Goal: Contribute content: Contribute content

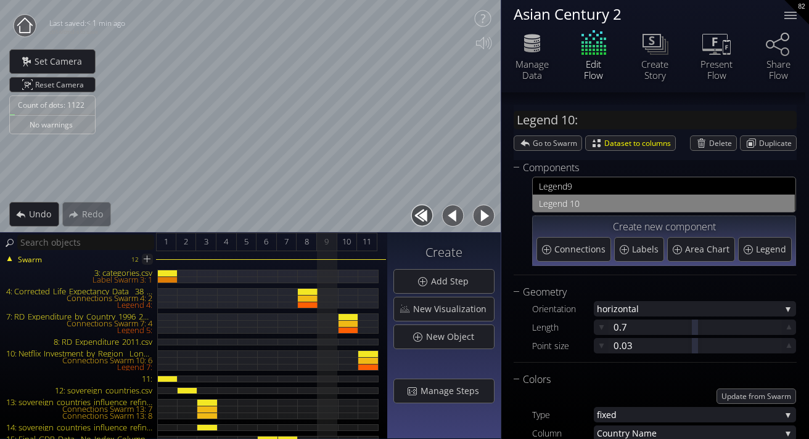
scroll to position [122, 0]
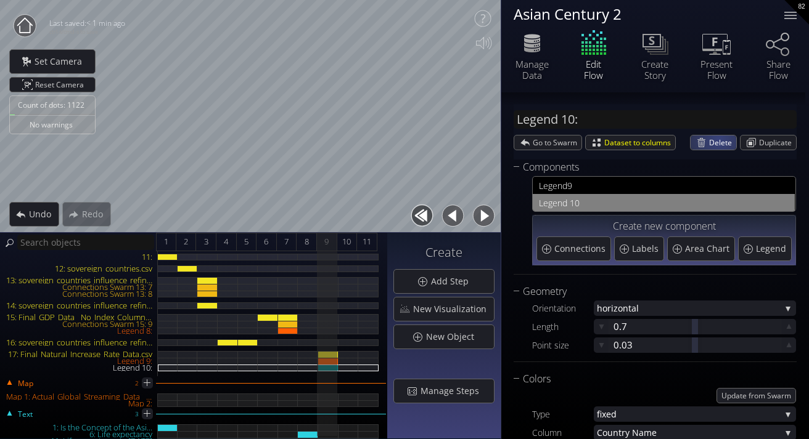
click at [715, 140] on span "Delete" at bounding box center [722, 143] width 27 height 14
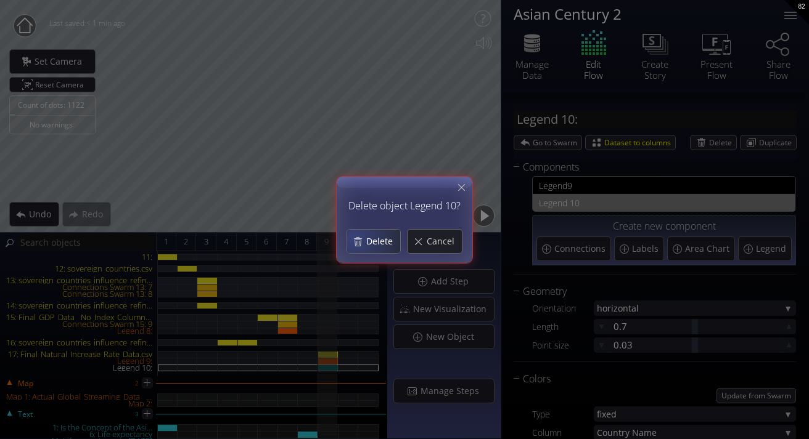
click at [357, 237] on div "Delete" at bounding box center [373, 241] width 53 height 23
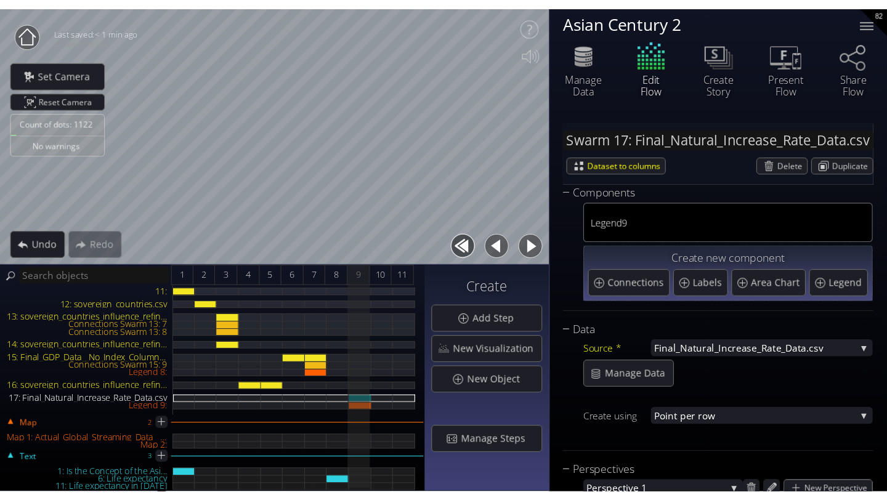
scroll to position [0, 0]
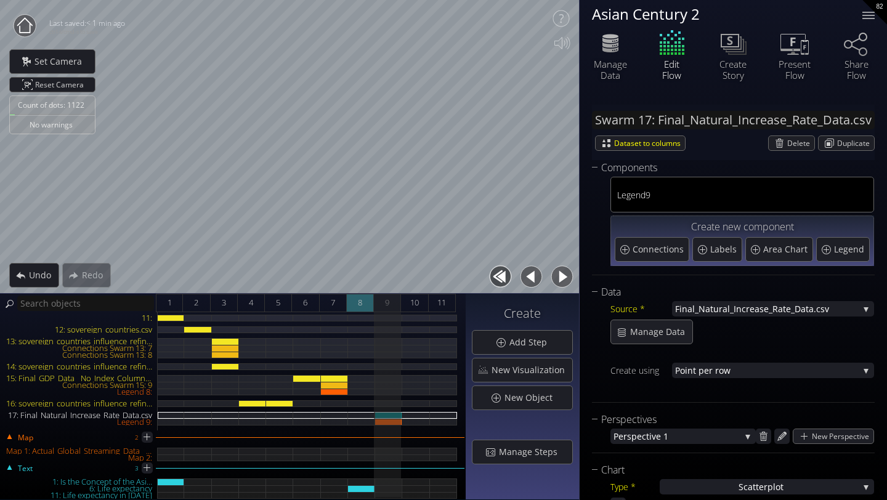
click at [356, 296] on div "8" at bounding box center [360, 303] width 27 height 18
click at [386, 304] on span "9" at bounding box center [387, 302] width 4 height 15
click at [617, 48] on icon at bounding box center [611, 50] width 16 height 6
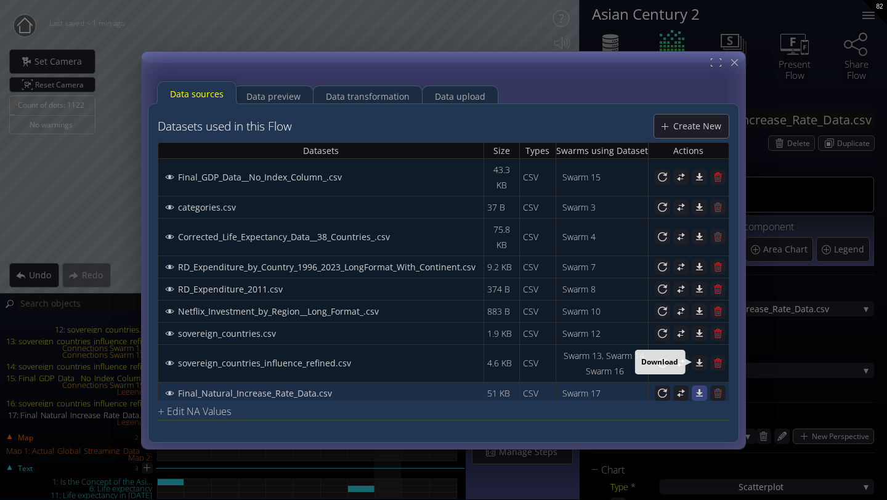
click at [698, 387] on icon at bounding box center [700, 393] width 12 height 12
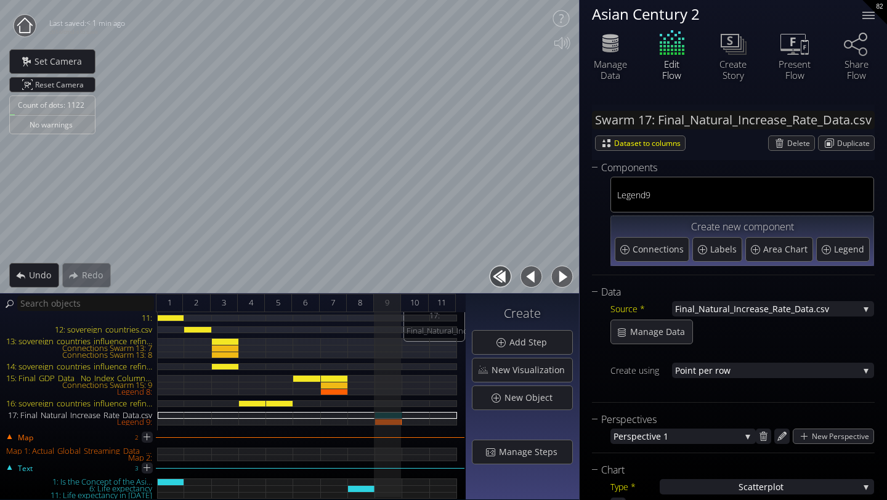
click at [390, 414] on div "17: Final_Natural_Increase_Rate_Data.csv" at bounding box center [388, 415] width 27 height 7
click at [393, 422] on div "Legend 9:" at bounding box center [388, 422] width 27 height 7
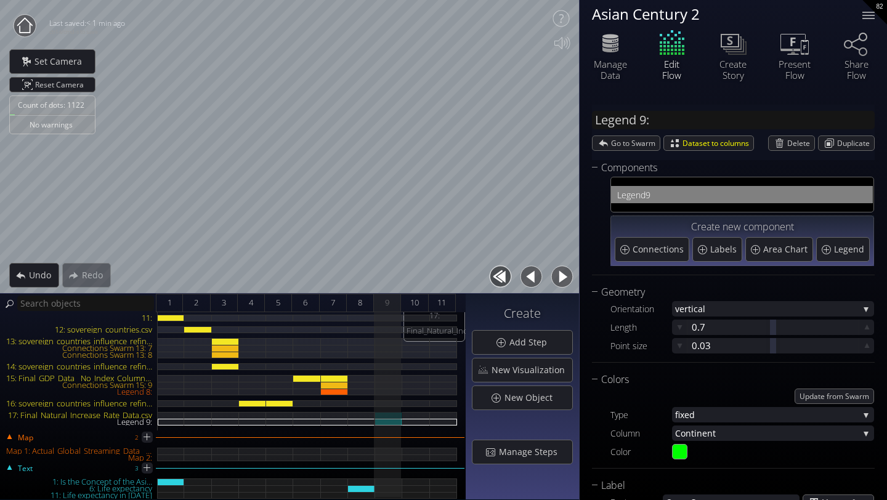
click at [398, 415] on div "17: Final_Natural_Increase_Rate_Data.csv" at bounding box center [388, 415] width 27 height 7
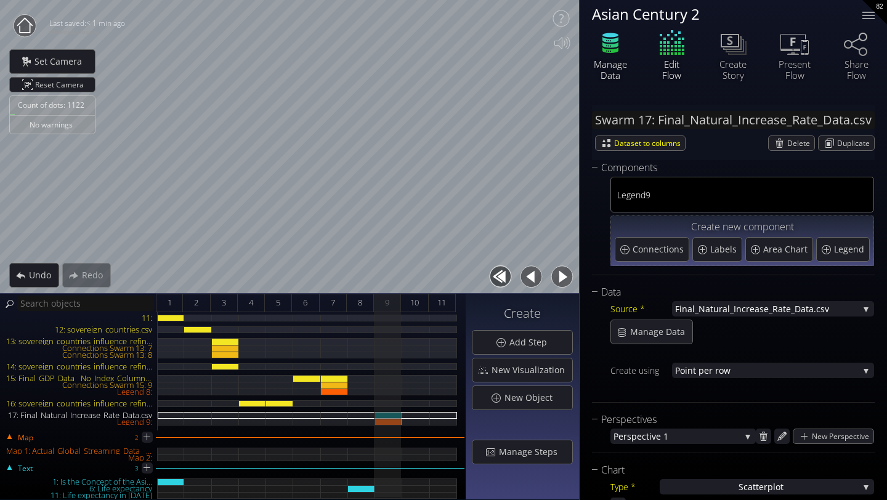
click at [618, 56] on icon at bounding box center [610, 43] width 37 height 31
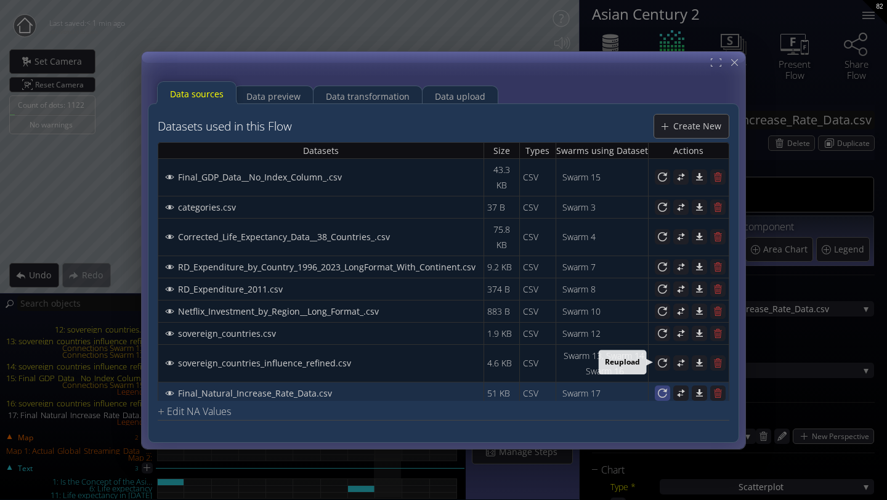
click at [659, 388] on icon at bounding box center [662, 392] width 9 height 9
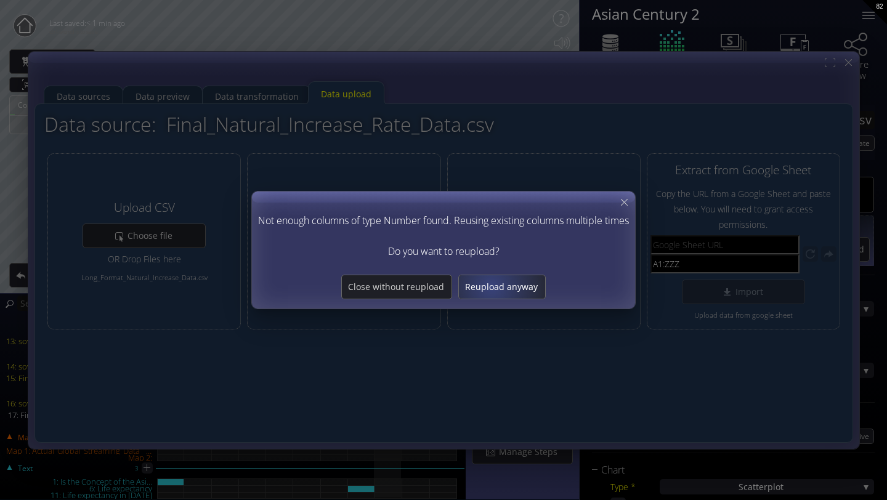
click at [492, 286] on span "Reupload anyway" at bounding box center [502, 287] width 86 height 12
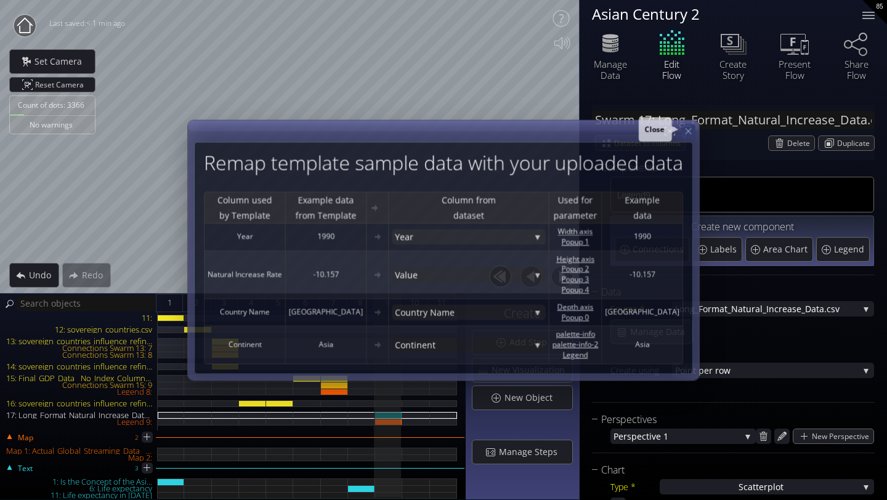
click at [687, 132] on icon at bounding box center [688, 131] width 10 height 10
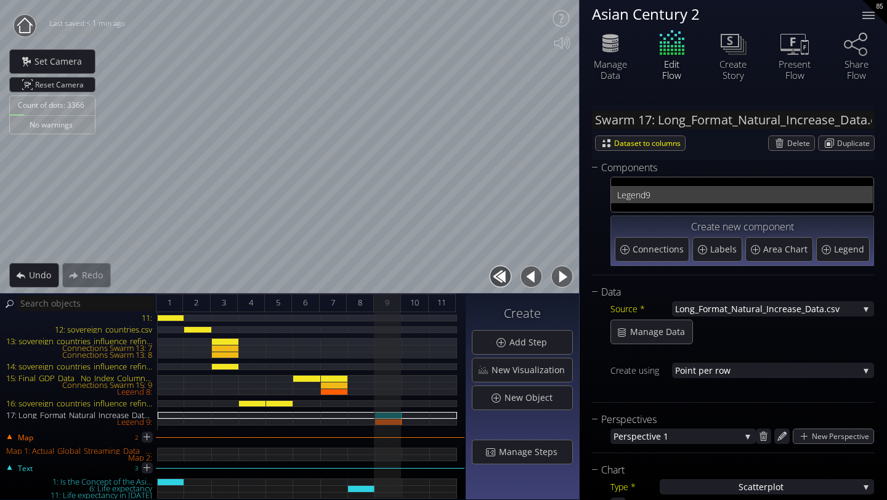
click at [649, 195] on span "9" at bounding box center [756, 194] width 221 height 15
type input "Legend 9:"
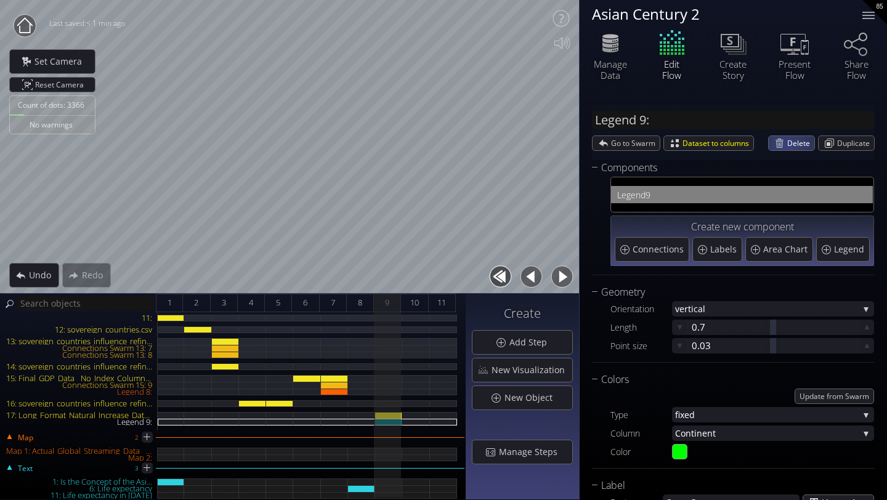
click at [783, 147] on div "Delete" at bounding box center [792, 143] width 46 height 14
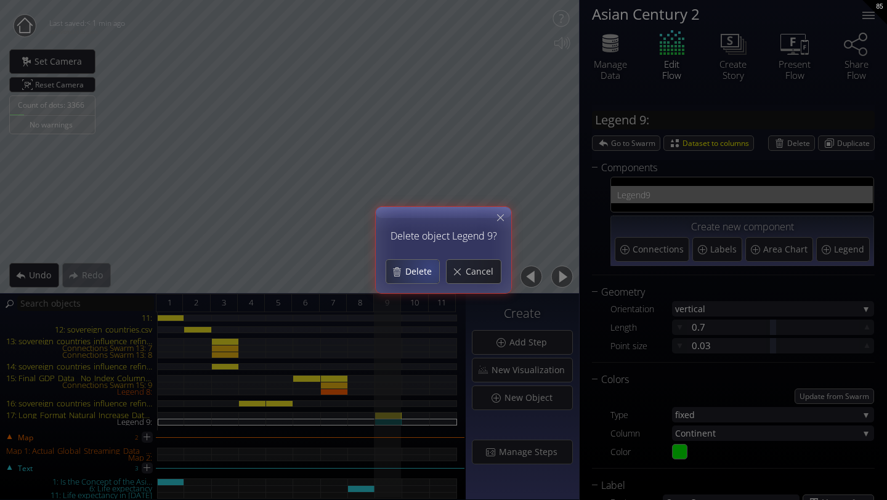
click at [430, 269] on span "Delete" at bounding box center [422, 272] width 35 height 12
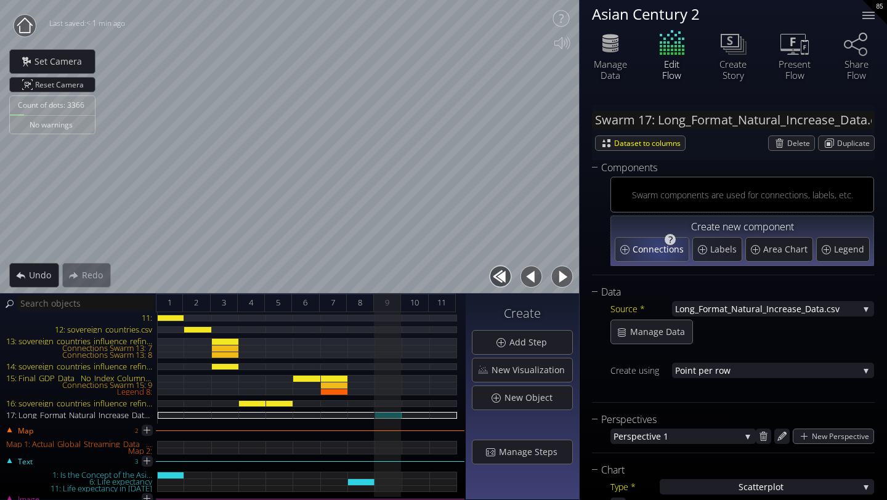
click at [659, 249] on span "Connections" at bounding box center [660, 249] width 54 height 12
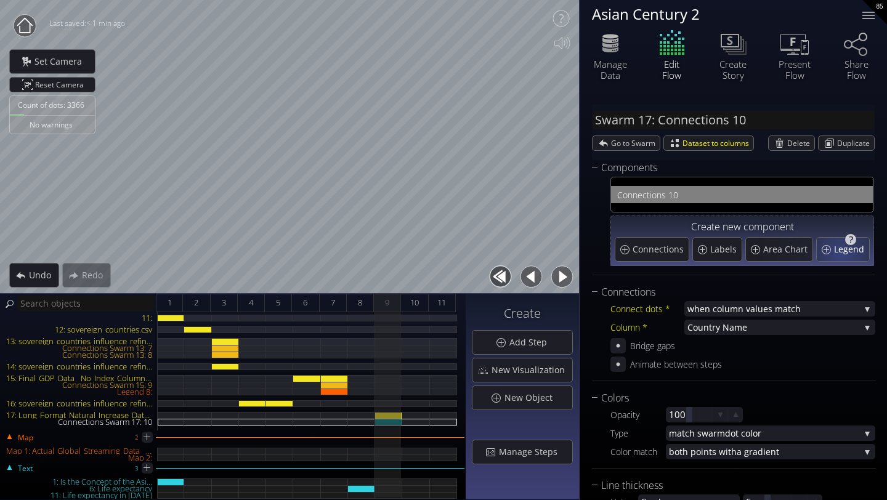
click at [808, 255] on span "Legend" at bounding box center [850, 249] width 33 height 12
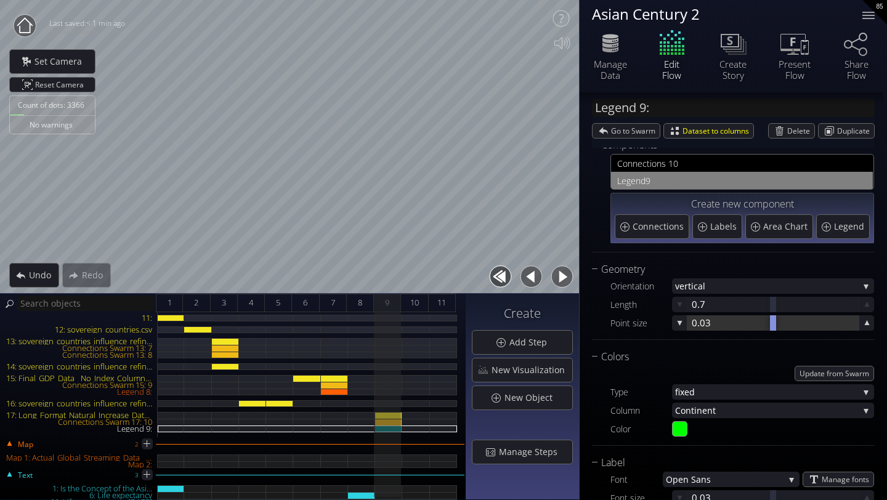
scroll to position [23, 0]
click at [808, 229] on span "Legend" at bounding box center [850, 226] width 33 height 12
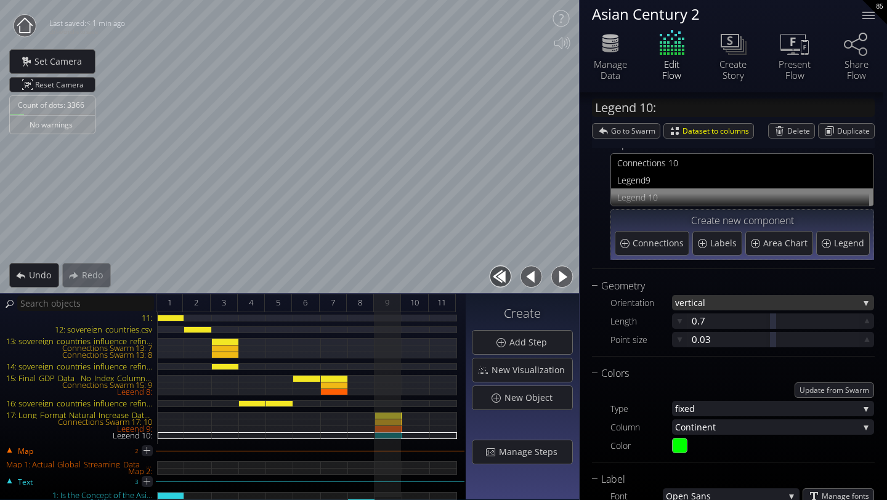
click at [737, 308] on span "al" at bounding box center [778, 302] width 161 height 15
click at [737, 308] on span "horizontal" at bounding box center [770, 311] width 190 height 17
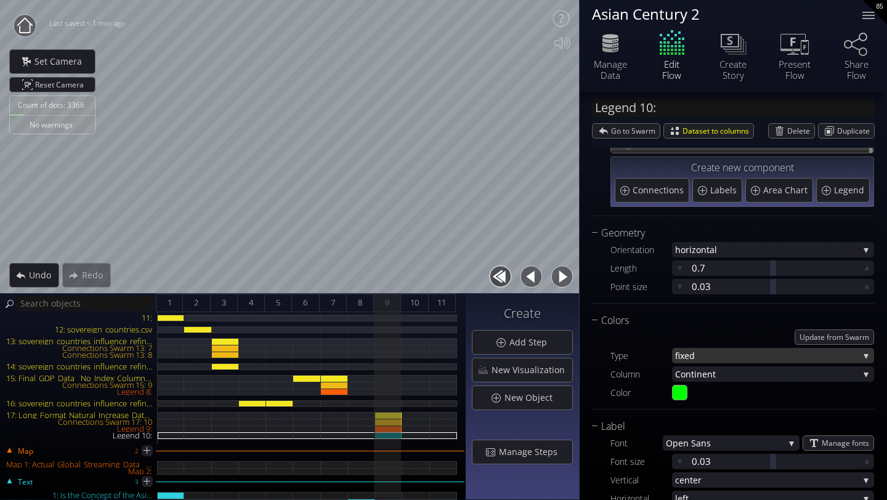
scroll to position [97, 0]
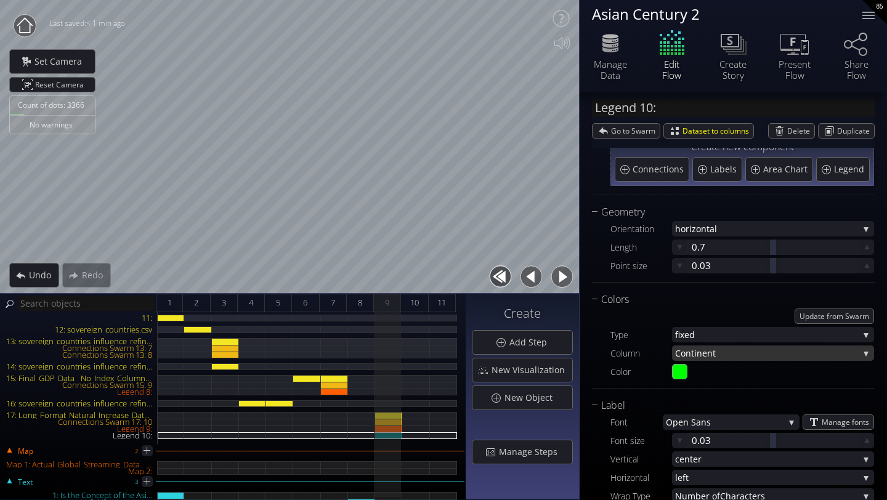
click at [719, 357] on span "t" at bounding box center [786, 353] width 146 height 15
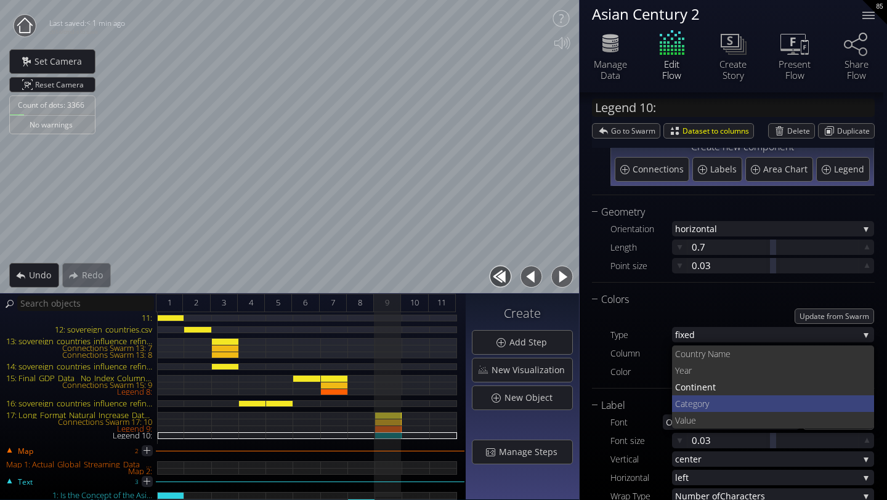
click at [718, 403] on span "ry" at bounding box center [784, 404] width 163 height 17
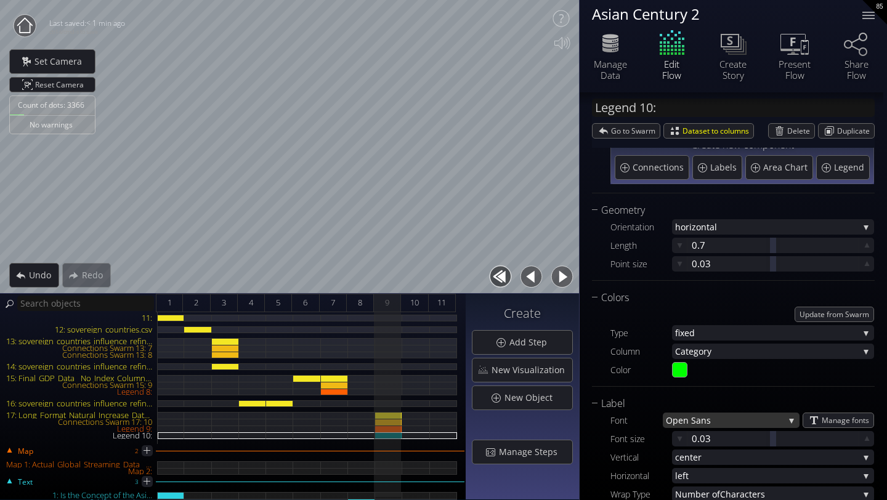
scroll to position [361, 0]
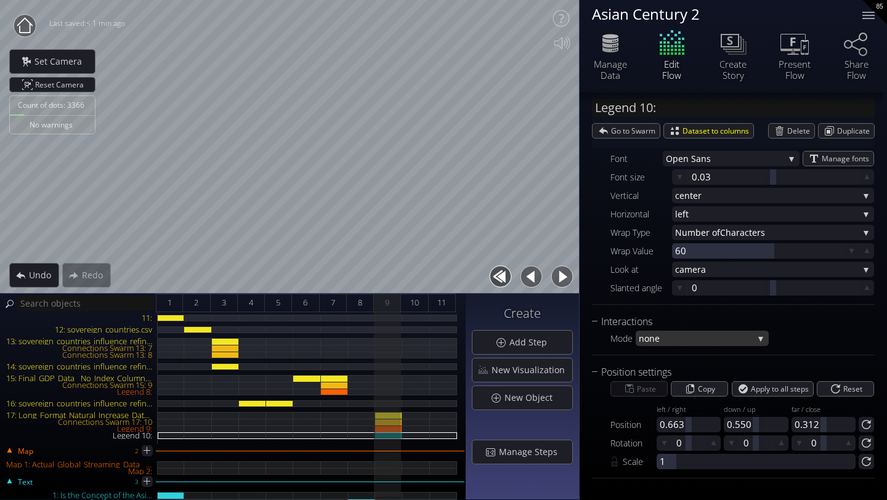
click at [660, 341] on span "none" at bounding box center [696, 338] width 115 height 15
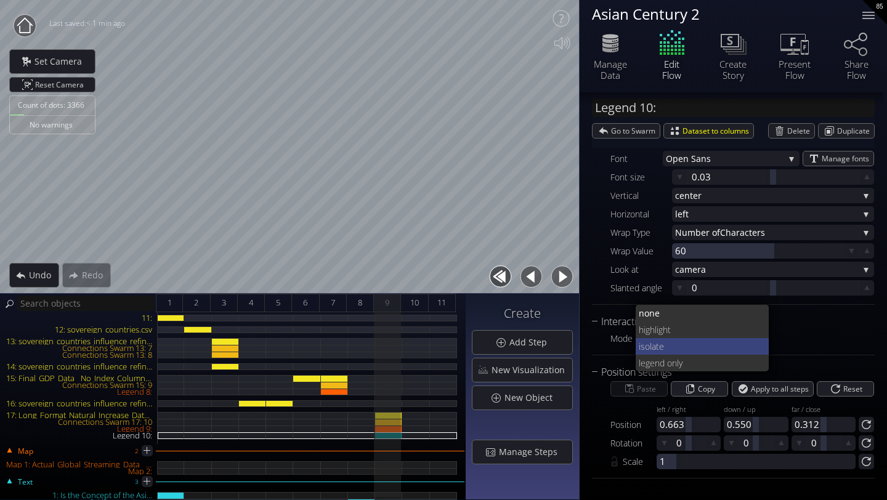
click at [659, 346] on span "ate" at bounding box center [706, 346] width 108 height 17
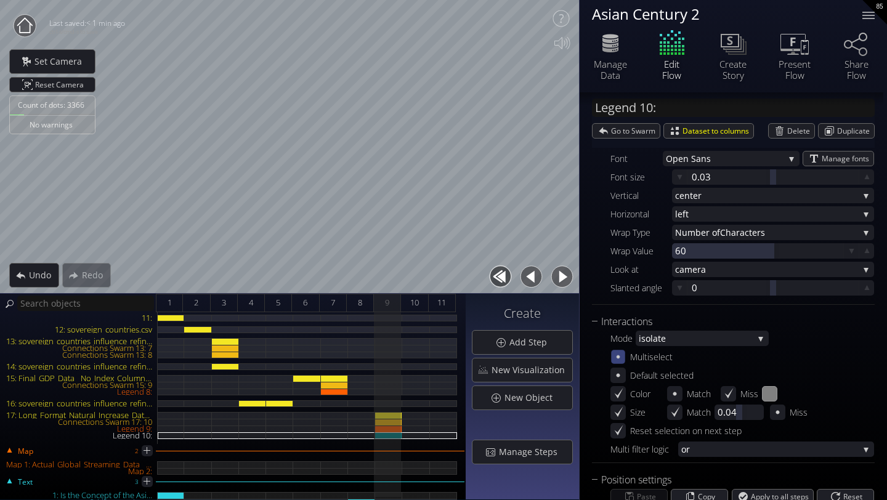
click at [621, 357] on icon at bounding box center [618, 357] width 10 height 10
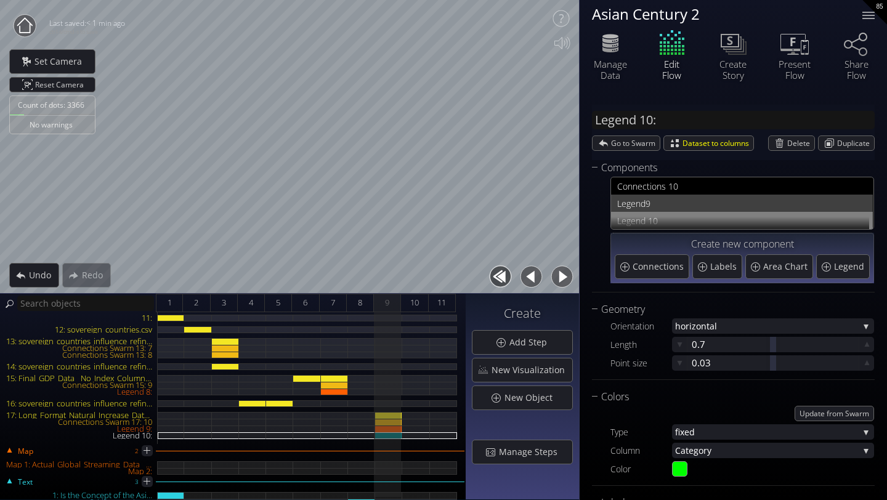
click at [664, 199] on span "9" at bounding box center [756, 203] width 221 height 15
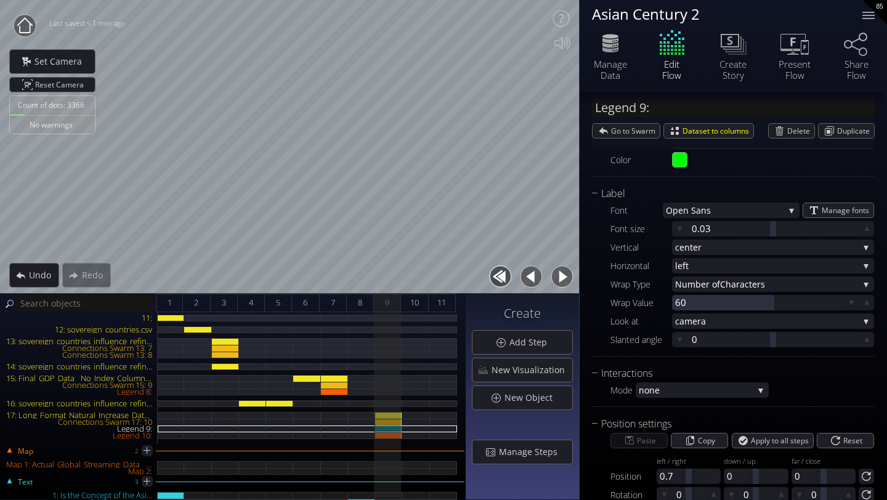
scroll to position [361, 0]
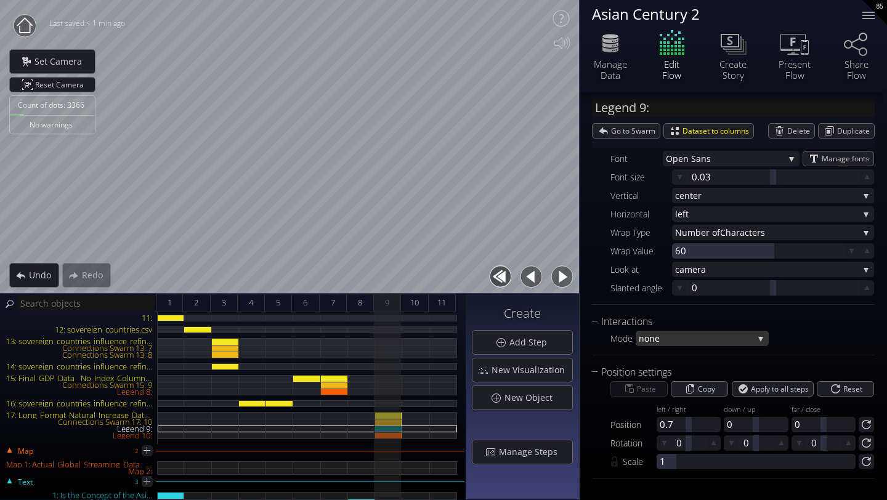
click at [680, 336] on span "none" at bounding box center [696, 338] width 115 height 15
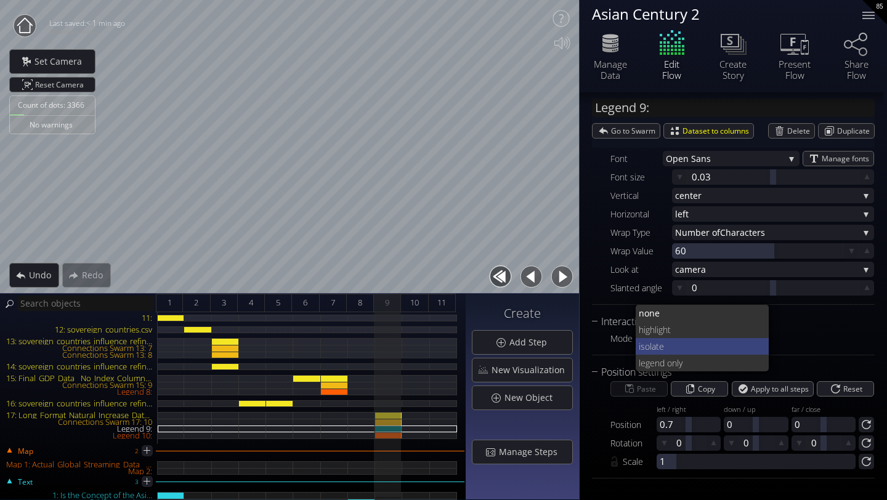
click at [679, 348] on span "ate" at bounding box center [706, 346] width 108 height 17
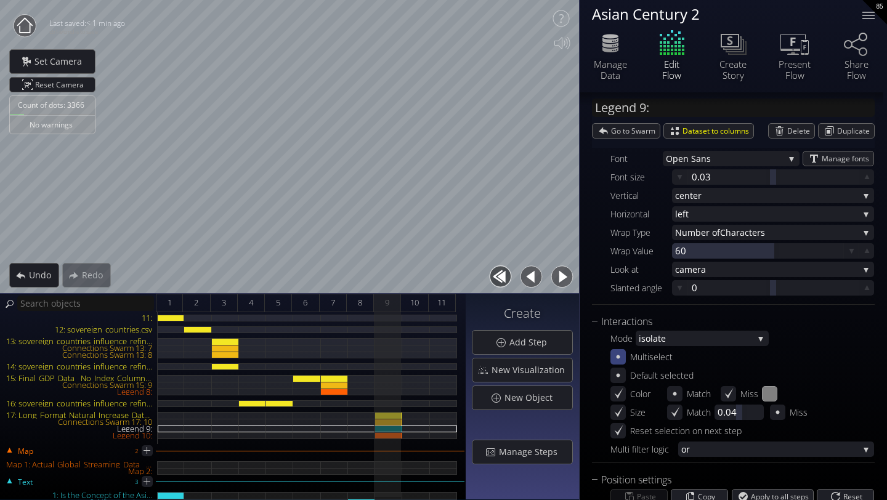
click at [624, 357] on div at bounding box center [618, 356] width 15 height 15
click at [605, 65] on div "Manage Data" at bounding box center [610, 70] width 43 height 22
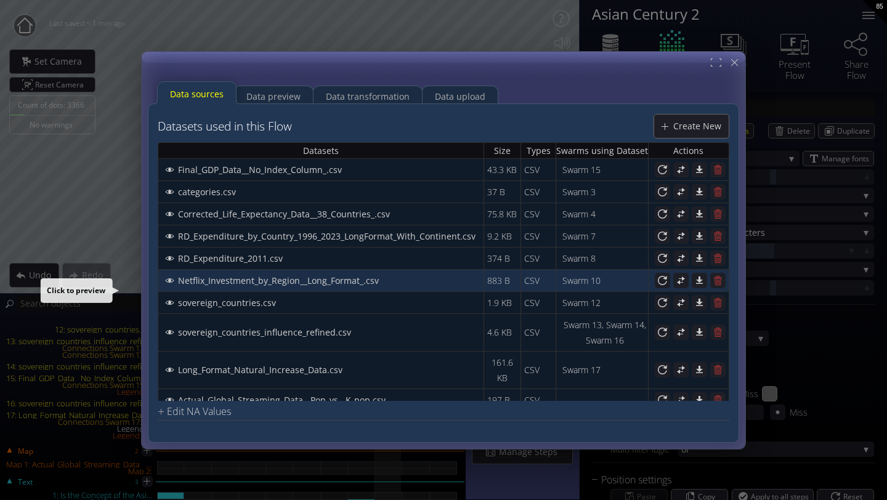
scroll to position [10, 0]
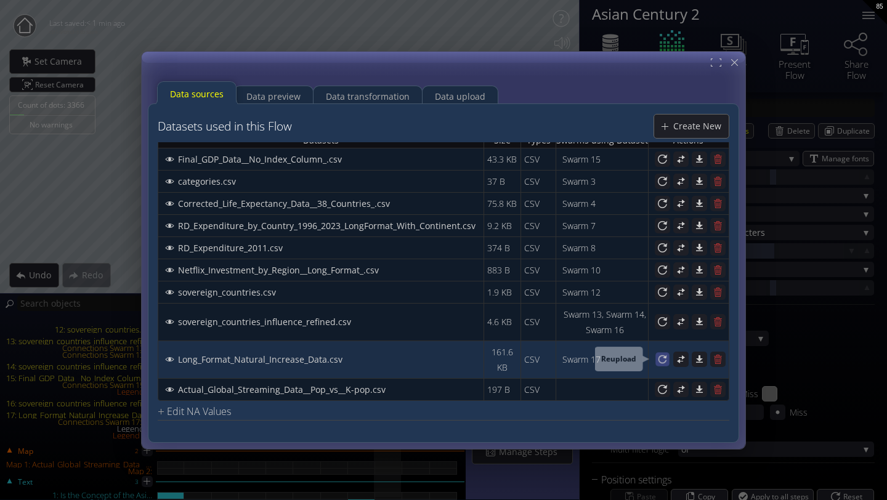
click at [663, 356] on icon at bounding box center [663, 359] width 10 height 10
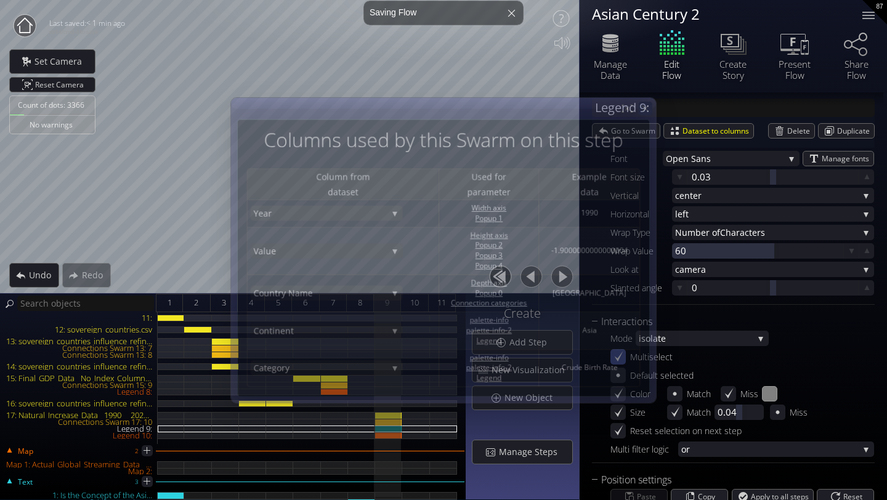
click at [646, 111] on icon at bounding box center [645, 108] width 10 height 10
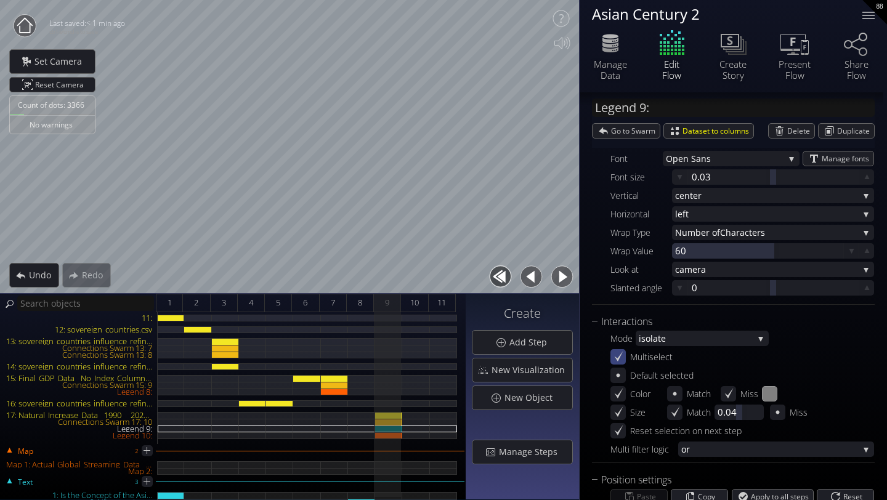
scroll to position [0, 0]
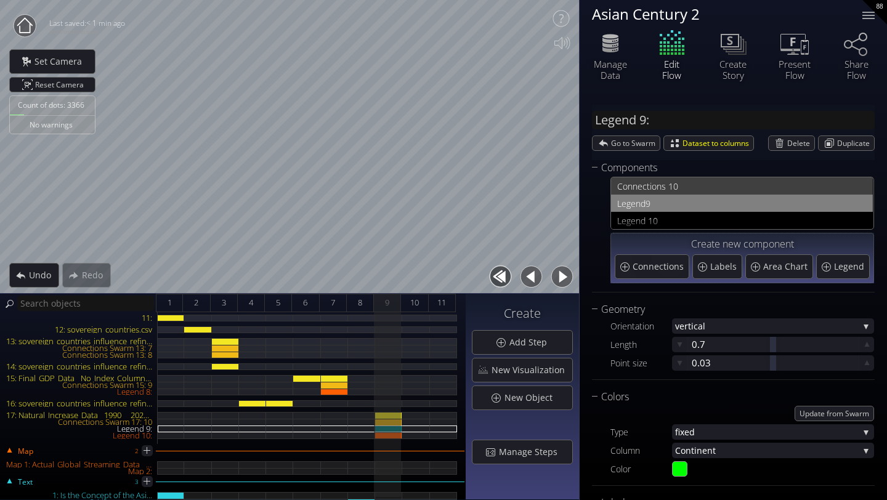
click at [658, 186] on span "ections 10" at bounding box center [752, 186] width 229 height 15
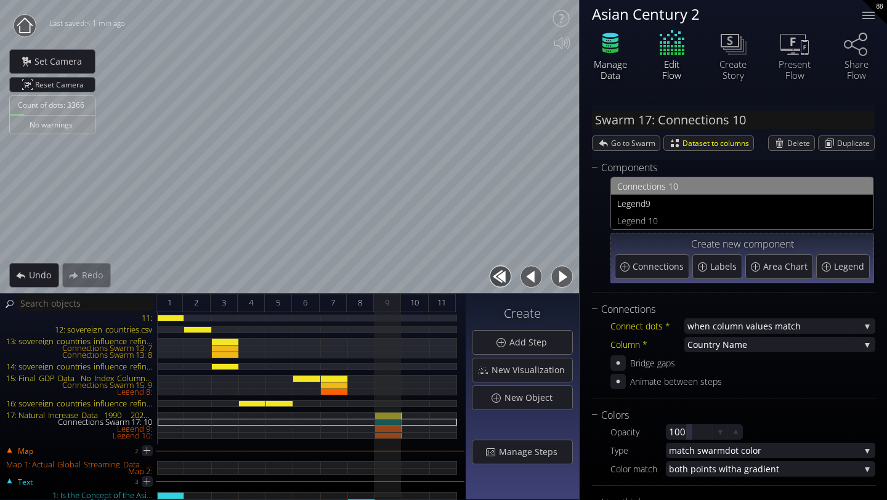
click at [617, 45] on icon at bounding box center [611, 45] width 16 height 6
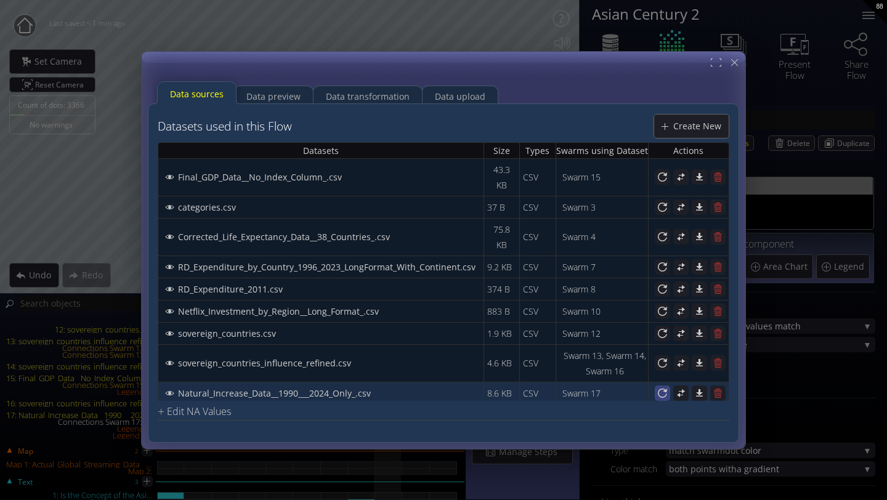
click at [657, 387] on icon at bounding box center [663, 393] width 12 height 12
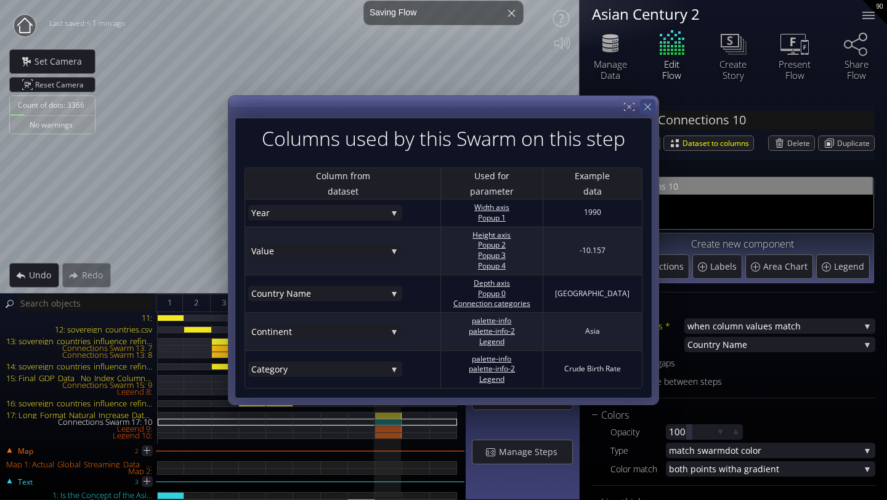
click at [648, 107] on icon at bounding box center [648, 107] width 7 height 7
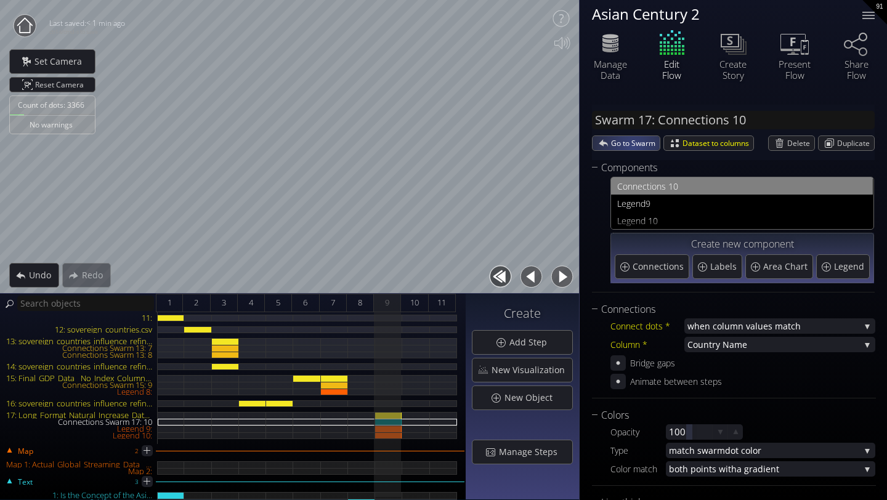
click at [632, 147] on span "Go to Swarm" at bounding box center [635, 143] width 49 height 14
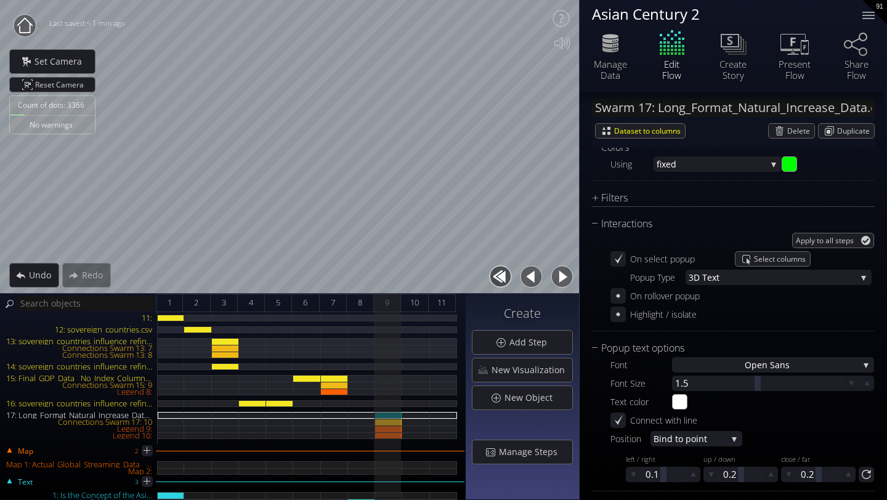
scroll to position [1057, 0]
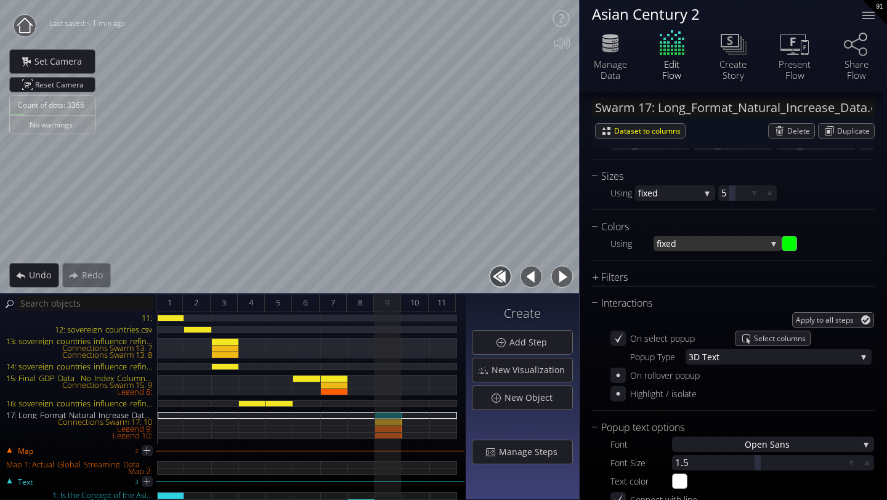
click at [706, 245] on span "fixed" at bounding box center [712, 243] width 110 height 15
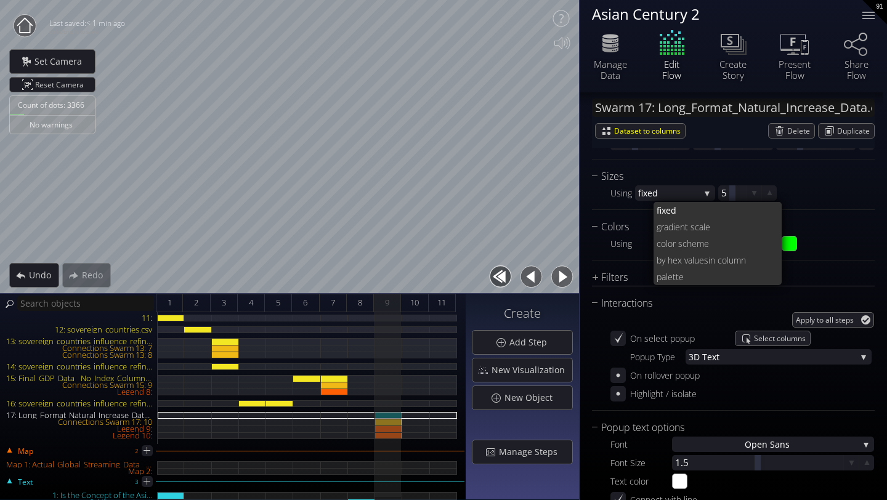
click at [706, 245] on span "lor scheme" at bounding box center [719, 243] width 107 height 17
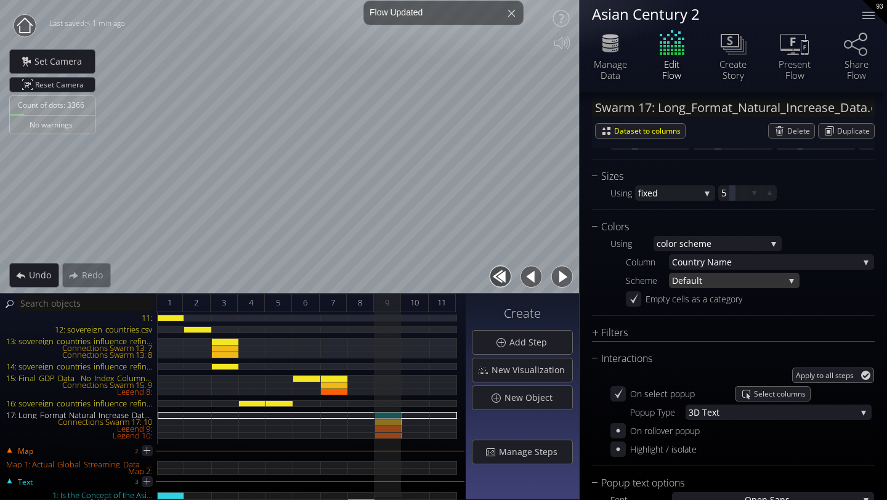
click at [691, 277] on span "ult" at bounding box center [737, 280] width 93 height 15
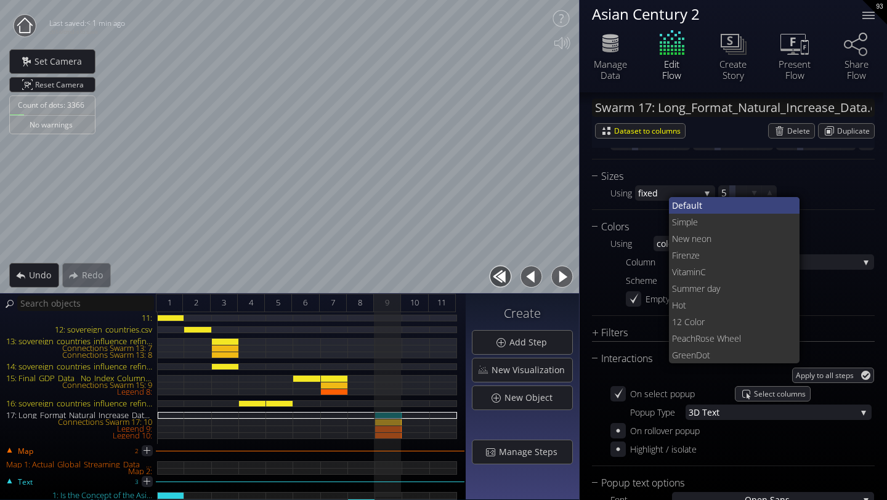
click at [678, 203] on span "Defa" at bounding box center [681, 205] width 19 height 17
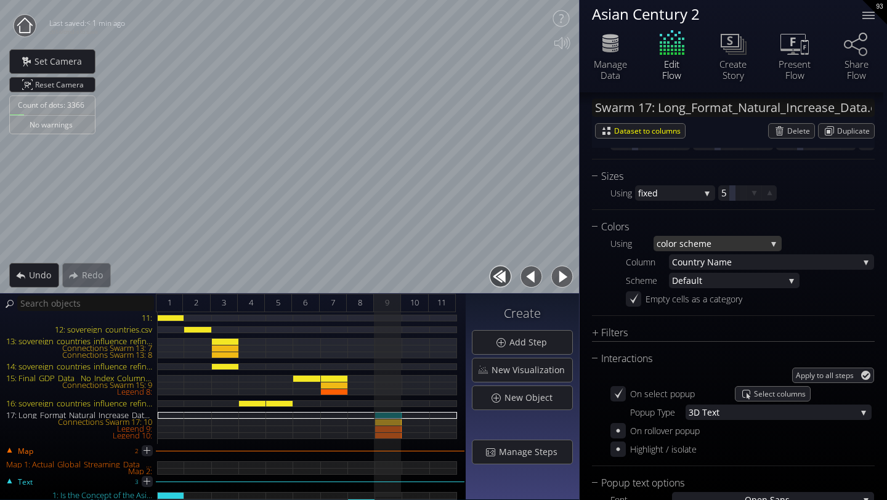
click at [675, 243] on span "lor scheme" at bounding box center [716, 243] width 100 height 15
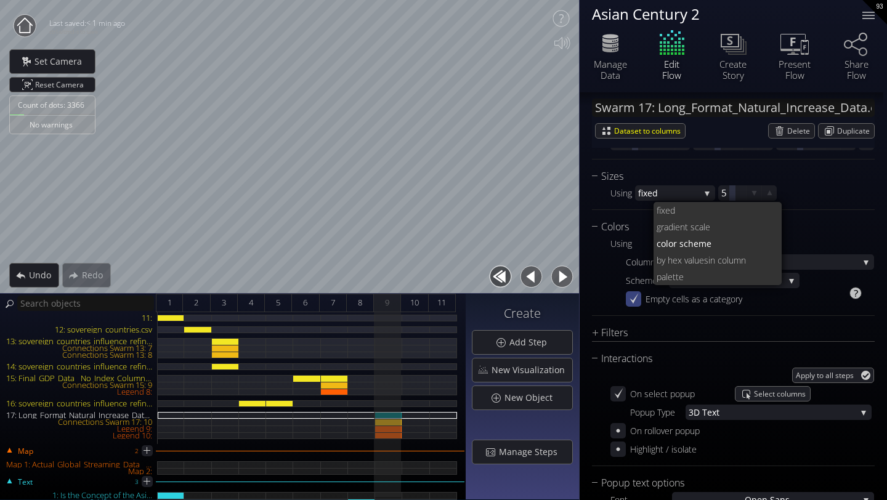
click at [627, 303] on div at bounding box center [633, 298] width 15 height 15
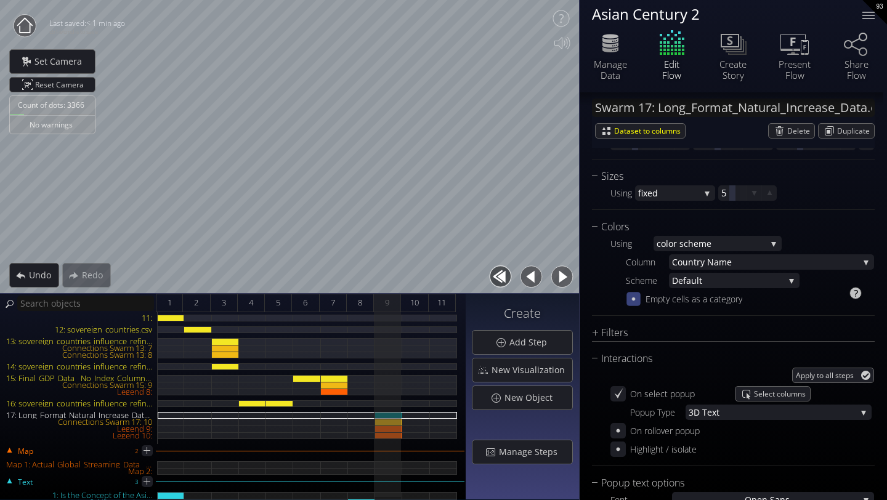
click at [627, 303] on div at bounding box center [634, 299] width 14 height 14
click at [366, 296] on div "8" at bounding box center [360, 303] width 27 height 18
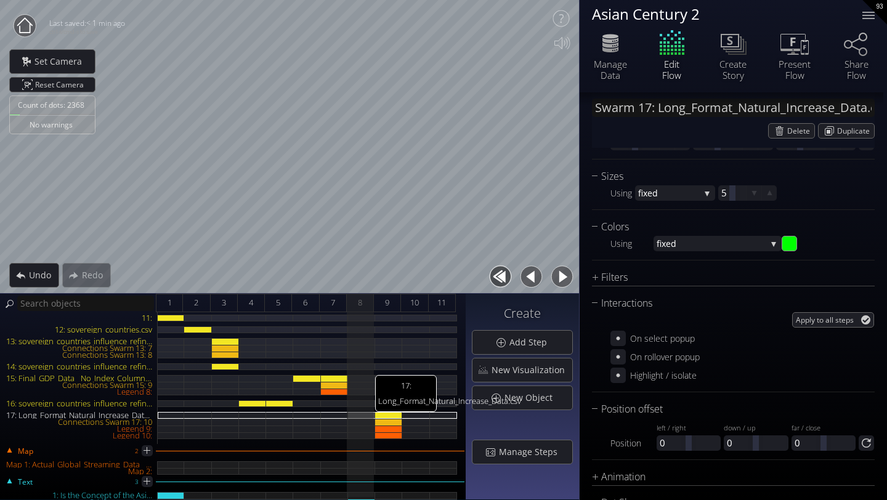
scroll to position [185, 0]
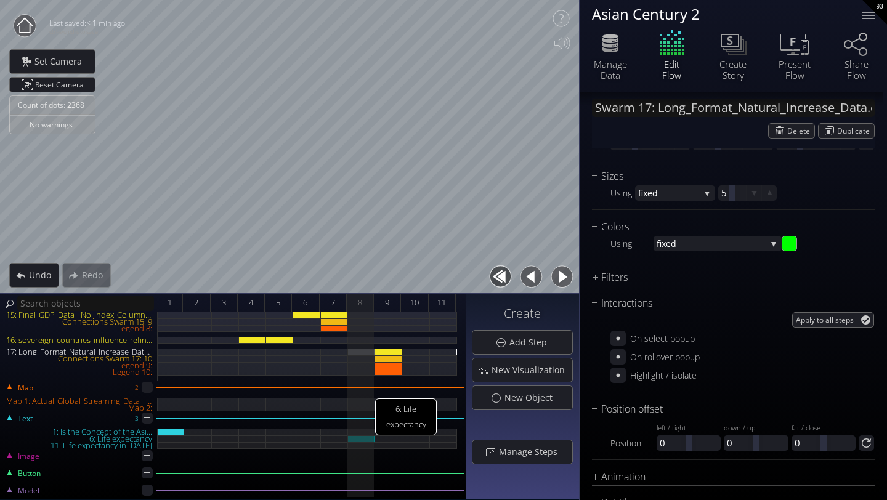
click at [361, 439] on div "6: Life expectancy" at bounding box center [361, 439] width 27 height 7
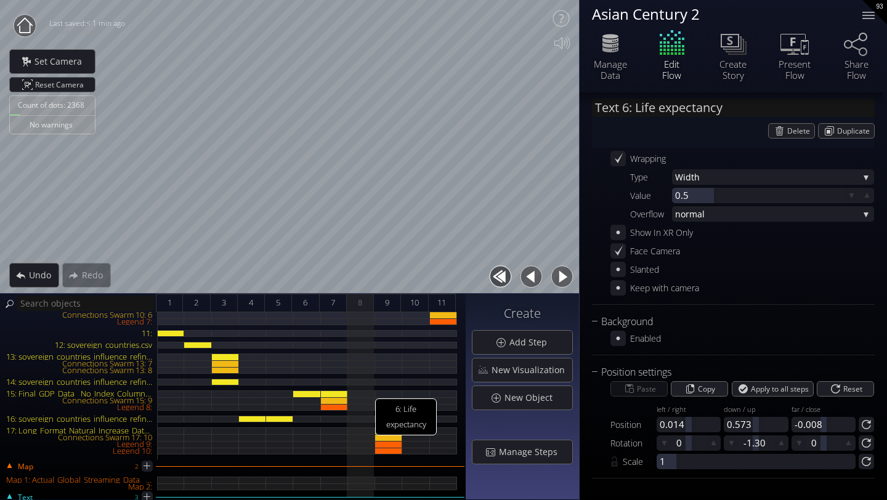
scroll to position [0, 0]
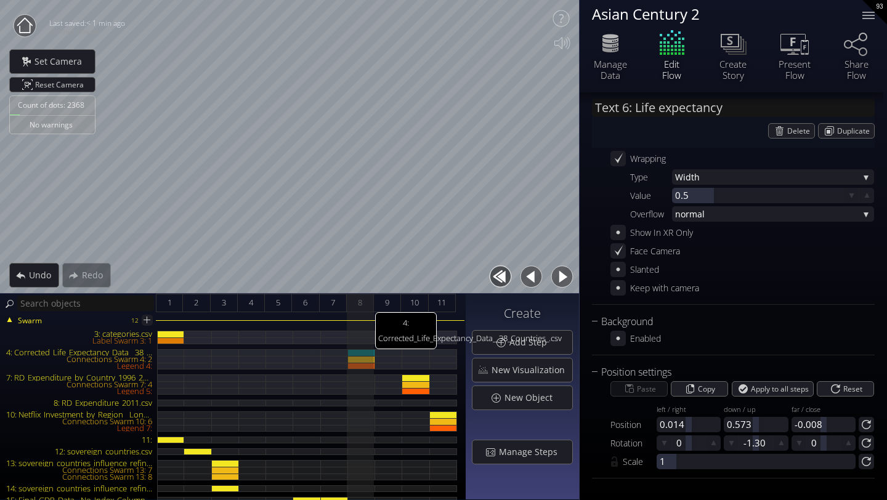
click at [362, 350] on div "4: Corrected_Life_Expectancy_Data__38_Countries_.csv" at bounding box center [361, 352] width 27 height 7
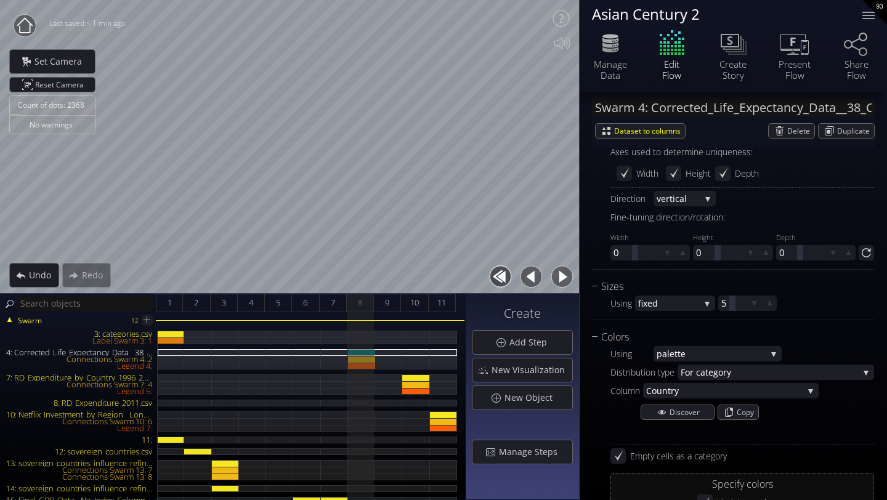
scroll to position [1086, 0]
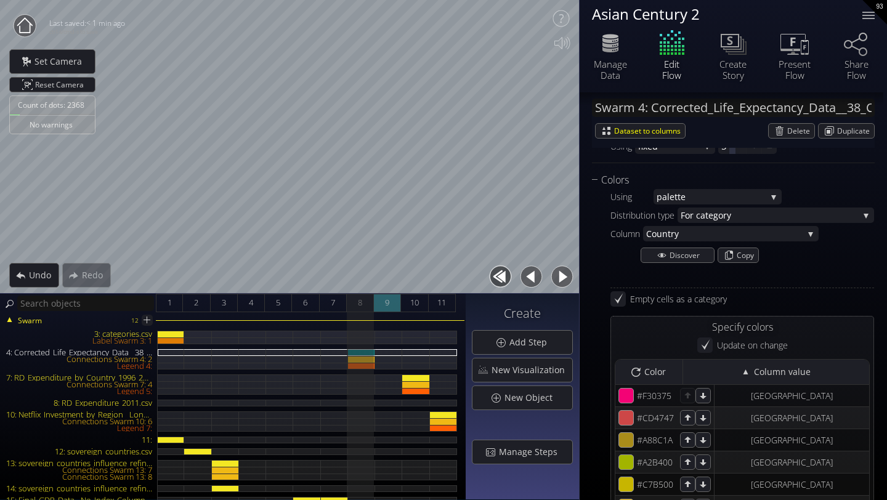
click at [387, 304] on span "9" at bounding box center [387, 302] width 4 height 15
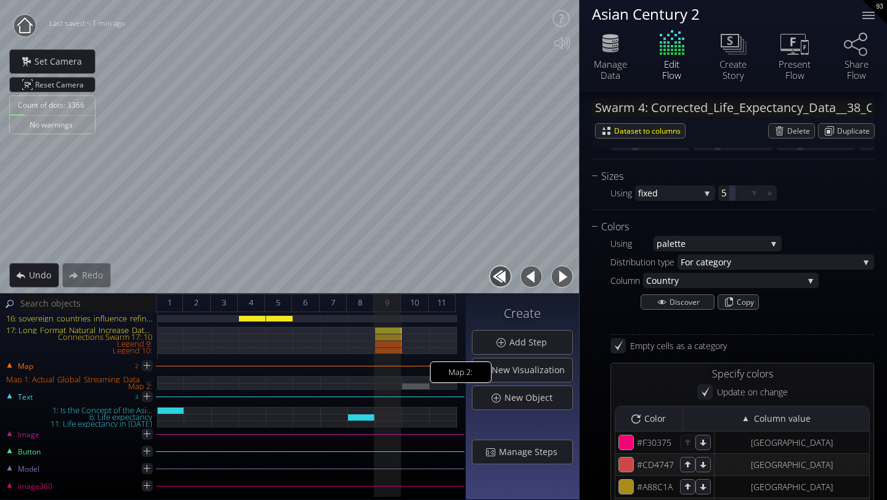
scroll to position [129, 0]
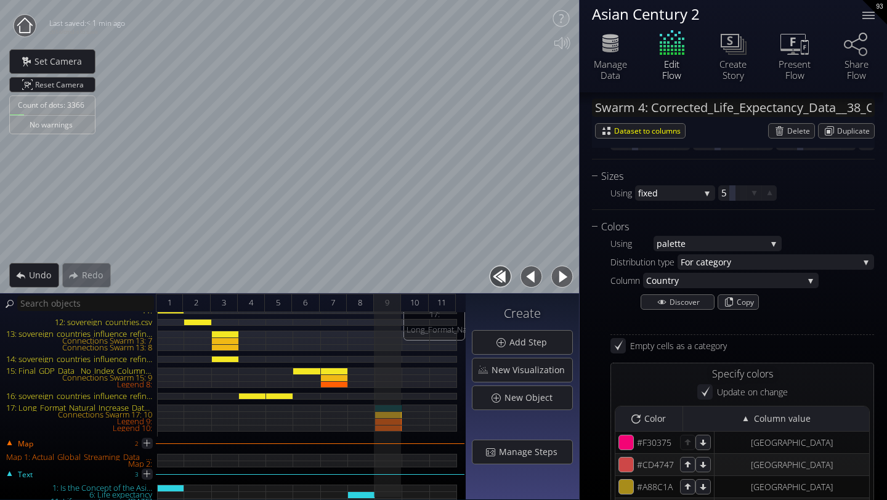
click at [396, 407] on div "17: Long_Format_Natural_Increase_Data.csv" at bounding box center [388, 408] width 27 height 7
type input "Swarm 17: Long_Format_Natural_Increase_Data.csv"
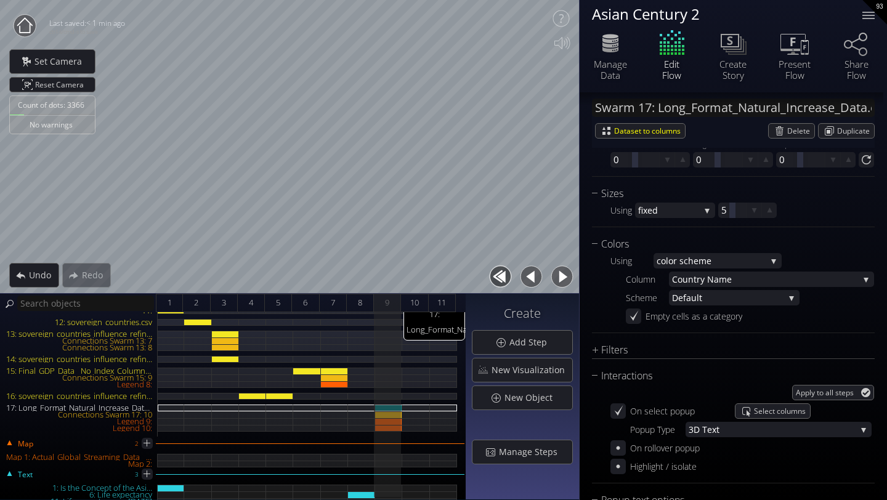
scroll to position [1057, 0]
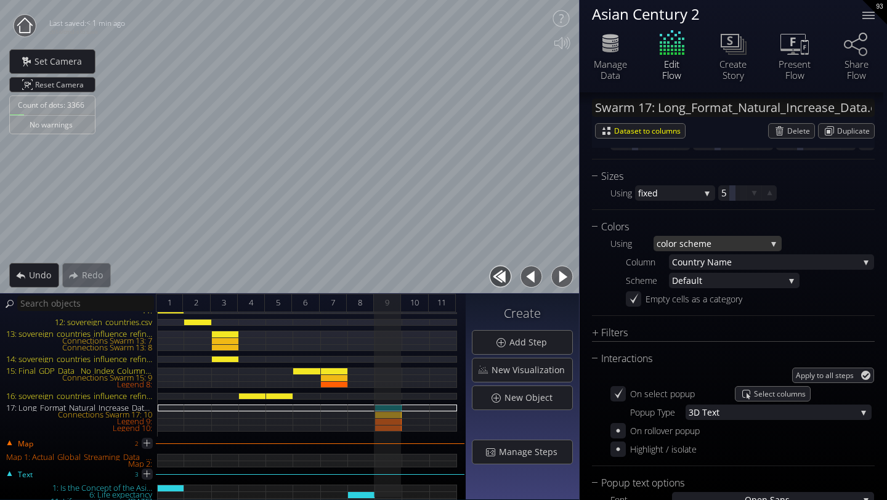
click at [706, 243] on span "lor scheme" at bounding box center [716, 243] width 100 height 15
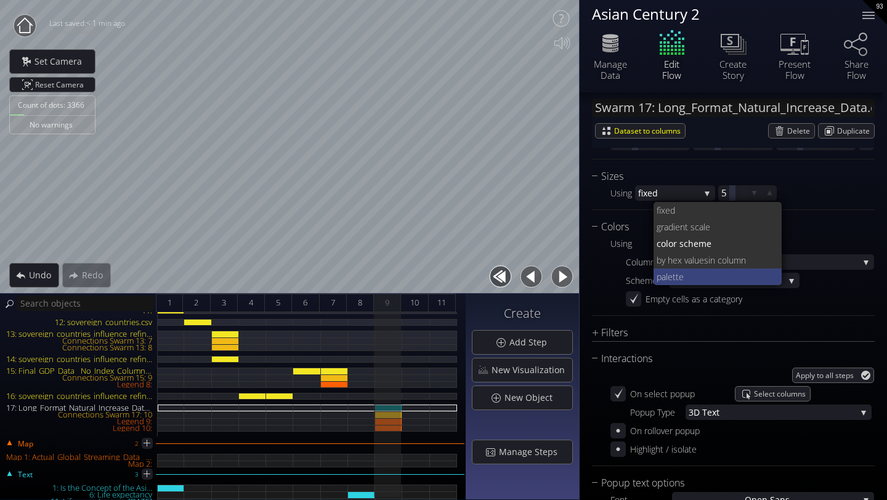
click at [693, 274] on span "tte" at bounding box center [723, 277] width 100 height 17
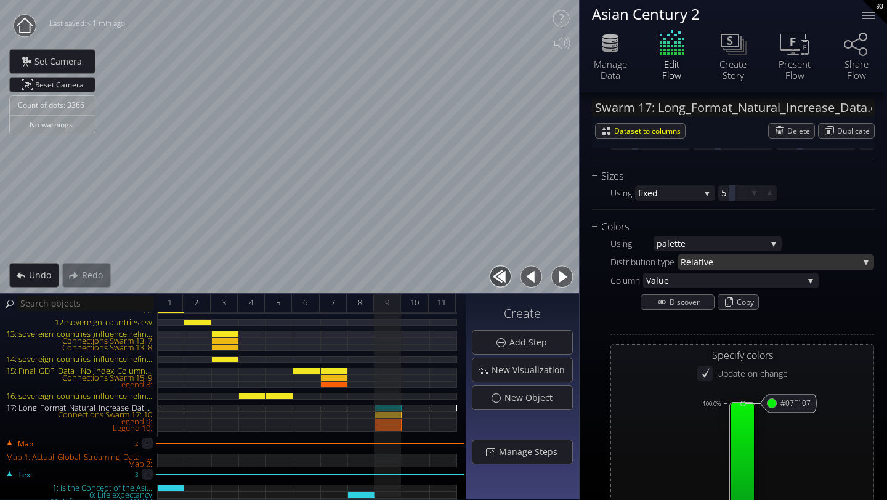
click at [698, 264] on span "Relati" at bounding box center [692, 262] width 23 height 15
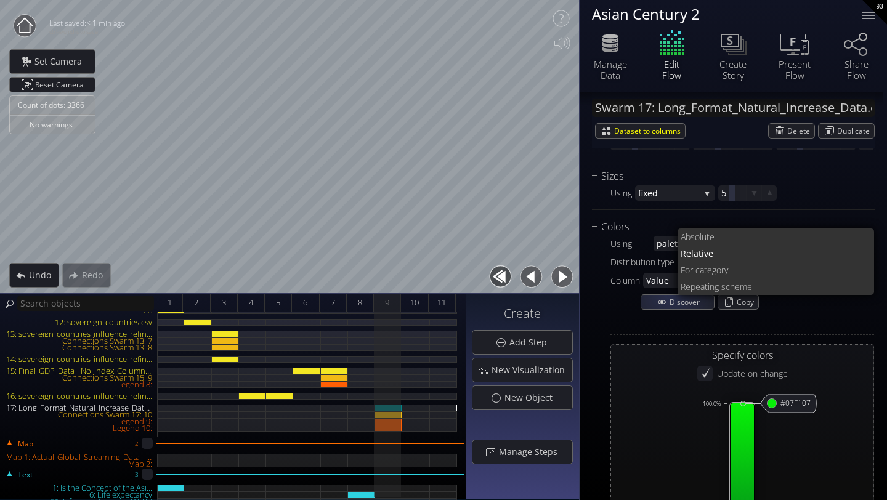
click at [637, 320] on div at bounding box center [743, 322] width 264 height 12
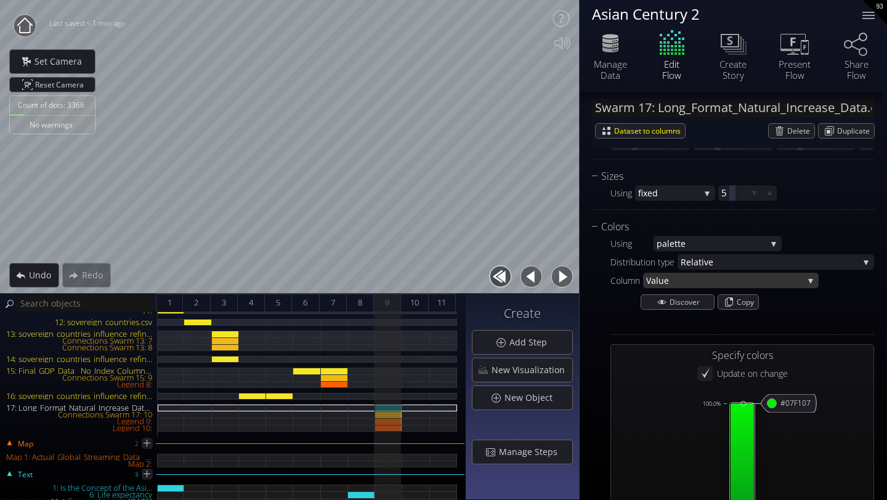
click at [682, 279] on span "Value" at bounding box center [724, 280] width 157 height 15
click at [740, 258] on span "ve" at bounding box center [781, 262] width 155 height 15
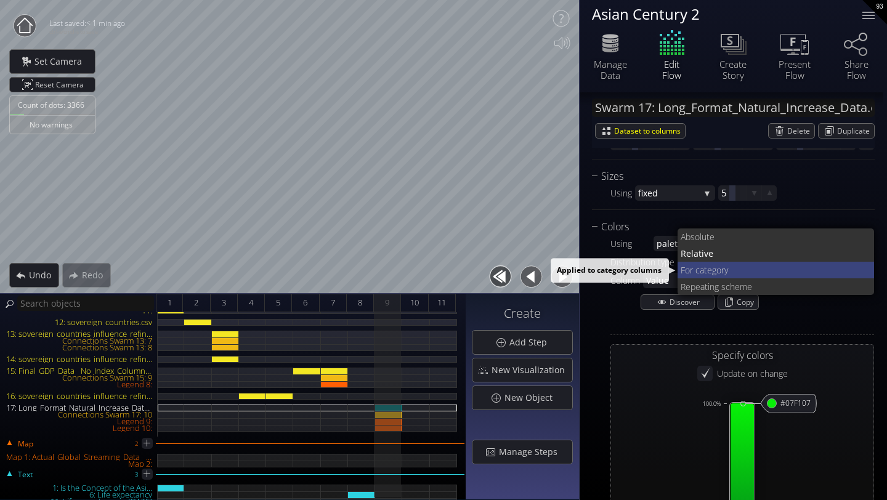
click at [733, 267] on span "r category" at bounding box center [777, 270] width 175 height 17
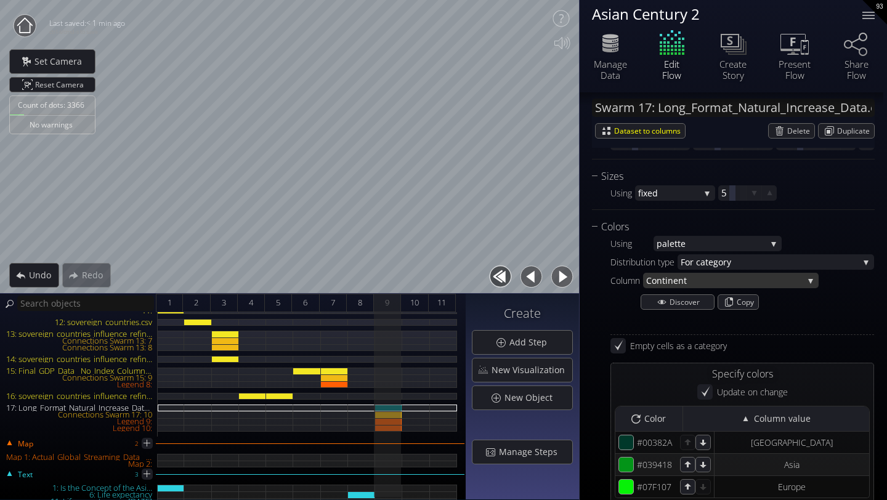
click at [721, 279] on span "t" at bounding box center [744, 280] width 120 height 15
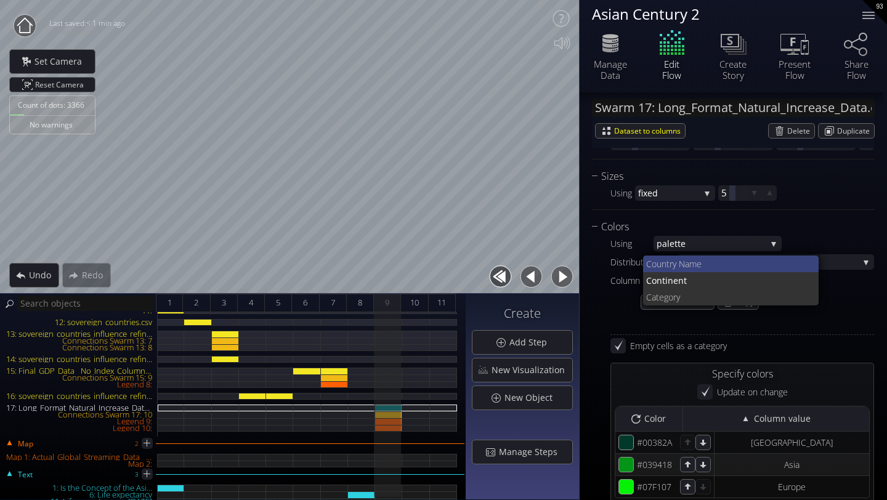
click at [706, 265] on span "untry Name" at bounding box center [733, 264] width 153 height 17
type input "#003d28"
type input "#004327"
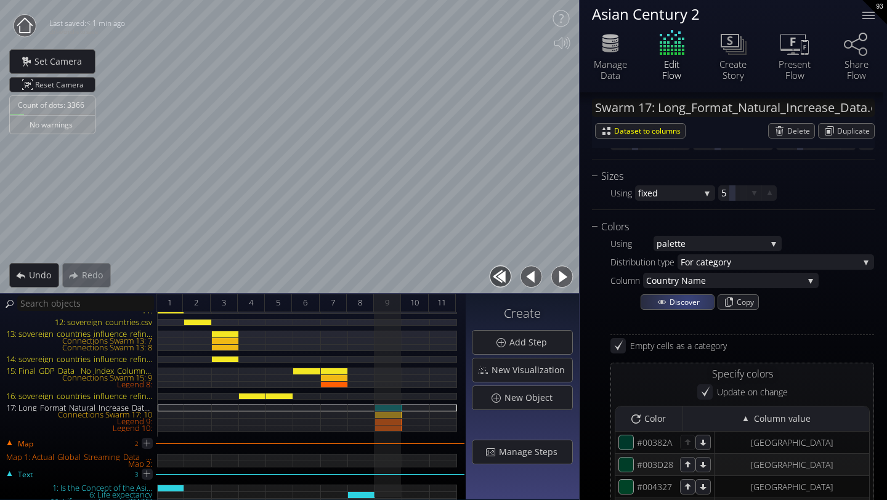
click at [687, 303] on span "Discover" at bounding box center [687, 302] width 35 height 14
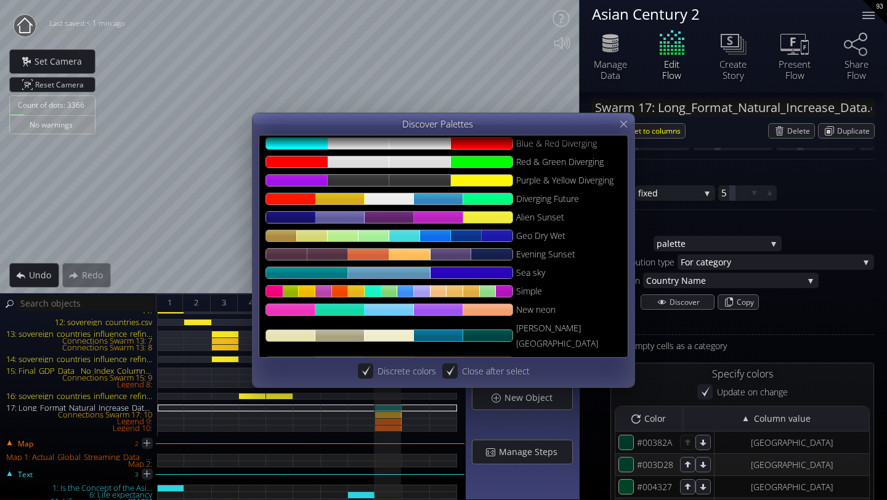
scroll to position [137, 0]
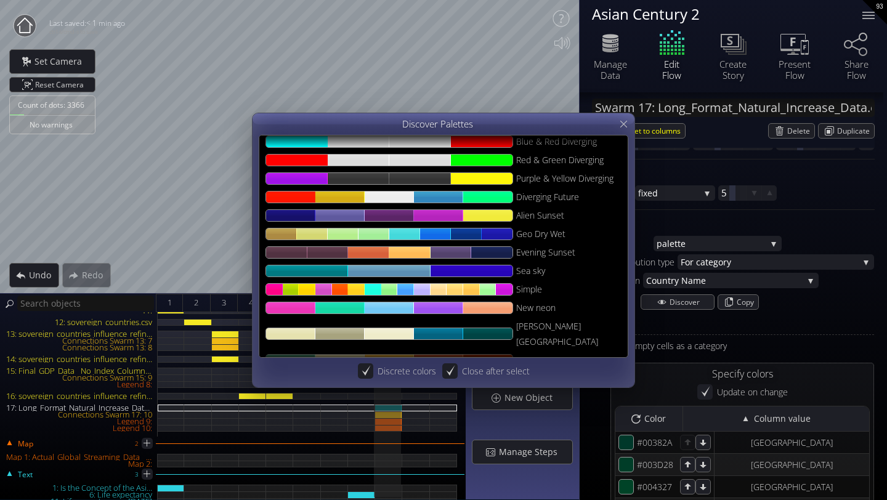
click at [492, 288] on div at bounding box center [390, 289] width 248 height 12
type input "#f30375"
type input "#c95041"
type input "#9f9d0e"
type input "#b0b400"
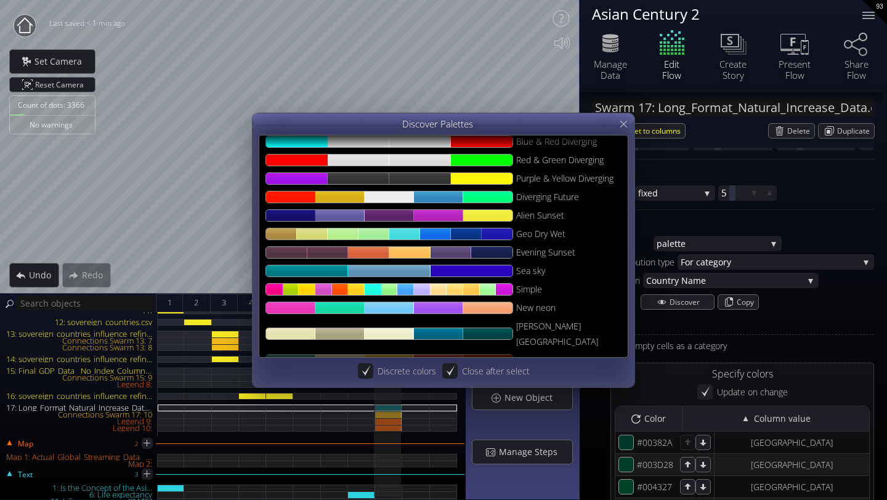
type input "#dab600"
type input "#e6a11f"
type input "#cc6f6a"
type input "#b9449f"
type input "#d44455"
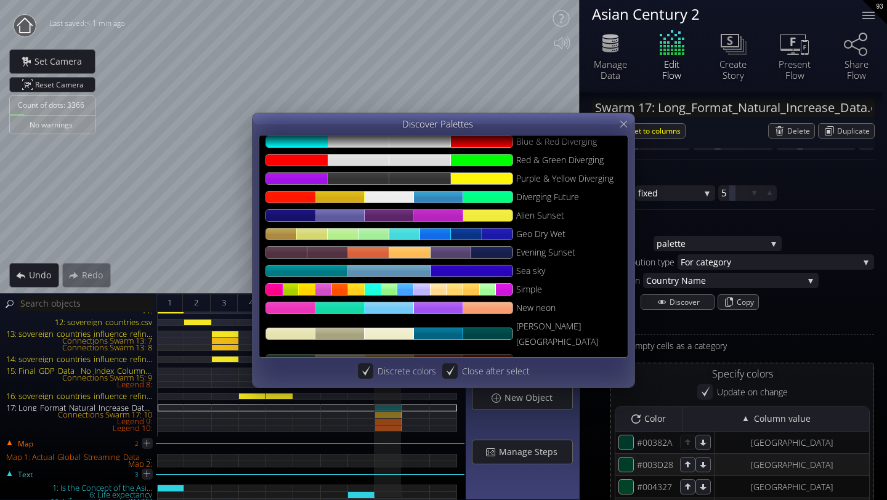
type input "#ee440c"
type input "#ec6d0b"
type input "#e69e16"
type input "#b0c344"
type input "#57df8d"
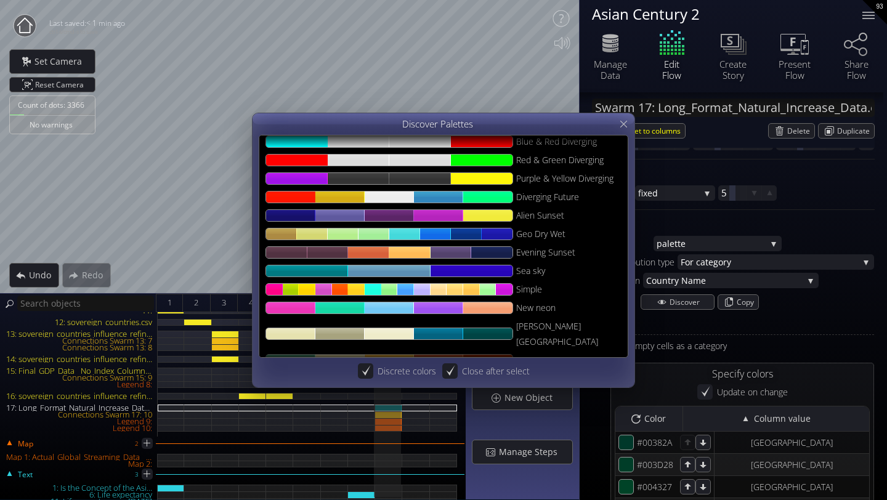
type input "#24f0b7"
type input "#51e295"
type input "#7ed574"
type input "#61b4ac"
type input "#4594e4"
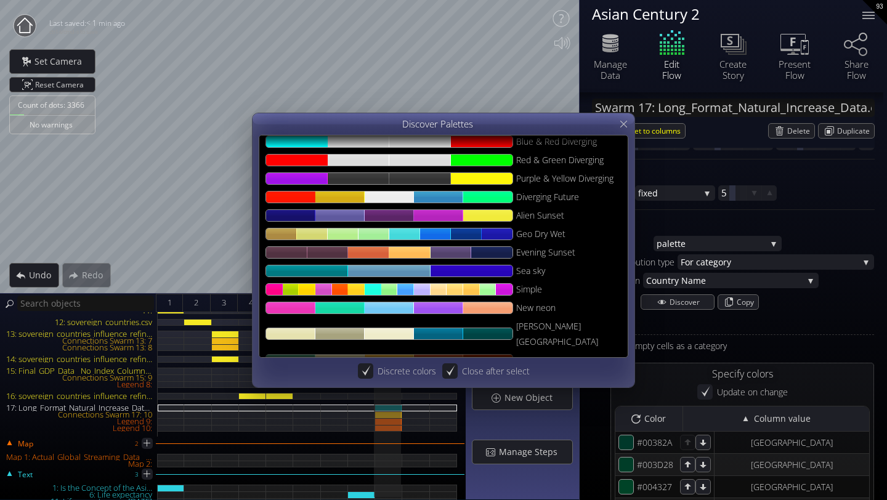
type input "#5d90f3"
type input "#8a97f1"
type input "#b3a2da"
type input "#d6b0a7"
type input "#f4bc79"
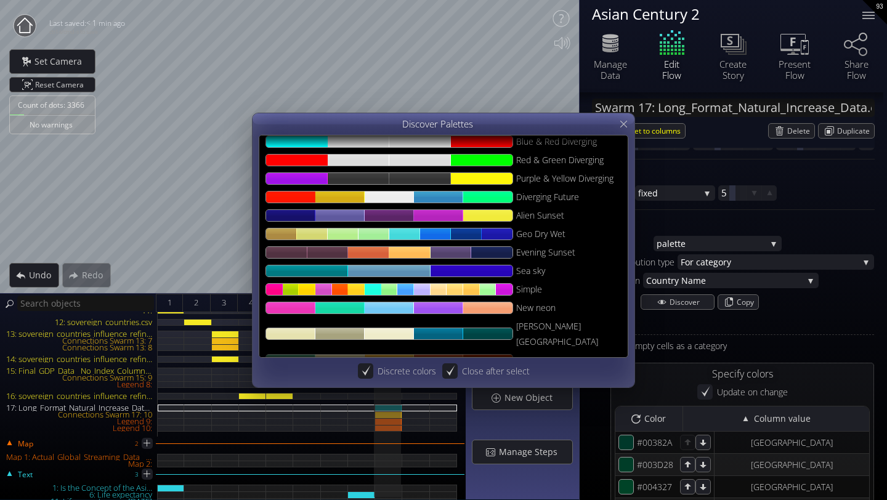
type input "#f1ba6b"
type input "#edb85d"
type input "#e8b352"
type input "#e4ad47"
type input "#ccb653"
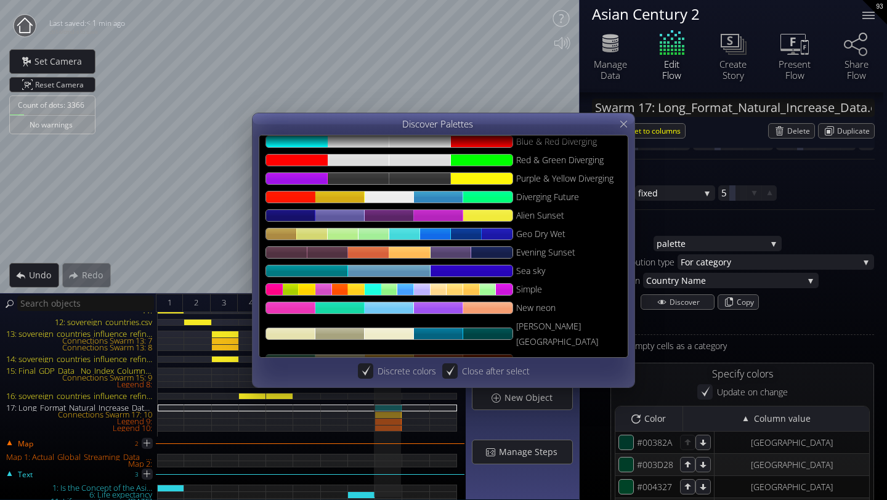
type input "#a6cb6f"
type input "#90c18a"
type input "#a16aa4"
type input "#b213bf"
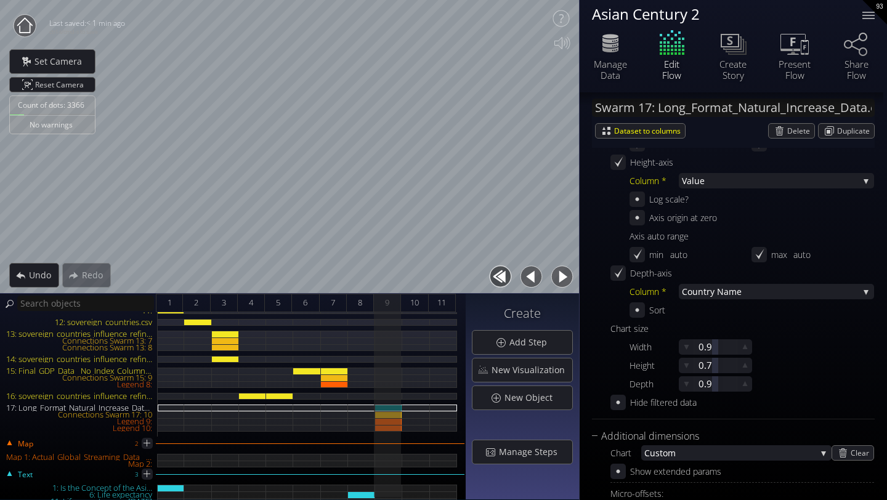
scroll to position [0, 0]
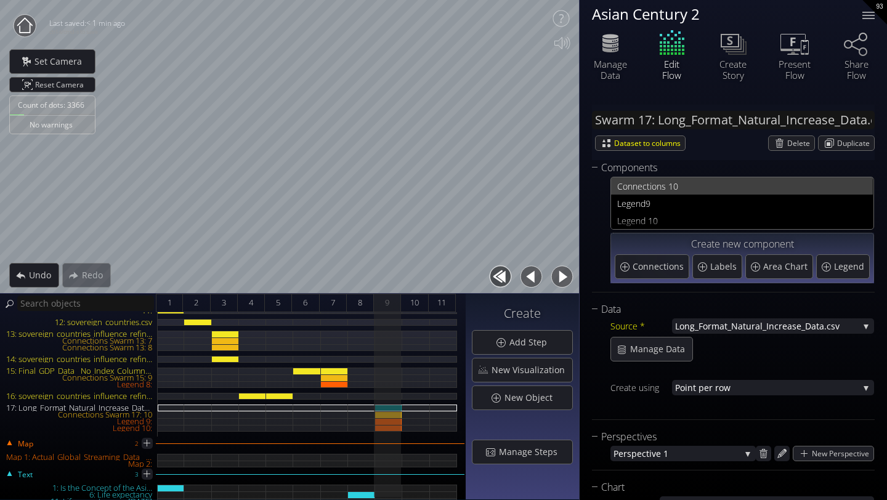
click at [661, 182] on span "ections 10" at bounding box center [752, 186] width 229 height 15
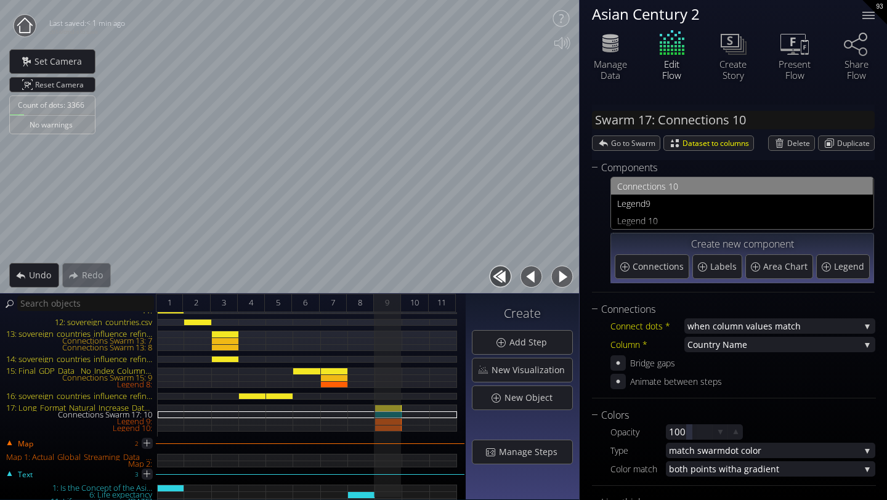
click at [661, 182] on span "ections 10" at bounding box center [752, 186] width 229 height 15
click at [709, 344] on span "untry Name" at bounding box center [779, 344] width 162 height 15
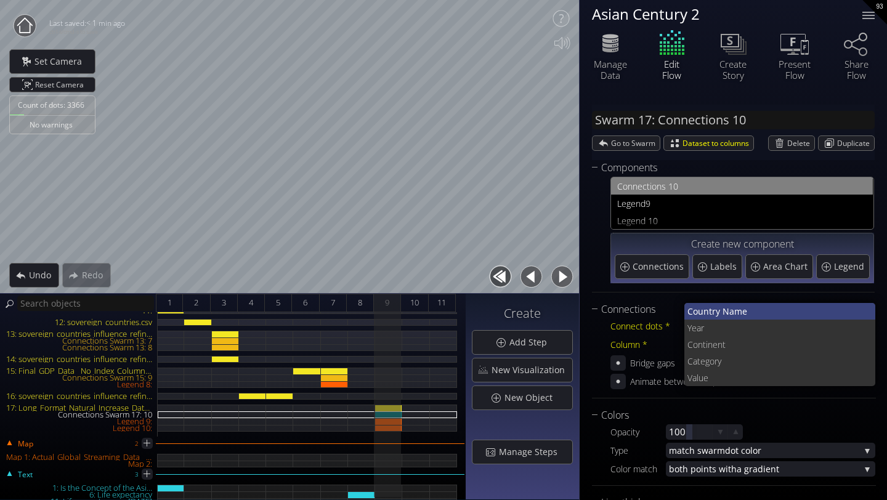
click at [704, 311] on span "untry Name" at bounding box center [782, 311] width 168 height 17
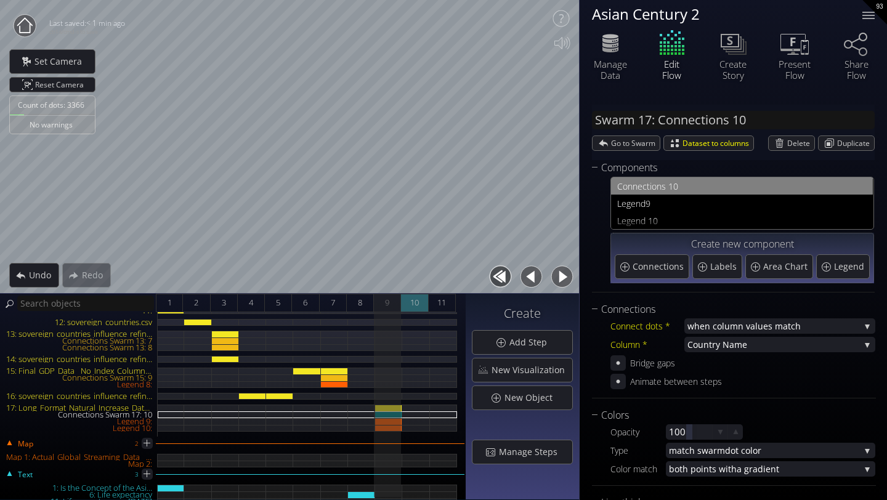
click at [410, 302] on span "10" at bounding box center [414, 302] width 9 height 15
click at [439, 307] on span "11" at bounding box center [442, 302] width 9 height 15
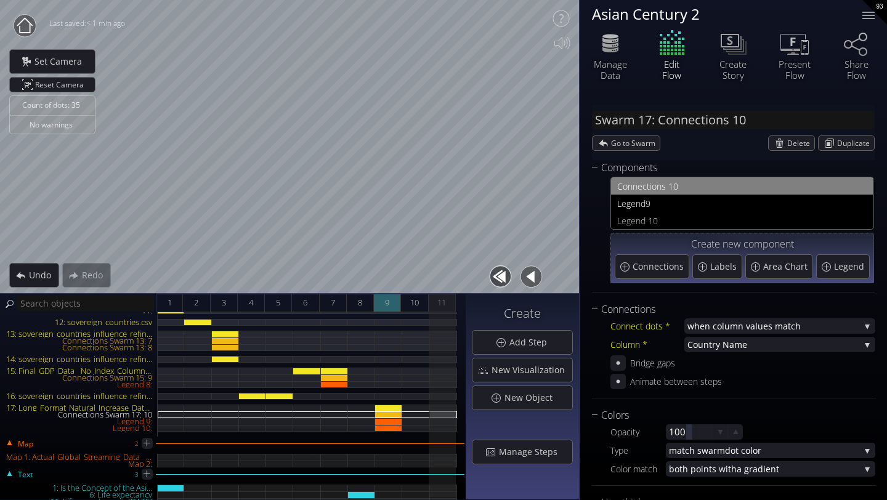
click at [388, 307] on span "9" at bounding box center [387, 302] width 4 height 15
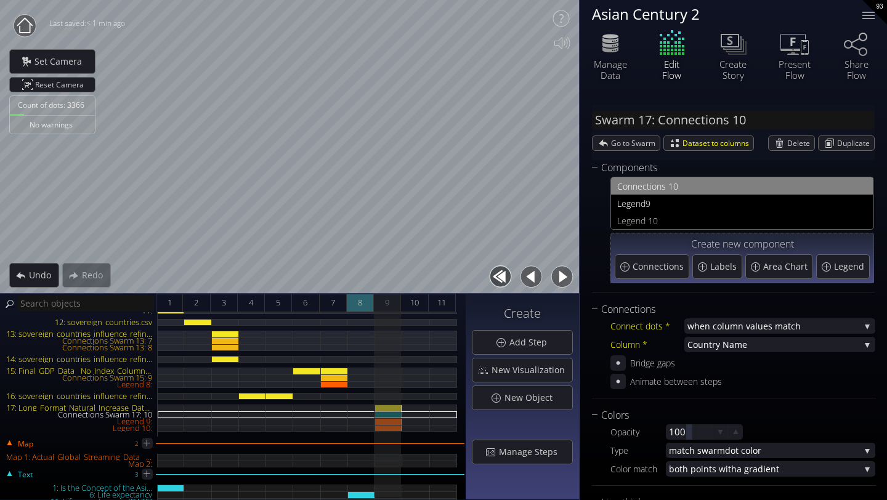
click at [365, 305] on div "8" at bounding box center [360, 303] width 27 height 18
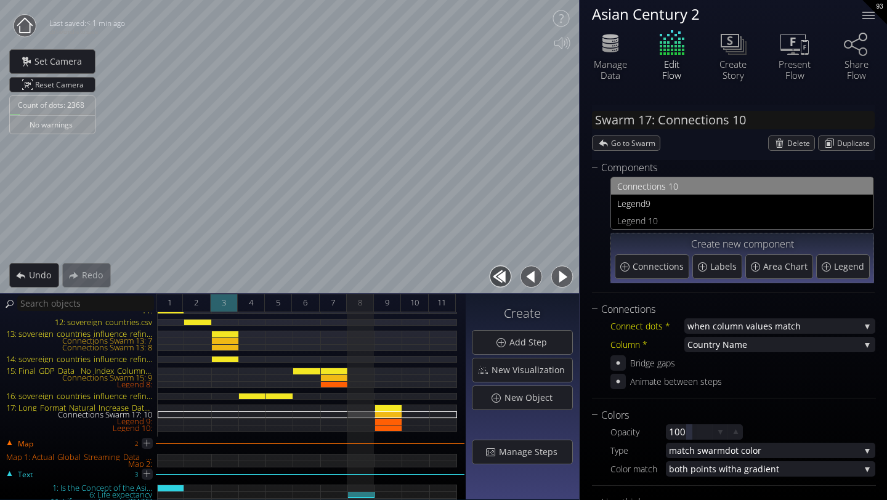
click at [224, 303] on span "3" at bounding box center [224, 302] width 4 height 15
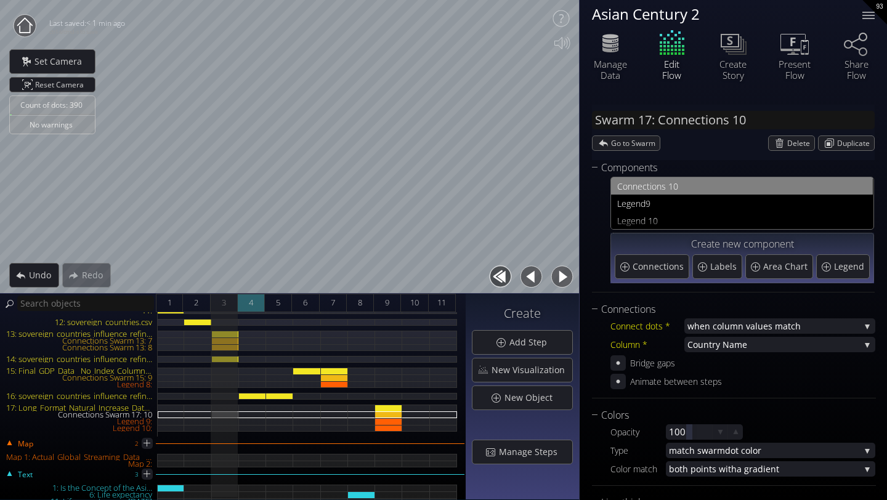
click at [249, 303] on span "4" at bounding box center [251, 302] width 4 height 15
click at [283, 301] on div "5" at bounding box center [278, 303] width 27 height 18
click at [254, 298] on div "4" at bounding box center [251, 303] width 27 height 18
click at [228, 303] on div "3" at bounding box center [224, 303] width 27 height 18
click at [249, 305] on span "4" at bounding box center [251, 302] width 4 height 15
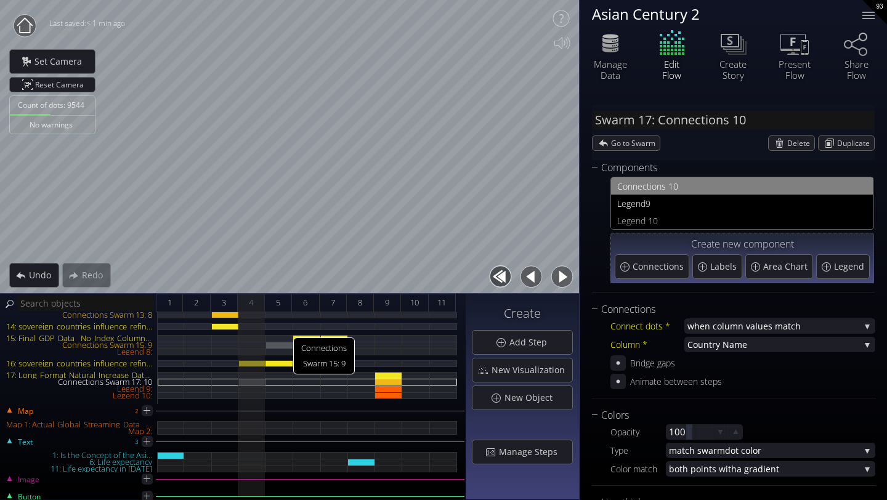
scroll to position [163, 0]
click at [255, 363] on div "16: sovereign_countries_influence_refined.csv" at bounding box center [252, 363] width 27 height 7
type input "Swarm 16: sovereign_countries_influence_refined.csv"
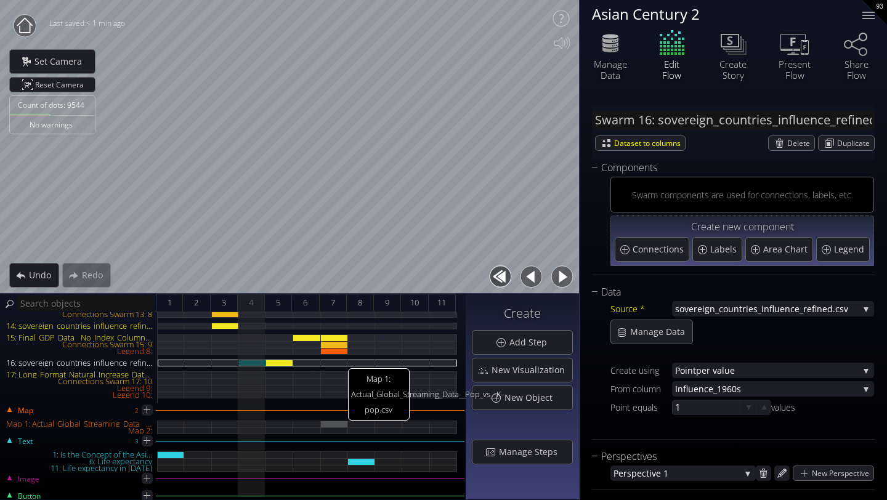
scroll to position [207, 0]
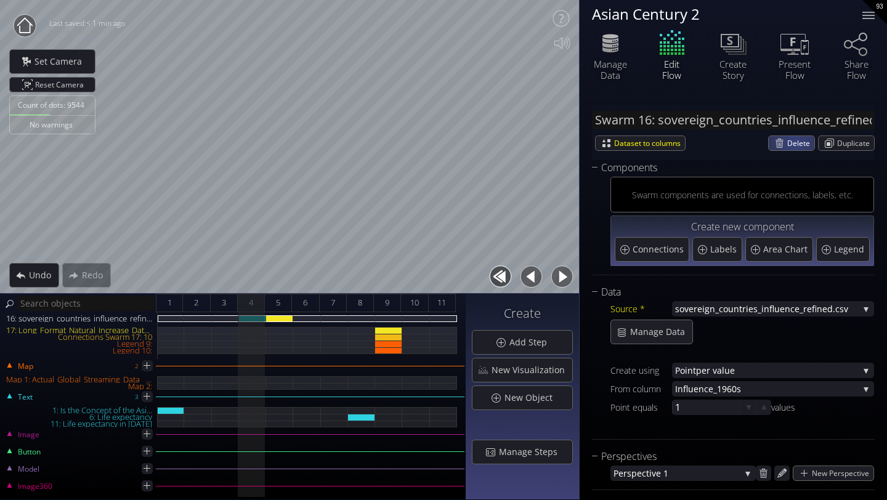
click at [791, 142] on span "Delete" at bounding box center [801, 143] width 27 height 14
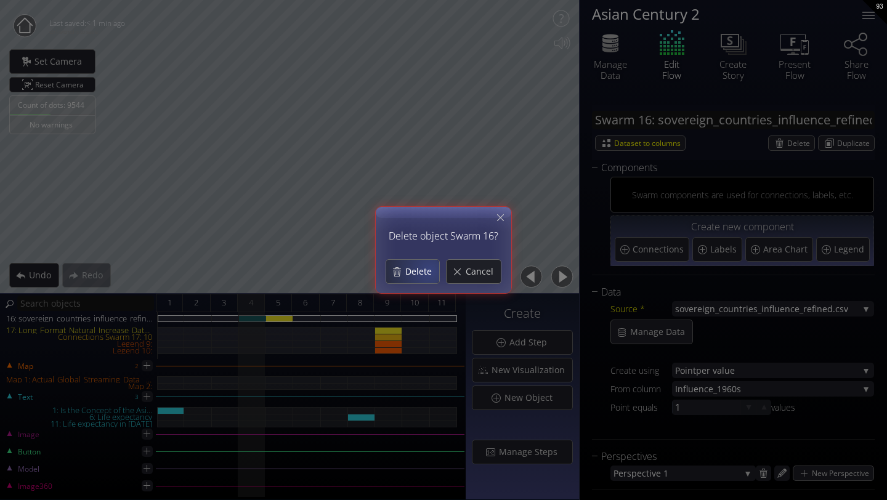
click at [429, 270] on span "Delete" at bounding box center [422, 272] width 35 height 12
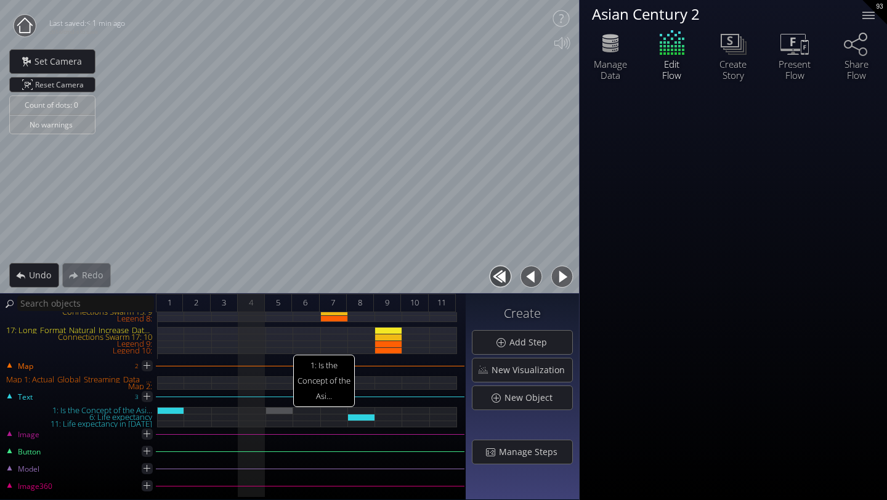
scroll to position [0, 0]
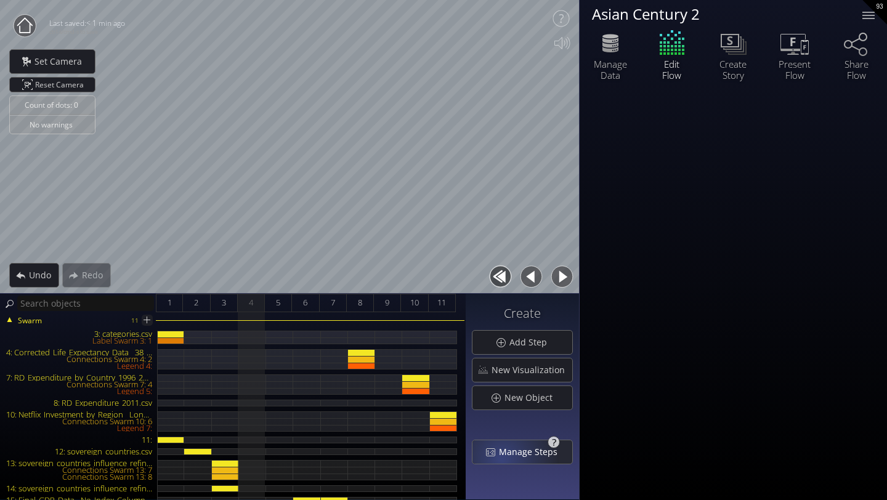
click at [503, 439] on div "Manage Steps" at bounding box center [523, 452] width 100 height 23
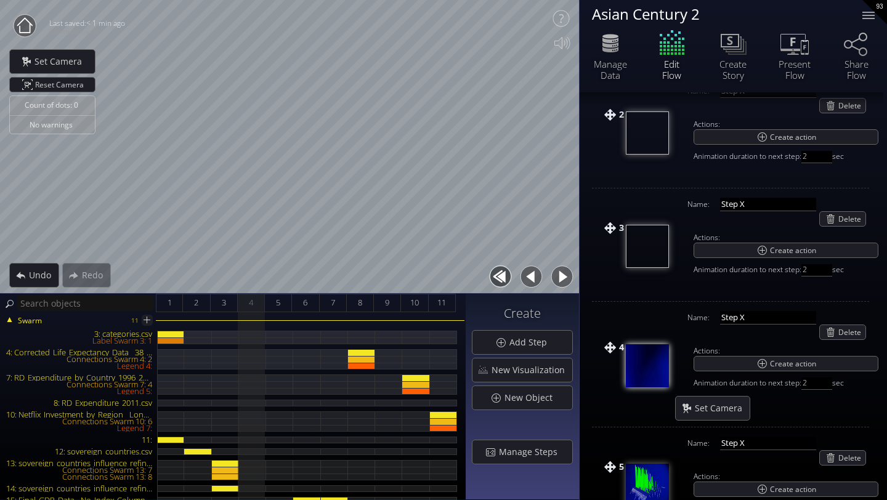
scroll to position [279, 0]
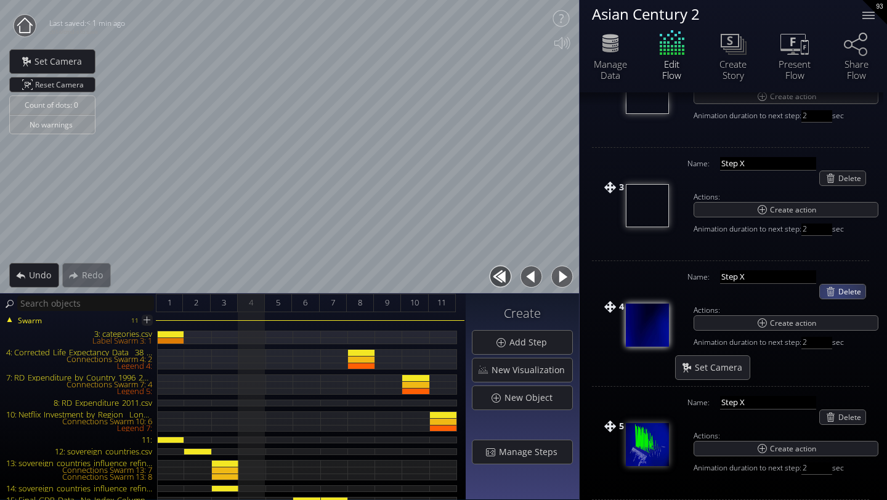
click at [808, 298] on div "Delete" at bounding box center [843, 292] width 46 height 14
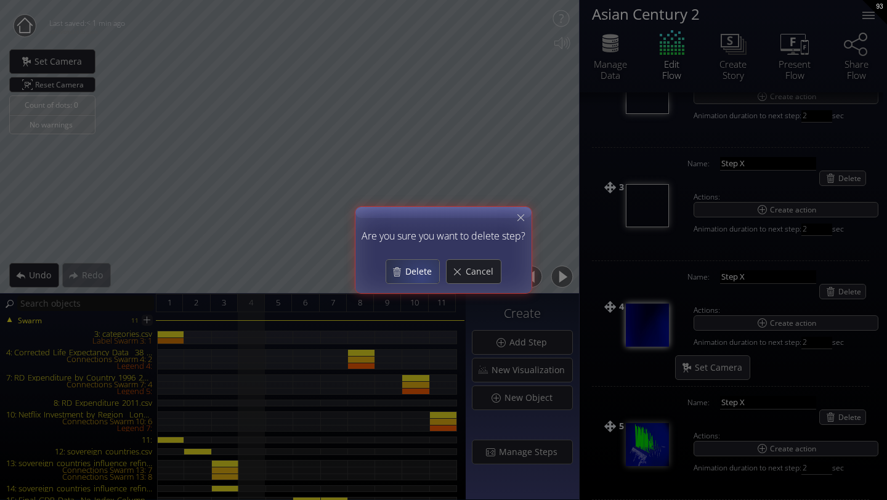
click at [422, 277] on span "Delete" at bounding box center [422, 272] width 35 height 12
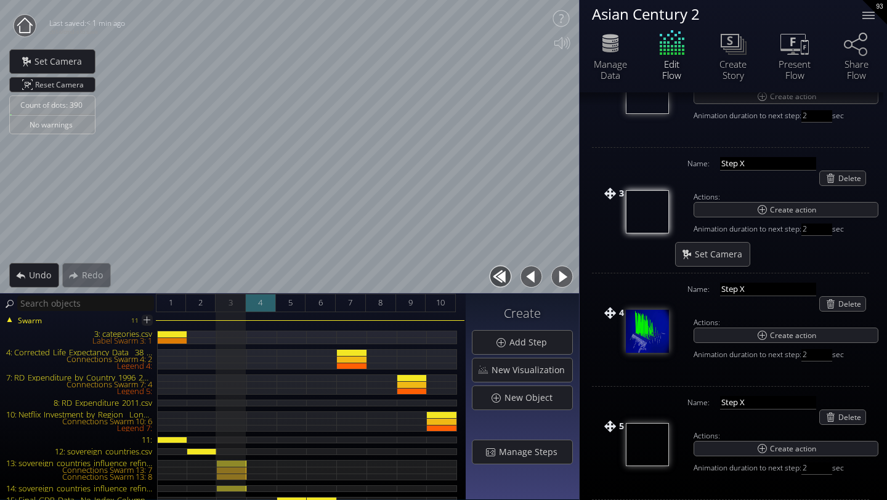
click at [263, 304] on div "4" at bounding box center [261, 303] width 30 height 18
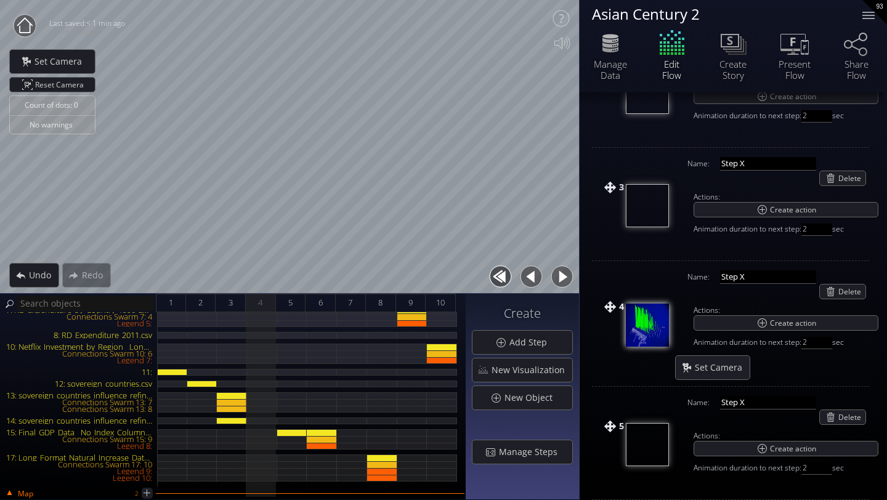
scroll to position [0, 0]
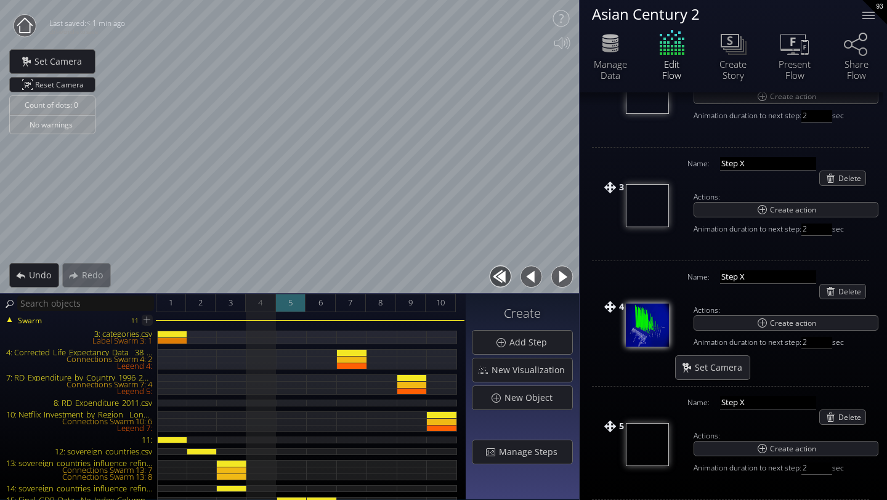
click at [286, 301] on div "5" at bounding box center [291, 303] width 30 height 18
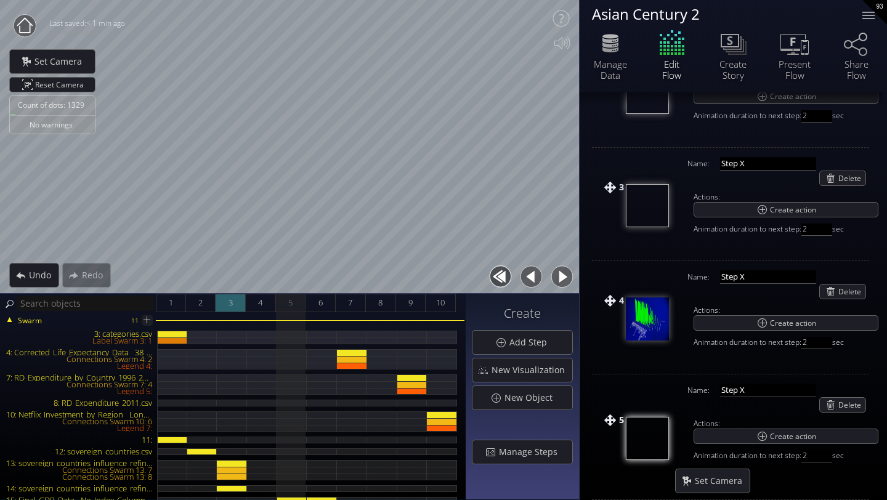
click at [226, 300] on div "3" at bounding box center [231, 303] width 30 height 18
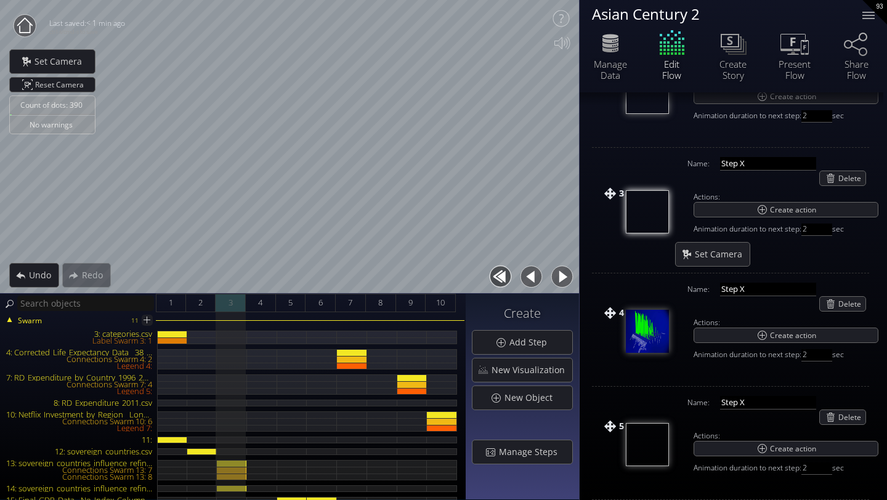
click at [243, 305] on div "3" at bounding box center [231, 303] width 30 height 18
click at [255, 305] on div "4" at bounding box center [261, 303] width 30 height 18
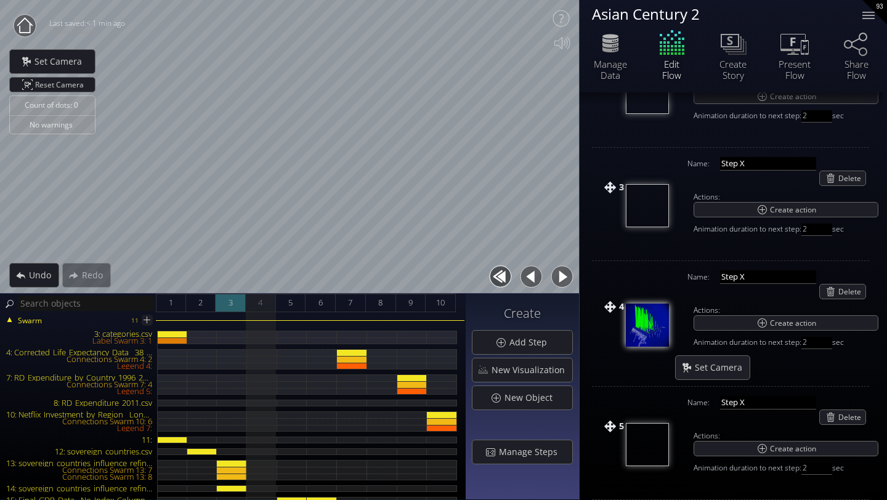
click at [227, 303] on div "3" at bounding box center [231, 303] width 30 height 18
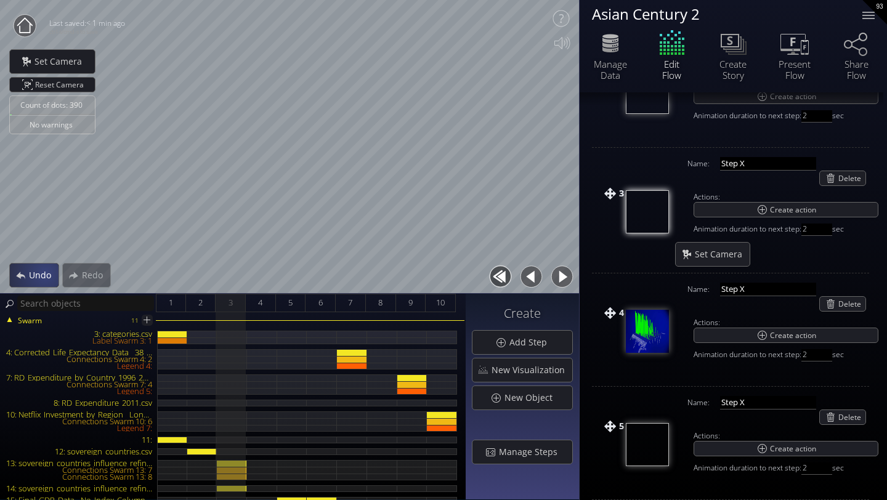
click at [43, 275] on span "Undo" at bounding box center [43, 275] width 30 height 12
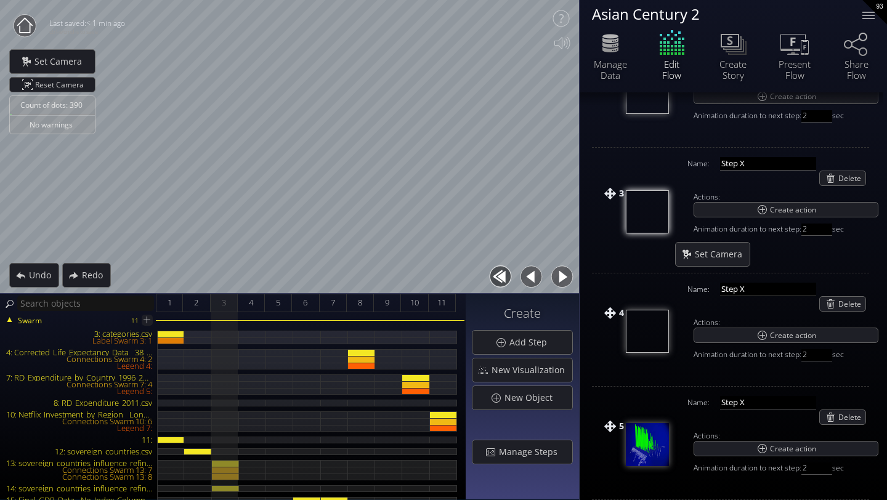
click at [250, 316] on div "Swarm 11 3: categories.csv Label Swarm 3: 1 4: Corrected_Life_Expectancy_Data__…" at bounding box center [233, 406] width 466 height 188
click at [250, 311] on div "4" at bounding box center [251, 303] width 27 height 18
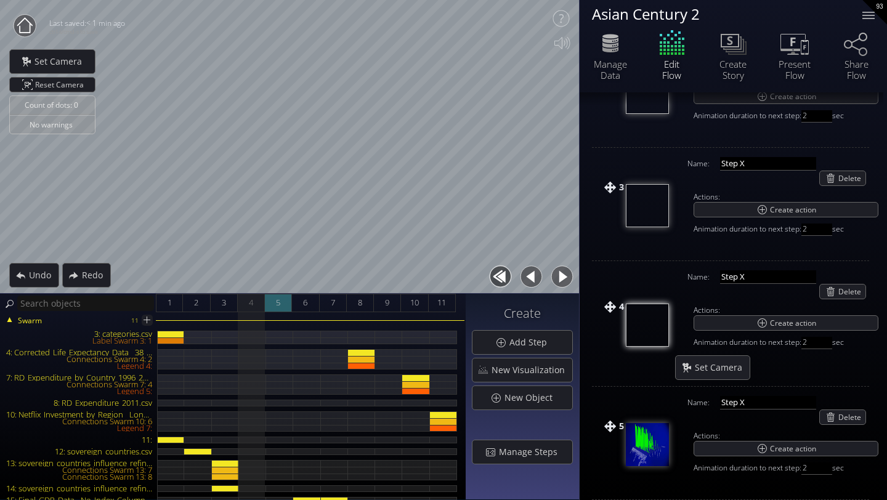
click at [276, 312] on div "5" at bounding box center [278, 303] width 27 height 18
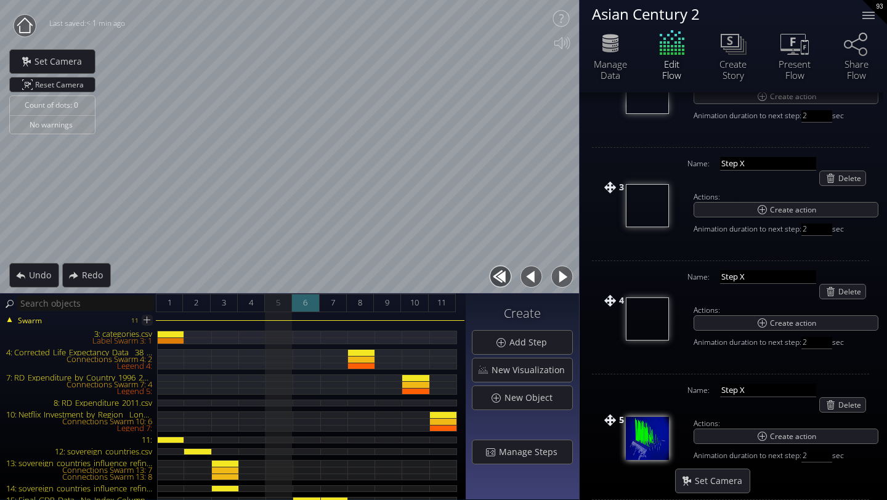
click at [306, 308] on span "6" at bounding box center [305, 302] width 4 height 15
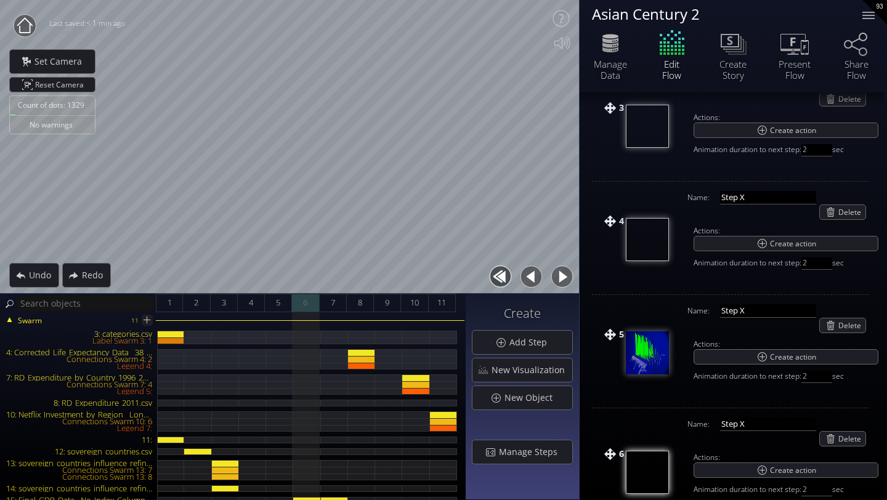
scroll to position [362, 0]
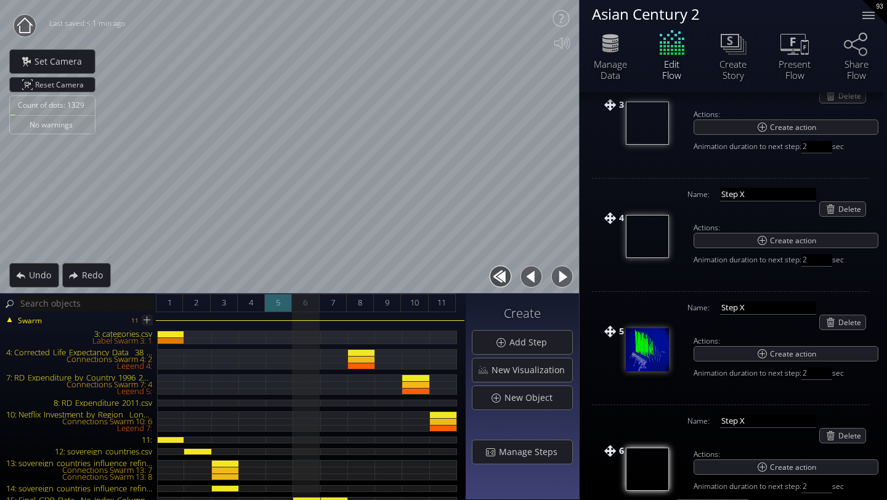
click at [280, 308] on span "5" at bounding box center [278, 302] width 4 height 15
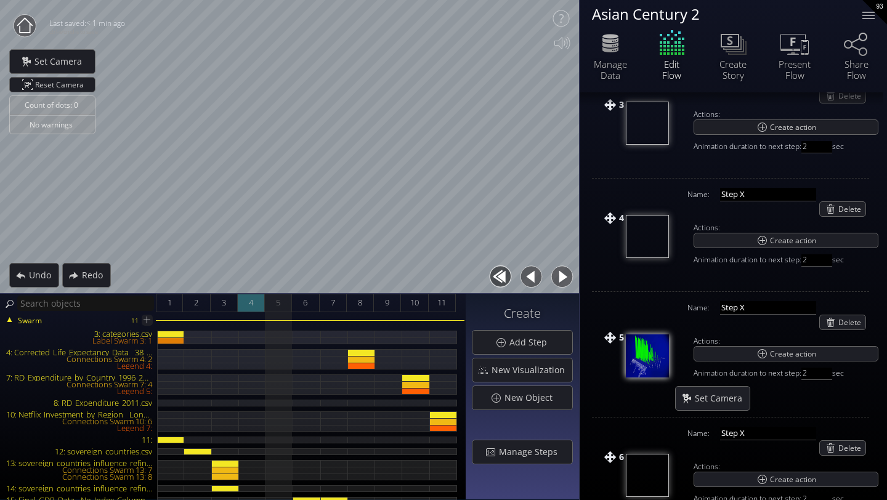
click at [254, 304] on div "4" at bounding box center [251, 303] width 27 height 18
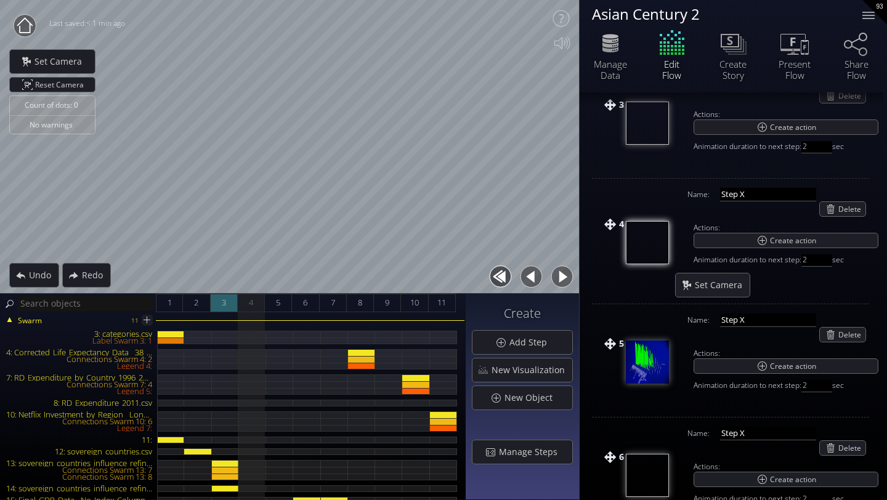
click at [224, 302] on span "3" at bounding box center [224, 302] width 4 height 15
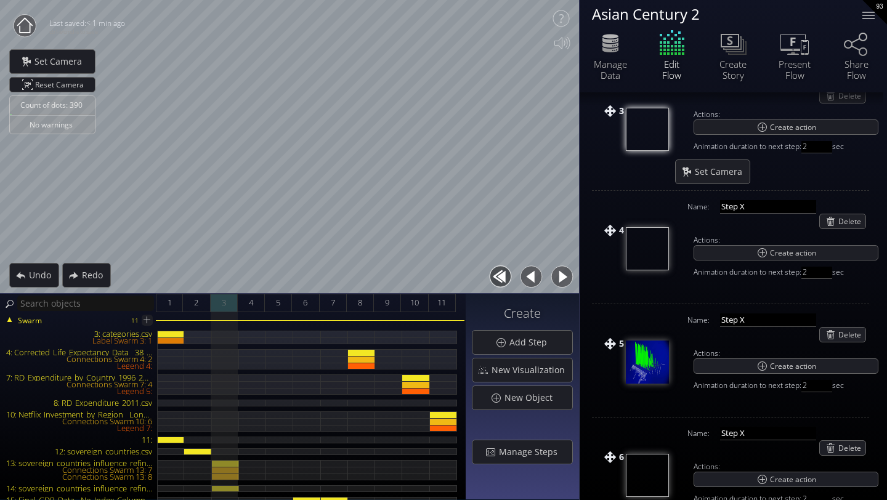
scroll to position [368, 0]
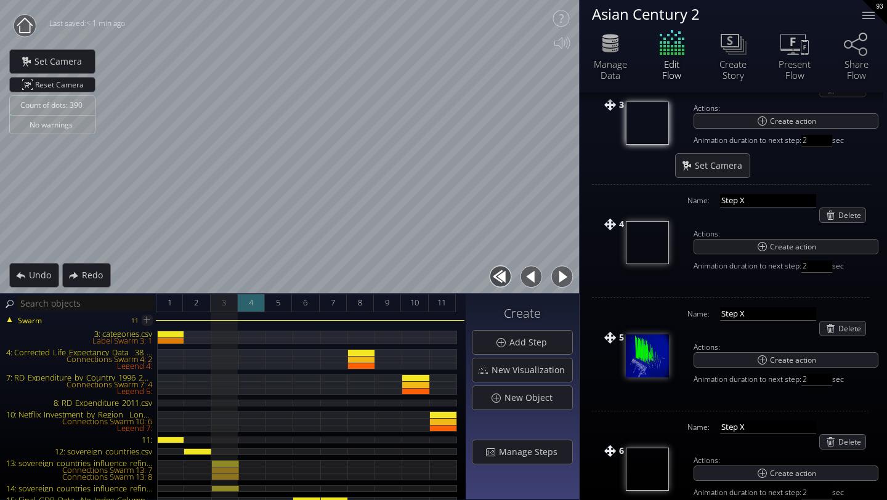
click at [243, 309] on div "4" at bounding box center [251, 303] width 27 height 18
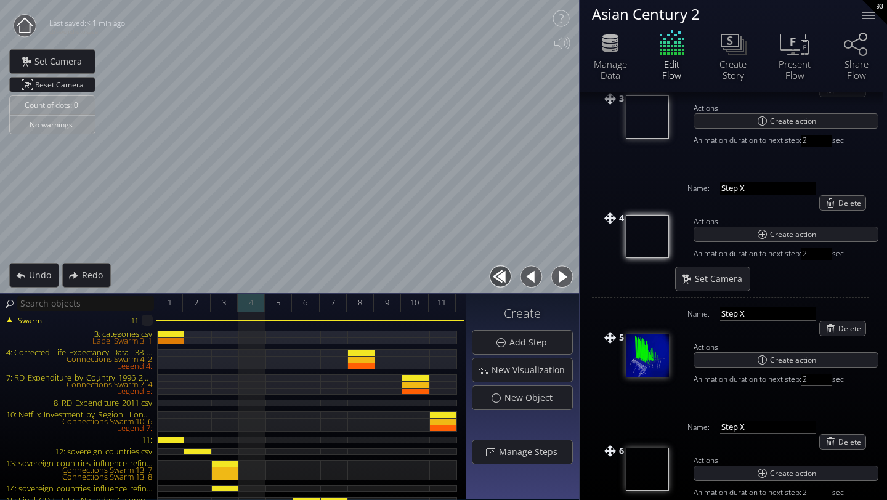
scroll to position [362, 0]
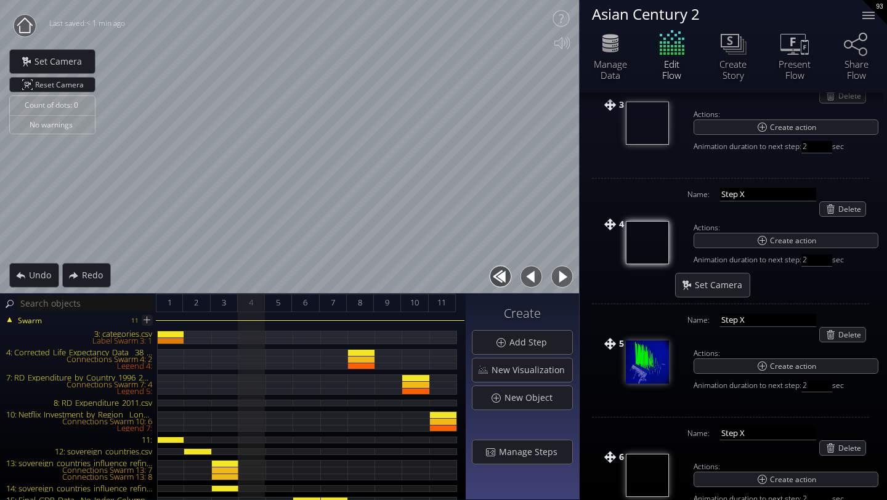
click at [280, 312] on div "Swarm 11 3: categories.csv Label Swarm 3: 1 4: Corrected_Life_Expectancy_Data__…" at bounding box center [233, 406] width 466 height 188
click at [277, 309] on span "5" at bounding box center [278, 302] width 4 height 15
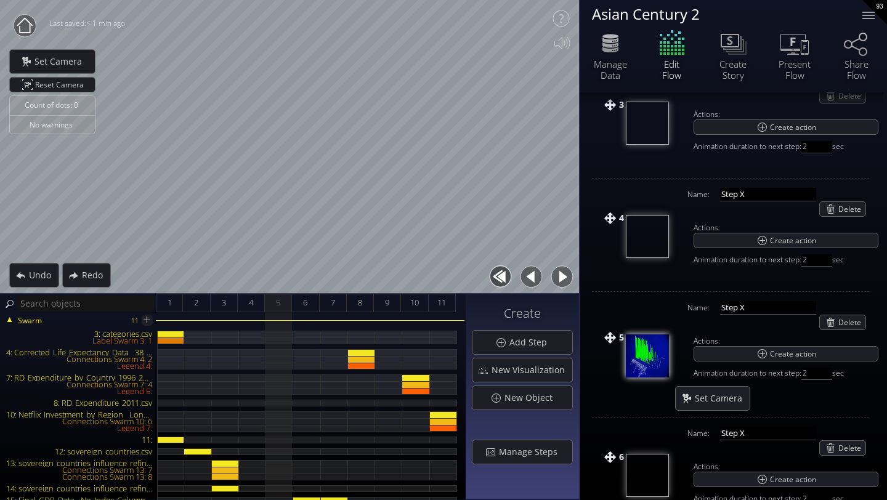
click at [640, 358] on img at bounding box center [647, 356] width 43 height 43
click at [83, 276] on span "Redo" at bounding box center [95, 275] width 29 height 12
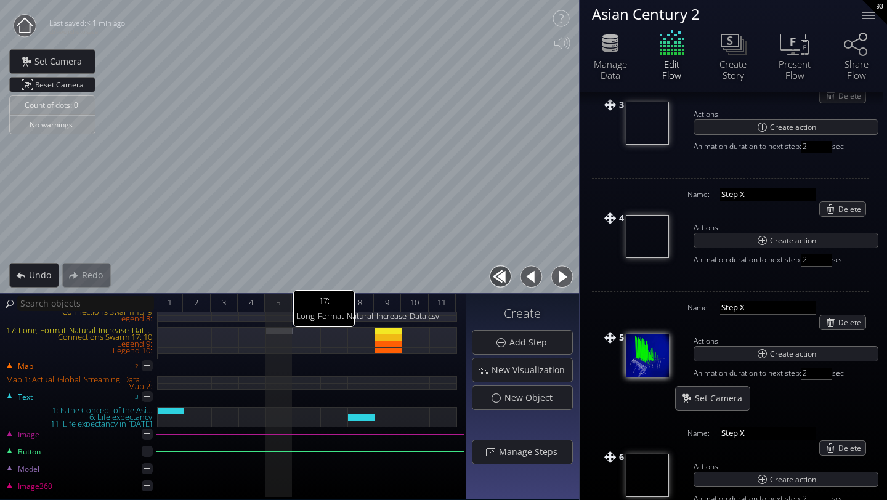
scroll to position [0, 0]
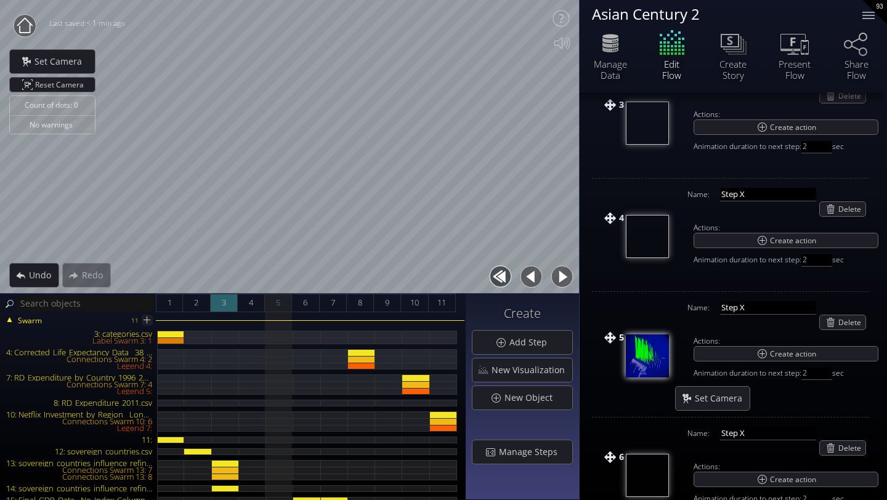
click at [228, 303] on div "3" at bounding box center [224, 303] width 27 height 18
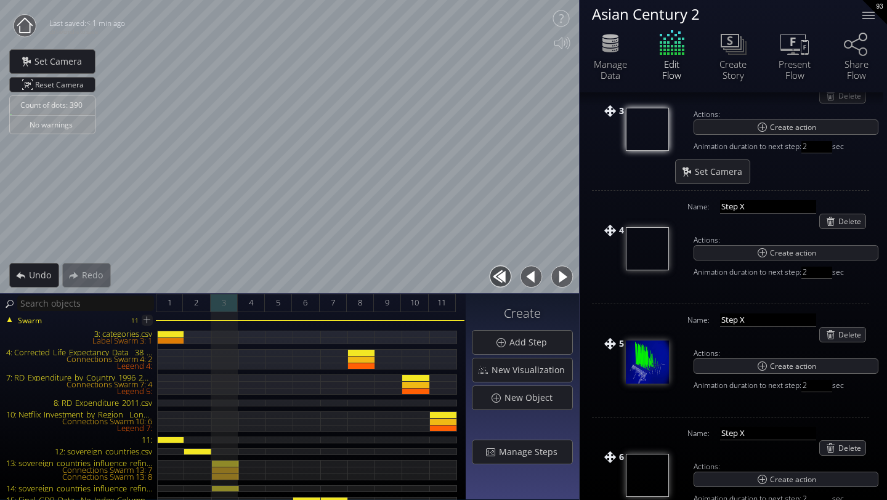
scroll to position [368, 0]
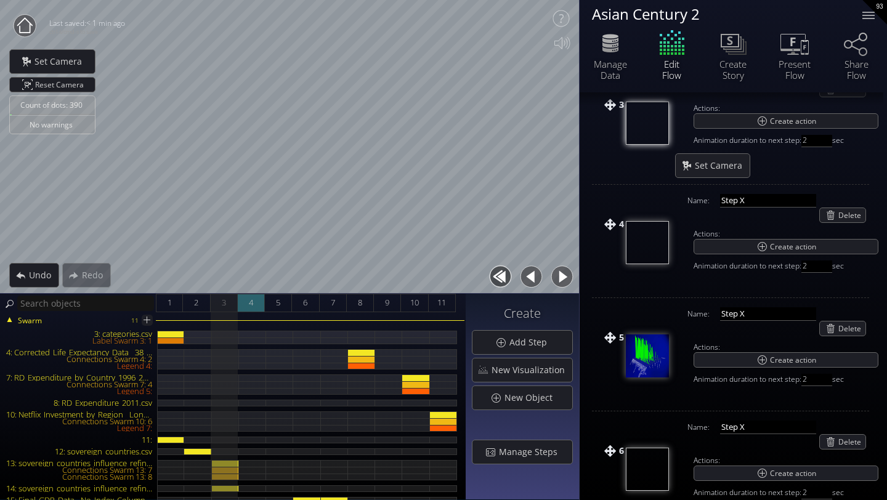
click at [248, 302] on div "4" at bounding box center [251, 303] width 27 height 18
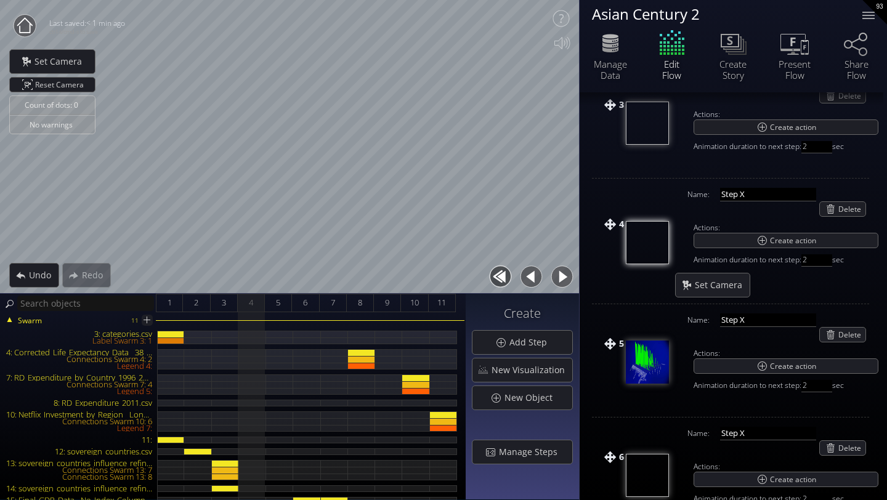
scroll to position [0, 0]
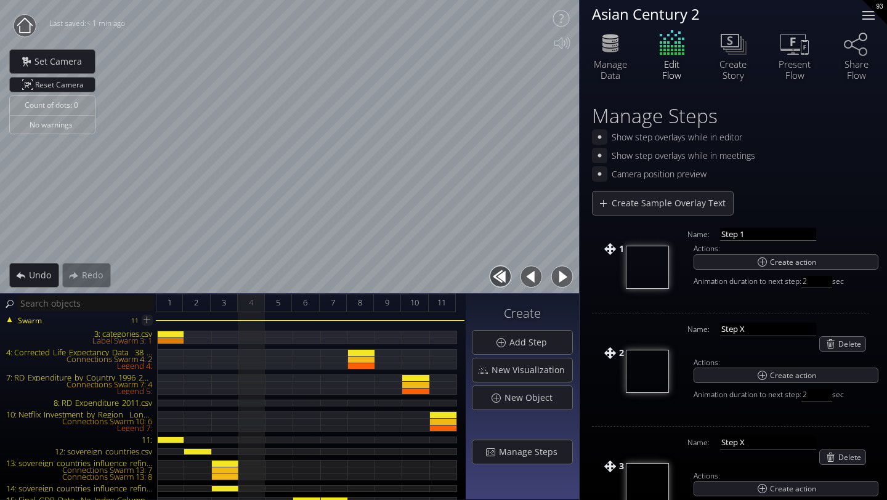
click at [808, 17] on div at bounding box center [869, 15] width 25 height 25
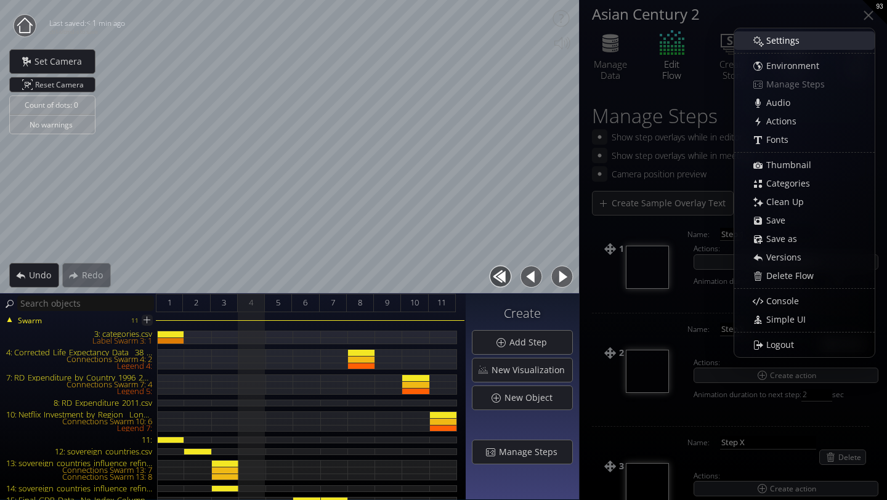
click at [808, 36] on div "Settings" at bounding box center [811, 40] width 127 height 17
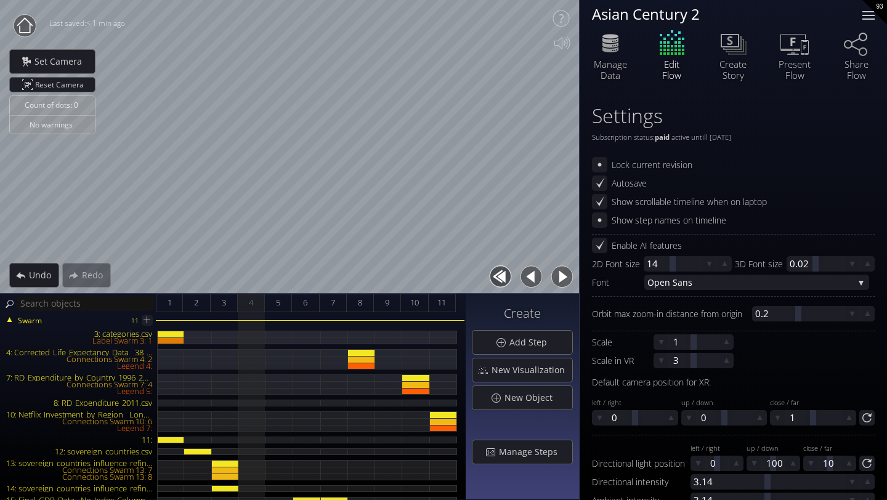
click at [808, 15] on div at bounding box center [869, 15] width 12 height 1
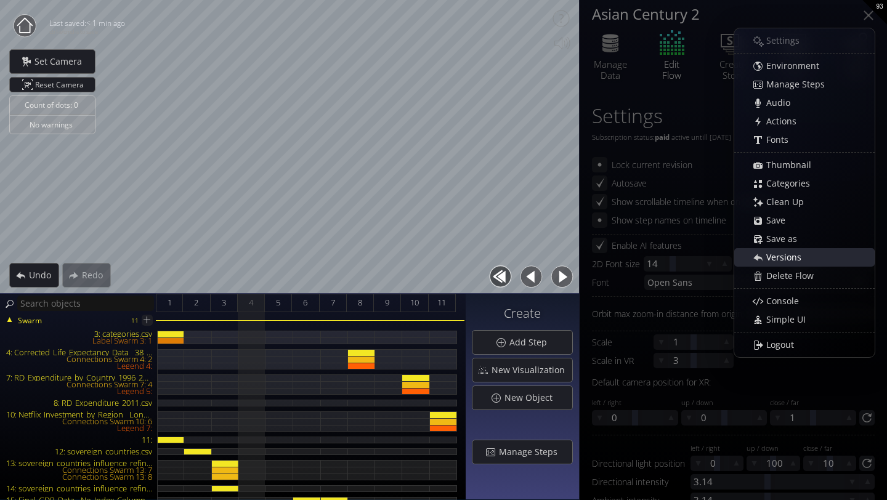
click at [794, 256] on span "Versions" at bounding box center [787, 257] width 43 height 12
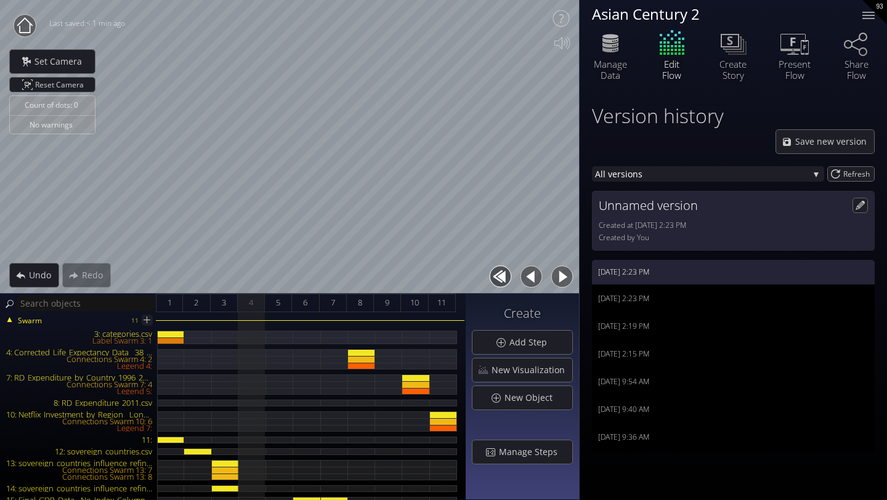
click at [689, 224] on div "Created at August 19, 2025 2:23 PM" at bounding box center [733, 225] width 269 height 12
click at [808, 204] on icon at bounding box center [860, 205] width 10 height 10
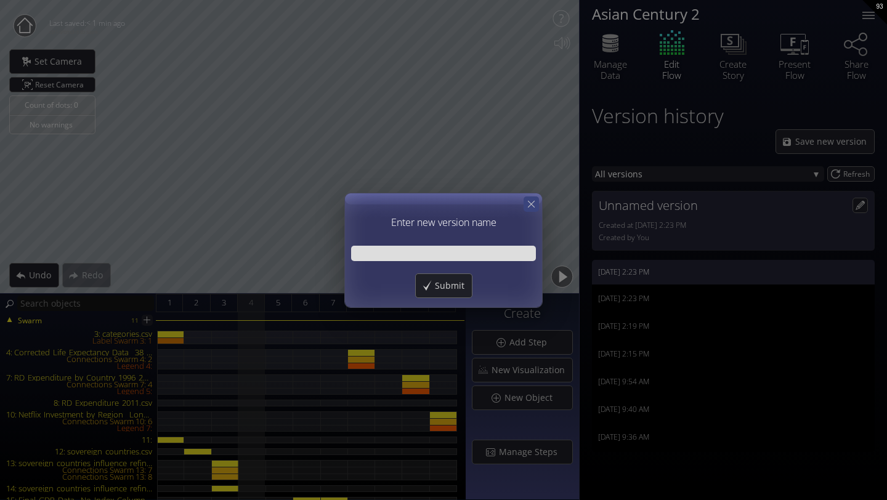
click at [537, 206] on div at bounding box center [531, 204] width 15 height 15
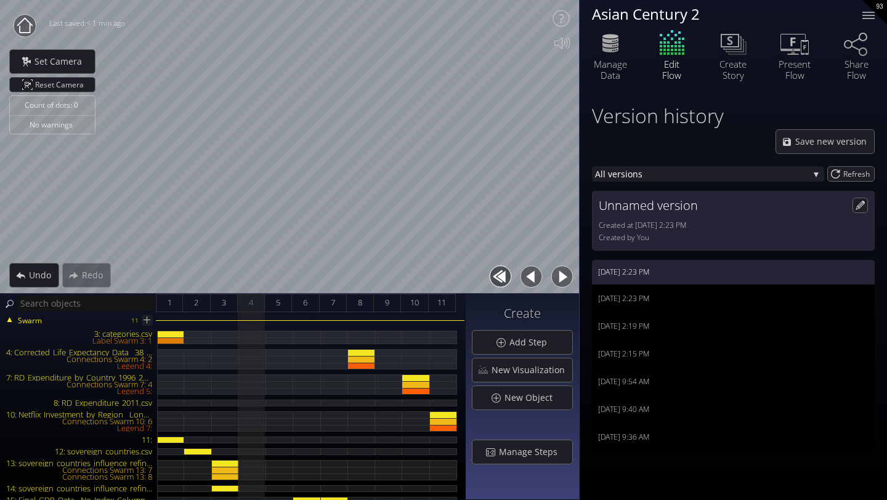
click at [628, 218] on div "Unnamed version Created at August 19, 2025 2:23 PM Created by You" at bounding box center [733, 221] width 283 height 60
click at [619, 216] on div "Unnamed version Created at August 19, 2025 2:23 PM Created by You" at bounding box center [733, 221] width 283 height 60
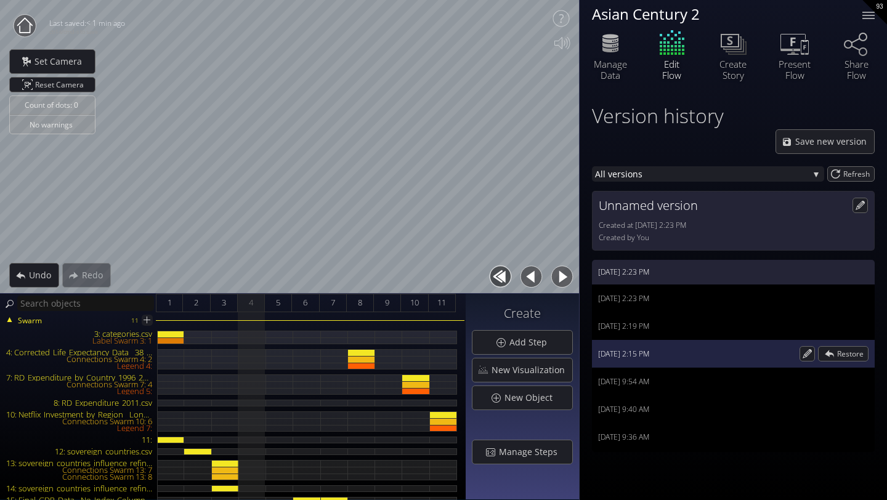
click at [664, 356] on div "August 19, 2025 2:15 PM" at bounding box center [697, 354] width 198 height 9
click at [808, 356] on span "Restore" at bounding box center [852, 354] width 31 height 14
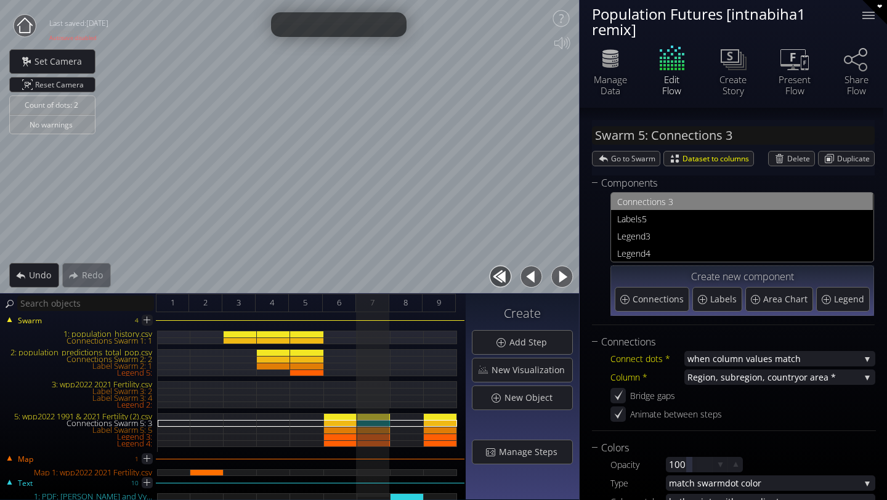
scroll to position [50, 0]
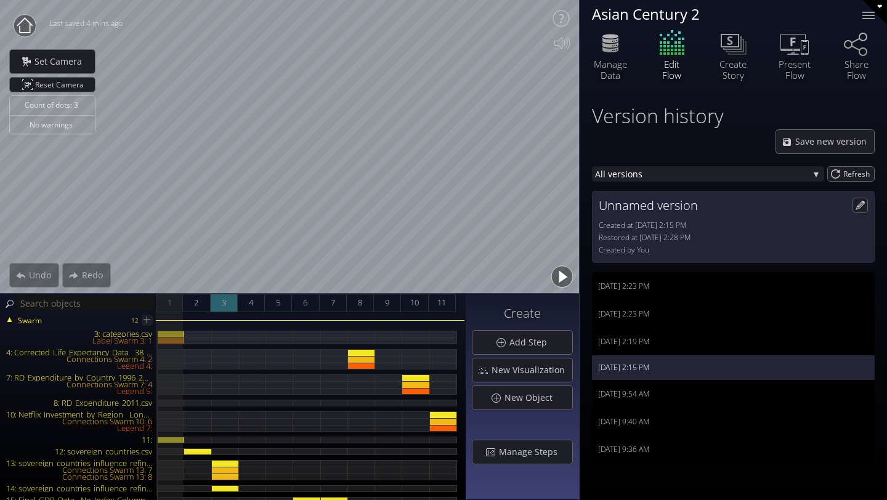
click at [229, 306] on div "3" at bounding box center [224, 303] width 27 height 18
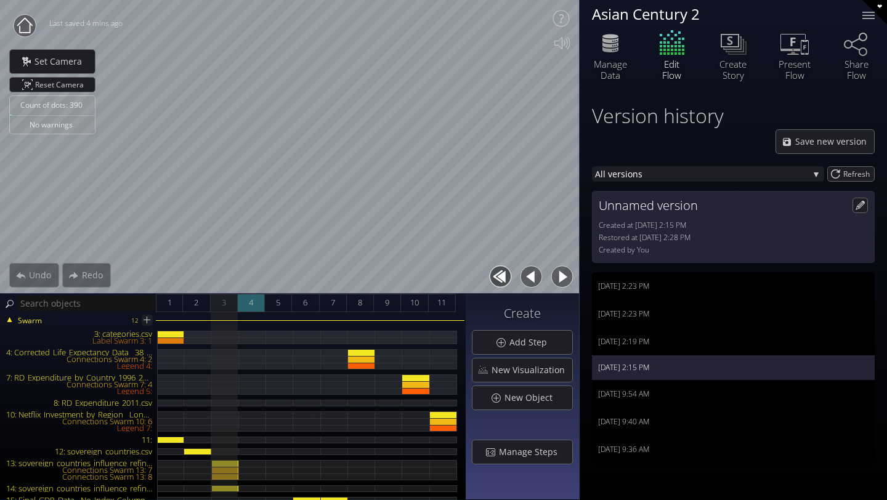
click at [248, 308] on div "4" at bounding box center [251, 303] width 27 height 18
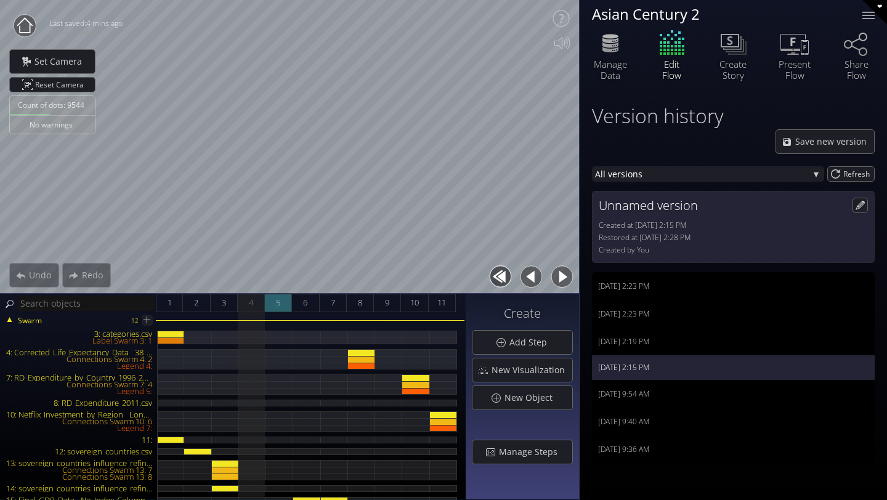
click at [279, 308] on span "5" at bounding box center [278, 302] width 4 height 15
click at [431, 314] on div "Swarm 12 3: categories.csv Label Swarm 3: 1 4: Corrected_Life_Expectancy_Data__…" at bounding box center [233, 406] width 466 height 188
click at [434, 314] on div "Swarm 12 3: categories.csv Label Swarm 3: 1 4: Corrected_Life_Expectancy_Data__…" at bounding box center [233, 406] width 466 height 188
click at [446, 306] on span "11" at bounding box center [442, 302] width 9 height 15
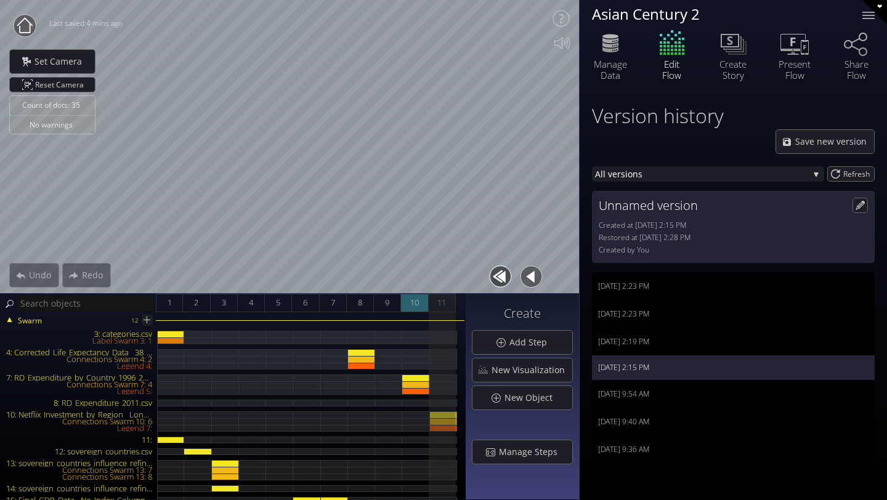
click at [413, 306] on span "10" at bounding box center [414, 302] width 9 height 15
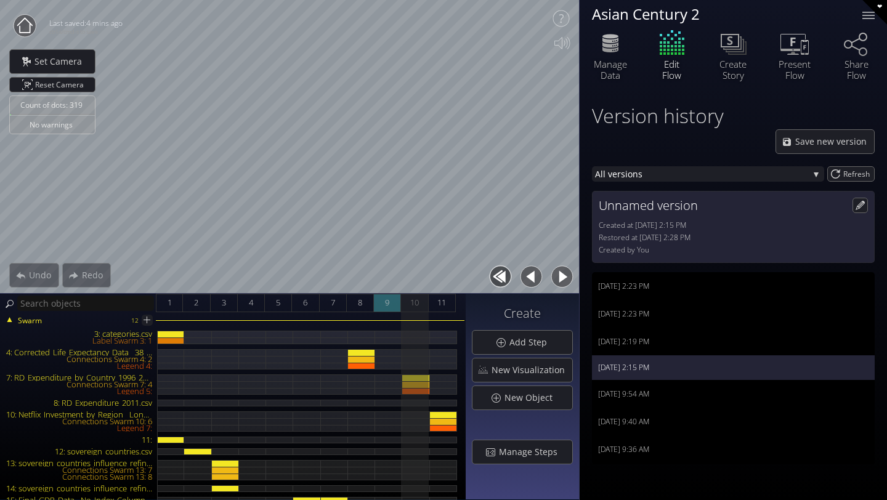
click at [386, 304] on span "9" at bounding box center [387, 302] width 4 height 15
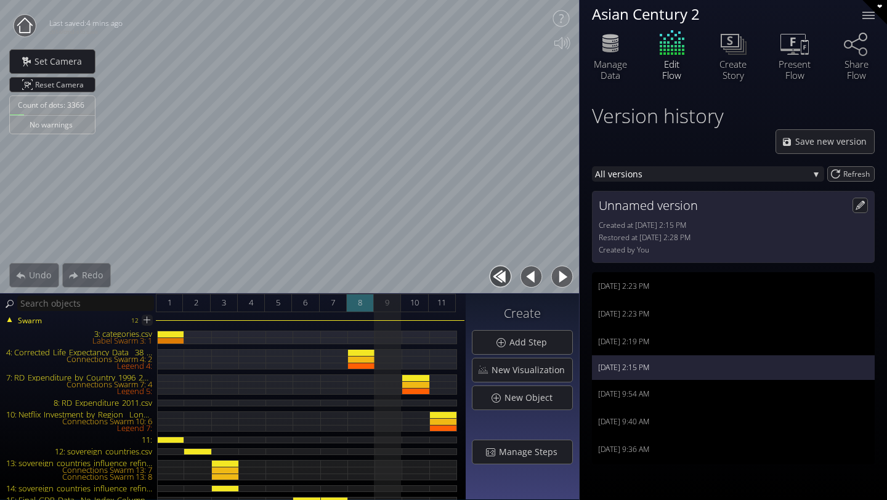
click at [361, 304] on span "8" at bounding box center [360, 302] width 4 height 15
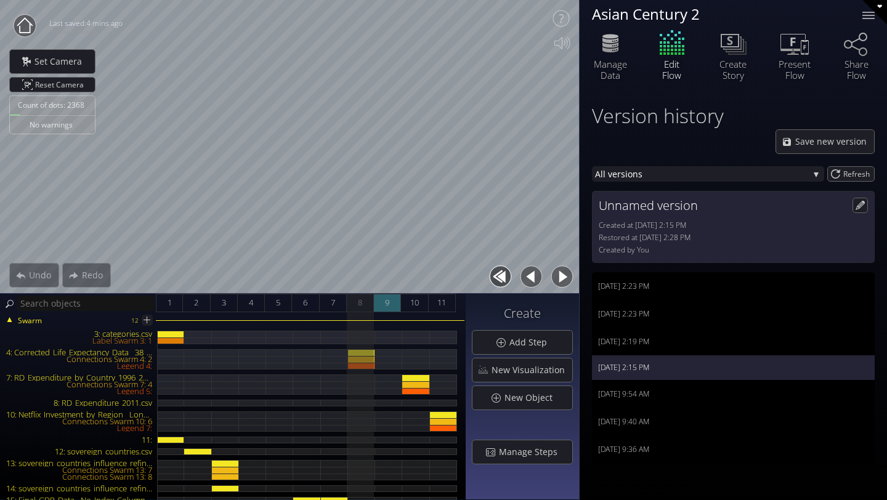
click at [391, 308] on div "9" at bounding box center [387, 303] width 27 height 18
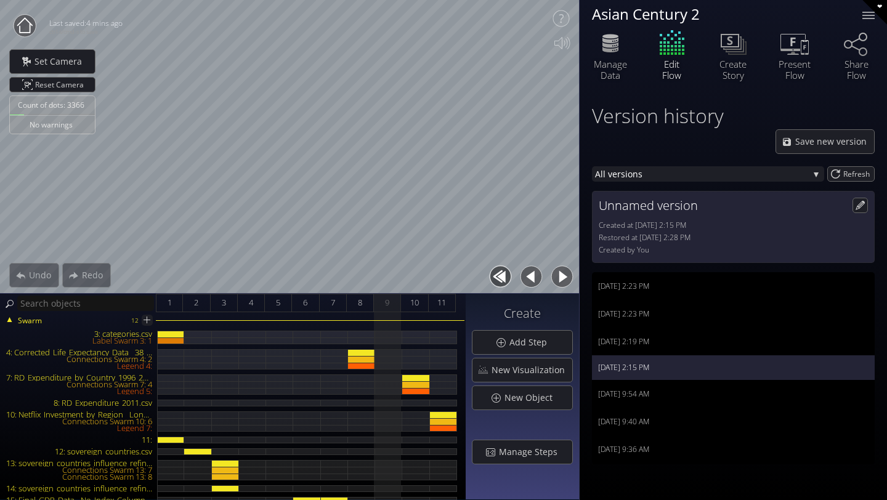
click at [667, 49] on div "Edit Flow" at bounding box center [673, 54] width 62 height 52
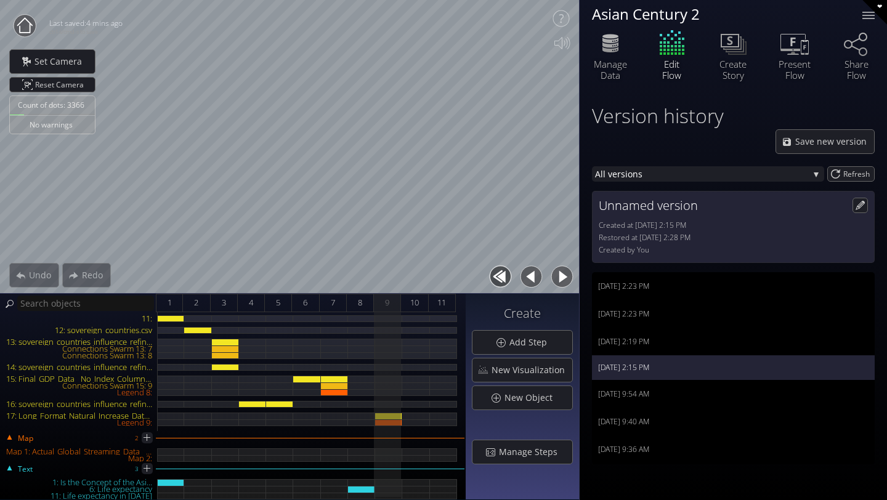
scroll to position [126, 0]
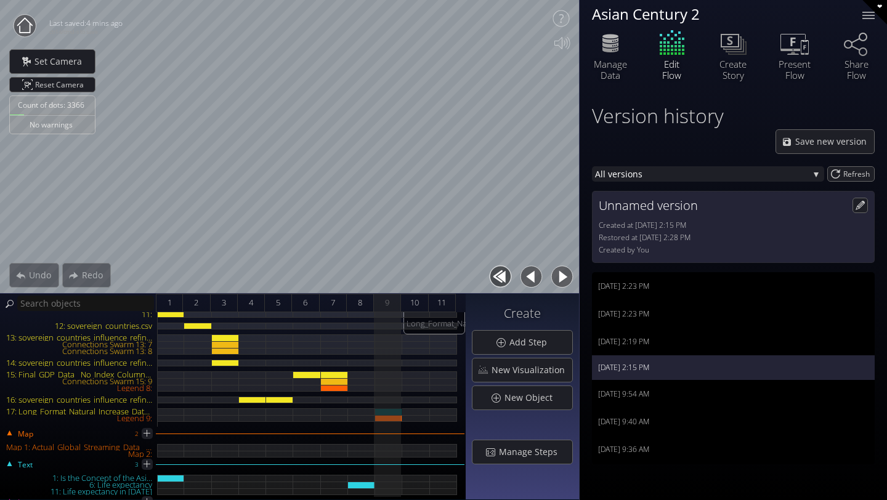
click at [388, 409] on div "17: Long_Format_Natural_Increase_Data.csv" at bounding box center [388, 412] width 27 height 7
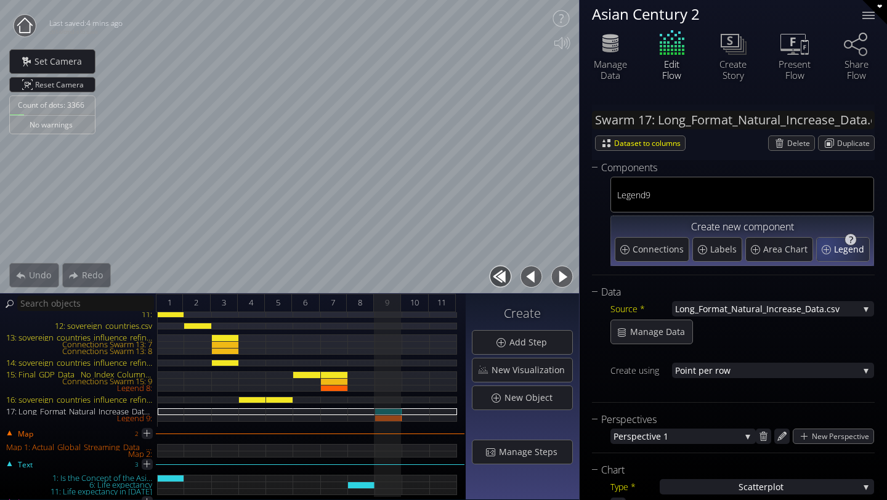
click at [822, 246] on div "Legend" at bounding box center [843, 249] width 52 height 23
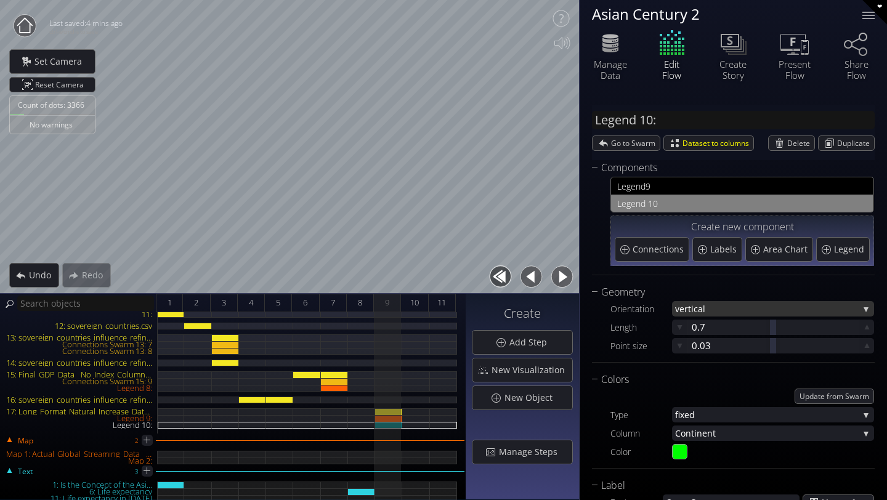
click at [693, 309] on span "vertic" at bounding box center [686, 308] width 23 height 15
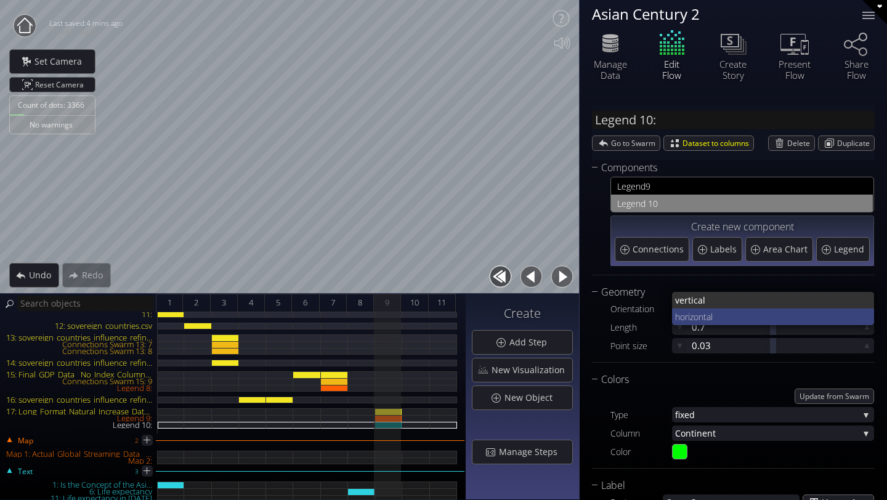
click at [693, 313] on span "horizontal" at bounding box center [770, 317] width 190 height 17
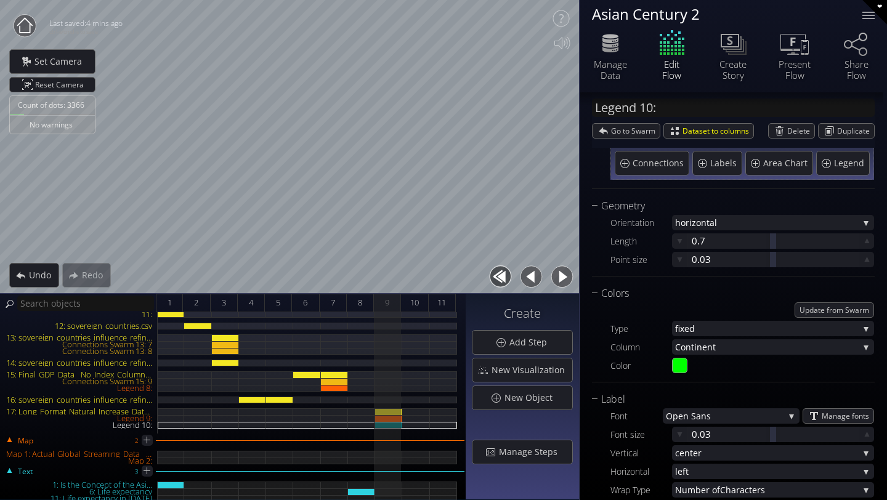
scroll to position [91, 0]
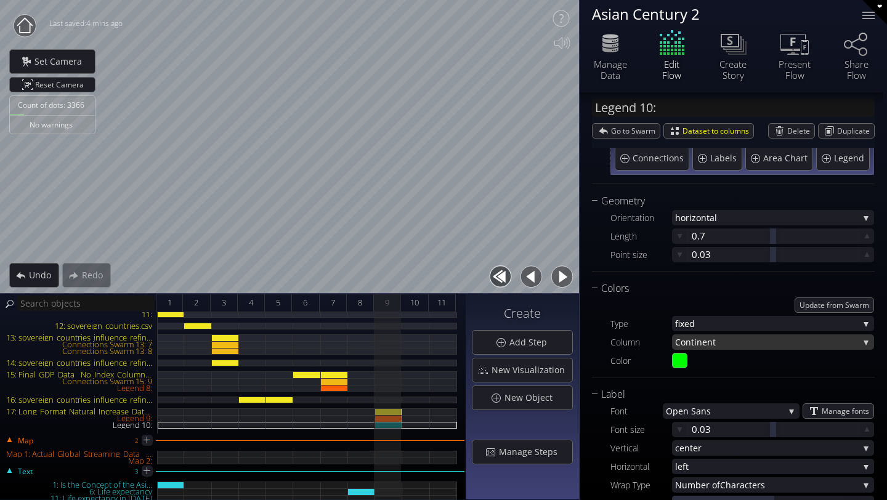
click at [705, 344] on span "Continen" at bounding box center [694, 342] width 38 height 15
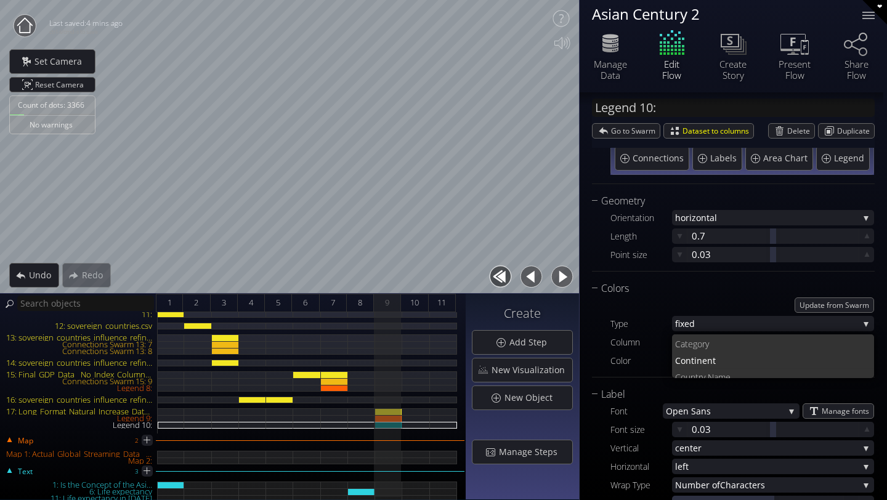
scroll to position [0, 0]
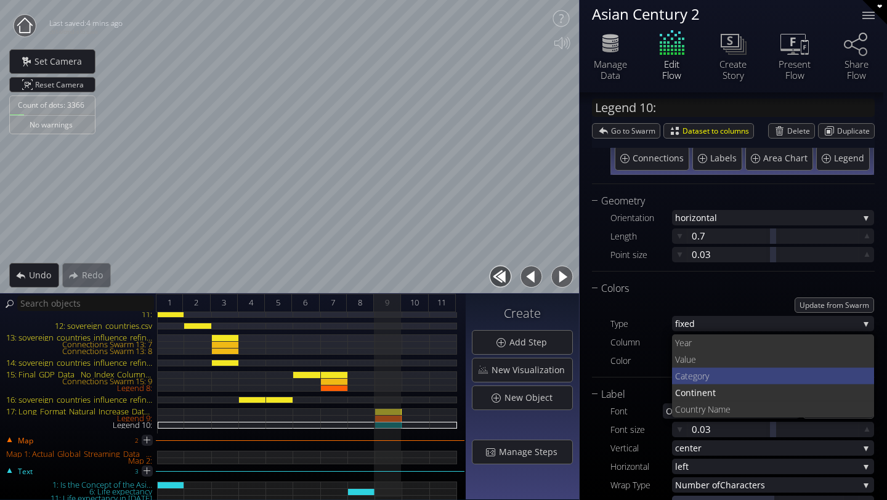
click at [698, 378] on span "Catego" at bounding box center [688, 376] width 27 height 17
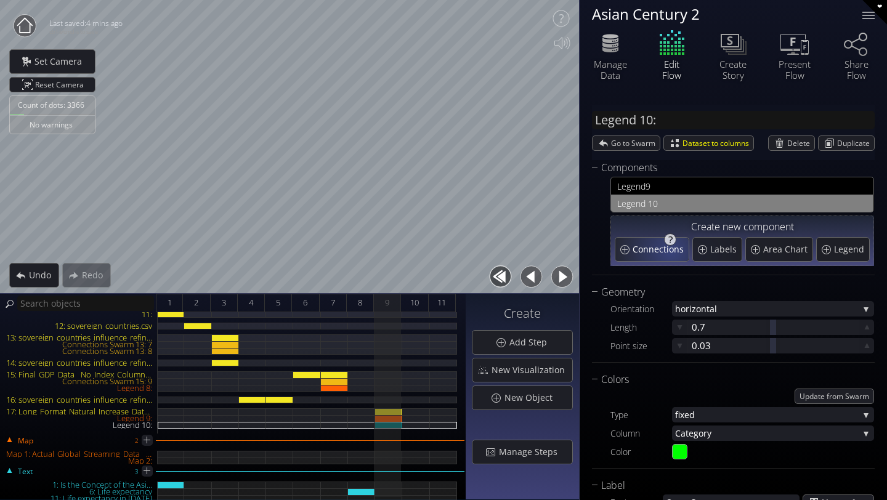
click at [669, 250] on span "Connections" at bounding box center [660, 249] width 54 height 12
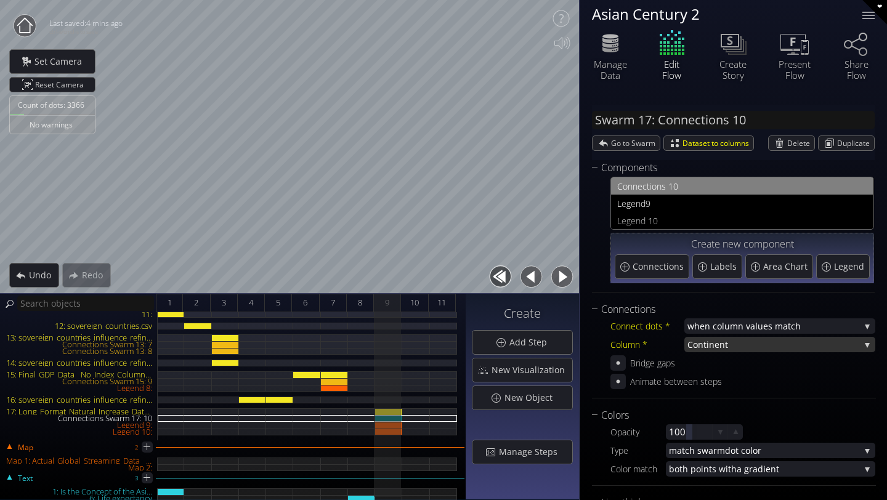
click at [727, 348] on span "t" at bounding box center [792, 344] width 135 height 15
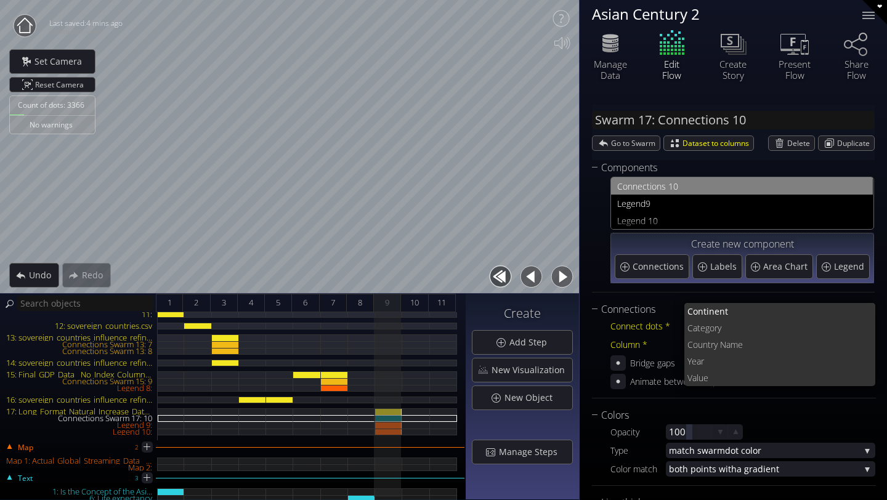
click at [727, 348] on span "untry Name" at bounding box center [782, 344] width 168 height 17
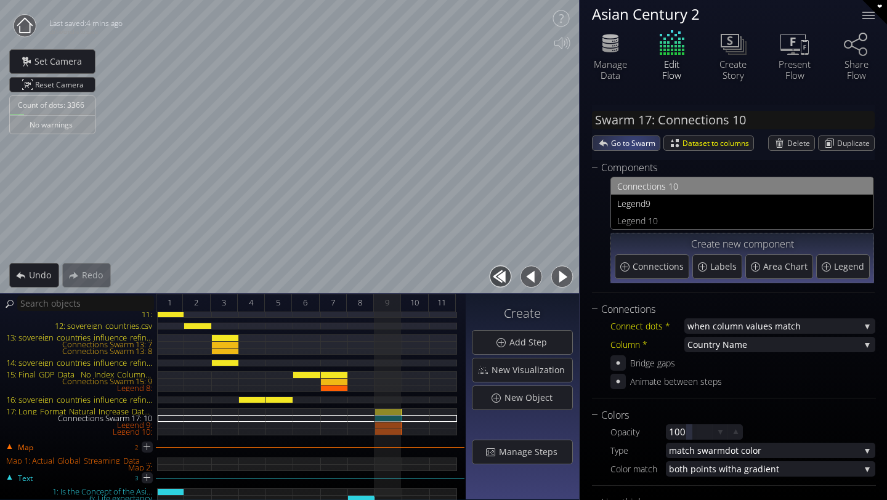
click at [634, 145] on span "Go to Swarm" at bounding box center [635, 143] width 49 height 14
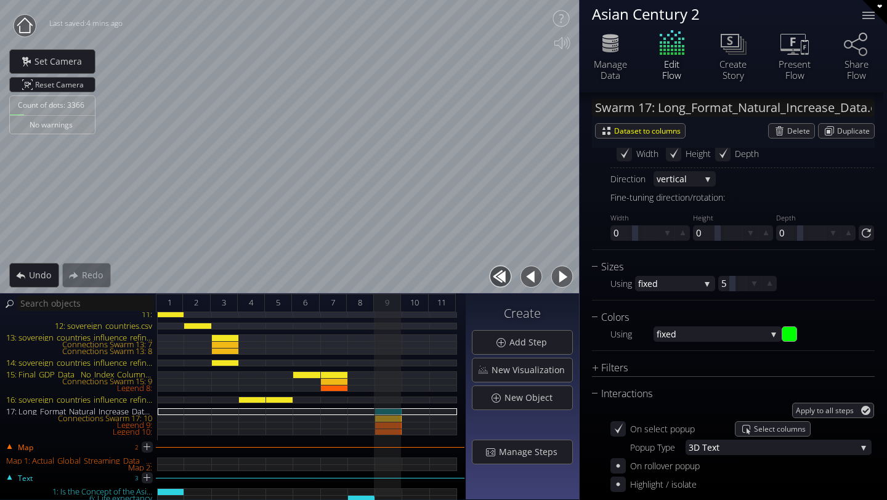
scroll to position [968, 0]
click at [688, 338] on span "fixed" at bounding box center [712, 332] width 110 height 15
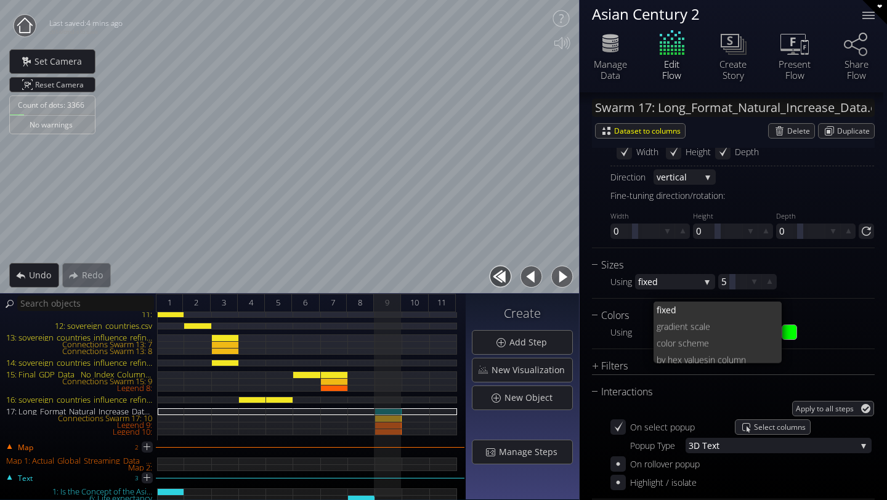
click at [680, 405] on div "Apply to all steps" at bounding box center [743, 408] width 264 height 15
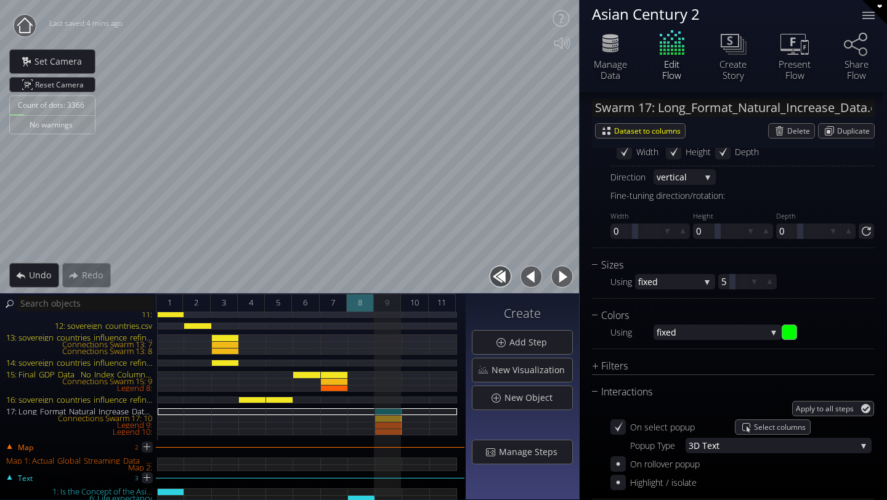
click at [369, 306] on div "8" at bounding box center [360, 303] width 27 height 18
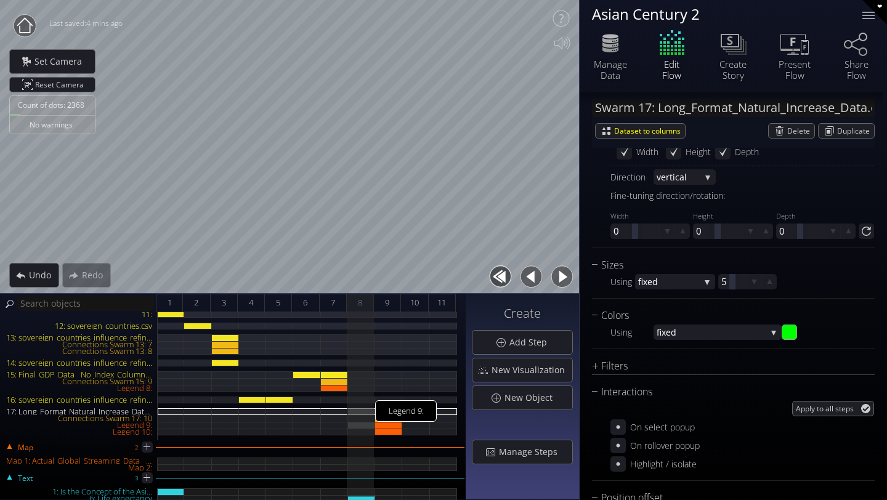
scroll to position [174, 0]
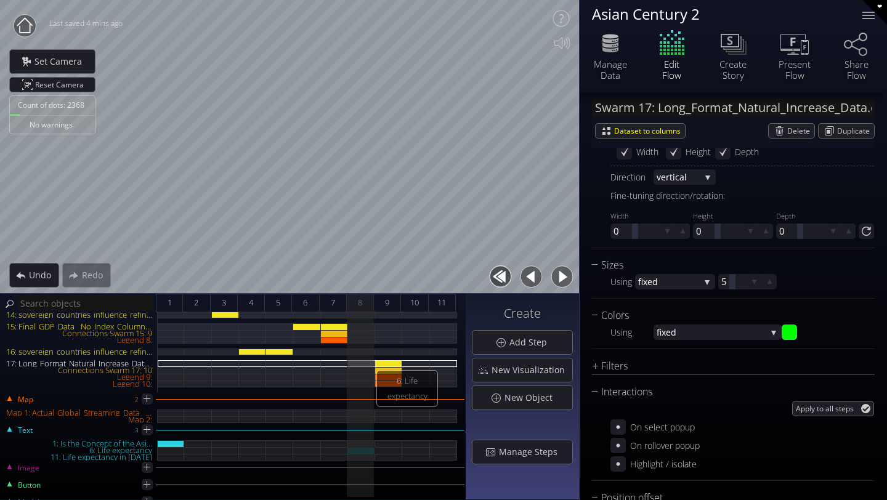
click at [366, 452] on div "6: Life expectancy" at bounding box center [361, 450] width 27 height 7
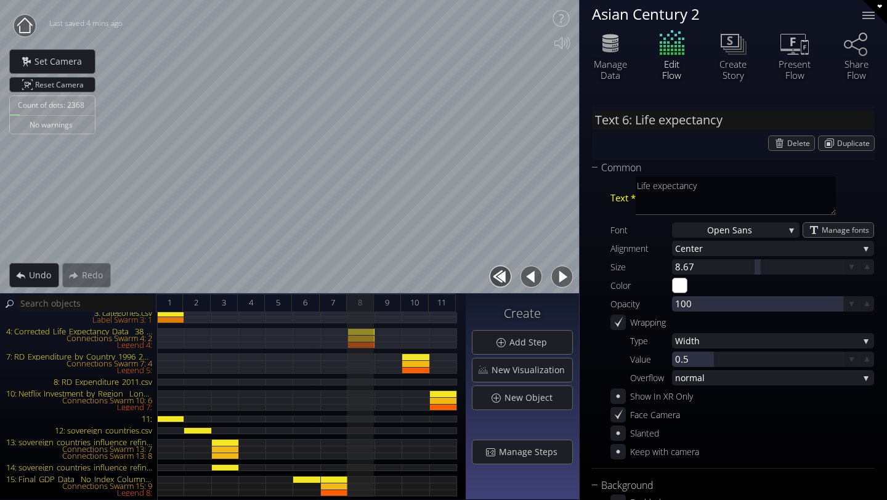
scroll to position [0, 0]
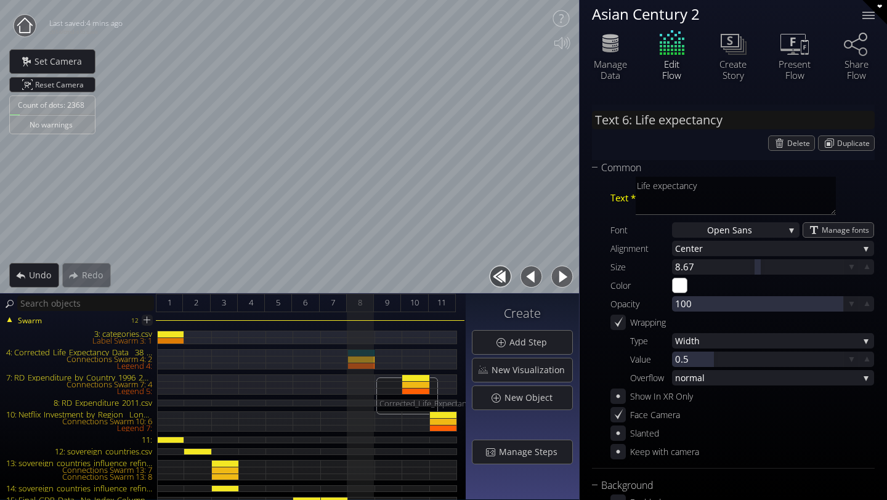
click at [370, 350] on div "4: Corrected_Life_Expectancy_Data__38_Countries_.csv" at bounding box center [361, 352] width 27 height 7
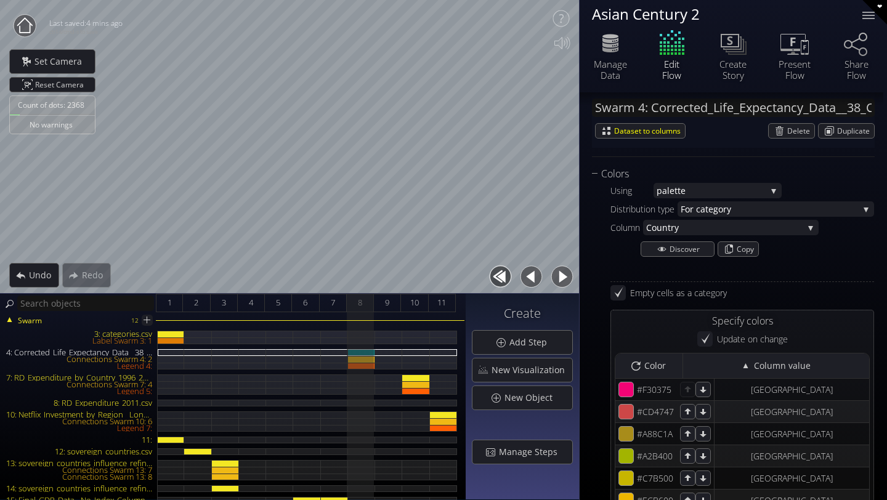
scroll to position [1090, 0]
click at [415, 301] on span "10" at bounding box center [414, 302] width 9 height 15
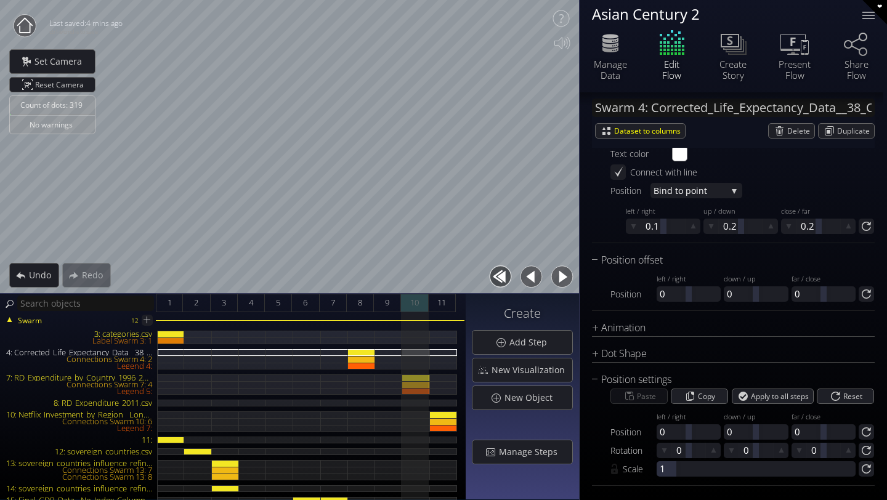
scroll to position [813, 0]
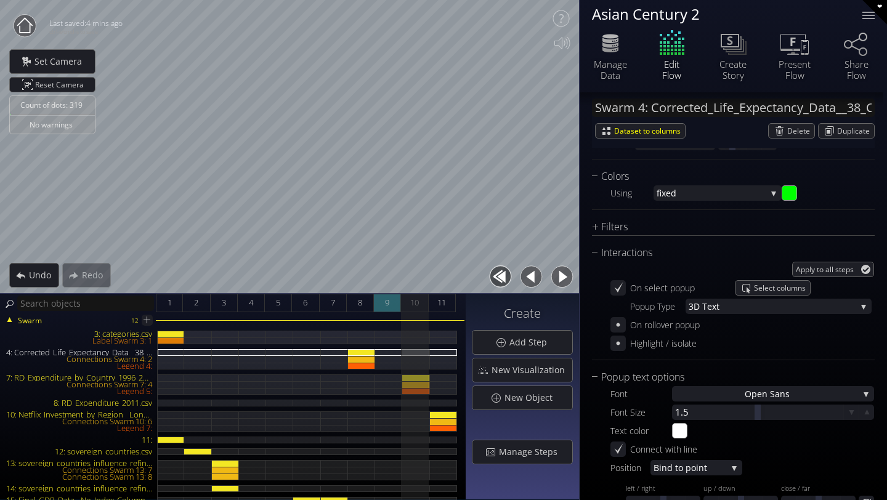
click at [386, 307] on span "9" at bounding box center [387, 302] width 4 height 15
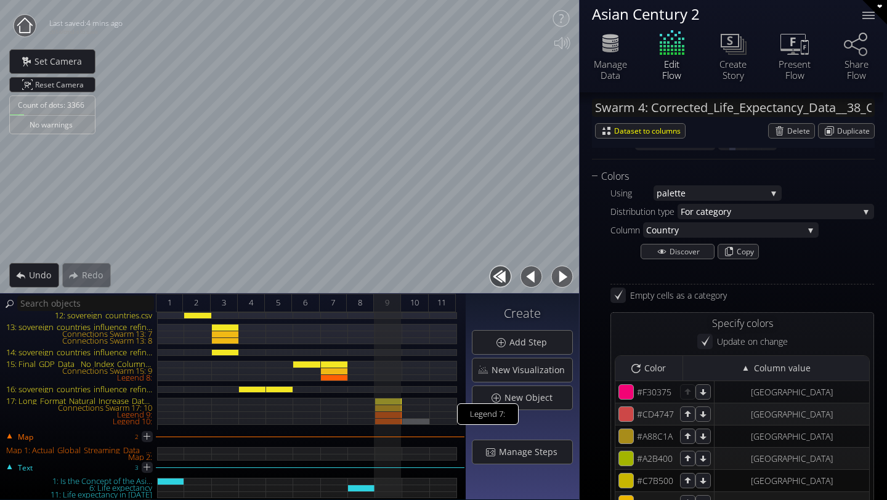
scroll to position [140, 0]
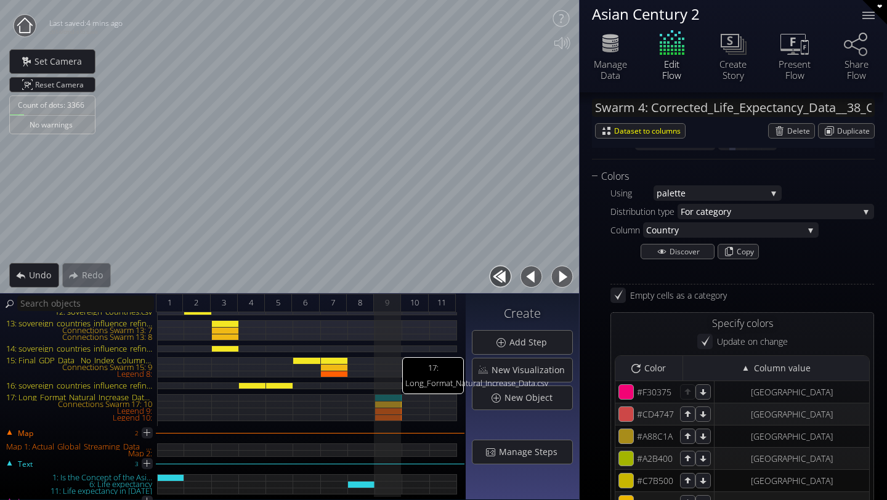
click at [393, 396] on div "17: Long_Format_Natural_Increase_Data.csv" at bounding box center [388, 397] width 27 height 7
type input "Swarm 17: Long_Format_Natural_Increase_Data.csv"
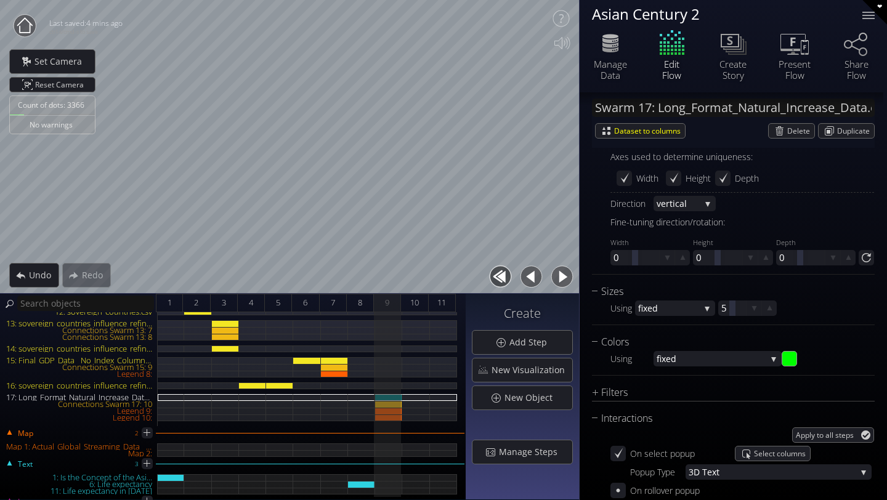
scroll to position [929, 0]
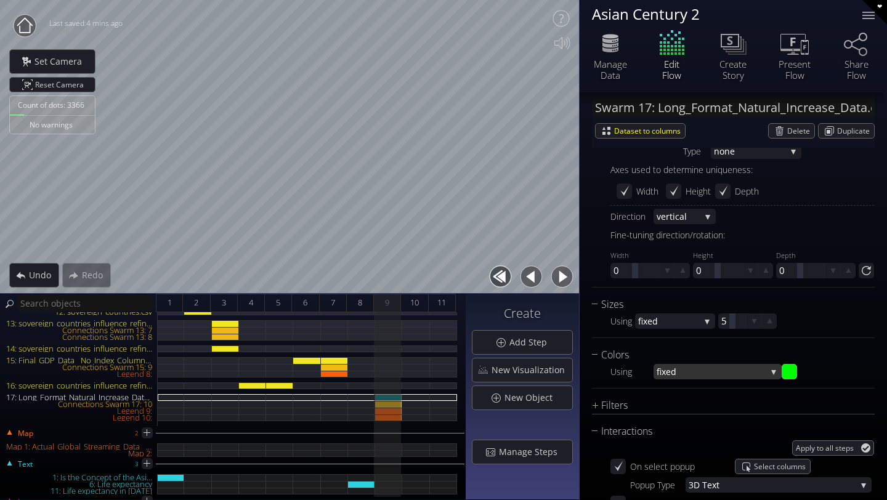
click at [676, 372] on span "fixed" at bounding box center [712, 371] width 110 height 15
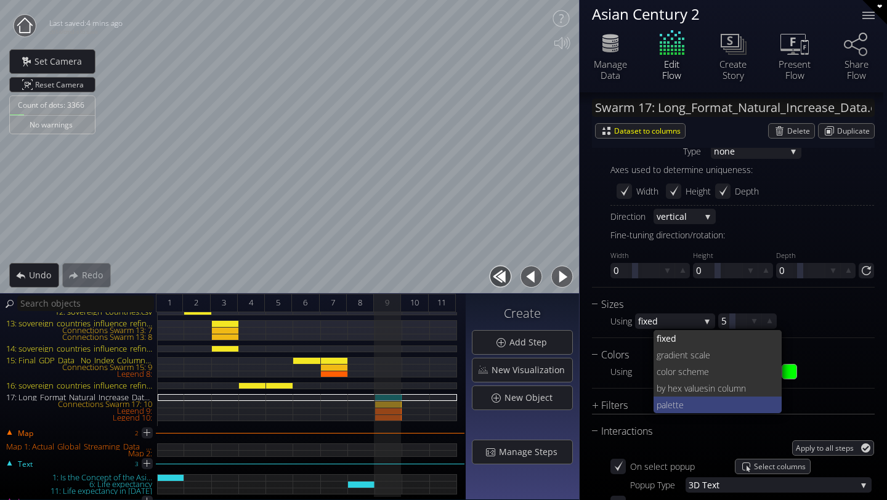
click at [670, 402] on span "pale" at bounding box center [665, 405] width 16 height 17
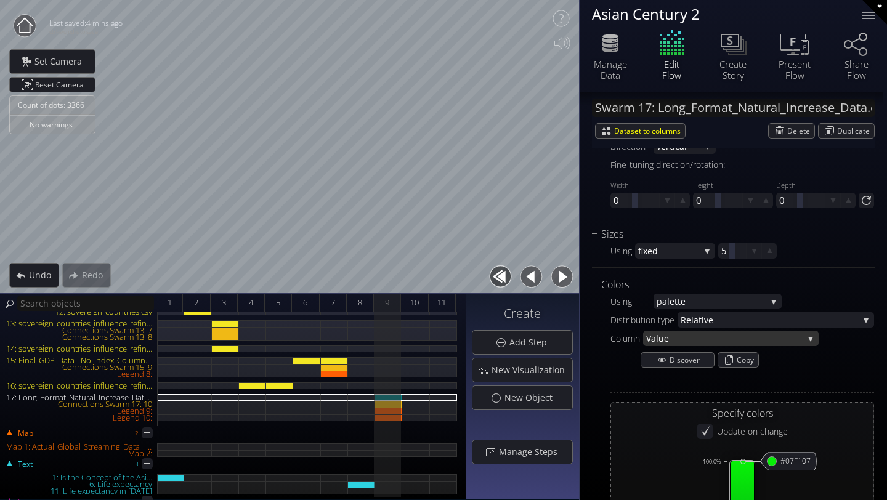
scroll to position [1006, 0]
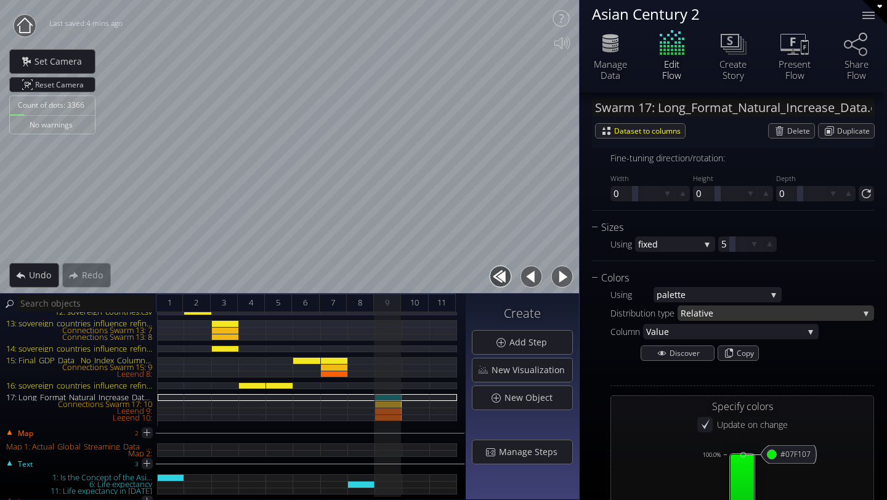
click at [701, 311] on span "Relati" at bounding box center [692, 313] width 23 height 15
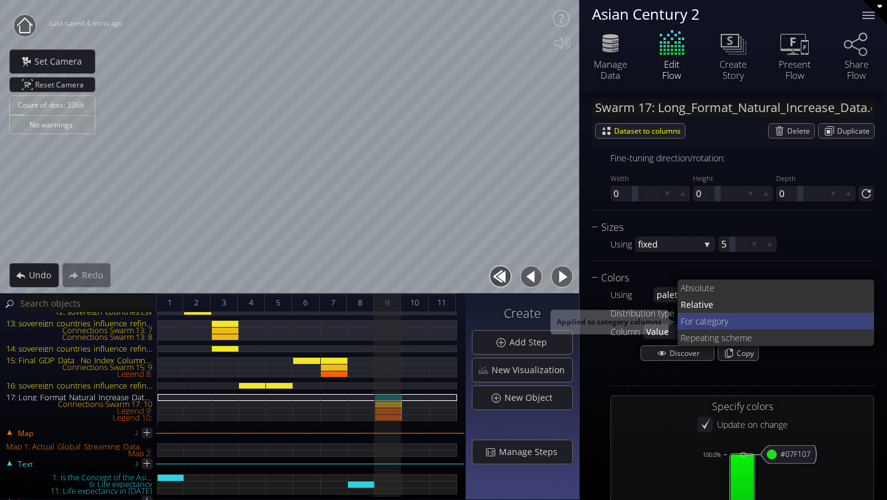
click at [701, 322] on span "r category" at bounding box center [777, 321] width 175 height 17
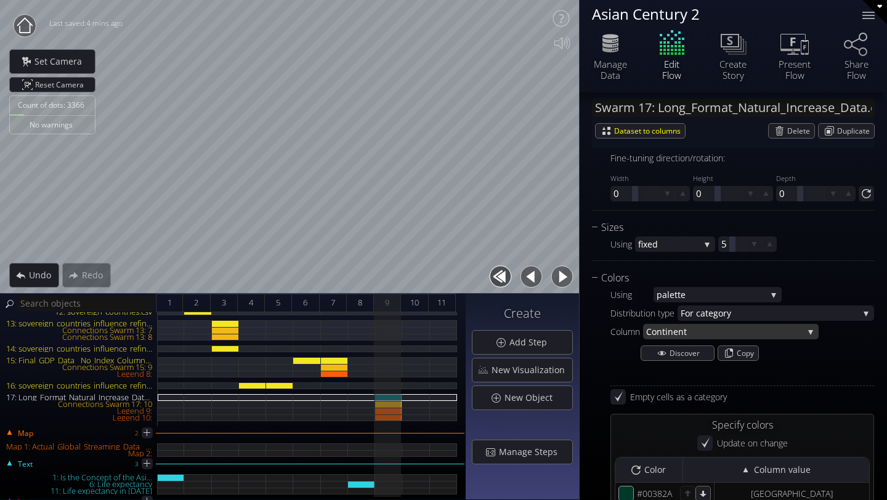
click at [696, 328] on span "t" at bounding box center [744, 331] width 120 height 15
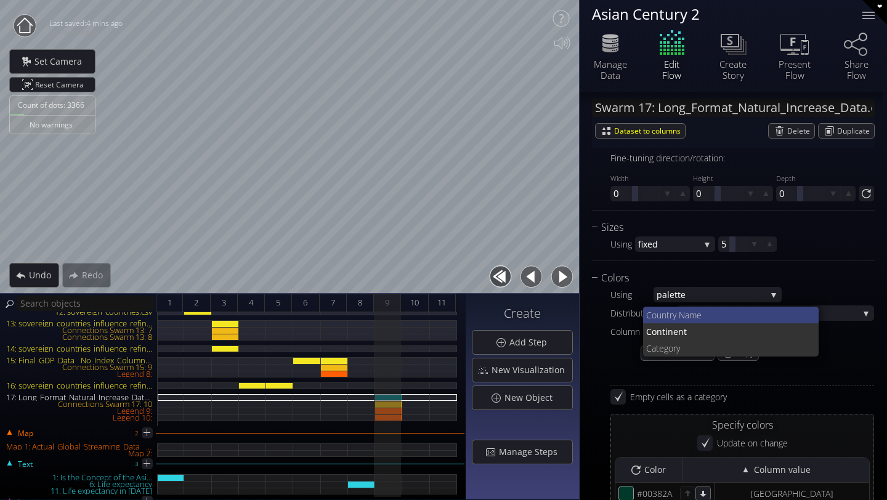
click at [688, 317] on span "untry Name" at bounding box center [733, 315] width 153 height 17
type input "#003d28"
type input "#004327"
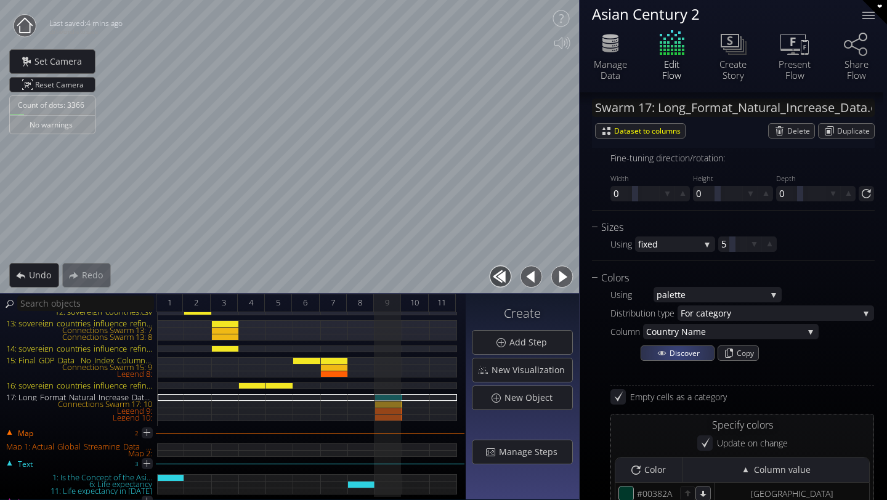
click at [677, 354] on span "Discover" at bounding box center [687, 353] width 35 height 14
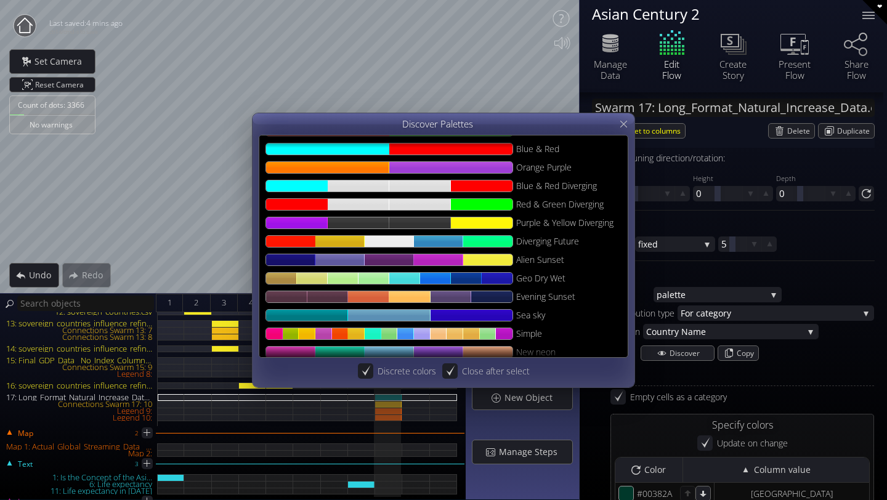
scroll to position [96, 0]
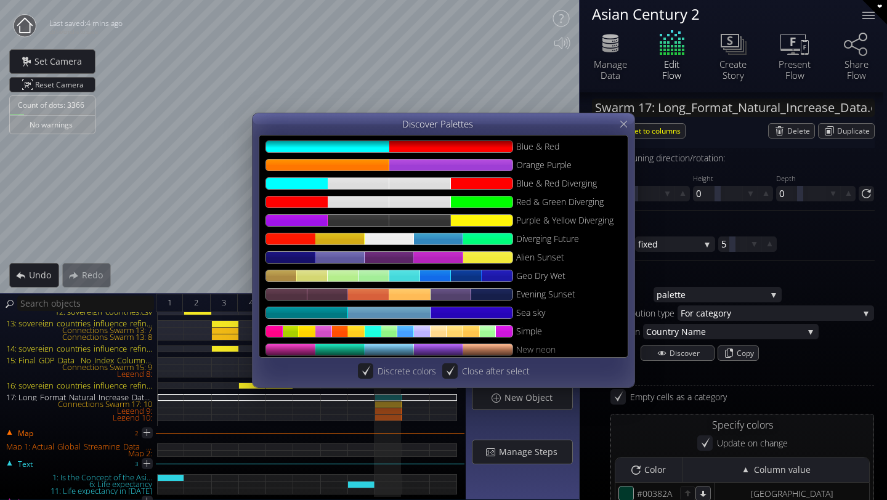
click at [479, 328] on div at bounding box center [390, 331] width 248 height 12
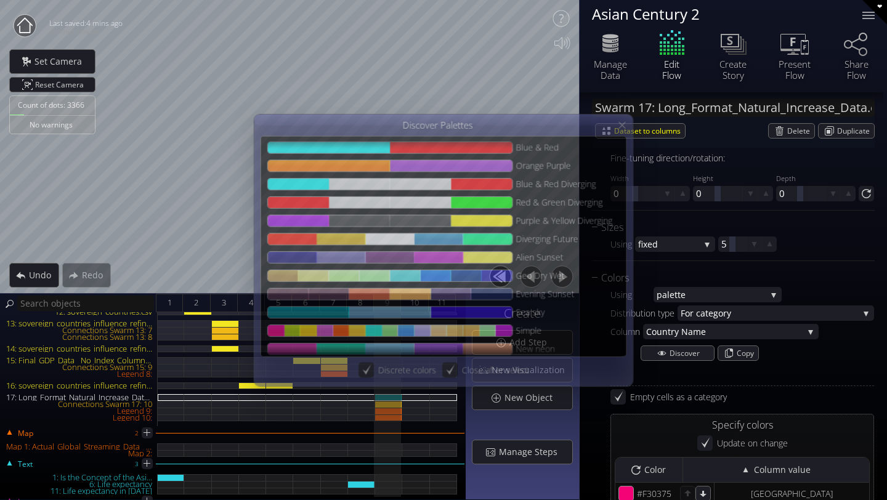
type input "#f30375"
type input "#c95041"
type input "#9f9d0e"
type input "#b0b400"
type input "#dab600"
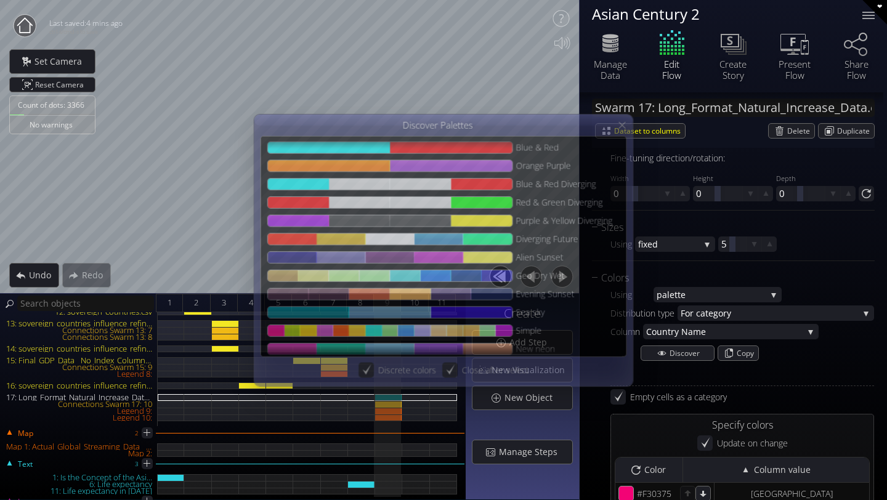
type input "#e6a11f"
type input "#cc6f6a"
type input "#b9449f"
type input "#d44455"
type input "#ee440c"
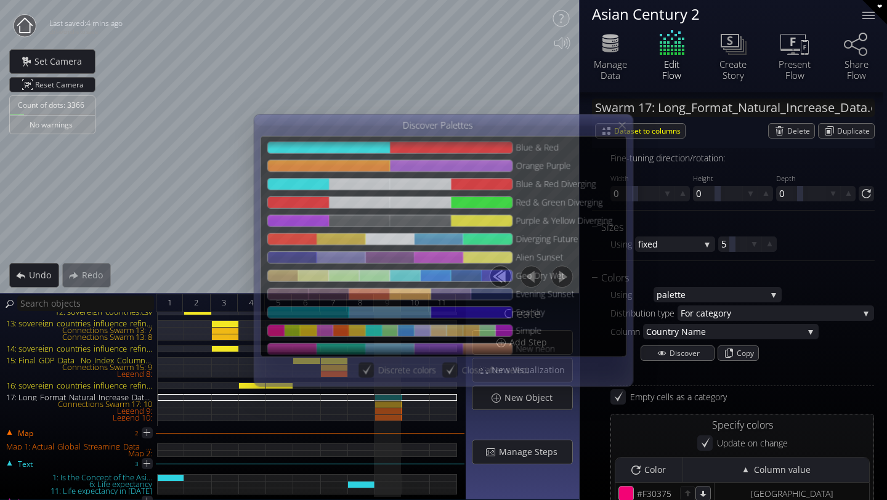
type input "#ec6d0b"
type input "#e69e16"
type input "#b0c344"
type input "#57df8d"
type input "#24f0b7"
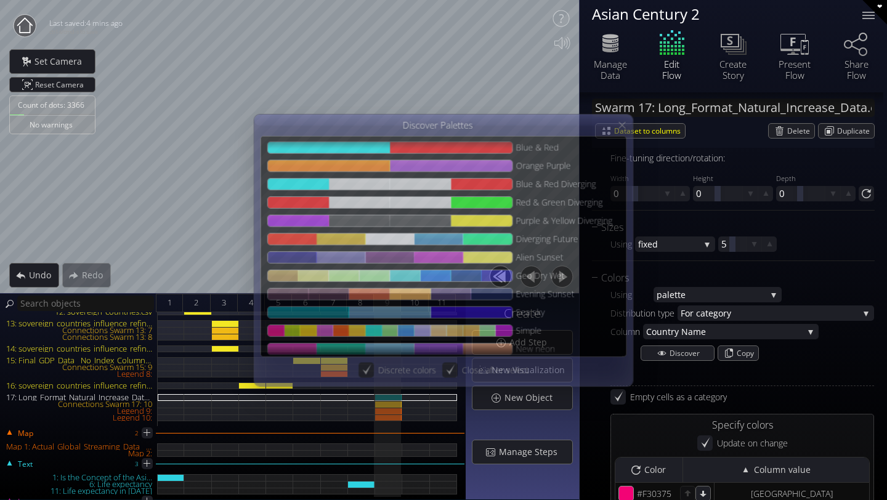
type input "#51e295"
type input "#7ed574"
type input "#61b4ac"
type input "#4594e4"
type input "#5d90f3"
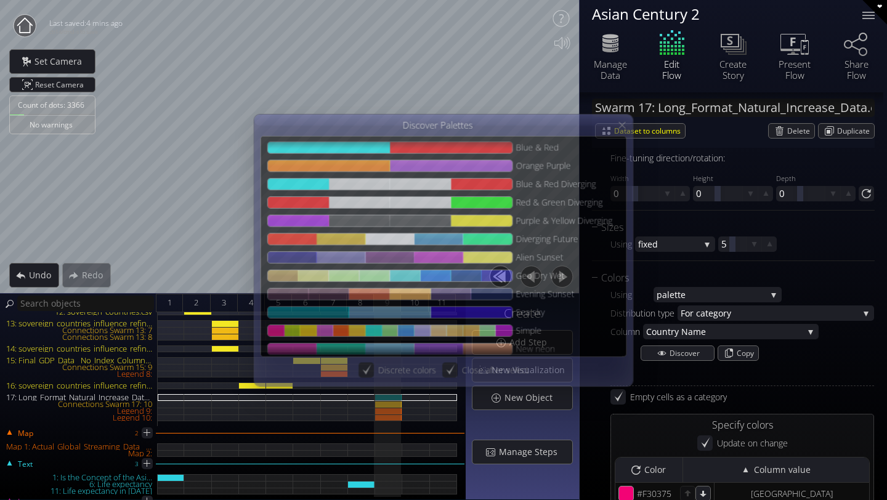
type input "#8a97f1"
type input "#b3a2da"
type input "#d6b0a7"
type input "#f4bc79"
type input "#f1ba6b"
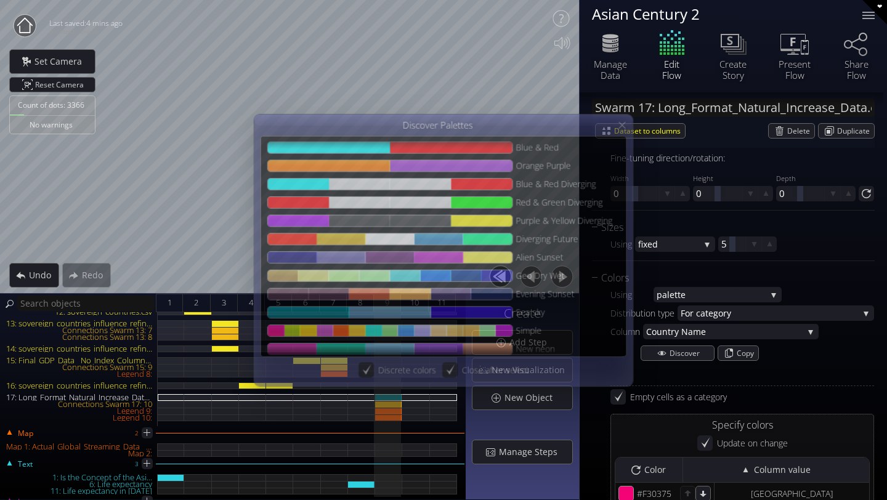
type input "#edb85d"
type input "#e8b352"
type input "#e4ad47"
type input "#ccb653"
type input "#a6cb6f"
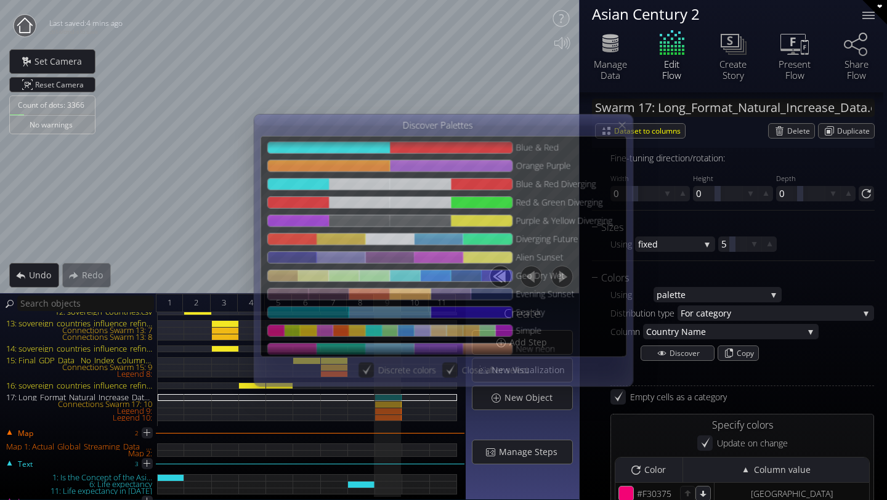
type input "#90c18a"
type input "#a16aa4"
type input "#b213bf"
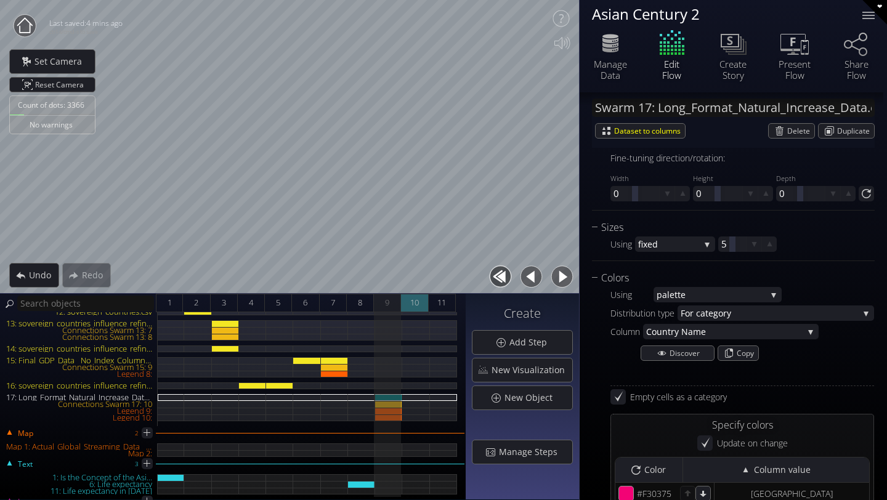
click at [418, 297] on span "10" at bounding box center [414, 302] width 9 height 15
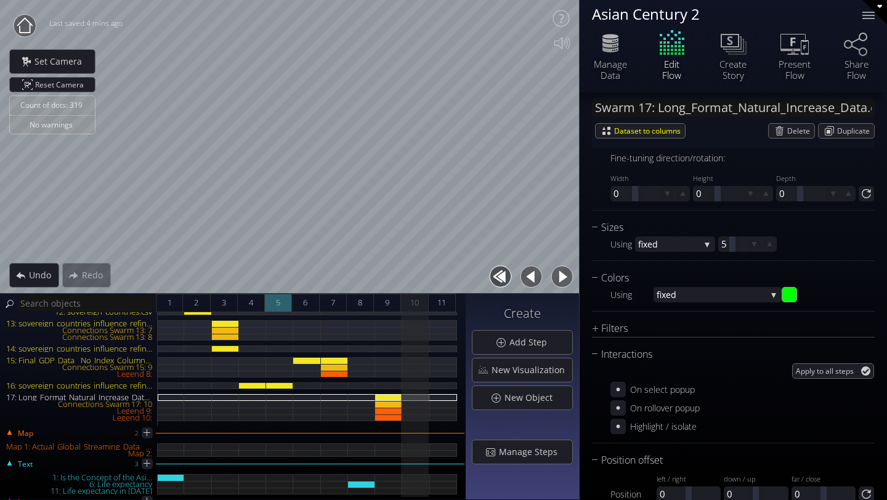
click at [275, 302] on div "5" at bounding box center [278, 303] width 27 height 18
click at [250, 302] on span "4" at bounding box center [251, 302] width 4 height 15
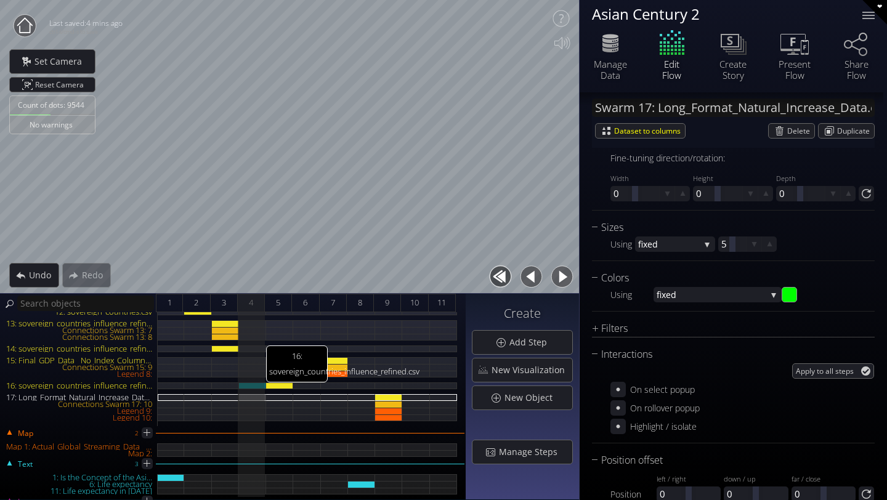
click at [259, 384] on div "16: sovereign_countries_influence_refined.csv" at bounding box center [252, 386] width 27 height 7
type input "Swarm 16: sovereign_countries_influence_refined.csv"
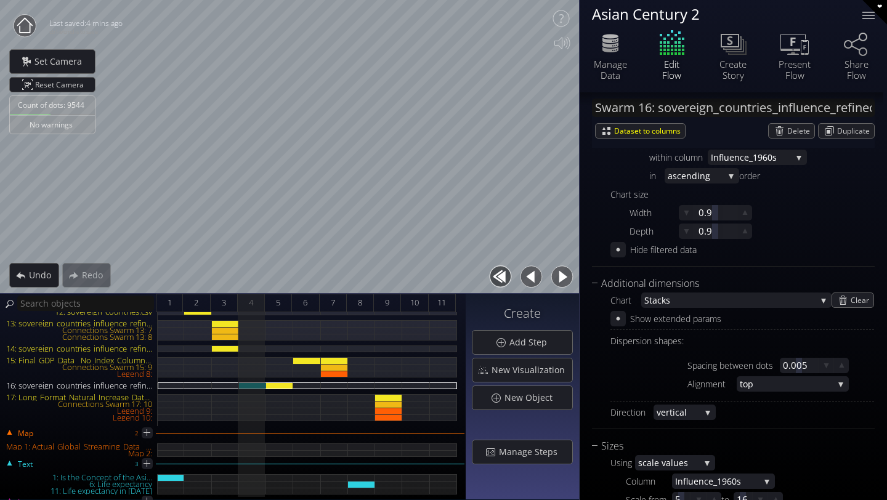
scroll to position [0, 0]
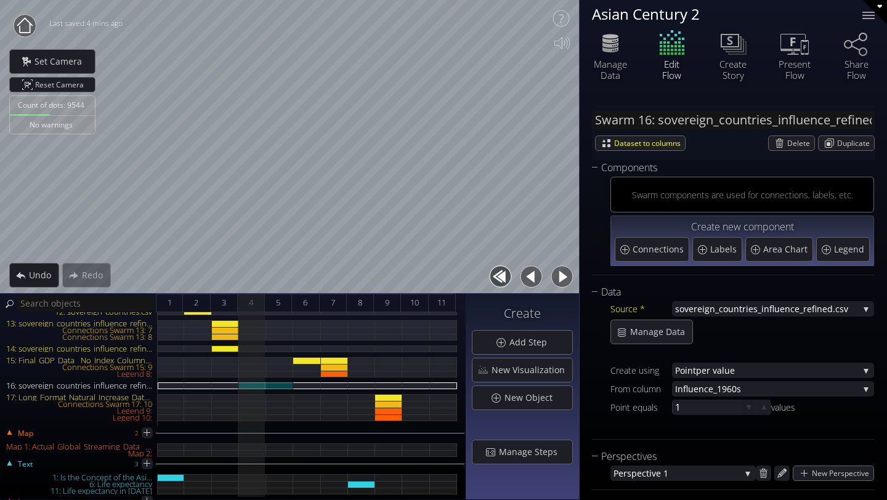
click at [274, 383] on div "16: sovereign_countries_influence_refined.csv" at bounding box center [279, 386] width 27 height 7
click at [251, 385] on div "16: sovereign_countries_influence_refined.csv" at bounding box center [252, 386] width 27 height 7
click at [799, 142] on span "Delete" at bounding box center [801, 143] width 27 height 14
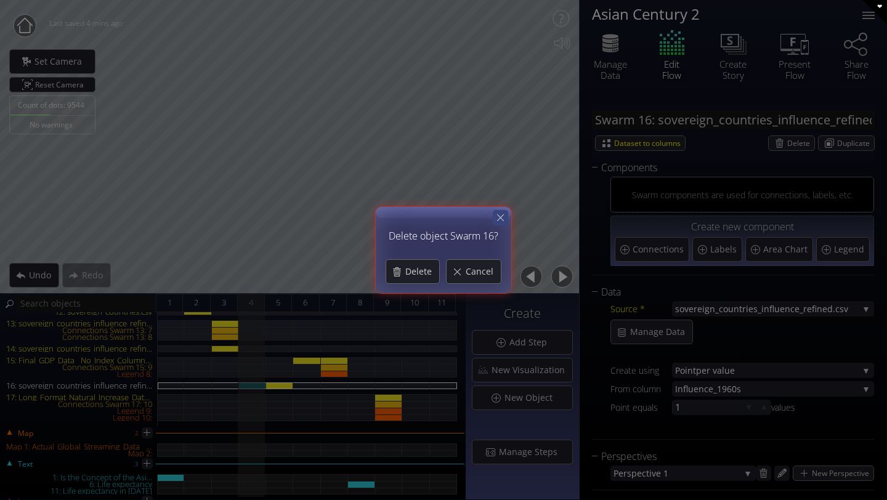
click at [499, 218] on icon at bounding box center [501, 218] width 12 height 12
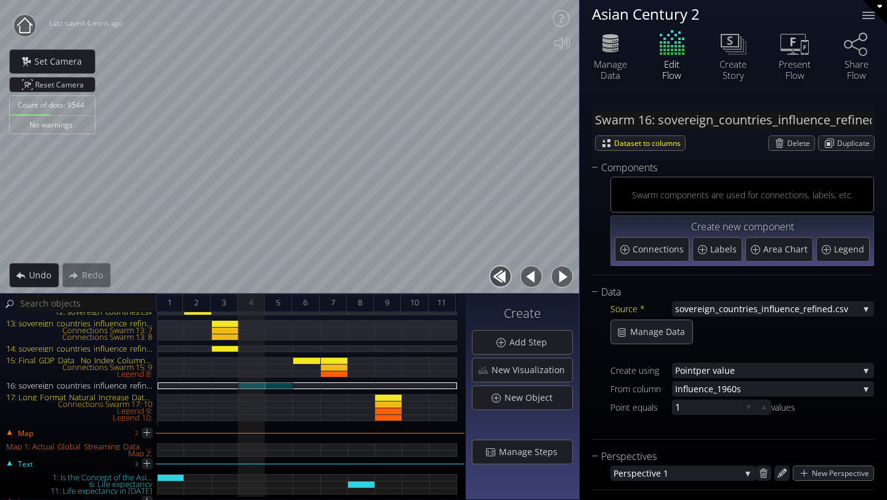
click at [280, 383] on div "16: sovereign_countries_influence_refined.csv" at bounding box center [279, 386] width 27 height 7
click at [256, 385] on div "16: sovereign_countries_influence_refined.csv" at bounding box center [252, 386] width 27 height 7
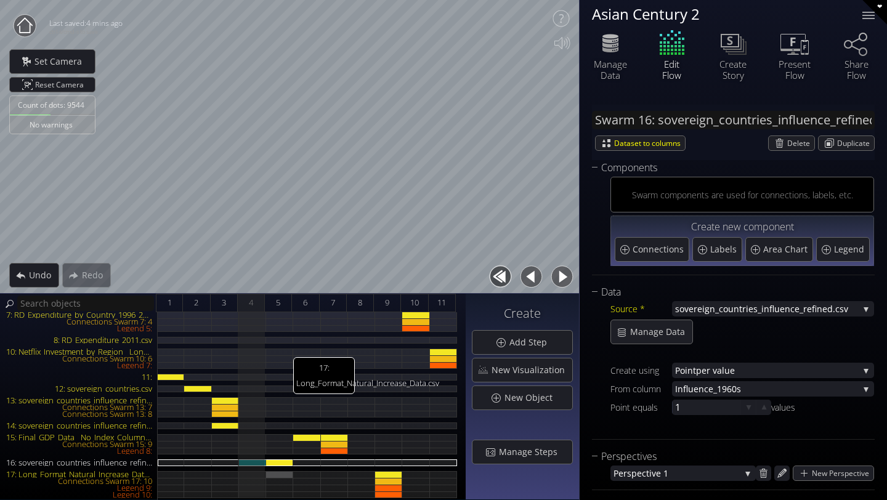
scroll to position [49, 0]
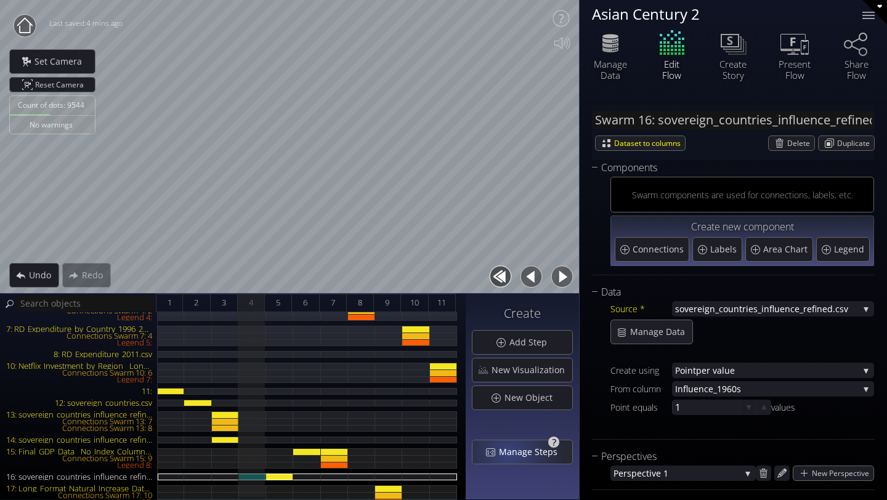
click at [516, 455] on span "Manage Steps" at bounding box center [532, 452] width 67 height 12
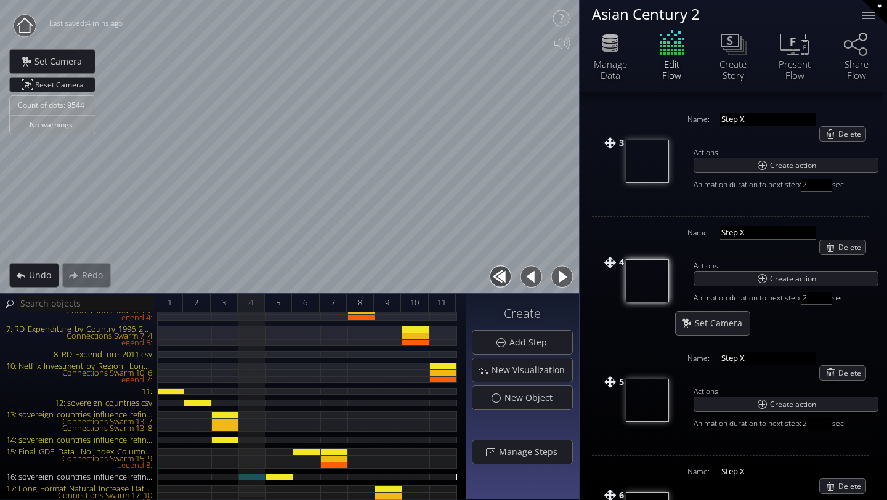
scroll to position [338, 0]
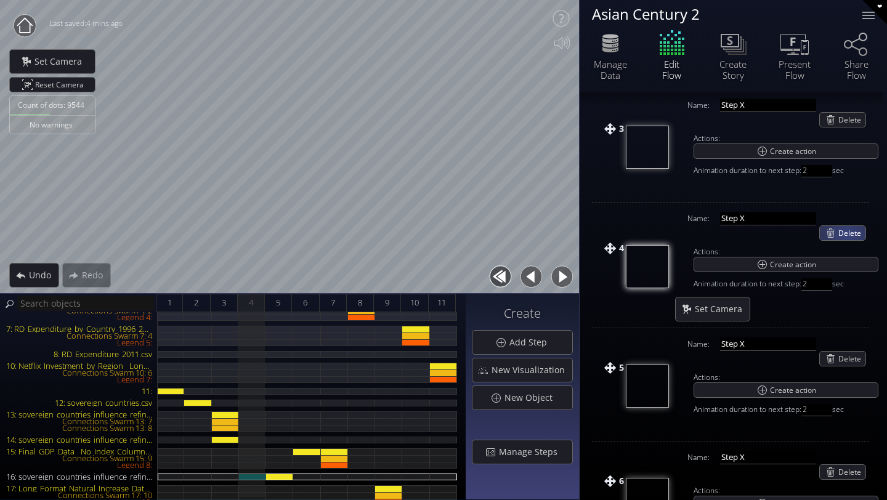
click at [847, 234] on span "Delete" at bounding box center [852, 233] width 27 height 14
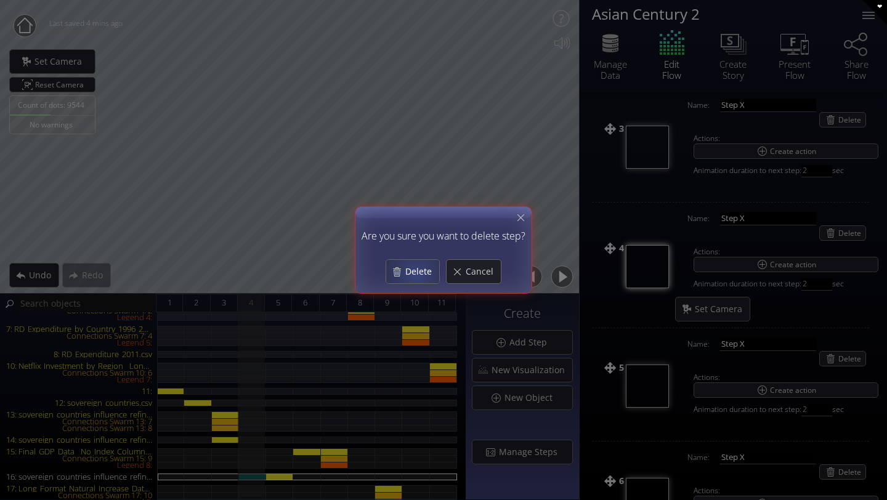
click at [416, 273] on span "Delete" at bounding box center [422, 272] width 35 height 12
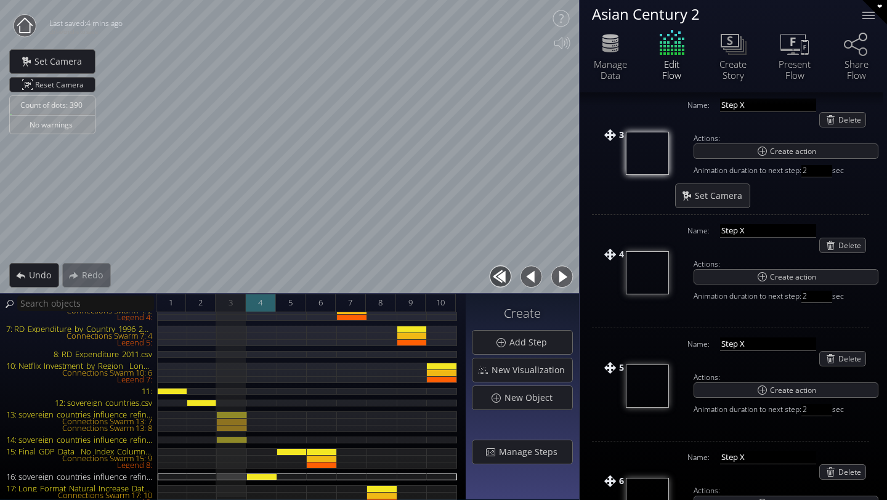
click at [267, 307] on div "4" at bounding box center [261, 303] width 30 height 18
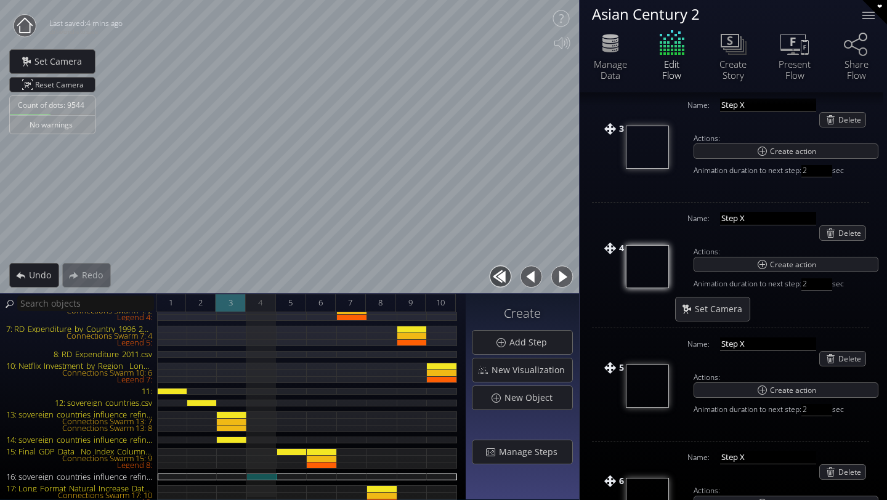
click at [233, 302] on div "3" at bounding box center [231, 303] width 30 height 18
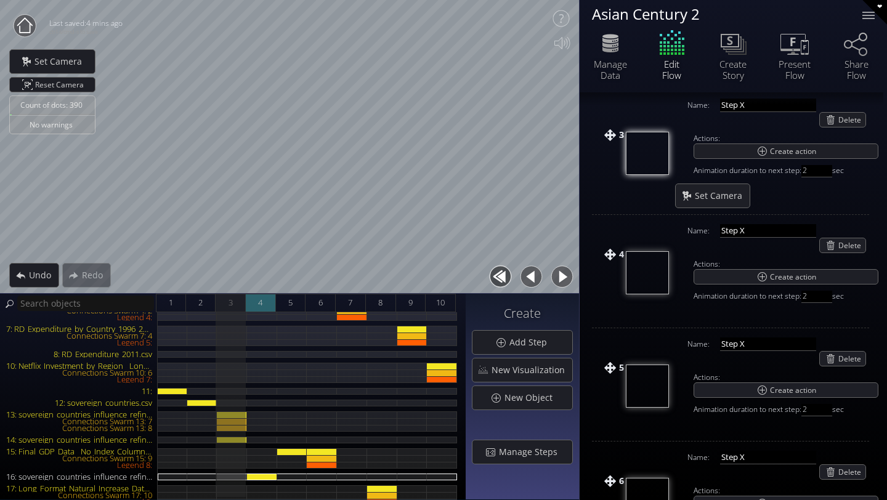
click at [259, 308] on span "4" at bounding box center [260, 302] width 4 height 15
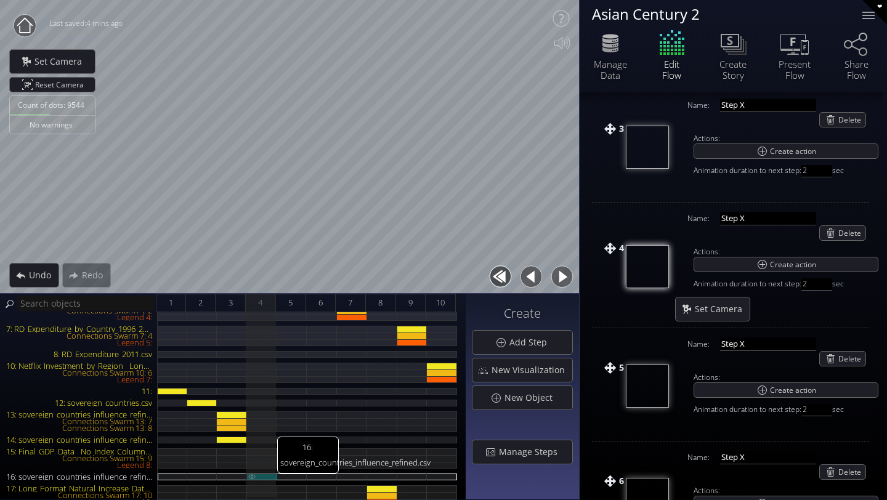
click at [263, 475] on div "16: sovereign_countries_influence_refined.csv" at bounding box center [262, 477] width 30 height 7
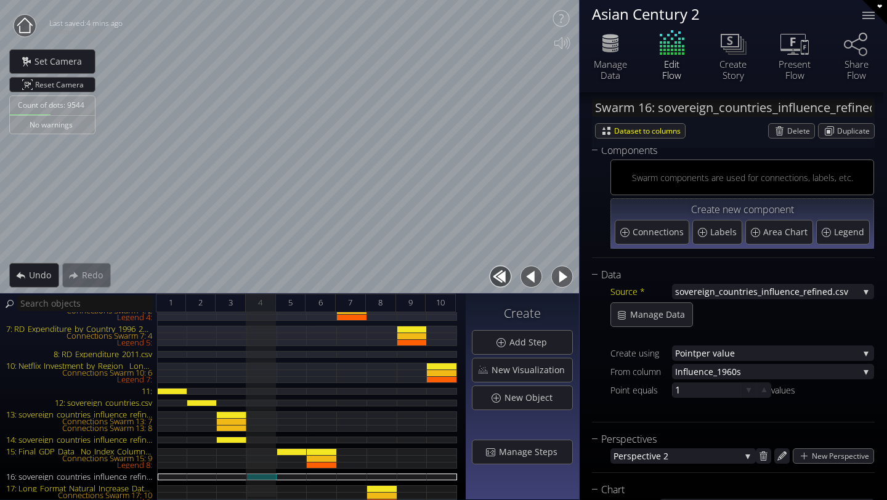
scroll to position [20, 0]
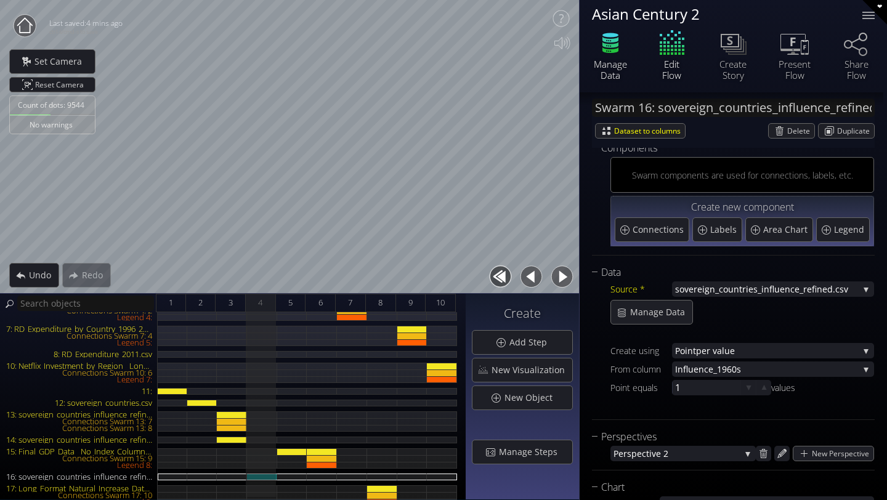
click at [618, 62] on div "Manage Data" at bounding box center [610, 70] width 43 height 22
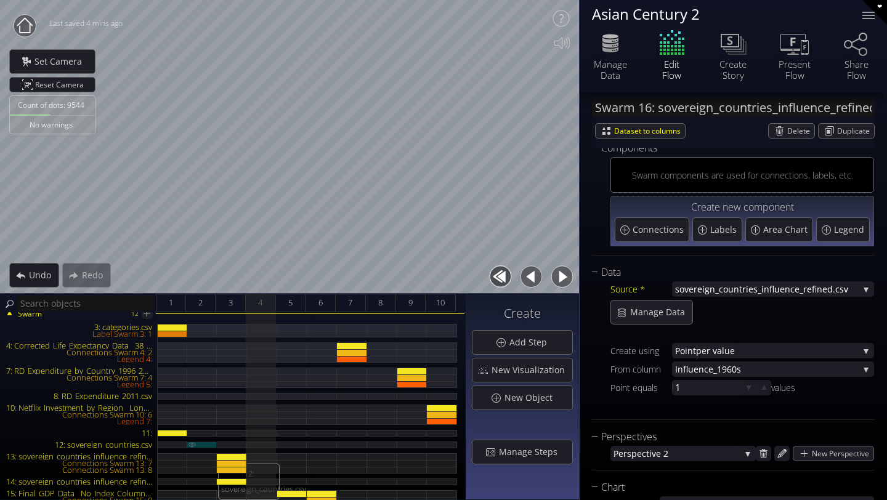
click at [205, 446] on div "12: sovereign_countries.csv" at bounding box center [202, 445] width 30 height 7
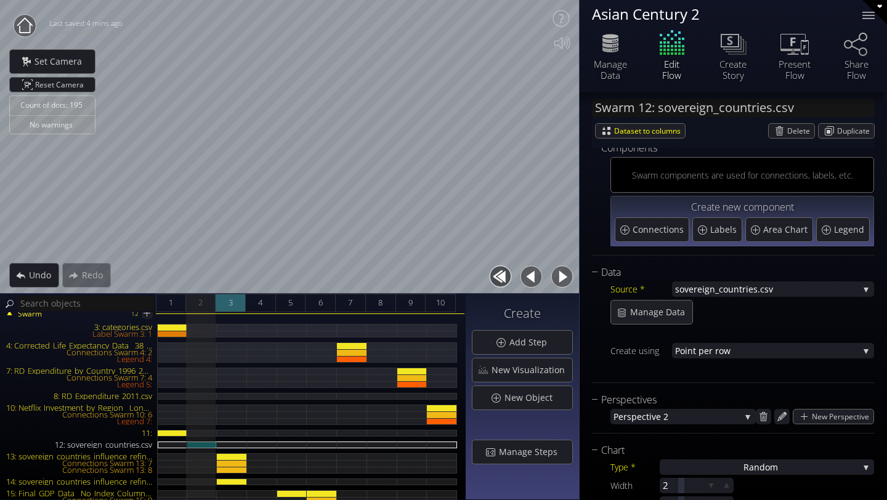
click at [232, 306] on span "3" at bounding box center [231, 302] width 4 height 15
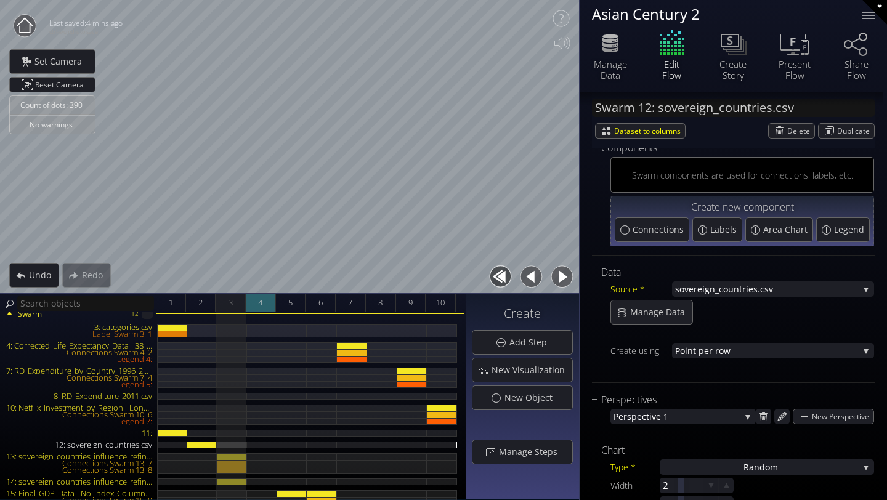
click at [261, 310] on span "4" at bounding box center [260, 302] width 4 height 15
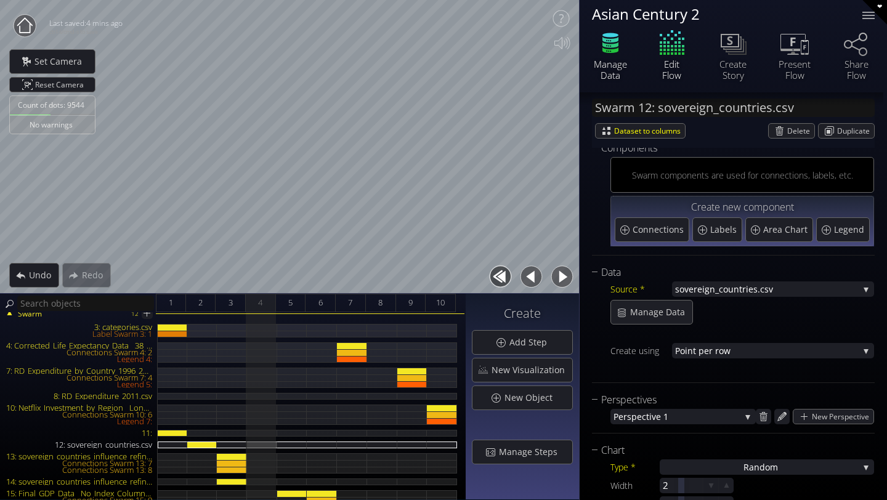
click at [623, 49] on icon at bounding box center [610, 43] width 37 height 31
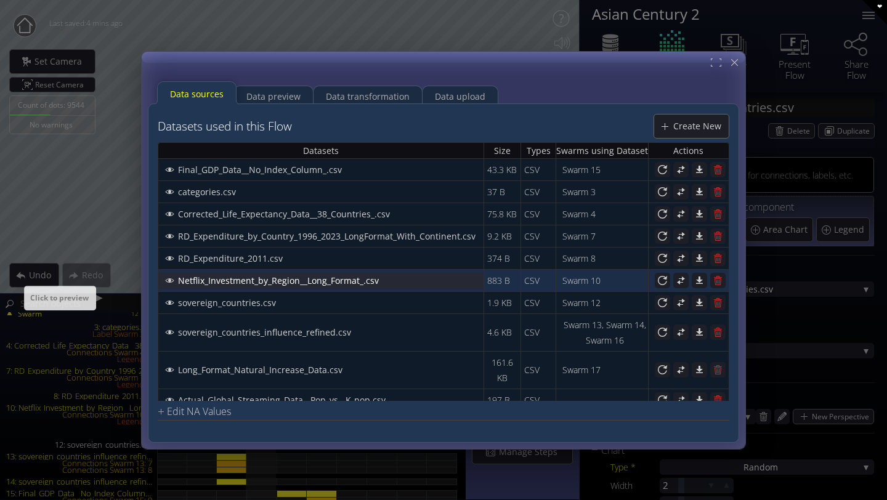
scroll to position [10, 0]
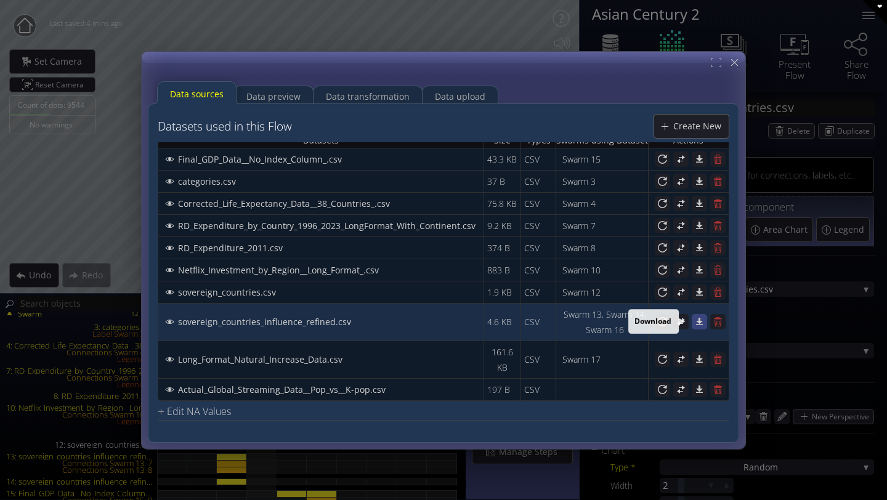
click at [696, 321] on icon at bounding box center [699, 321] width 7 height 7
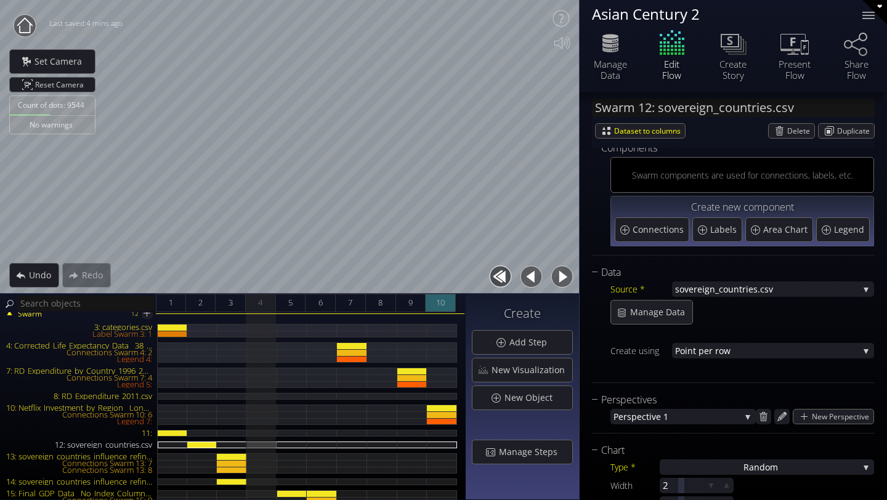
click at [447, 308] on div "10" at bounding box center [441, 303] width 30 height 18
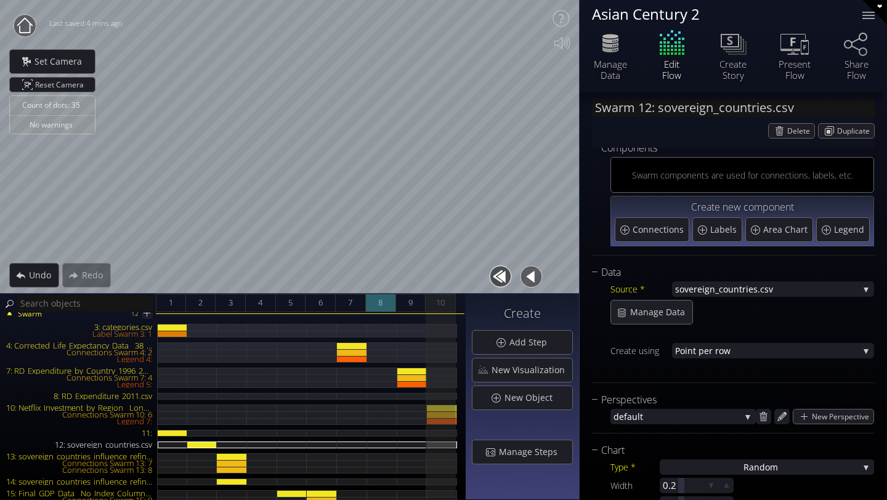
click at [378, 308] on div "8" at bounding box center [381, 303] width 30 height 18
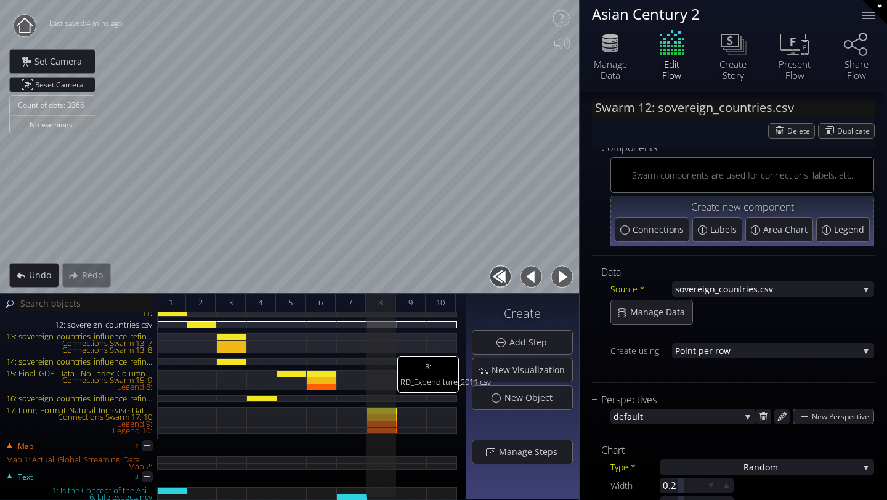
scroll to position [124, 0]
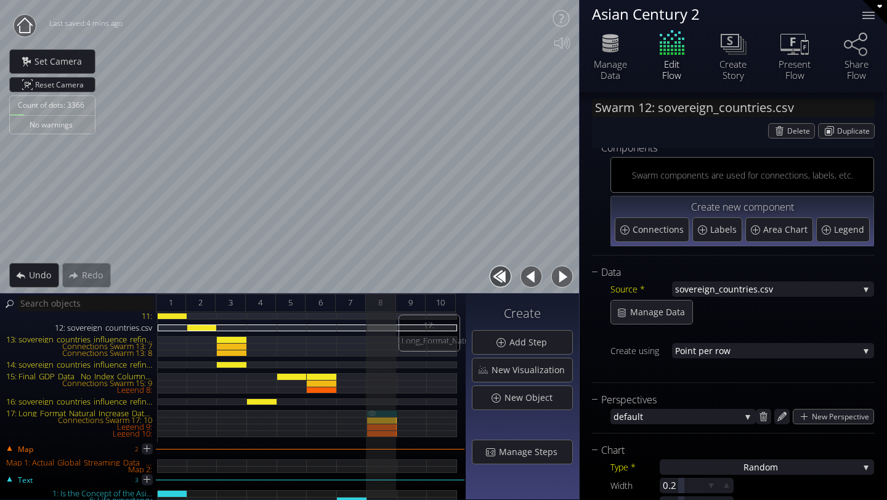
click at [384, 412] on div "17: Long_Format_Natural_Increase_Data.csv" at bounding box center [382, 413] width 30 height 7
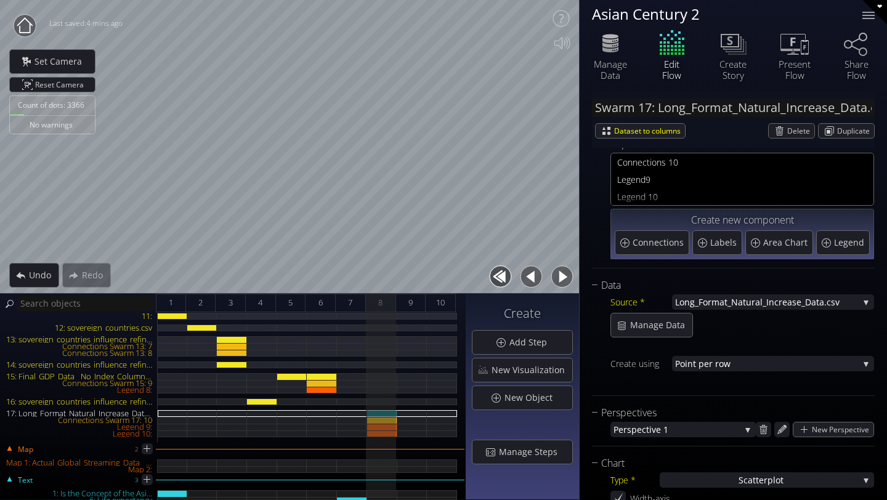
scroll to position [0, 0]
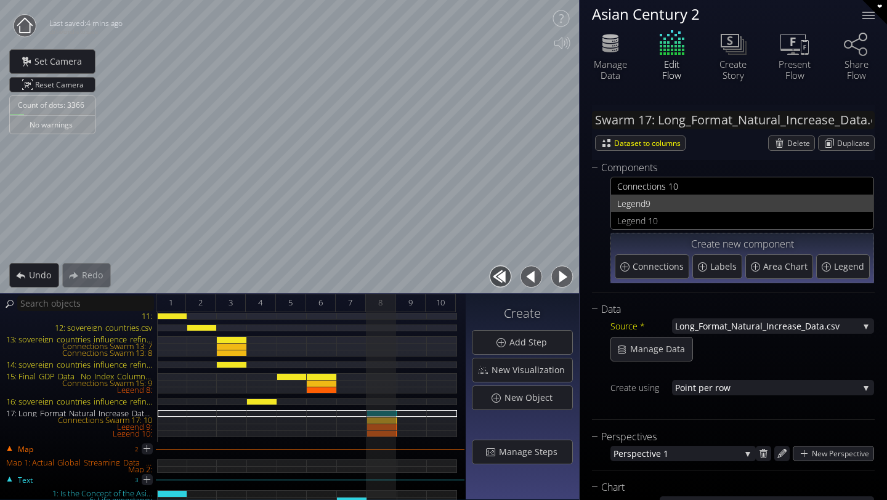
click at [659, 198] on span "9" at bounding box center [756, 203] width 221 height 15
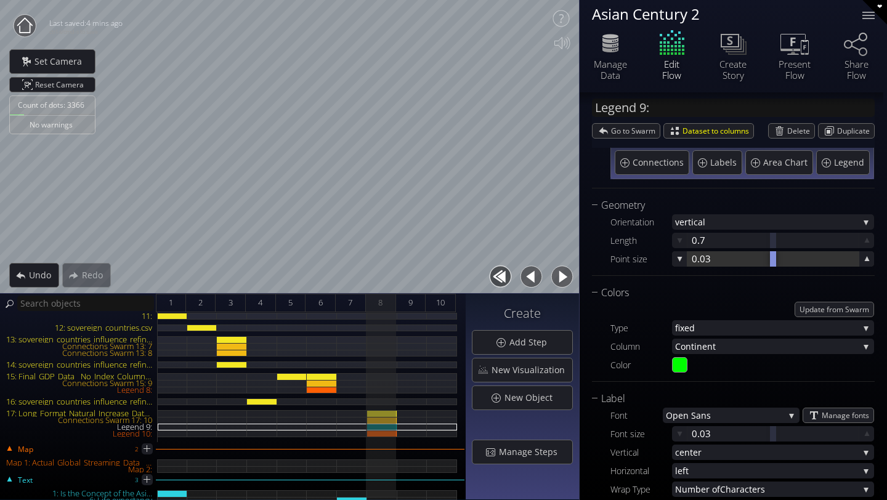
scroll to position [108, 0]
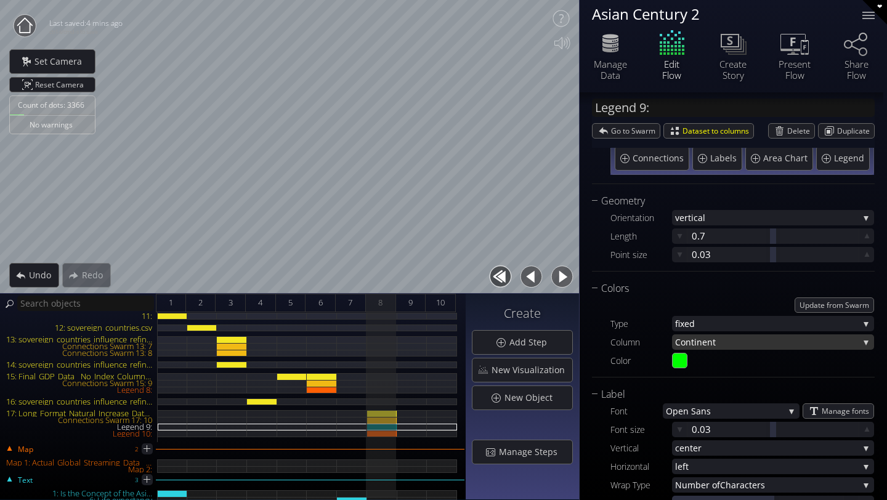
click at [698, 338] on span "Continen" at bounding box center [694, 342] width 38 height 15
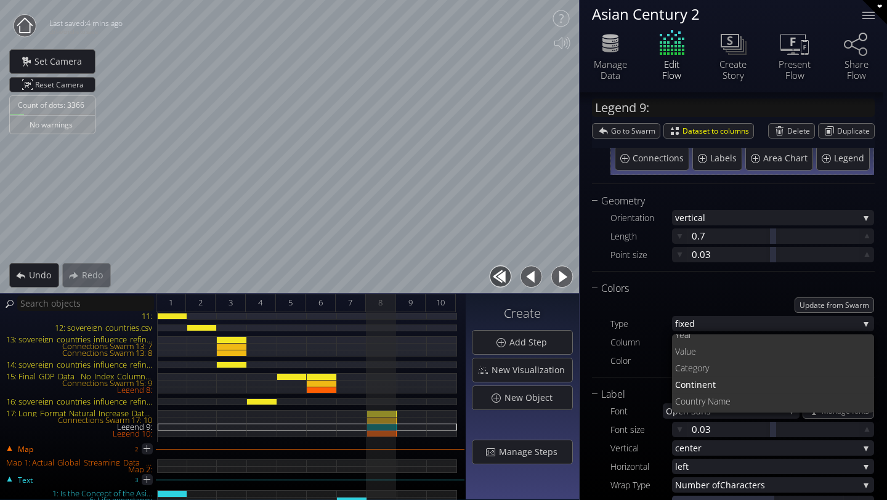
scroll to position [0, 0]
click at [704, 409] on span "untry Name" at bounding box center [775, 409] width 179 height 17
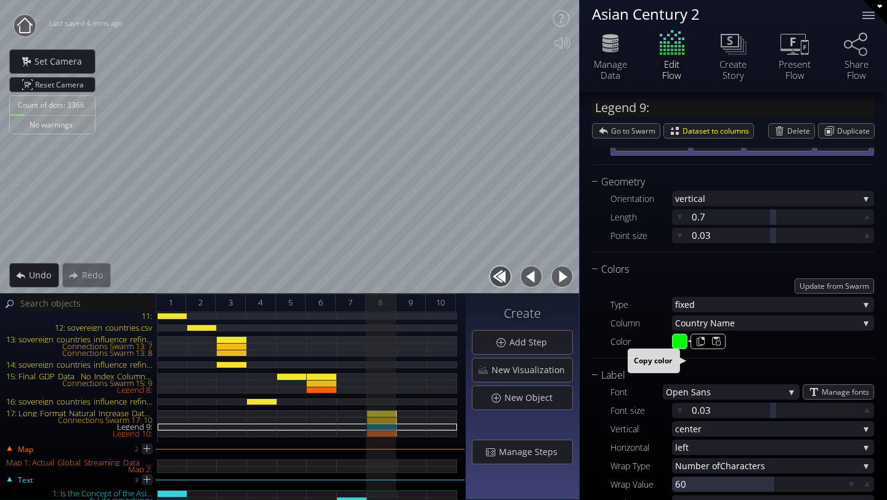
scroll to position [129, 0]
click at [836, 285] on span "Update from Swarm" at bounding box center [835, 285] width 78 height 14
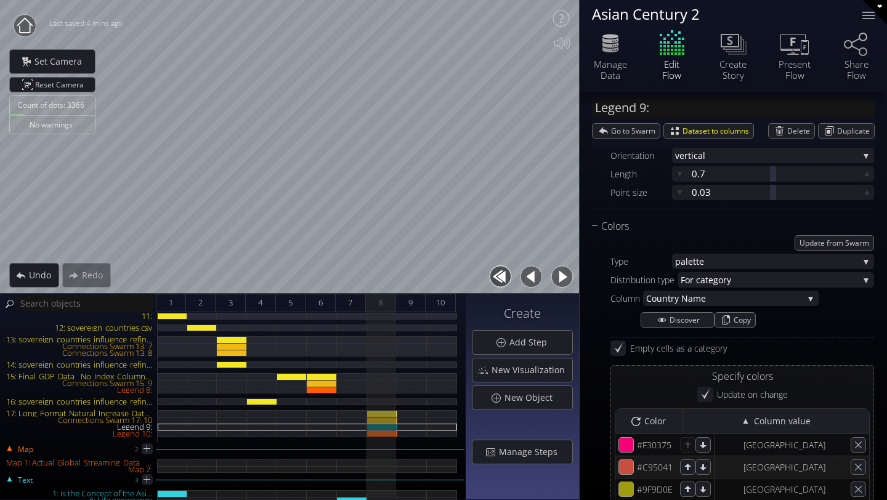
scroll to position [0, 0]
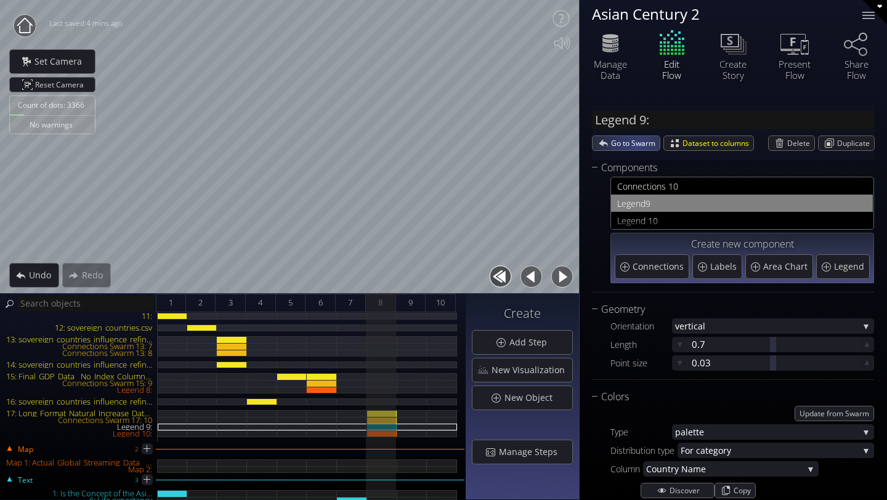
click at [637, 149] on span "Go to Swarm" at bounding box center [635, 143] width 49 height 14
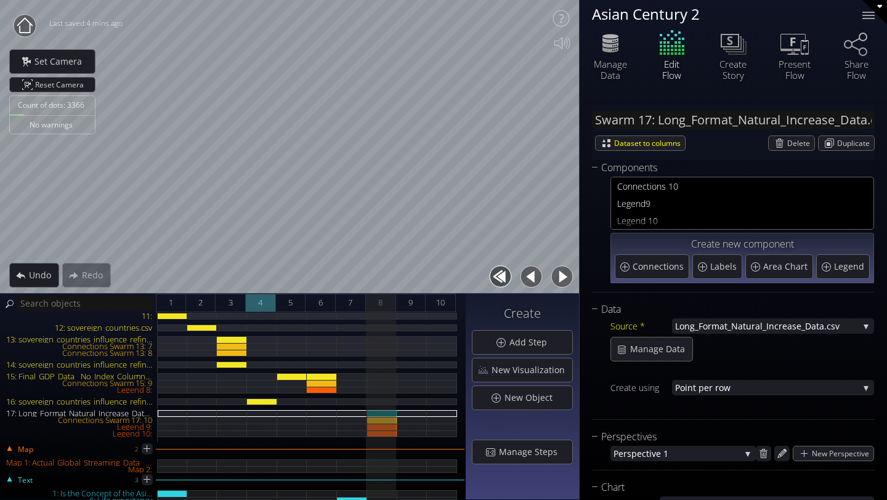
click at [265, 296] on div "4" at bounding box center [261, 303] width 30 height 18
click at [606, 70] on div "Manage Data" at bounding box center [610, 70] width 43 height 22
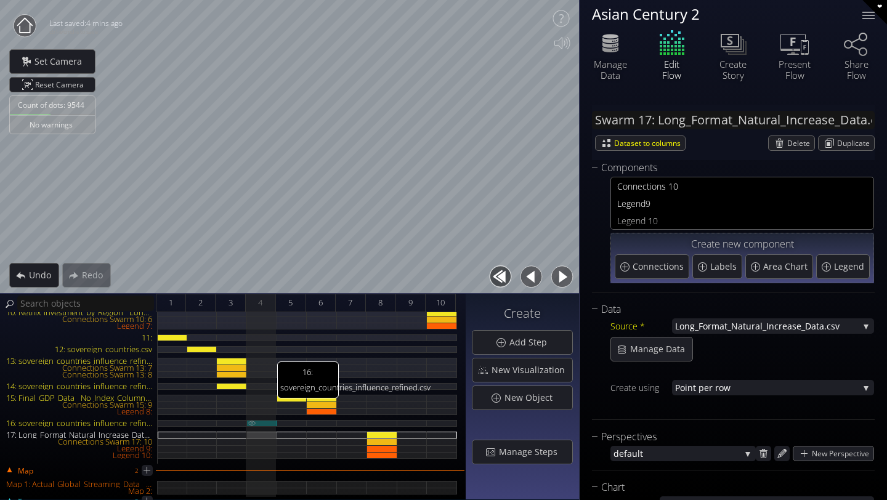
scroll to position [94, 0]
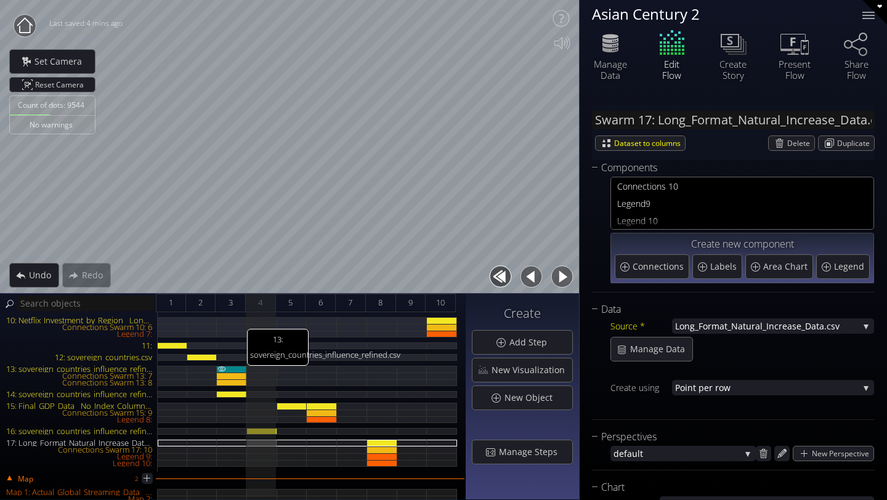
click at [237, 366] on div "13: sovereign_countries_influence_refined.csv" at bounding box center [232, 369] width 30 height 7
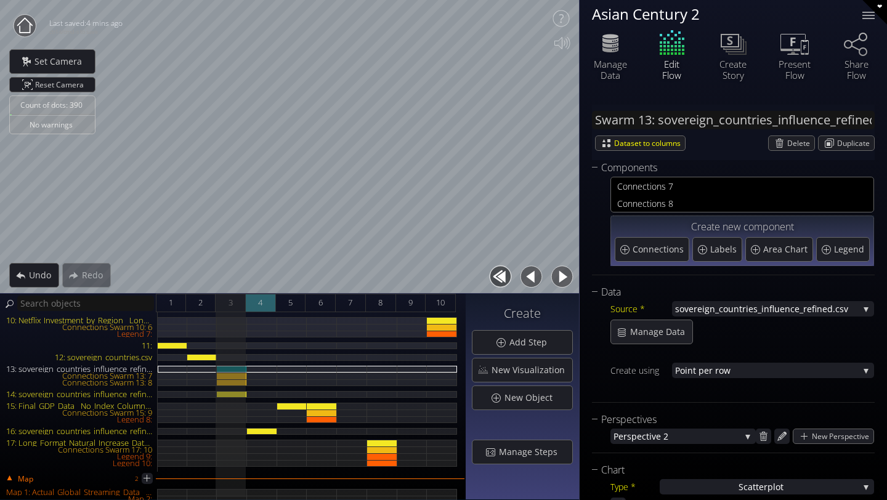
click at [260, 299] on span "4" at bounding box center [260, 302] width 4 height 15
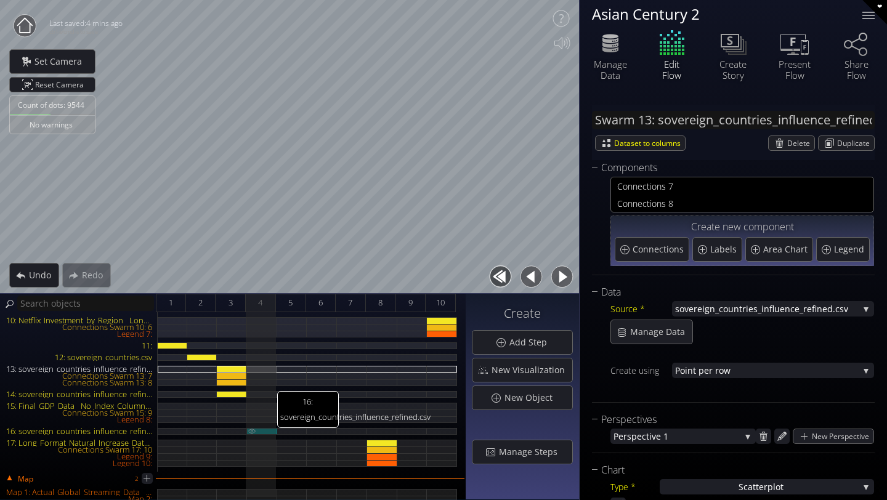
click at [263, 432] on div "16: sovereign_countries_influence_refined.csv" at bounding box center [262, 431] width 30 height 7
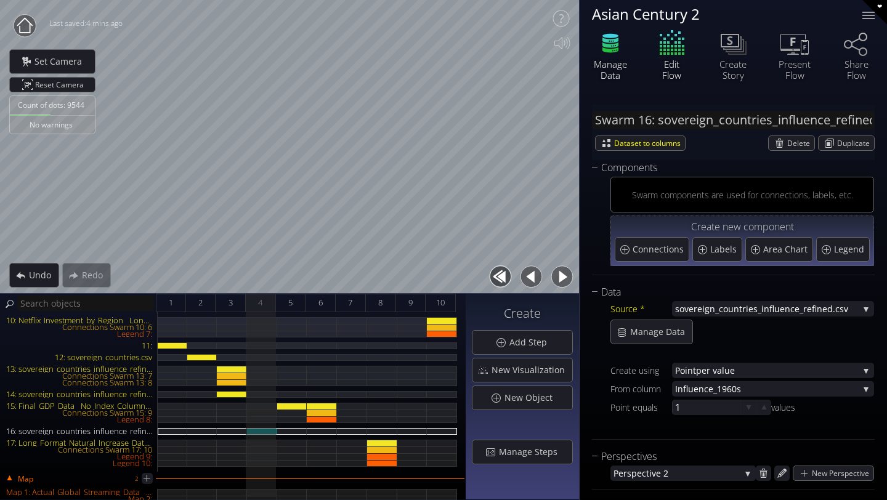
click at [614, 67] on div "Manage Data" at bounding box center [610, 70] width 43 height 22
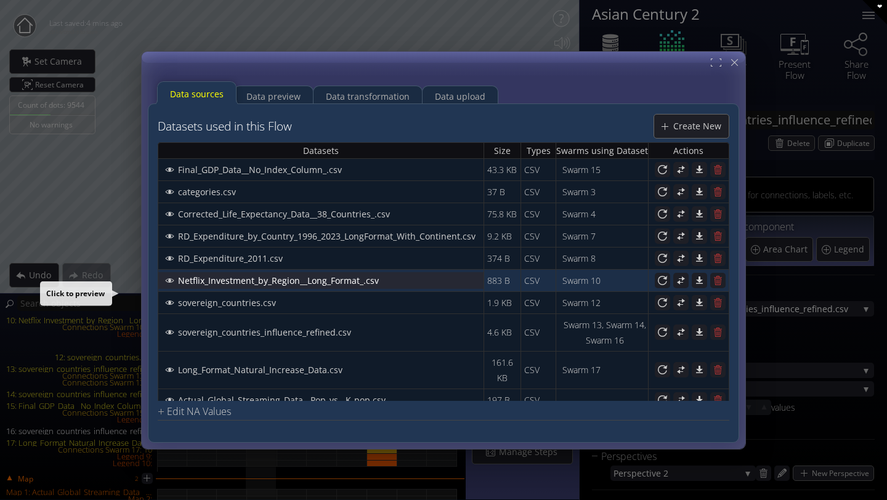
scroll to position [10, 0]
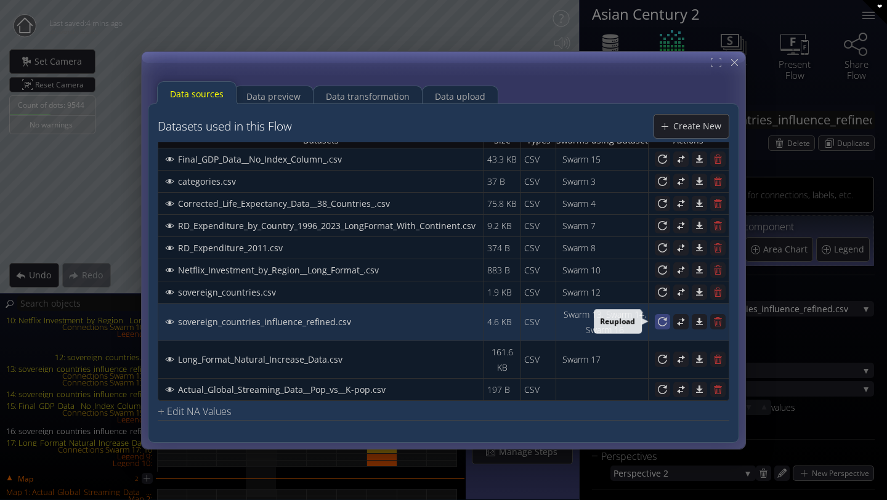
click at [657, 323] on icon at bounding box center [663, 322] width 12 height 12
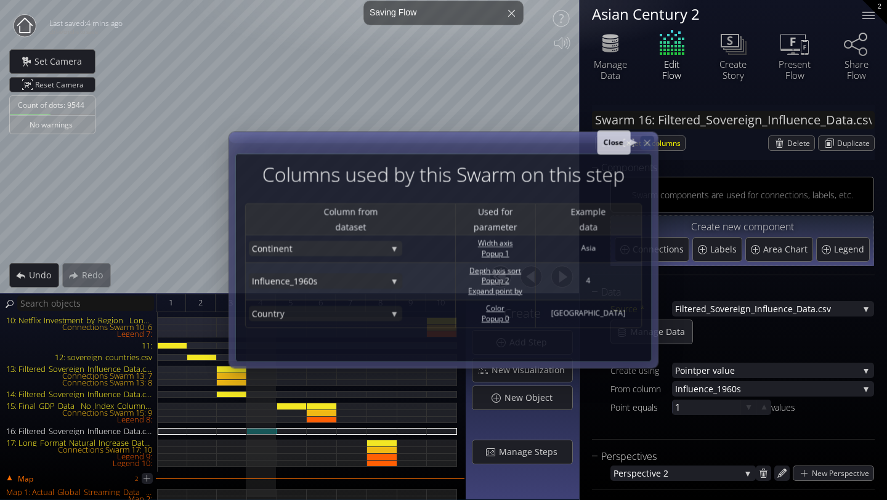
click at [647, 144] on icon at bounding box center [647, 142] width 10 height 10
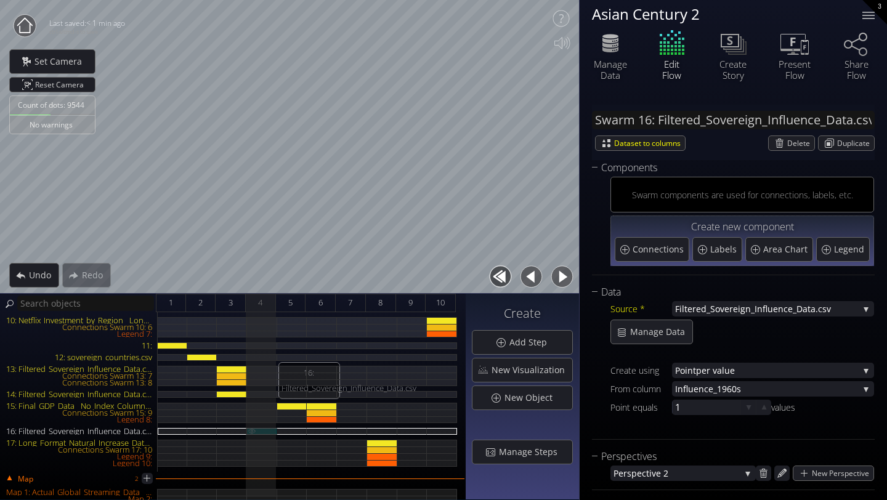
click at [271, 430] on div "16: Filtered_Sovereign_Influence_Data.csv" at bounding box center [262, 431] width 30 height 7
click at [609, 65] on div "Manage Data" at bounding box center [610, 70] width 43 height 22
click at [697, 312] on span "Filtered_Sovereign_Influenc" at bounding box center [731, 308] width 113 height 15
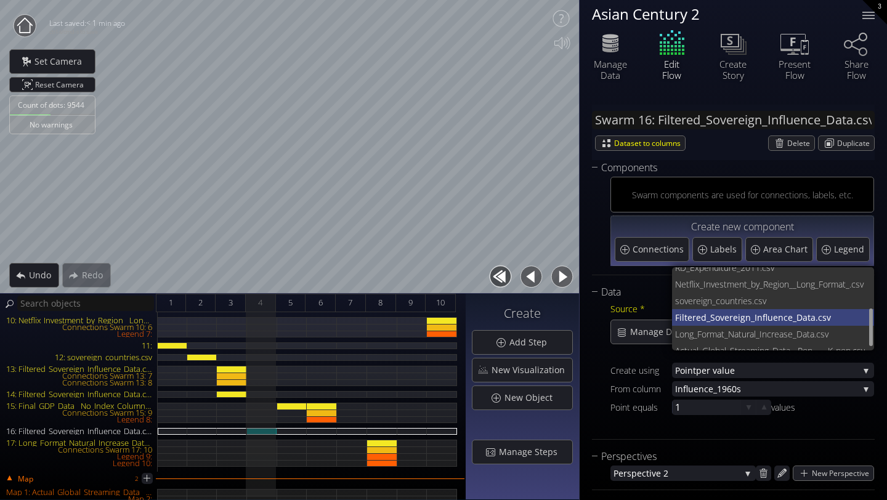
click at [697, 313] on span "Filtered_Sovereign_Influenc" at bounding box center [731, 317] width 113 height 17
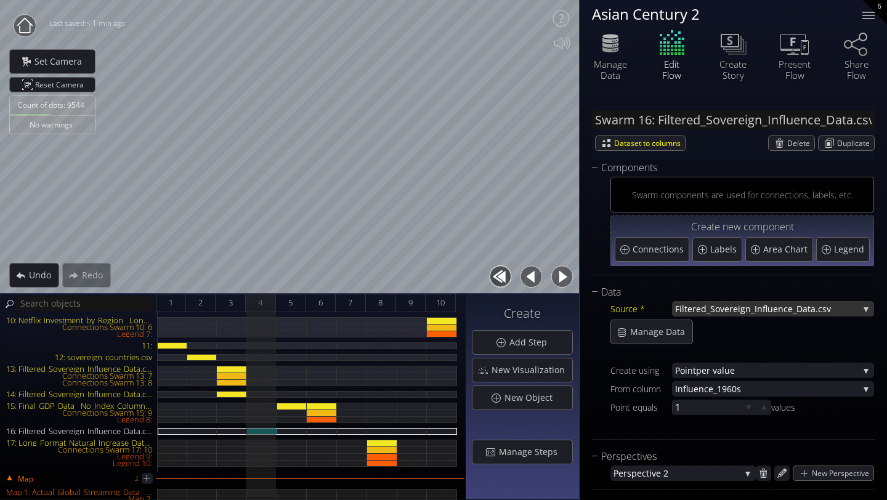
click at [706, 311] on span "Filtered_Sovereign_Influenc" at bounding box center [731, 308] width 113 height 15
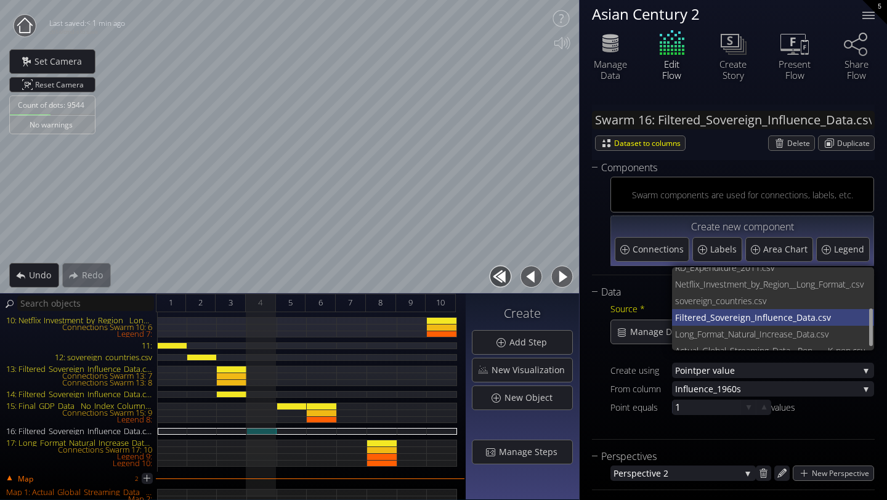
click at [704, 315] on span "Filtered_Sovereign_Influenc" at bounding box center [731, 317] width 113 height 17
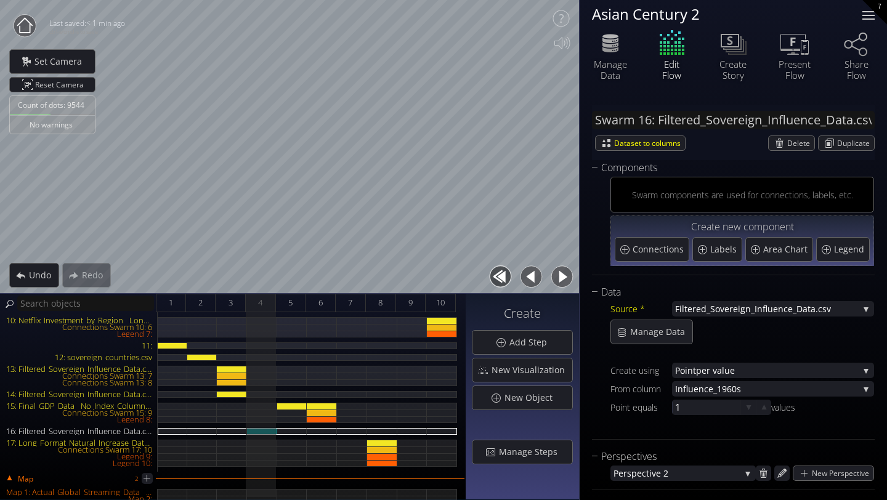
click at [863, 19] on div at bounding box center [869, 18] width 12 height 1
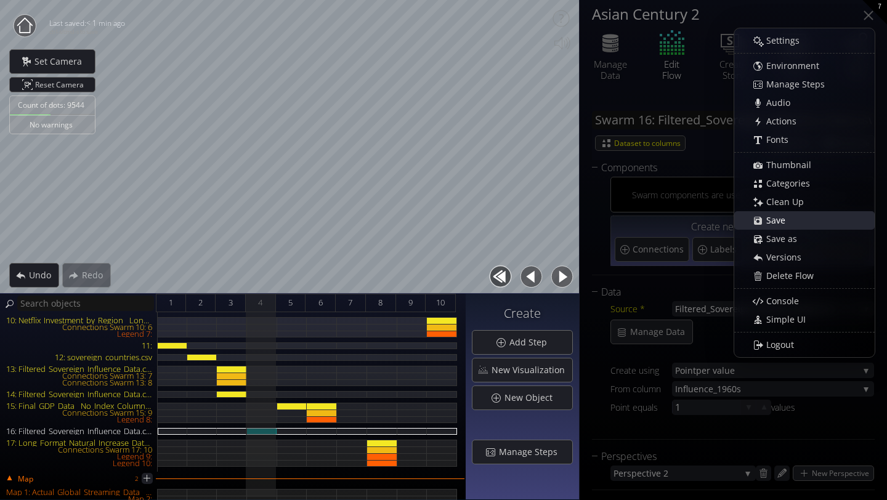
click at [780, 220] on span "Save" at bounding box center [779, 220] width 27 height 12
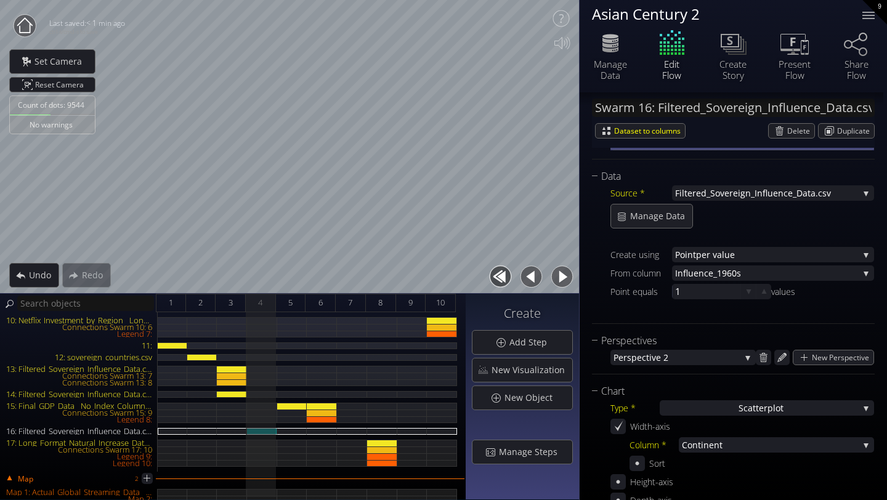
scroll to position [0, 0]
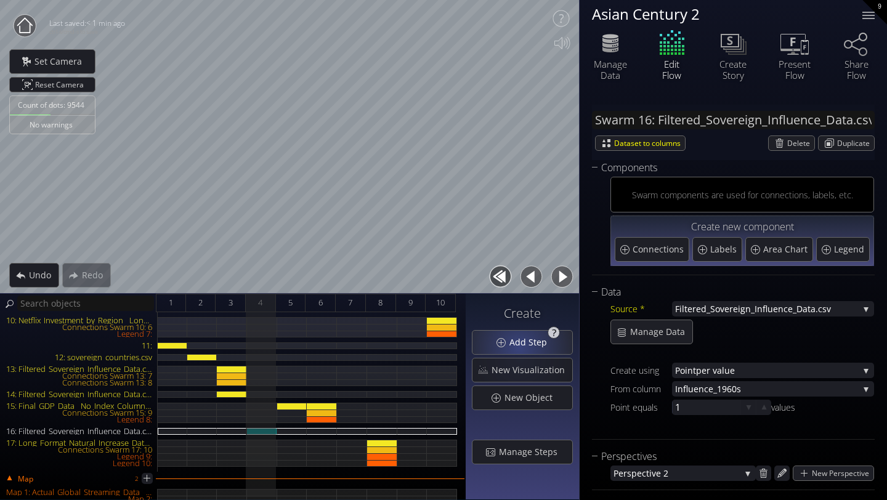
click at [521, 345] on span "Add Step" at bounding box center [532, 342] width 46 height 12
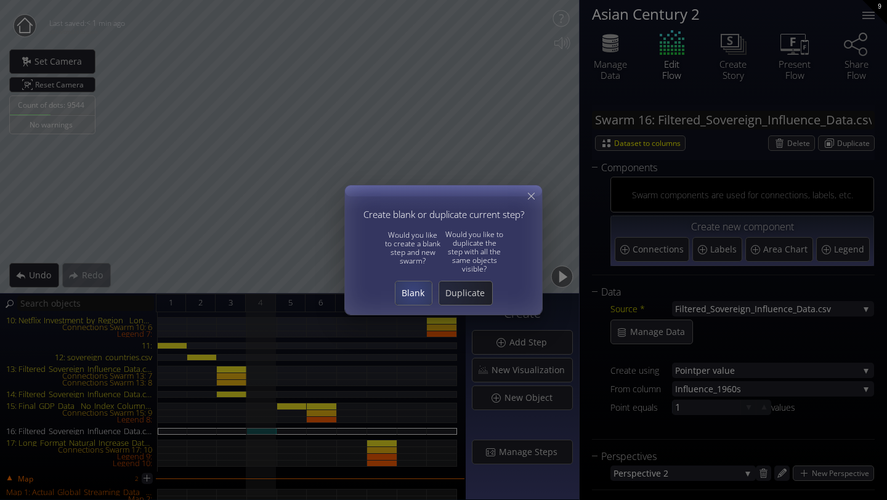
click at [409, 291] on span "Blank" at bounding box center [414, 293] width 36 height 12
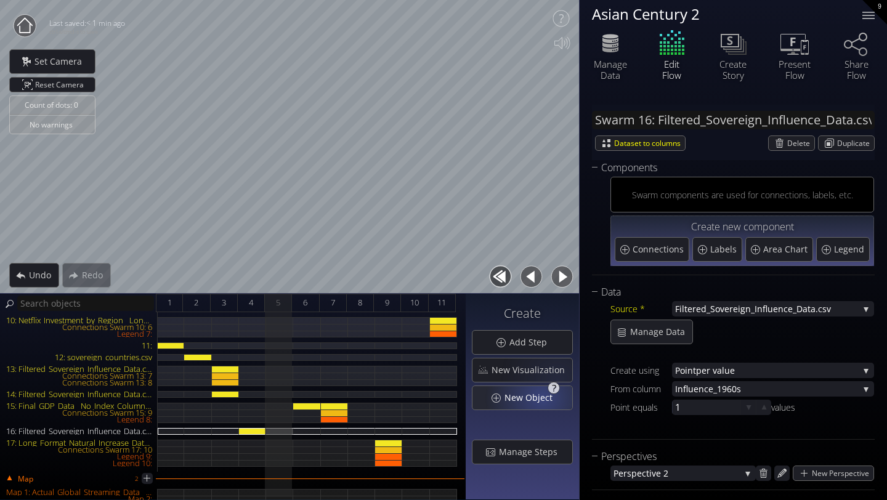
click at [543, 398] on span "New Object" at bounding box center [532, 398] width 56 height 12
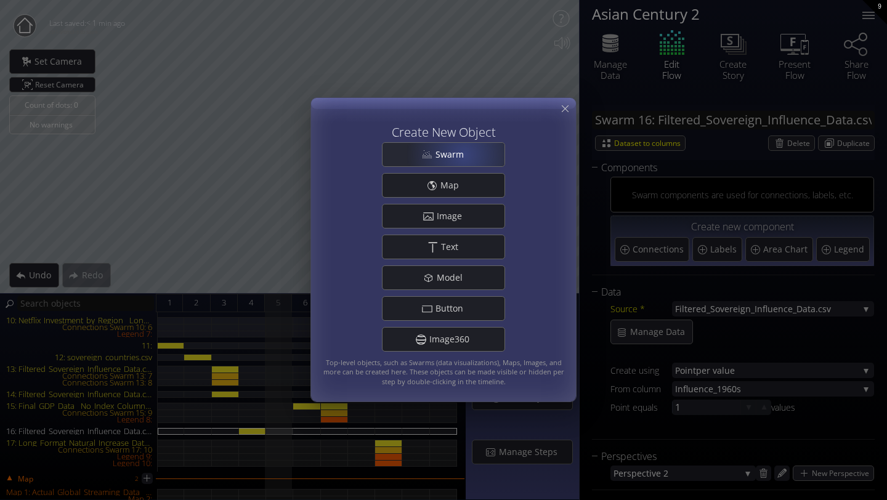
click at [463, 154] on span "Swarm" at bounding box center [453, 155] width 36 height 12
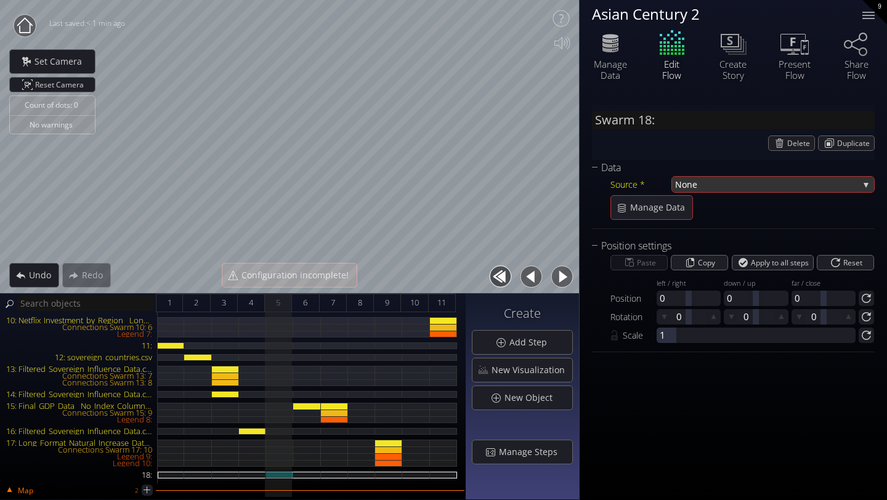
click at [698, 183] on span "None" at bounding box center [767, 184] width 184 height 15
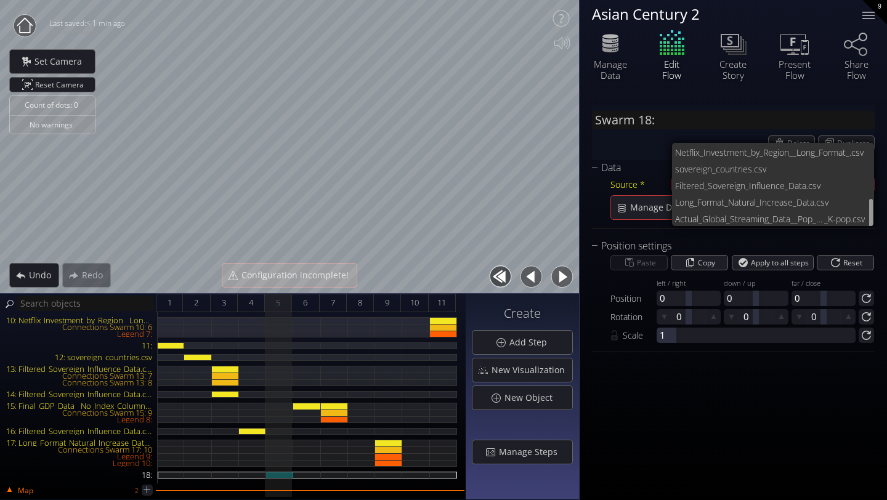
scroll to position [100, 0]
click at [712, 185] on span "Filtered_Sovereign_Influenc" at bounding box center [727, 184] width 105 height 17
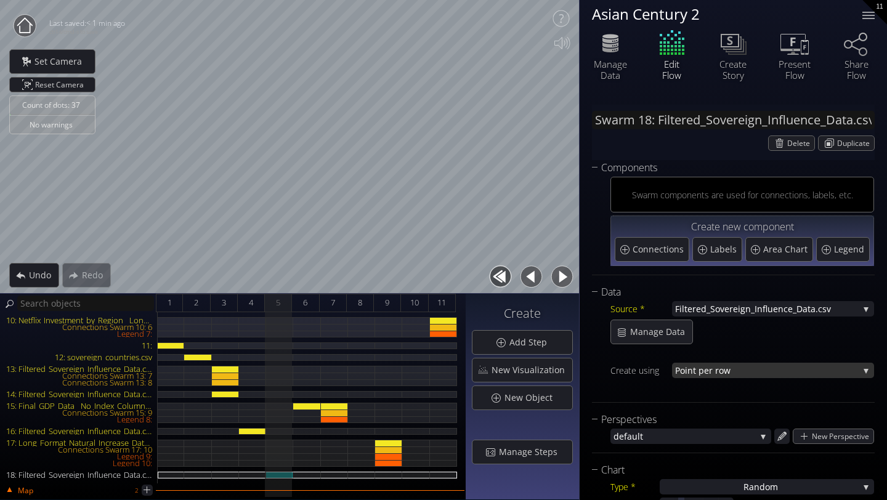
click at [735, 368] on span "nt per row" at bounding box center [773, 370] width 171 height 15
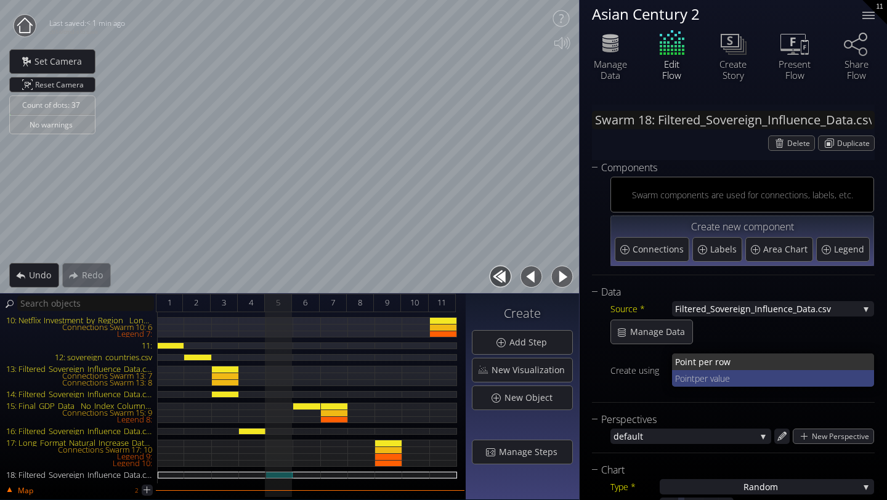
click at [732, 374] on span "per value" at bounding box center [780, 378] width 170 height 17
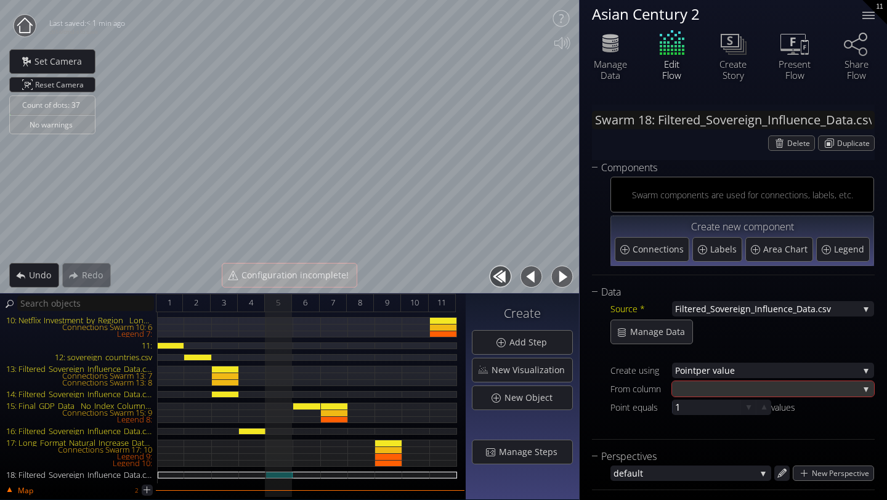
click at [734, 384] on div at bounding box center [767, 388] width 184 height 15
click at [734, 384] on span "ence_1960s" at bounding box center [778, 380] width 173 height 17
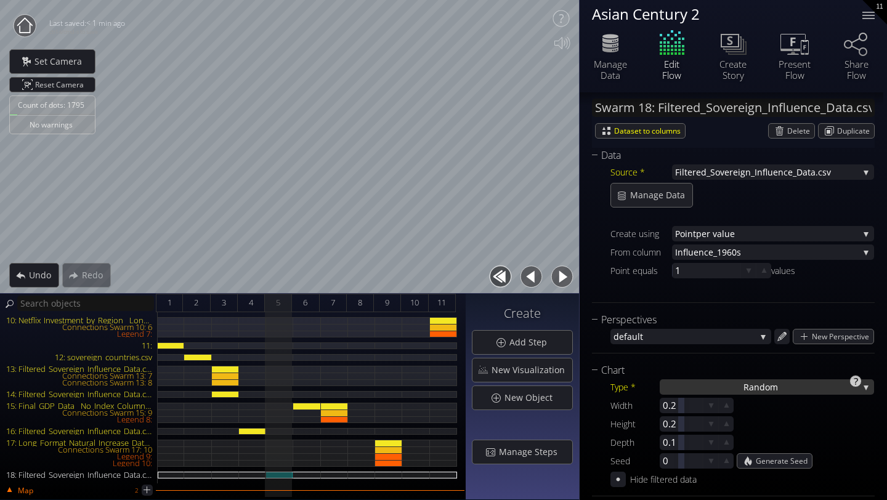
scroll to position [0, 0]
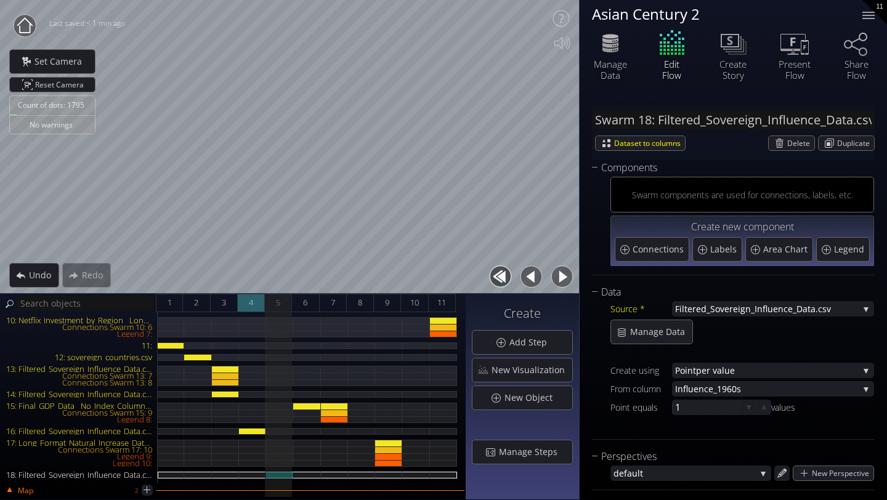
click at [250, 304] on span "4" at bounding box center [251, 302] width 4 height 15
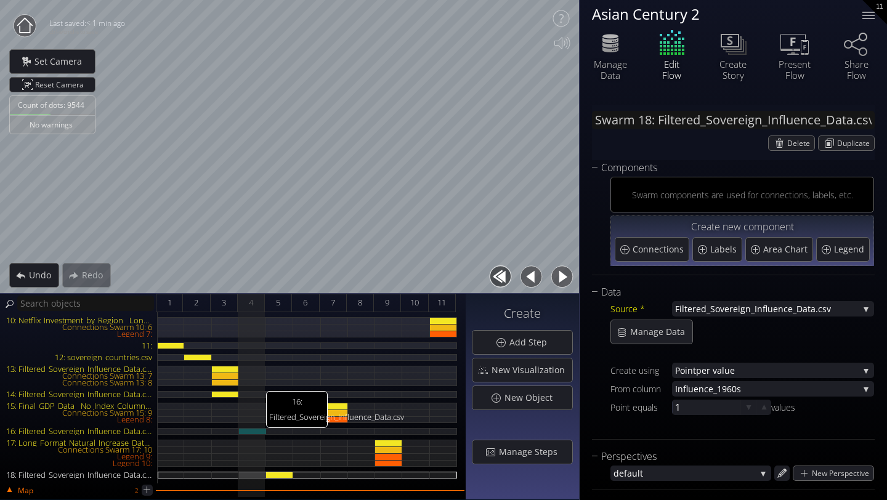
click at [256, 433] on div "16: Filtered_Sovereign_Influence_Data.csv" at bounding box center [252, 431] width 27 height 7
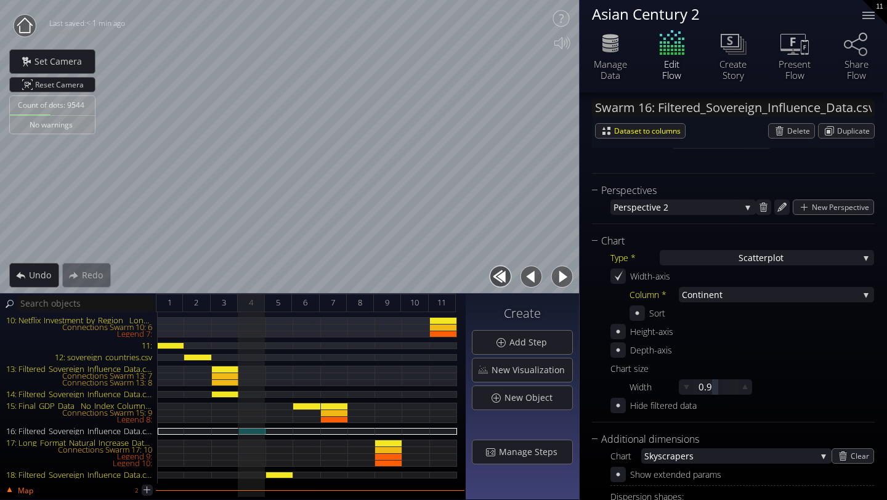
scroll to position [267, 0]
click at [275, 306] on div "5" at bounding box center [278, 303] width 27 height 18
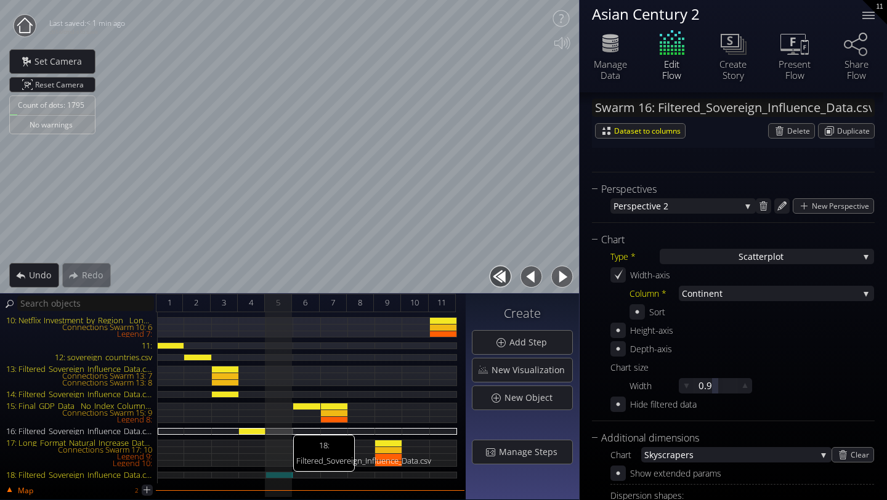
click at [282, 474] on div "18: Filtered_Sovereign_Influence_Data.csv" at bounding box center [279, 475] width 27 height 7
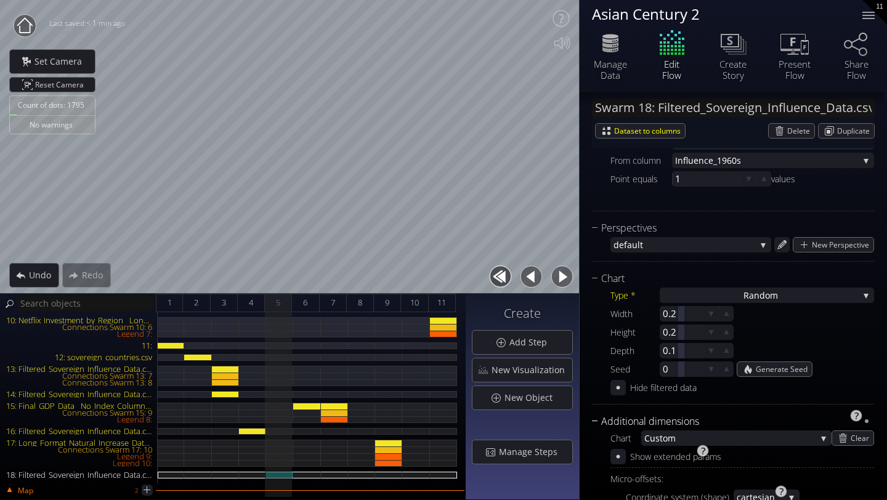
scroll to position [226, 0]
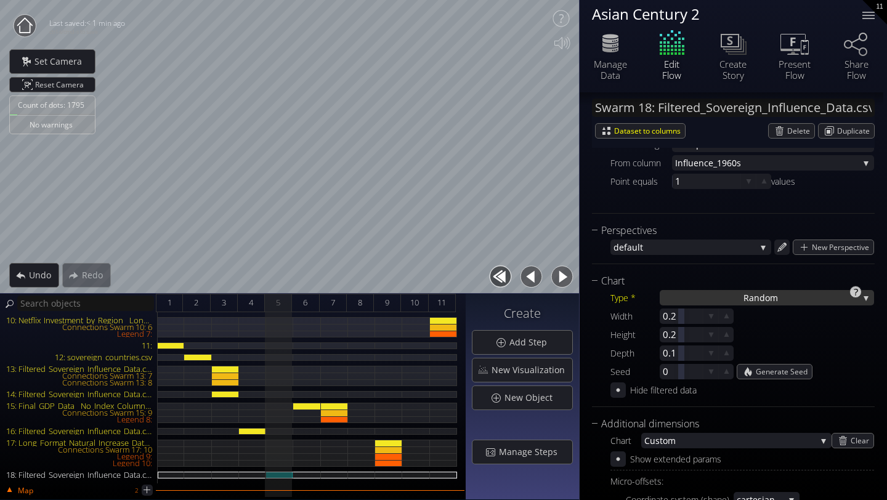
click at [709, 290] on div "Ra ndom" at bounding box center [767, 297] width 214 height 15
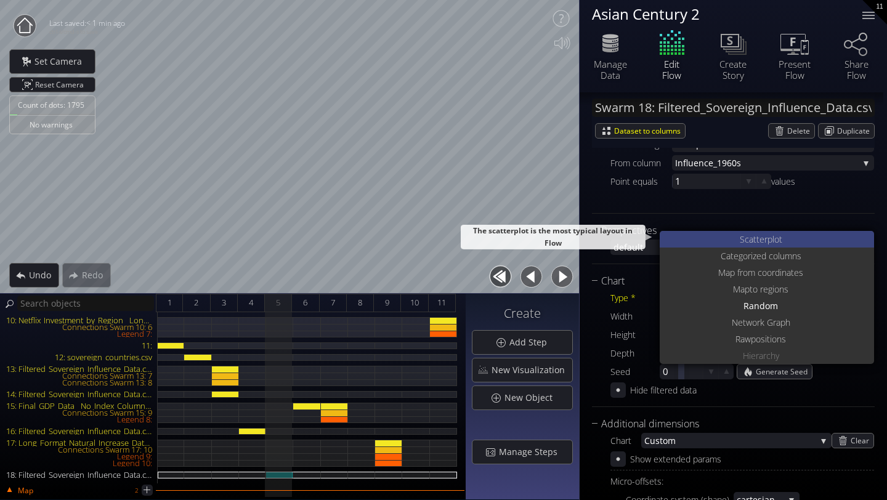
click at [709, 240] on div "S catterplot" at bounding box center [768, 239] width 211 height 17
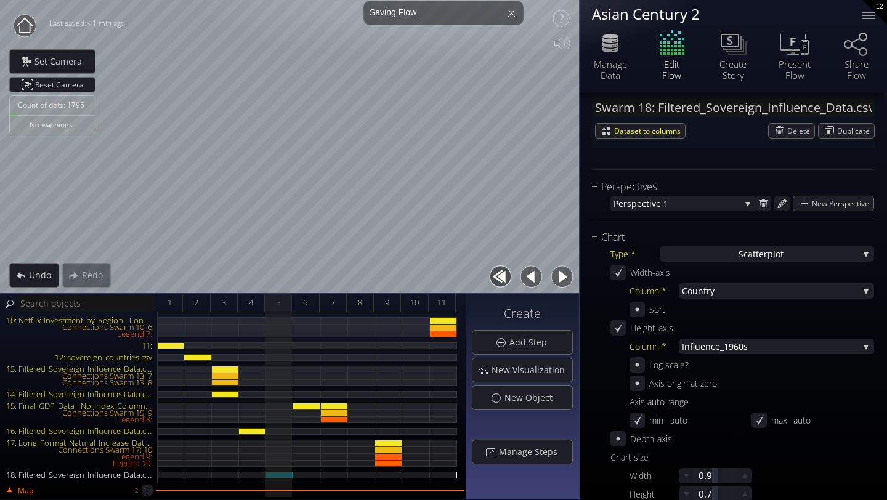
scroll to position [275, 0]
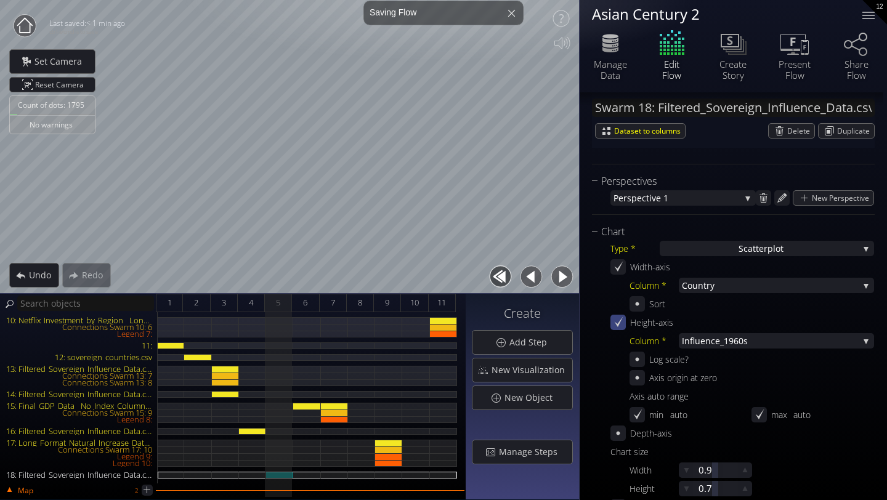
click at [620, 327] on icon at bounding box center [619, 323] width 12 height 12
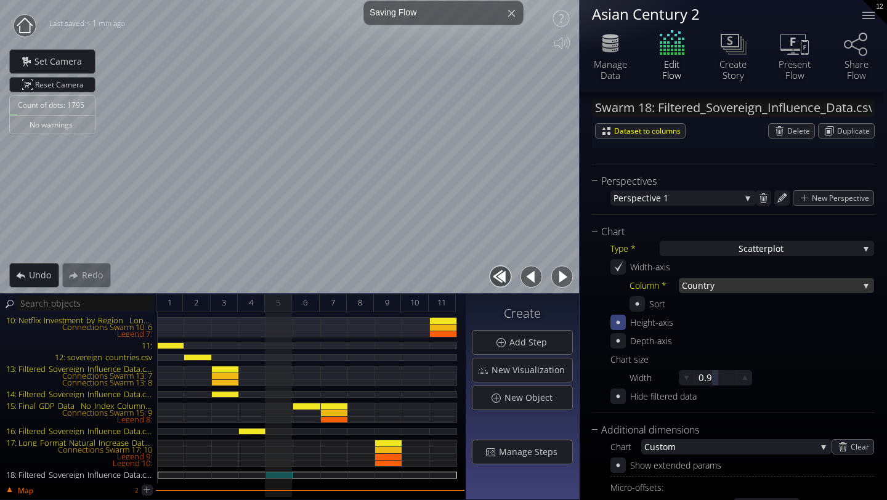
click at [712, 287] on span "try" at bounding box center [781, 285] width 155 height 15
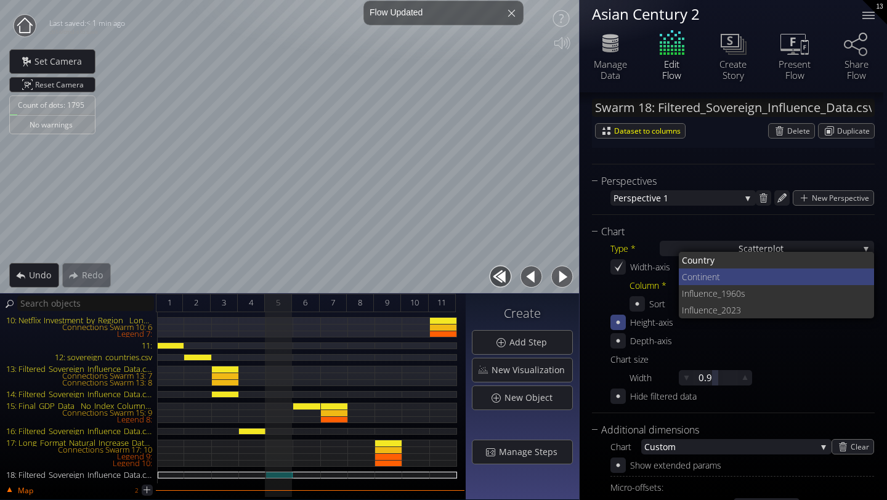
click at [701, 279] on span "Continen" at bounding box center [699, 277] width 35 height 17
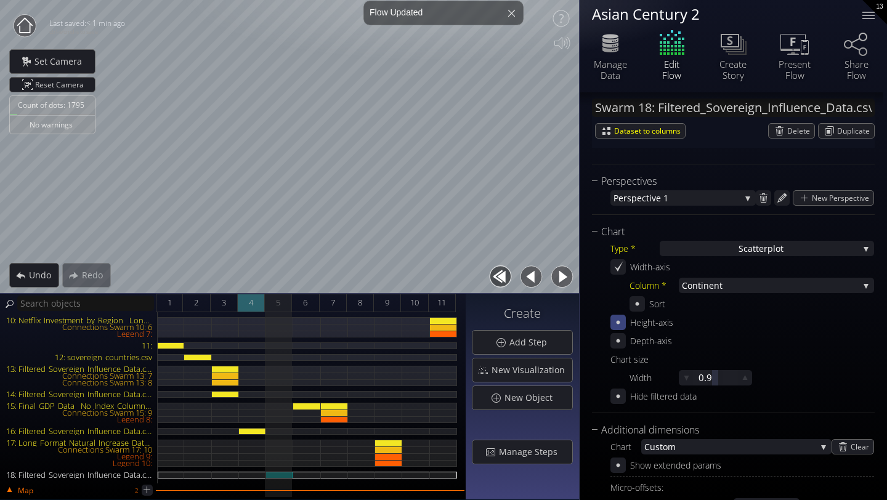
click at [256, 304] on div "4" at bounding box center [251, 303] width 27 height 18
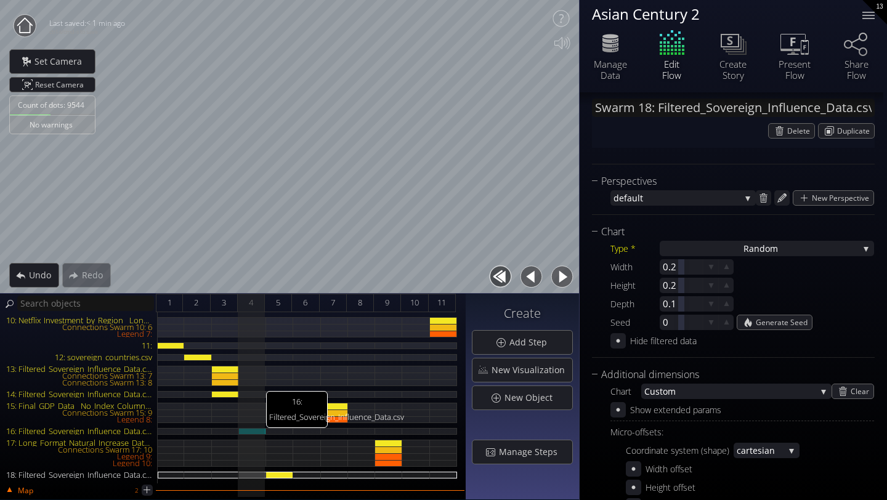
click at [256, 431] on div "16: Filtered_Sovereign_Influence_Data.csv" at bounding box center [252, 431] width 27 height 7
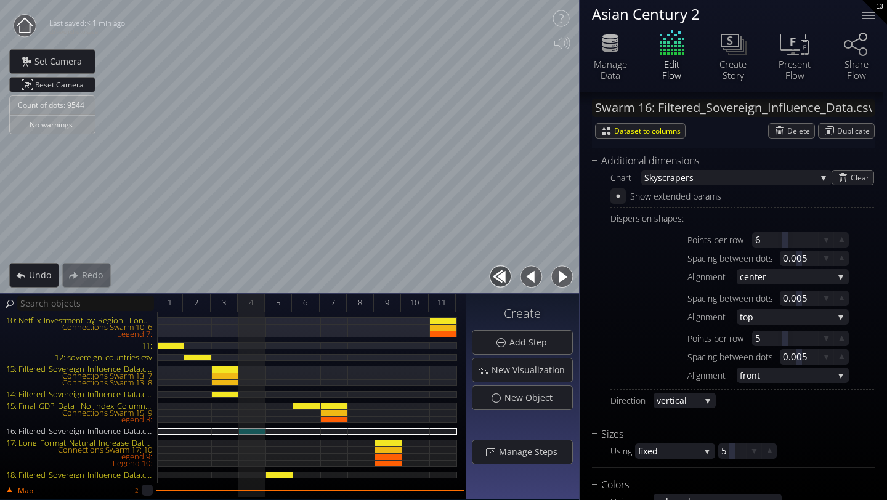
scroll to position [556, 0]
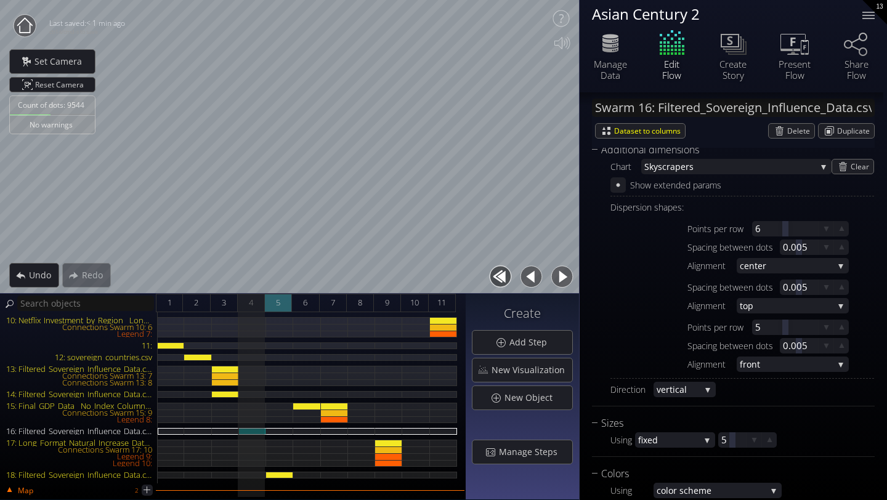
click at [279, 306] on span "5" at bounding box center [278, 302] width 4 height 15
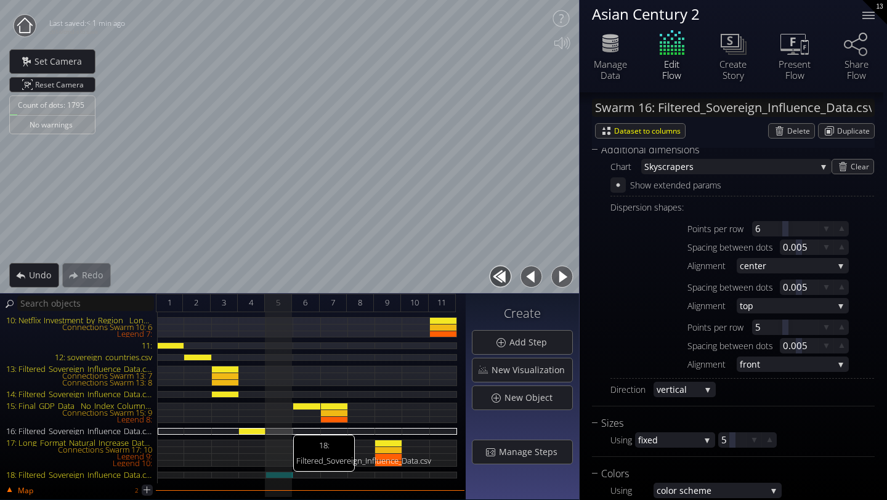
click at [284, 475] on div "18: Filtered_Sovereign_Influence_Data.csv" at bounding box center [279, 475] width 27 height 7
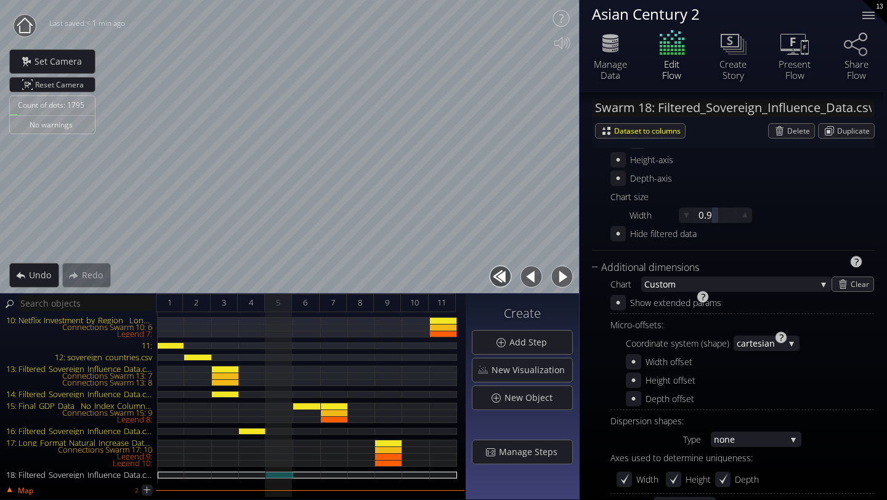
scroll to position [393, 0]
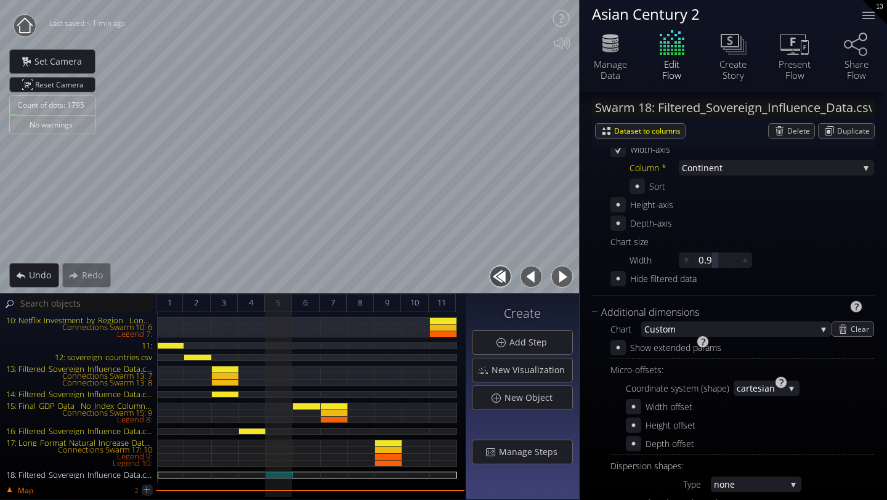
click at [687, 320] on div "Chart Cu stom Micro 3D sc atter-plot Radar plot: 3D c ylindrical Radar plot: sp…" at bounding box center [733, 465] width 283 height 291
click at [683, 327] on span "stom" at bounding box center [736, 329] width 161 height 15
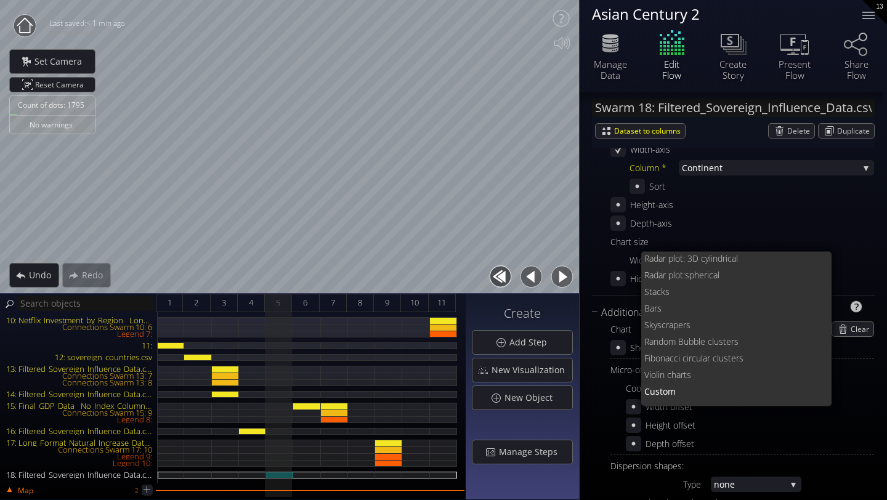
scroll to position [0, 0]
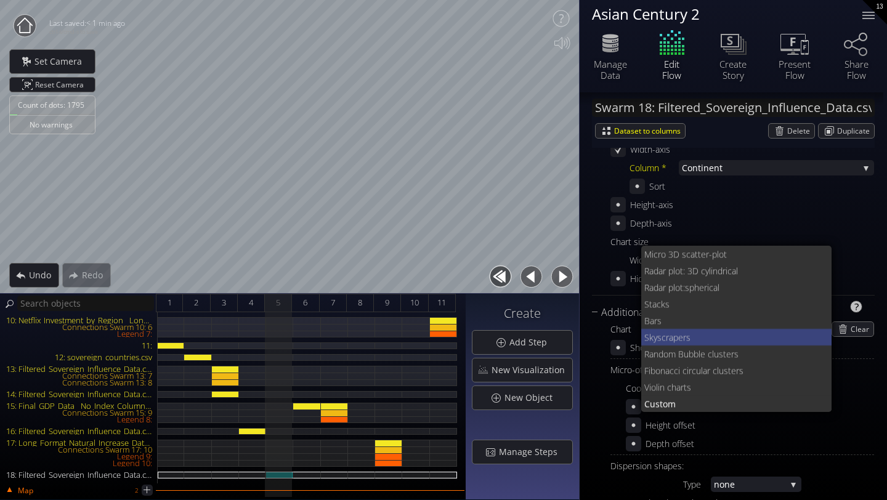
click at [680, 336] on span "kyscrapers" at bounding box center [736, 337] width 173 height 17
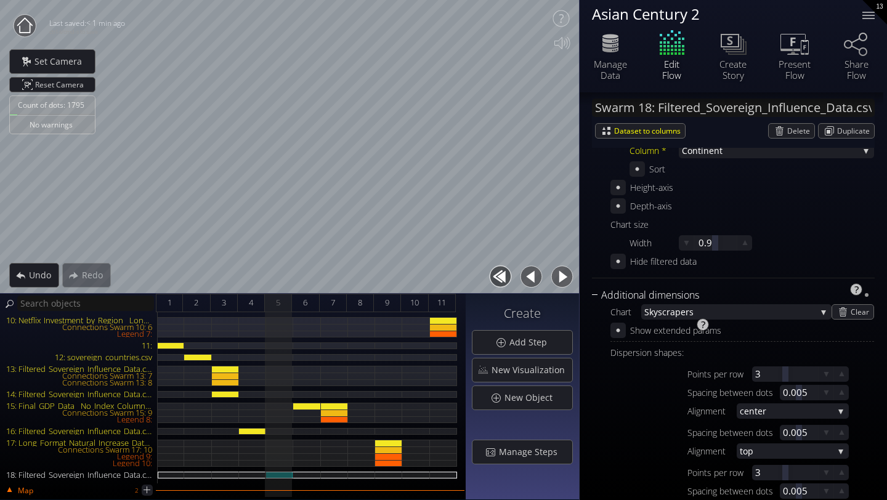
scroll to position [412, 0]
click at [254, 430] on div "16: Filtered_Sovereign_Influence_Data.csv" at bounding box center [252, 431] width 27 height 7
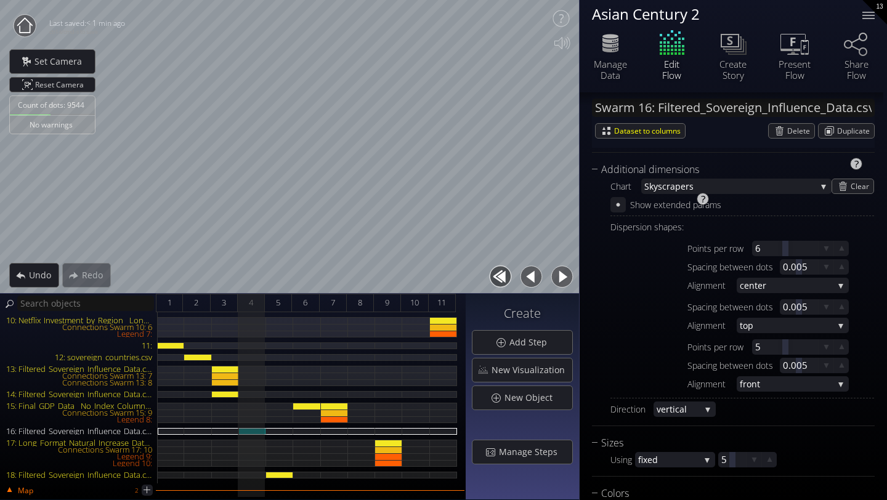
scroll to position [519, 0]
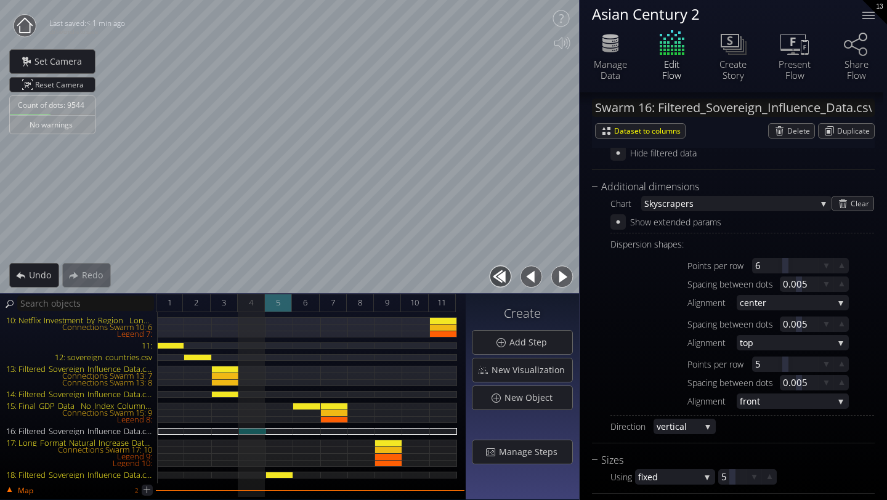
click at [283, 308] on div "5" at bounding box center [278, 303] width 27 height 18
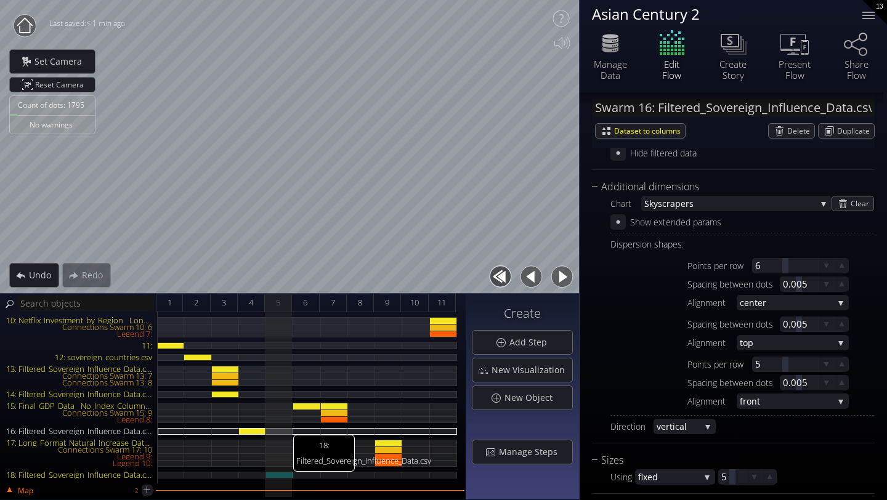
click at [286, 475] on div "18: Filtered_Sovereign_Influence_Data.csv" at bounding box center [279, 475] width 27 height 7
type input "Swarm 18: Filtered_Sovereign_Influence_Data.csv"
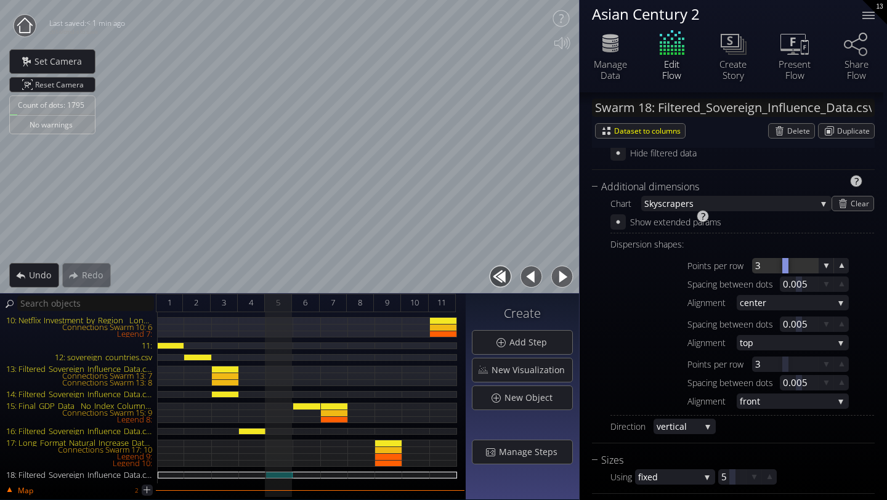
click at [759, 265] on div at bounding box center [785, 265] width 66 height 15
type input "3"
type input "6"
click at [760, 367] on div at bounding box center [785, 364] width 66 height 15
type input "3"
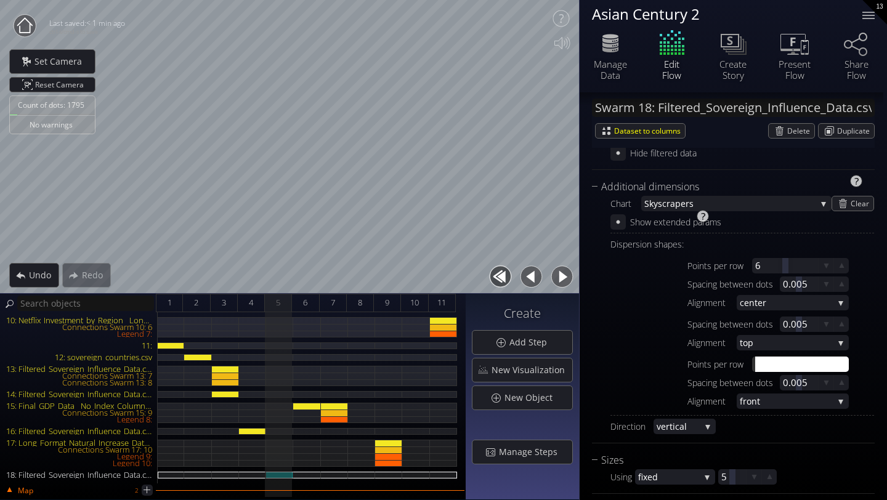
type input "5"
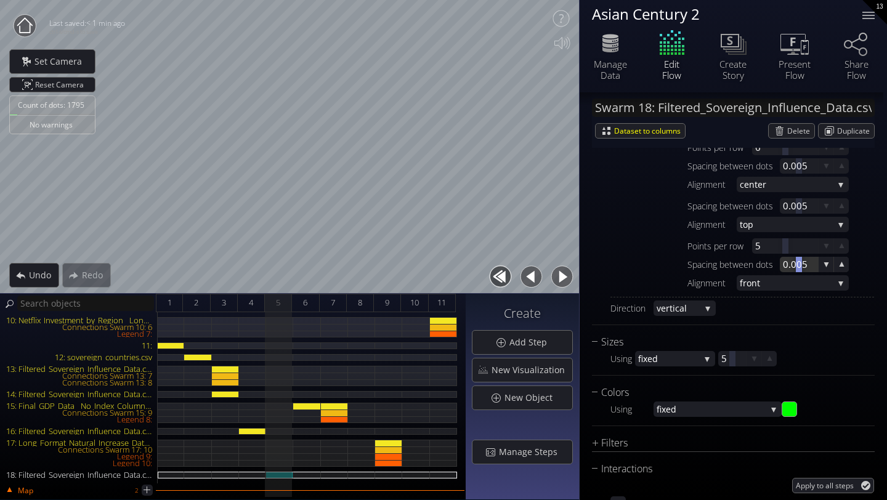
scroll to position [666, 0]
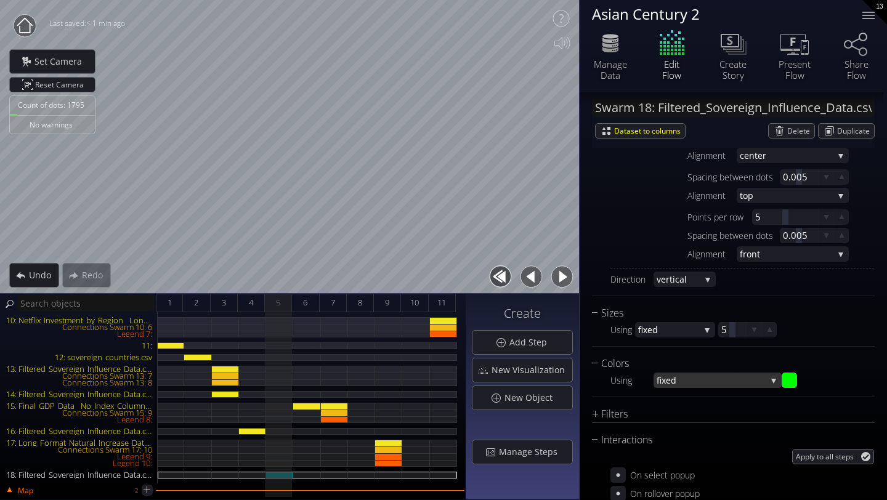
click at [684, 384] on span "fixed" at bounding box center [712, 380] width 110 height 15
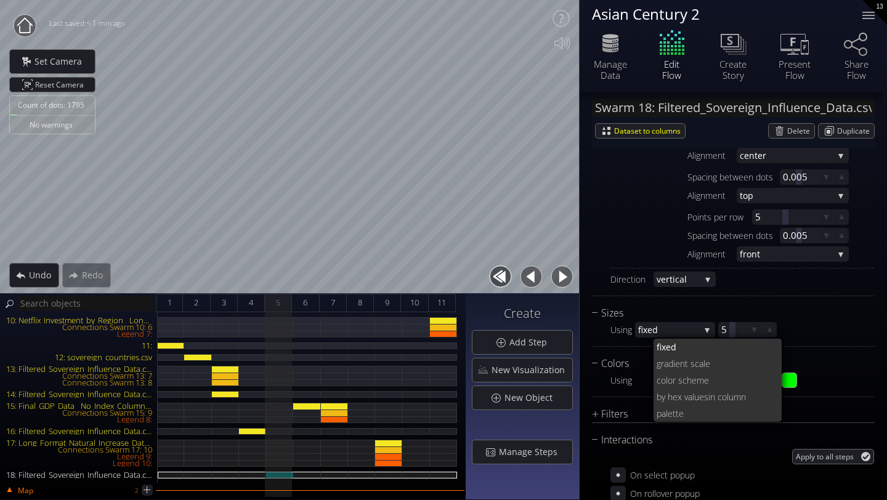
click at [619, 378] on div "Using" at bounding box center [632, 380] width 43 height 15
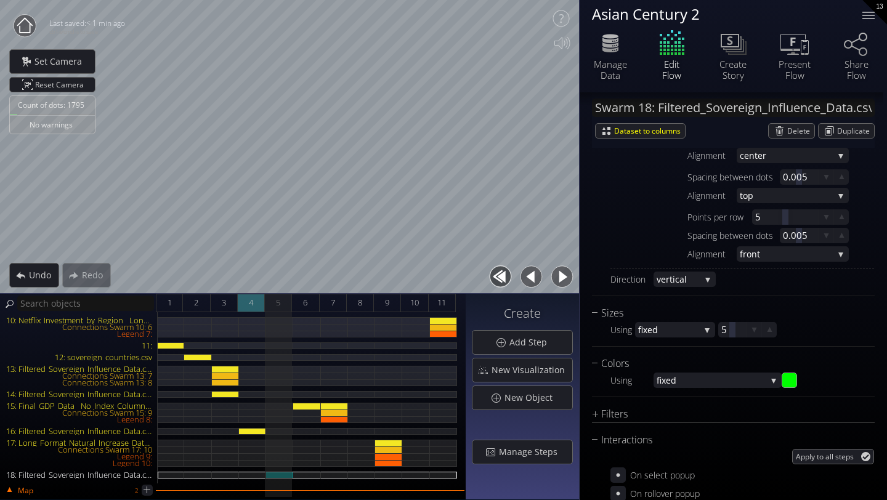
click at [254, 309] on div "4" at bounding box center [251, 303] width 27 height 18
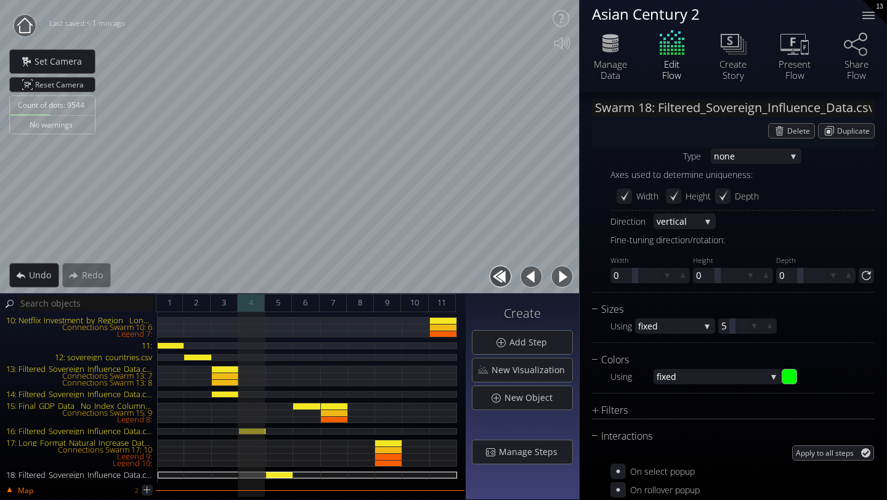
scroll to position [707, 0]
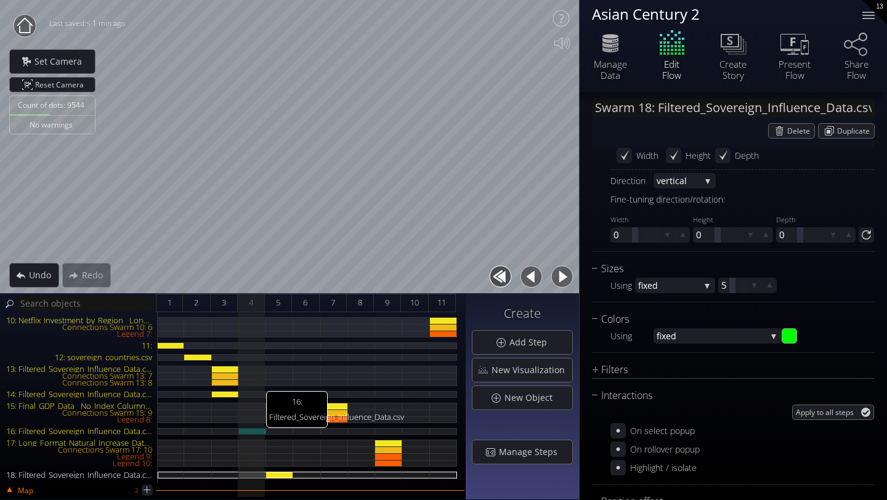
click at [255, 431] on div "16: Filtered_Sovereign_Influence_Data.csv" at bounding box center [252, 431] width 27 height 7
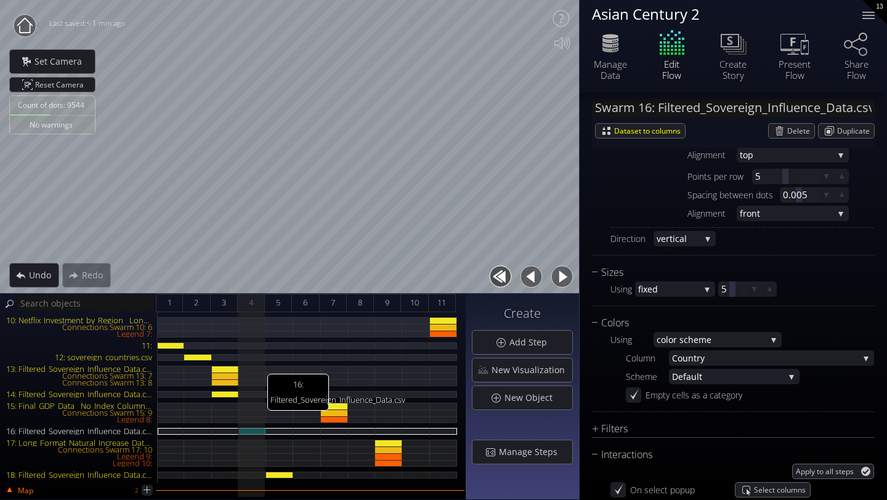
scroll to position [666, 0]
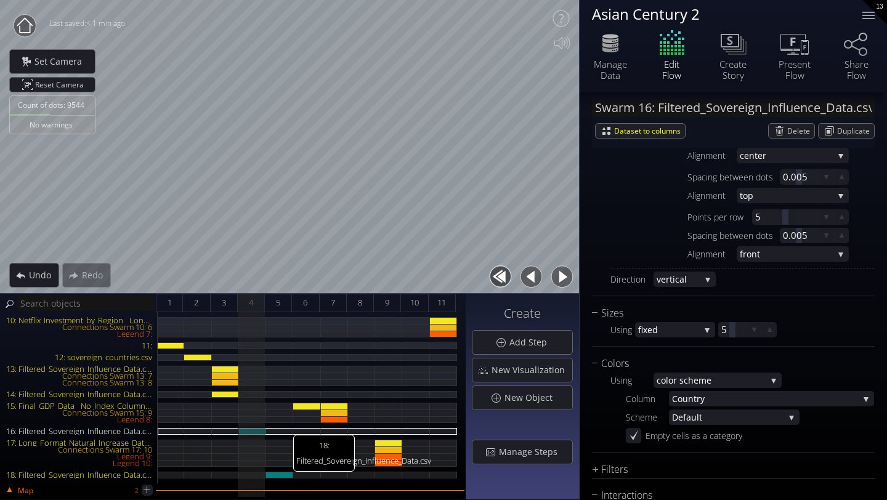
click at [279, 473] on div "18: Filtered_Sovereign_Influence_Data.csv" at bounding box center [279, 475] width 27 height 7
type input "Swarm 18: Filtered_Sovereign_Influence_Data.csv"
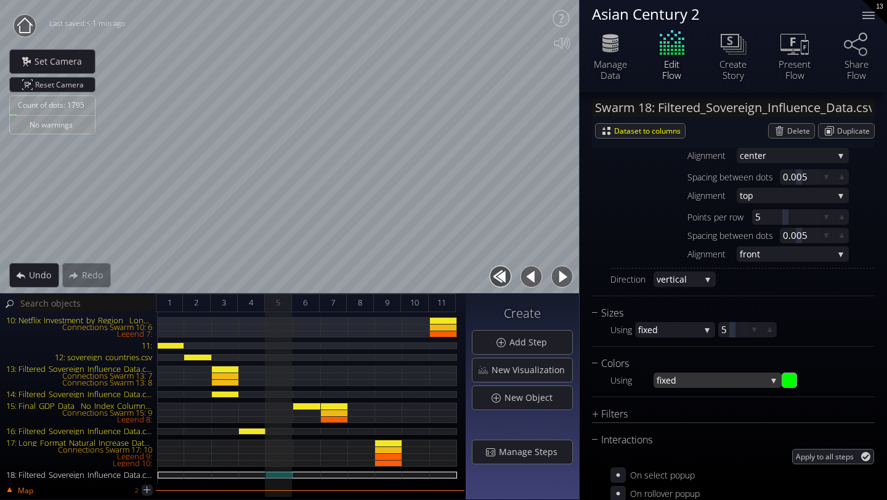
click at [680, 378] on span "fixed" at bounding box center [712, 380] width 110 height 15
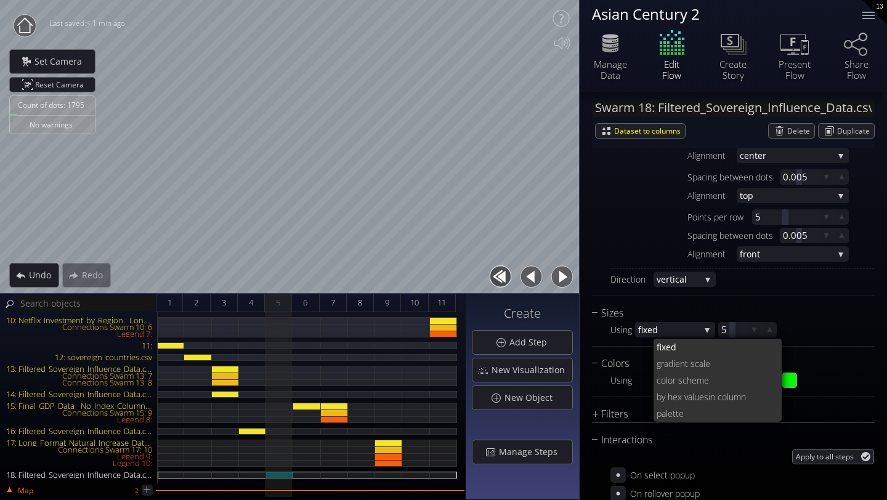
click at [680, 378] on span "lor scheme" at bounding box center [719, 380] width 107 height 17
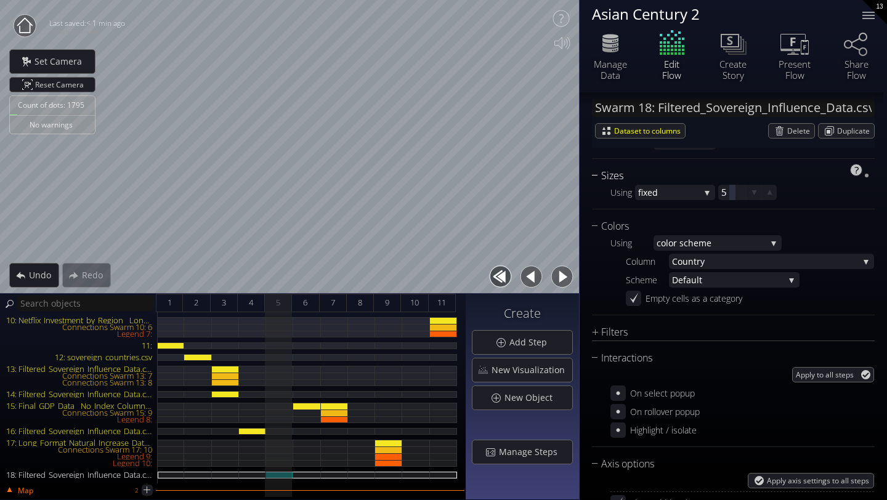
scroll to position [900, 0]
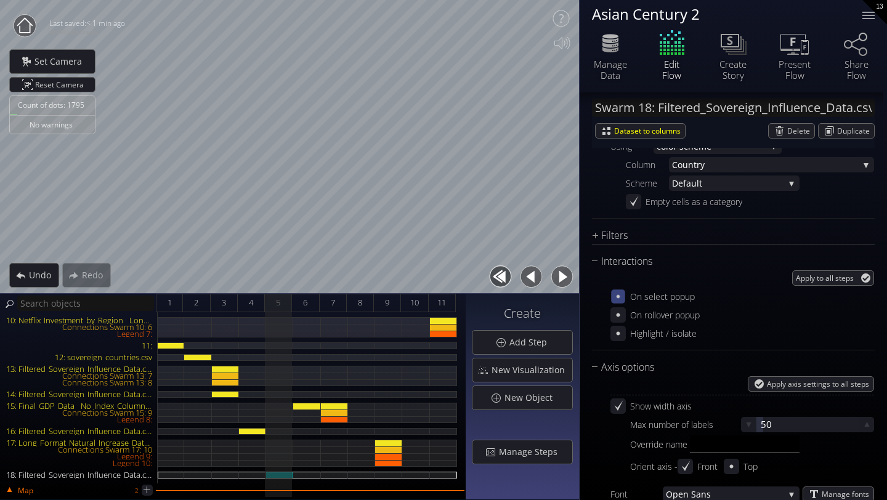
click at [621, 296] on icon at bounding box center [618, 296] width 10 height 10
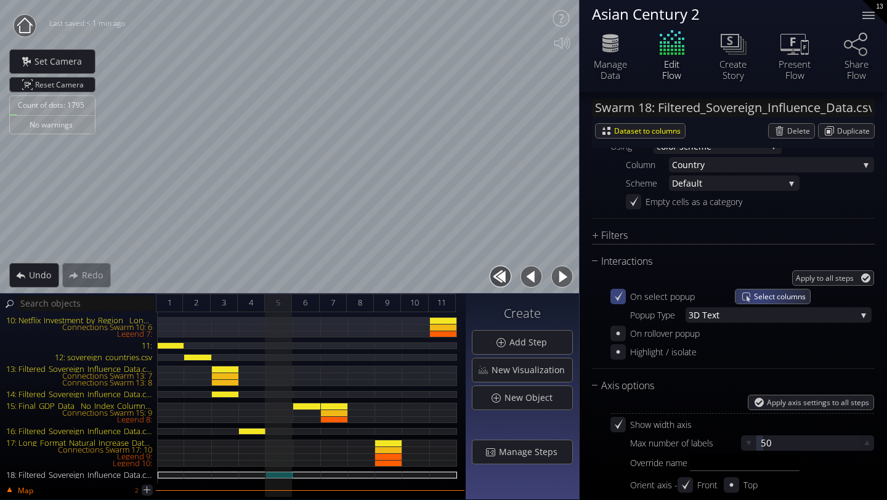
click at [754, 294] on span "Select columns" at bounding box center [782, 297] width 56 height 14
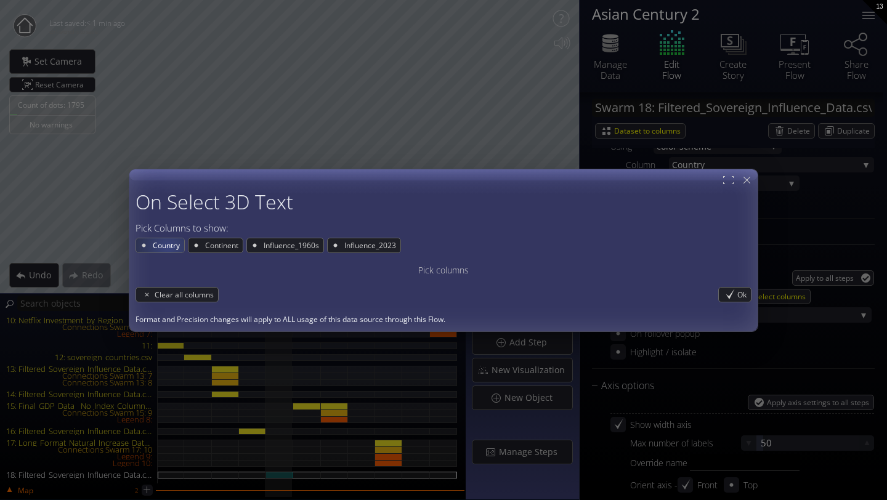
click at [168, 247] on span "Country" at bounding box center [168, 245] width 33 height 14
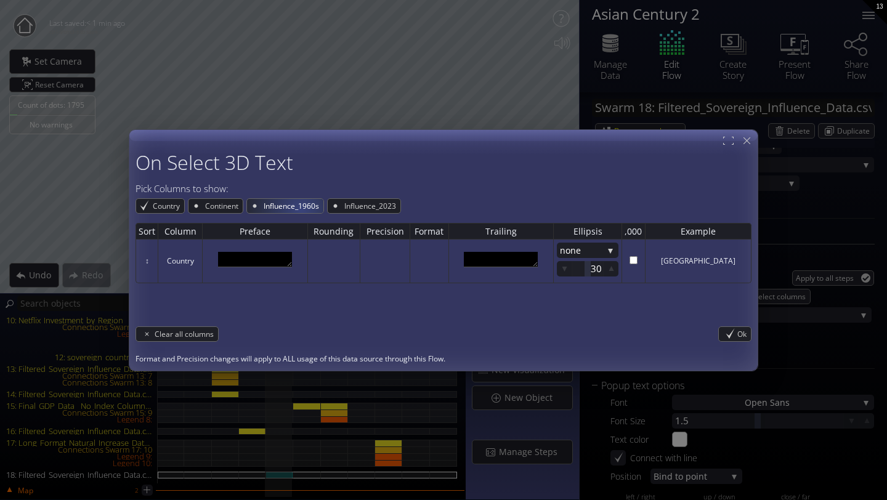
click at [302, 209] on span "Influence_1960s" at bounding box center [293, 206] width 61 height 14
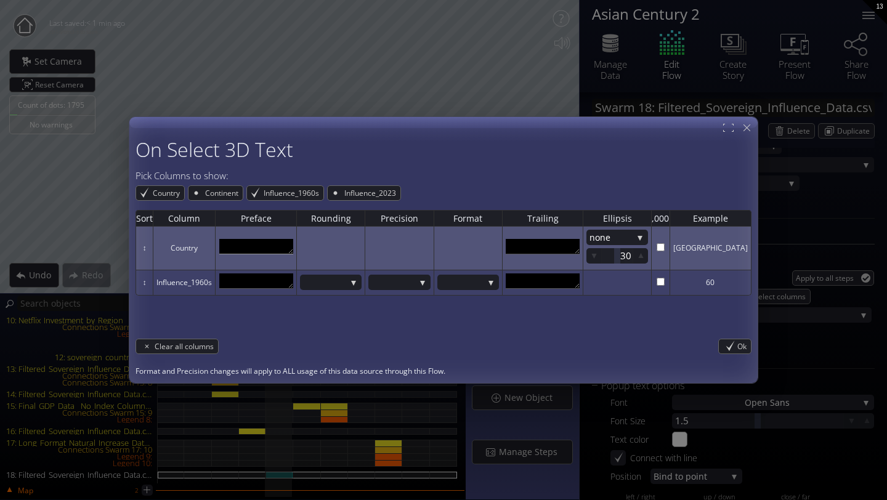
click at [275, 250] on textarea at bounding box center [256, 246] width 74 height 15
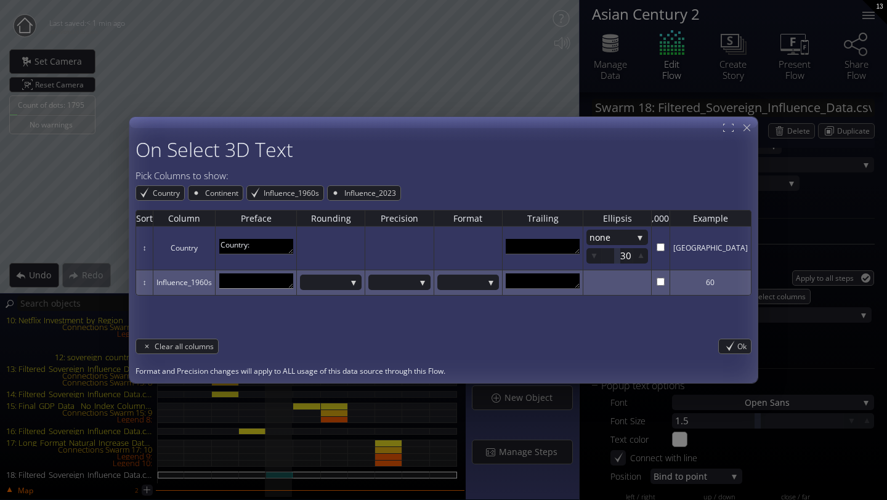
type textarea "Country:"
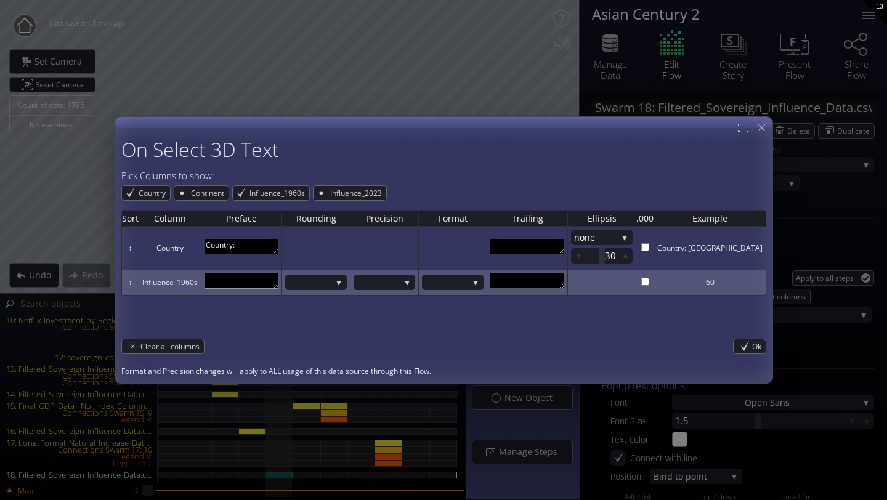
click at [270, 281] on textarea at bounding box center [242, 281] width 74 height 15
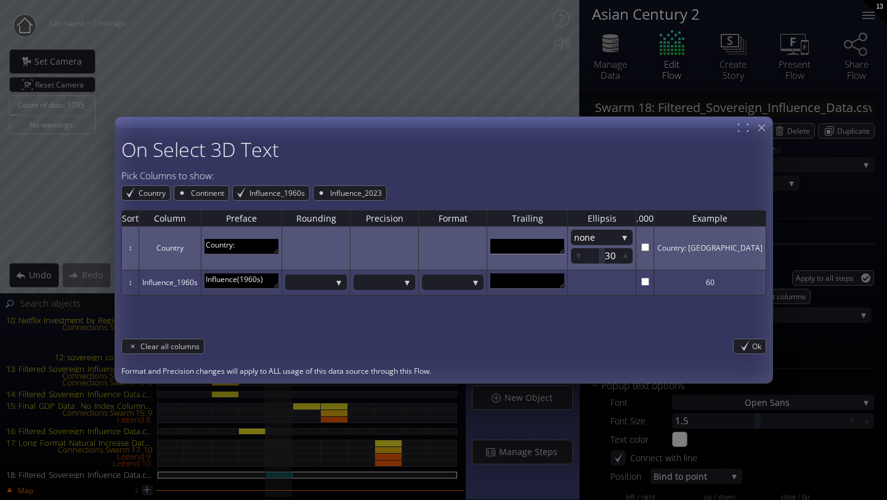
type textarea "Influence(1960s)"
click at [531, 253] on textarea at bounding box center [528, 246] width 74 height 15
click at [266, 251] on textarea "Country:" at bounding box center [242, 246] width 74 height 15
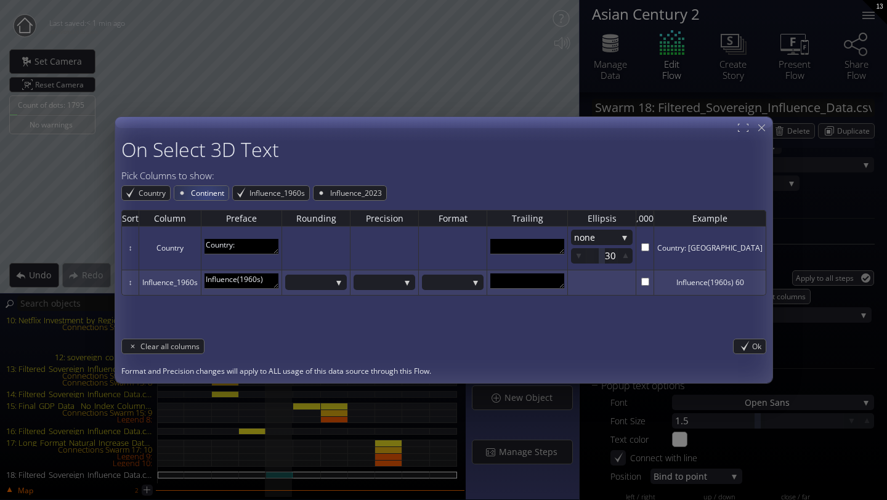
click at [221, 197] on span "Continent" at bounding box center [209, 193] width 39 height 14
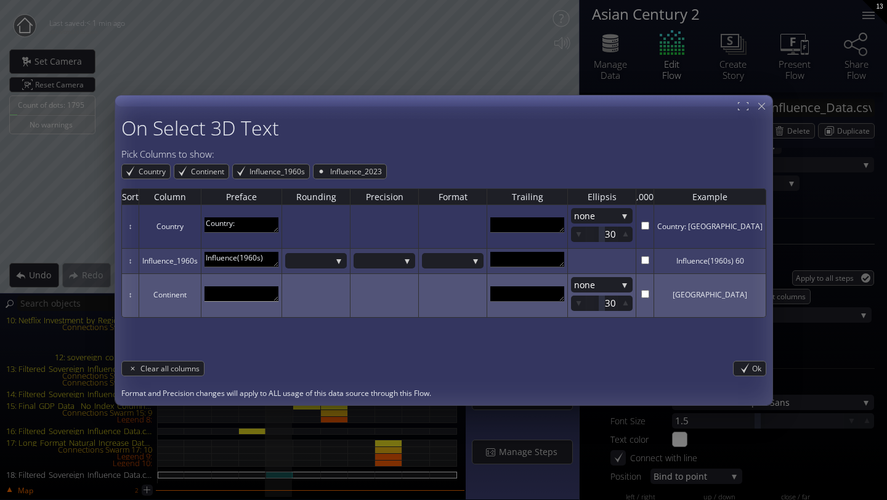
click at [249, 287] on textarea at bounding box center [242, 294] width 74 height 15
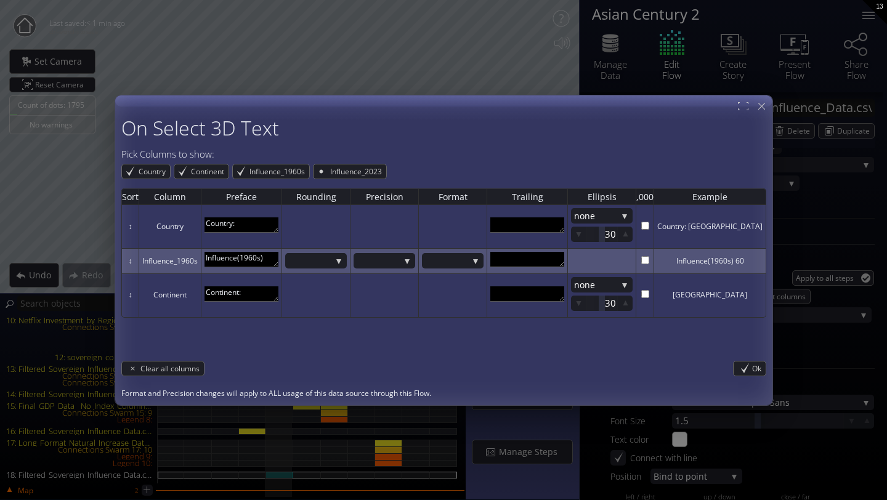
type textarea "Continent:"
click at [531, 262] on textarea at bounding box center [528, 259] width 74 height 15
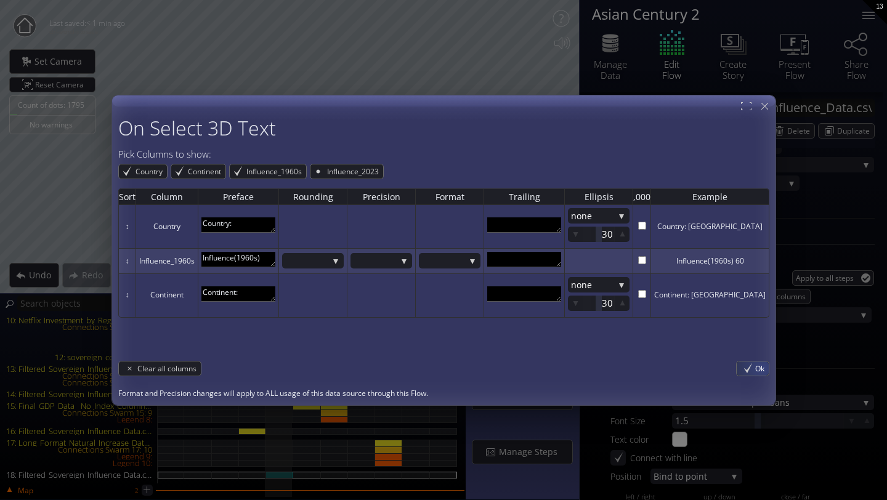
click at [756, 367] on span "Ok" at bounding box center [763, 369] width 14 height 14
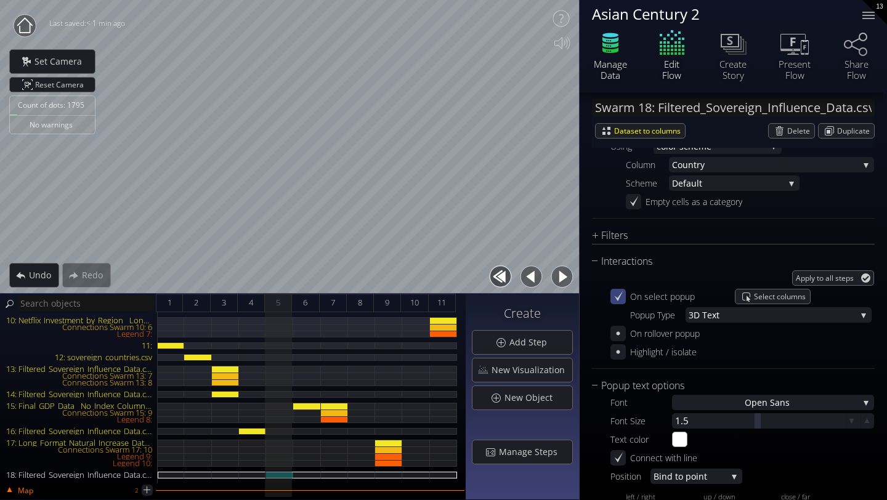
click at [612, 63] on div "Manage Data" at bounding box center [610, 70] width 43 height 22
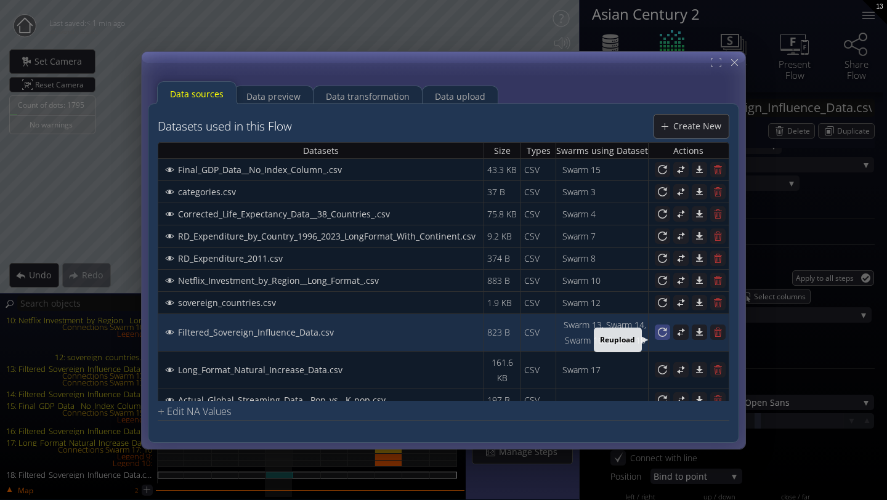
click at [658, 337] on icon at bounding box center [662, 332] width 9 height 9
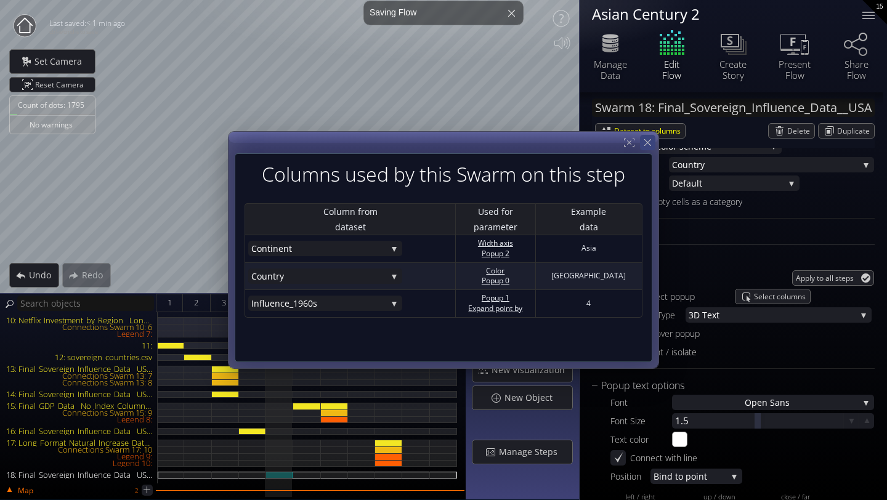
click at [653, 147] on div at bounding box center [647, 142] width 15 height 15
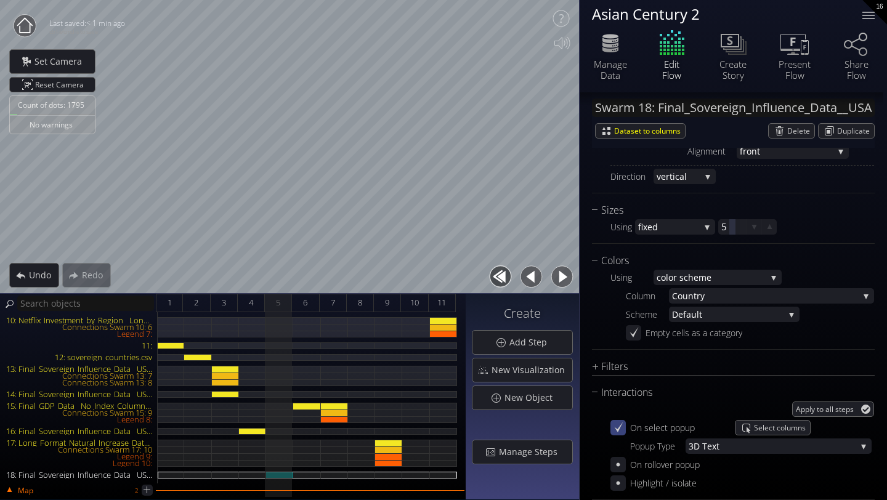
scroll to position [746, 0]
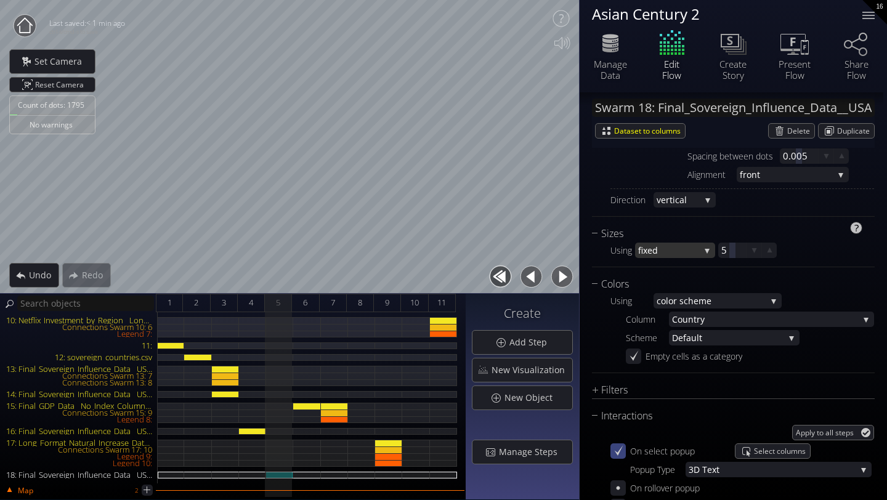
click at [691, 255] on span "fixed" at bounding box center [669, 250] width 62 height 15
click at [673, 242] on span "ale values" at bounding box center [676, 242] width 59 height 17
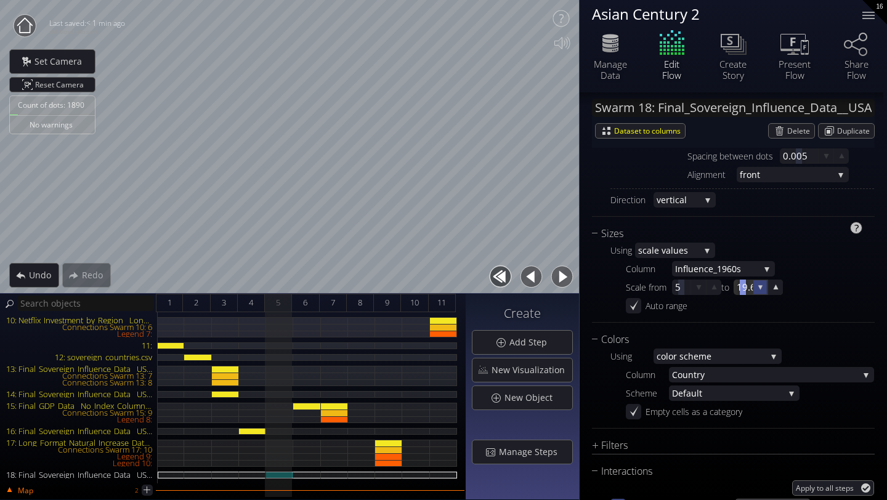
click at [758, 291] on icon at bounding box center [761, 287] width 10 height 10
click at [758, 291] on icon at bounding box center [761, 288] width 12 height 12
click at [249, 301] on span "4" at bounding box center [251, 302] width 4 height 15
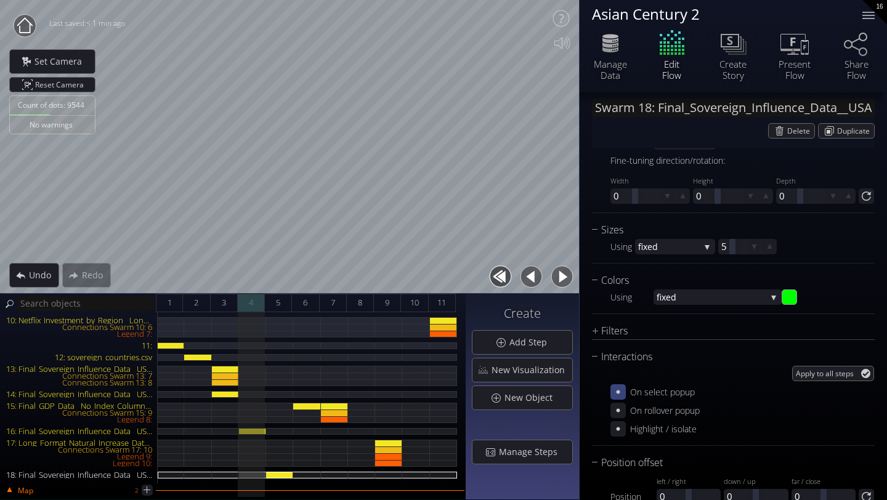
scroll to position [786, 0]
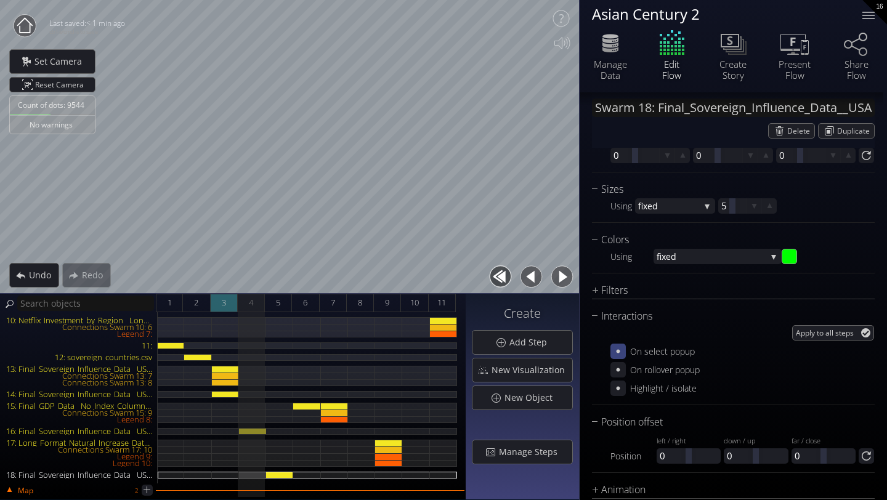
click at [229, 308] on div "3" at bounding box center [224, 303] width 27 height 18
click at [198, 303] on div "2" at bounding box center [196, 303] width 27 height 18
click at [222, 309] on span "3" at bounding box center [224, 302] width 4 height 15
click at [252, 307] on span "4" at bounding box center [251, 302] width 4 height 15
click at [282, 305] on div "5" at bounding box center [278, 303] width 27 height 18
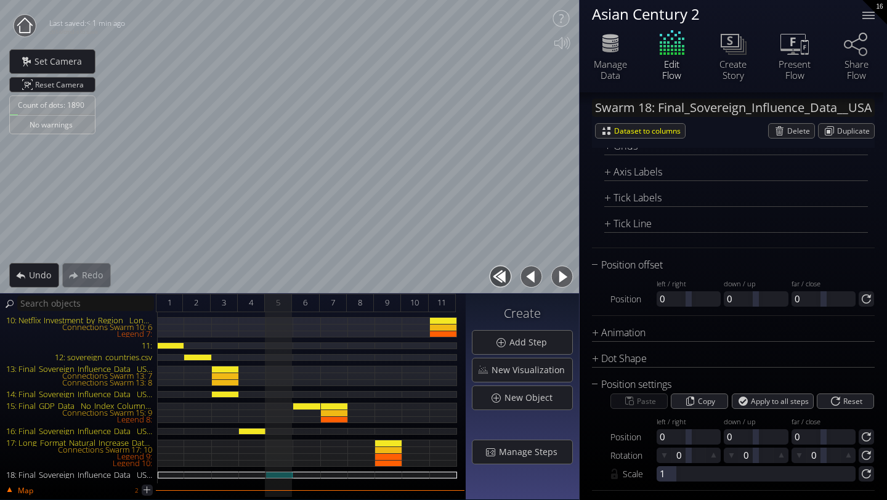
scroll to position [1569, 0]
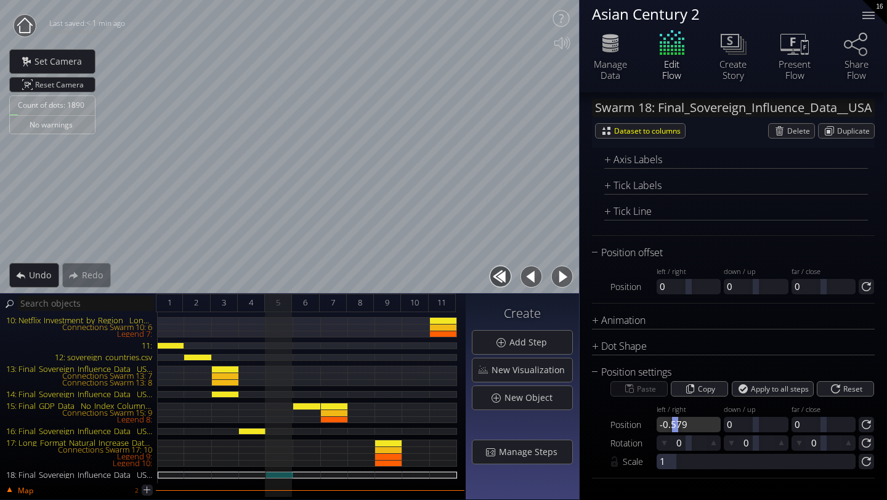
drag, startPoint x: 687, startPoint y: 426, endPoint x: 675, endPoint y: 433, distance: 13.8
click at [675, 433] on div "Paste Copy Apply to all steps Reset Position left / right -0.579 down / up 0 fa…" at bounding box center [733, 424] width 283 height 89
drag, startPoint x: 688, startPoint y: 425, endPoint x: 697, endPoint y: 427, distance: 8.8
click at [697, 427] on div at bounding box center [698, 424] width 6 height 15
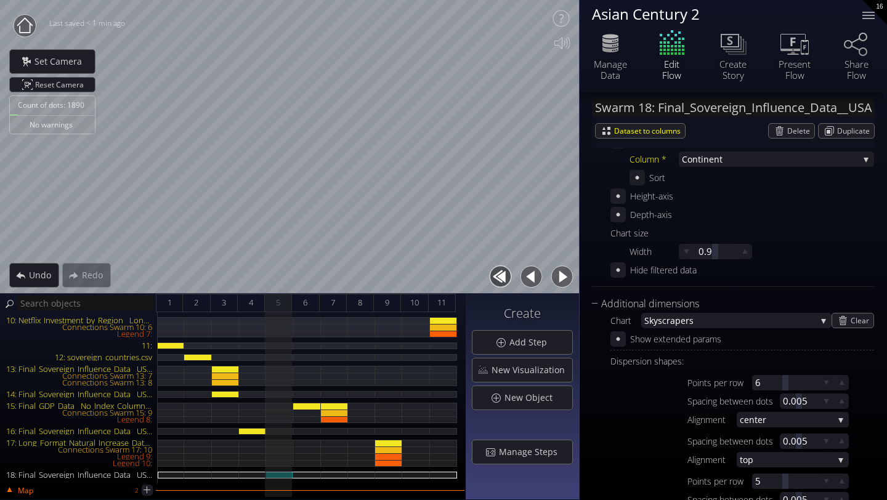
scroll to position [0, 0]
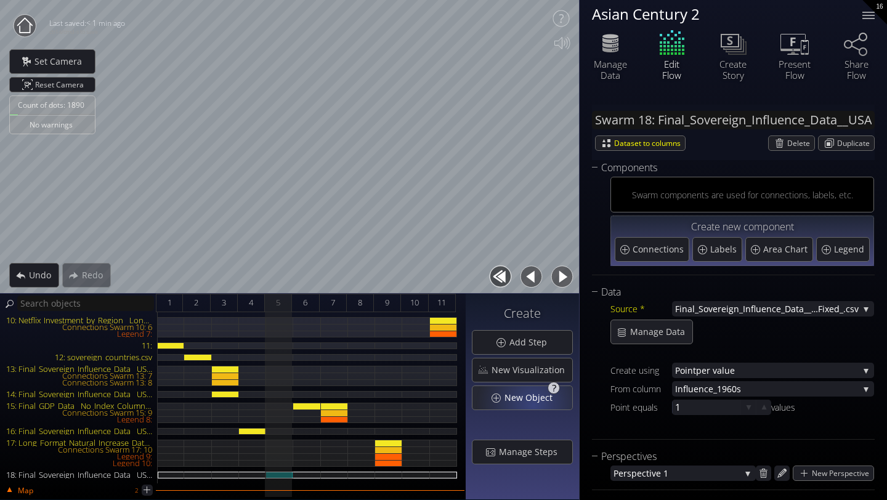
click at [536, 404] on div "New Object" at bounding box center [523, 397] width 100 height 23
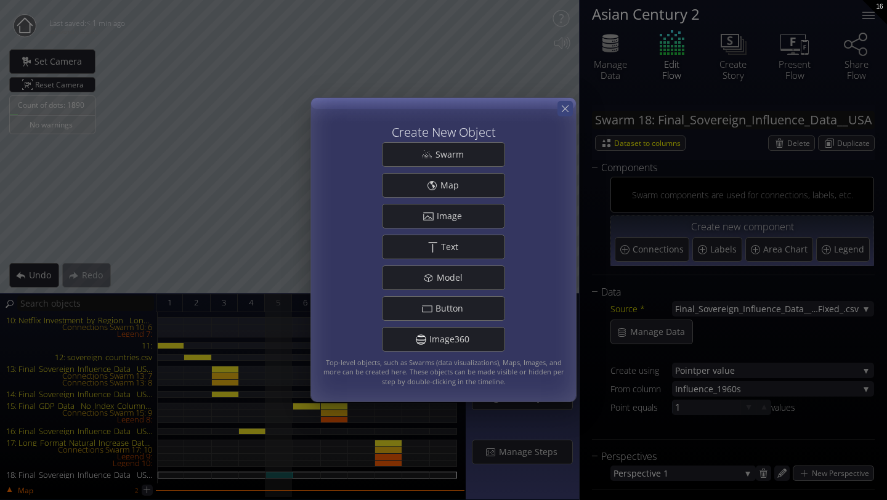
click at [566, 110] on icon at bounding box center [566, 109] width 12 height 12
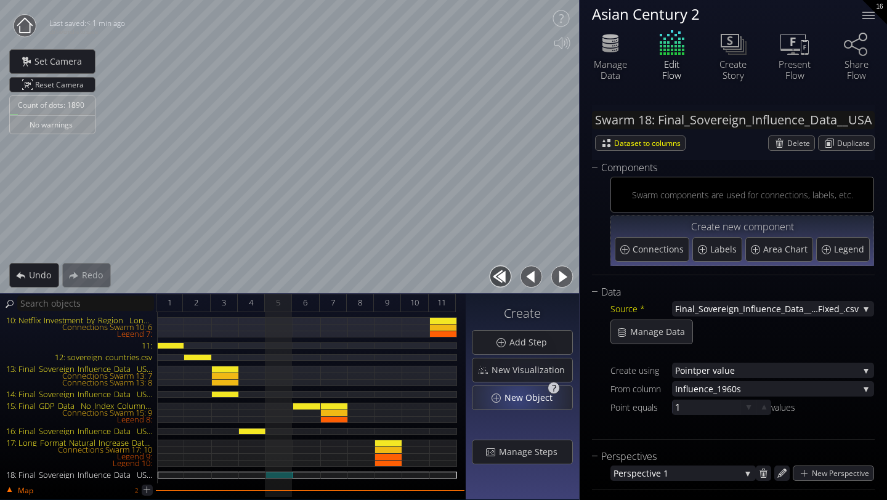
click at [520, 399] on span "New Object" at bounding box center [532, 398] width 56 height 12
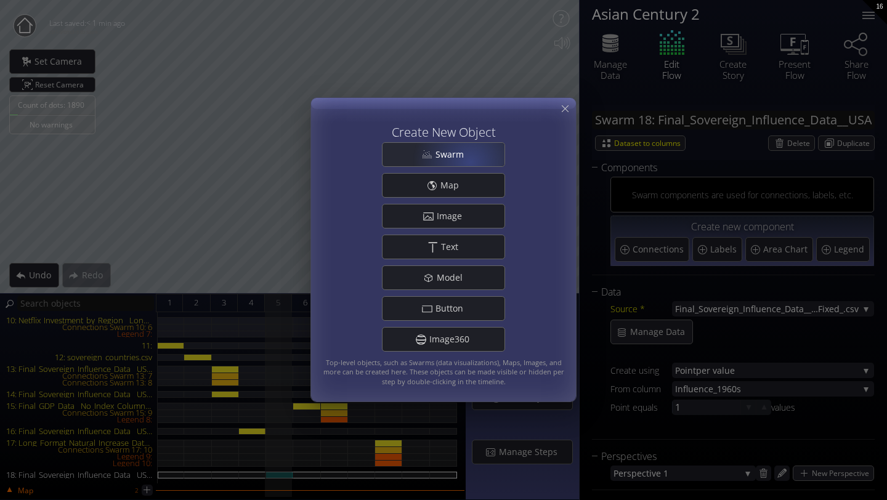
click at [468, 160] on span "Swarm" at bounding box center [453, 155] width 36 height 12
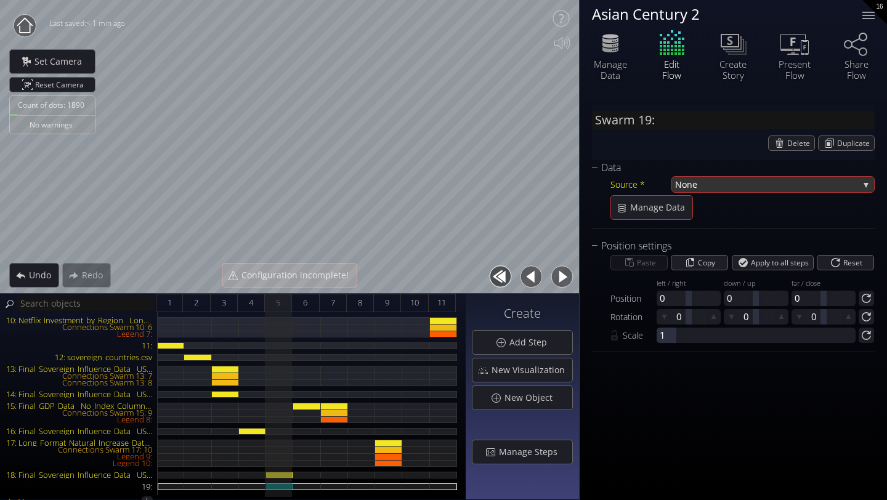
click at [687, 182] on span "None" at bounding box center [767, 184] width 184 height 15
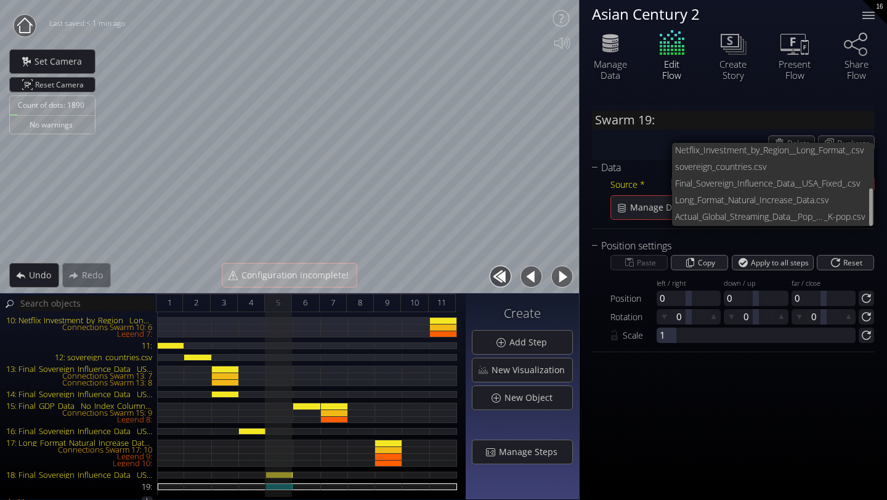
scroll to position [100, 0]
click at [709, 184] on span "Final_Sovereign_Influence_Data__USA_" at bounding box center [748, 184] width 147 height 17
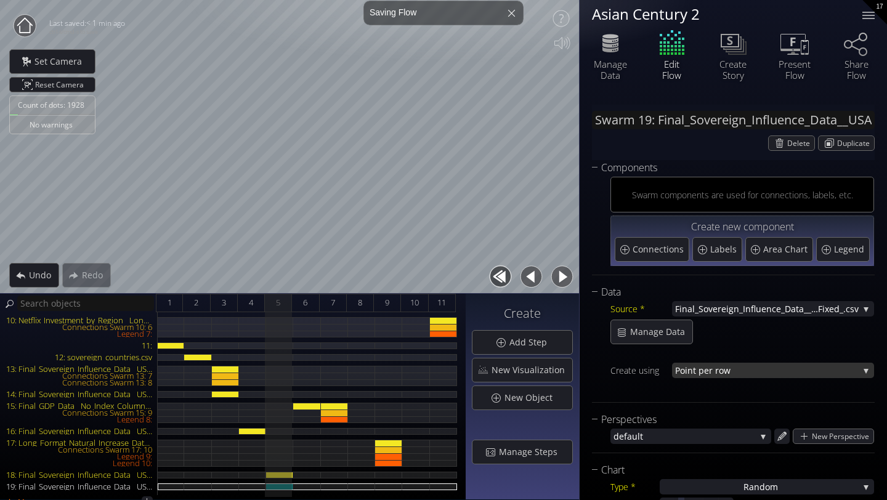
click at [704, 369] on span "nt per row" at bounding box center [773, 370] width 171 height 15
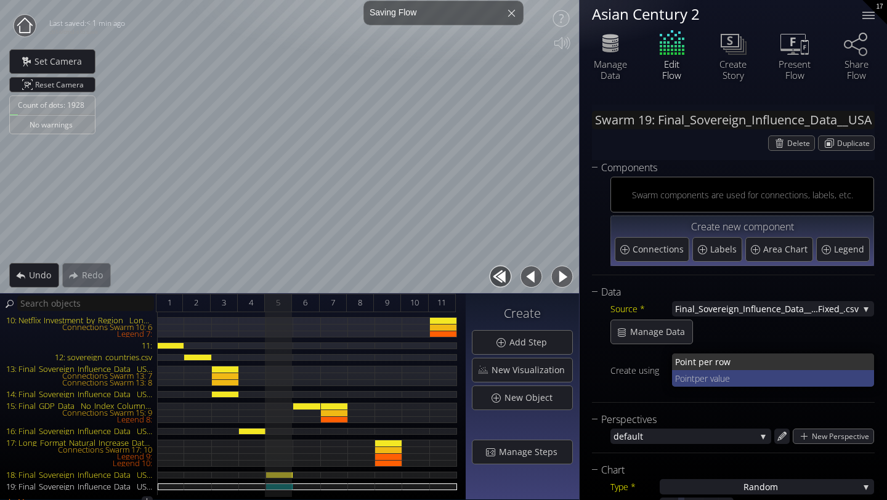
click at [703, 372] on span "per value" at bounding box center [780, 378] width 170 height 17
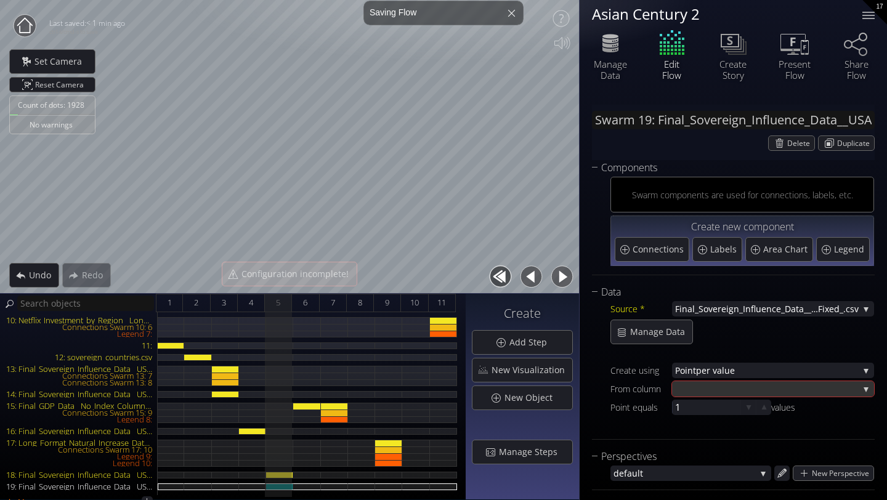
click at [711, 396] on div at bounding box center [767, 388] width 184 height 15
click at [711, 396] on span "uence_2023" at bounding box center [776, 397] width 178 height 17
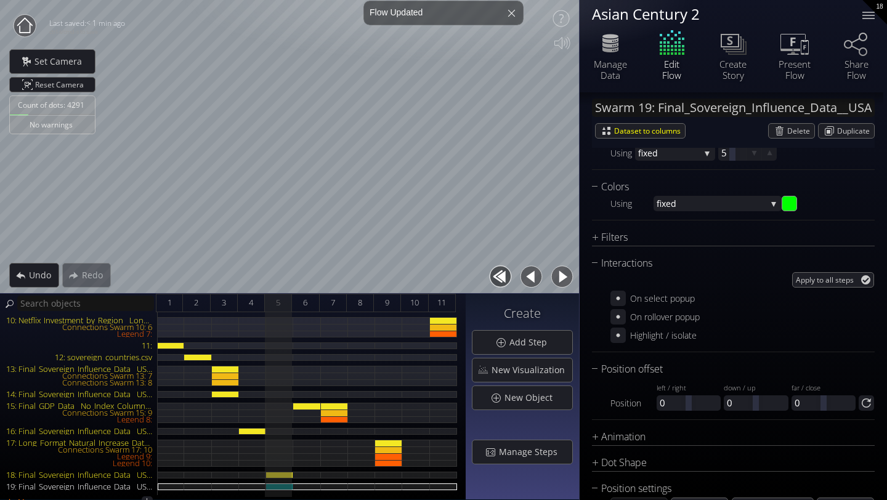
scroll to position [956, 0]
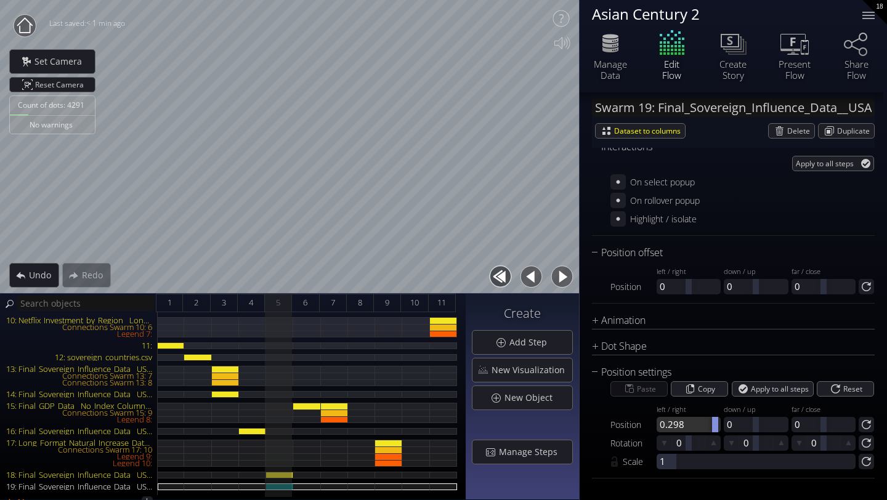
drag, startPoint x: 690, startPoint y: 427, endPoint x: 714, endPoint y: 427, distance: 24.0
click at [714, 427] on div at bounding box center [715, 424] width 6 height 15
drag, startPoint x: 690, startPoint y: 428, endPoint x: 712, endPoint y: 428, distance: 22.8
click at [712, 428] on div at bounding box center [714, 424] width 6 height 15
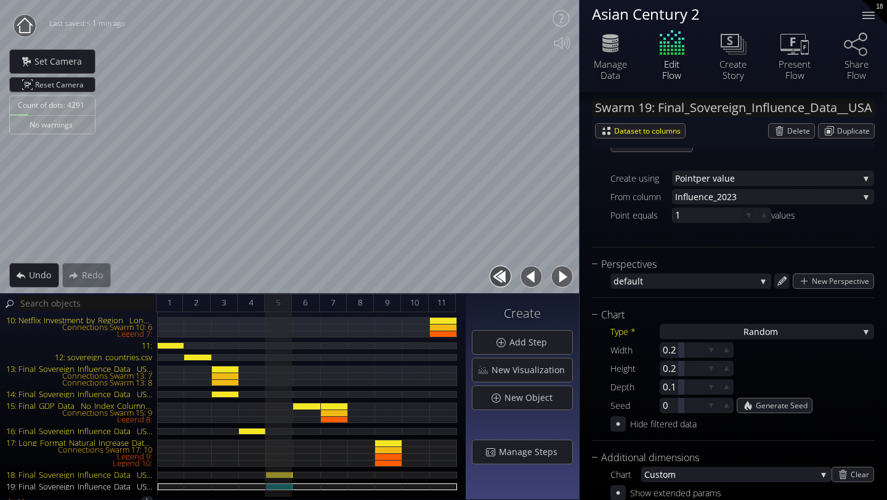
scroll to position [195, 0]
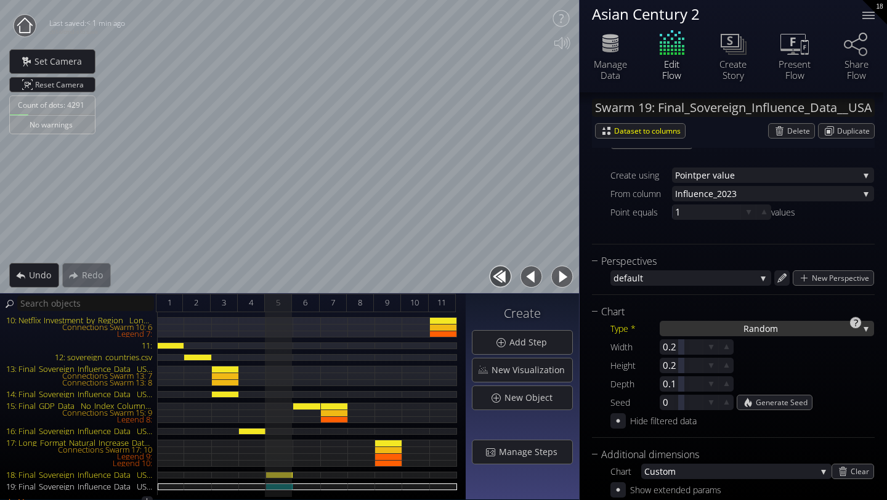
click at [704, 330] on div "Ra ndom" at bounding box center [767, 328] width 214 height 15
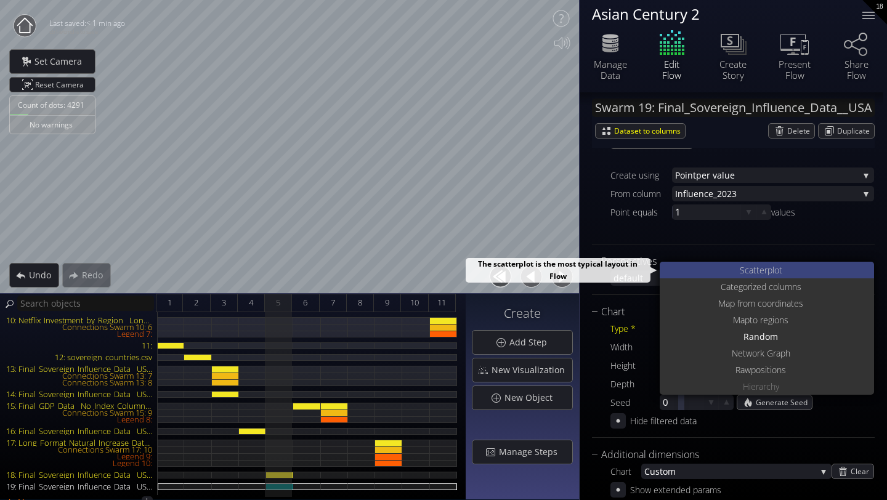
click at [712, 269] on div "S catterplot" at bounding box center [768, 270] width 211 height 17
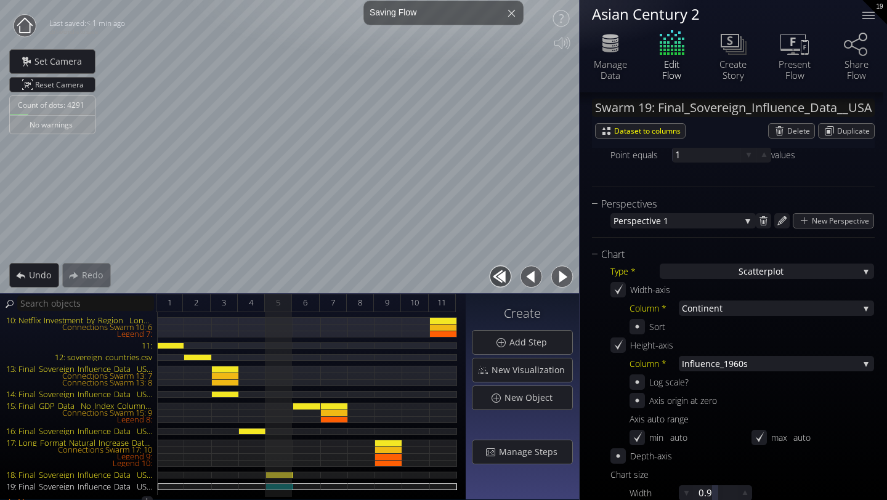
scroll to position [258, 0]
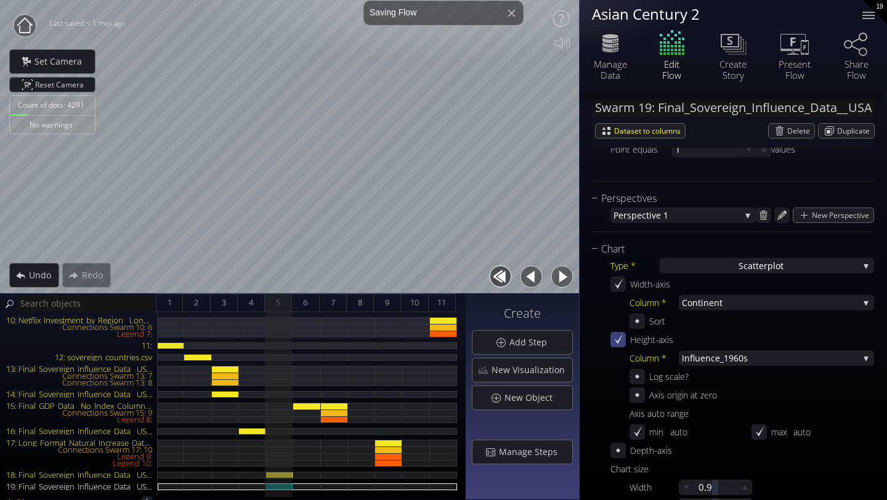
click at [623, 341] on icon at bounding box center [619, 340] width 12 height 12
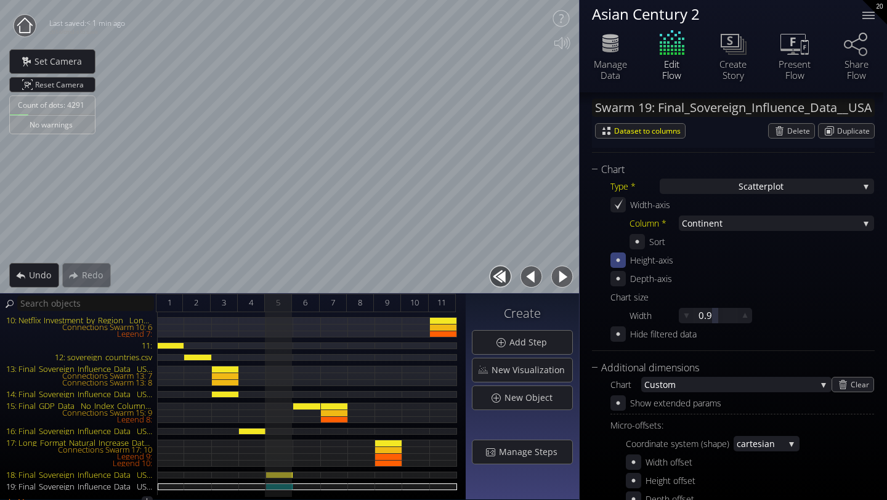
scroll to position [346, 0]
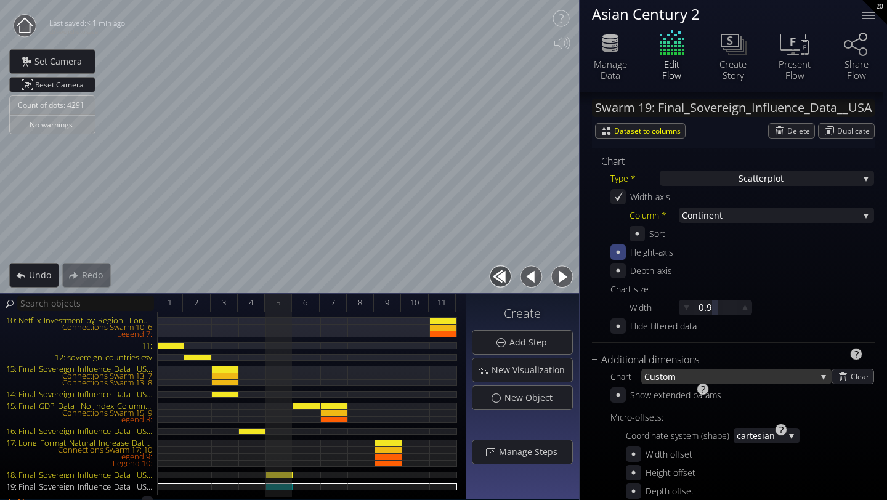
click at [706, 378] on span "stom" at bounding box center [736, 376] width 161 height 15
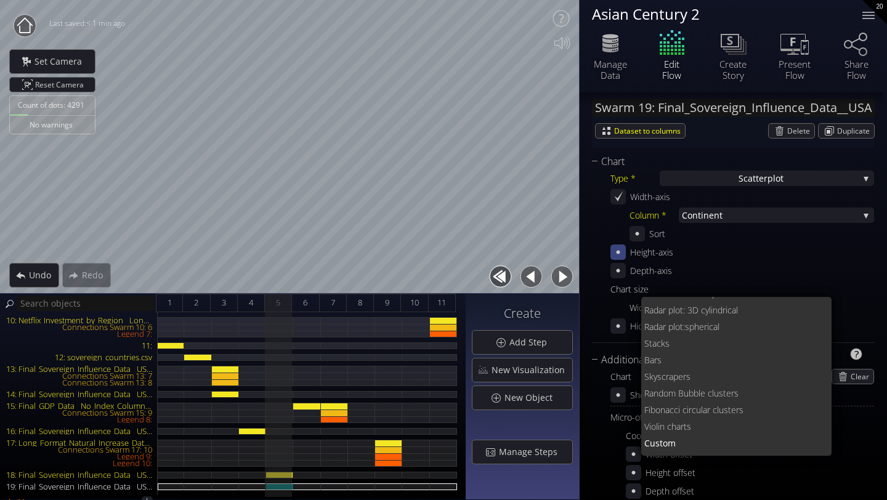
scroll to position [0, 0]
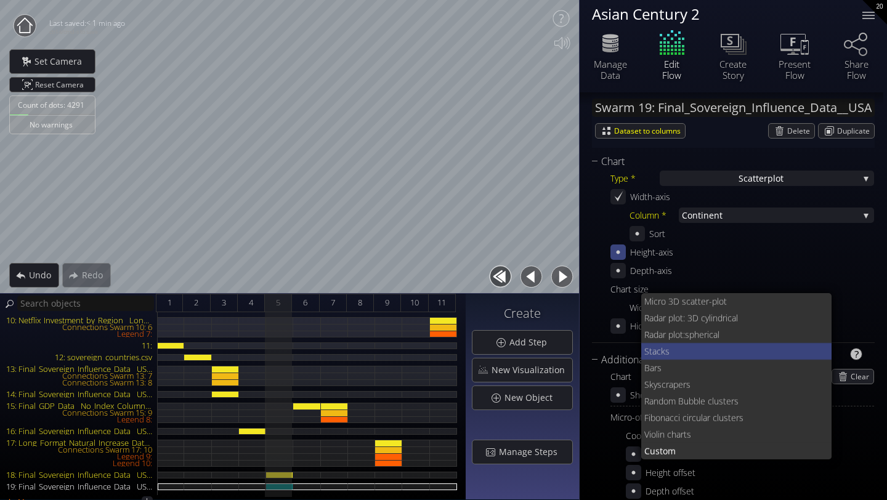
click at [674, 352] on span "acks" at bounding box center [738, 351] width 170 height 17
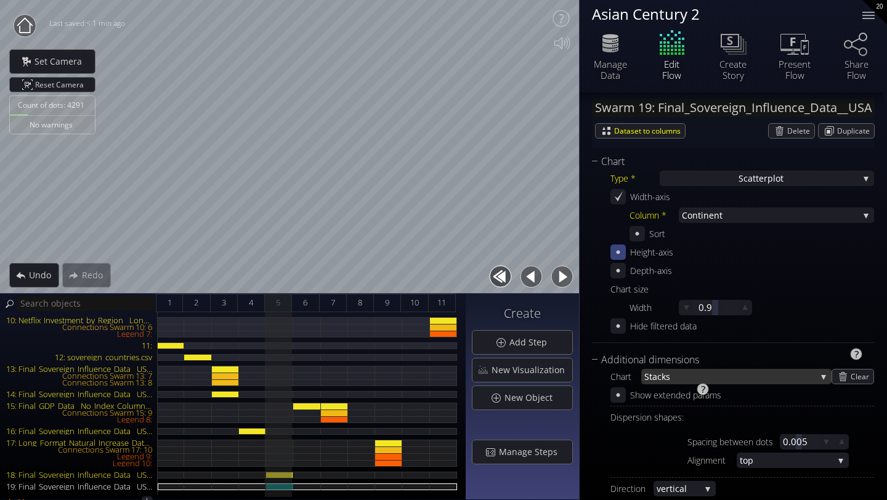
click at [670, 377] on span "acks" at bounding box center [735, 376] width 164 height 15
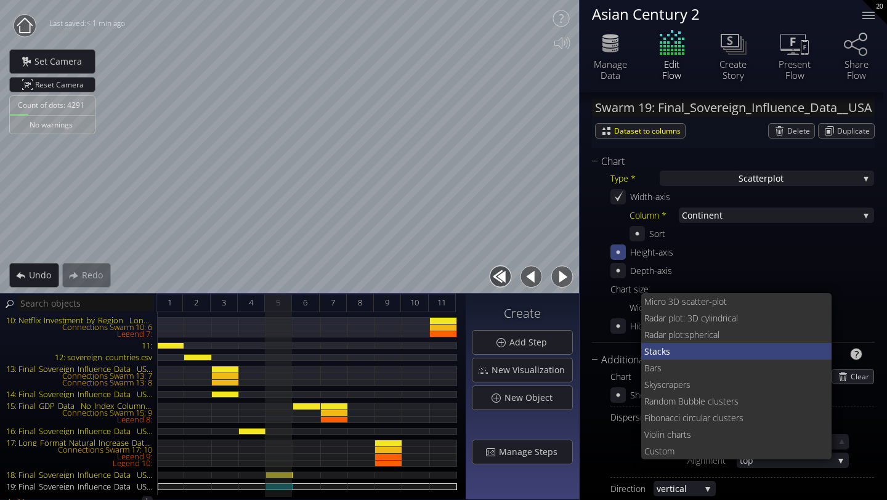
click at [658, 348] on span "acks" at bounding box center [738, 351] width 170 height 17
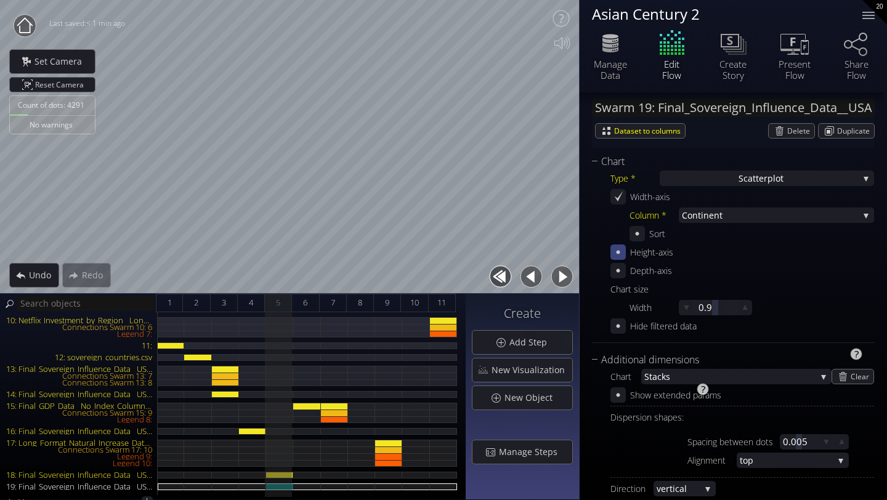
scroll to position [371, 0]
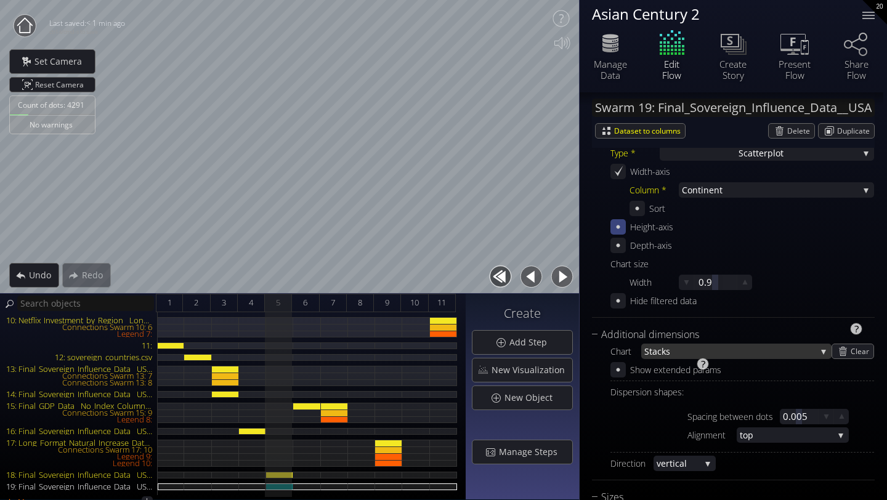
click at [678, 357] on span "acks" at bounding box center [735, 351] width 164 height 15
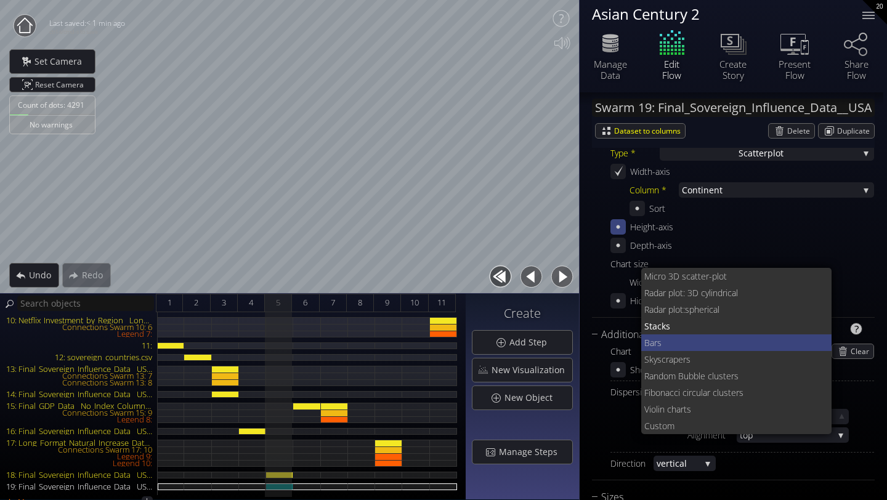
click at [664, 347] on span "Bars" at bounding box center [734, 343] width 178 height 17
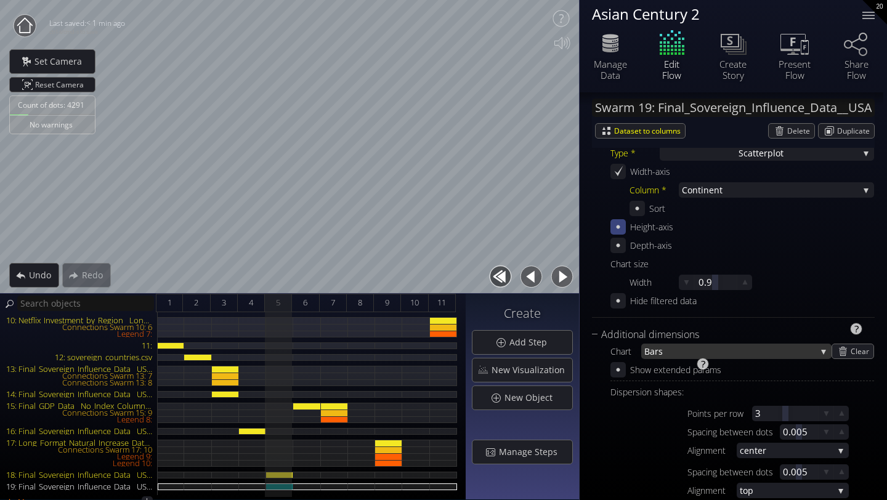
click at [665, 351] on span "Bars" at bounding box center [731, 351] width 172 height 15
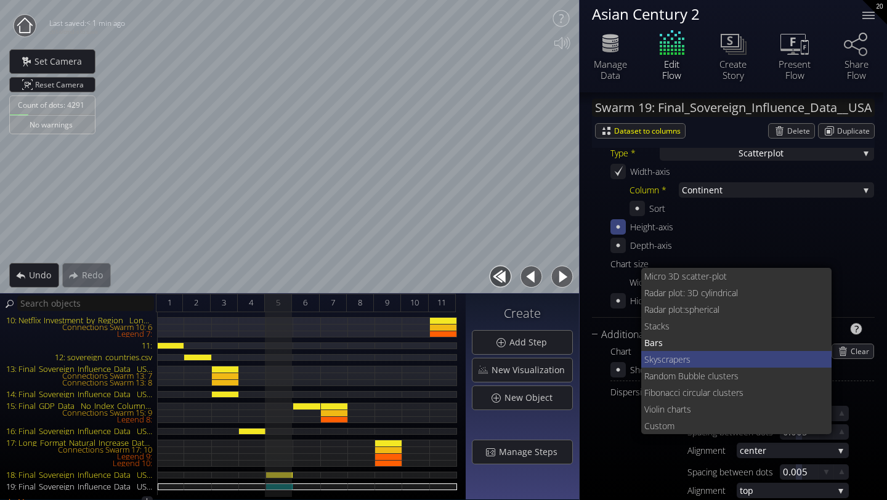
click at [667, 361] on span "kyscrapers" at bounding box center [736, 359] width 173 height 17
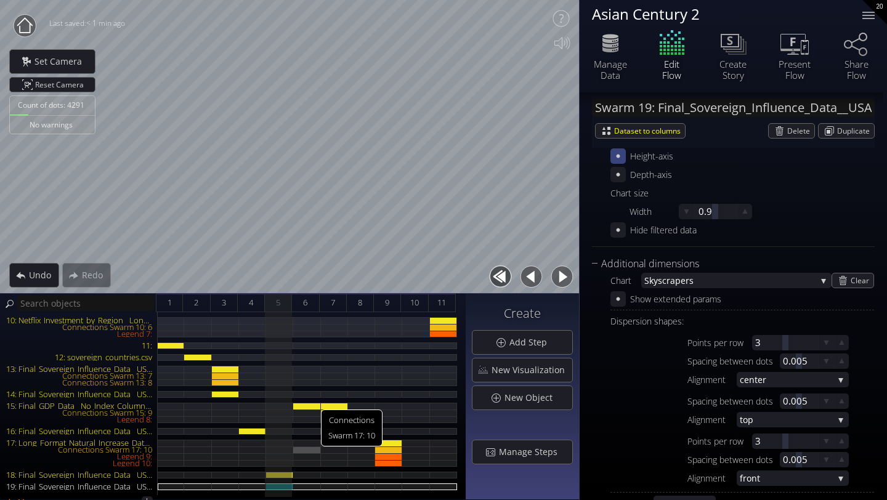
scroll to position [117, 0]
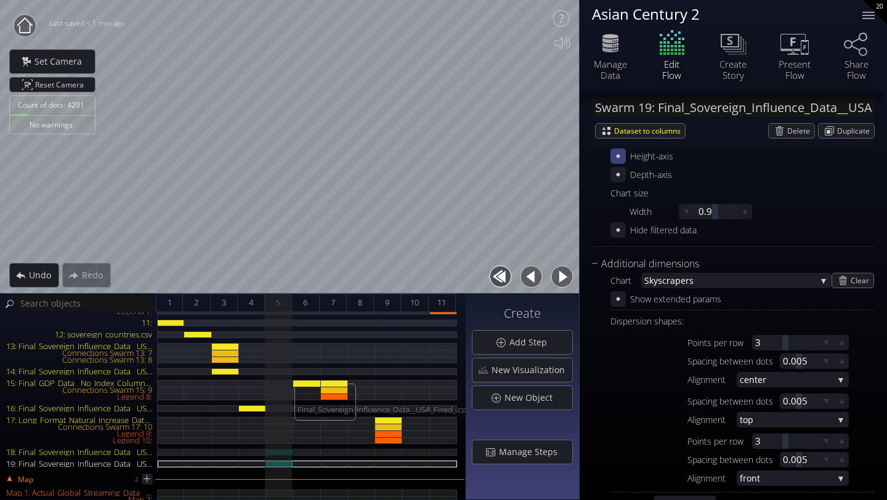
click at [280, 452] on div "18: Final_Sovereign_Influence_Data__USA_Fixed_.csv" at bounding box center [279, 452] width 27 height 7
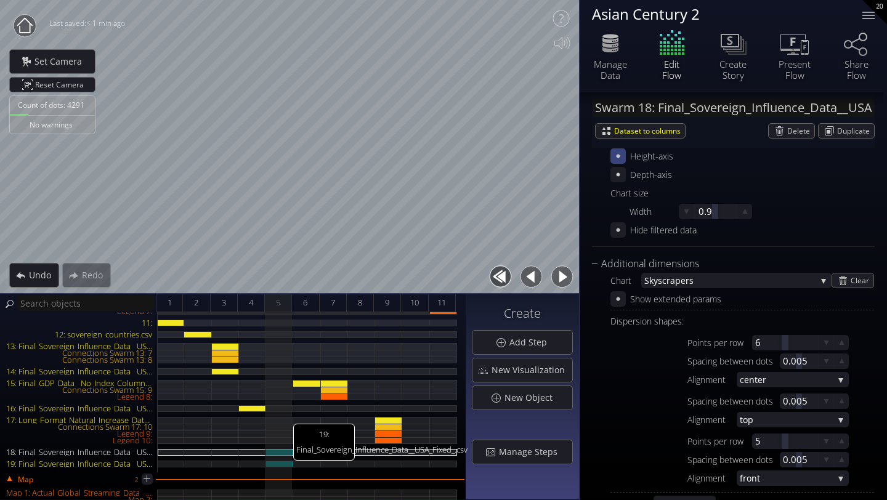
click at [285, 465] on div "19: Final_Sovereign_Influence_Data__USA_Fixed_.csv" at bounding box center [279, 464] width 27 height 7
type input "Swarm 19: Final_Sovereign_Influence_Data__USA_Fixed_.csv"
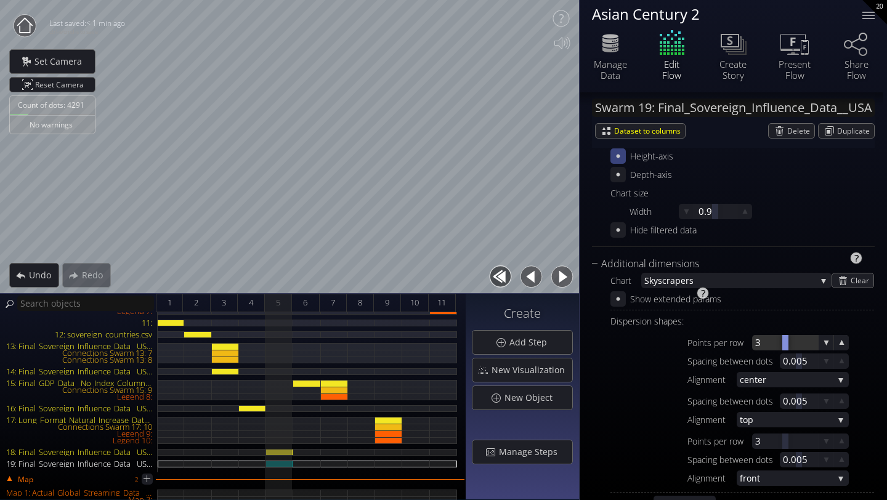
click at [756, 343] on div at bounding box center [785, 342] width 66 height 15
type input "3"
type input "6"
click at [765, 441] on div at bounding box center [785, 441] width 66 height 15
type input "3"
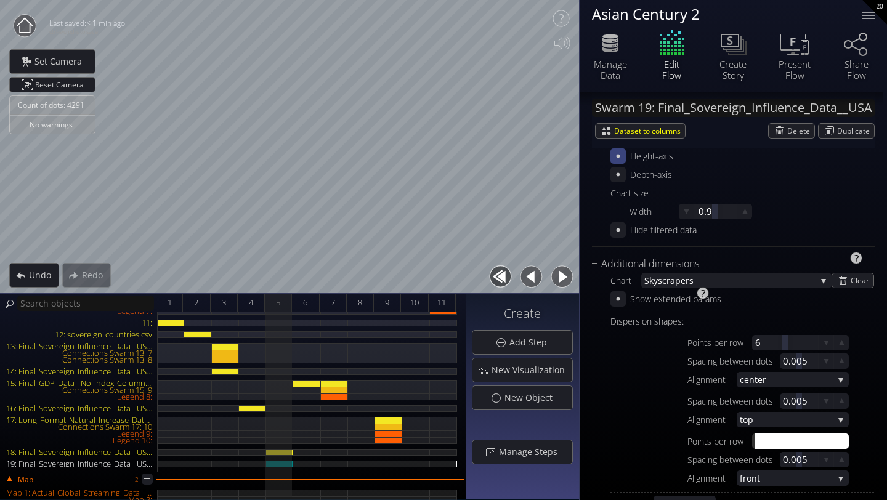
type input "5"
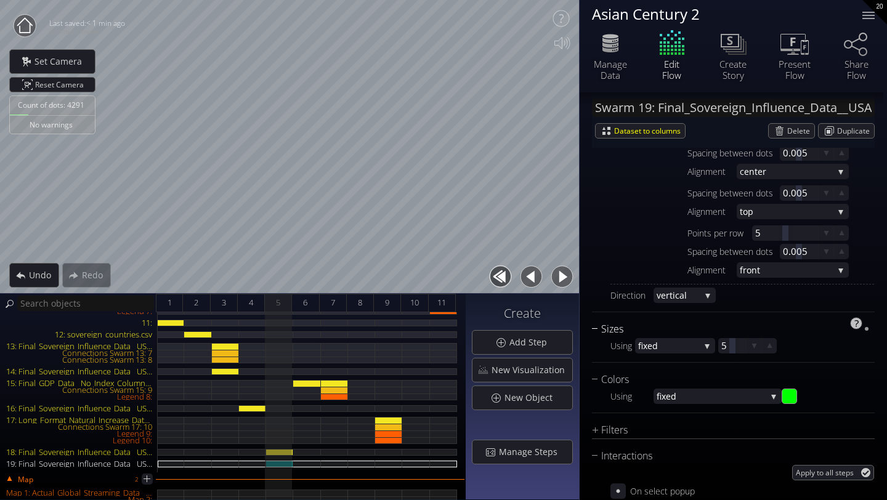
scroll to position [652, 0]
click at [689, 349] on span "fixed" at bounding box center [669, 343] width 62 height 15
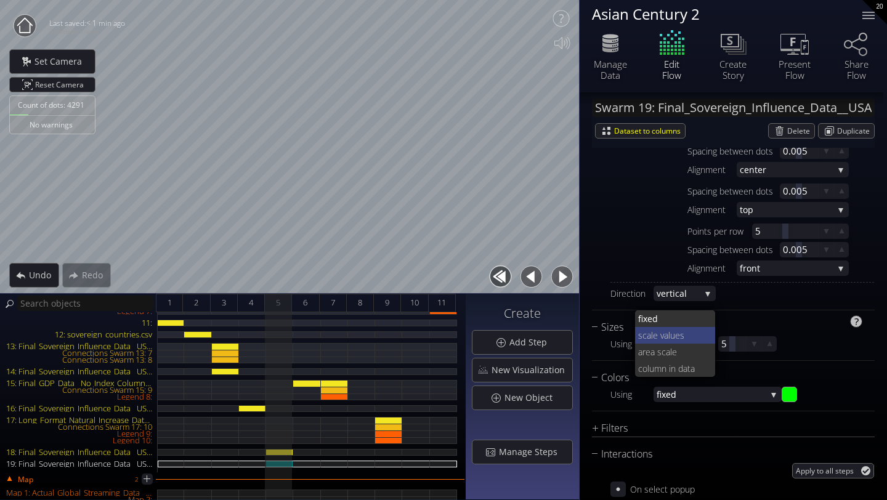
click at [674, 337] on span "ale values" at bounding box center [676, 335] width 59 height 17
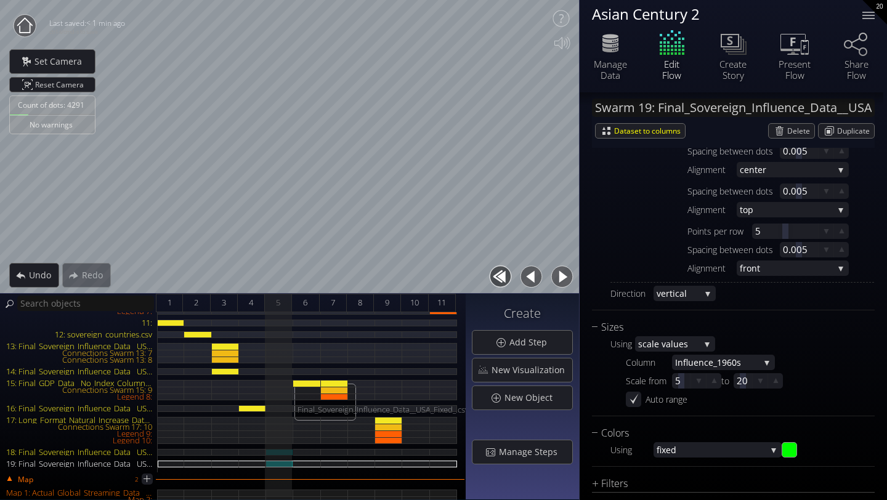
click at [284, 452] on div "18: Final_Sovereign_Influence_Data__USA_Fixed_.csv" at bounding box center [279, 452] width 27 height 7
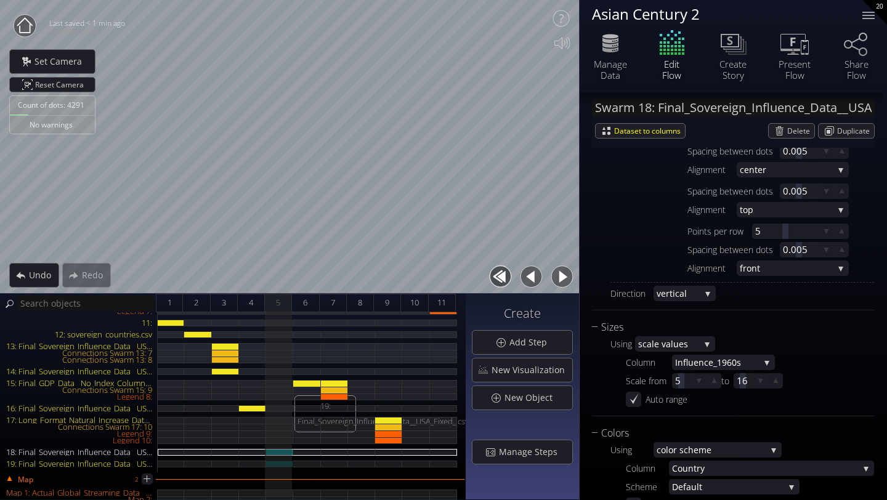
click at [283, 463] on div "19: Final_Sovereign_Influence_Data__USA_Fixed_.csv" at bounding box center [279, 464] width 27 height 7
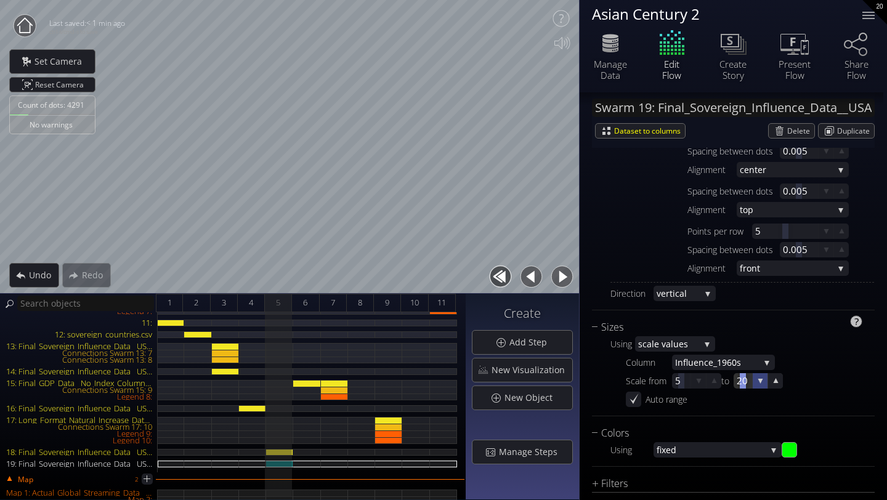
click at [759, 381] on icon at bounding box center [761, 381] width 12 height 12
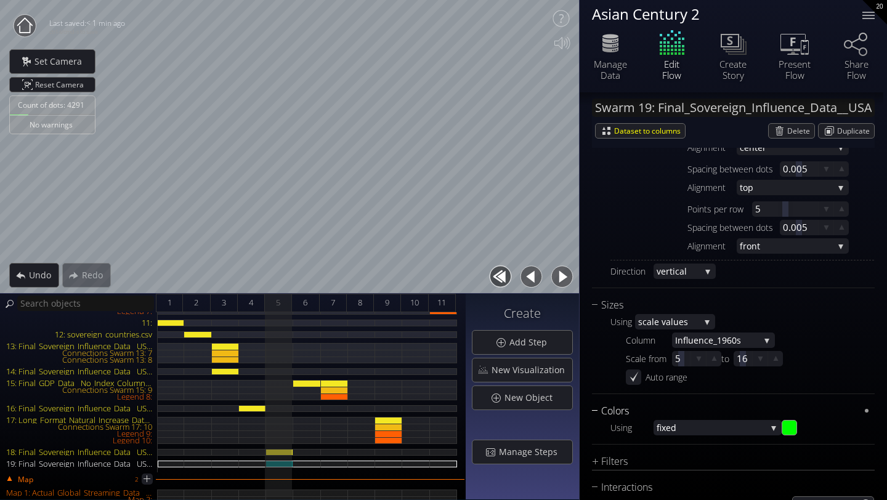
scroll to position [679, 0]
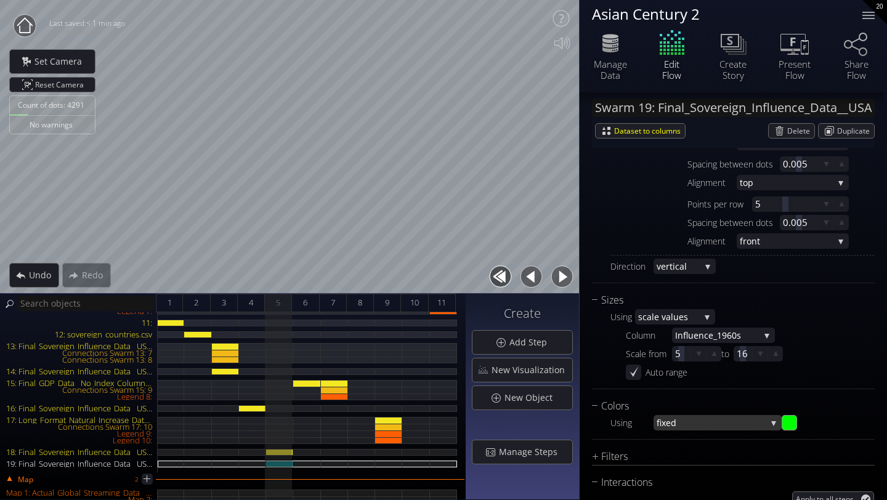
click at [728, 422] on span "fixed" at bounding box center [712, 422] width 110 height 15
click at [283, 452] on div "18: Final_Sovereign_Influence_Data__USA_Fixed_.csv" at bounding box center [279, 452] width 27 height 7
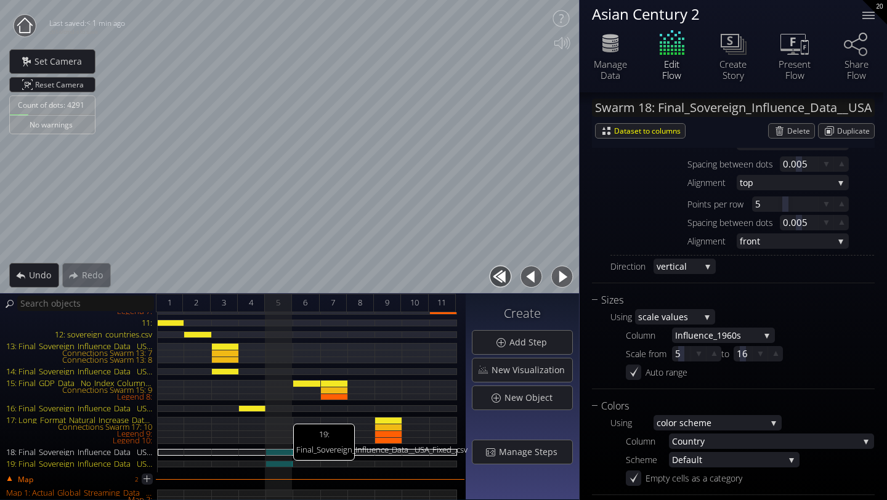
click at [281, 465] on div "19: Final_Sovereign_Influence_Data__USA_Fixed_.csv" at bounding box center [279, 464] width 27 height 7
type input "Swarm 19: Final_Sovereign_Influence_Data__USA_Fixed_.csv"
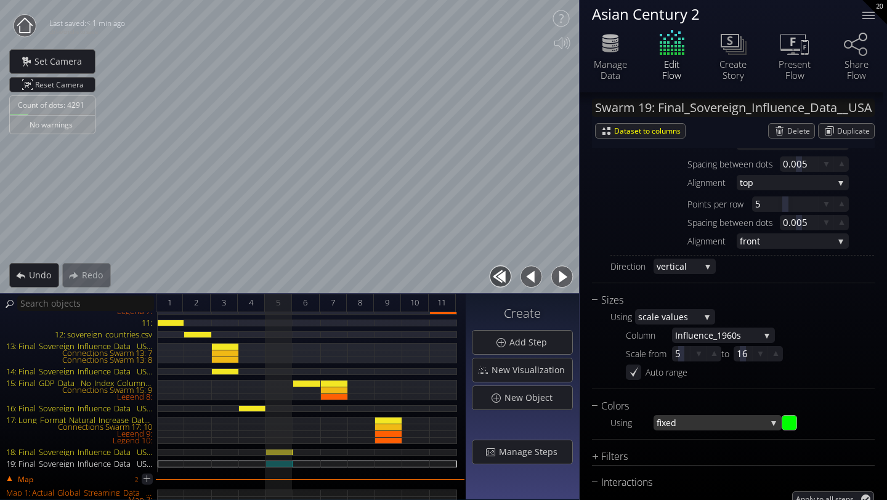
click at [670, 418] on span "fixed" at bounding box center [712, 422] width 110 height 15
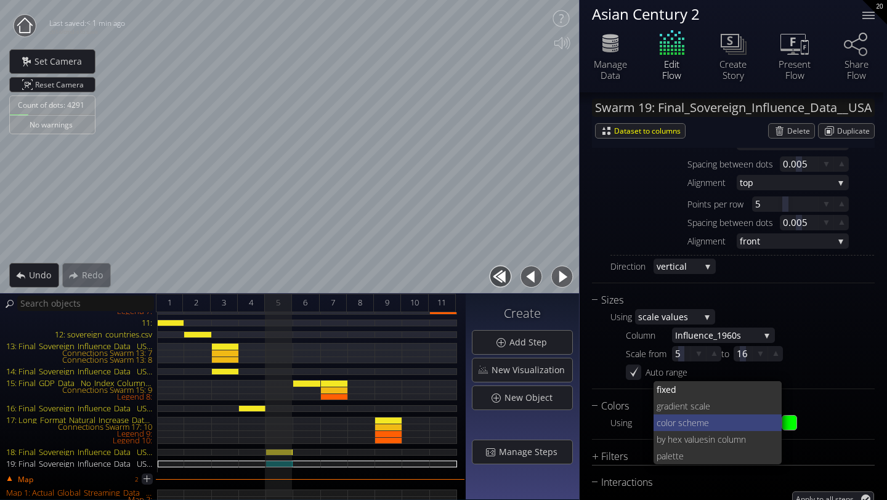
click at [677, 425] on span "lor scheme" at bounding box center [719, 423] width 107 height 17
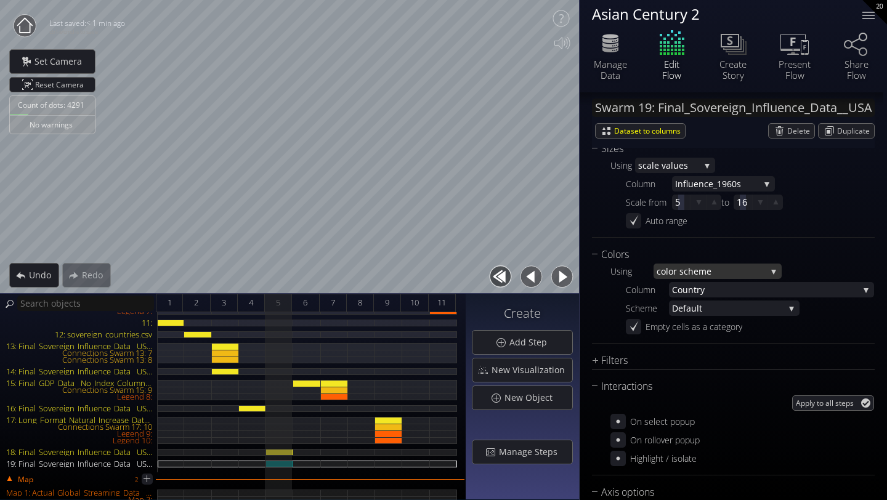
scroll to position [857, 0]
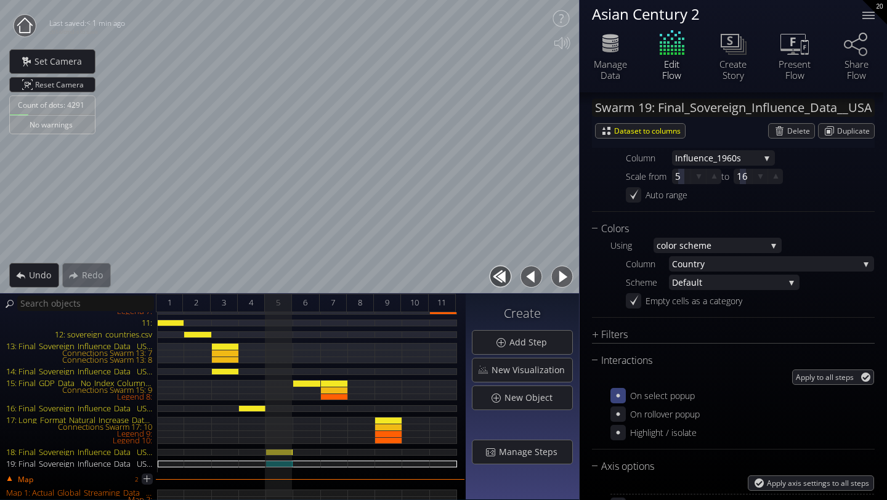
click at [621, 395] on icon at bounding box center [619, 396] width 12 height 12
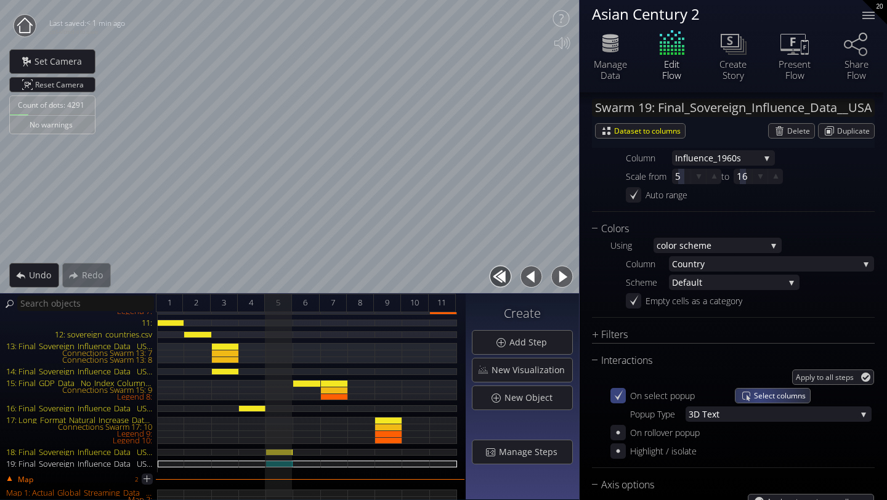
click at [759, 399] on span "Select columns" at bounding box center [782, 396] width 56 height 14
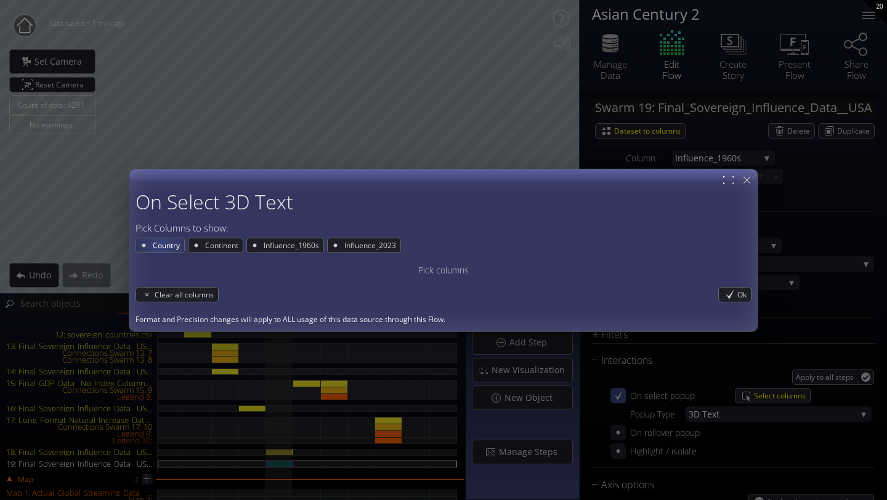
click at [164, 244] on span "Country" at bounding box center [168, 245] width 33 height 14
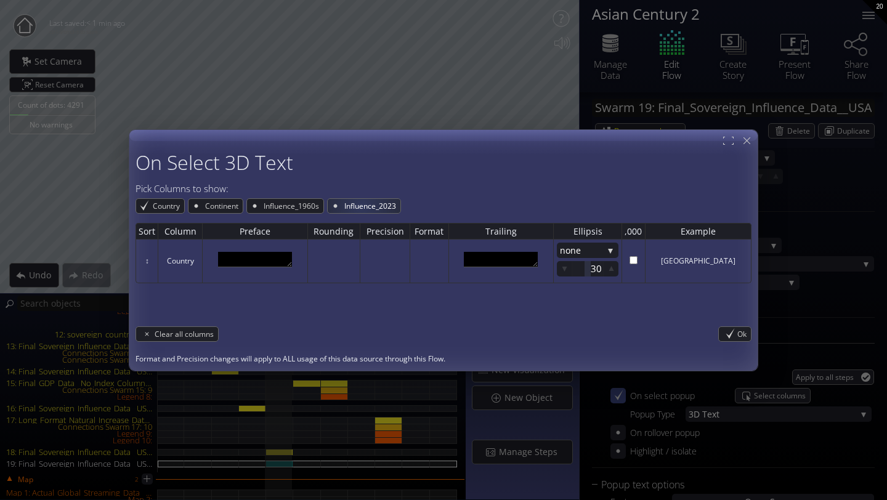
click at [364, 201] on span "Influence_2023" at bounding box center [371, 206] width 57 height 14
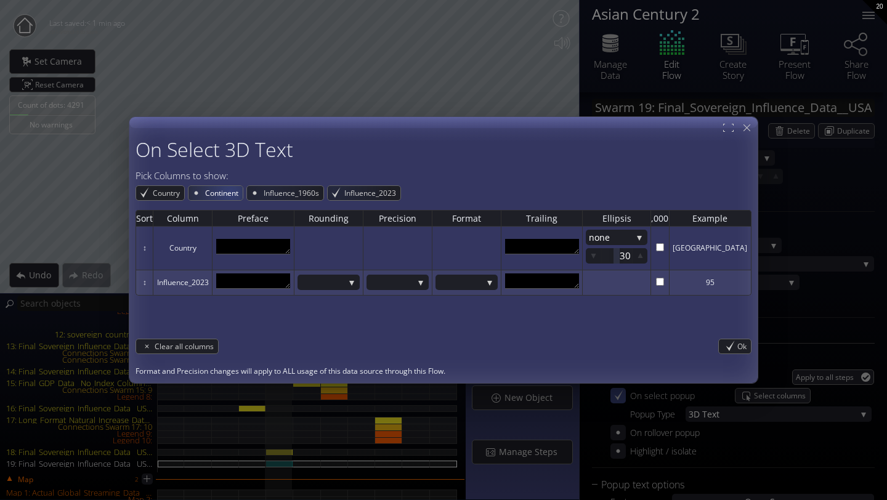
click at [221, 192] on span "Continent" at bounding box center [223, 193] width 39 height 14
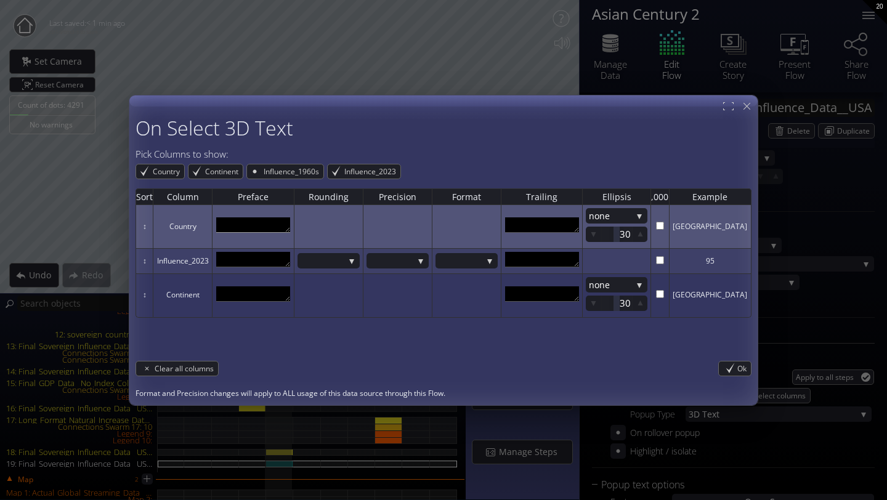
click at [272, 226] on textarea at bounding box center [253, 225] width 74 height 15
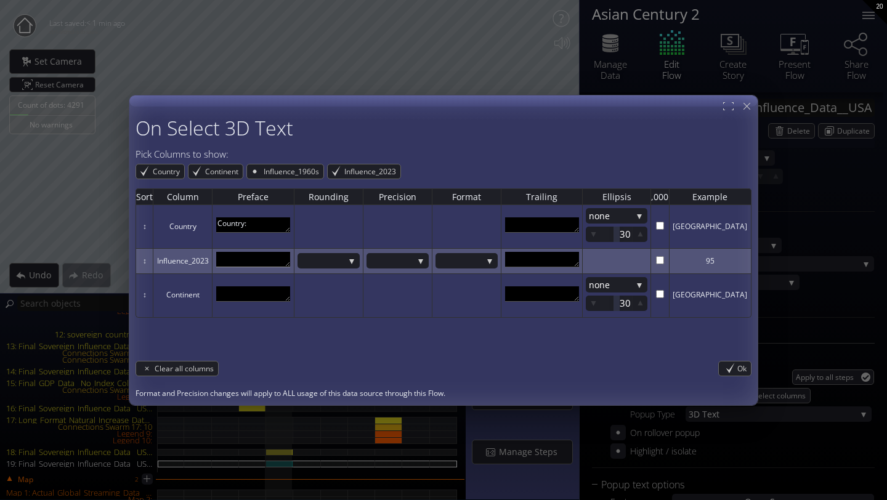
type textarea "Country:"
click at [250, 259] on textarea at bounding box center [253, 259] width 74 height 15
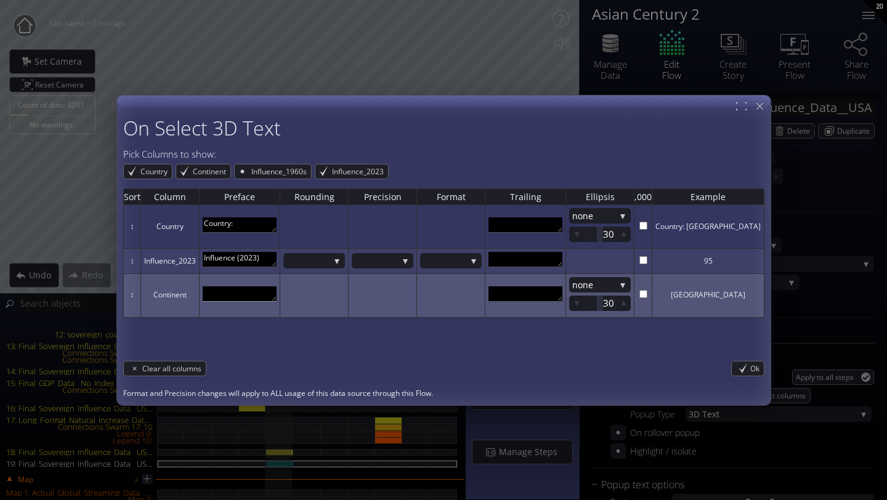
type textarea "Influence (2023)"
click at [224, 295] on textarea at bounding box center [240, 294] width 74 height 15
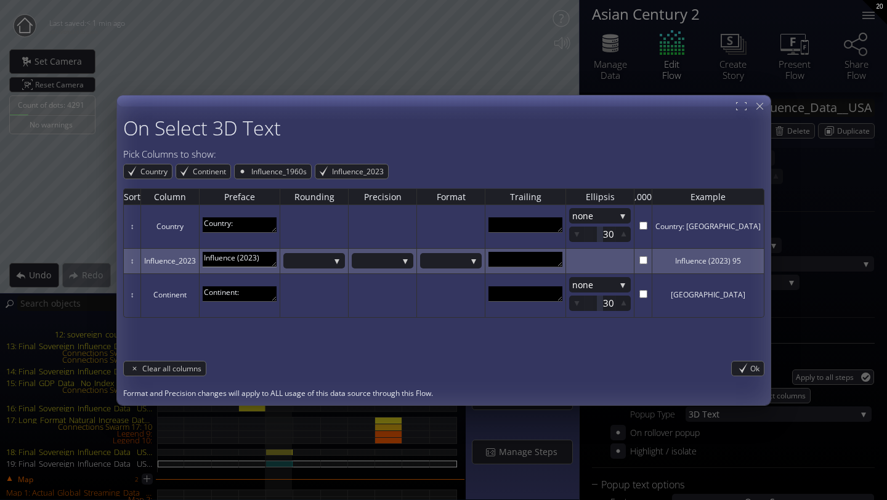
type textarea "Continent:"
click at [273, 257] on textarea "Influence (2023)" at bounding box center [240, 259] width 74 height 15
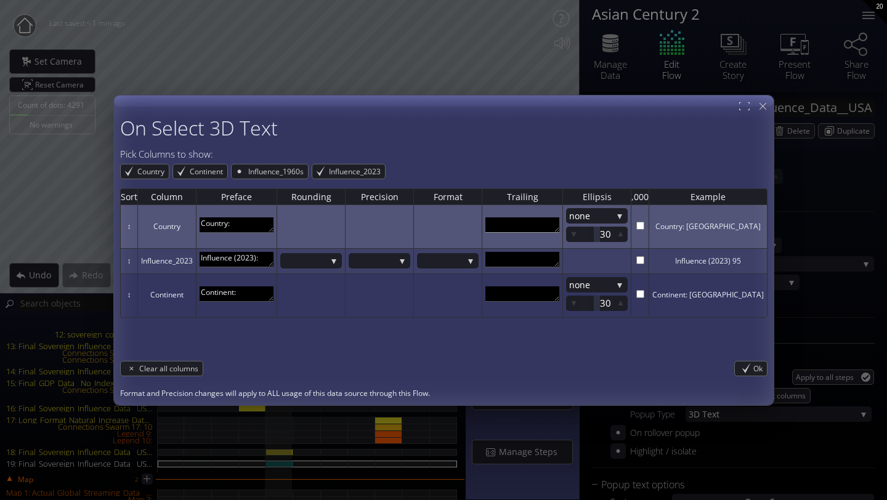
type textarea "Influence (2023):"
click at [512, 223] on textarea at bounding box center [523, 225] width 74 height 15
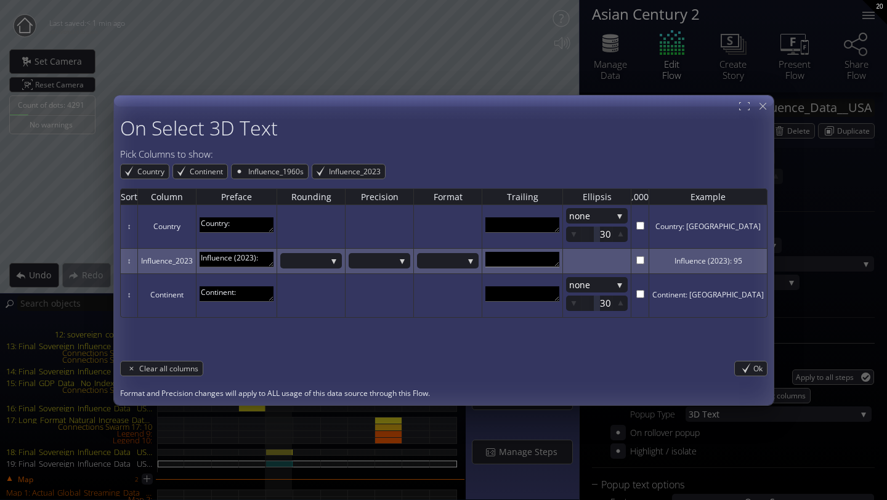
click at [529, 260] on textarea at bounding box center [523, 259] width 74 height 15
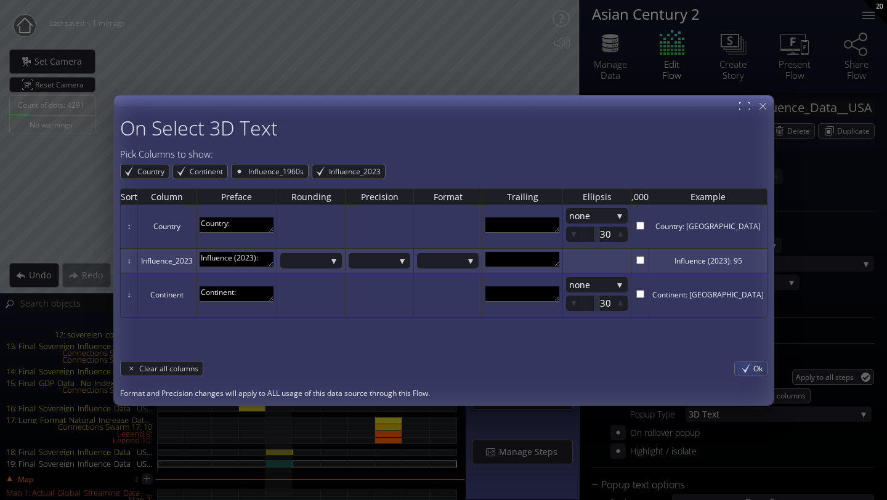
click at [735, 363] on div "Ok" at bounding box center [751, 369] width 32 height 14
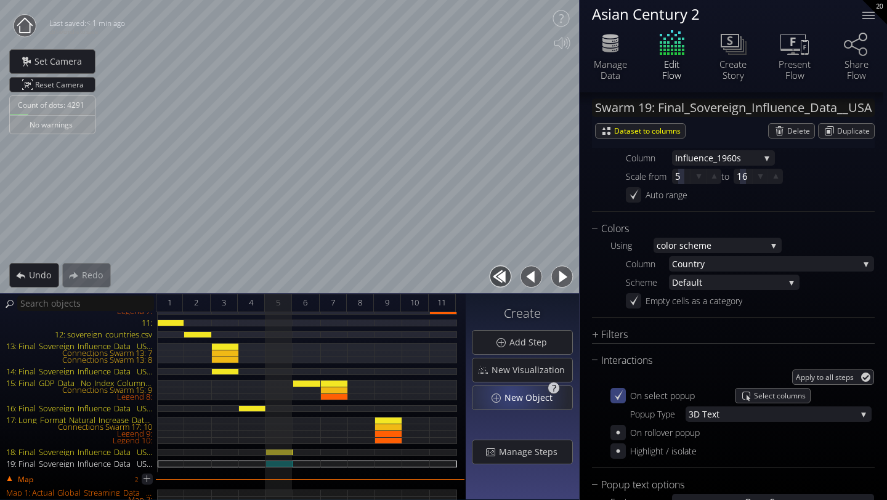
click at [513, 395] on span "New Object" at bounding box center [532, 398] width 56 height 12
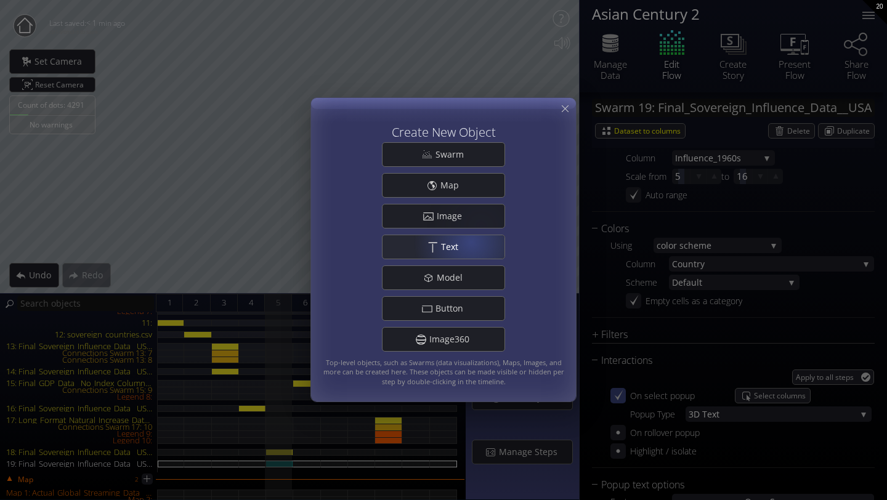
click at [468, 245] on div ".st0{fill:#FFFFFF;} Text" at bounding box center [444, 246] width 122 height 23
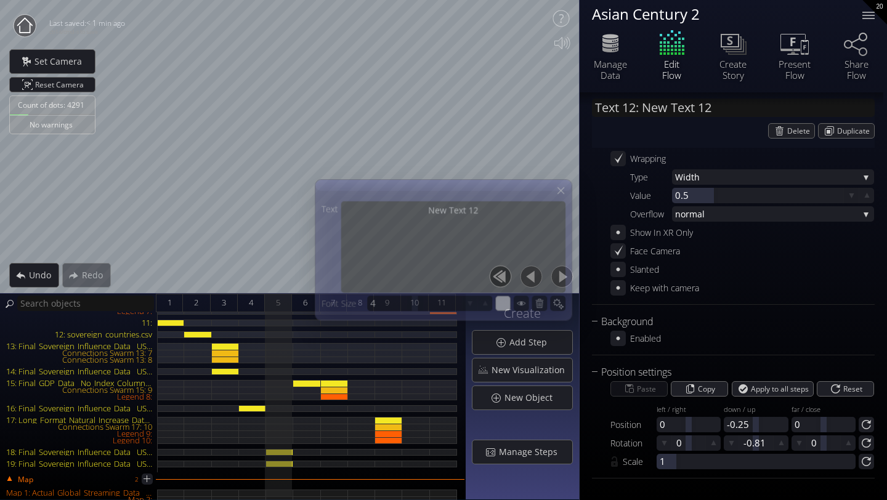
scroll to position [164, 0]
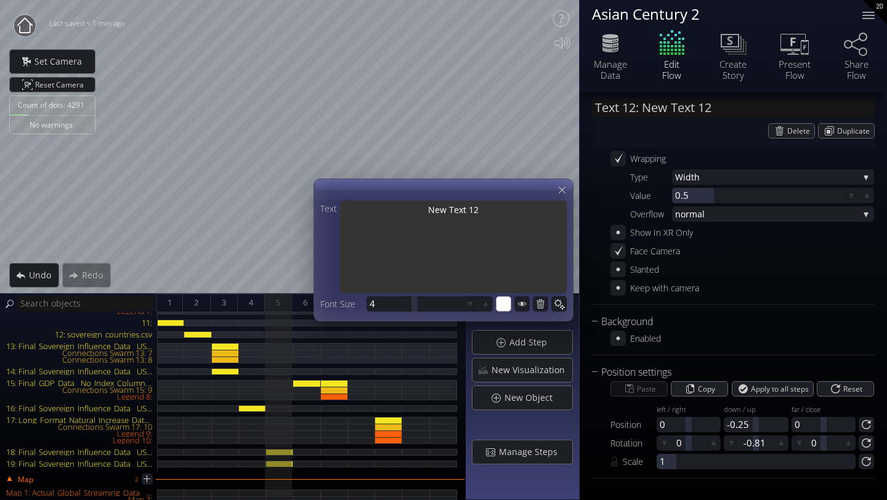
click at [495, 209] on textarea "New Text 12" at bounding box center [453, 248] width 227 height 95
type input "Text 12: New Text 12\"
type textarea "New Text 12\"
type input "Text 12: New Text 12"
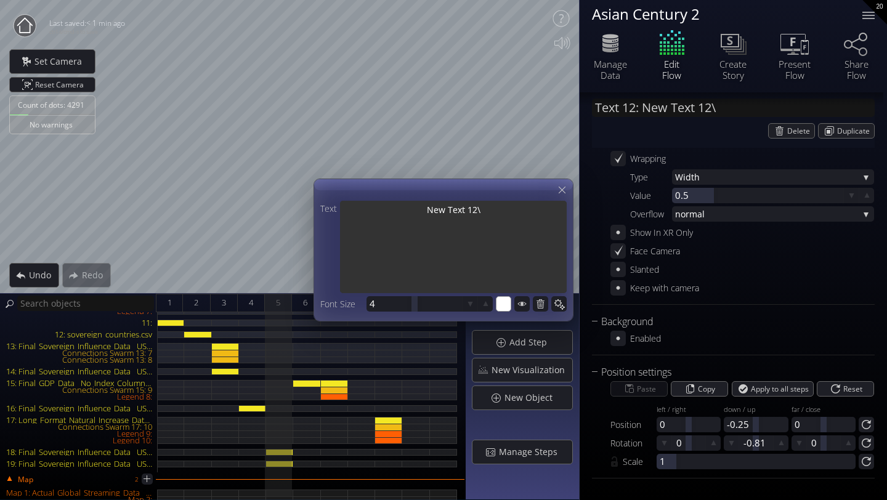
type textarea "New Text 12"
type input "Text 12: New Text 1"
type textarea "New Text 1"
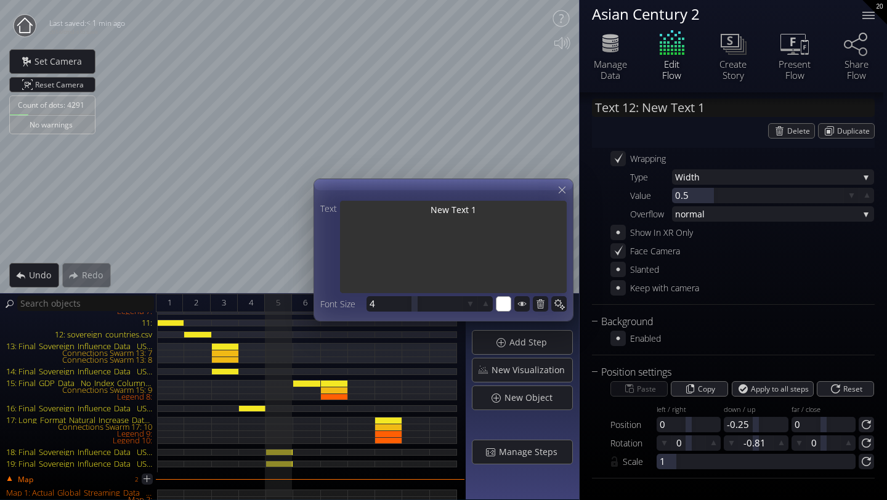
type input "Text 12: New Text"
type textarea "New Text"
type input "Text 12: New Text"
type textarea "New Text"
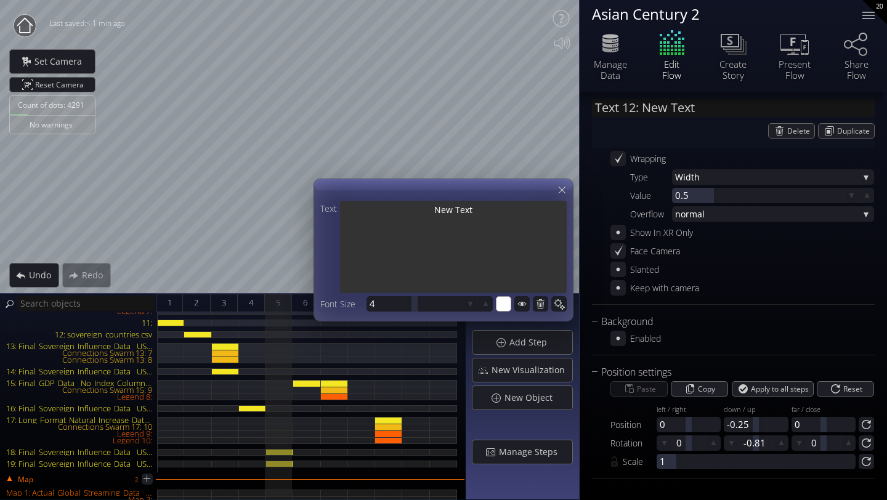
type textarea "New Text"
type input "Text 12: New Tex"
type textarea "New Tex"
type input "Text 12: New Te"
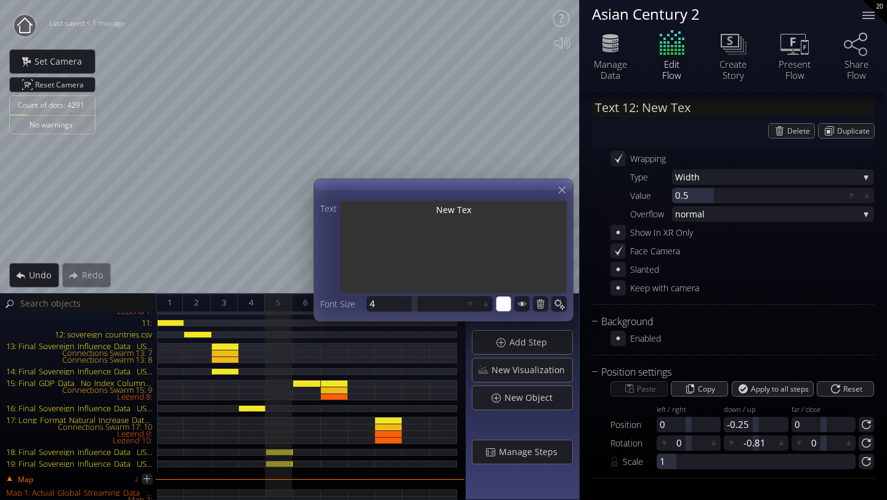
type textarea "New Te"
type input "Text 12: New T"
type textarea "New T"
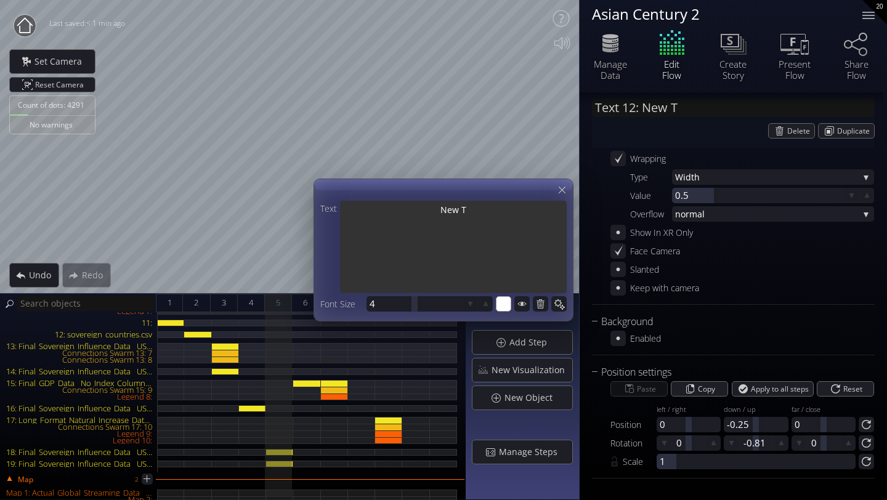
type input "Text 12: New"
type textarea "New"
type input "Text 12: New"
type textarea "New"
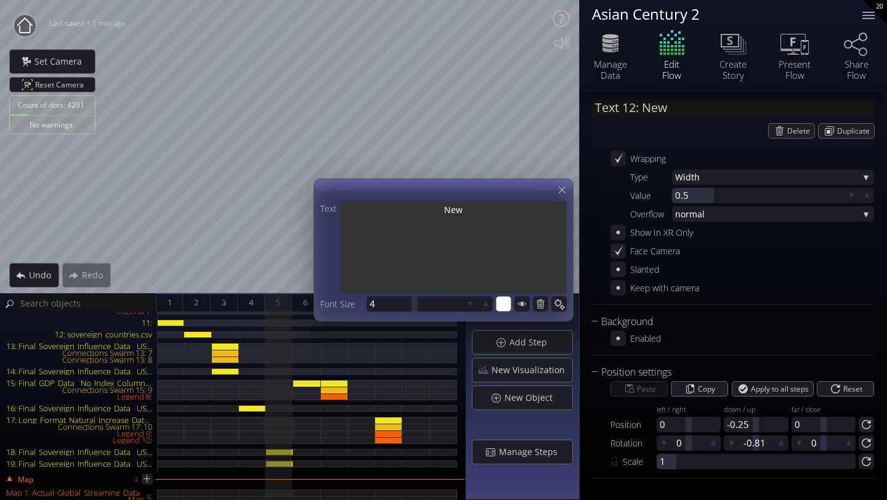
type textarea "New"
type input "Text 12: Ne"
type textarea "Ne"
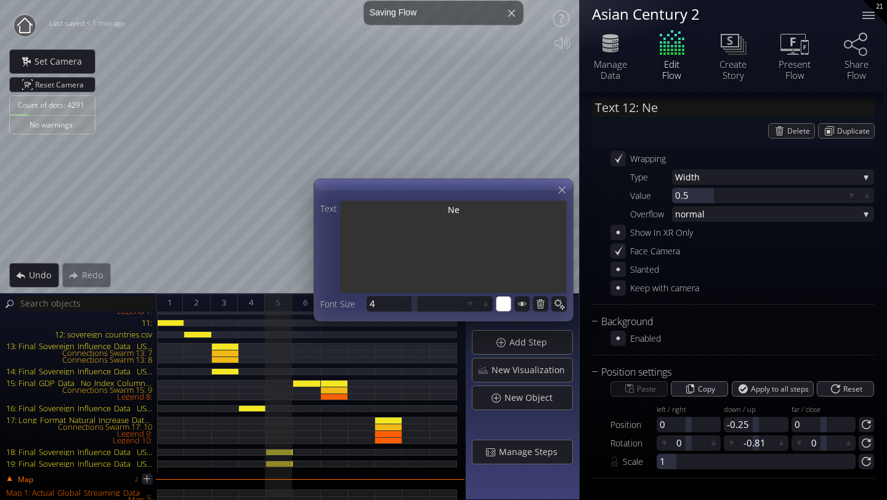
type input "Text 12: N"
type textarea "N"
type input "Text 12: I"
type textarea "I"
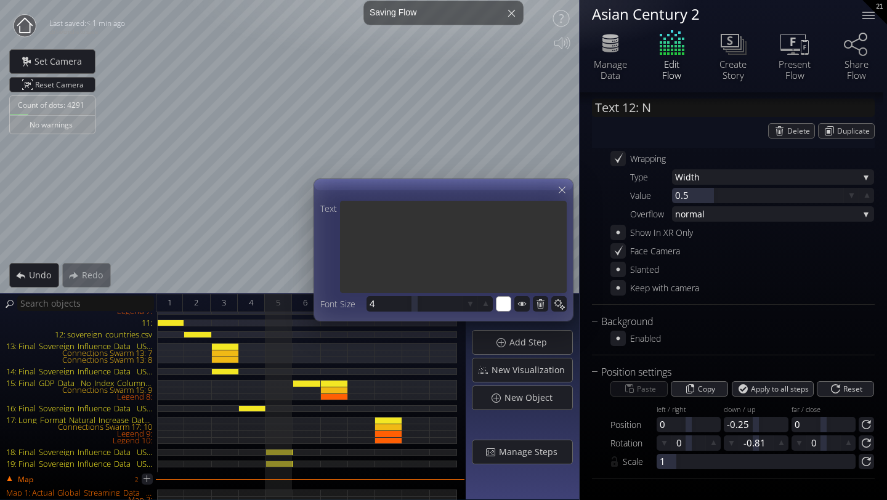
type textarea "I"
type input "Text 12: In"
type textarea "In"
type input "Text 12: Inf"
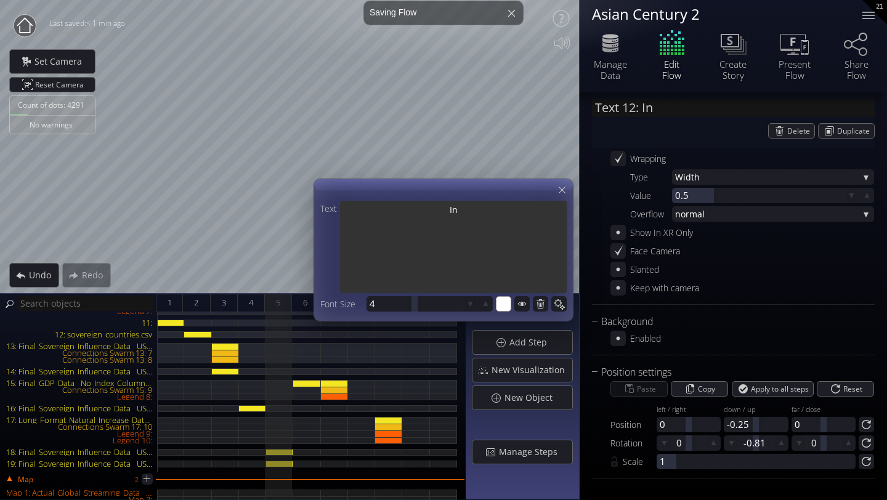
type textarea "Inf"
type input "Text 12: Infl"
type textarea "Infl"
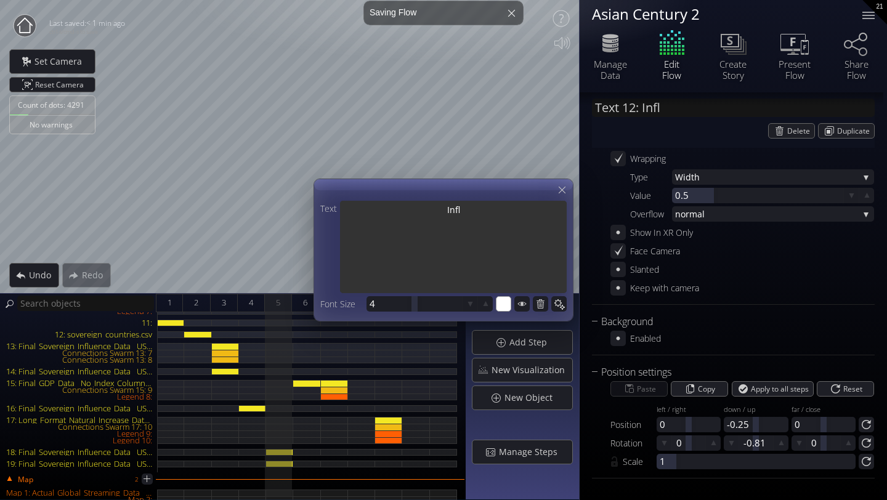
type textarea "Infle"
type input "Text 12: Infle"
type textarea "Infle"
type input "Text 12: Inflen"
type textarea "Inflen"
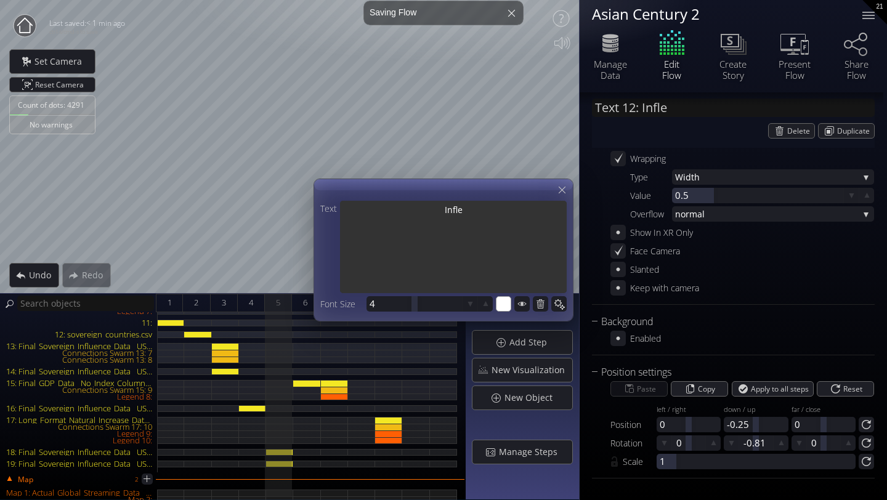
type textarea "Inflen"
type input "Text 12: Infle"
type textarea "Infle"
type input "Text 12: Infl"
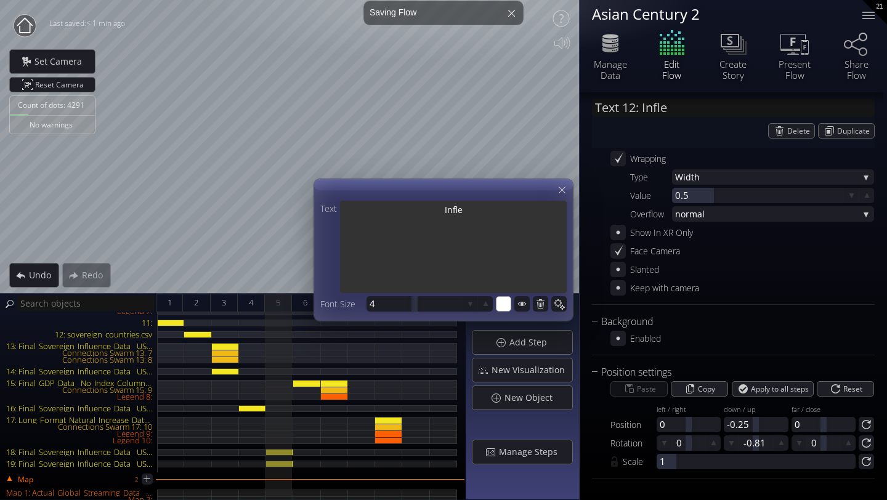
type textarea "Infl"
type input "Text 12: Influ"
type textarea "Influ"
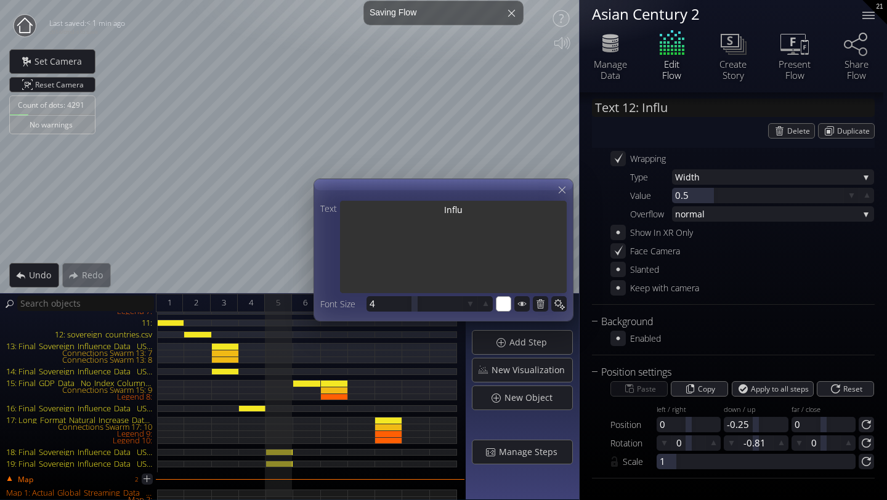
type input "Text 12: Influc"
type textarea "Influc"
type input "Text 12: Influ"
type textarea "Influ"
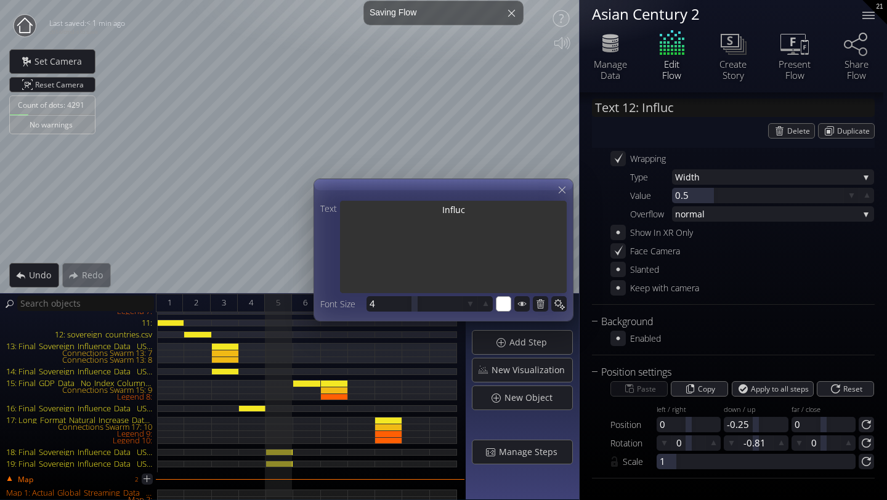
type textarea "Influ"
type input "Text 12: Influe"
type textarea "Influe"
type input "Text 12: Influen"
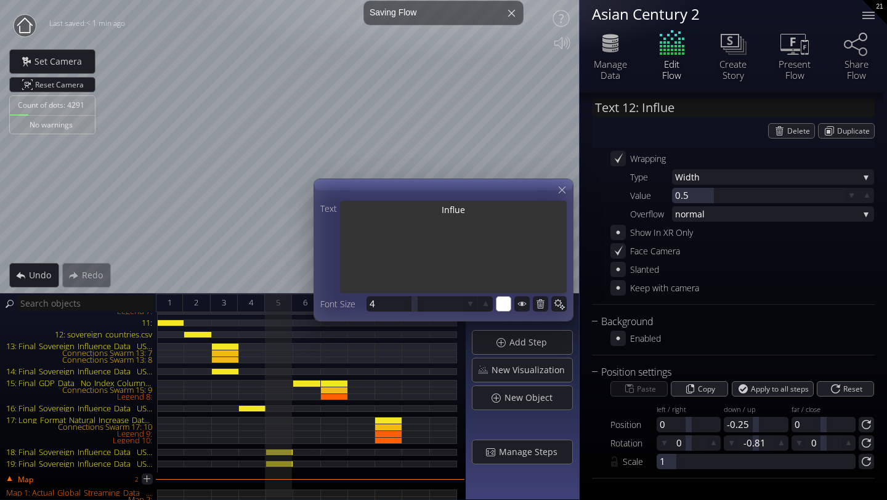
type textarea "Influen"
type input "Text 12: Influenc"
type textarea "Influenc"
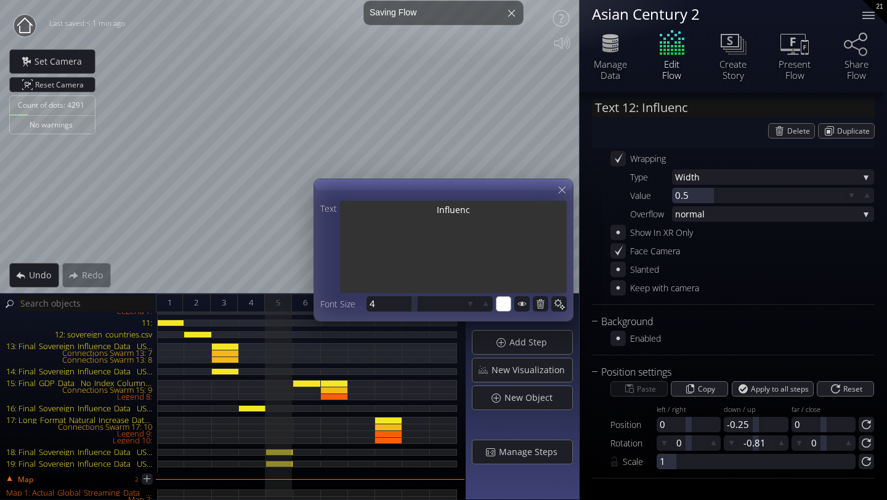
type input "Text 12: Influence"
type textarea "Influence"
type input "Text 12: Influence"
type textarea "Influence"
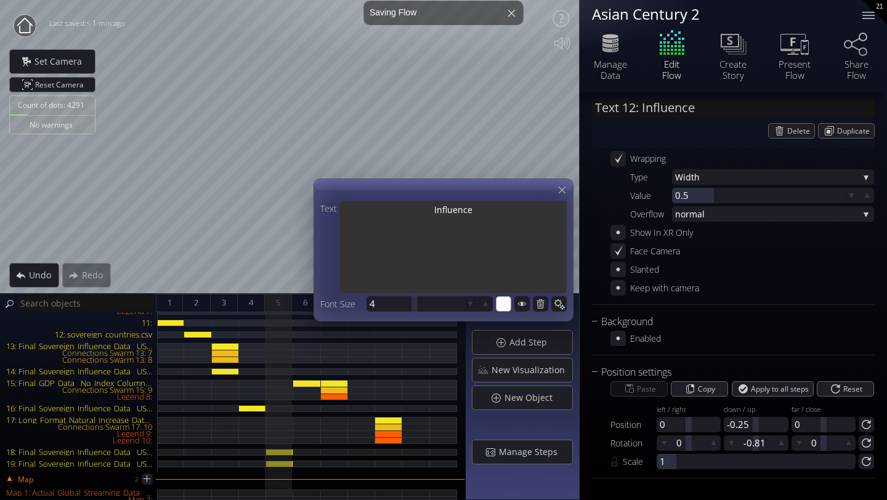
type textarea "Influence"
type input "Text 12: Influence i"
type textarea "Influence i"
type input "Text 12: Influence in"
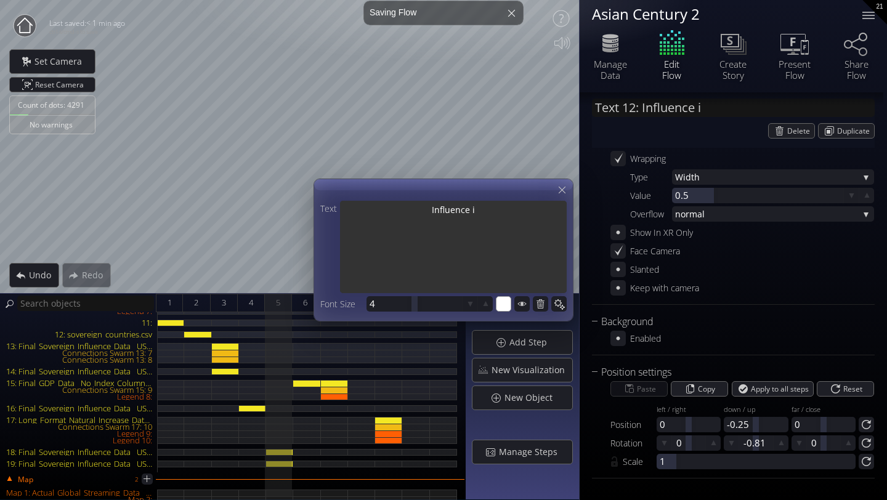
type textarea "Influence in"
type input "Text 12: Influence in"
type textarea "Influence in"
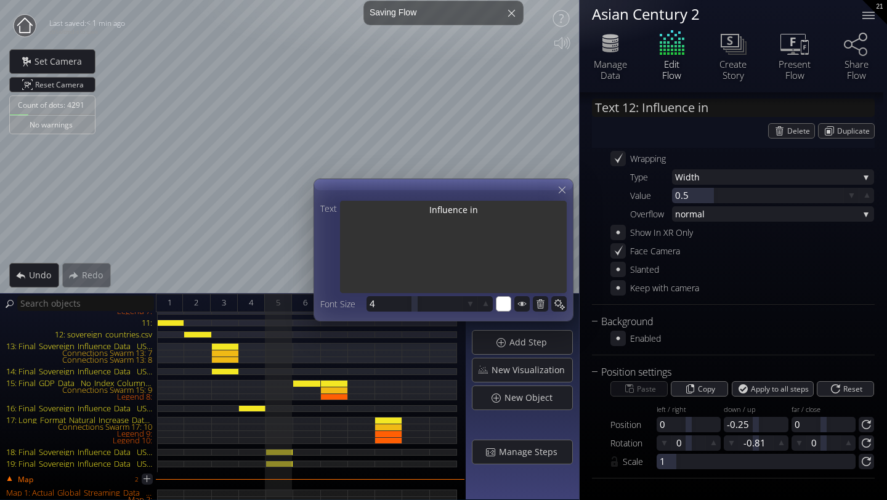
type input "Text 12: Influence in 1"
type textarea "Influence in 1"
type input "Text 12: Influence in 19"
type textarea "Influence in 19"
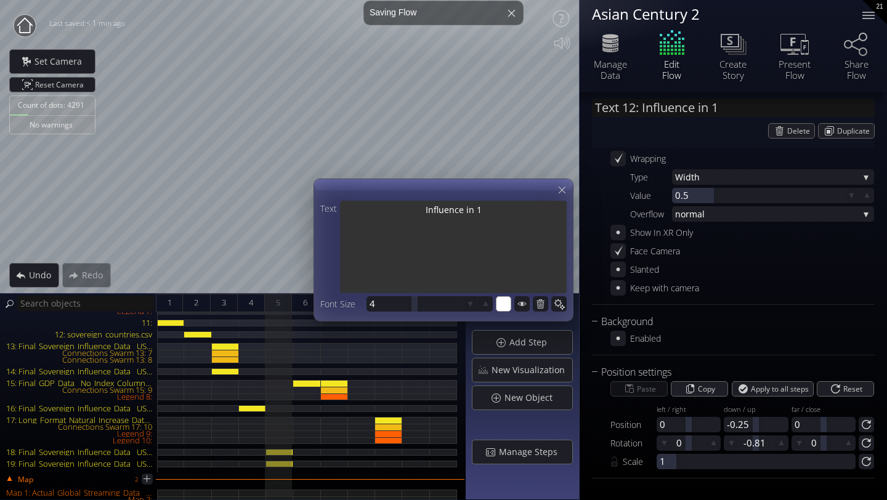
type textarea "Influence in 19"
type input "Text 12: Influence in 195"
type textarea "Influence in 195"
type input "Text 12: Influence in 19"
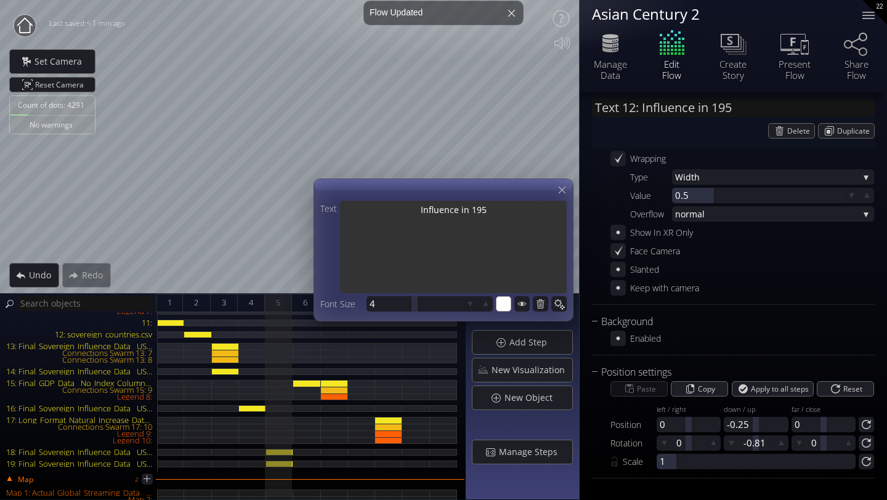
type textarea "Influence in 19"
type input "Text 12: Influence in 196"
type textarea "Influence in 196"
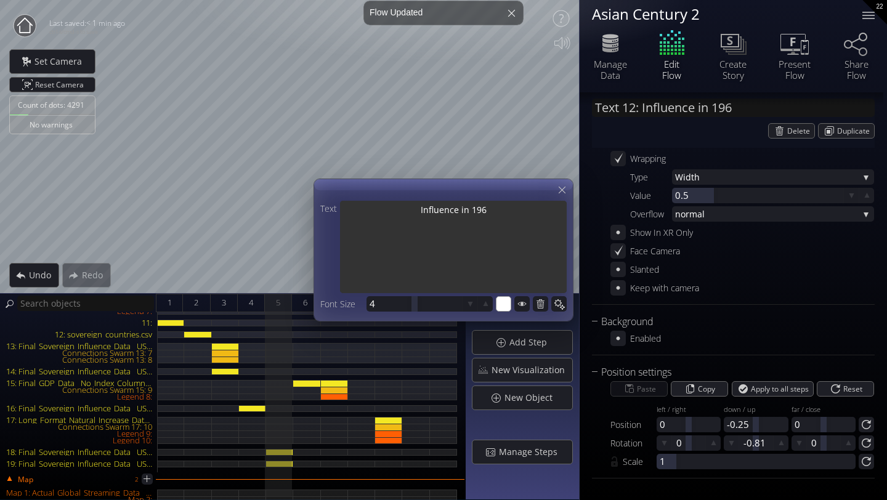
type input "Text 12: Influence in 1960"
type textarea "Influence in 1960"
type input "Text 12: Influence in 1960s"
type textarea "Influence in 1960s"
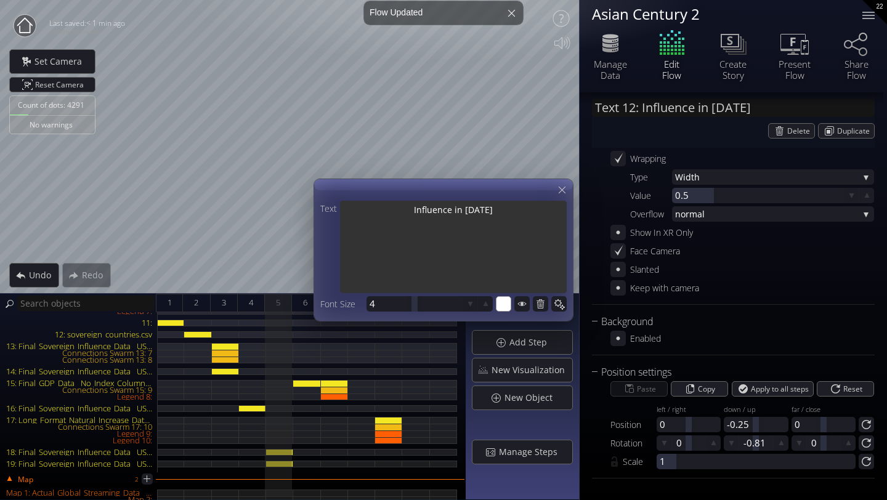
type textarea "Influence in 1960s"
type input "Text 12: Influence in 1960"
type textarea "Influence in 1960"
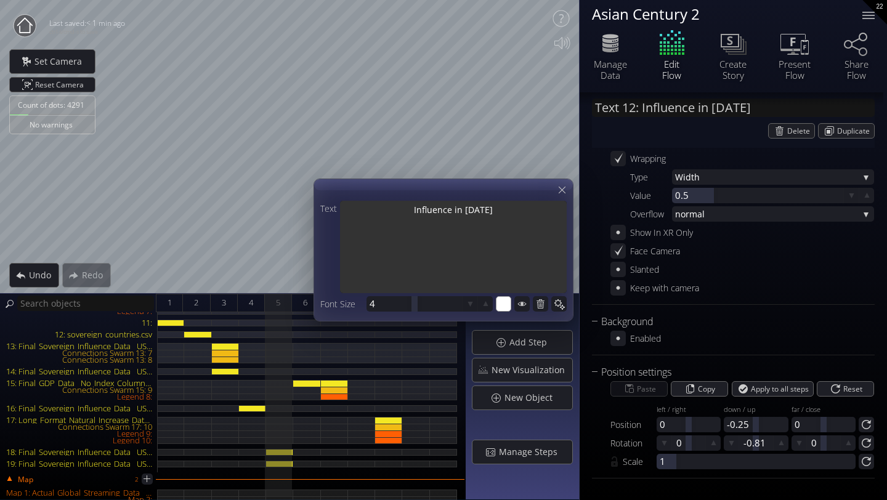
type textarea "Influence in 1960"
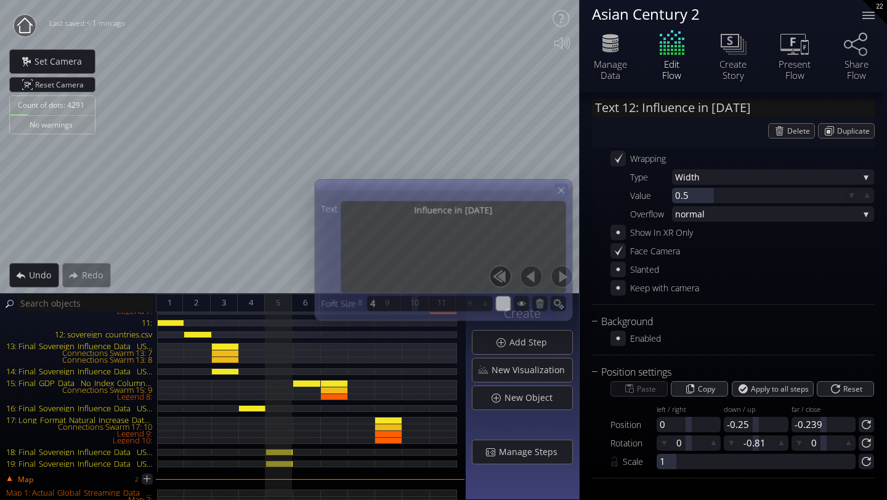
click at [564, 189] on icon at bounding box center [561, 190] width 10 height 10
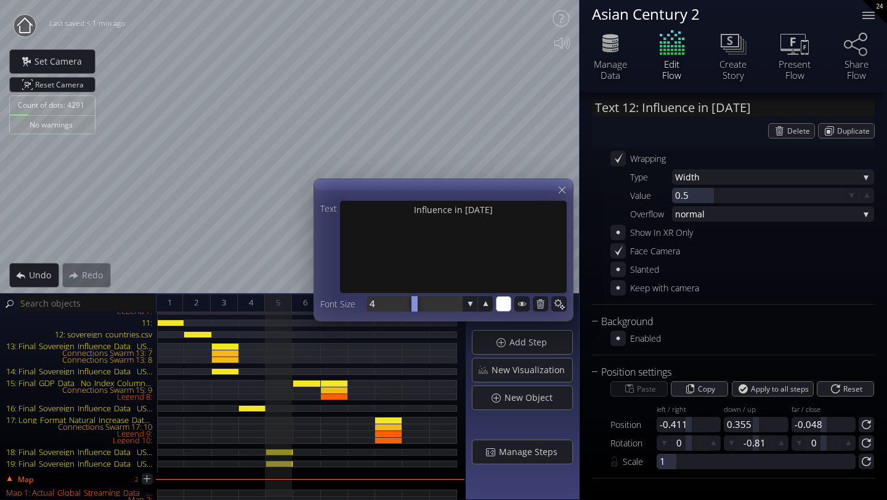
click at [389, 304] on div at bounding box center [415, 303] width 96 height 15
type input "4"
type input "2"
click at [564, 192] on icon at bounding box center [562, 190] width 12 height 12
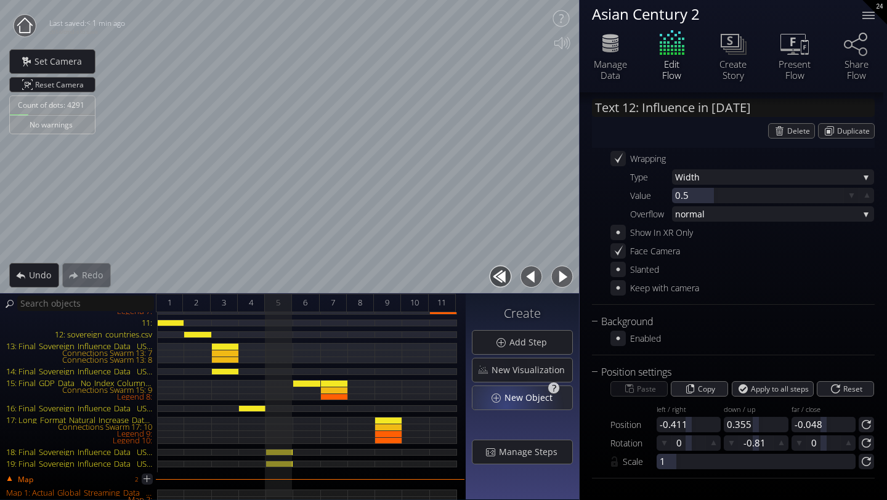
click at [511, 405] on div "New Object" at bounding box center [523, 397] width 100 height 23
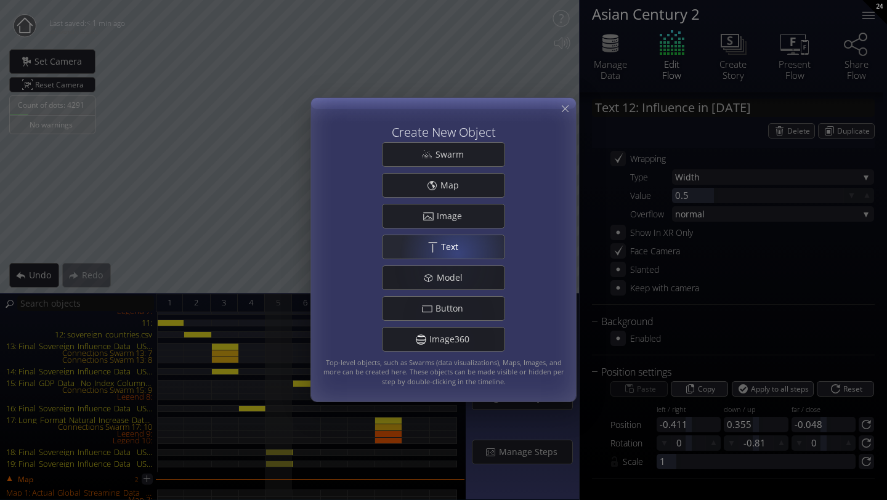
click at [457, 251] on span "Text" at bounding box center [453, 247] width 25 height 12
type input "Text 13: New Text 13"
type textarea "New Text 13"
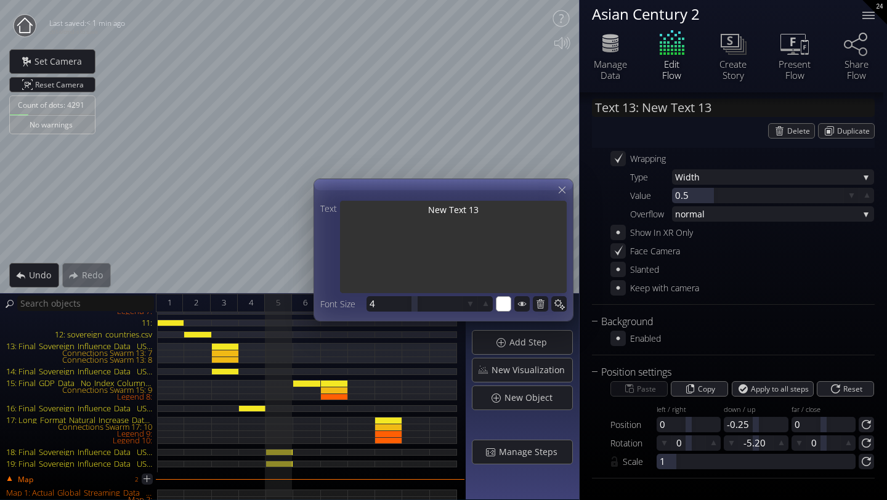
click at [486, 216] on textarea "New Text 13" at bounding box center [453, 248] width 227 height 95
type input "Text 13: New Text 1"
type textarea "New Text 1"
type input "Text 13: New Text"
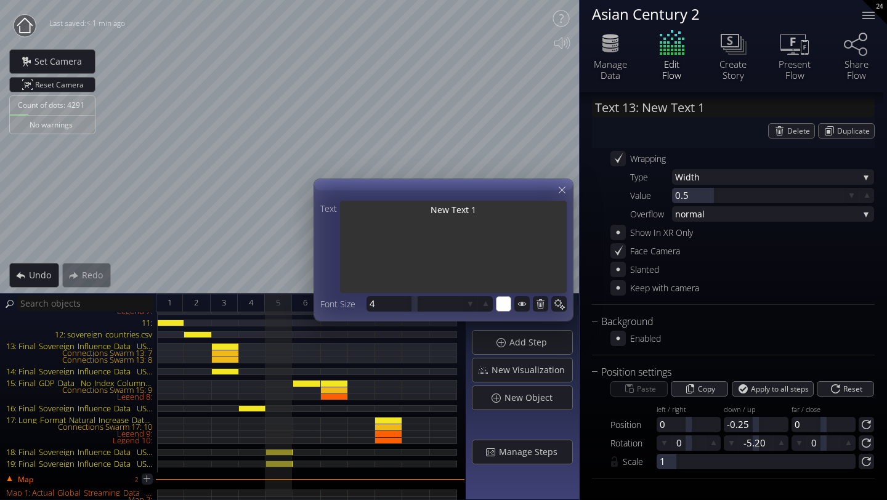
type textarea "New Text"
type input "Text 13: New Text"
type textarea "New Text"
type textarea "New Tex"
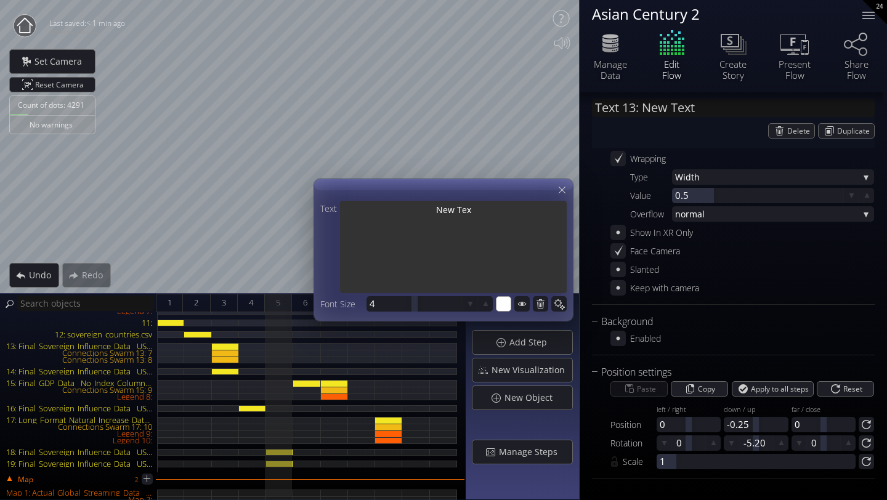
type input "Text 13: New Tex"
type textarea "New Tex"
type input "Text 13: New Te"
type textarea "New Te"
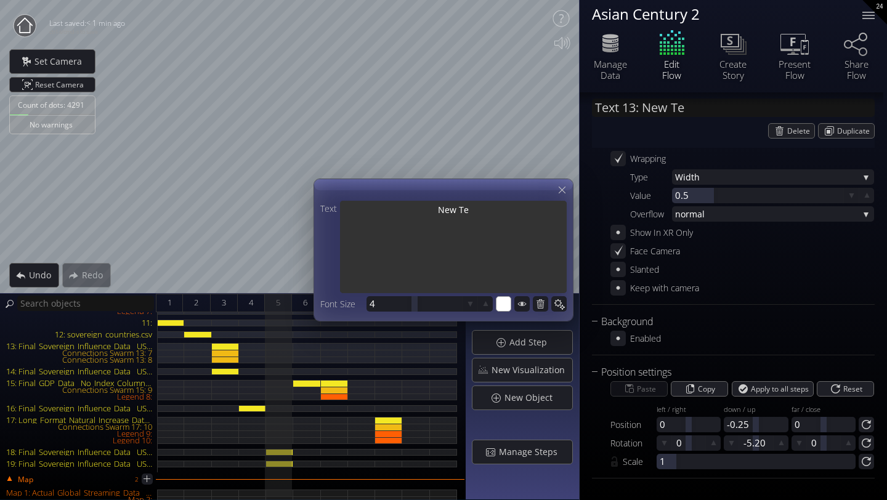
type input "Text 13: New T"
type textarea "New T"
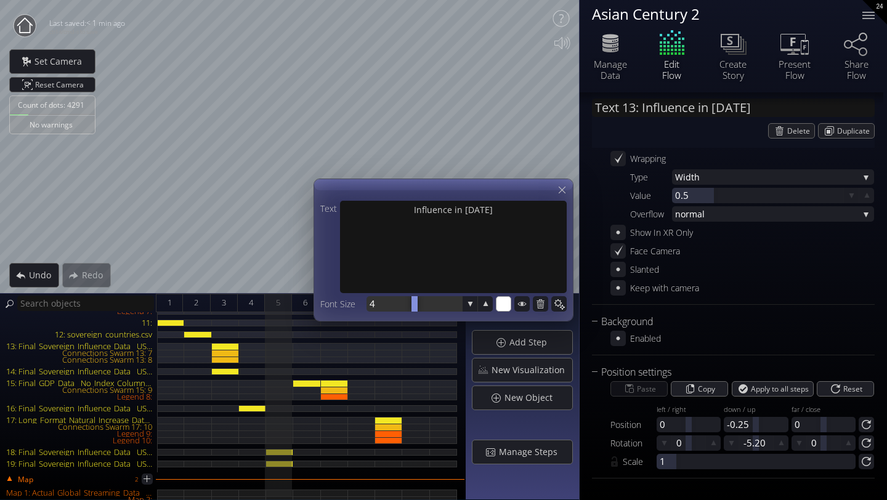
click at [379, 306] on div at bounding box center [415, 303] width 96 height 15
click at [564, 190] on icon at bounding box center [562, 190] width 12 height 12
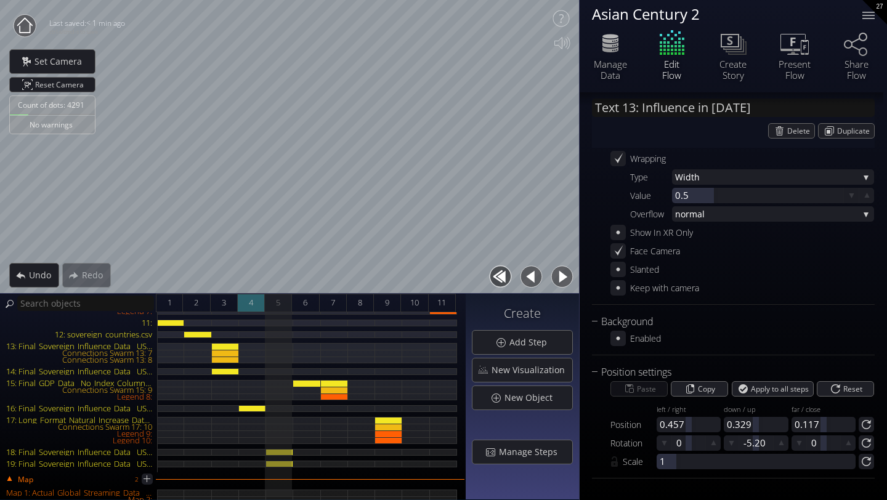
click at [259, 304] on div "4" at bounding box center [251, 303] width 27 height 18
click at [258, 409] on div "16: Final_Sovereign_Influence_Data__USA_Fixed_.csv" at bounding box center [252, 408] width 27 height 7
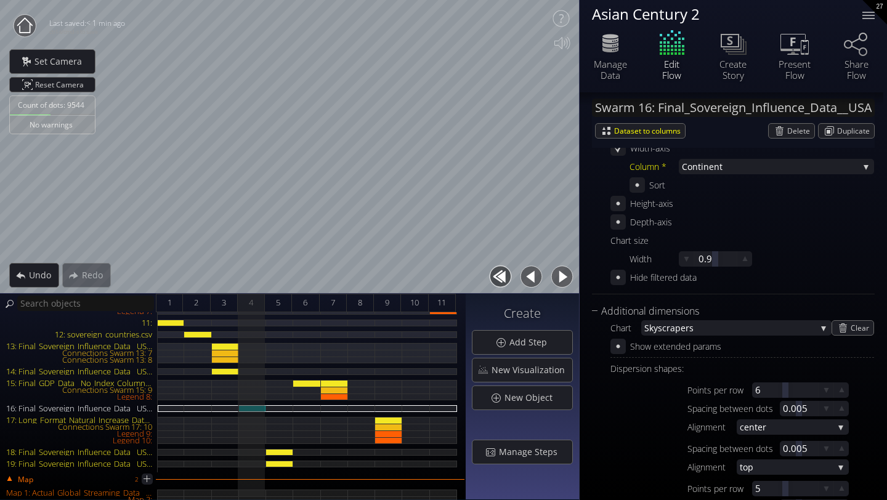
scroll to position [344, 0]
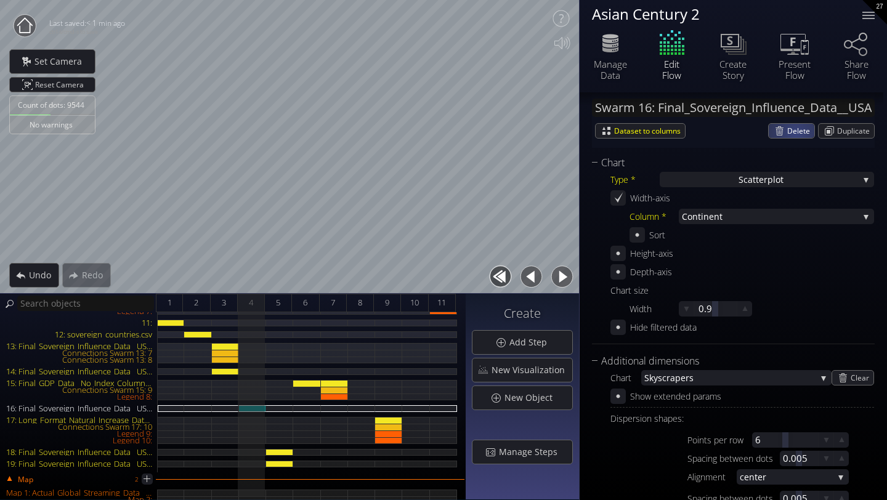
click at [793, 134] on span "Delete" at bounding box center [801, 131] width 27 height 14
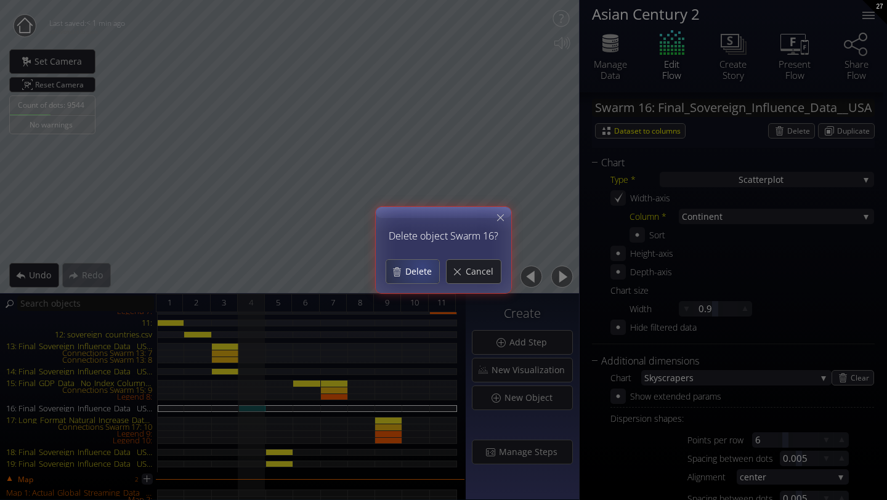
click at [421, 269] on span "Delete" at bounding box center [422, 272] width 35 height 12
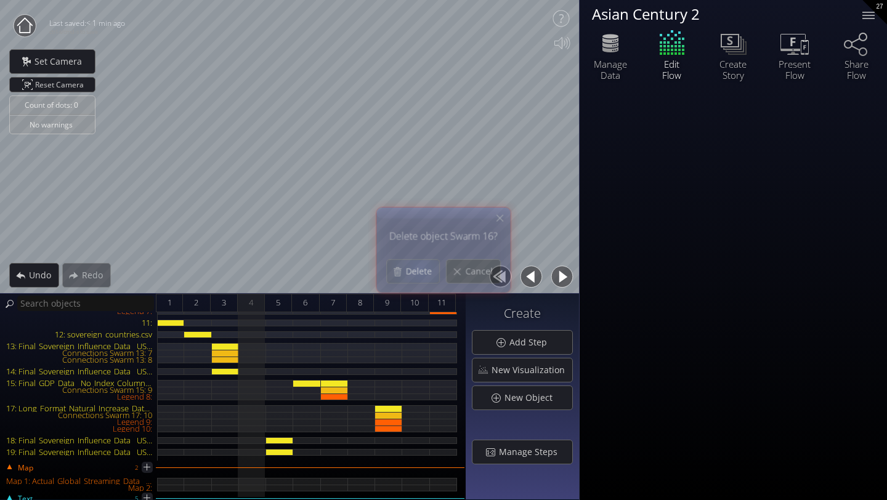
scroll to position [0, 0]
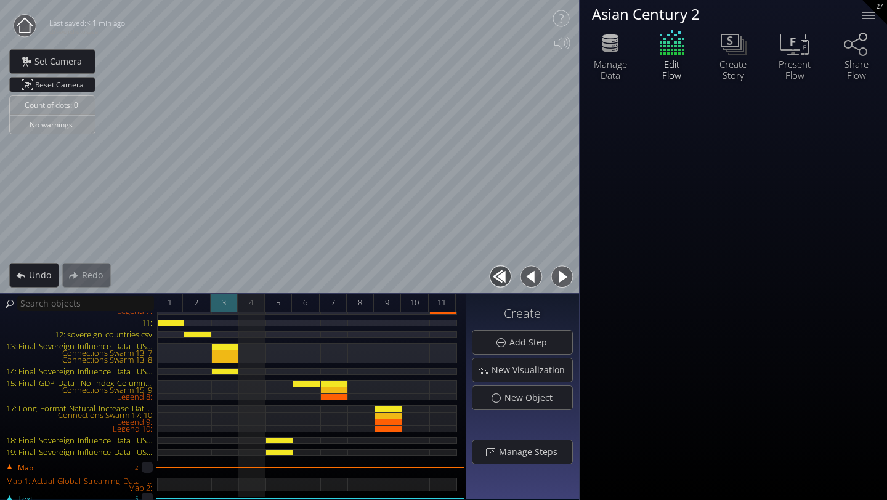
click at [227, 307] on div "3" at bounding box center [224, 303] width 27 height 18
click at [226, 344] on div "13: Final_Sovereign_Influence_Data__USA_Fixed_.csv" at bounding box center [225, 346] width 27 height 7
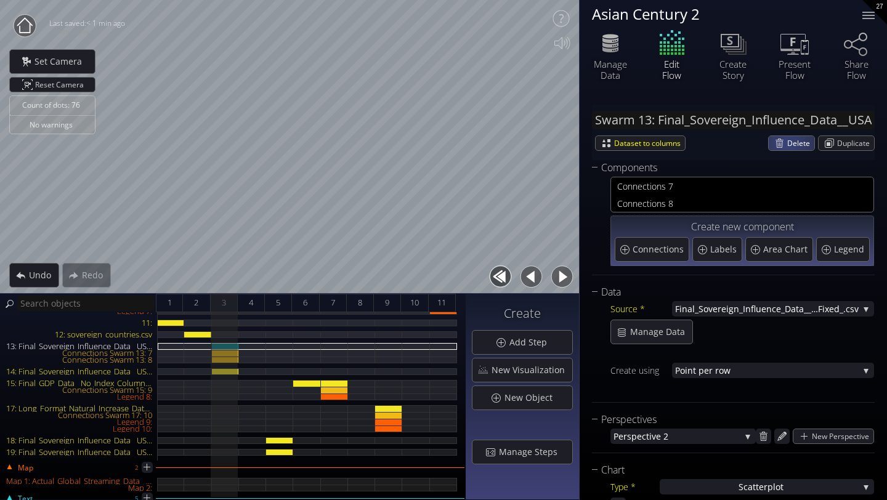
click at [789, 143] on span "Delete" at bounding box center [801, 143] width 27 height 14
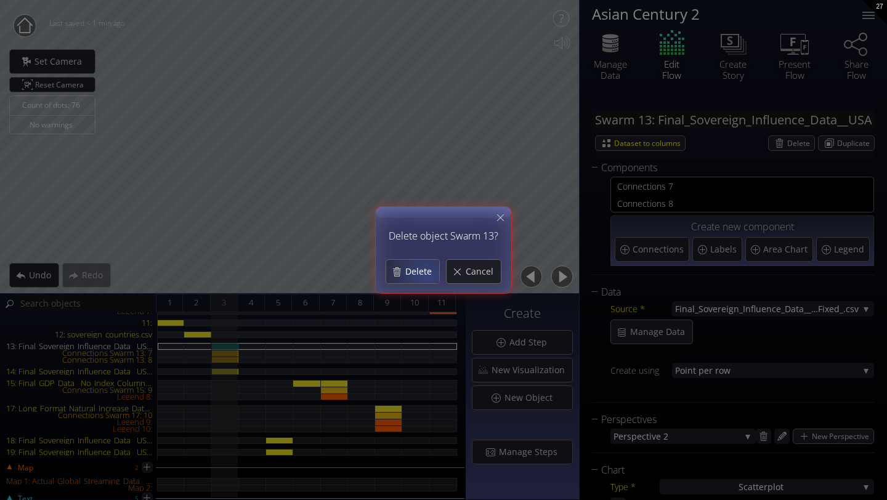
click at [426, 275] on span "Delete" at bounding box center [422, 272] width 35 height 12
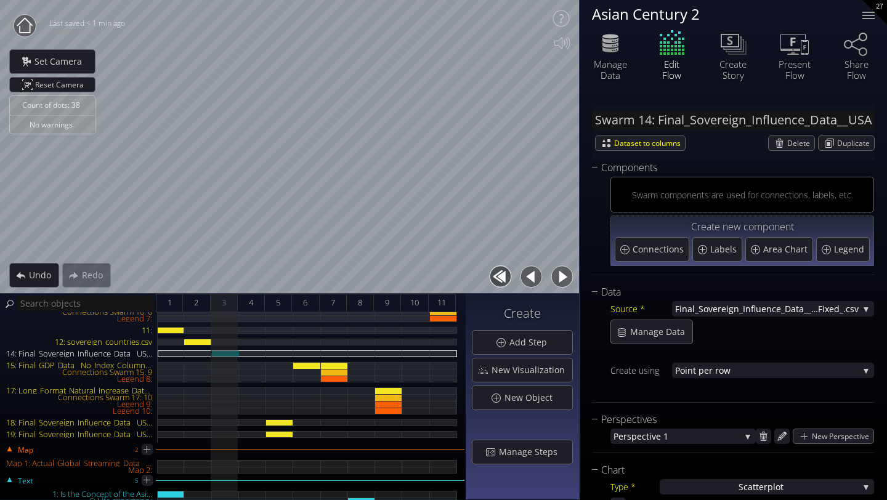
scroll to position [107, 0]
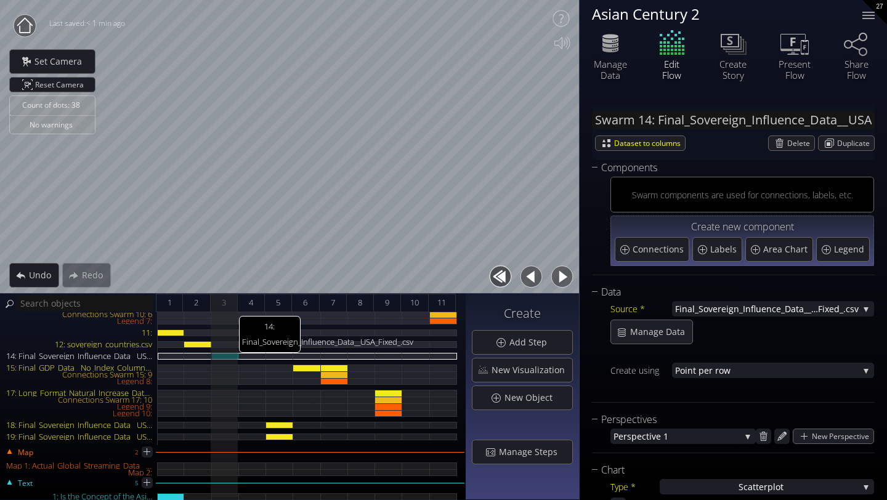
click at [229, 354] on div "14: Final_Sovereign_Influence_Data__USA_Fixed_.csv" at bounding box center [225, 356] width 27 height 7
click at [780, 147] on div "Delete" at bounding box center [792, 143] width 46 height 14
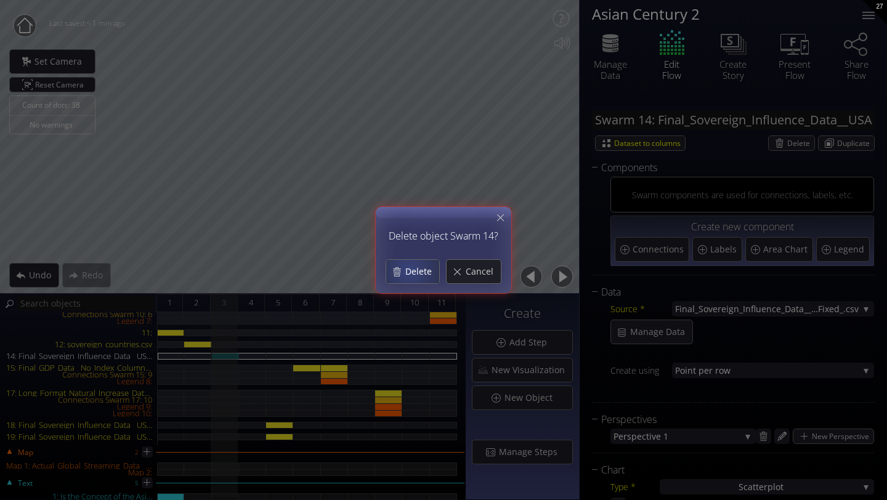
click at [411, 270] on span "Delete" at bounding box center [422, 272] width 35 height 12
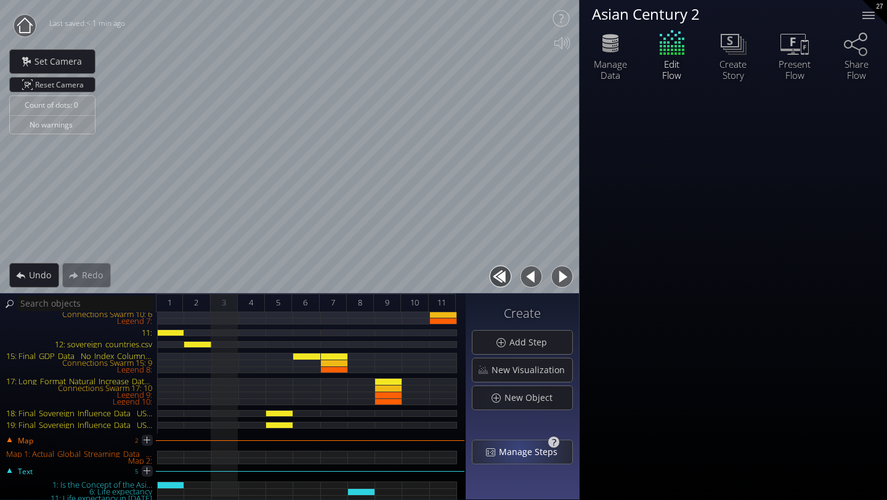
click at [522, 449] on span "Manage Steps" at bounding box center [532, 452] width 67 height 12
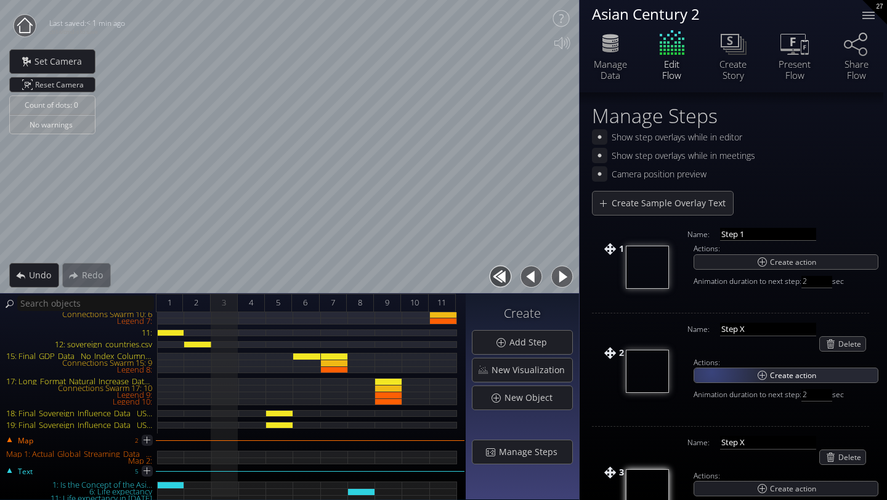
scroll to position [128, 0]
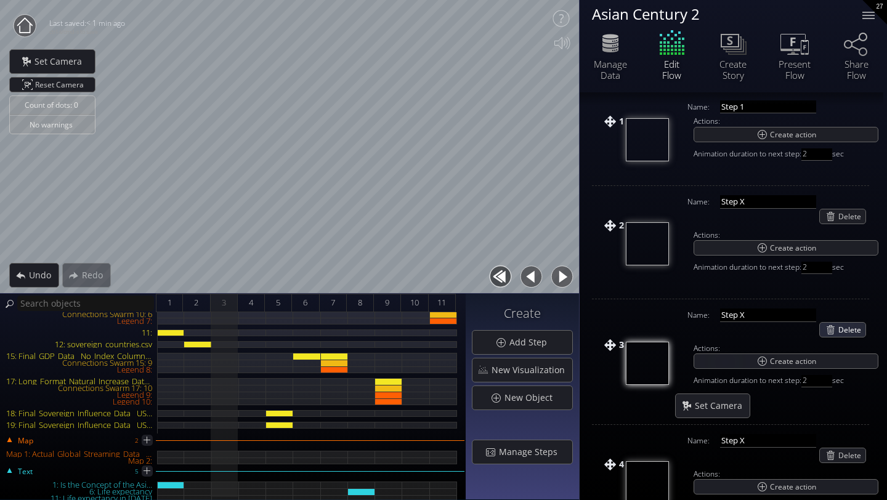
click at [857, 328] on span "Delete" at bounding box center [852, 330] width 27 height 14
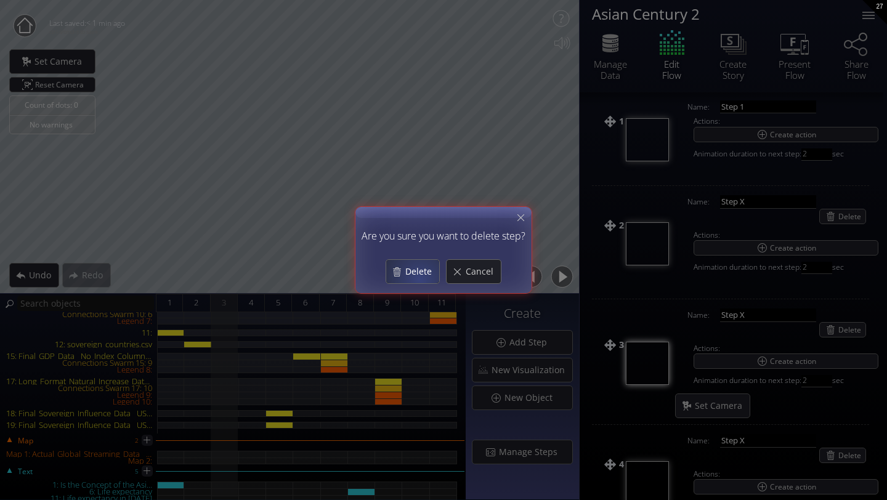
click at [419, 279] on div "Delete" at bounding box center [412, 271] width 53 height 23
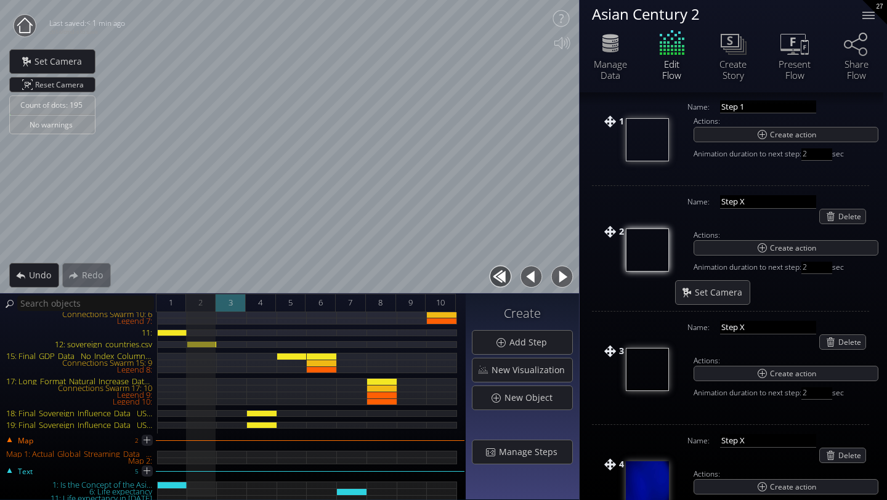
click at [224, 303] on div "3" at bounding box center [231, 303] width 30 height 18
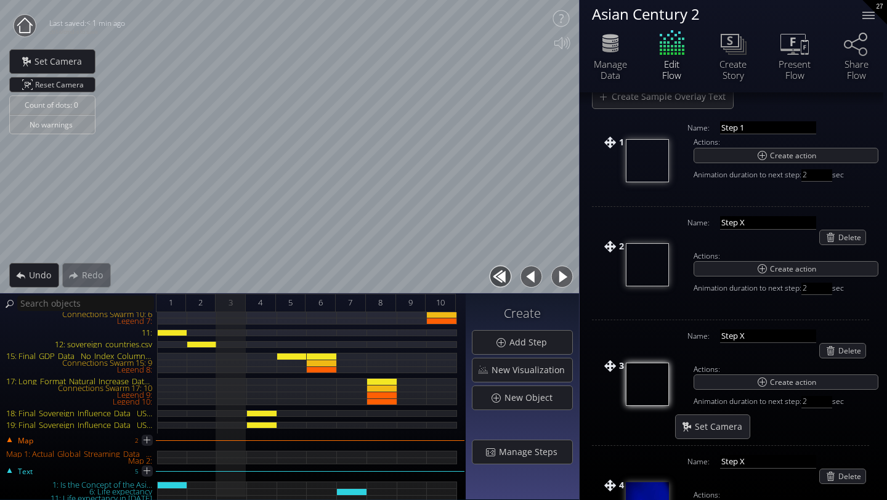
scroll to position [108, 0]
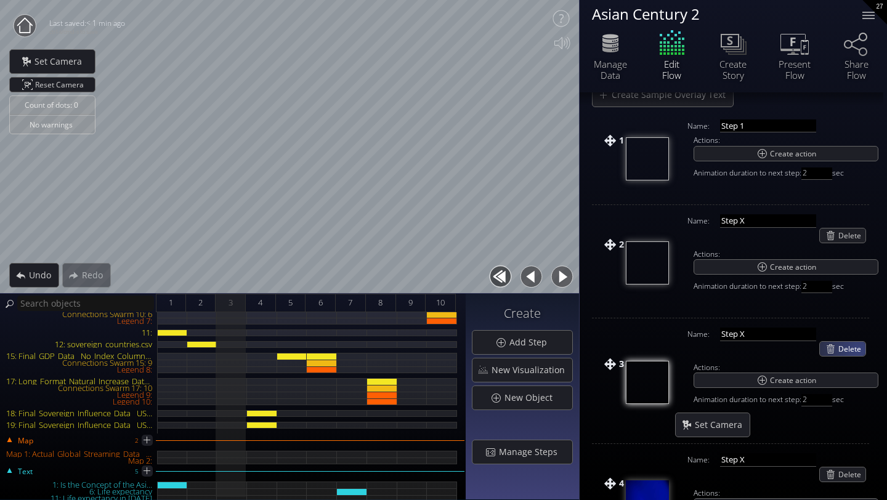
click at [858, 351] on span "Delete" at bounding box center [852, 349] width 27 height 14
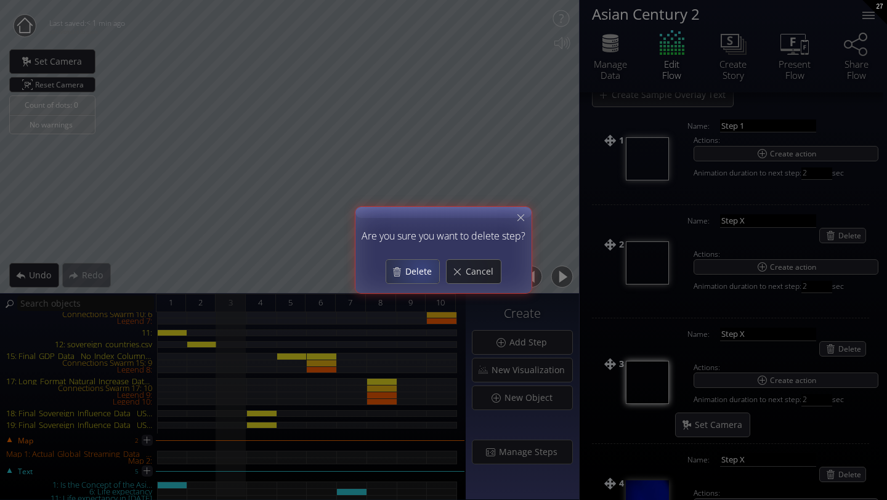
click at [422, 269] on span "Delete" at bounding box center [422, 272] width 35 height 12
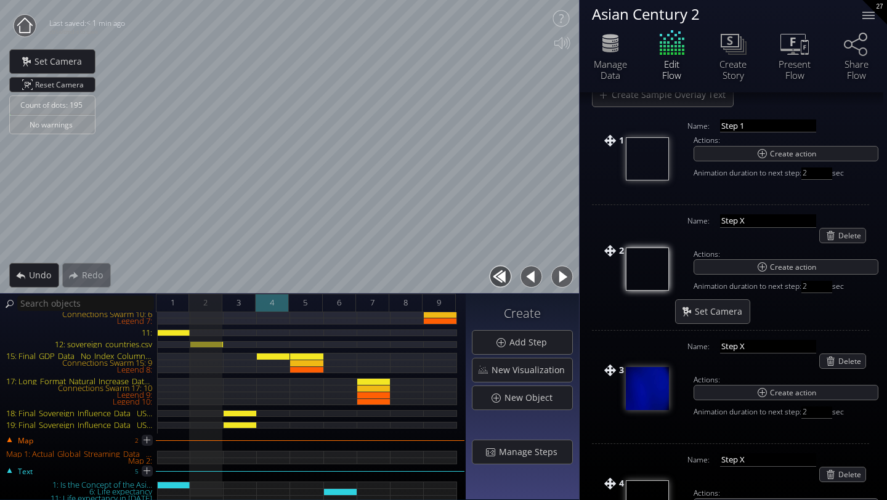
click at [270, 299] on span "4" at bounding box center [272, 302] width 4 height 15
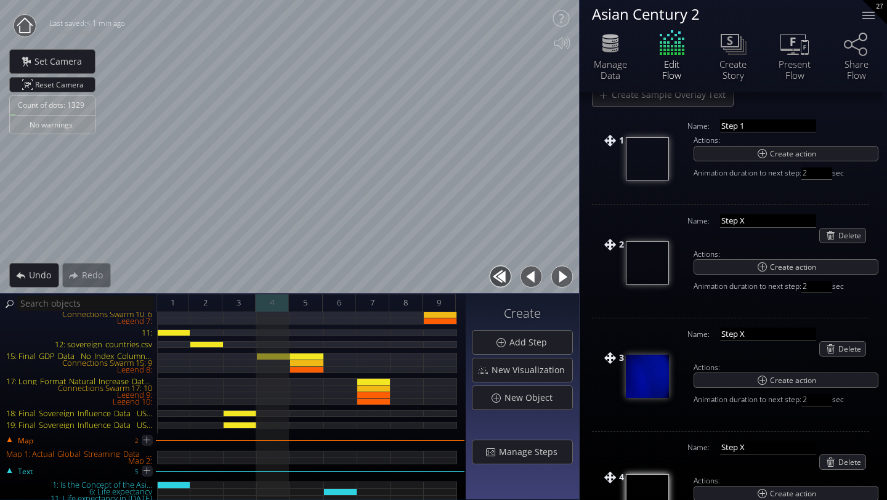
scroll to position [135, 0]
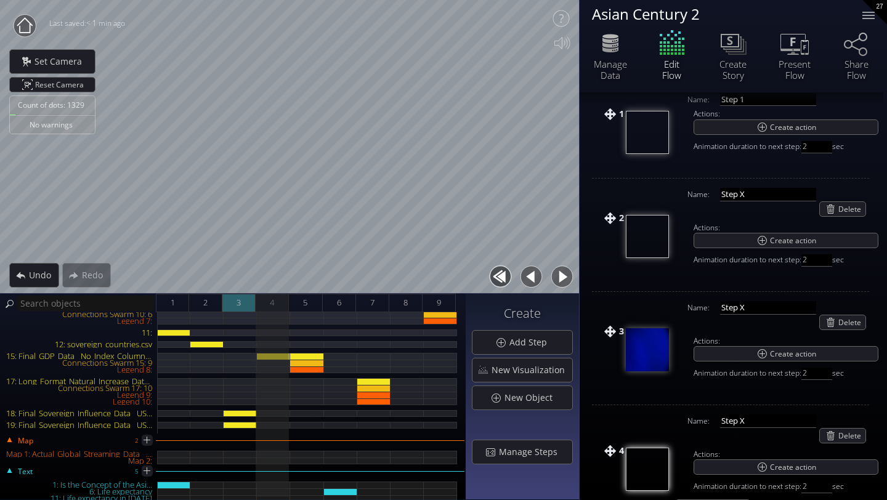
click at [241, 303] on span "3" at bounding box center [239, 302] width 4 height 15
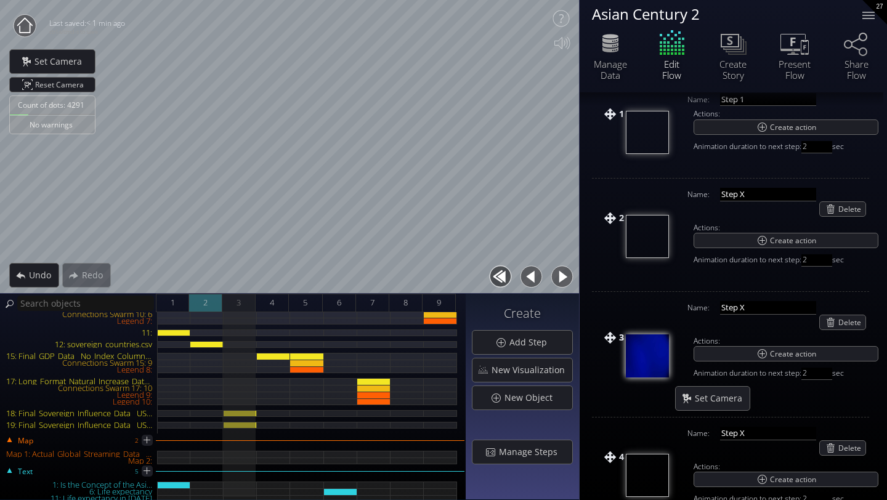
click at [210, 304] on div "2" at bounding box center [205, 303] width 33 height 18
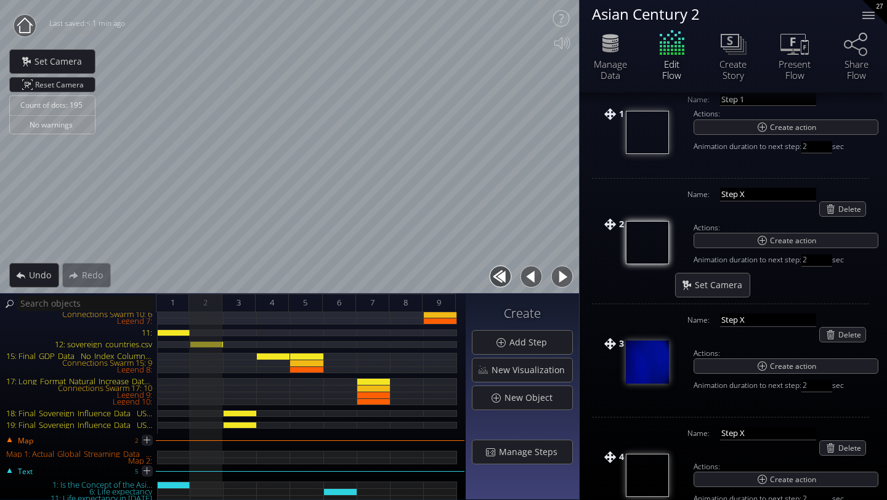
click at [206, 348] on div at bounding box center [206, 329] width 33 height 210
click at [208, 344] on div "12: sovereign_countries.csv" at bounding box center [206, 344] width 33 height 7
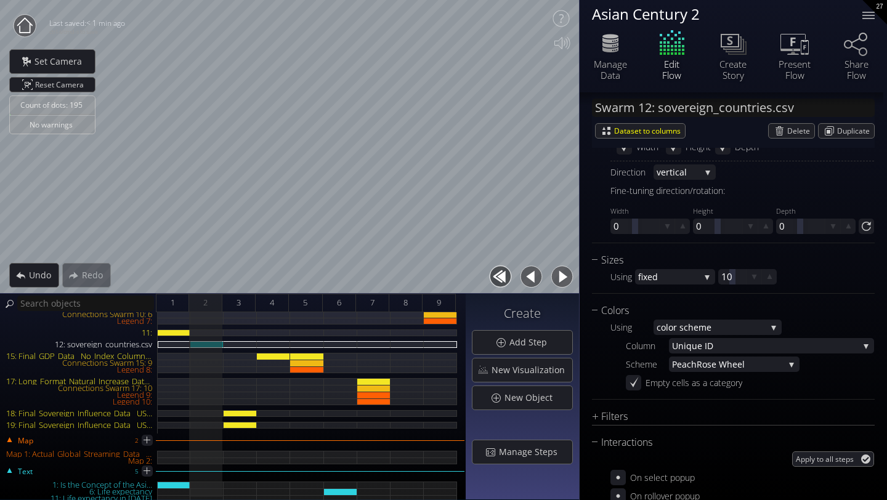
scroll to position [679, 0]
click at [720, 328] on span "lor scheme" at bounding box center [716, 326] width 100 height 15
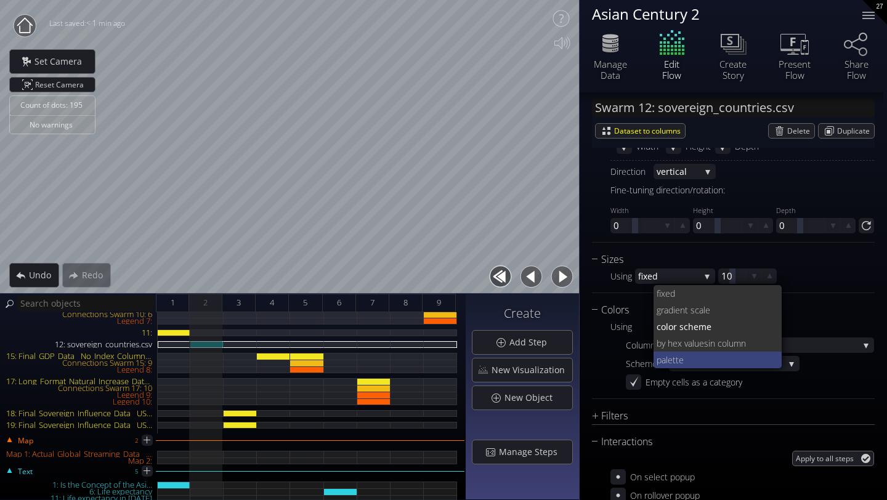
click at [701, 359] on span "tte" at bounding box center [723, 360] width 100 height 17
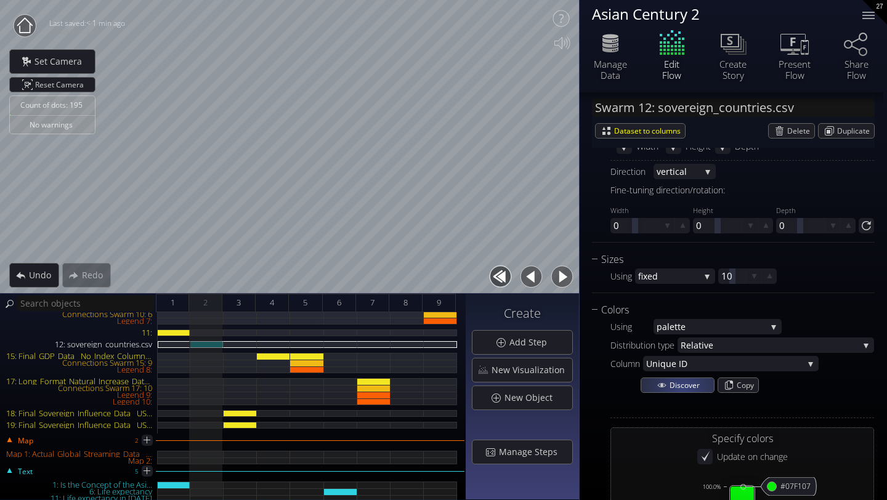
click at [683, 389] on span "Discover" at bounding box center [687, 385] width 35 height 14
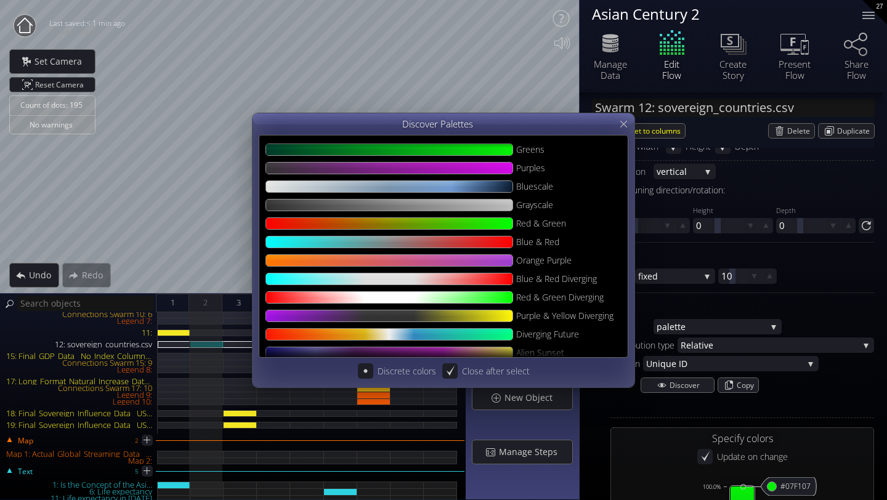
scroll to position [8, 0]
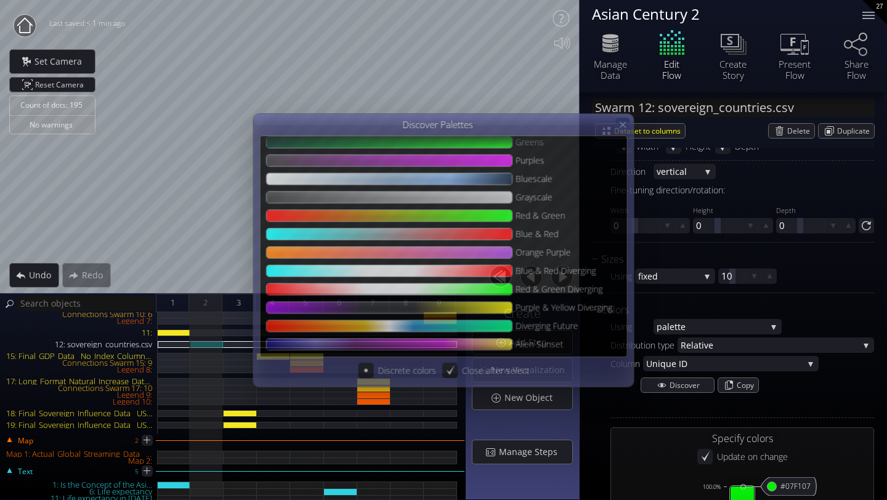
click at [624, 123] on icon at bounding box center [623, 124] width 6 height 6
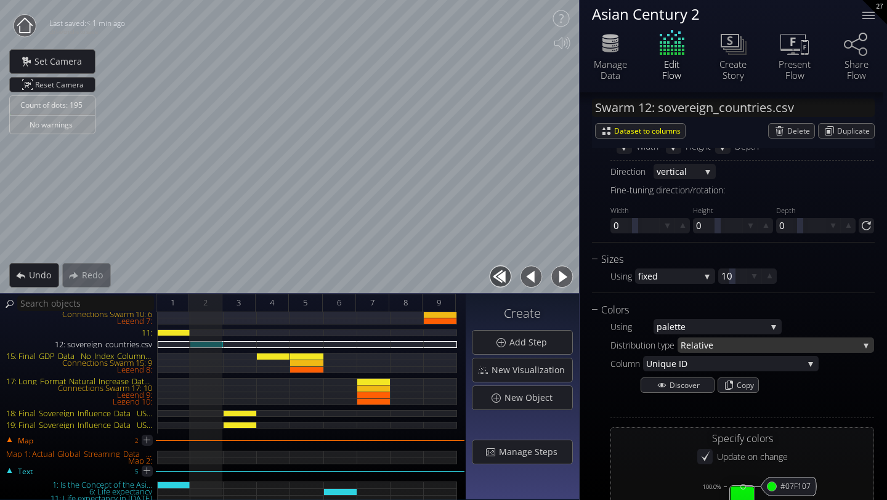
click at [689, 344] on span "Relati" at bounding box center [692, 345] width 23 height 15
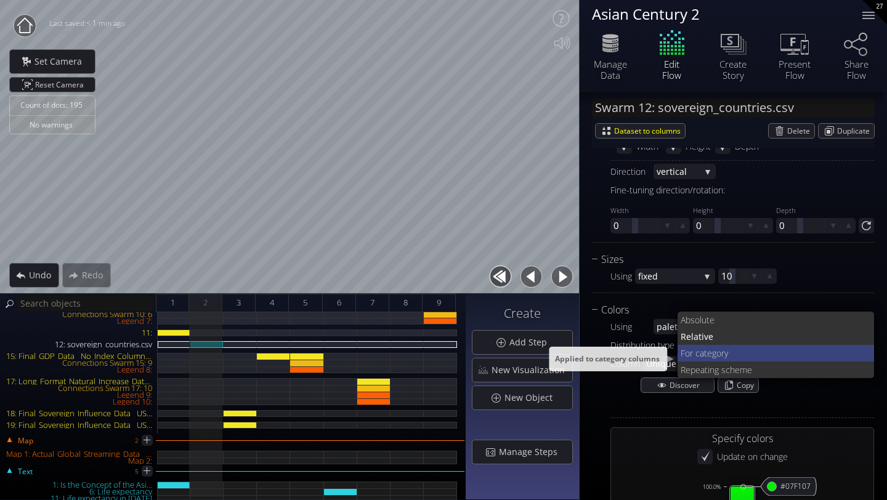
click at [691, 356] on span "r category" at bounding box center [777, 353] width 175 height 17
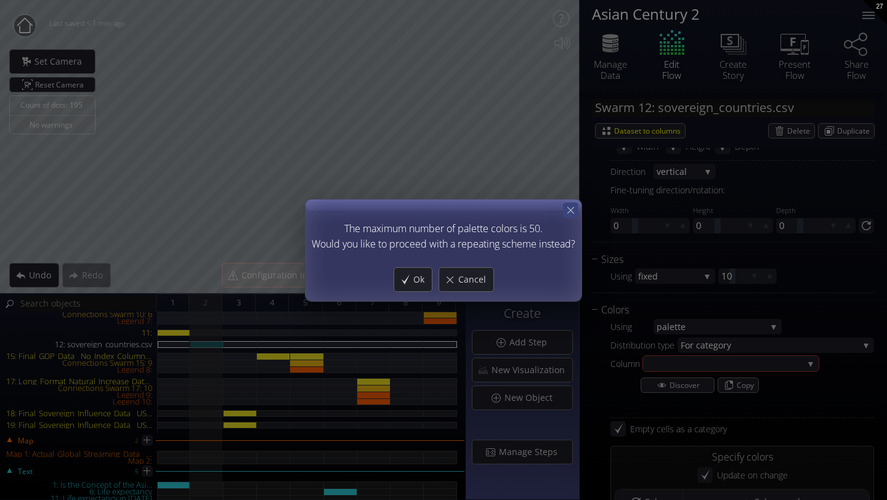
click at [568, 207] on icon at bounding box center [571, 211] width 12 height 12
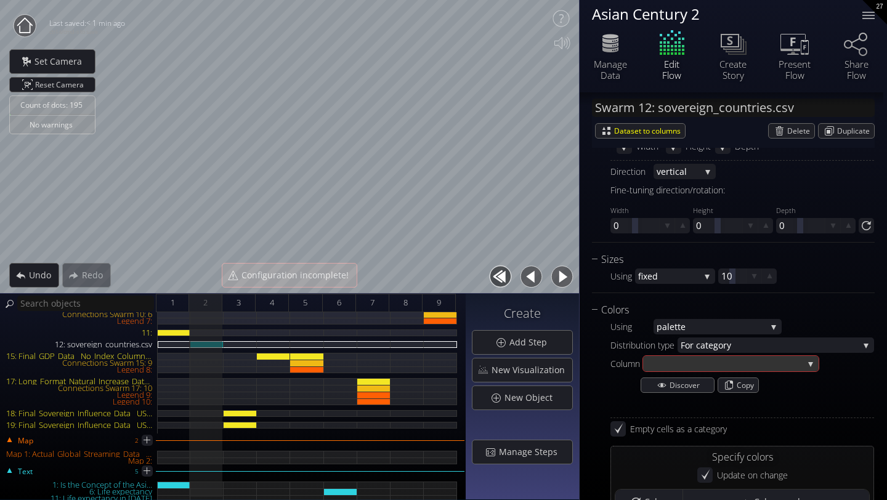
click at [666, 362] on div at bounding box center [724, 363] width 157 height 15
click at [666, 362] on span "Coun" at bounding box center [656, 364] width 20 height 17
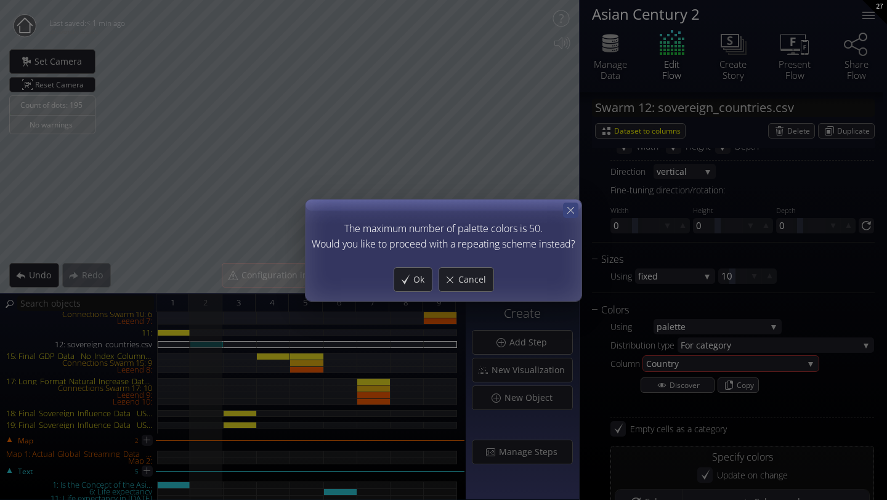
click at [575, 210] on icon at bounding box center [571, 211] width 12 height 12
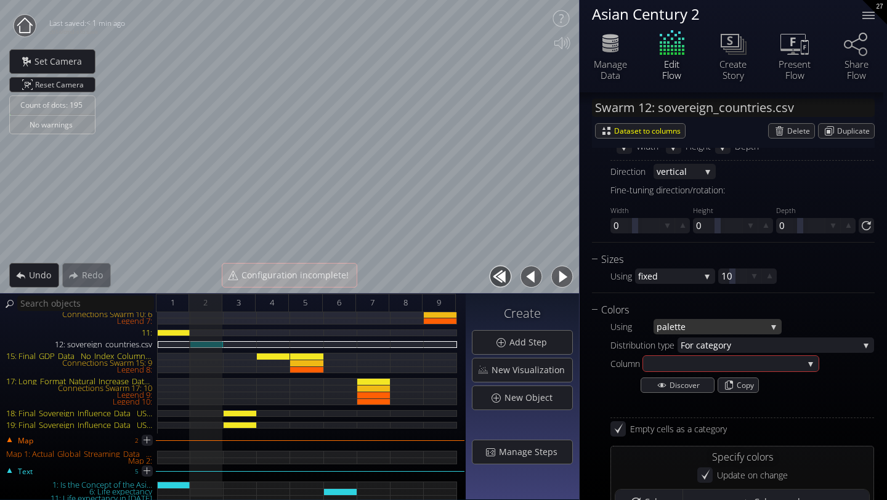
click at [690, 324] on span "tte" at bounding box center [721, 326] width 92 height 15
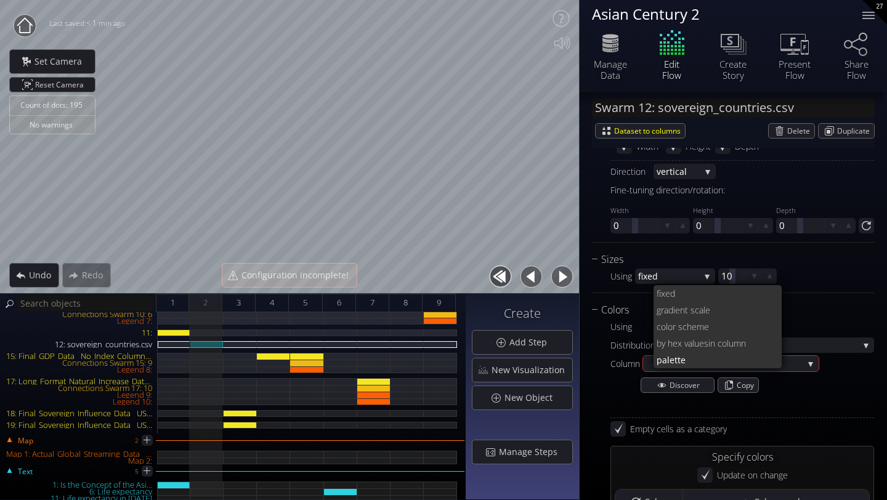
scroll to position [0, 0]
click at [690, 331] on span "lor scheme" at bounding box center [719, 327] width 107 height 17
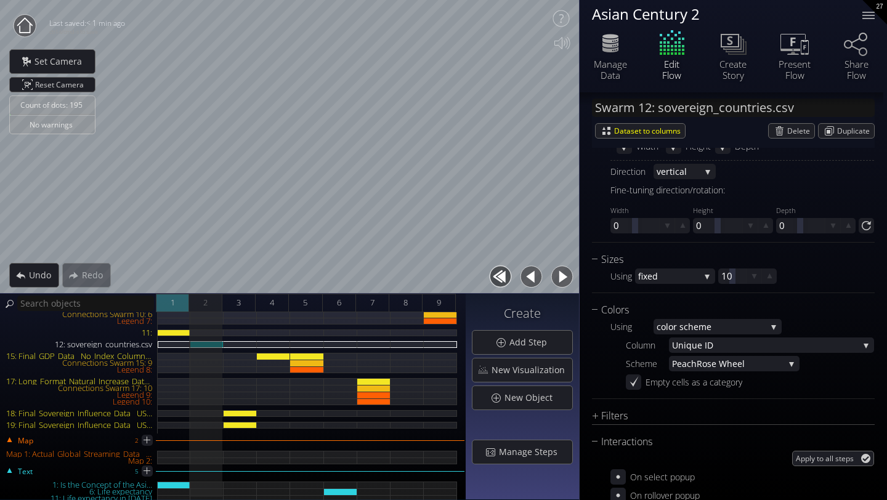
click at [171, 303] on span "1" at bounding box center [173, 302] width 4 height 15
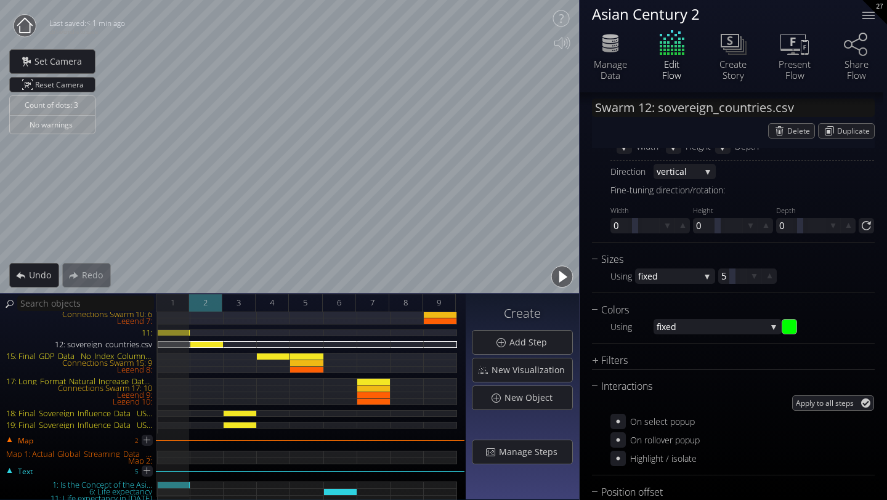
click at [198, 309] on div "2" at bounding box center [205, 303] width 33 height 18
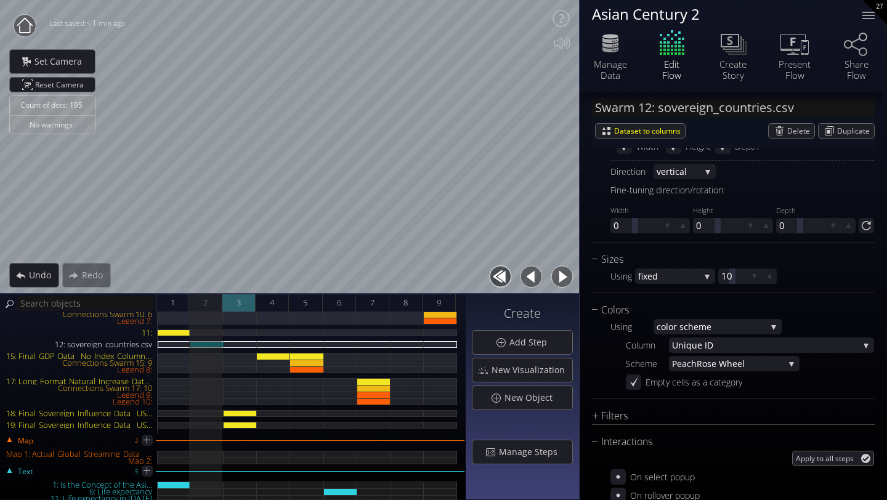
click at [238, 306] on span "3" at bounding box center [239, 302] width 4 height 15
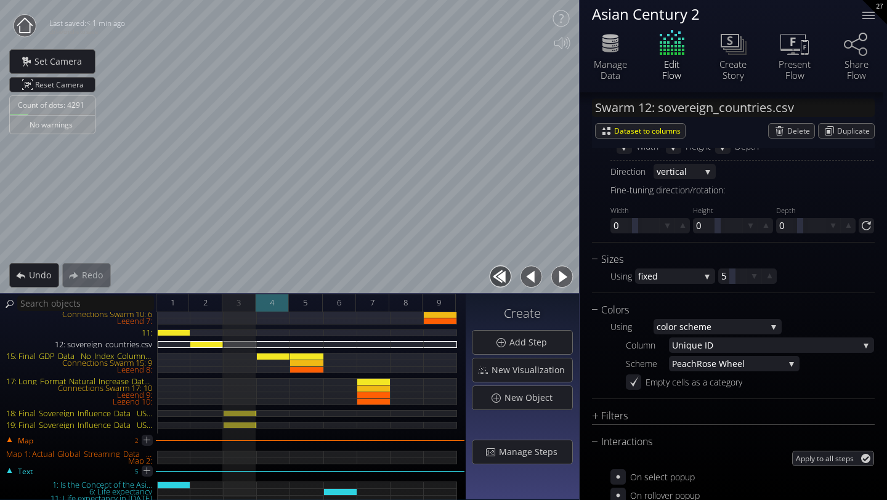
click at [279, 305] on div "4" at bounding box center [272, 303] width 33 height 18
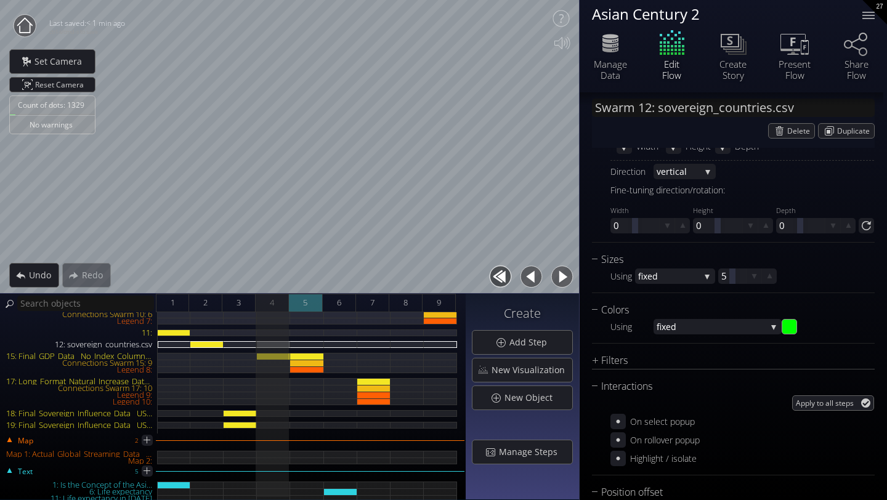
click at [312, 305] on div "5" at bounding box center [305, 303] width 33 height 18
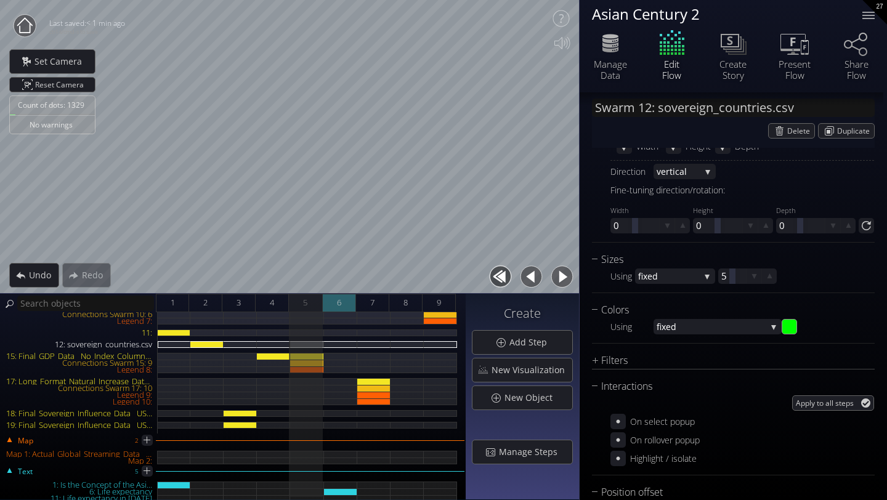
click at [340, 304] on span "6" at bounding box center [339, 302] width 4 height 15
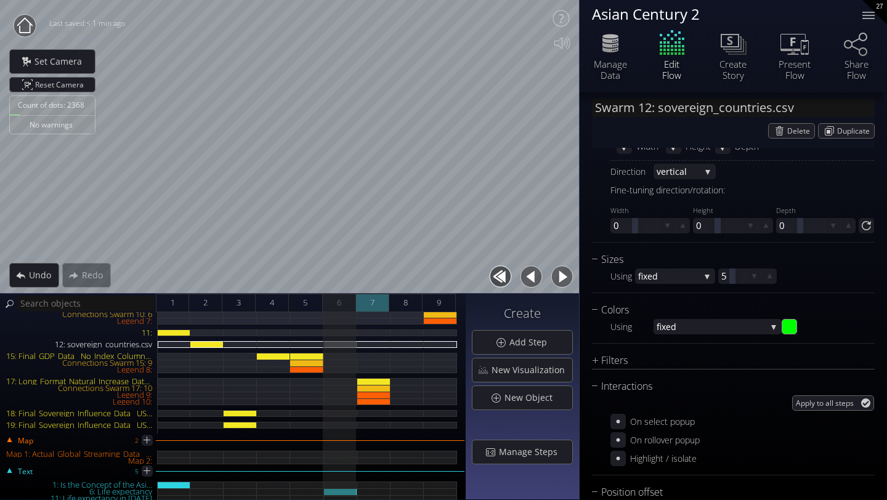
click at [365, 305] on div "7" at bounding box center [372, 303] width 33 height 18
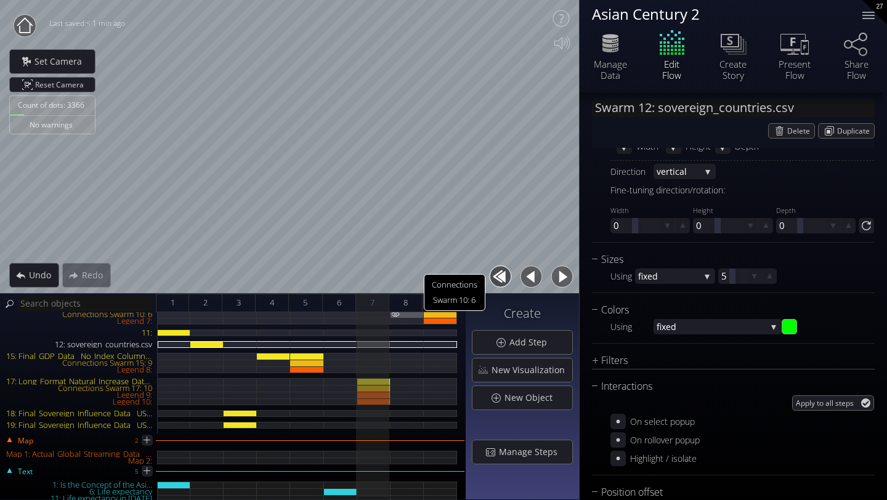
click at [398, 312] on img at bounding box center [396, 314] width 10 height 6
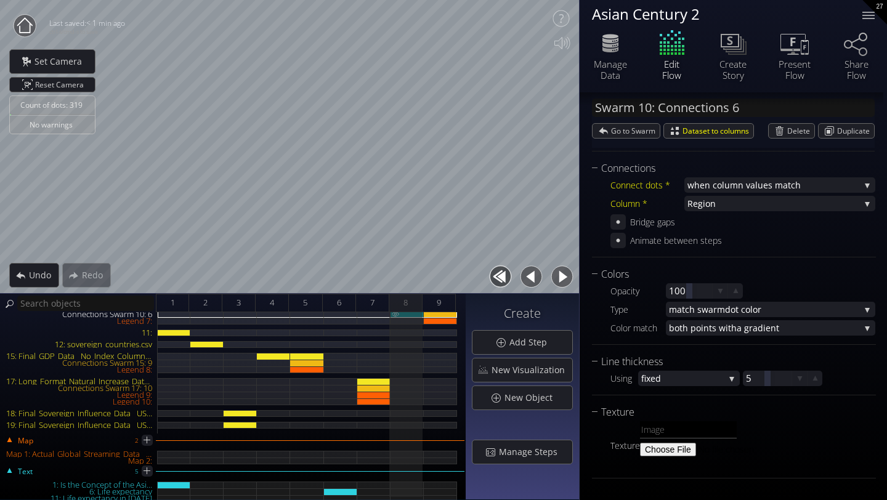
scroll to position [124, 0]
click at [438, 306] on span "9" at bounding box center [439, 302] width 4 height 15
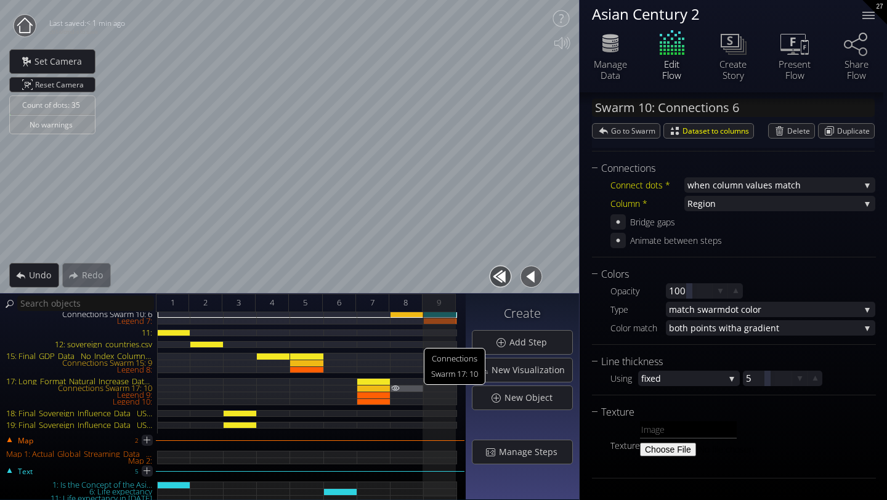
scroll to position [0, 0]
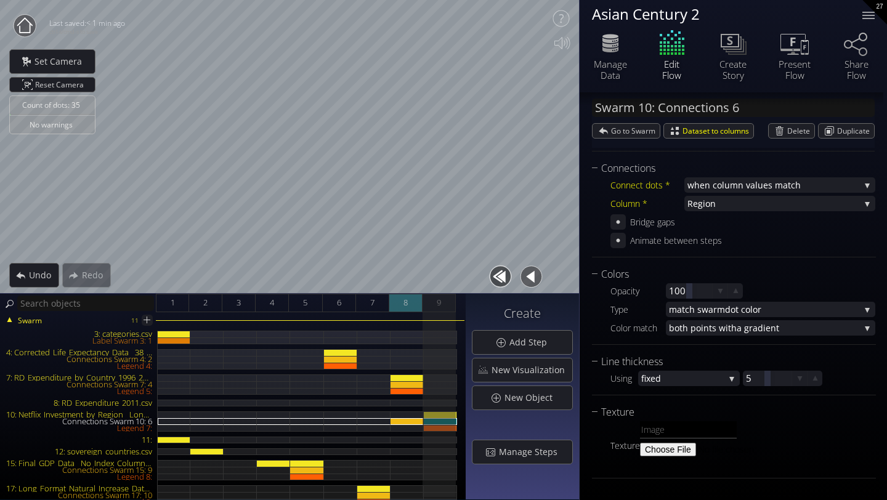
click at [405, 306] on span "8" at bounding box center [406, 302] width 4 height 15
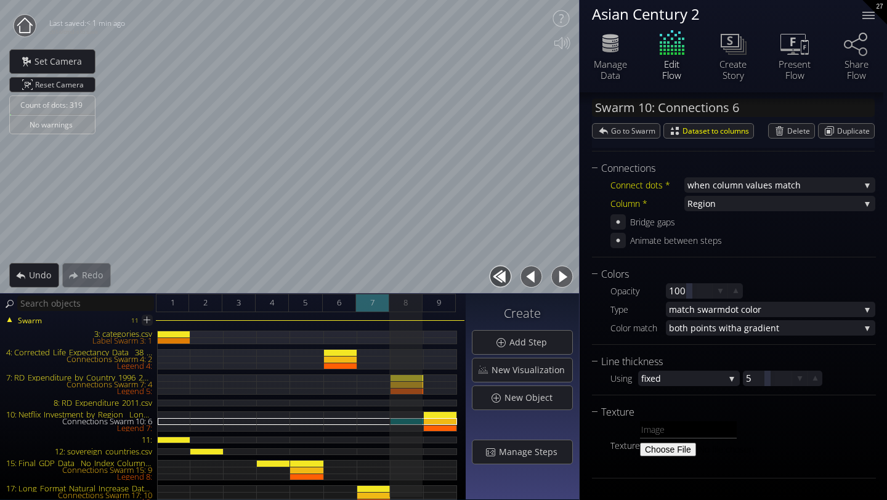
click at [373, 303] on span "7" at bounding box center [372, 302] width 4 height 15
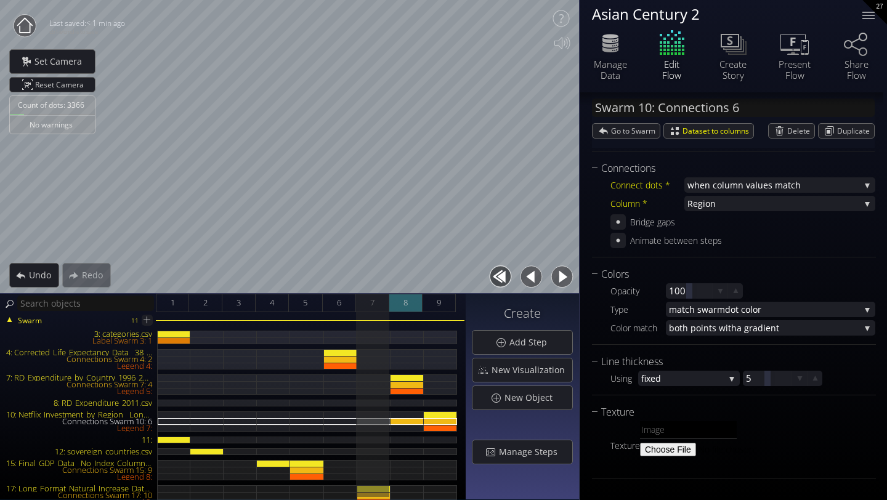
click at [407, 301] on span "8" at bounding box center [406, 302] width 4 height 15
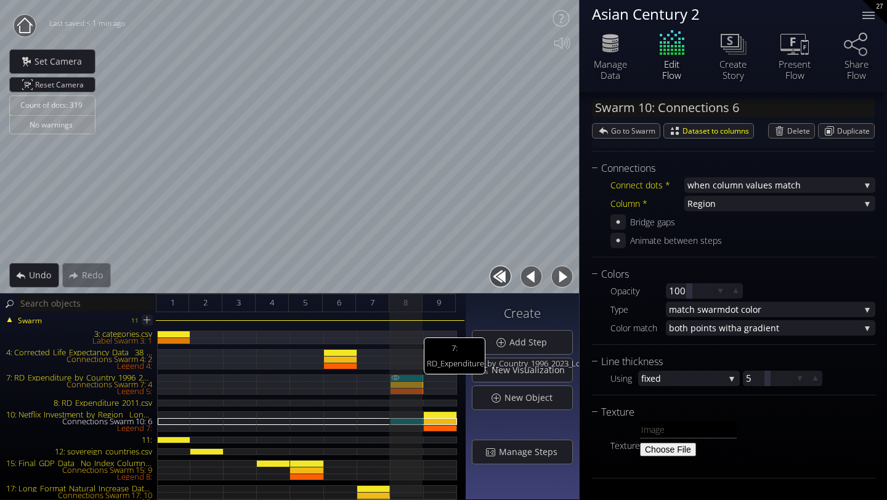
click at [407, 377] on div "7: RD_Expenditure_by_Country_1996_2023_LongFormat_With_Continent.csv" at bounding box center [407, 378] width 33 height 7
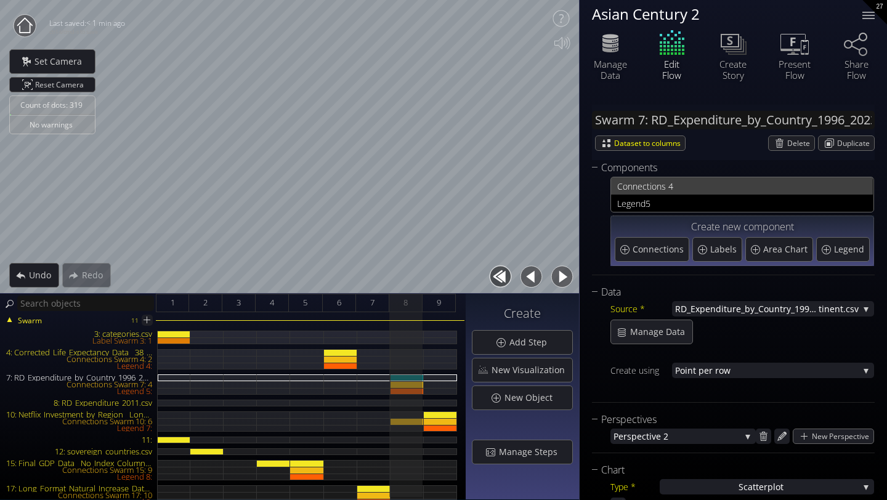
click at [673, 187] on span "nections 4" at bounding box center [750, 186] width 234 height 15
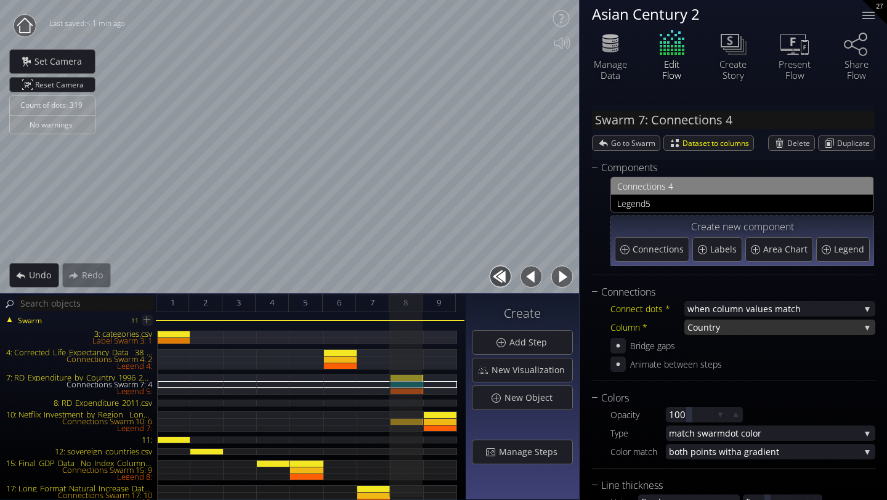
click at [712, 328] on span "try" at bounding box center [784, 327] width 151 height 15
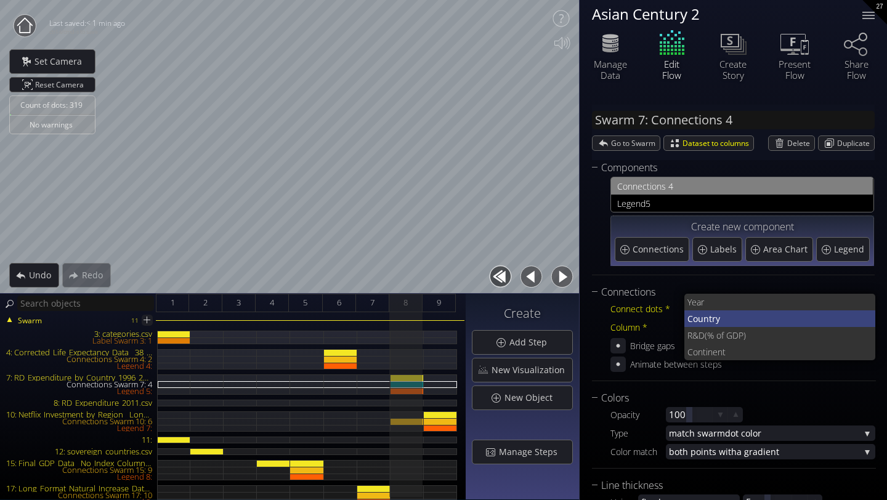
click at [709, 314] on span "try" at bounding box center [787, 319] width 157 height 17
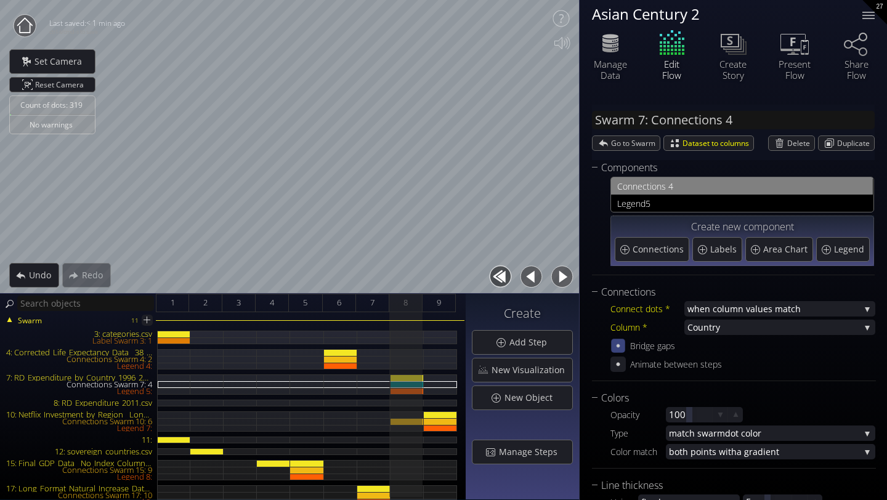
click at [625, 342] on div at bounding box center [618, 346] width 14 height 14
click at [620, 344] on icon at bounding box center [619, 345] width 8 height 9
click at [444, 305] on div "9" at bounding box center [439, 303] width 33 height 18
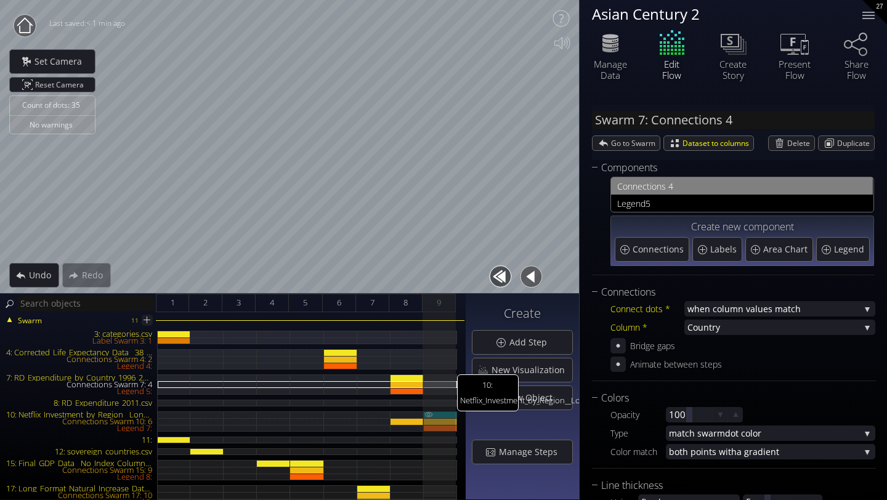
click at [441, 415] on div "10: Netflix_Investment_by_Region__Long_Format_.csv" at bounding box center [440, 415] width 33 height 7
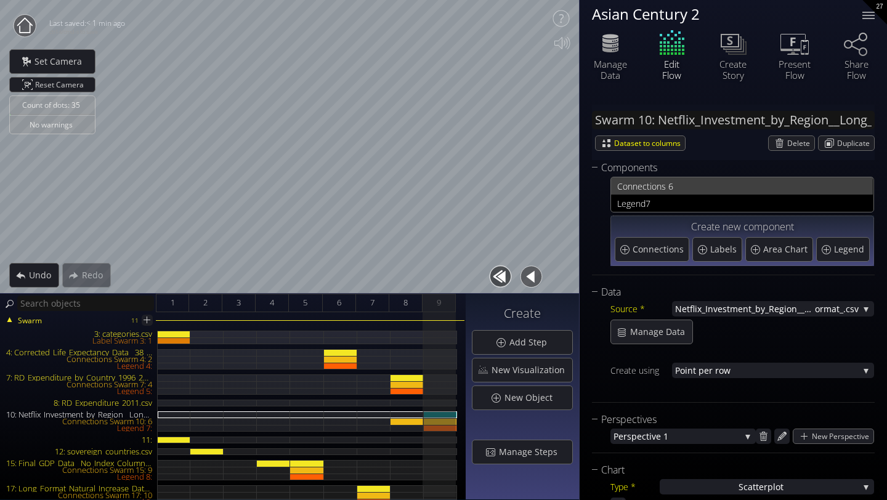
click at [648, 184] on span "nections 6" at bounding box center [750, 186] width 234 height 15
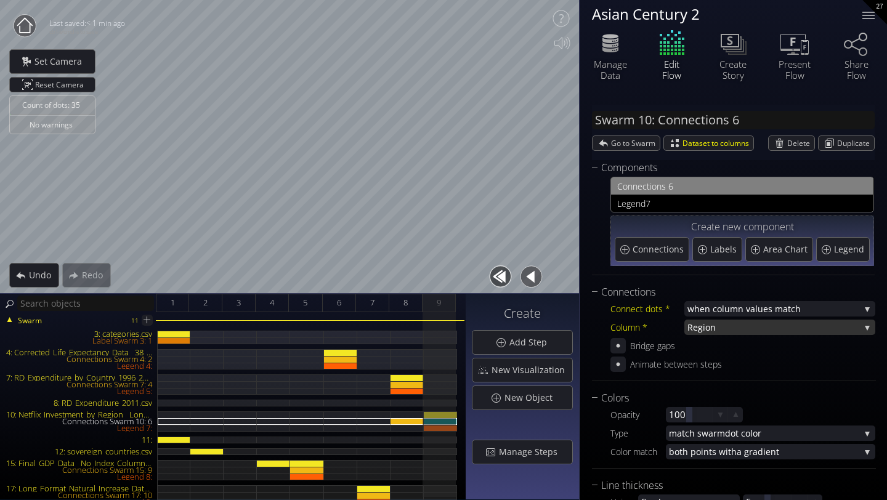
click at [711, 330] on span "gion" at bounding box center [779, 327] width 162 height 15
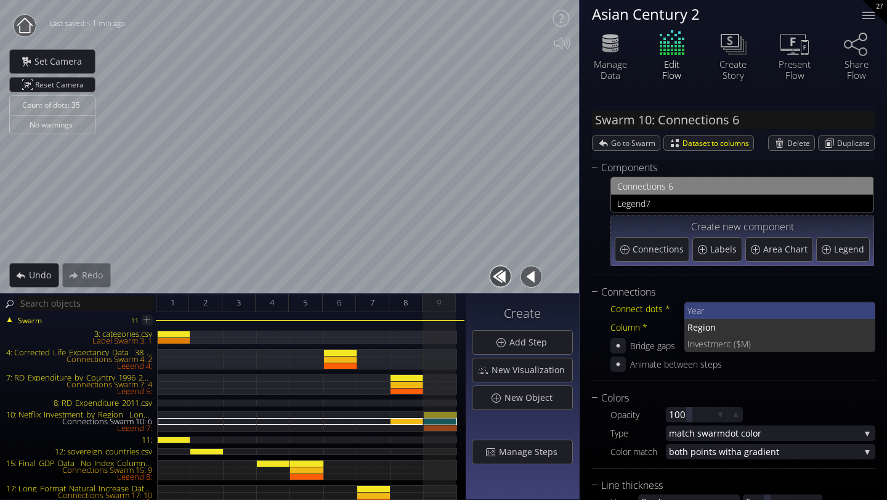
click at [700, 311] on span "Year" at bounding box center [777, 311] width 179 height 17
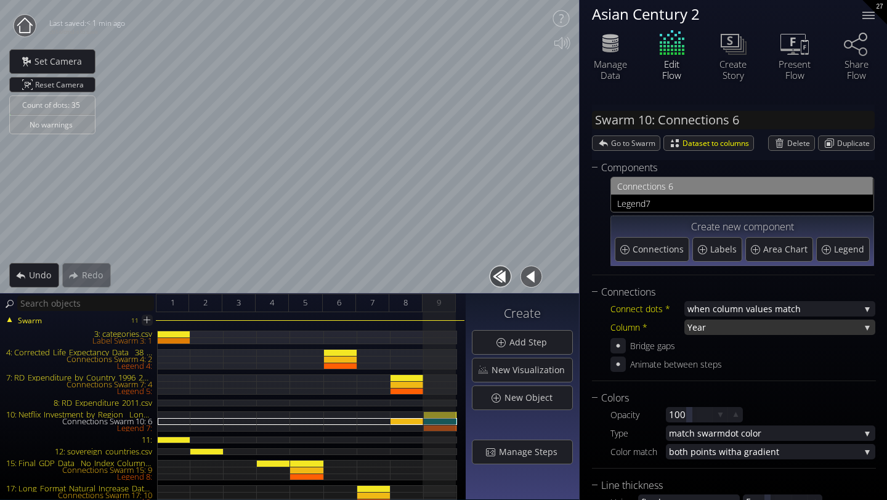
click at [703, 330] on span "Year" at bounding box center [774, 327] width 173 height 15
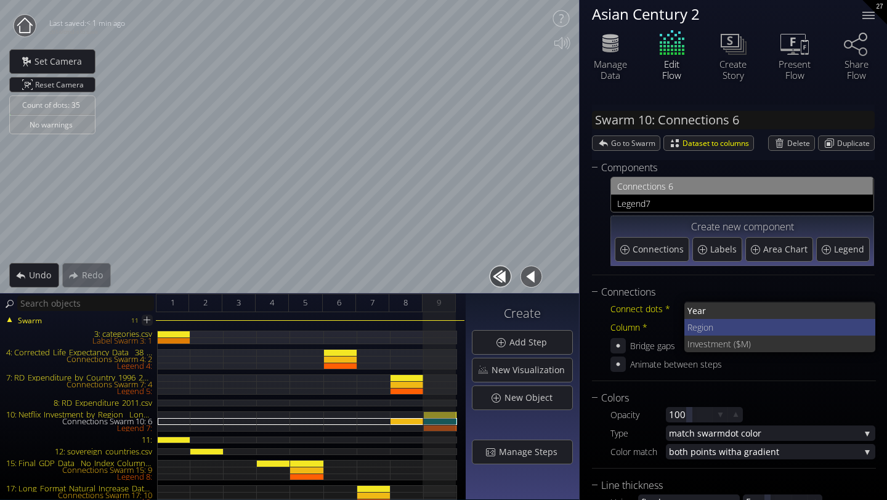
click at [703, 330] on span "gion" at bounding box center [782, 327] width 169 height 17
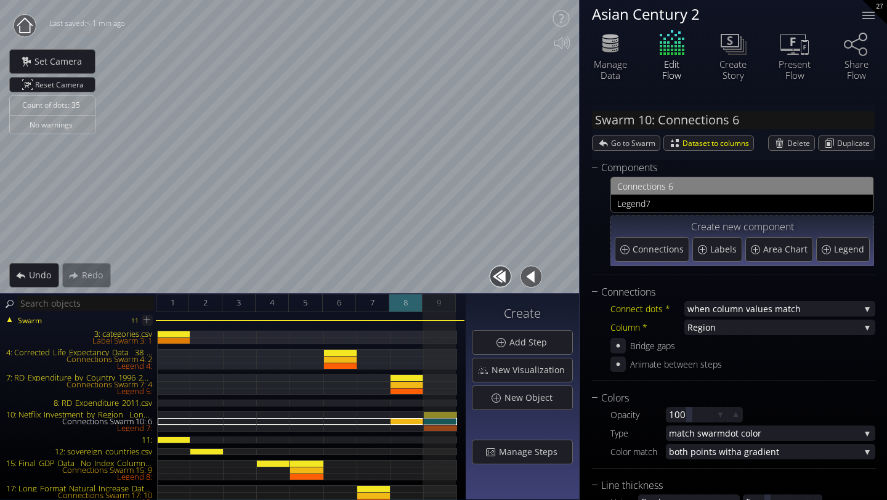
click at [408, 307] on span "8" at bounding box center [406, 302] width 4 height 15
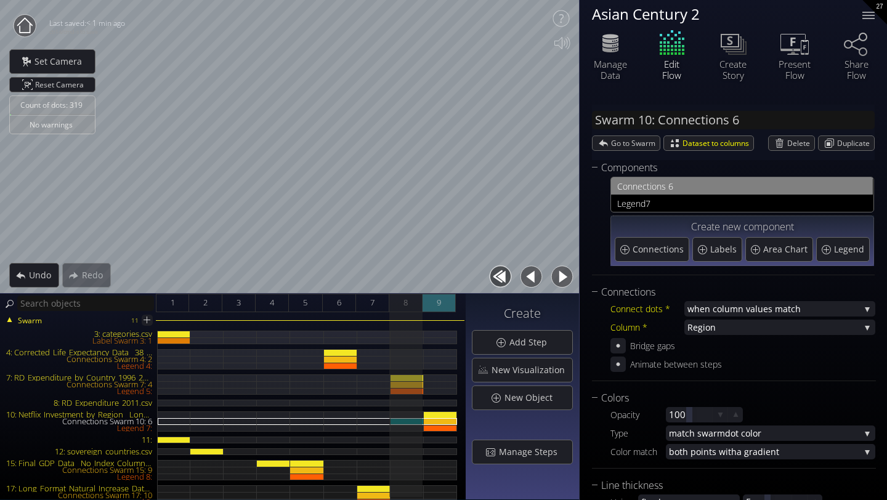
click at [441, 304] on span "9" at bounding box center [439, 302] width 4 height 15
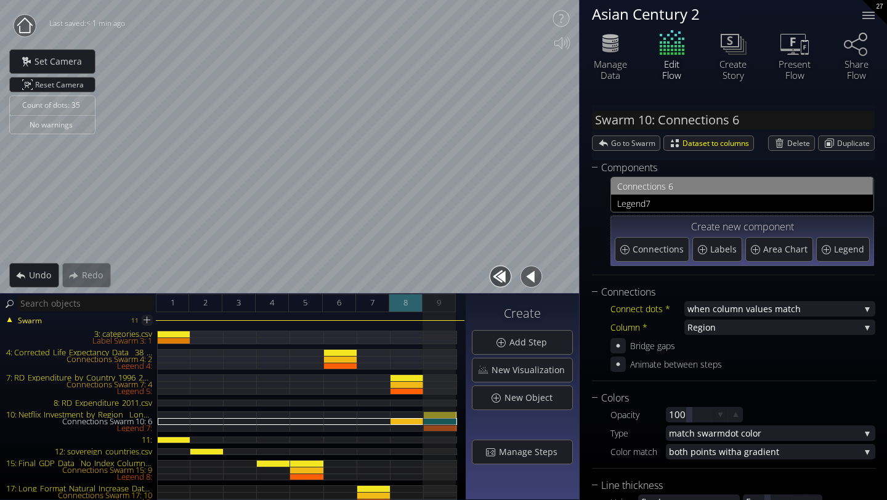
click at [405, 305] on span "8" at bounding box center [406, 302] width 4 height 15
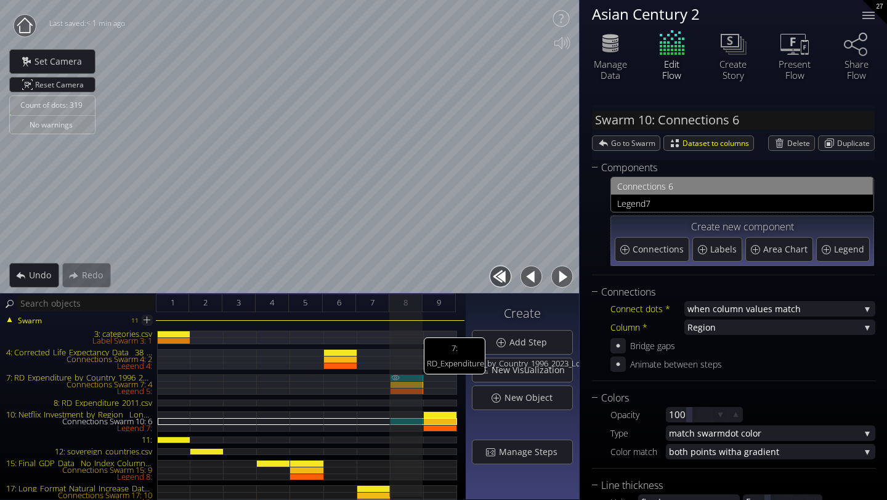
click at [415, 378] on div "7: RD_Expenditure_by_Country_1996_2023_LongFormat_With_Continent.csv" at bounding box center [407, 378] width 33 height 7
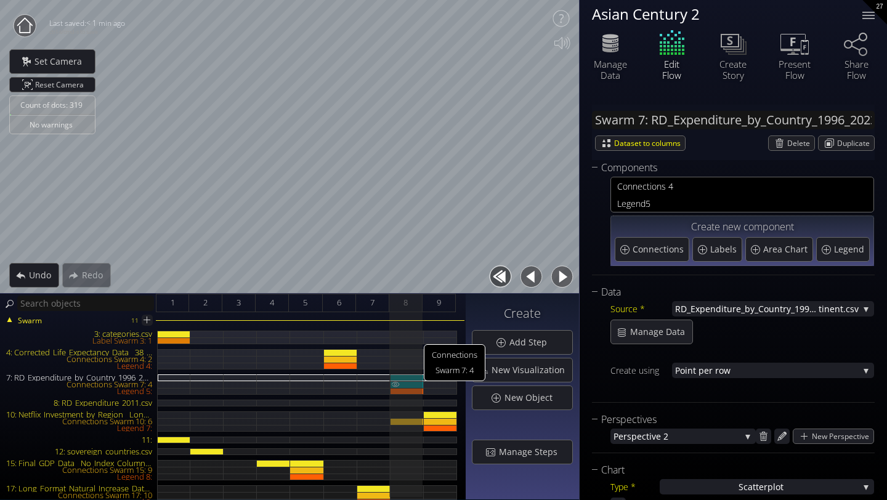
click at [416, 386] on div "Connections Swarm 7: 4" at bounding box center [407, 384] width 33 height 7
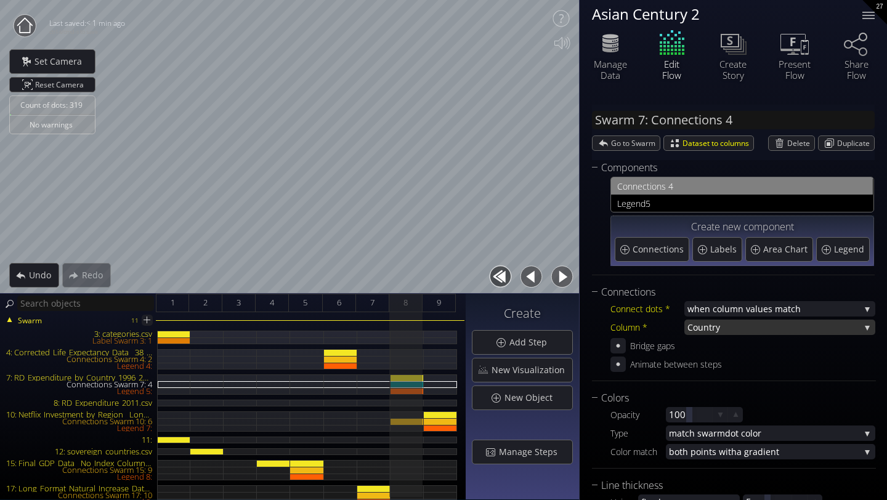
click at [709, 327] on span "try" at bounding box center [784, 327] width 151 height 15
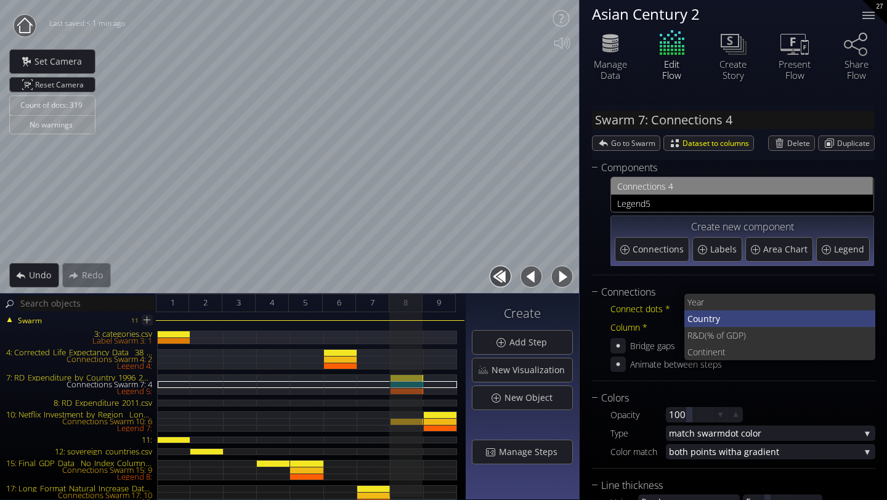
click at [703, 320] on span "Coun" at bounding box center [699, 319] width 22 height 17
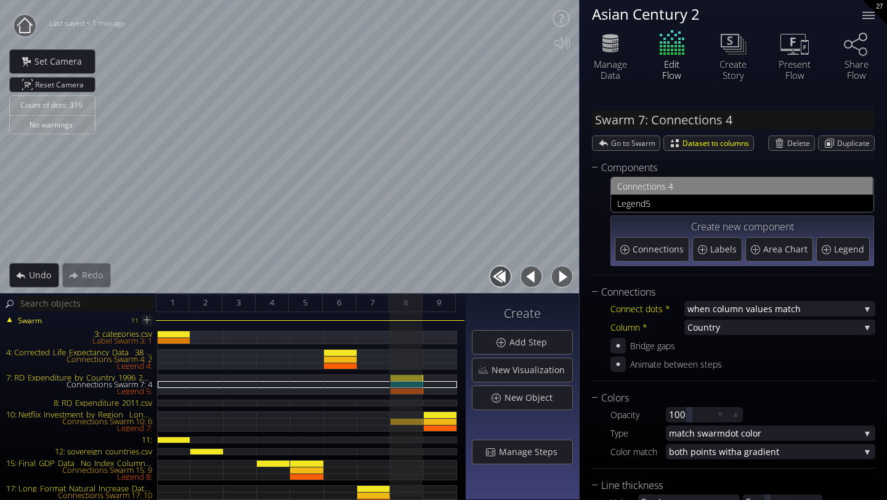
click at [718, 344] on div "Bridge gaps" at bounding box center [743, 345] width 265 height 15
click at [864, 15] on div at bounding box center [869, 15] width 12 height 1
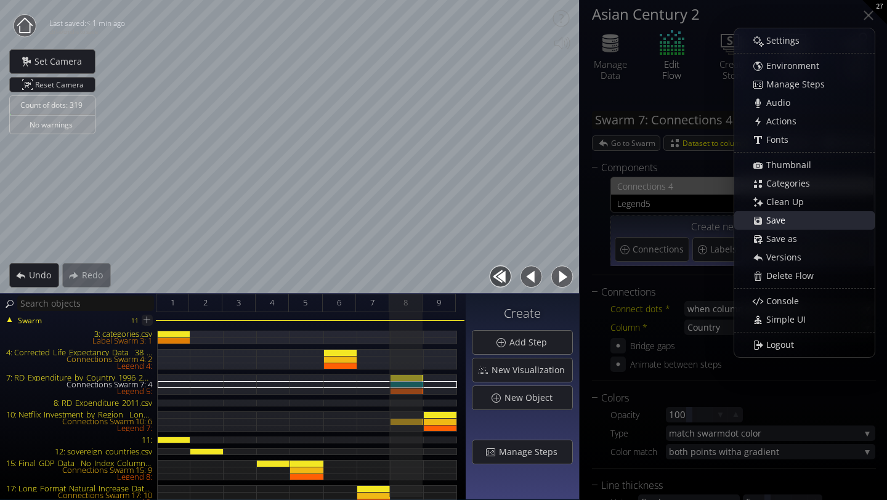
click at [806, 219] on div "Save" at bounding box center [811, 220] width 127 height 17
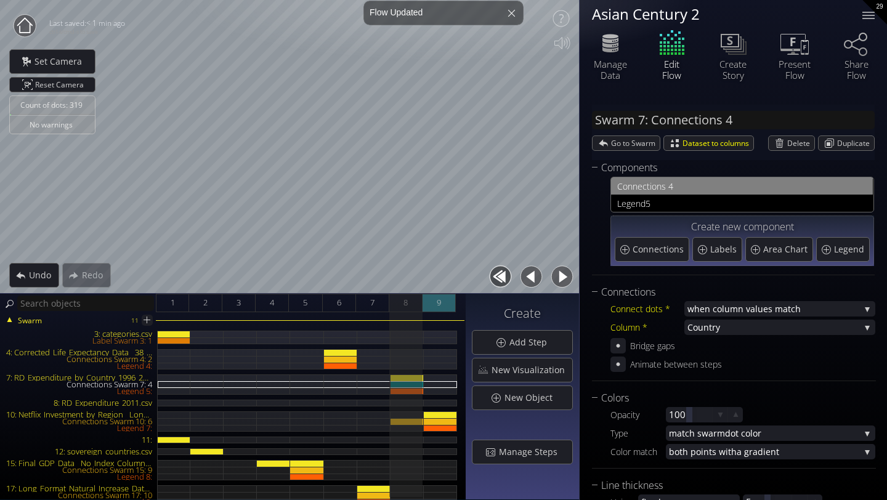
click at [433, 301] on div "9" at bounding box center [439, 303] width 33 height 18
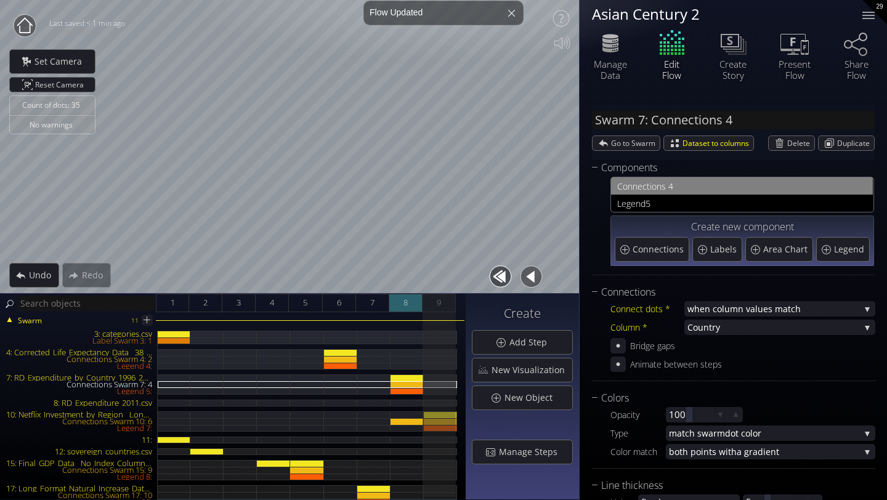
click at [404, 303] on span "8" at bounding box center [406, 302] width 4 height 15
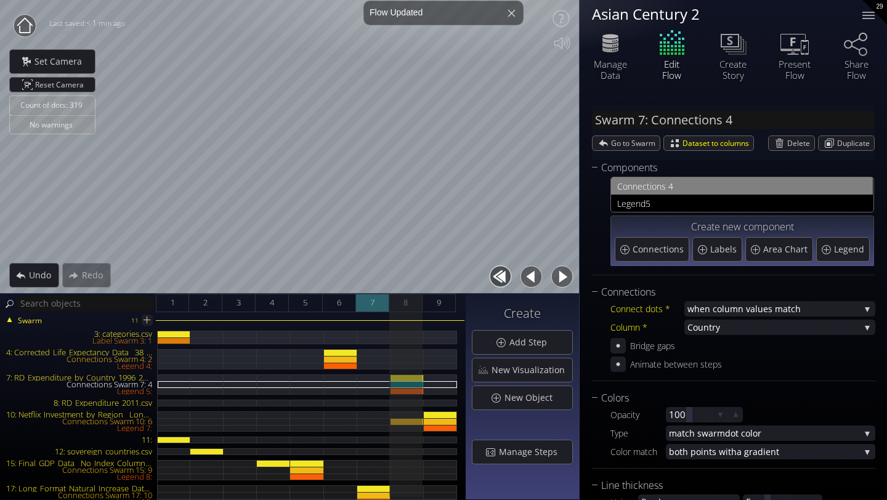
click at [372, 304] on span "7" at bounding box center [372, 302] width 4 height 15
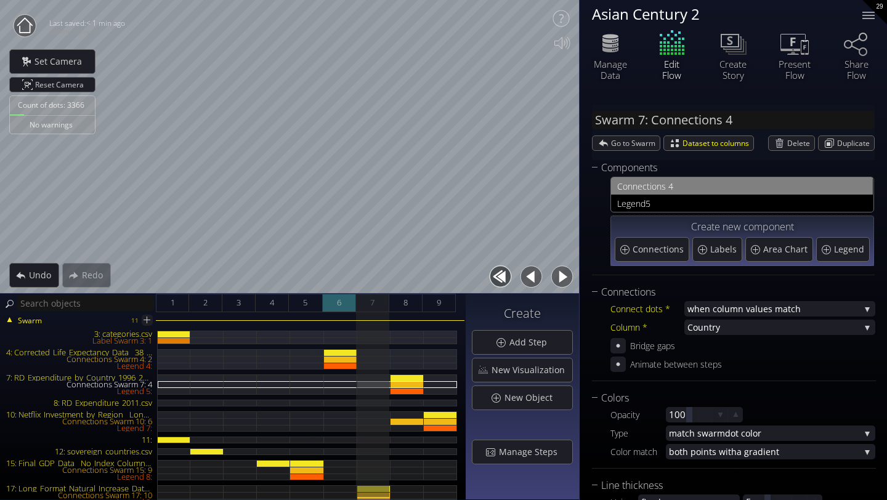
click at [337, 300] on span "6" at bounding box center [339, 302] width 4 height 15
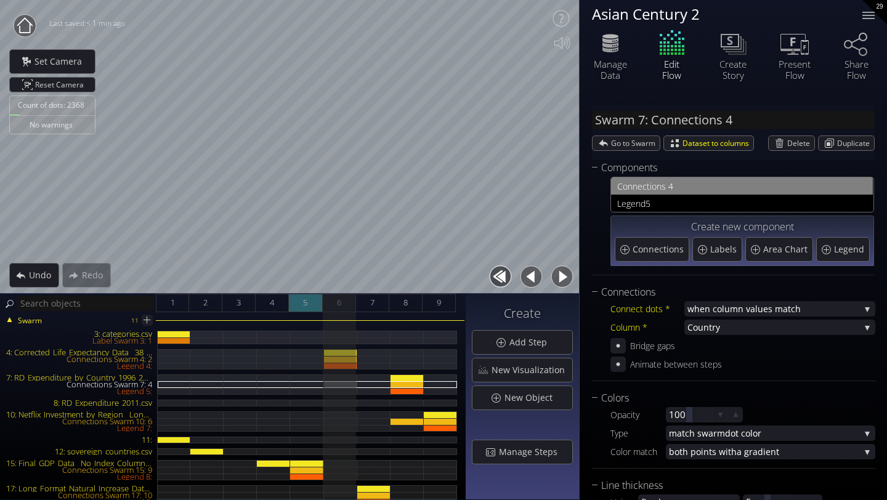
click at [302, 301] on div "5" at bounding box center [305, 303] width 33 height 18
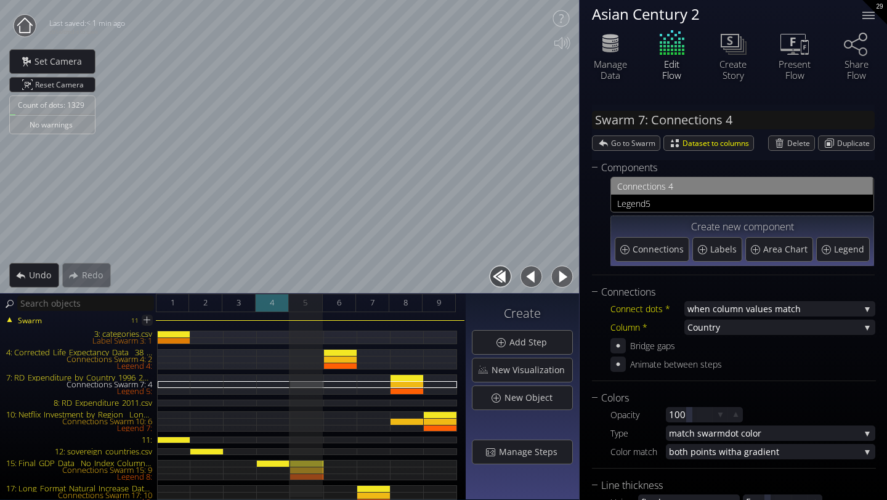
click at [266, 303] on div "4" at bounding box center [272, 303] width 33 height 18
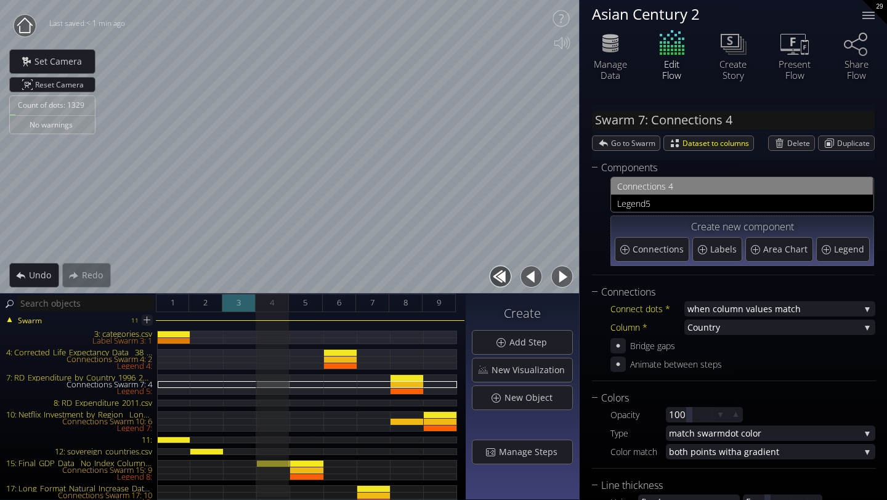
click at [240, 306] on span "3" at bounding box center [239, 302] width 4 height 15
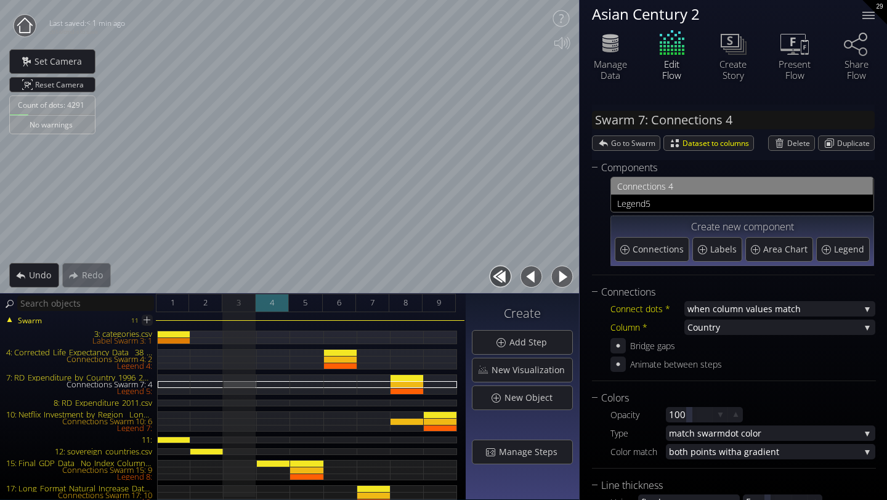
click at [274, 308] on span "4" at bounding box center [272, 302] width 4 height 15
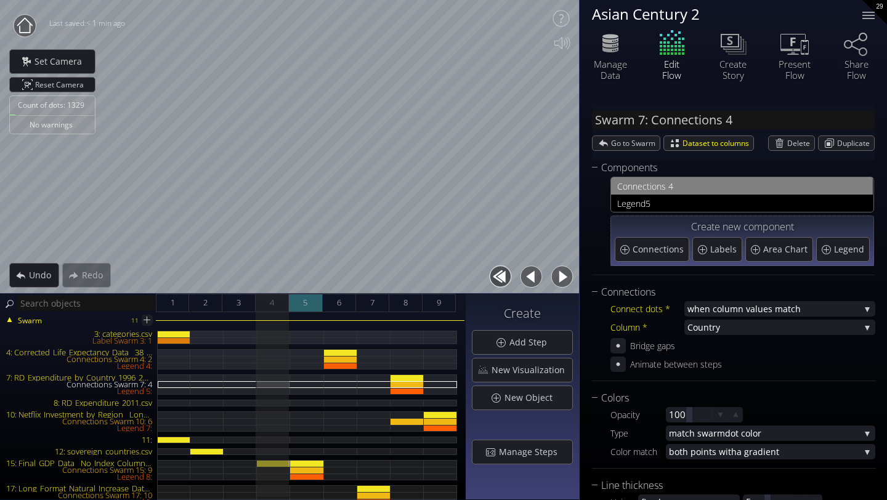
click at [304, 310] on span "5" at bounding box center [305, 302] width 4 height 15
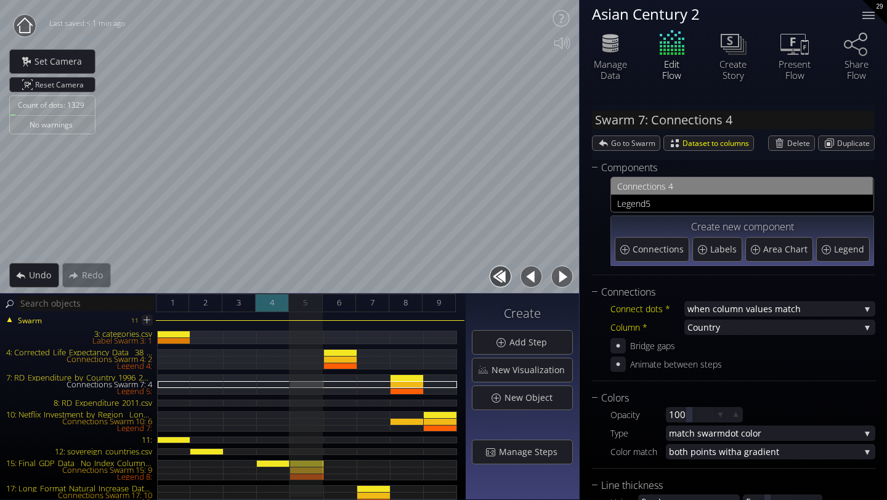
click at [281, 310] on div "4" at bounding box center [272, 303] width 33 height 18
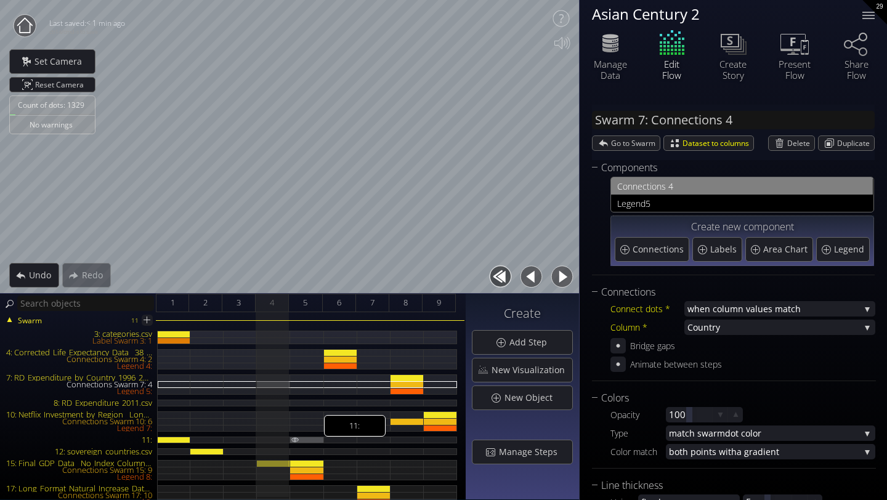
scroll to position [51, 0]
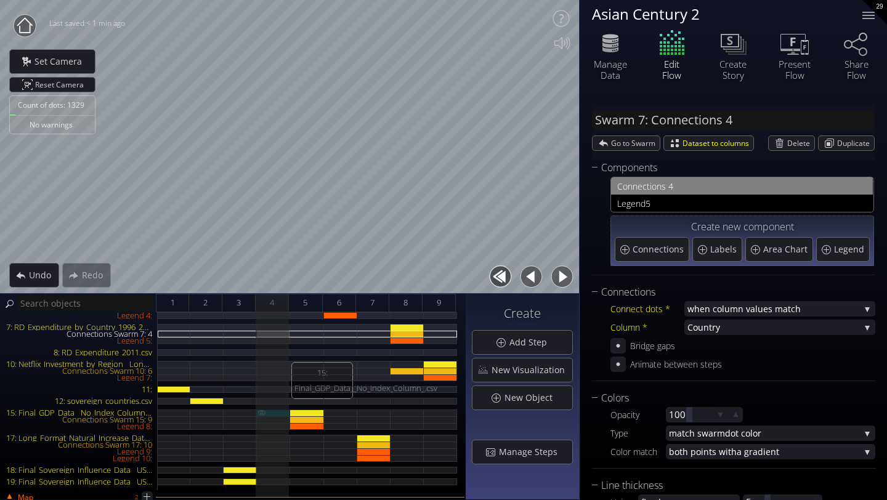
click at [273, 412] on div "15: Final_GDP_Data__No_Index_Column_.csv" at bounding box center [273, 413] width 33 height 7
type input "Swarm 15: Final_GDP_Data__No_Index_Column_.csv"
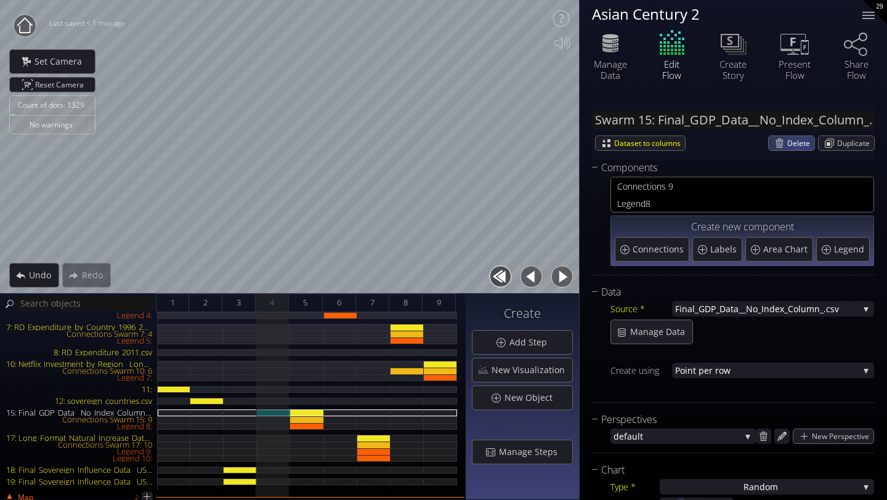
click at [793, 147] on span "Delete" at bounding box center [801, 143] width 27 height 14
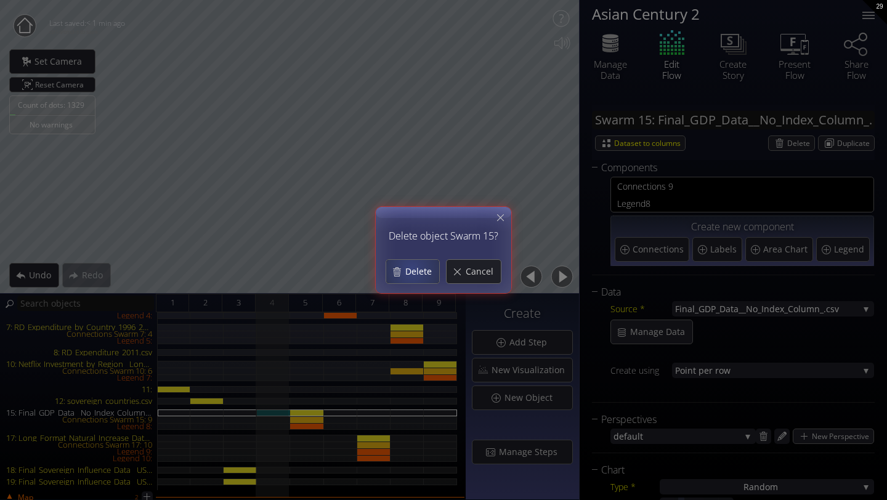
click at [413, 270] on span "Delete" at bounding box center [422, 272] width 35 height 12
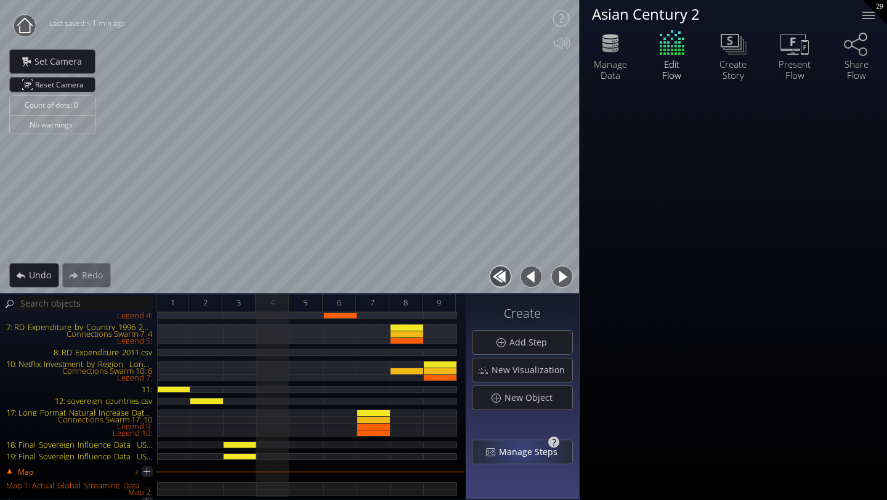
click at [524, 449] on span "Manage Steps" at bounding box center [532, 452] width 67 height 12
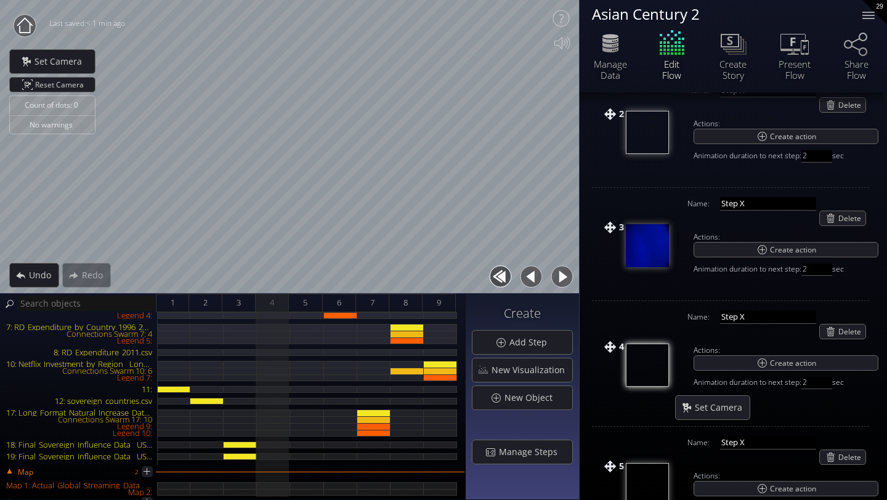
scroll to position [260, 0]
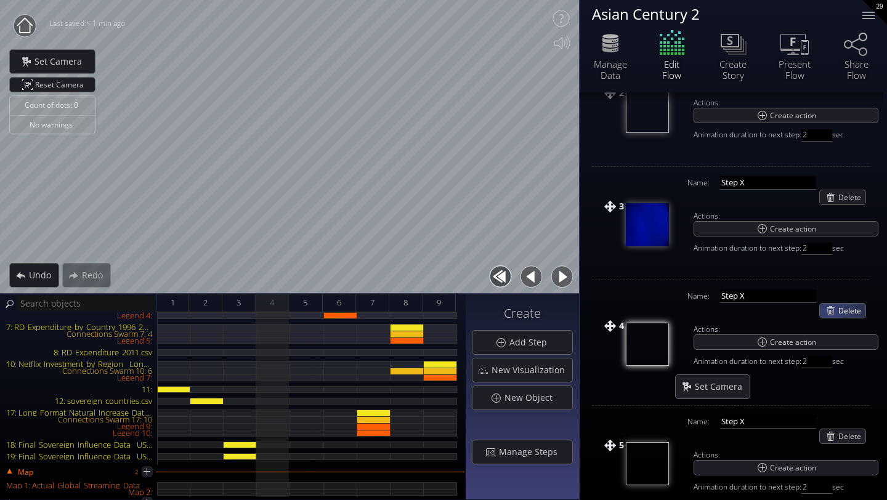
click at [842, 310] on span "Delete" at bounding box center [852, 311] width 27 height 14
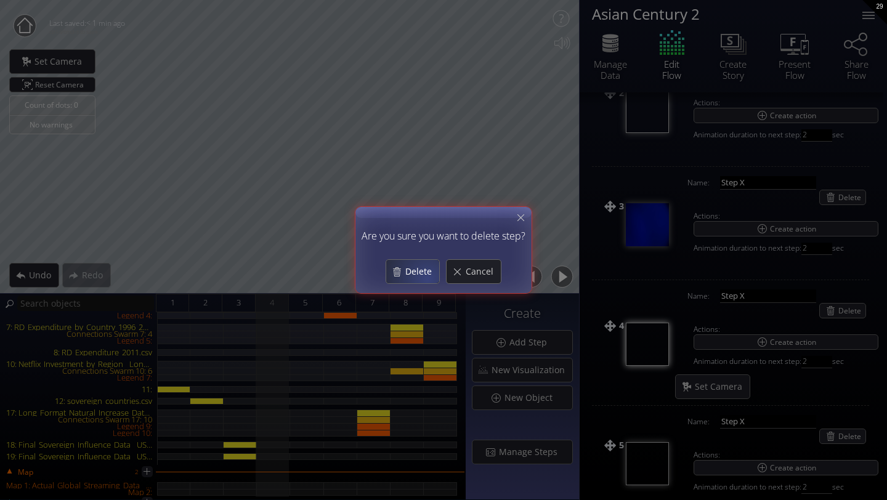
click at [428, 278] on div "Delete" at bounding box center [412, 271] width 53 height 23
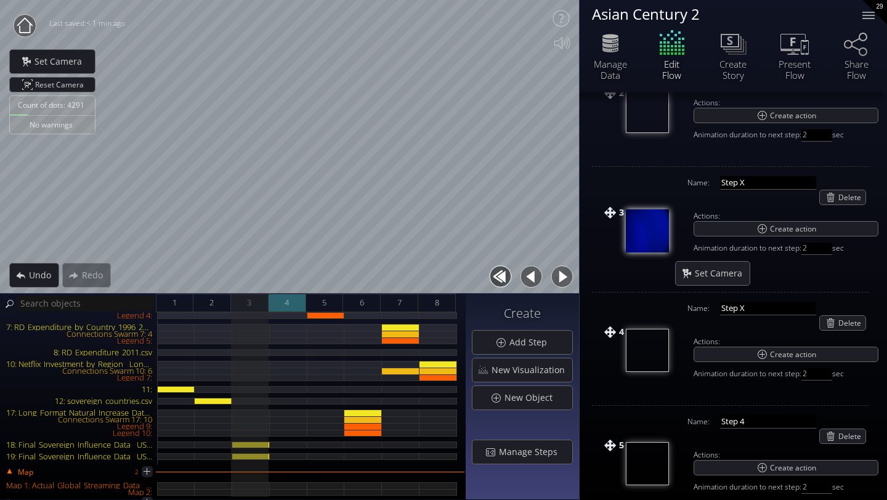
click at [295, 304] on div "4" at bounding box center [288, 303] width 38 height 18
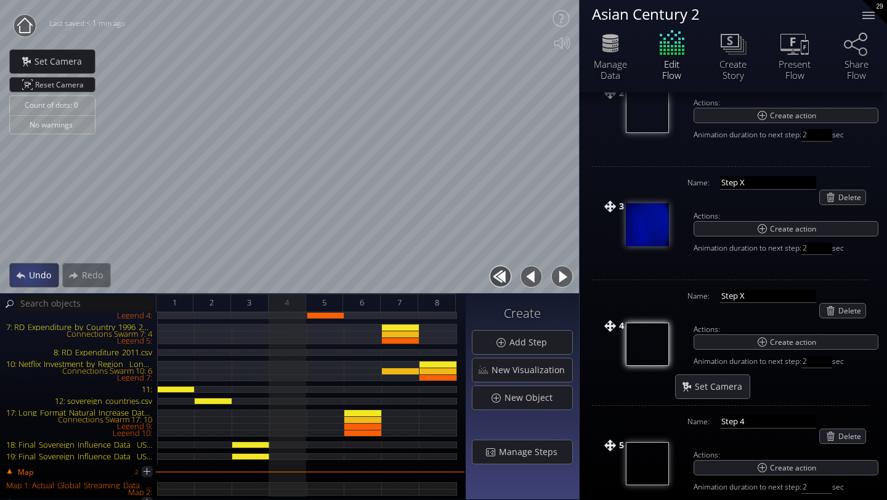
click at [29, 279] on span "Undo" at bounding box center [43, 275] width 30 height 12
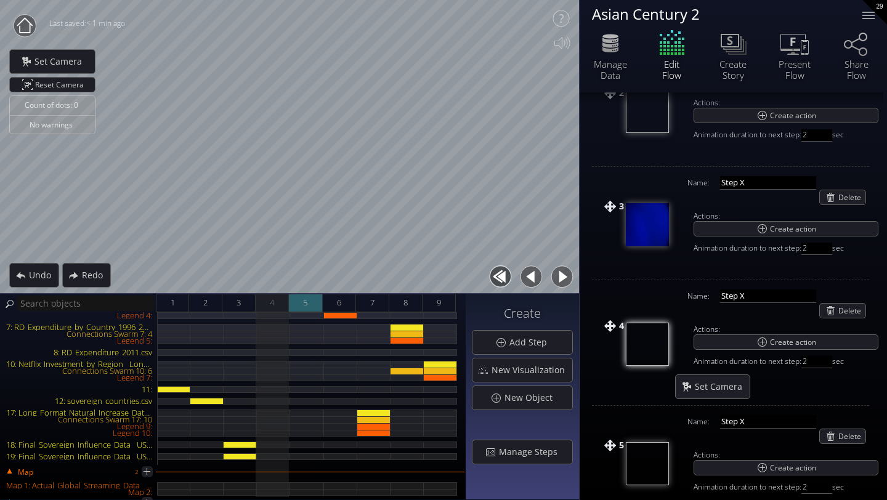
click at [313, 298] on div "5" at bounding box center [305, 303] width 33 height 18
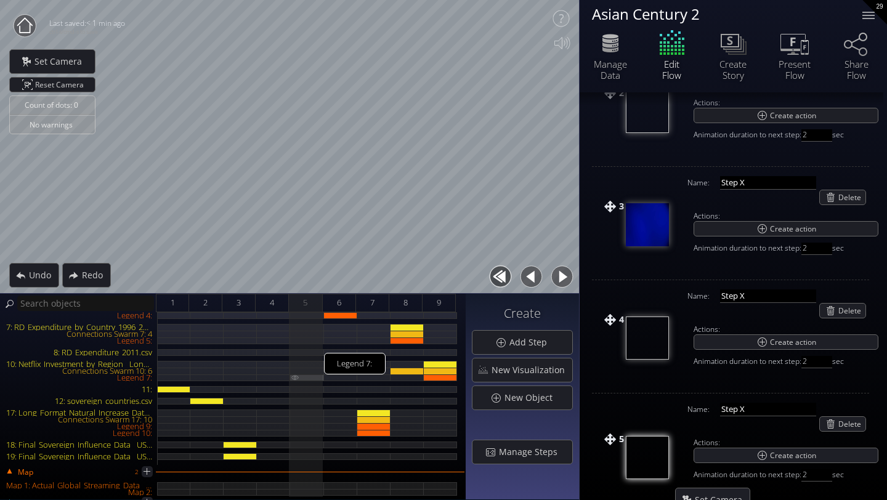
scroll to position [0, 0]
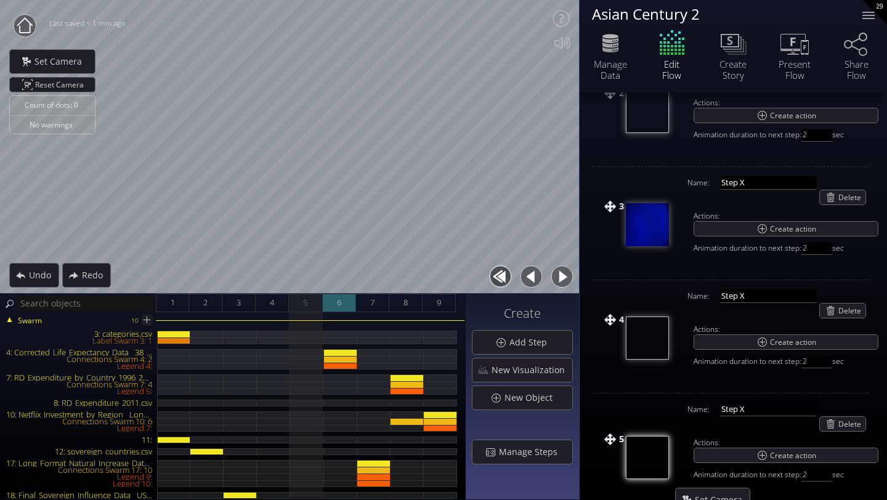
click at [337, 306] on span "6" at bounding box center [339, 302] width 4 height 15
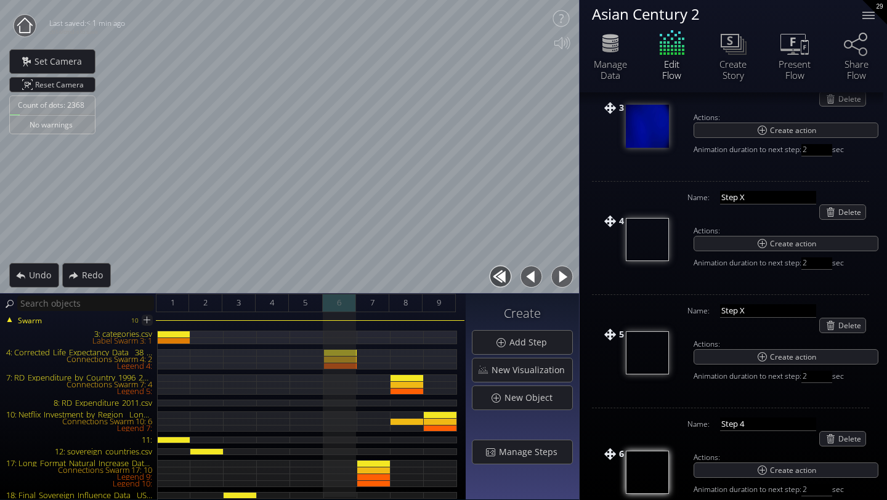
scroll to position [362, 0]
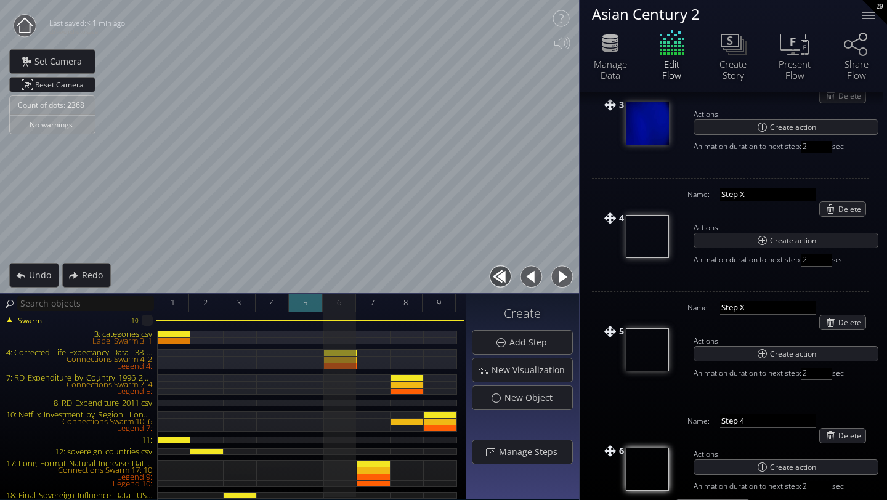
click at [307, 302] on span "5" at bounding box center [305, 302] width 4 height 15
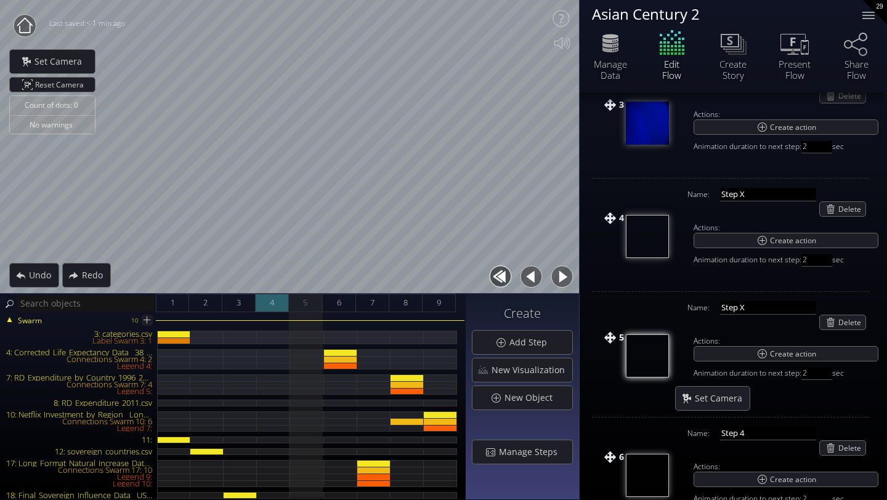
click at [279, 306] on div "4" at bounding box center [272, 303] width 33 height 18
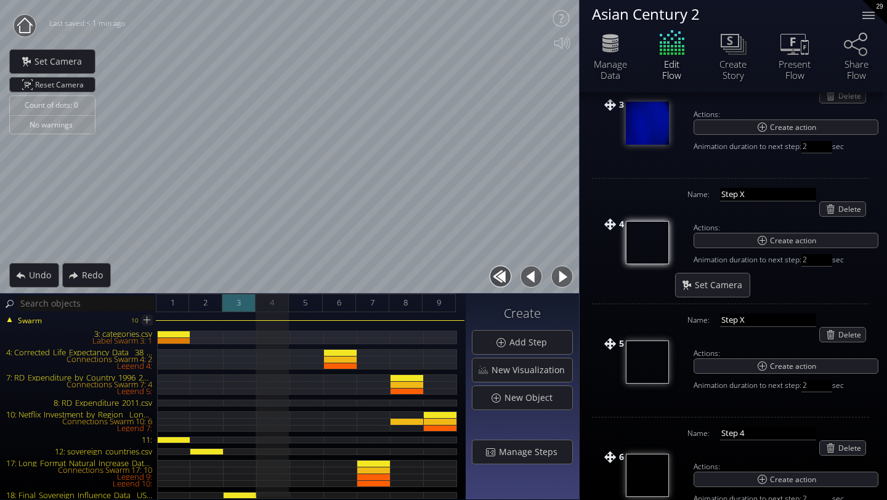
click at [242, 309] on div "3" at bounding box center [238, 303] width 33 height 18
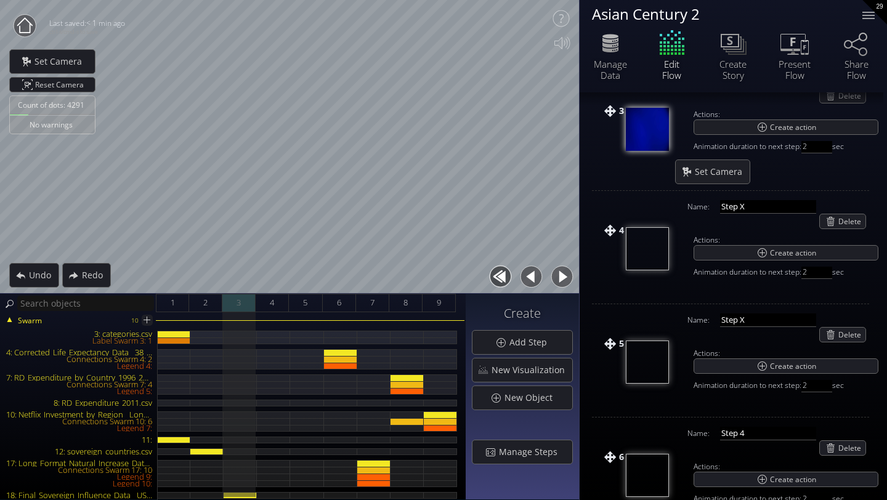
scroll to position [368, 0]
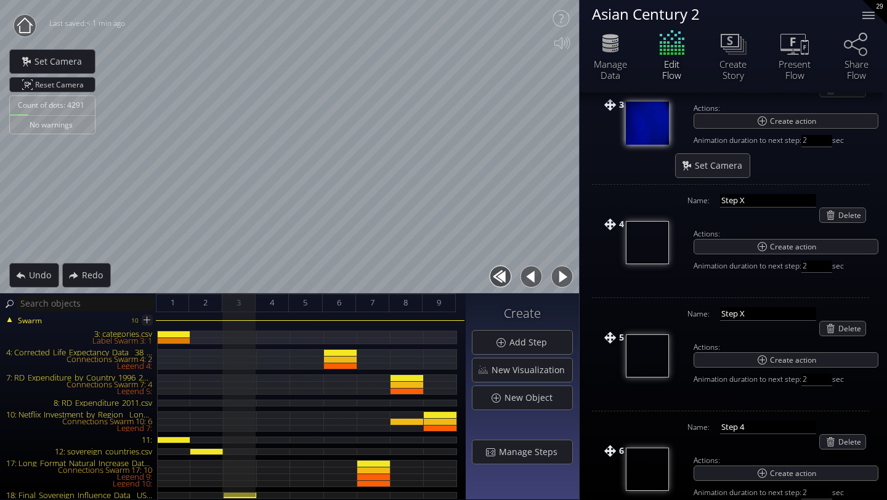
click at [274, 312] on div "Swarm 10 3: categories.csv Label Swarm 3: 1 4: Corrected_Life_Expectancy_Data__…" at bounding box center [233, 406] width 466 height 188
click at [282, 308] on div "4" at bounding box center [272, 303] width 33 height 18
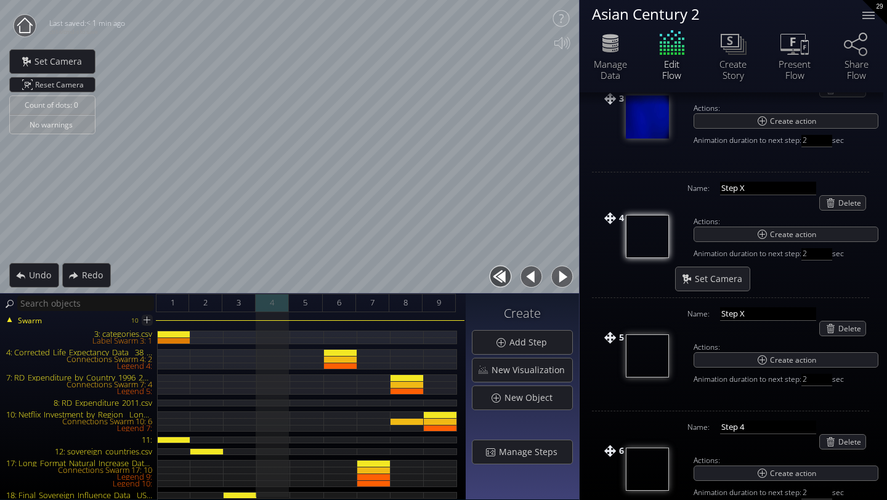
scroll to position [362, 0]
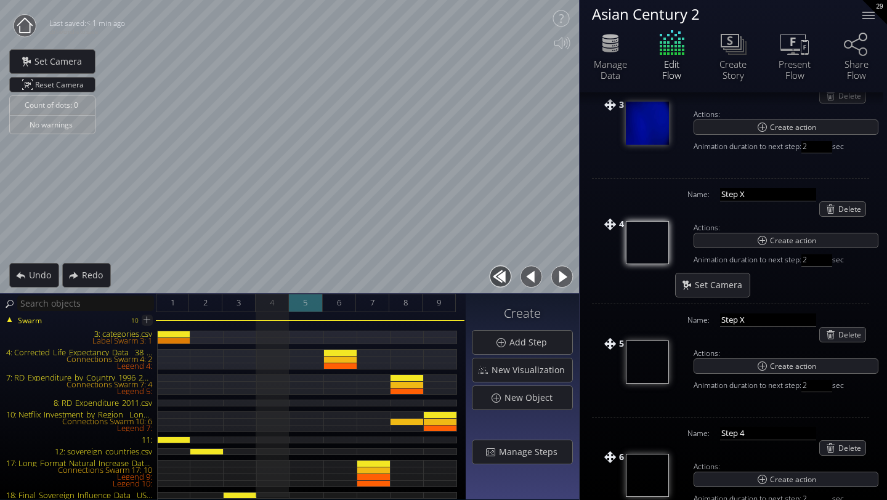
click at [313, 306] on div "5" at bounding box center [305, 303] width 33 height 18
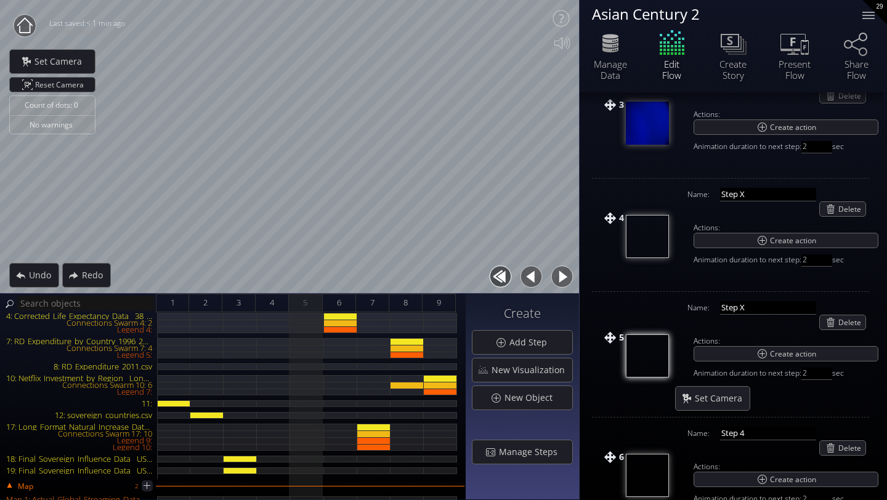
scroll to position [0, 0]
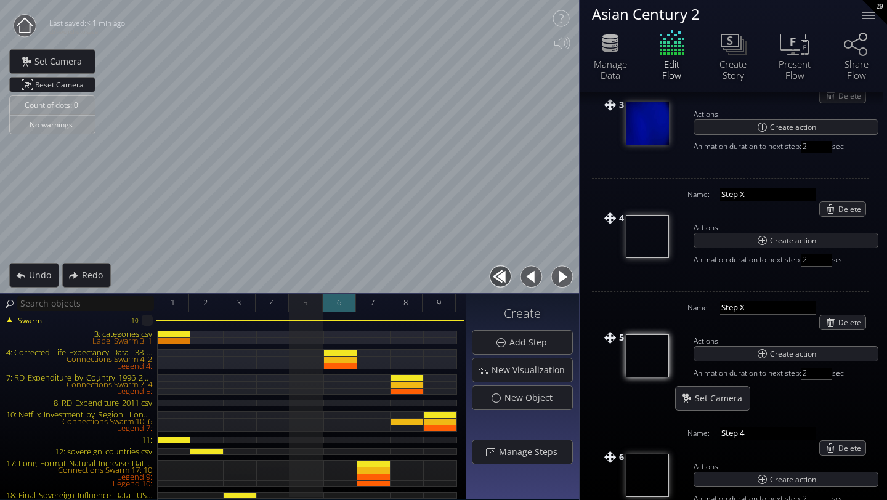
click at [336, 295] on div "6" at bounding box center [339, 303] width 33 height 18
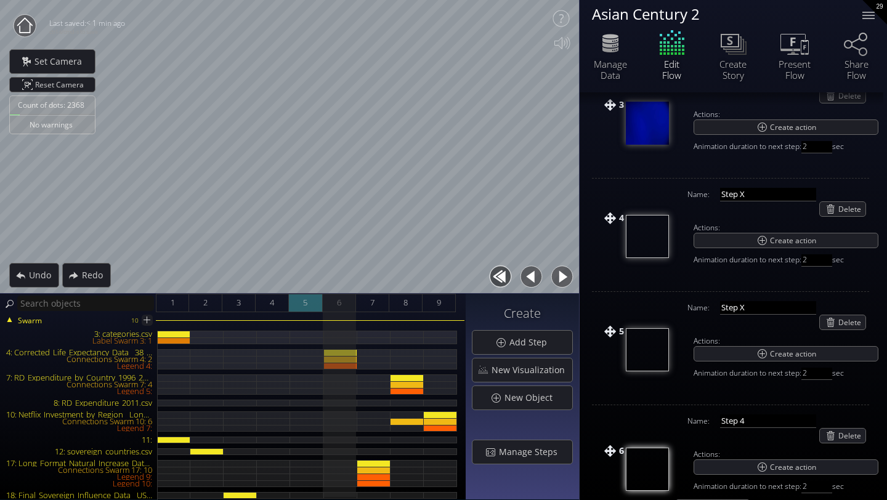
click at [301, 309] on div "5" at bounding box center [305, 303] width 33 height 18
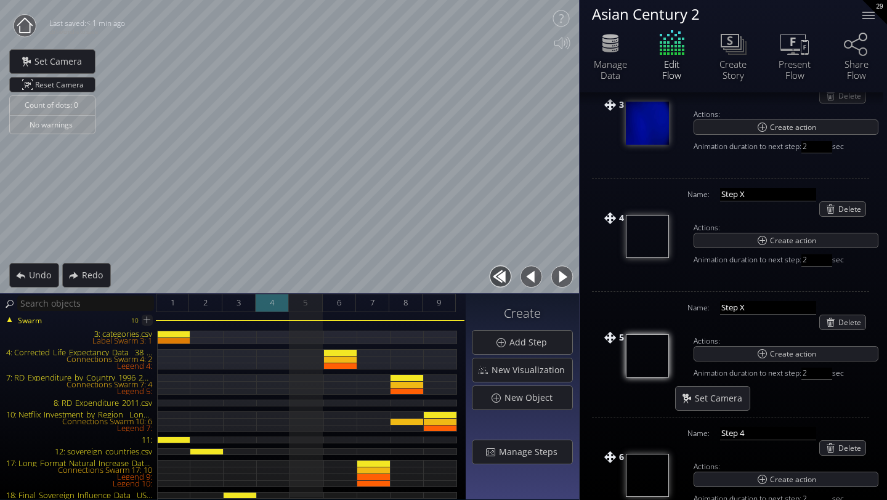
click at [283, 309] on div "4" at bounding box center [272, 303] width 33 height 18
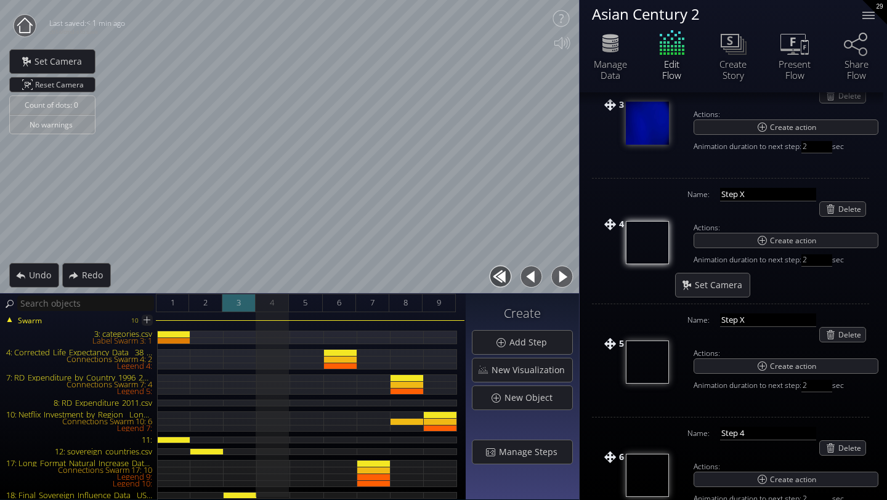
click at [235, 311] on div "3" at bounding box center [238, 303] width 33 height 18
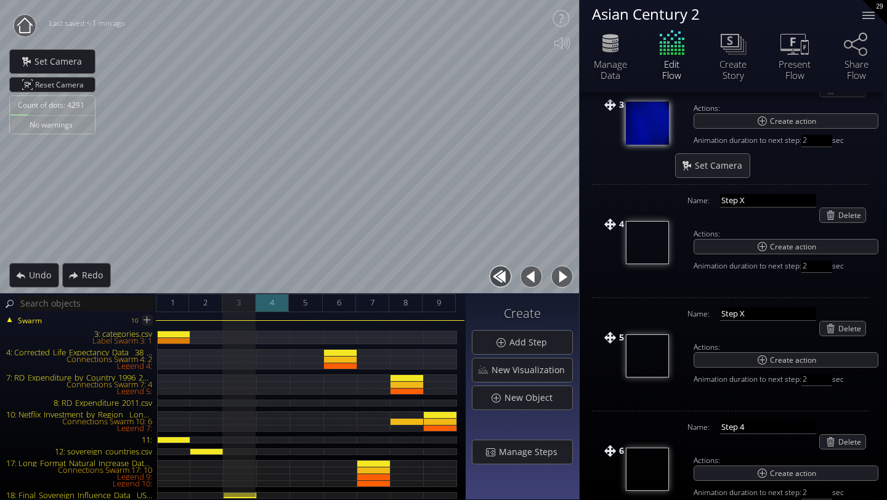
click at [258, 309] on div "4" at bounding box center [272, 303] width 33 height 18
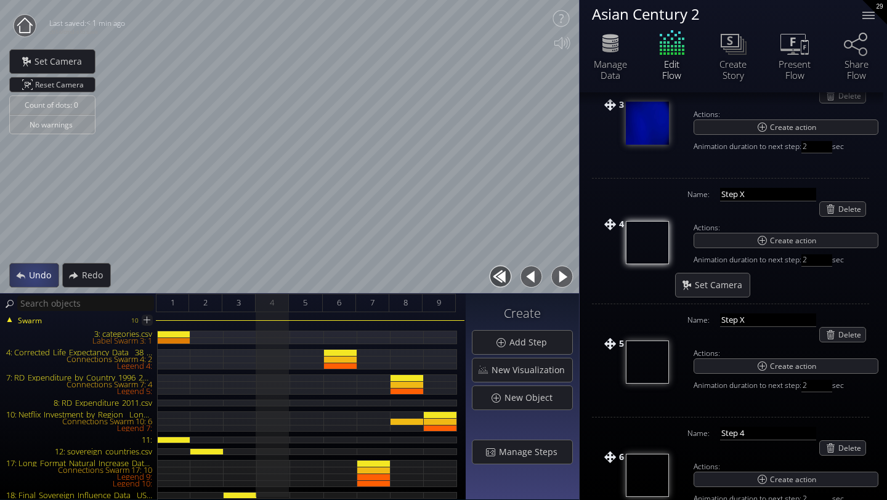
click at [36, 276] on span "Undo" at bounding box center [43, 275] width 30 height 12
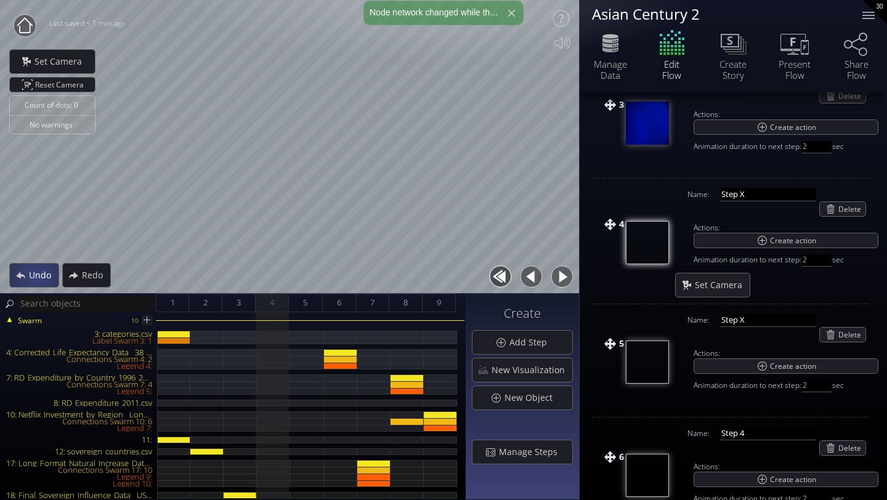
click at [36, 276] on span "Undo" at bounding box center [43, 275] width 30 height 12
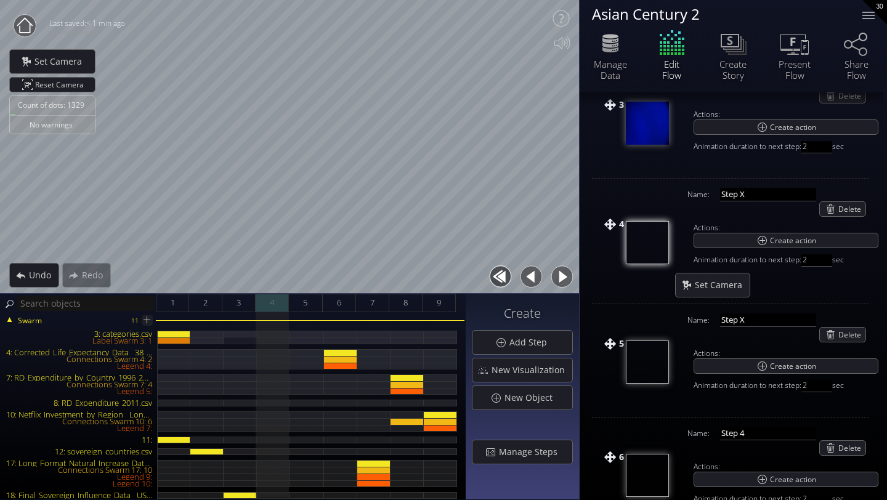
click at [283, 306] on div "4" at bounding box center [272, 303] width 33 height 18
click at [316, 307] on div "5" at bounding box center [305, 303] width 33 height 18
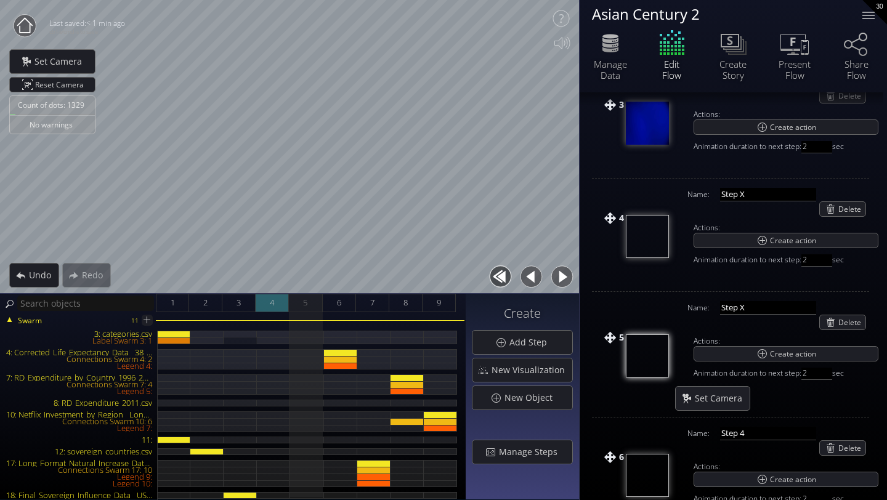
click at [280, 306] on div "4" at bounding box center [272, 303] width 33 height 18
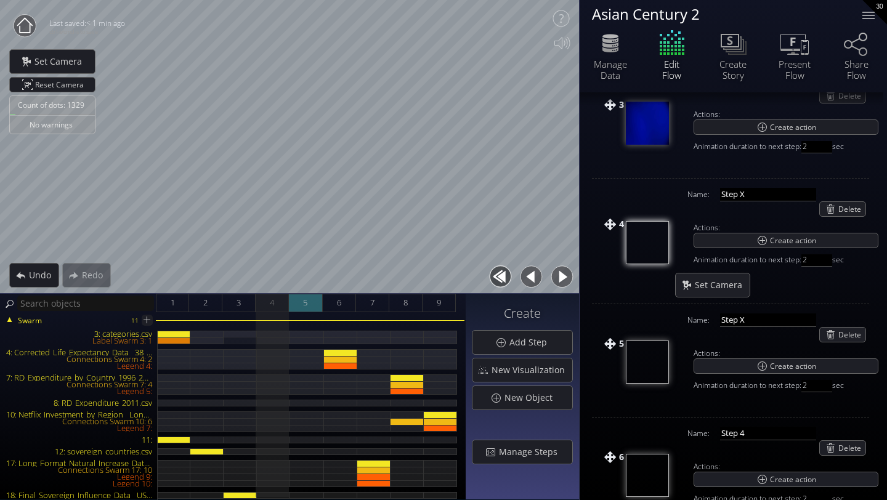
click at [304, 306] on span "5" at bounding box center [305, 302] width 4 height 15
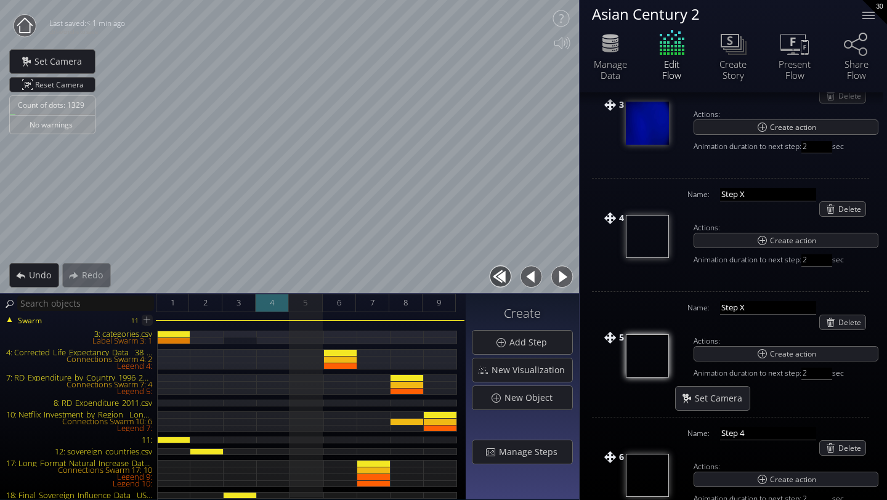
click at [272, 306] on span "4" at bounding box center [272, 302] width 4 height 15
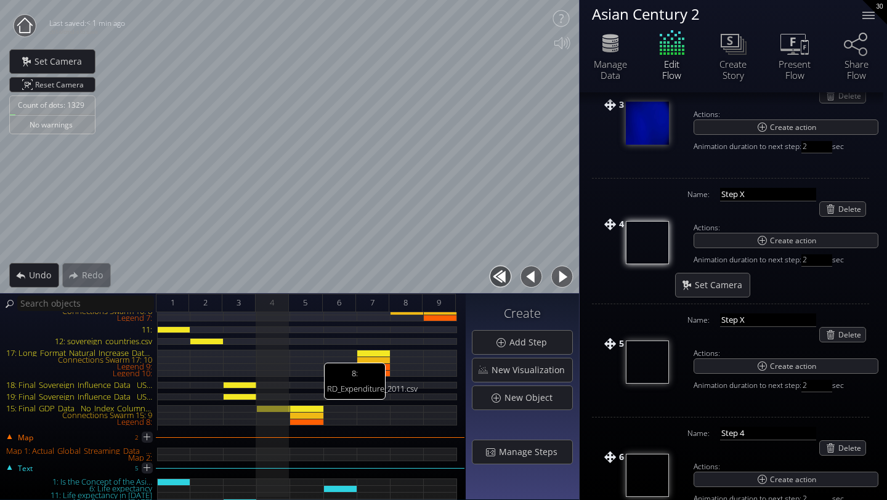
scroll to position [111, 0]
click at [311, 309] on div "5" at bounding box center [305, 303] width 33 height 18
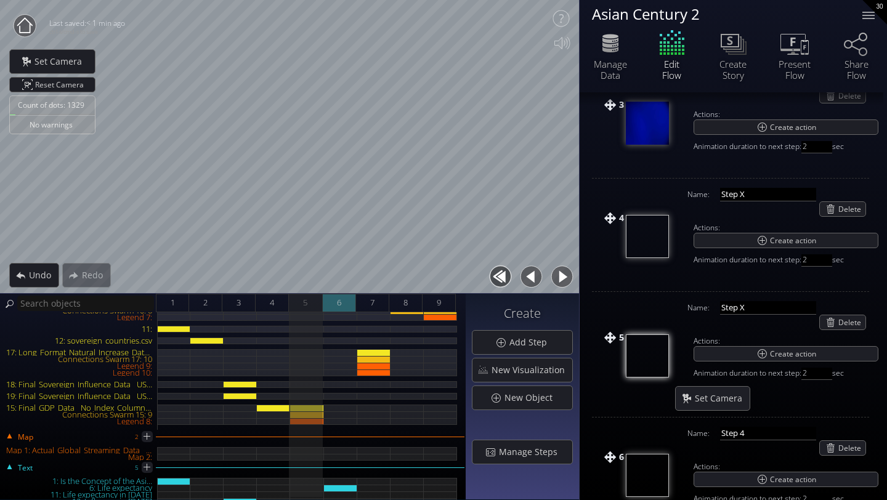
click at [344, 299] on div "6" at bounding box center [339, 303] width 33 height 18
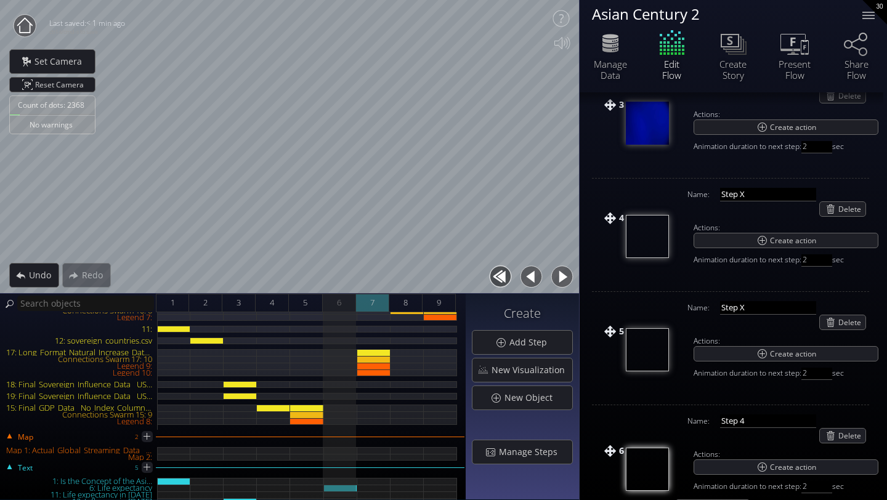
click at [363, 299] on div "7" at bounding box center [372, 303] width 33 height 18
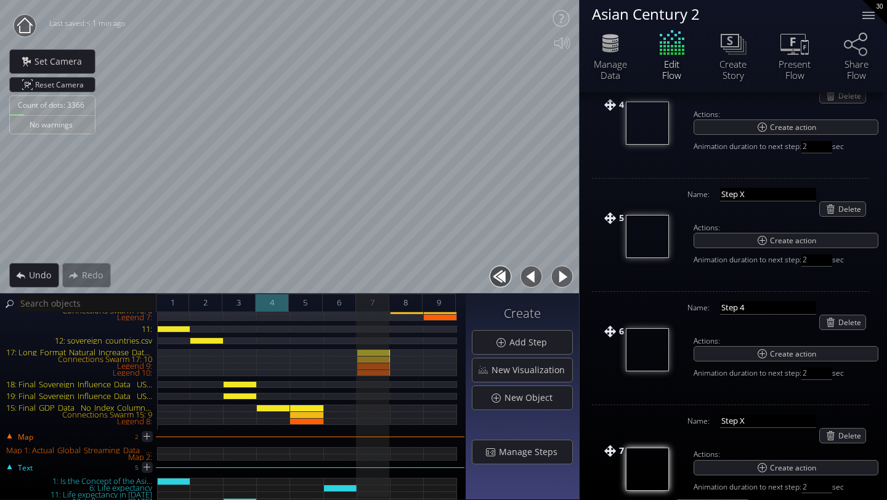
click at [277, 303] on div "4" at bounding box center [272, 303] width 33 height 18
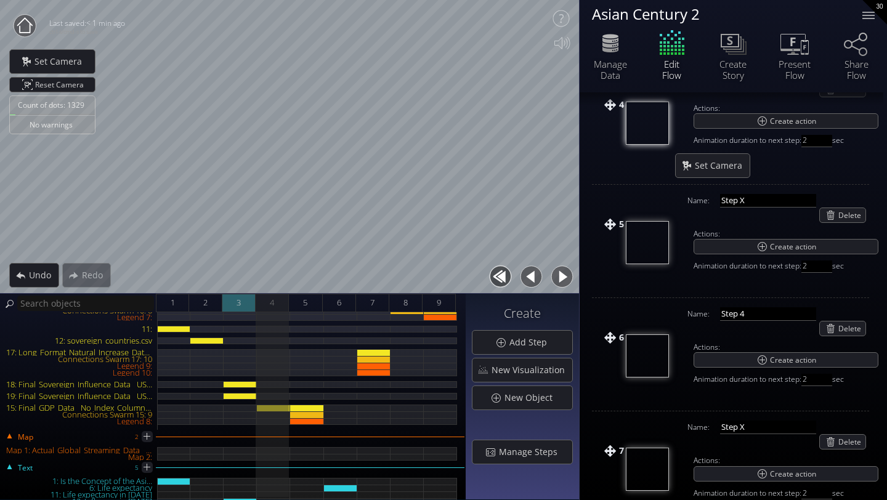
click at [237, 310] on span "3" at bounding box center [239, 302] width 4 height 15
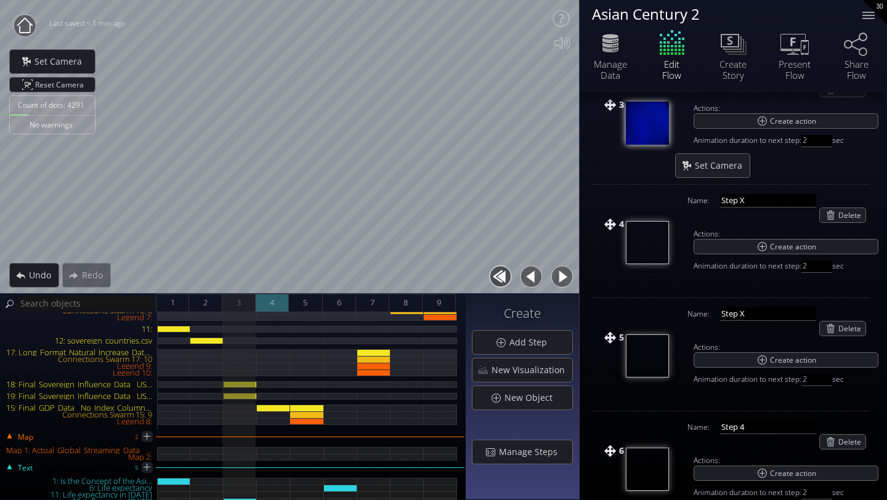
click at [269, 305] on div "4" at bounding box center [272, 303] width 33 height 18
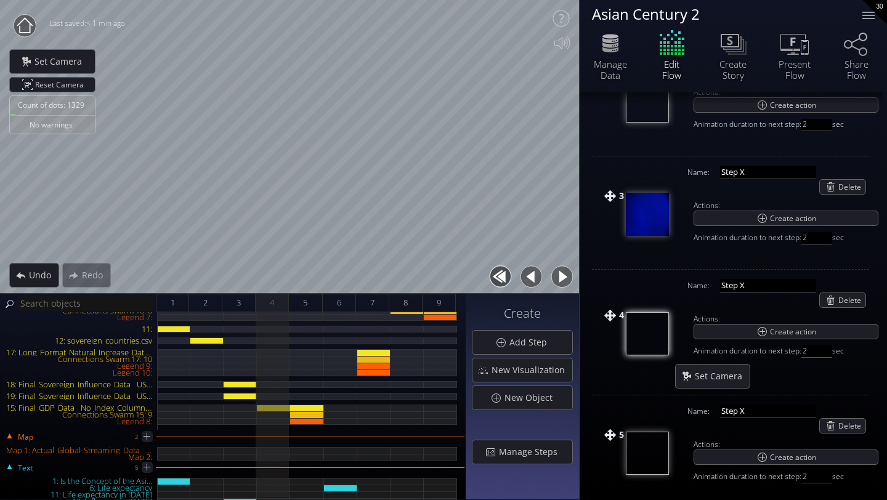
scroll to position [288, 0]
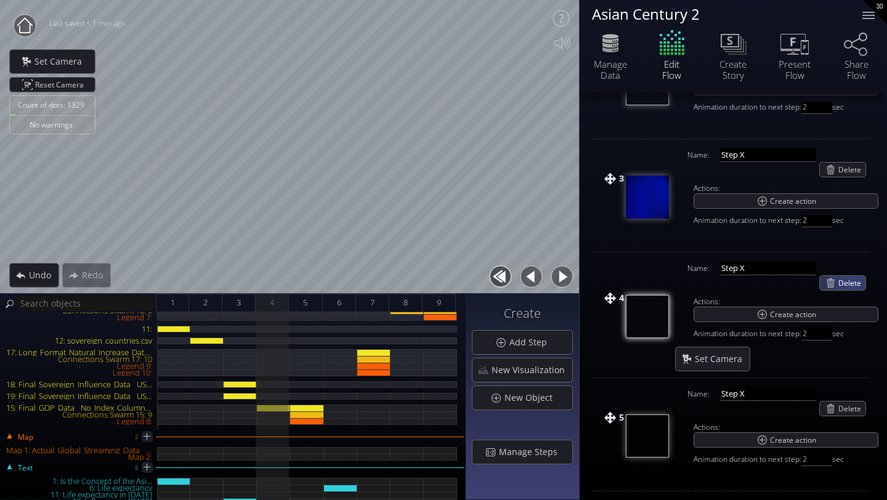
click at [850, 282] on span "Delete" at bounding box center [852, 283] width 27 height 14
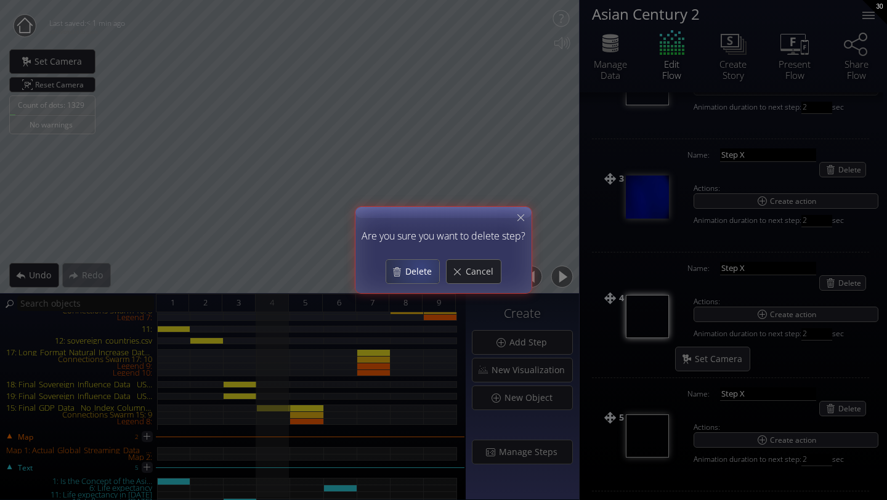
click at [423, 267] on span "Delete" at bounding box center [422, 272] width 35 height 12
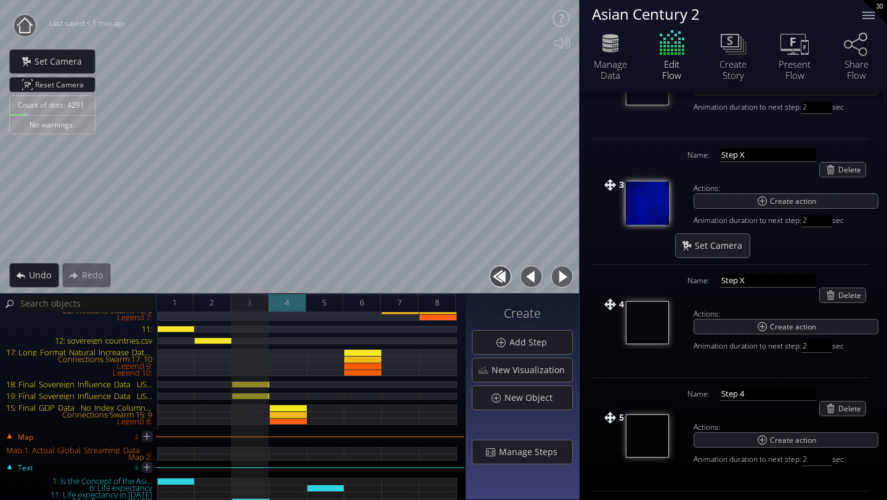
click at [293, 305] on div "4" at bounding box center [288, 303] width 38 height 18
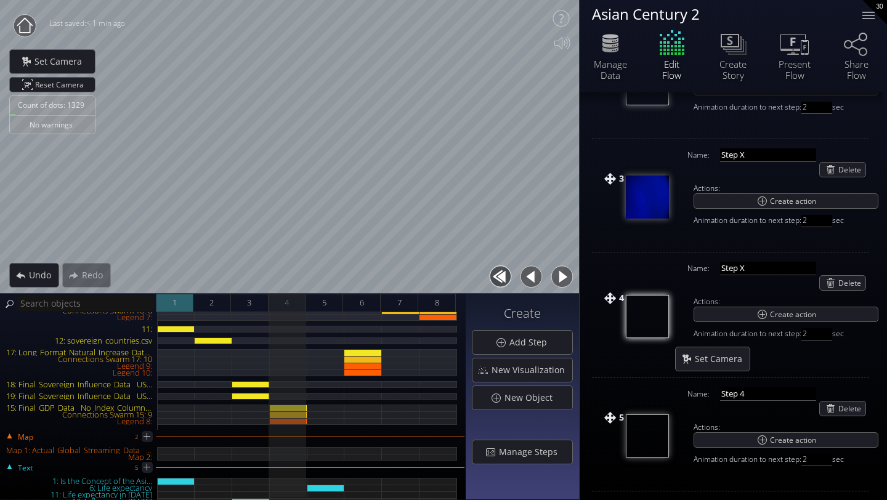
click at [173, 302] on span "1" at bounding box center [175, 302] width 4 height 15
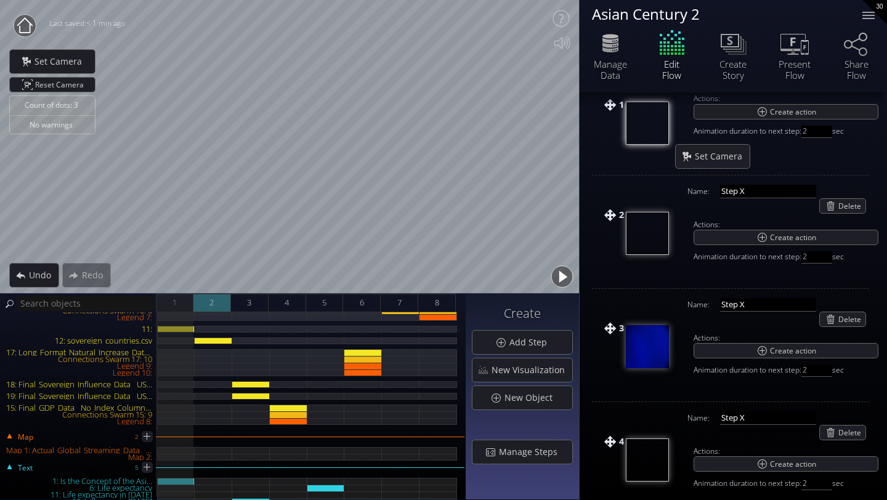
click at [206, 304] on div "2" at bounding box center [213, 303] width 38 height 18
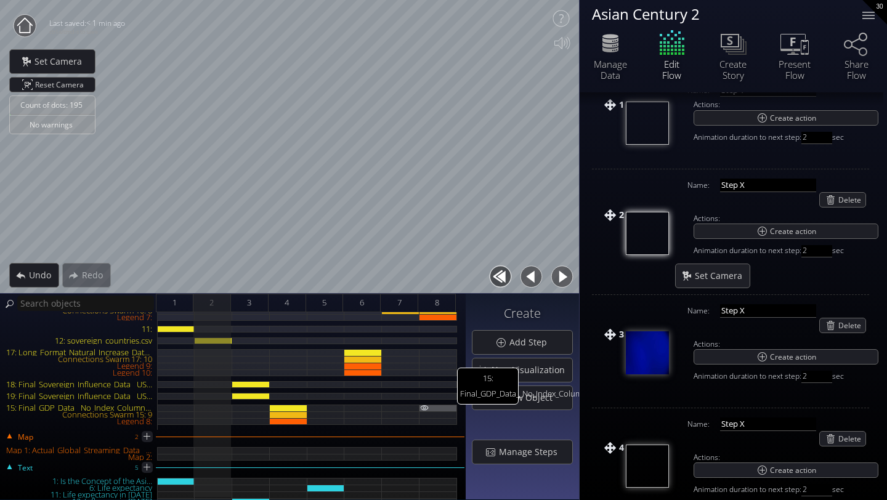
scroll to position [0, 0]
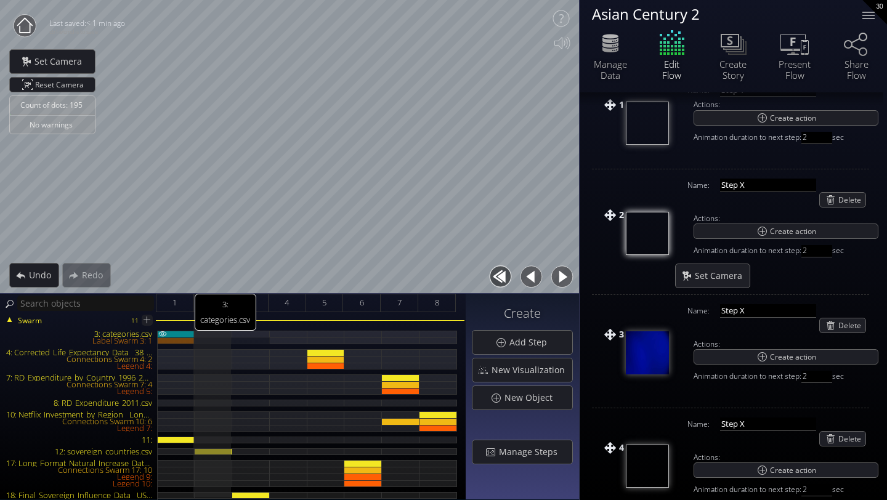
click at [180, 331] on div "3: categories.csv" at bounding box center [176, 334] width 37 height 7
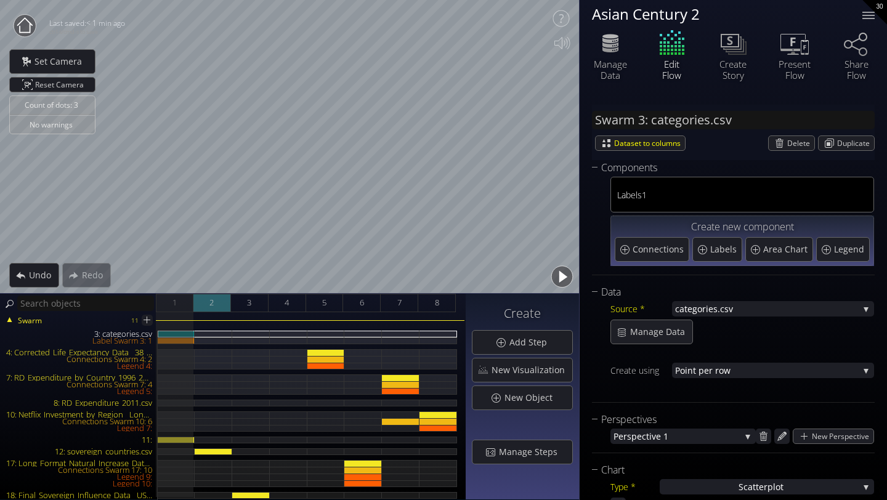
click at [215, 305] on div "2" at bounding box center [213, 303] width 38 height 18
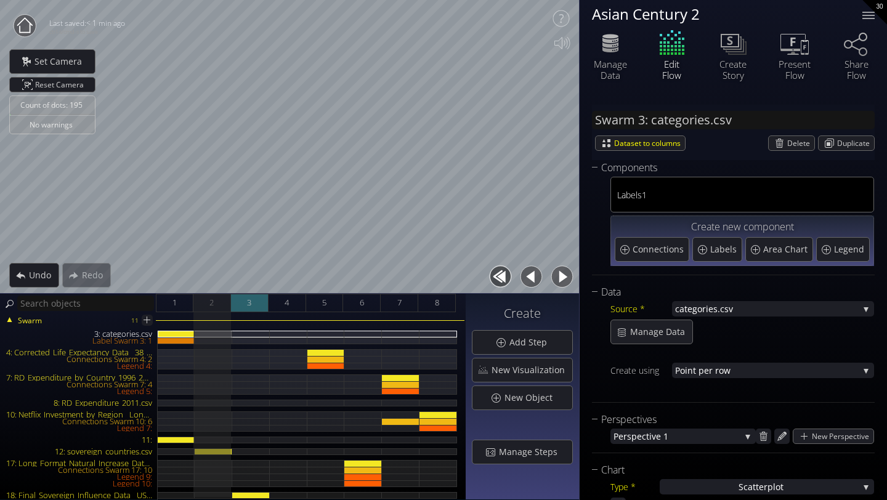
click at [250, 308] on span "3" at bounding box center [249, 302] width 4 height 15
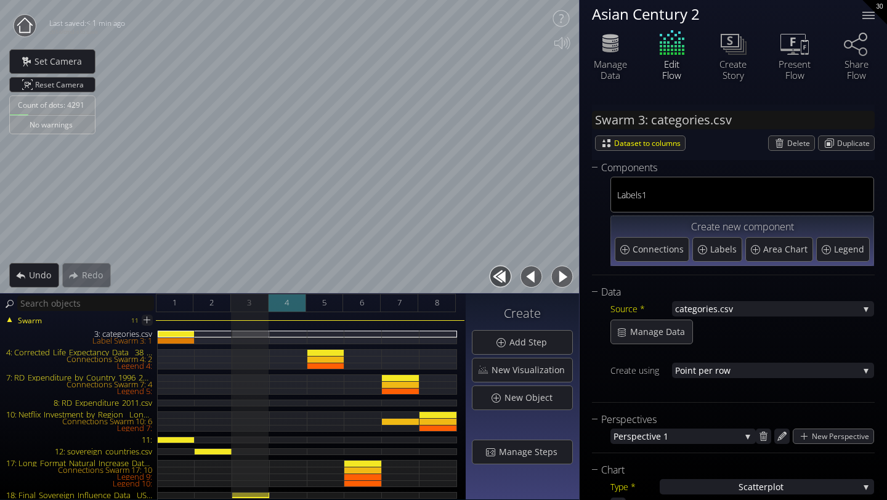
click at [282, 307] on div "4" at bounding box center [288, 303] width 38 height 18
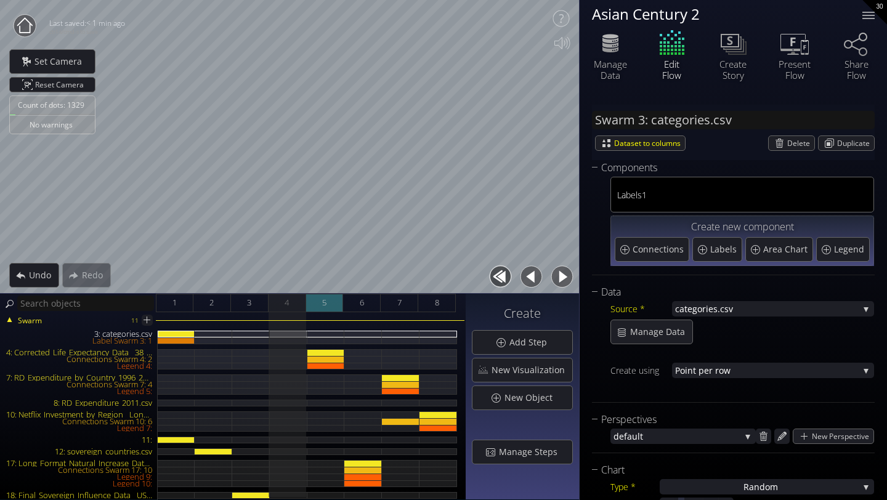
click at [324, 302] on span "5" at bounding box center [324, 302] width 4 height 15
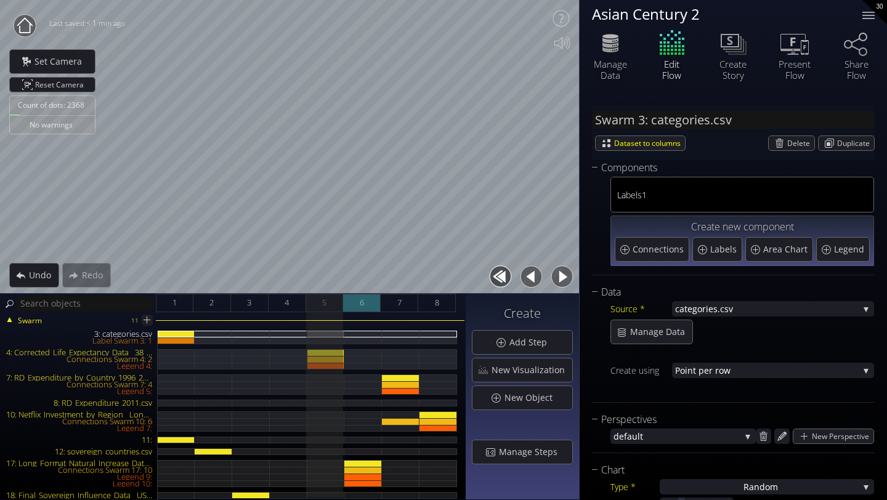
click at [355, 304] on div "6" at bounding box center [362, 303] width 38 height 18
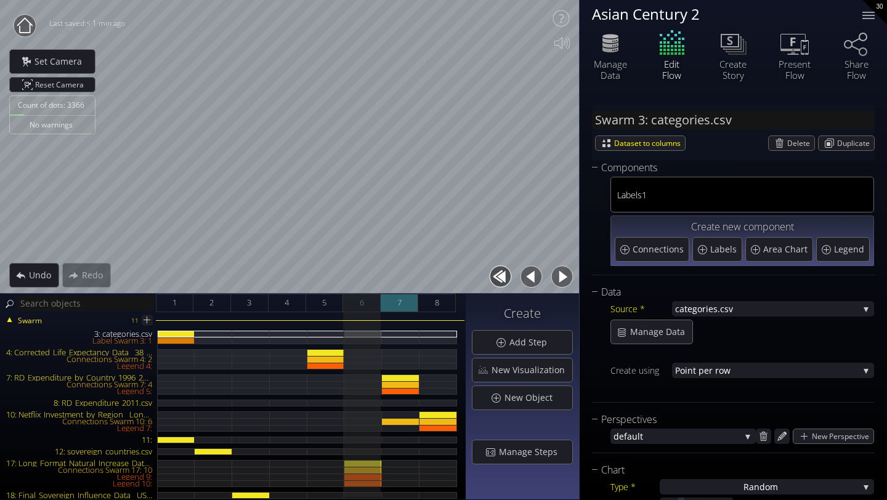
click at [394, 308] on div "7" at bounding box center [400, 303] width 38 height 18
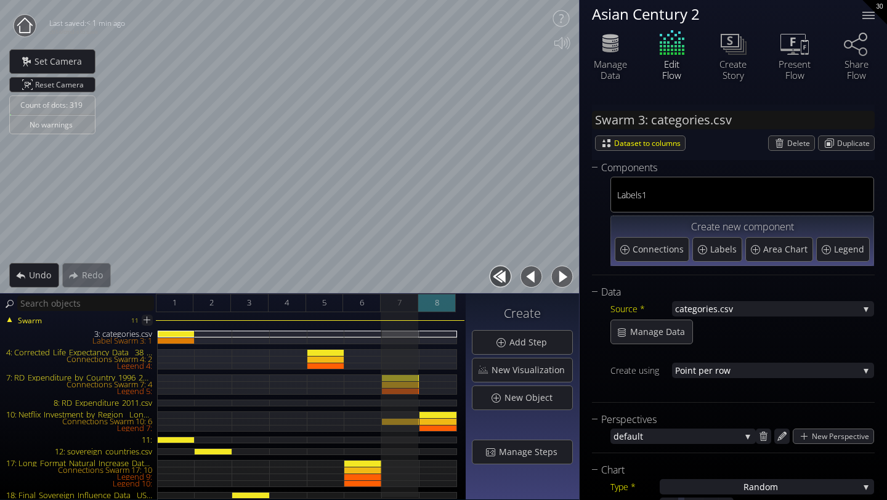
click at [430, 311] on div "8" at bounding box center [437, 303] width 38 height 18
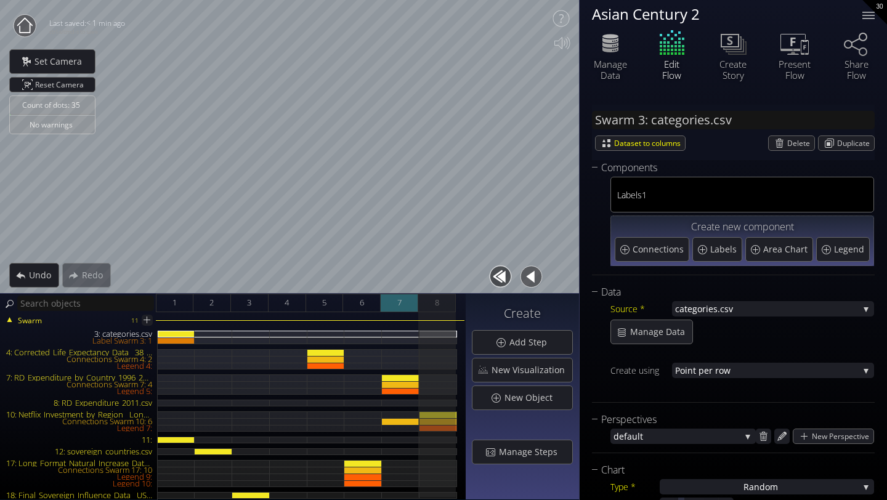
click at [403, 309] on div "7" at bounding box center [400, 303] width 38 height 18
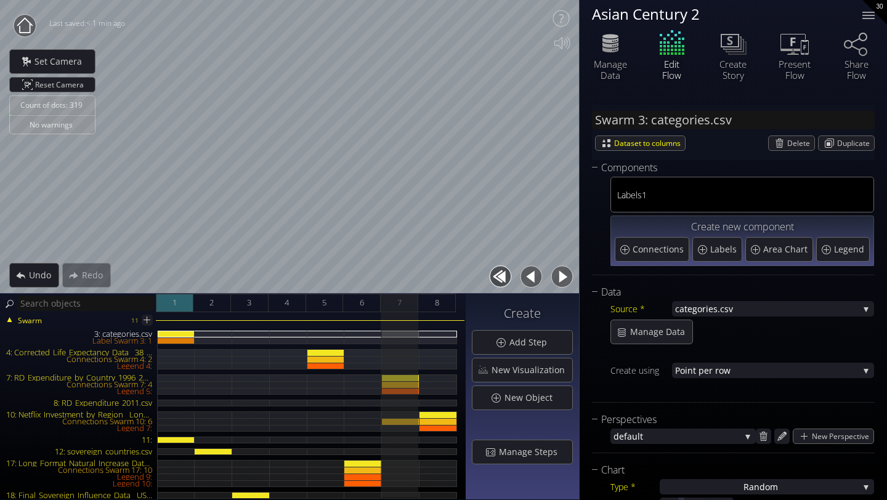
click at [167, 308] on div "1" at bounding box center [175, 303] width 38 height 18
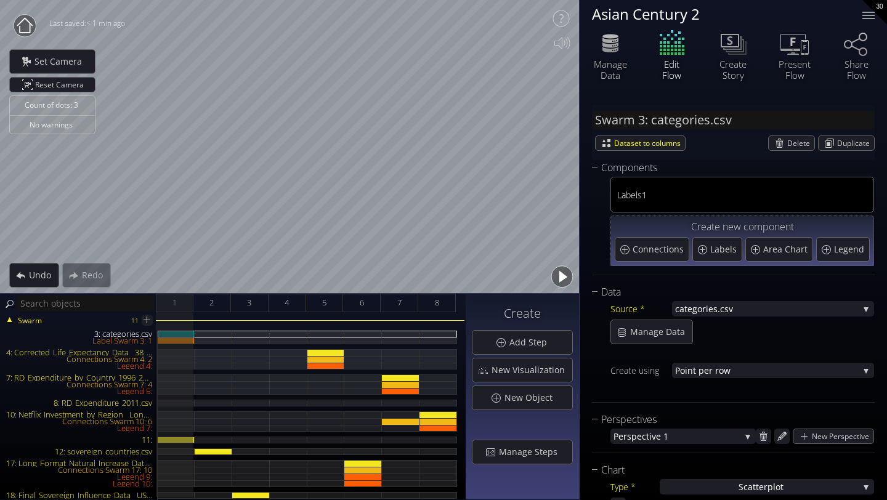
click at [562, 275] on button "button" at bounding box center [562, 277] width 28 height 28
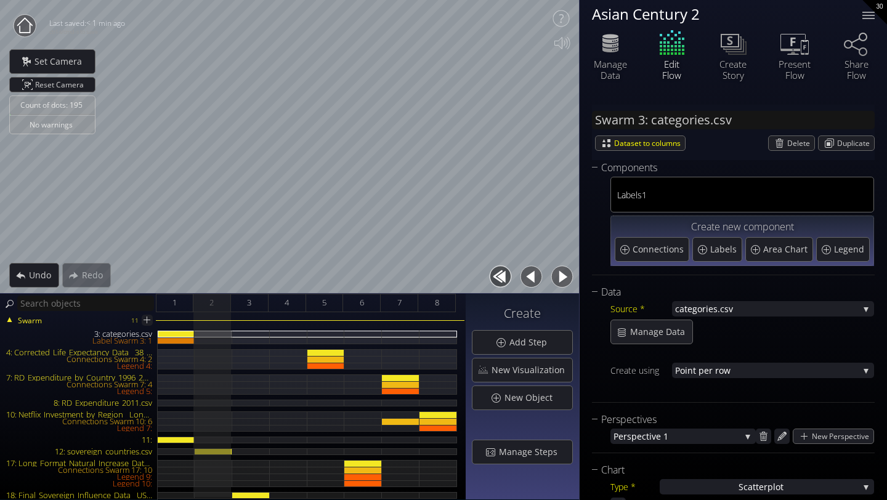
click at [562, 275] on button "button" at bounding box center [562, 277] width 28 height 28
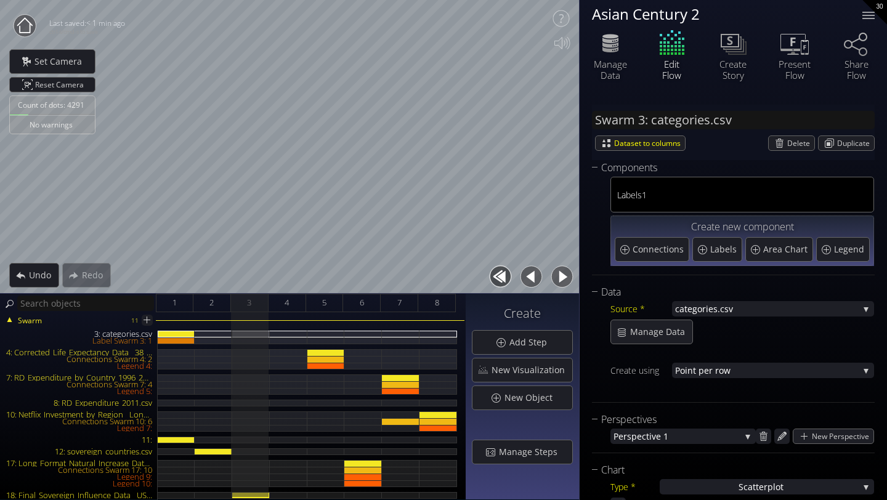
click at [562, 276] on button "button" at bounding box center [562, 277] width 28 height 28
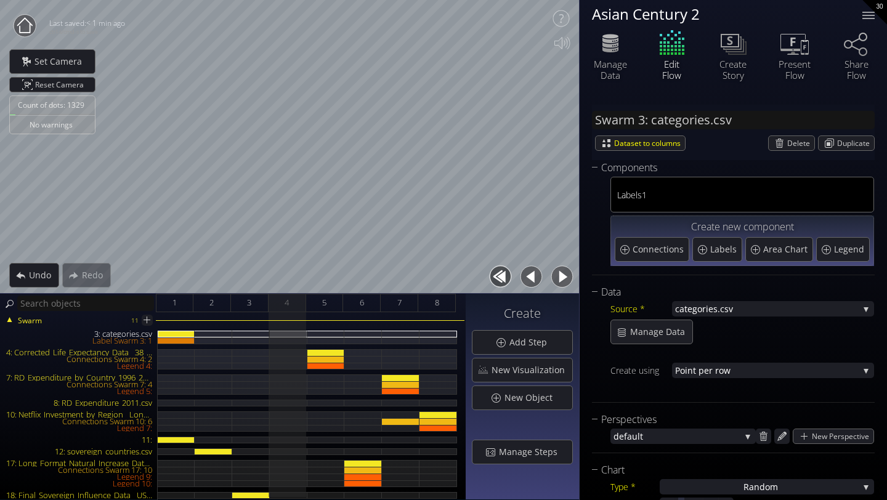
click at [562, 276] on button "button" at bounding box center [562, 277] width 28 height 28
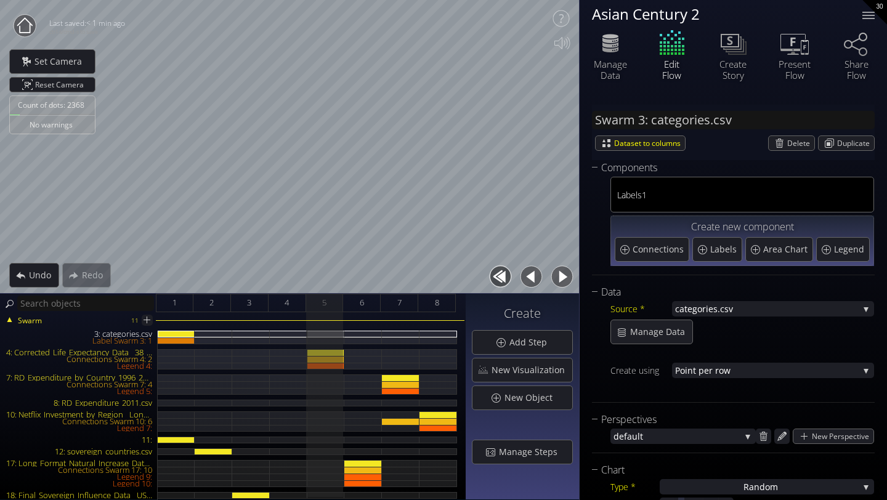
click at [562, 276] on button "button" at bounding box center [562, 277] width 28 height 28
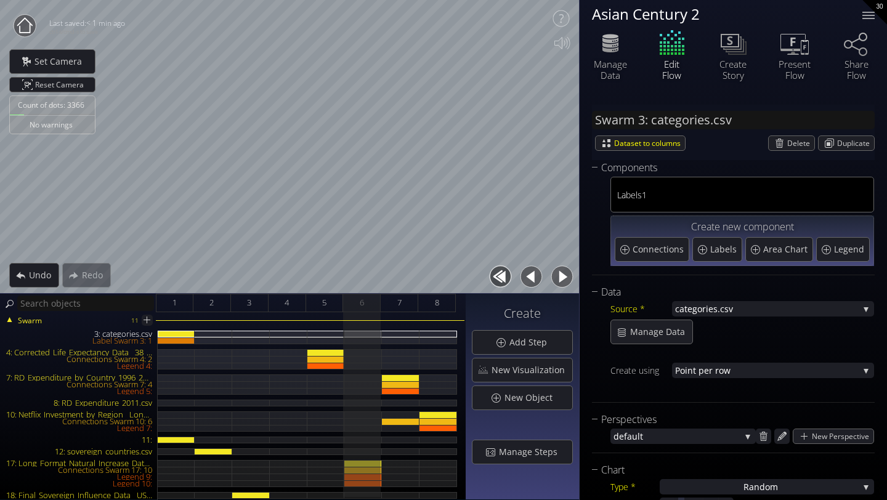
click at [563, 276] on button "button" at bounding box center [562, 277] width 28 height 28
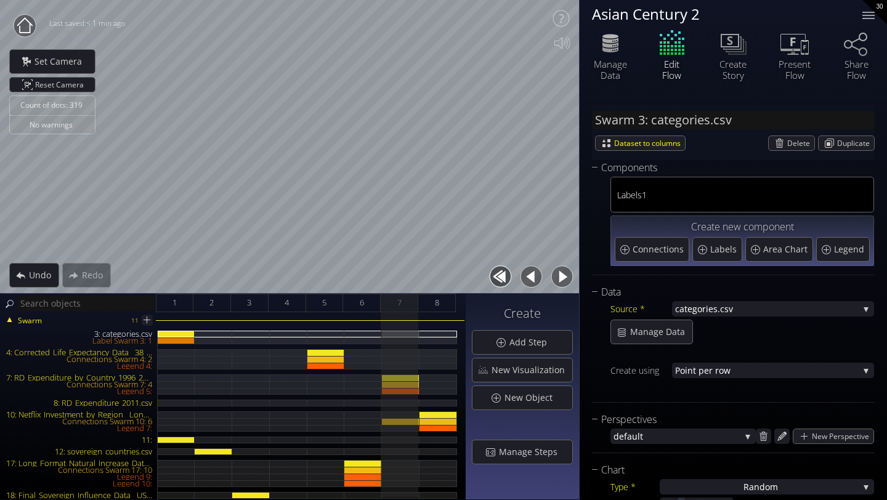
click at [527, 271] on button "button" at bounding box center [532, 277] width 28 height 28
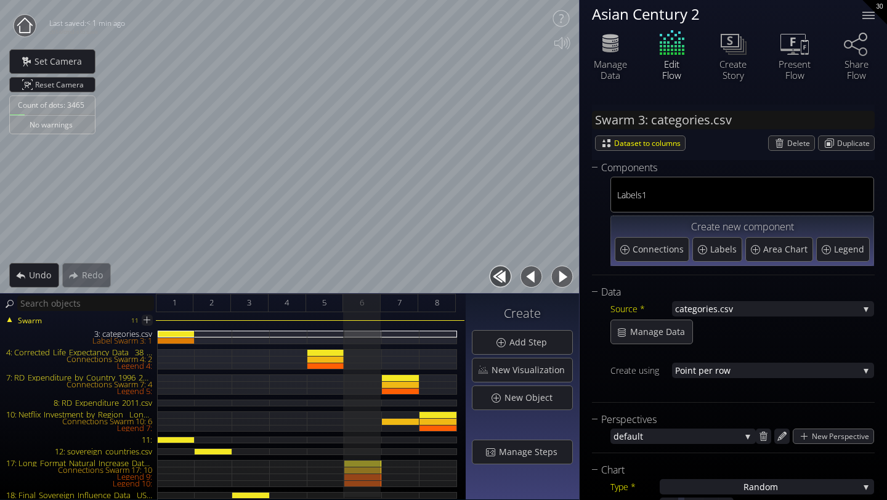
click at [556, 278] on button "button" at bounding box center [562, 277] width 28 height 28
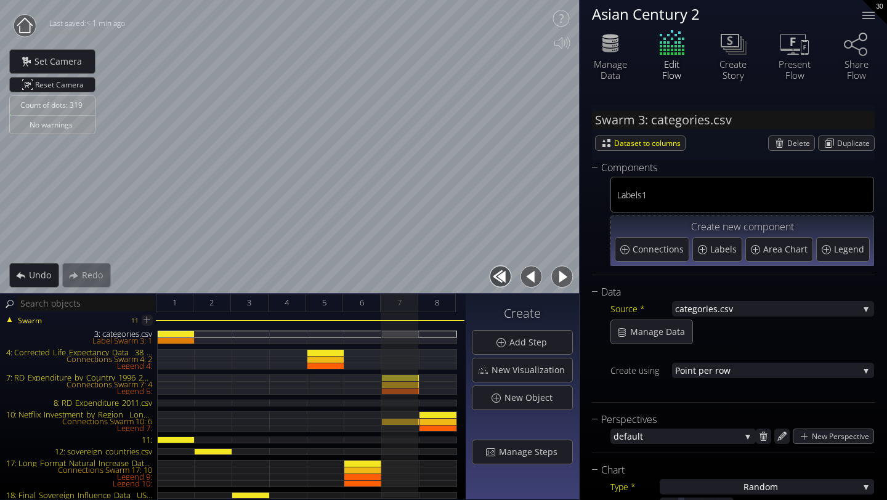
click at [557, 279] on button "button" at bounding box center [562, 277] width 28 height 28
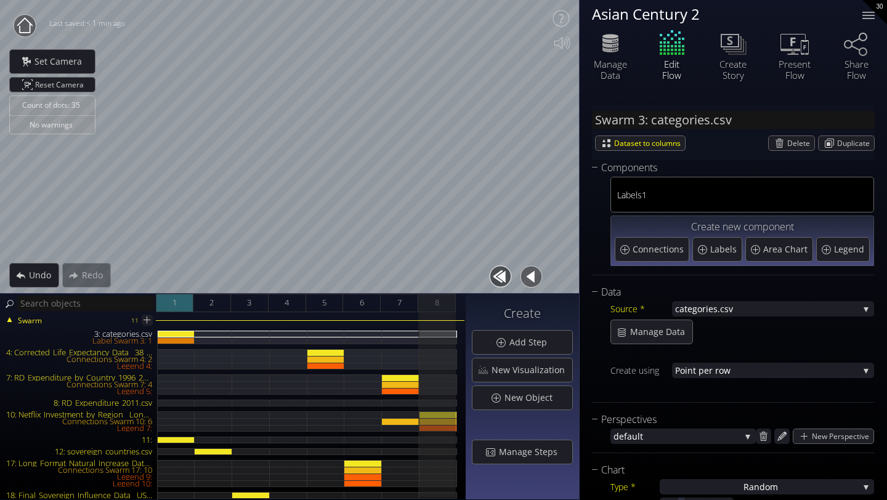
click at [171, 306] on div "1" at bounding box center [175, 303] width 38 height 18
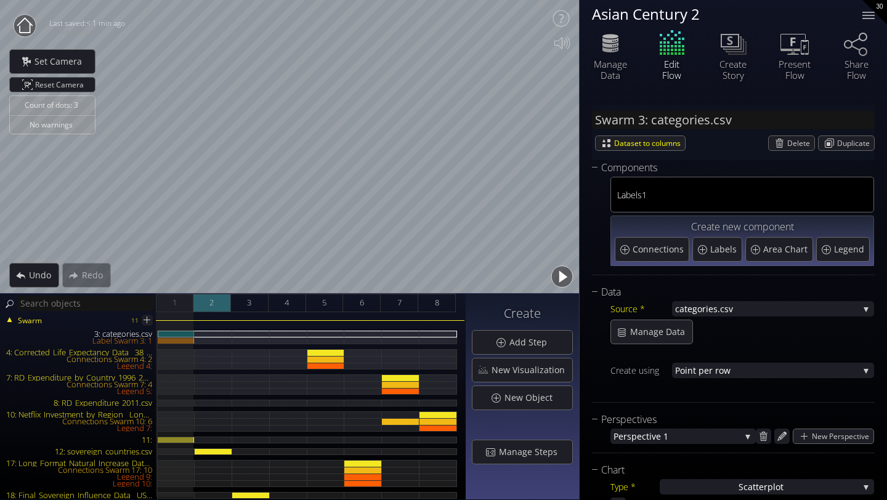
click at [213, 299] on span "2" at bounding box center [212, 302] width 4 height 15
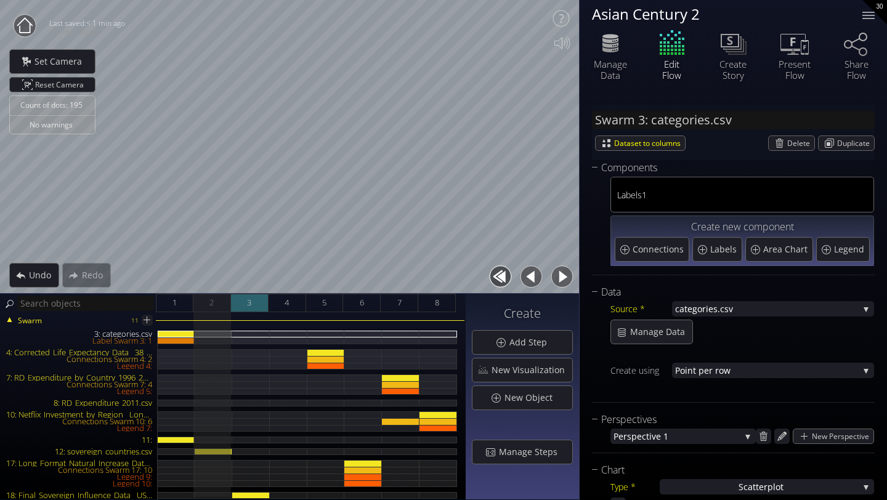
click at [242, 303] on div "3" at bounding box center [250, 303] width 38 height 18
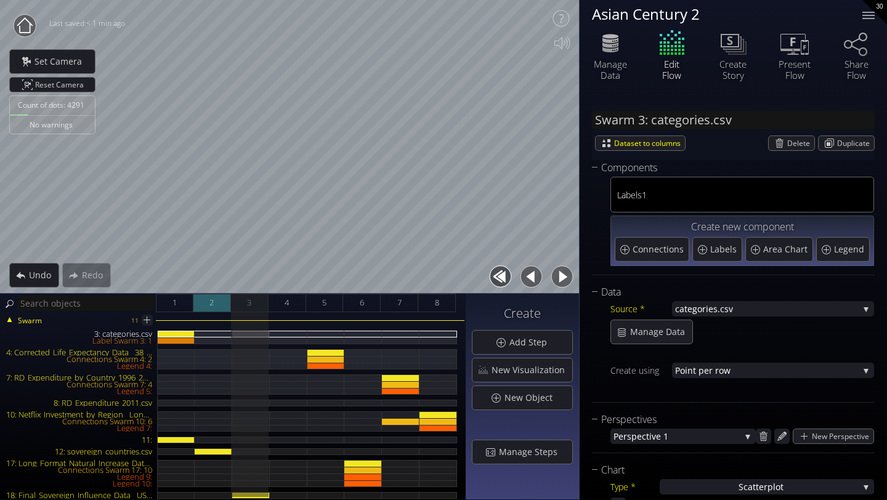
click at [221, 299] on div "2" at bounding box center [213, 303] width 38 height 18
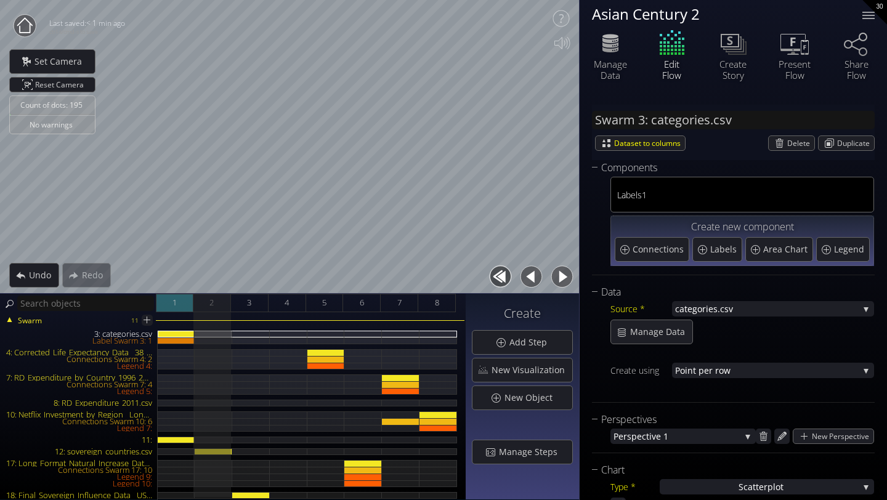
click at [186, 306] on div "1" at bounding box center [175, 303] width 38 height 18
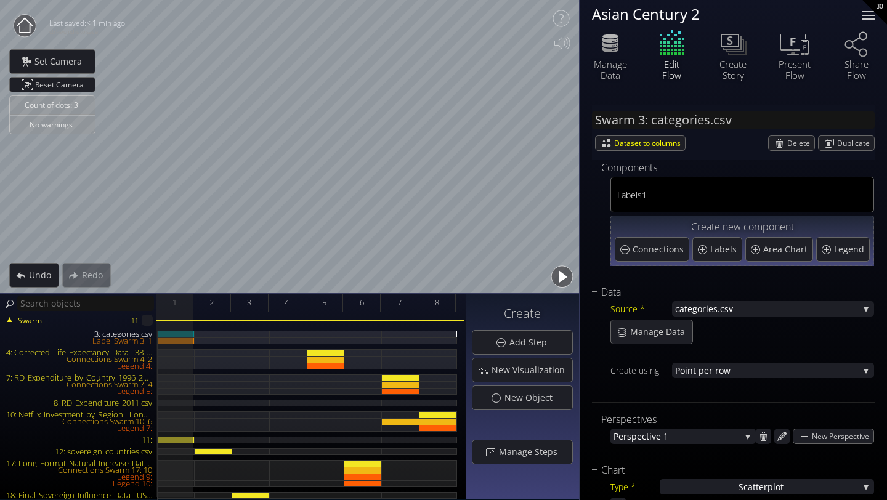
click at [871, 19] on div at bounding box center [869, 18] width 12 height 1
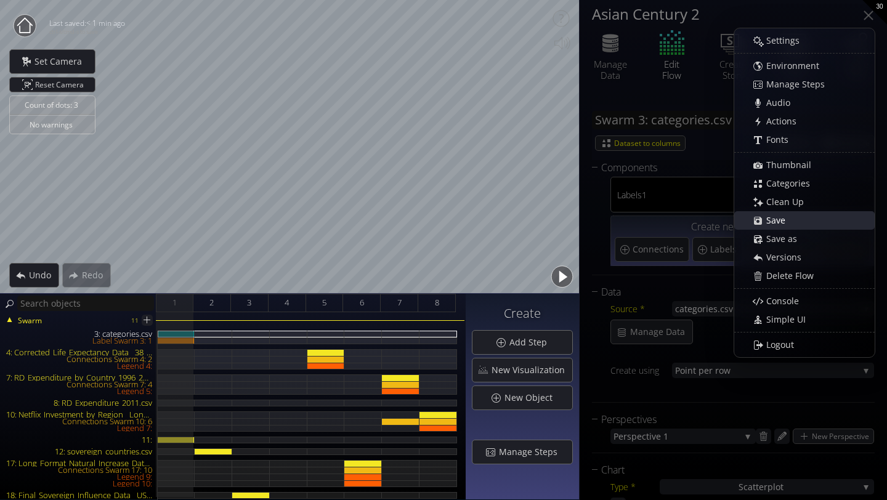
click at [794, 226] on div "Save" at bounding box center [811, 220] width 127 height 17
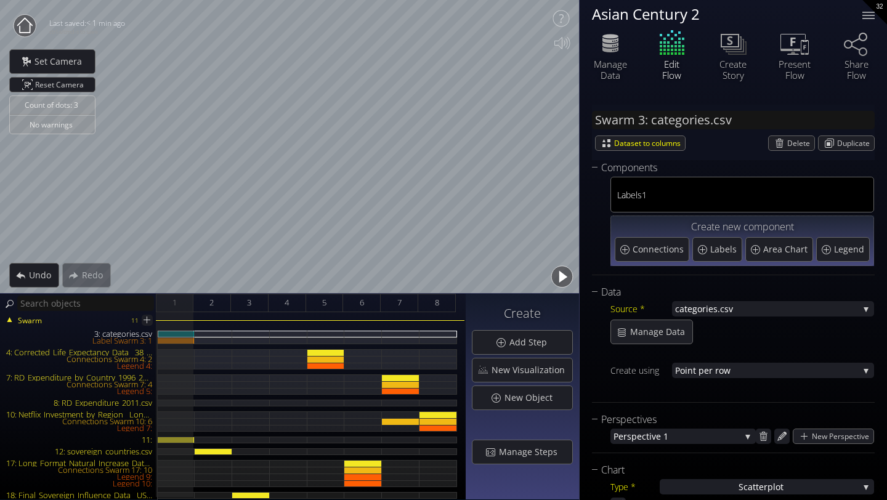
click at [22, 24] on circle at bounding box center [25, 26] width 22 height 22
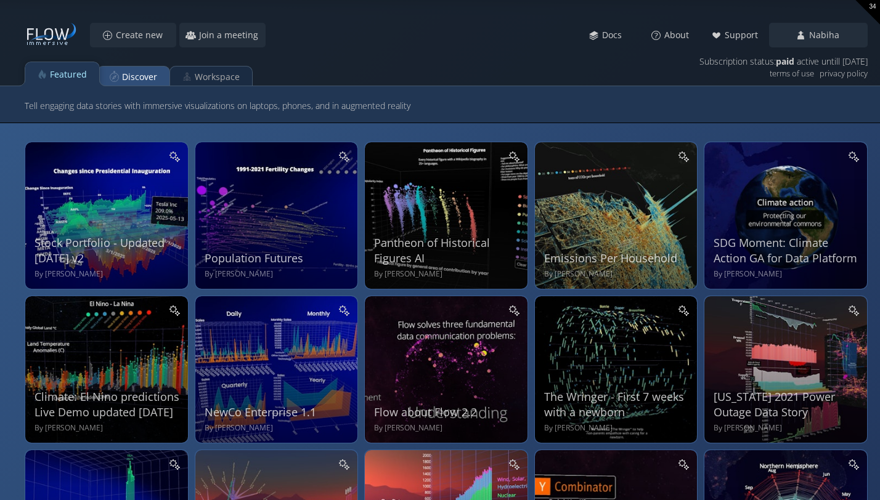
click at [123, 76] on div "Discover" at bounding box center [139, 76] width 35 height 23
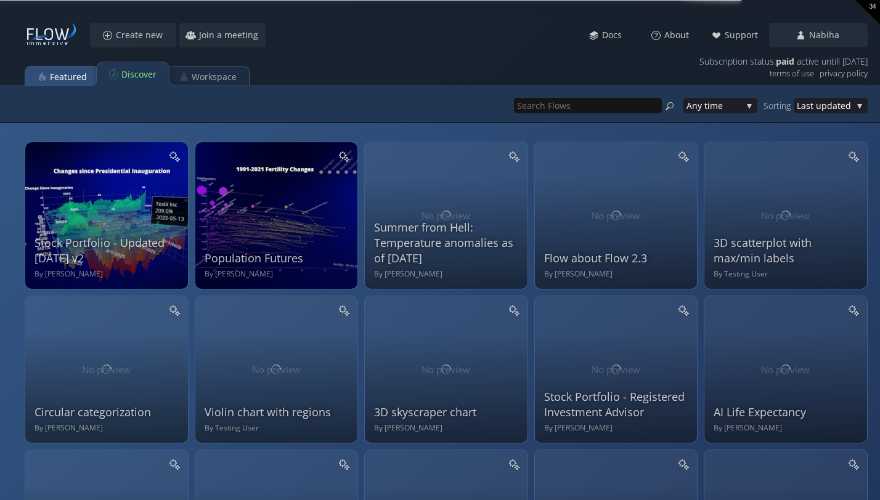
click at [67, 77] on div "Featured" at bounding box center [68, 76] width 37 height 23
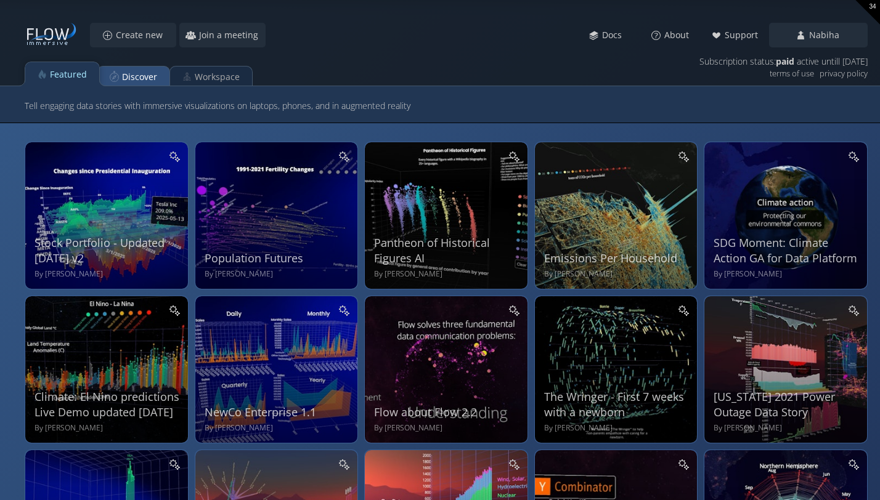
click at [110, 81] on div "Discover" at bounding box center [133, 77] width 72 height 24
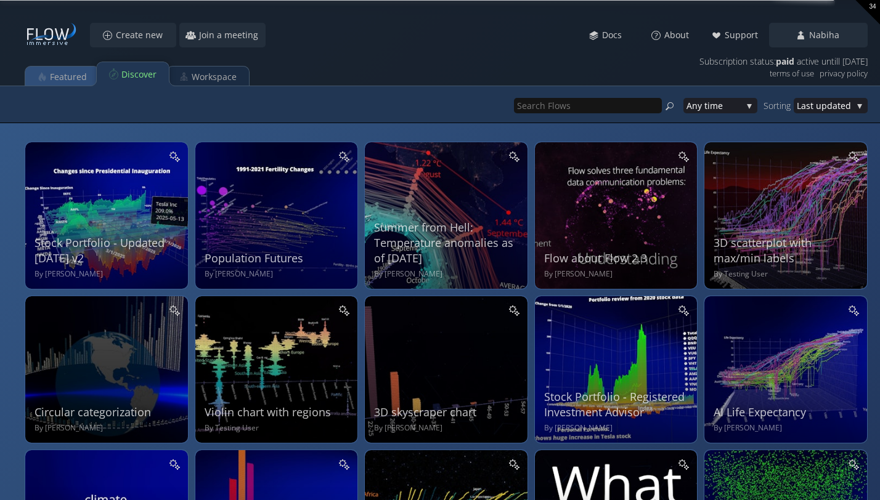
click at [83, 81] on div "Featured" at bounding box center [68, 76] width 37 height 23
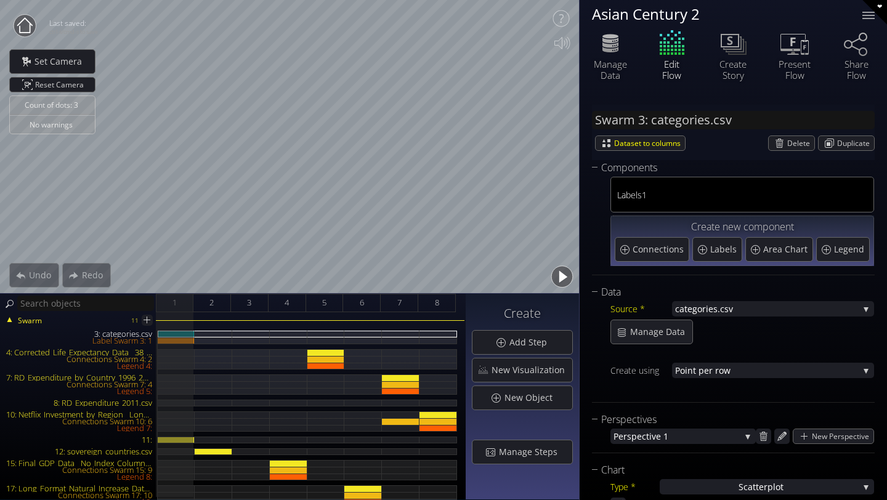
click at [22, 27] on circle at bounding box center [25, 26] width 22 height 22
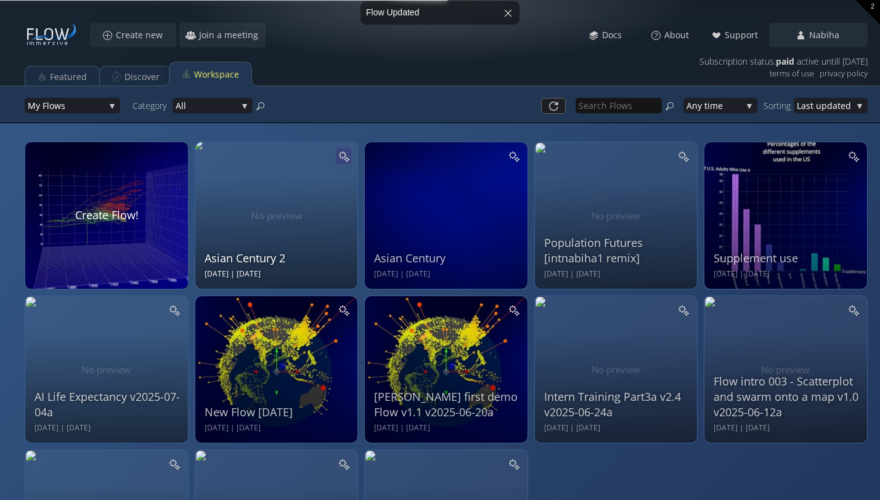
click at [345, 158] on icon at bounding box center [344, 156] width 12 height 12
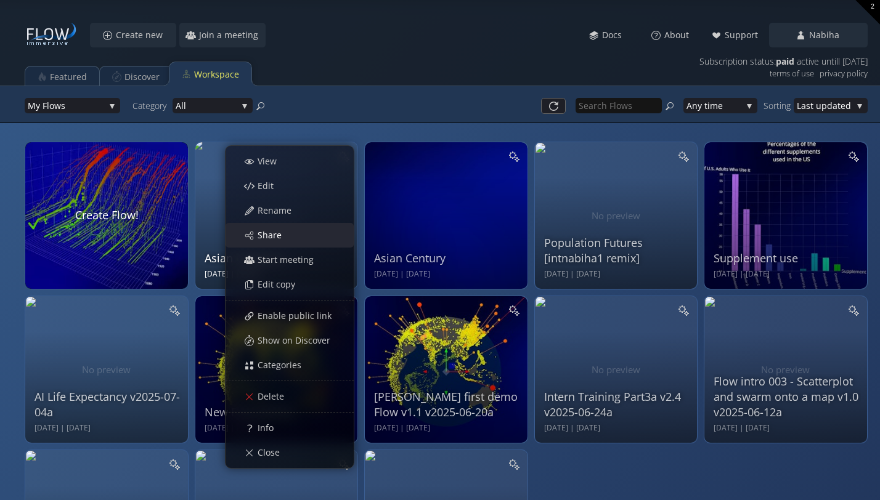
click at [312, 240] on div "Share" at bounding box center [295, 235] width 115 height 23
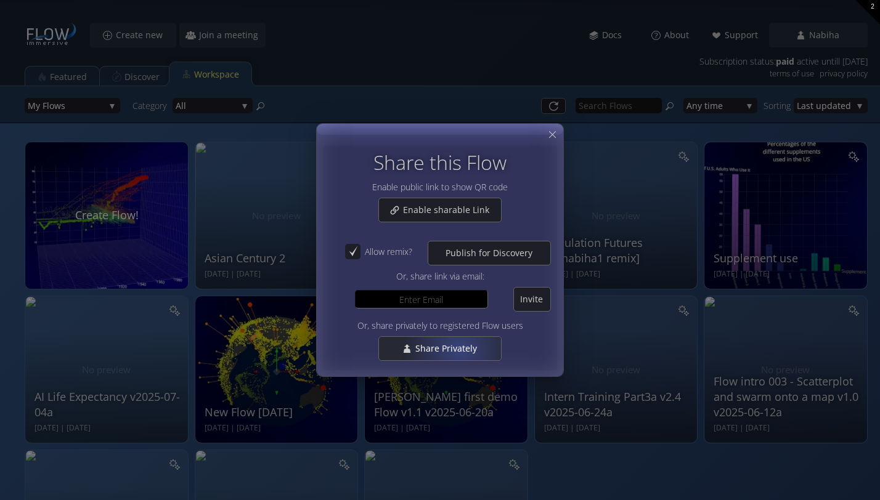
click at [461, 349] on span "Share Privately" at bounding box center [450, 349] width 70 height 12
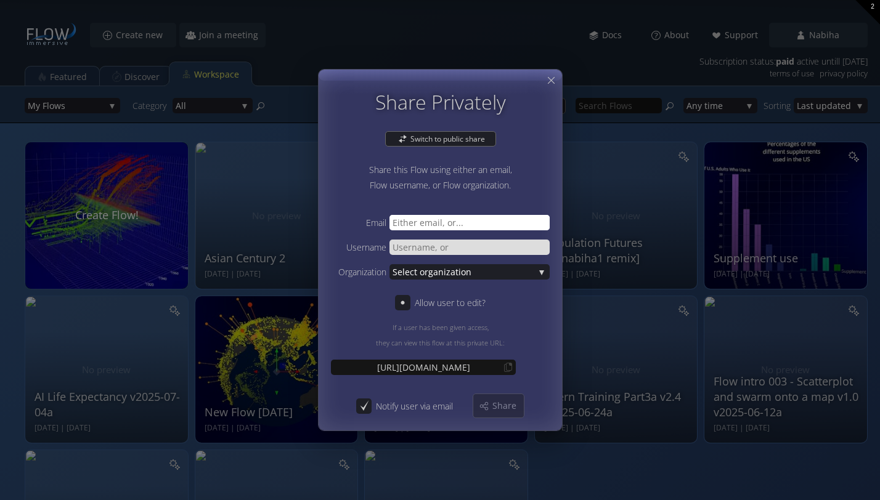
click at [441, 224] on input "text" at bounding box center [469, 222] width 160 height 15
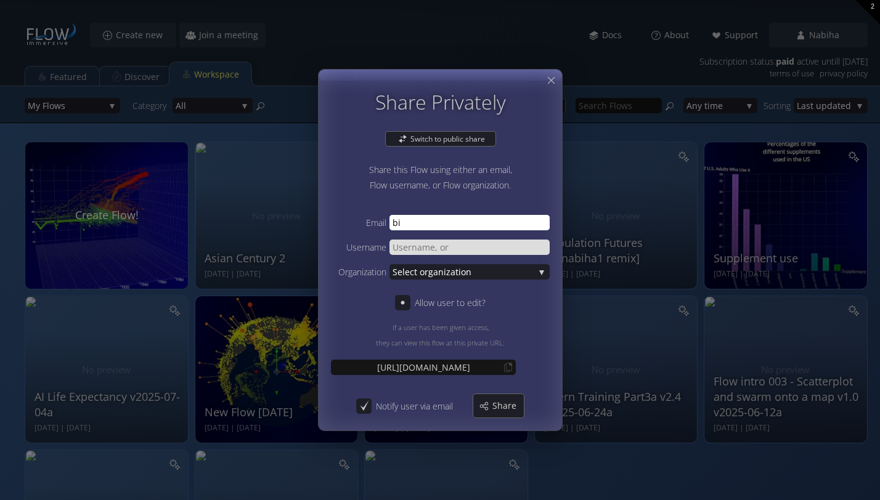
type input "b"
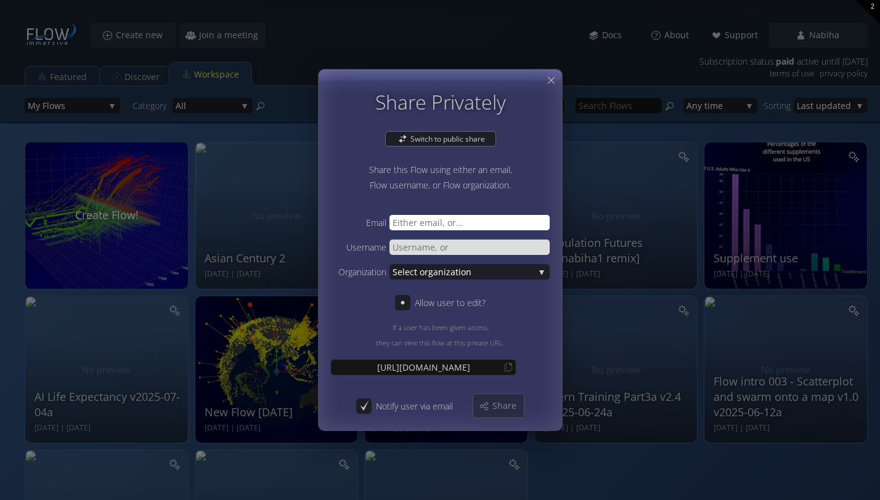
paste input "[EMAIL_ADDRESS][DOMAIN_NAME]"
type input "[EMAIL_ADDRESS][DOMAIN_NAME]"
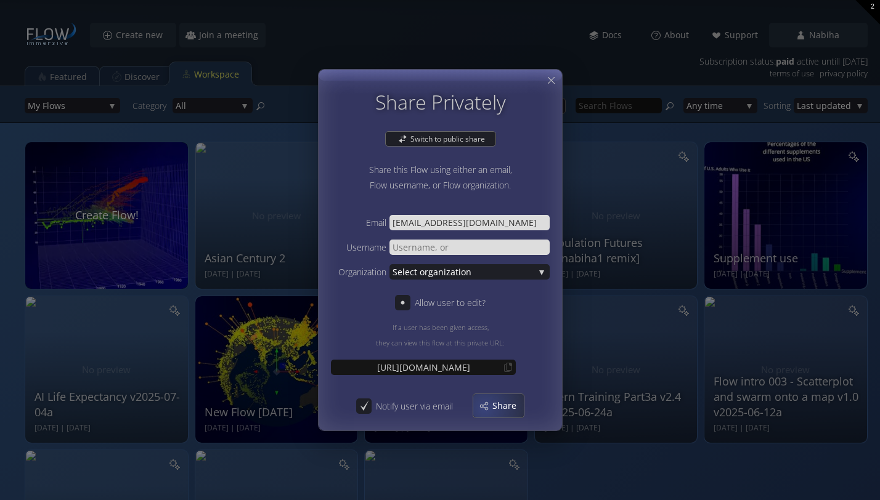
click at [484, 408] on div "Share" at bounding box center [498, 405] width 51 height 23
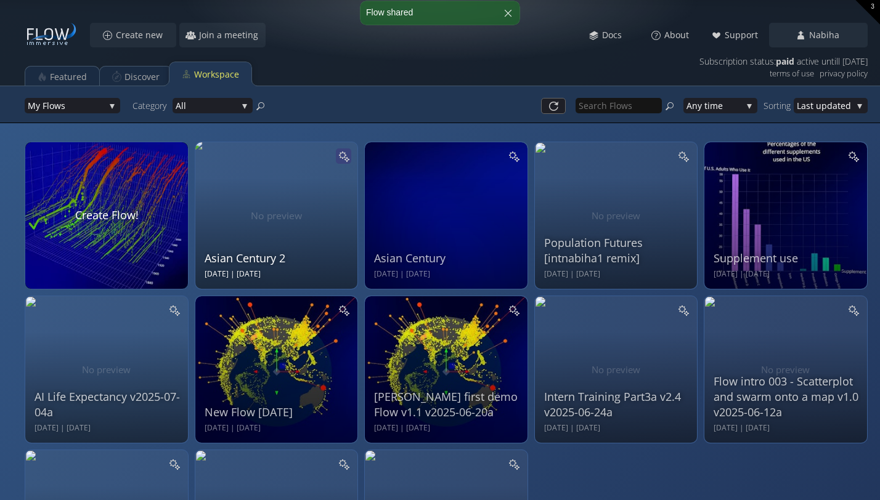
click at [345, 153] on icon at bounding box center [344, 156] width 12 height 12
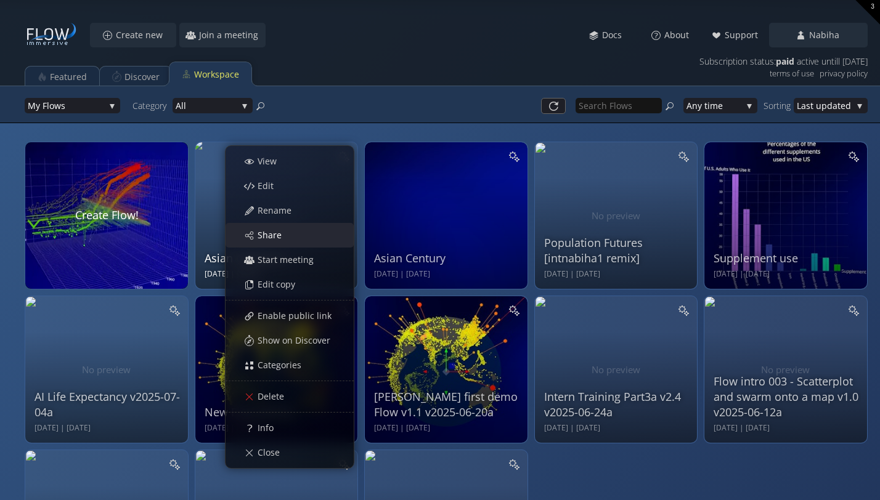
click at [276, 233] on span "Share" at bounding box center [273, 235] width 32 height 12
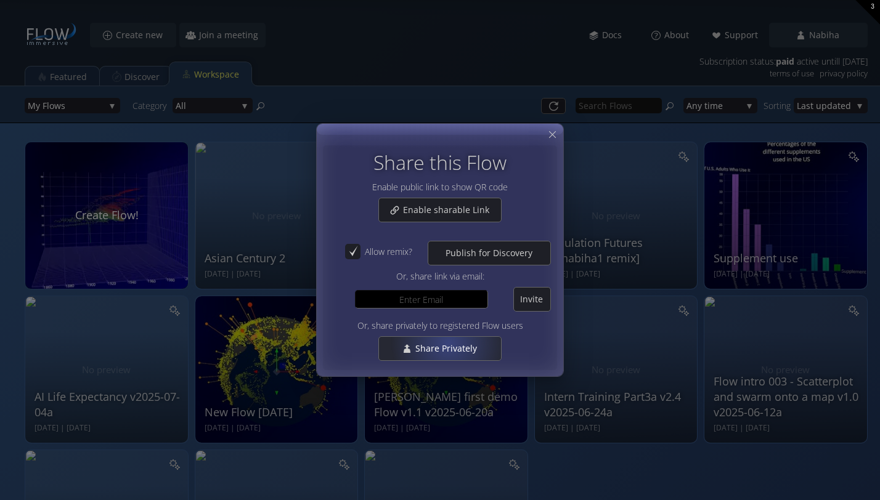
click at [448, 344] on span "Share Privately" at bounding box center [450, 349] width 70 height 12
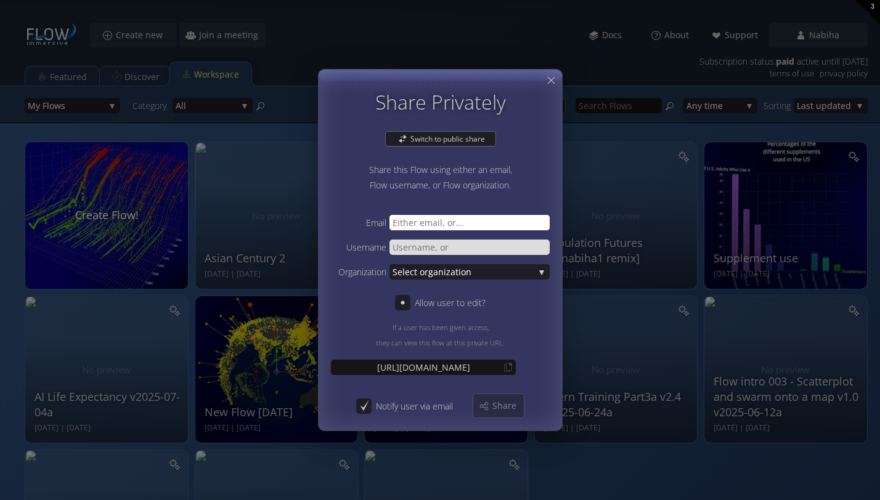
click at [436, 225] on input "text" at bounding box center [469, 222] width 160 height 15
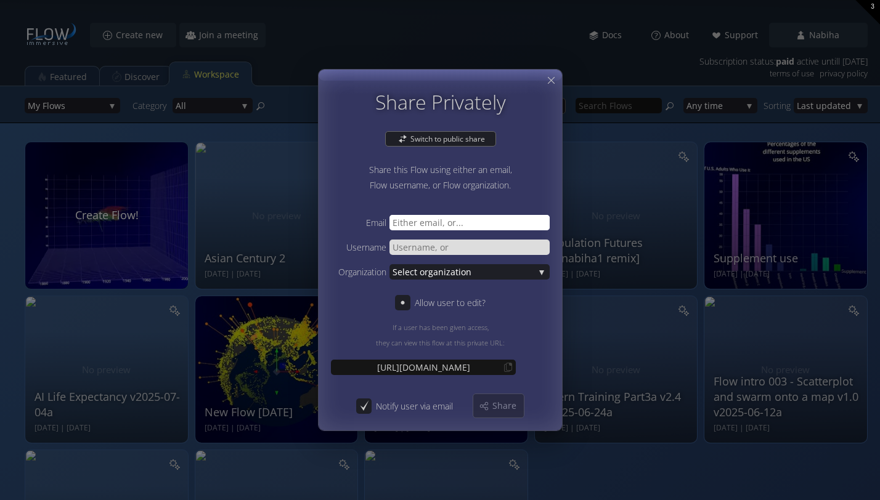
paste input "[PERSON_NAME][EMAIL_ADDRESS][DOMAIN_NAME]"
type input "[PERSON_NAME][EMAIL_ADDRESS][DOMAIN_NAME]"
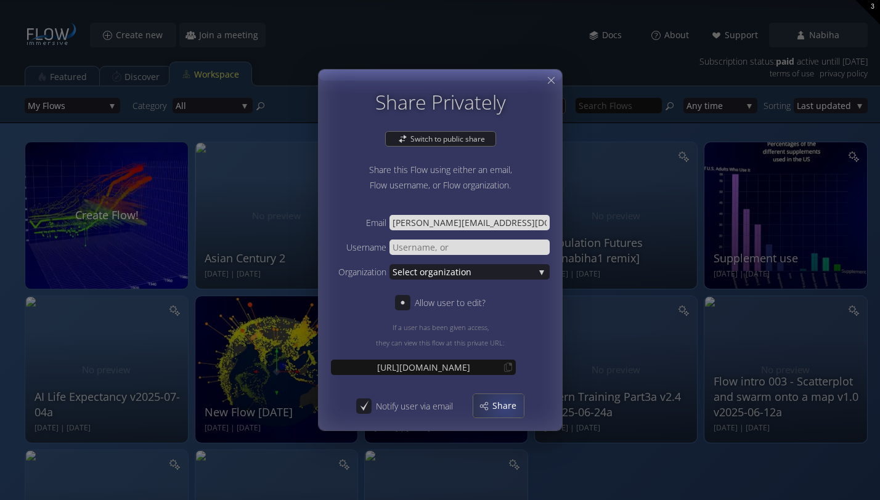
click at [505, 407] on span "Share" at bounding box center [508, 406] width 32 height 12
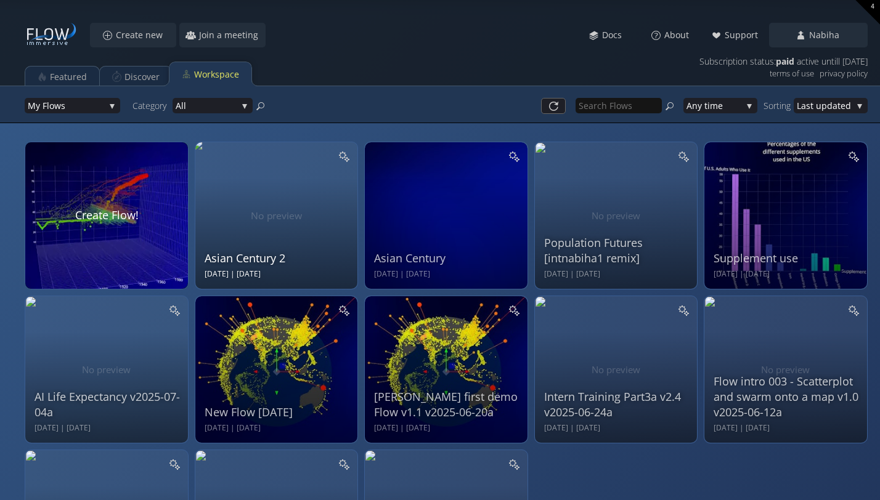
click at [268, 263] on div "Asian Century 2" at bounding box center [278, 258] width 147 height 15
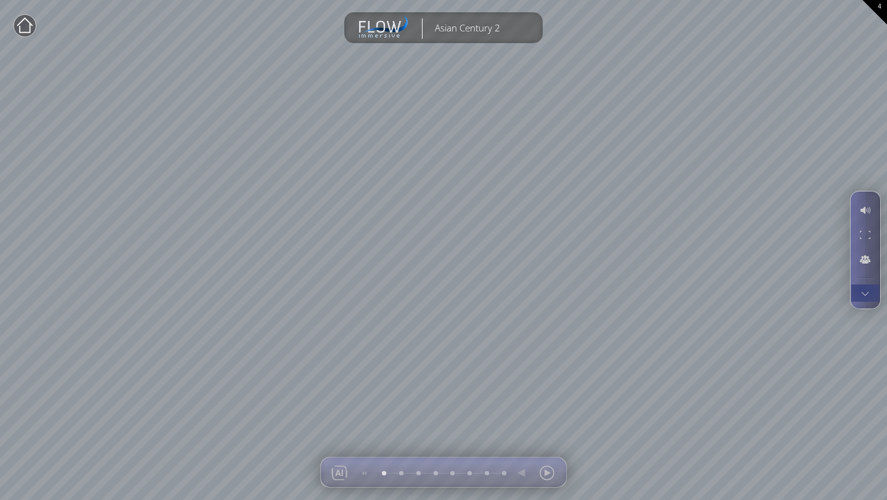
click at [863, 289] on div at bounding box center [865, 293] width 23 height 17
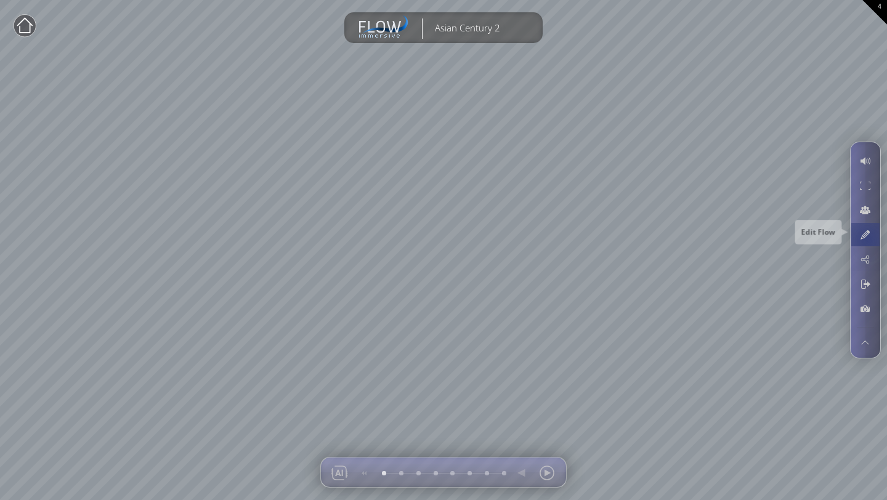
click at [866, 240] on div at bounding box center [865, 234] width 23 height 23
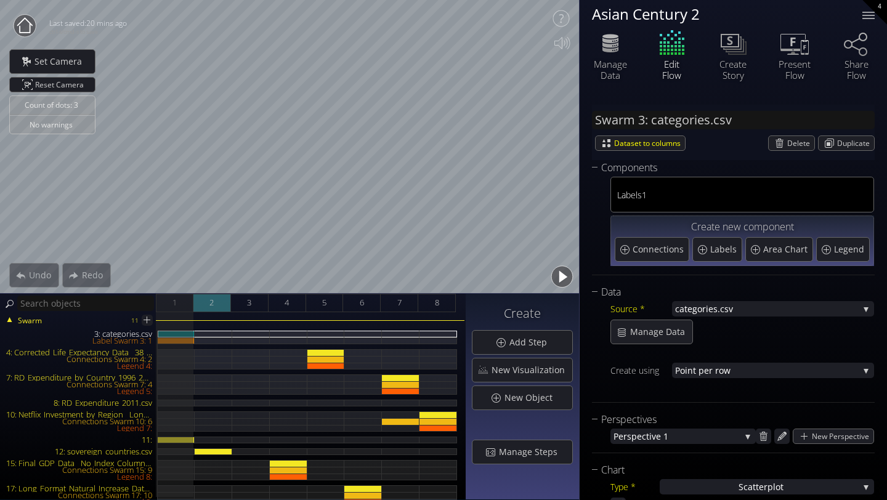
click at [214, 299] on div "2" at bounding box center [213, 303] width 38 height 18
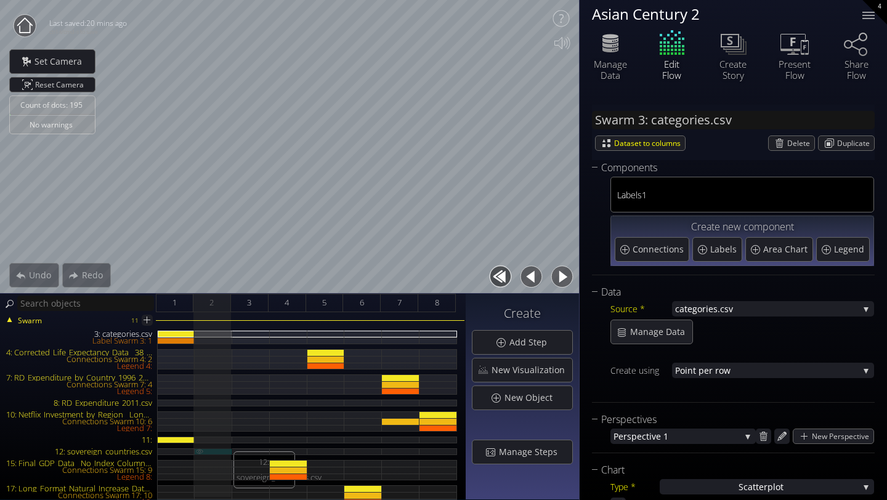
click at [224, 451] on div "12: sovereign_countries.csv" at bounding box center [214, 452] width 38 height 7
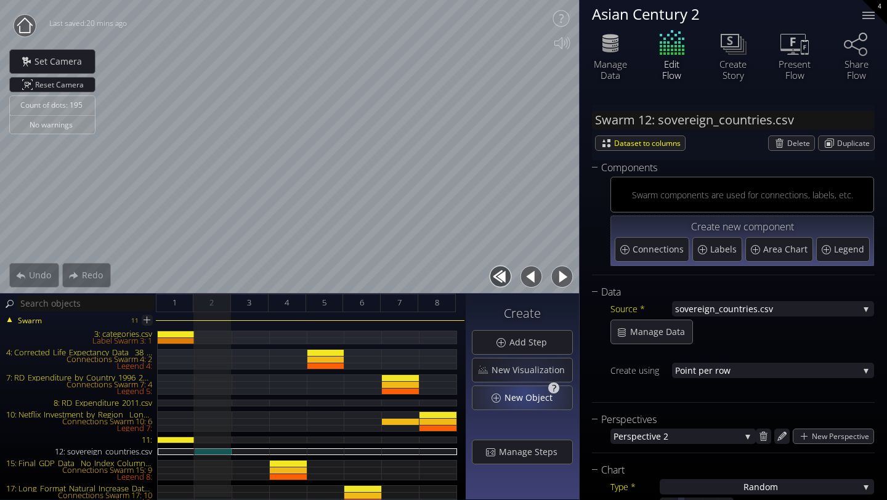
click at [525, 396] on span "New Object" at bounding box center [532, 398] width 56 height 12
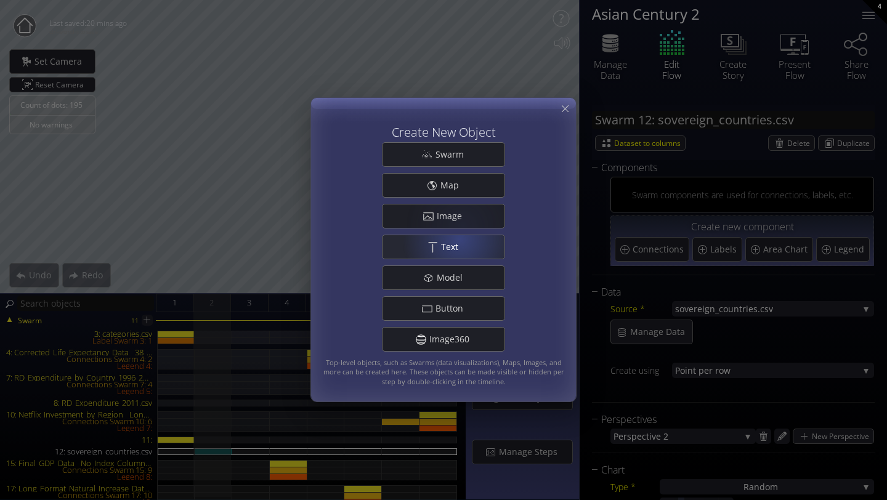
click at [459, 239] on div ".st0{fill:#FFFFFF;} Text" at bounding box center [444, 246] width 122 height 23
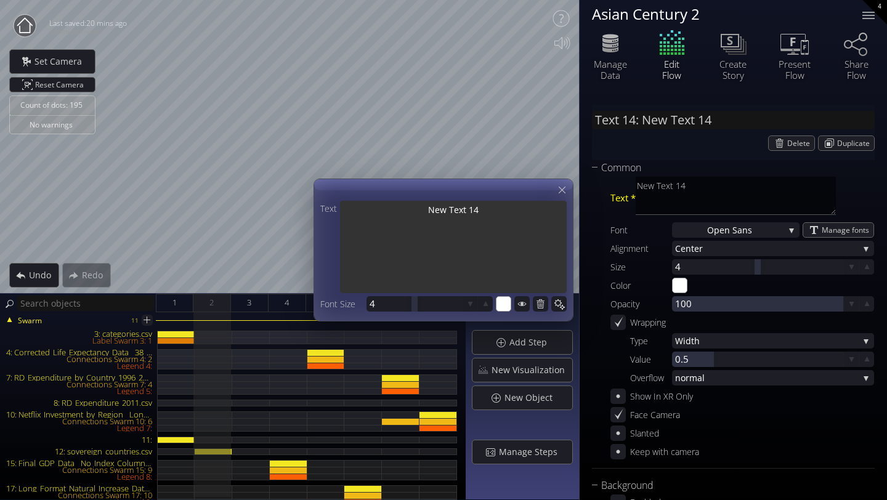
click at [483, 215] on textarea "New Text 14" at bounding box center [453, 248] width 227 height 95
type input "Text 14: New Text 1"
type textarea "New Text 1"
type input "Text 14: New Text"
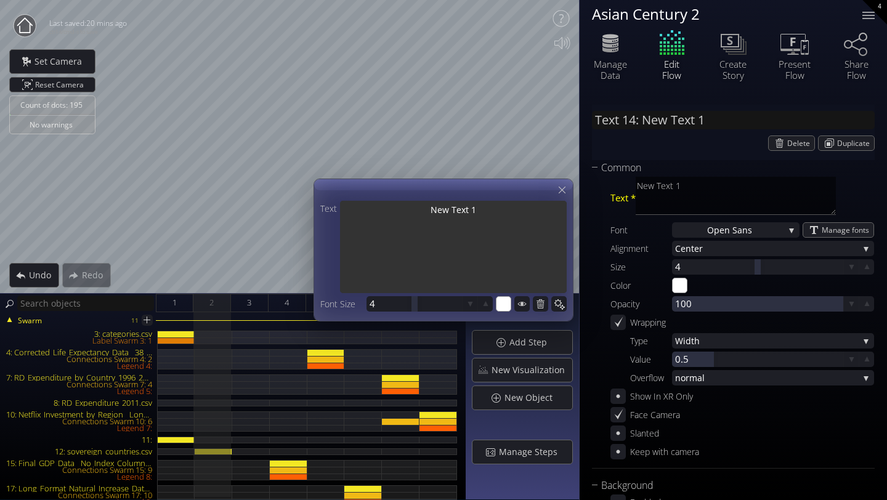
type textarea "New Text"
type input "Text 14: New Text"
type textarea "New Text"
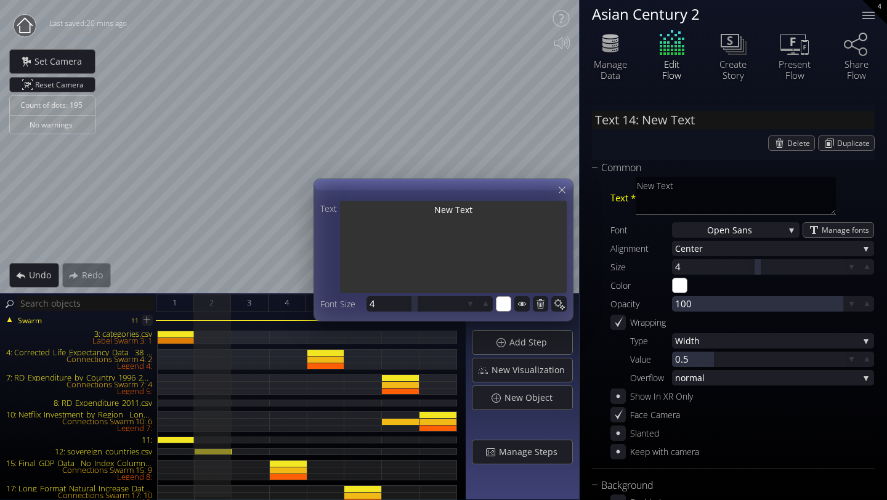
type input "Text 14: New Tex"
type textarea "New Tex"
type input "Text 14: New Te"
type textarea "New Te"
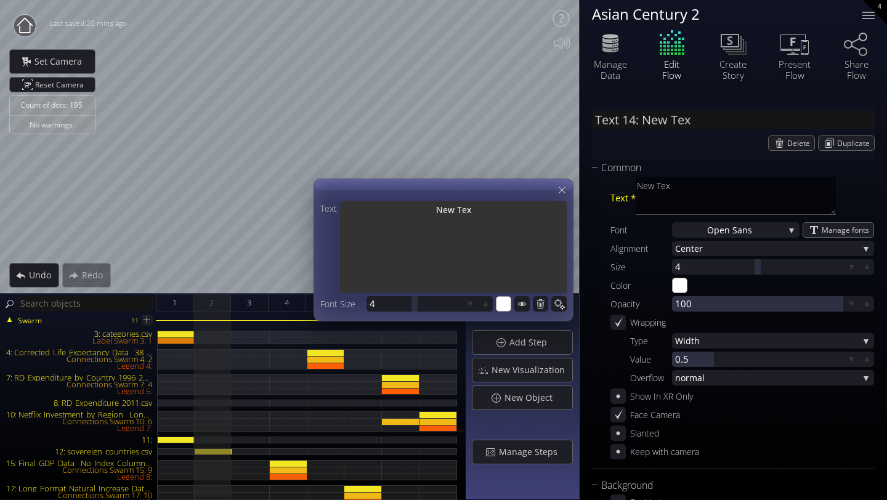
type textarea "New Te"
type input "Text 14: New T"
type textarea "New T"
type input "Text 14: New"
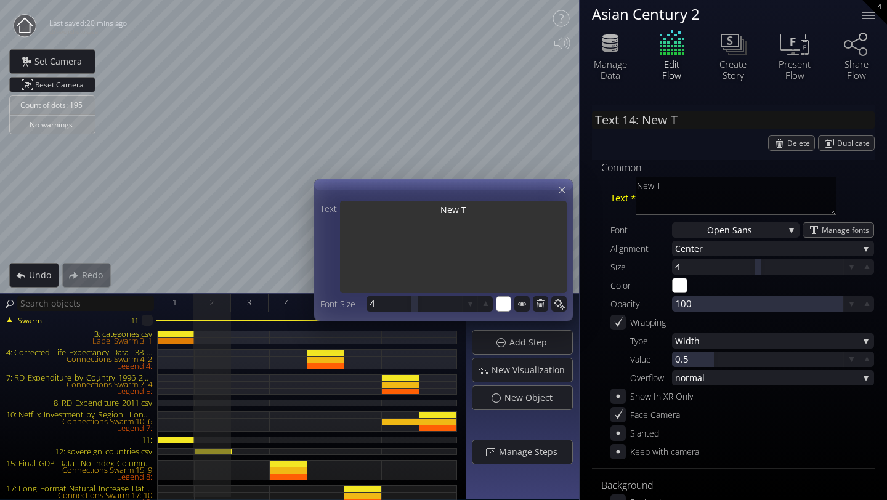
type textarea "New"
type input "Text 14: New"
type textarea "New"
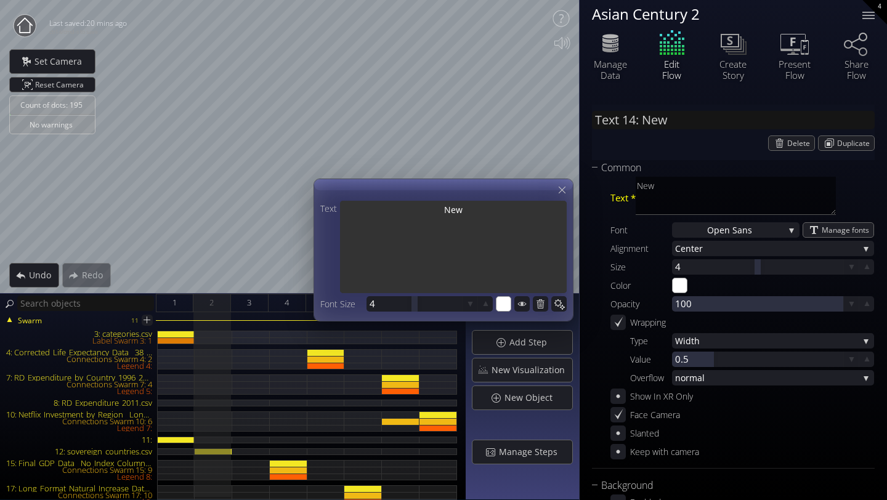
type input "Text 14: Ne"
type textarea "Ne"
type input "Text 14: N"
type textarea "N"
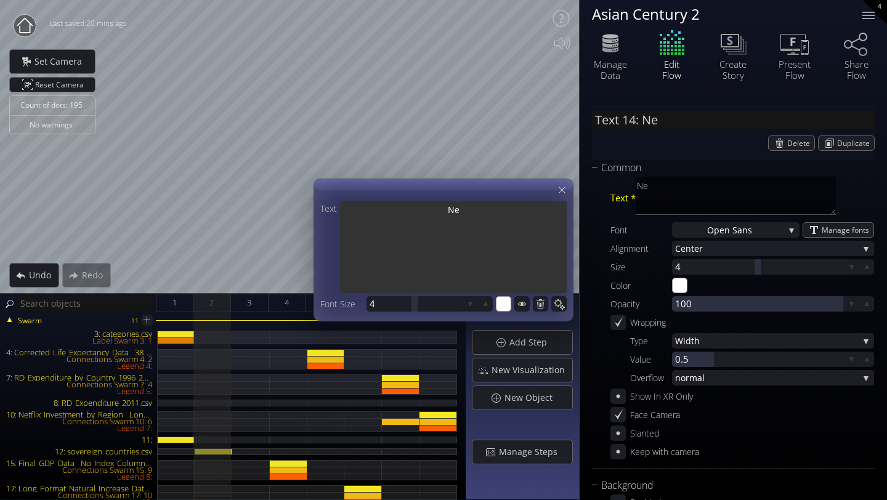
type textarea "N"
type input "Text 14: H"
type textarea "H"
type input "Text 14: Ho"
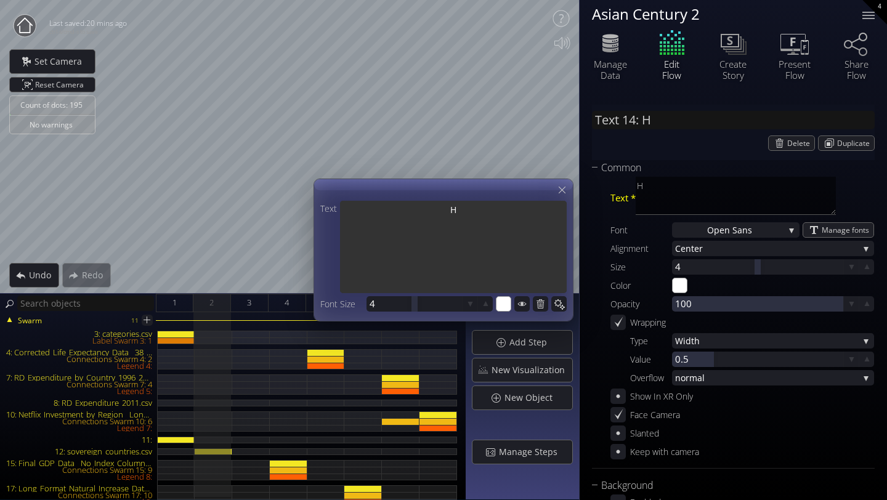
type textarea "Ho"
type input "Text 14: How"
type textarea "How"
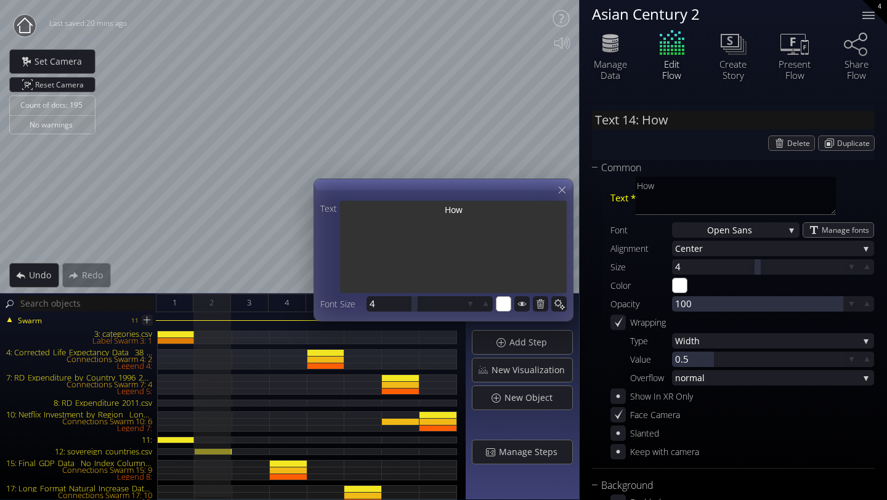
type input "Text 14: How"
type textarea "How"
type input "Text 14: How i"
type textarea "How i"
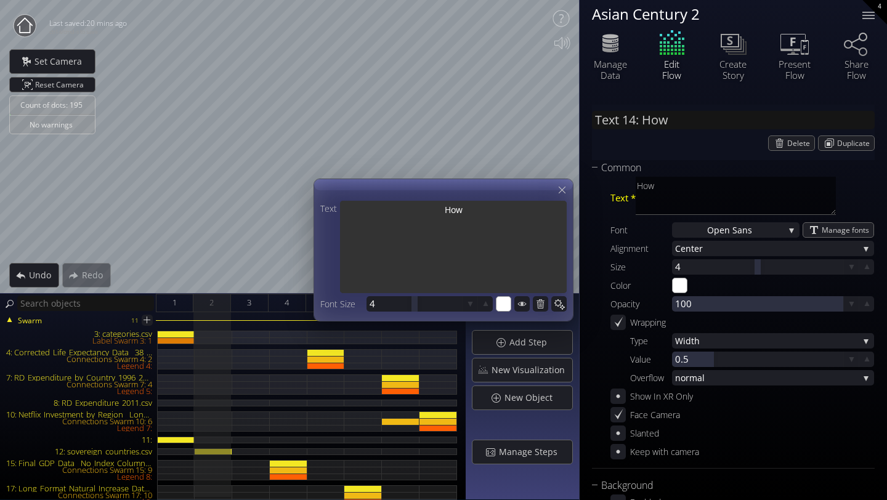
type textarea "How i"
type input "Text 14: How is"
type textarea "How is"
type input "Text 14: How is"
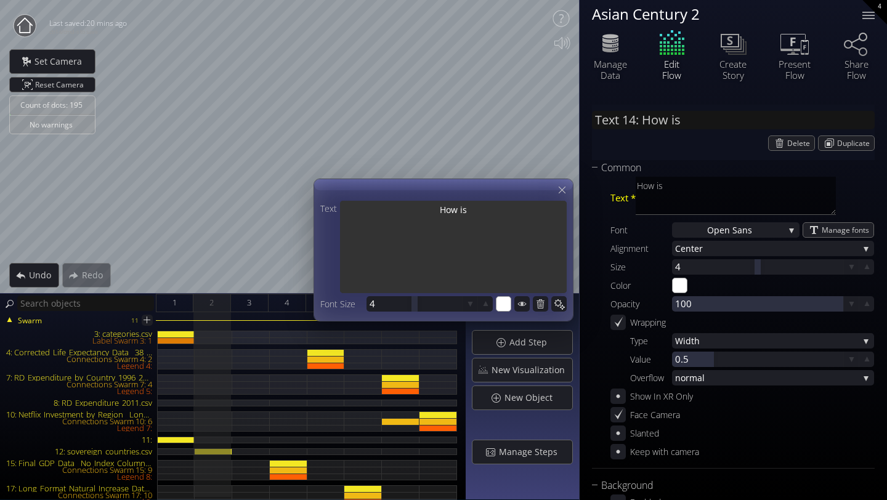
type textarea "How is"
type input "Text 14: How is h"
type textarea "How is h"
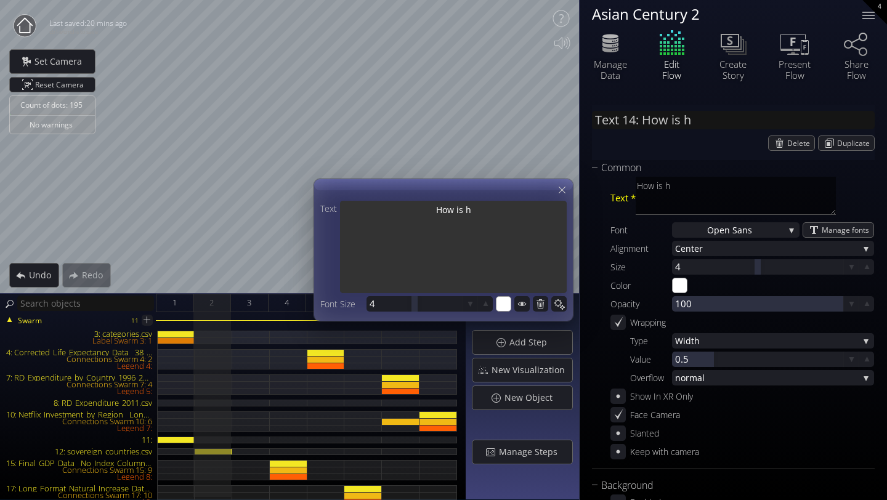
type input "Text 14: How is"
type textarea "How is"
type input "Text 14: How is t"
type textarea "How is t"
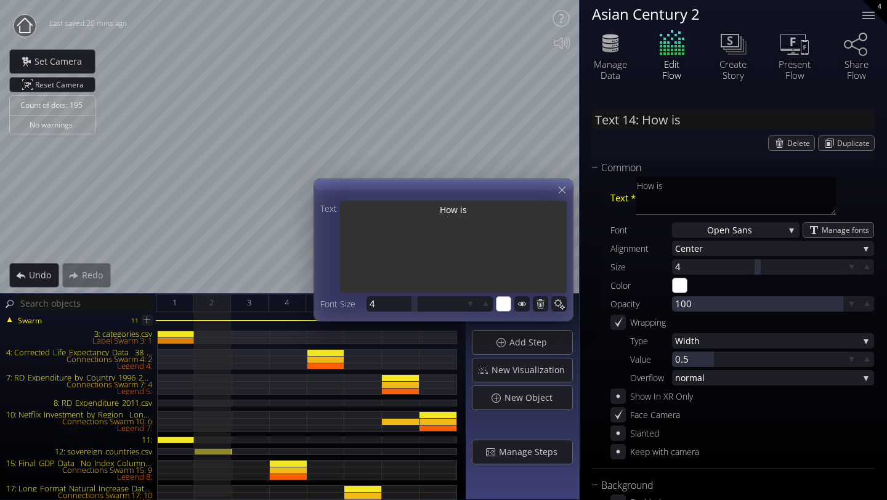
type textarea "How is t"
type input "Text 14: How is th"
type textarea "How is th"
type input "Text 14: How is the"
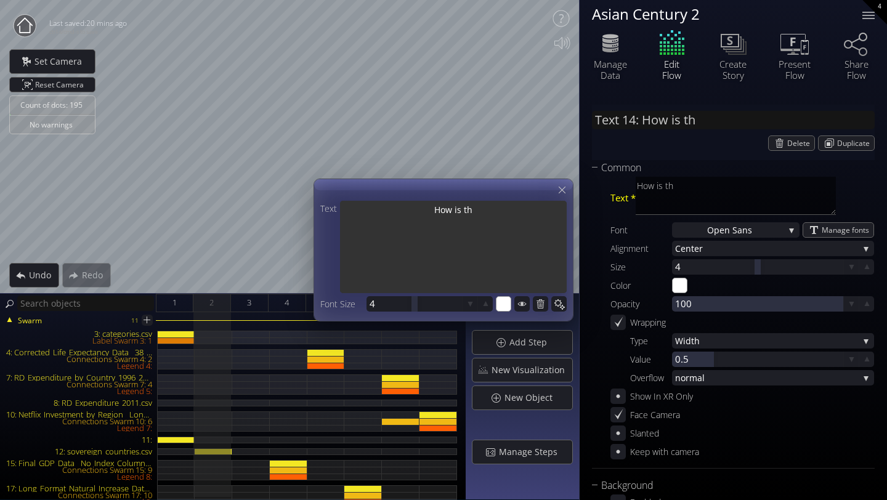
type textarea "How is the"
type input "Text 14: How is the"
type textarea "How is the"
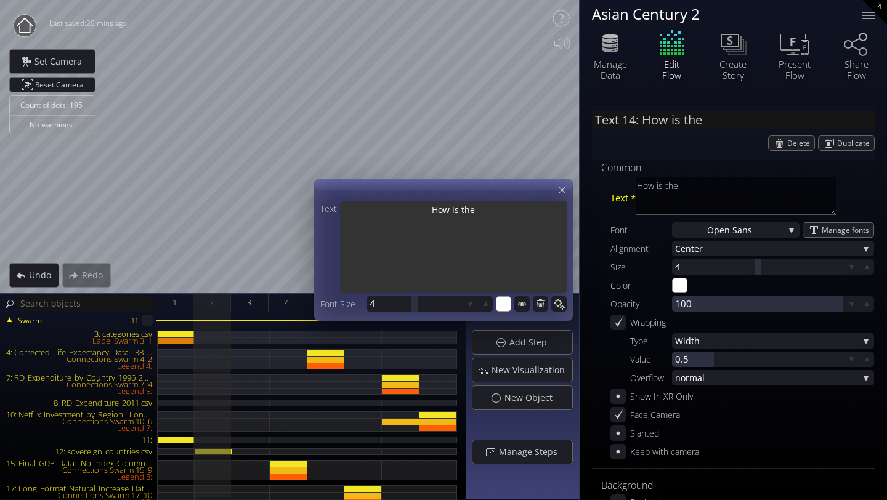
type textarea "How is the w"
type input "Text 14: How is the w"
type textarea "How is the w"
type input "Text 14: How is the wo"
type textarea "How is the wo"
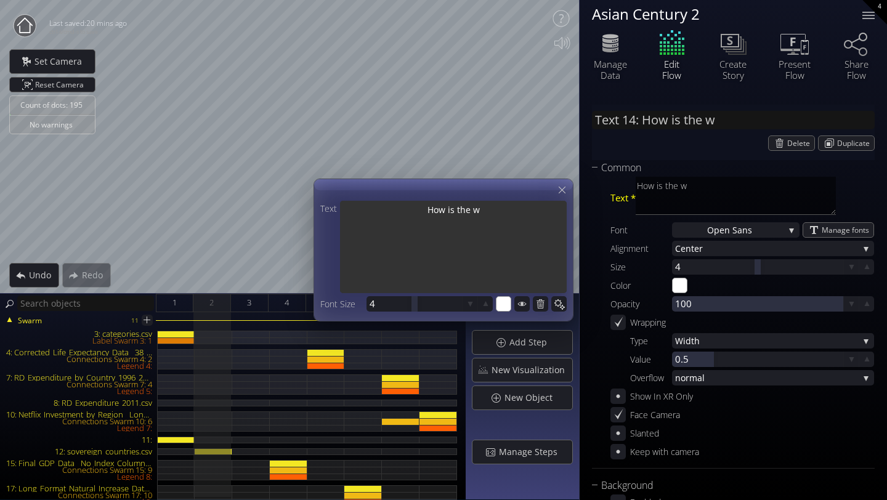
type textarea "How is the wo"
type input "Text 14: How is the wor"
type textarea "How is the wor"
type input "Text 14: How is the worl"
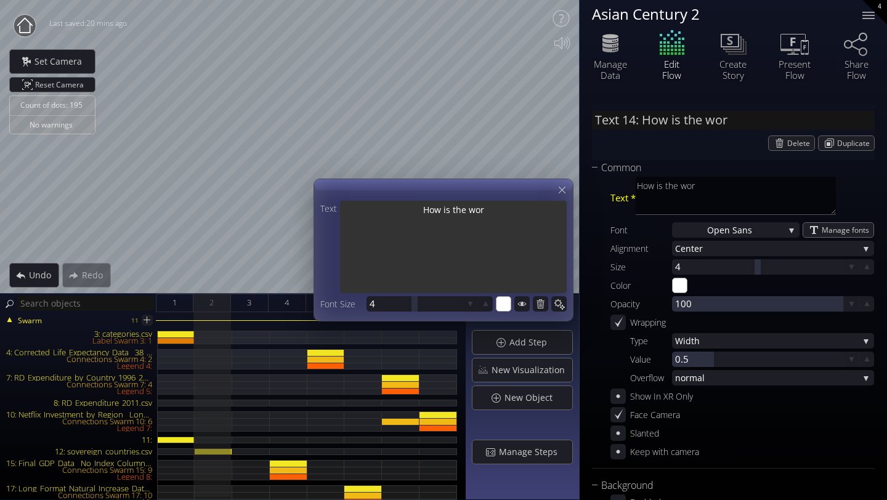
type textarea "How is the worl"
type textarea "How is the world"
type input "Text 14: How is the world"
type textarea "How is the world"
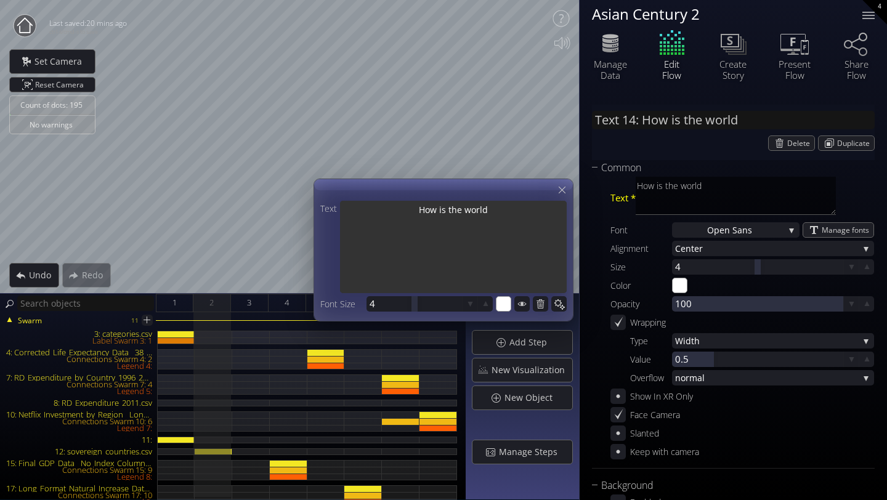
type input "Text 14: How is the world"
type textarea "How is the world"
type input "Text 14: How is the world c"
type textarea "How is the world c"
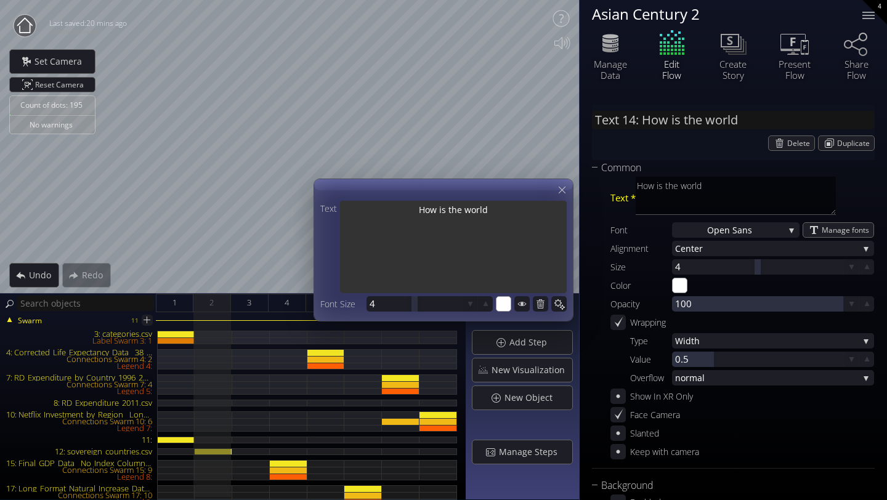
type textarea "How is the world c"
type textarea "How is the world ch"
type input "Text 14: How is the world ch"
type textarea "How is the world ch"
type input "Text 14: How is the world cha"
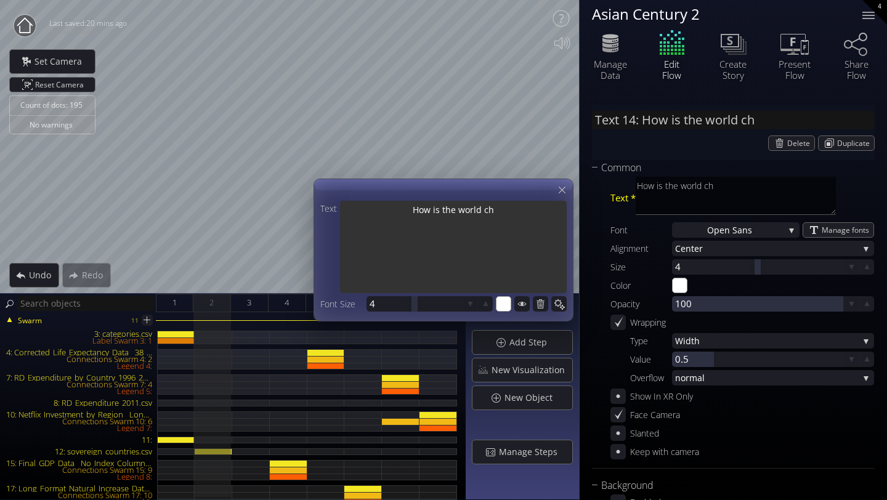
type textarea "How is the world cha"
type input "Text 14: How is the world chan"
type textarea "How is the world chan"
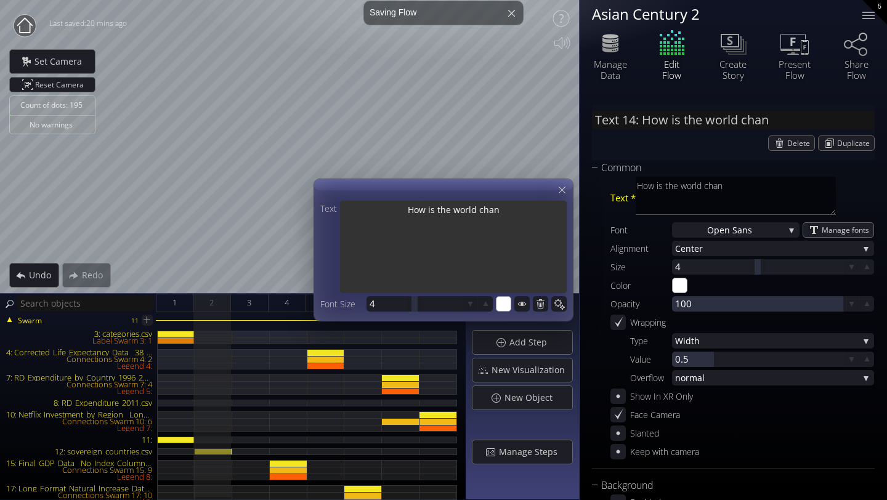
type input "Text 14: How is the world [PERSON_NAME]"
type textarea "How is the world [PERSON_NAME]"
type input "Text 14: How is the world changi"
type textarea "How is the world changi"
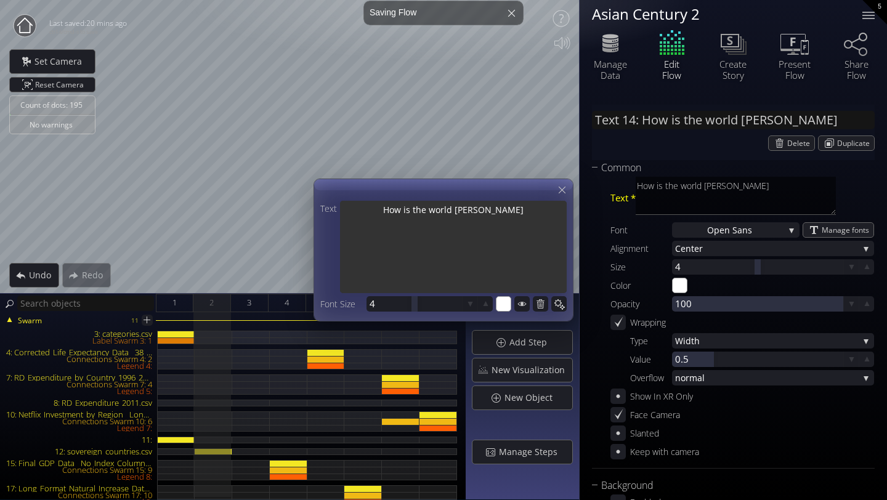
type textarea "How is the world changi"
type input "Text 14: How is the world changin"
type textarea "How is the world changin"
type input "Text 14: How is the world changinf"
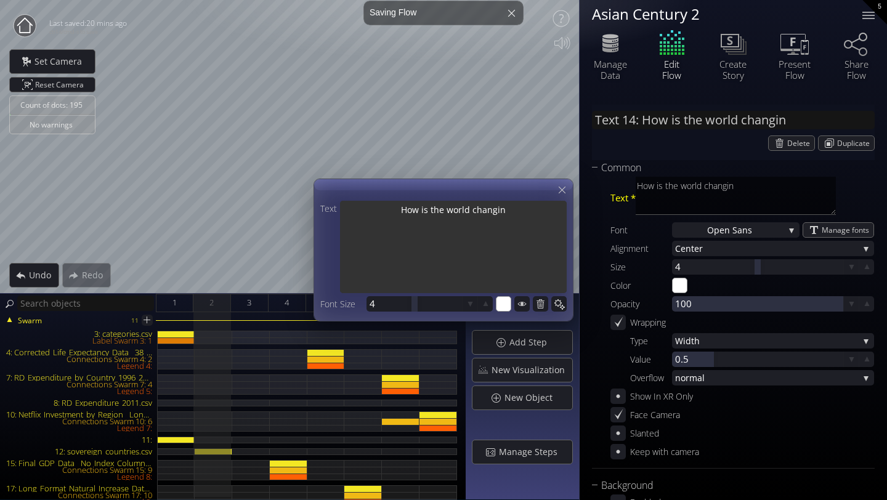
type textarea "How is the world changinf"
type input "Text 14: How is the world changin"
type textarea "How is the world changin"
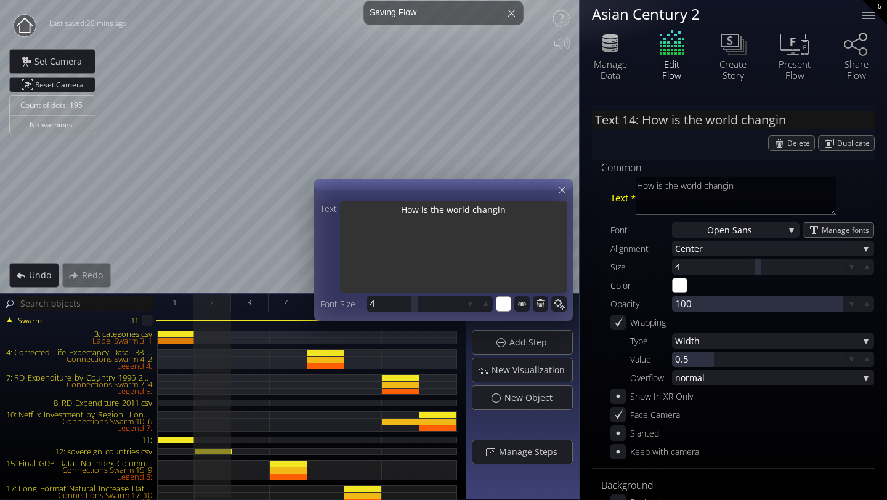
type input "Text 14: How is the world changing"
type textarea "How is the world changing"
type input "Text 14: How is the world changing..."
type textarea "How is the world changing"
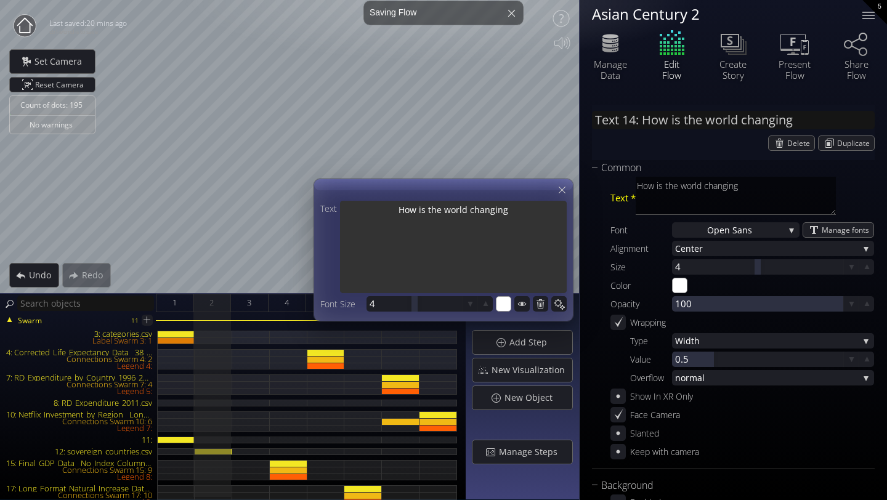
type textarea "How is the world changing"
type textarea "How is the world changing e"
type textarea "How is the world changing ec"
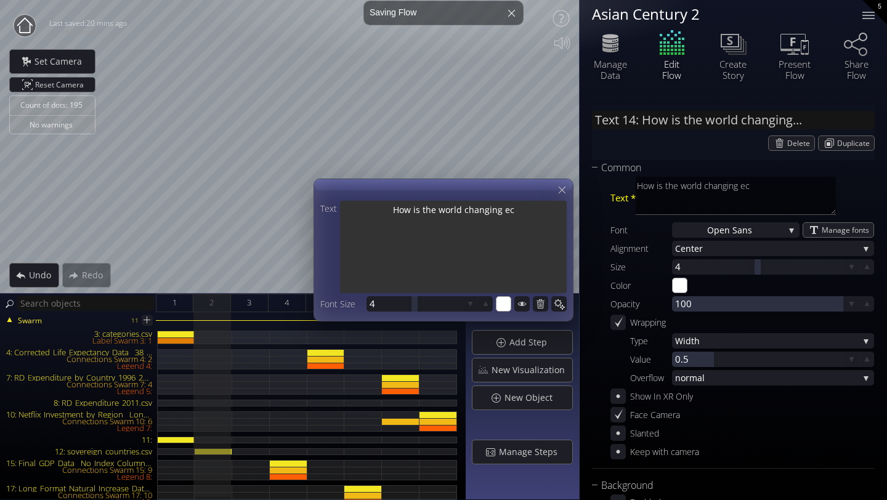
type textarea "How is the world changing eco"
type textarea "How is the world changing econ"
type textarea "How is the world changing econo"
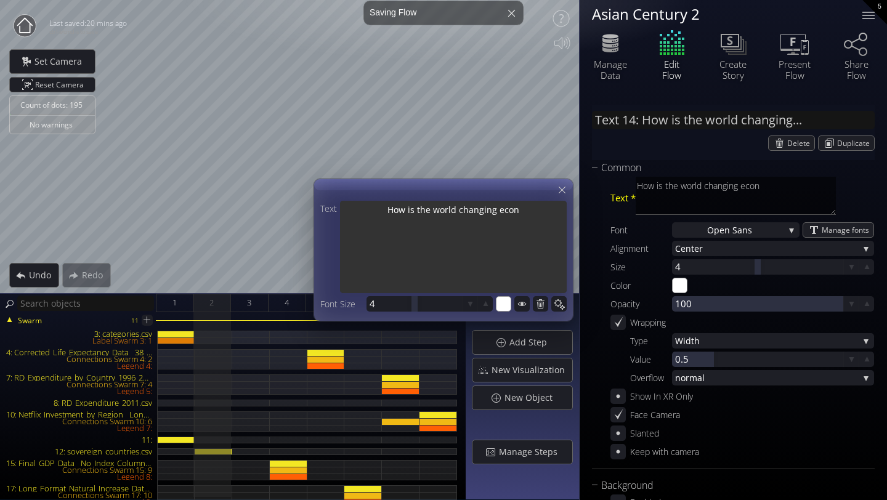
type textarea "How is the world changing econo"
type textarea "How is the world changing econom"
type textarea "How is the world changing economi"
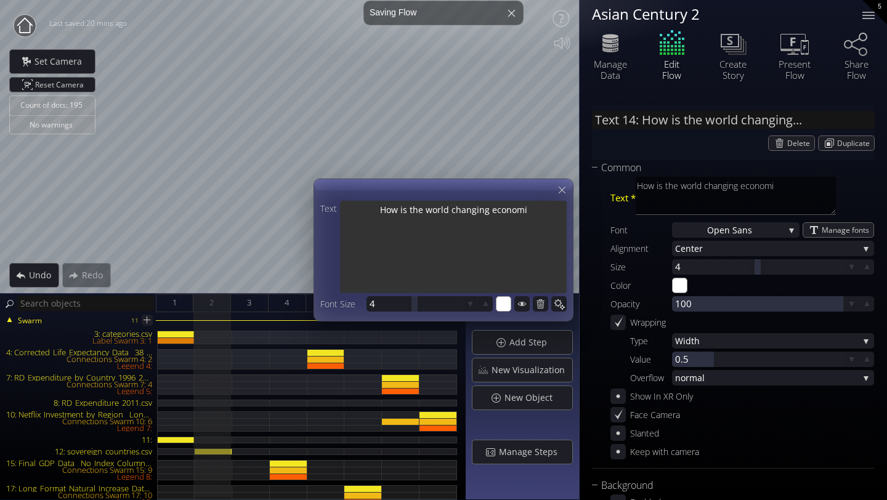
type textarea "How is the world changing economic"
type textarea "How is the world changing economica"
type textarea "How is the world changing economical"
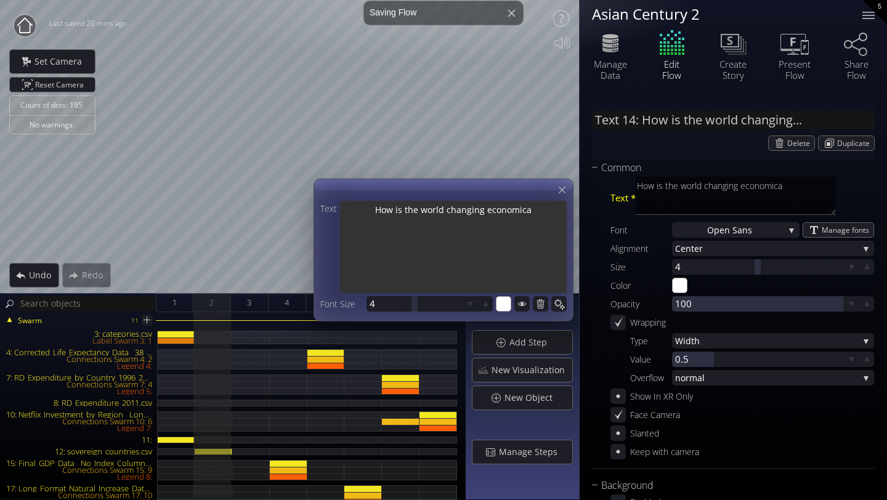
type textarea "How is the world changing economical"
type textarea "How is the world changing economicall"
type textarea "How is the world changing economically"
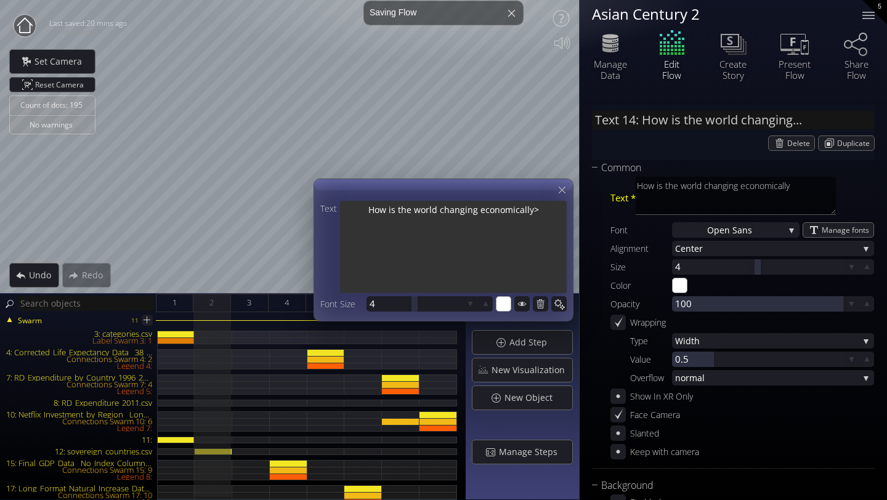
type textarea "How is the world changing economically>?"
type textarea "How is the world changing economically>"
type textarea "How is the world changing economically"
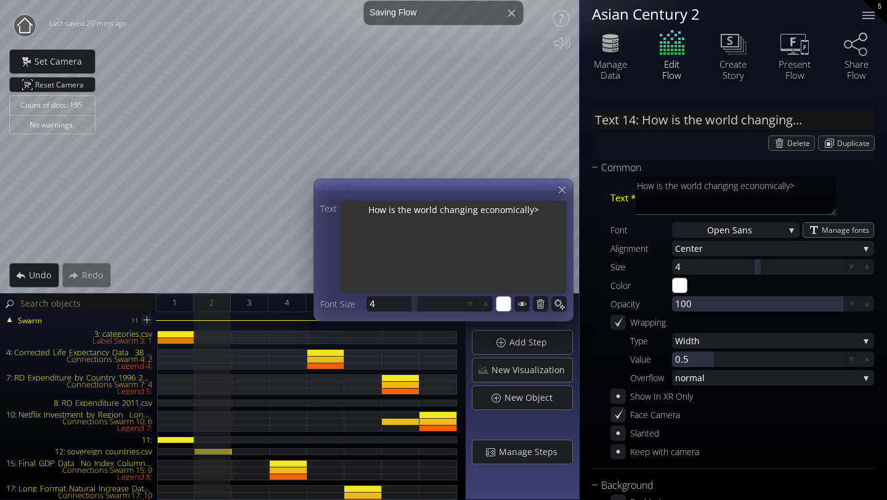
type textarea "How is the world changing economically"
type textarea "How is the world changing economically?"
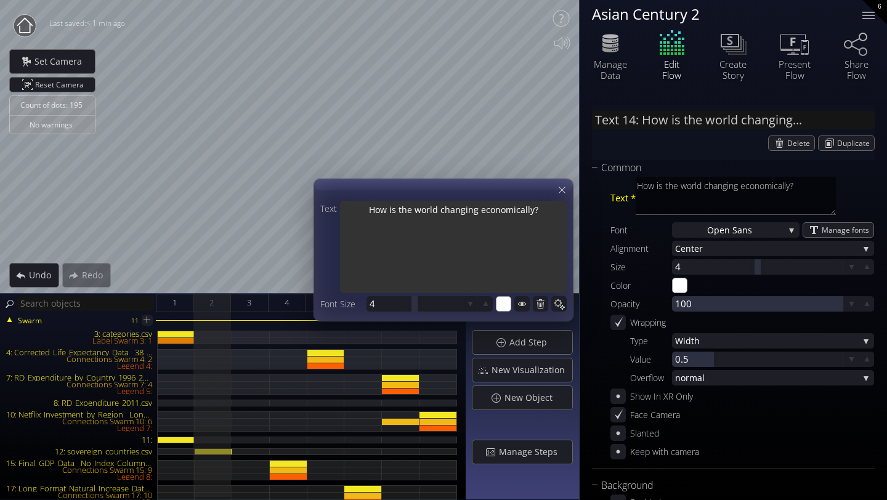
type textarea "How is the world changing economically?"
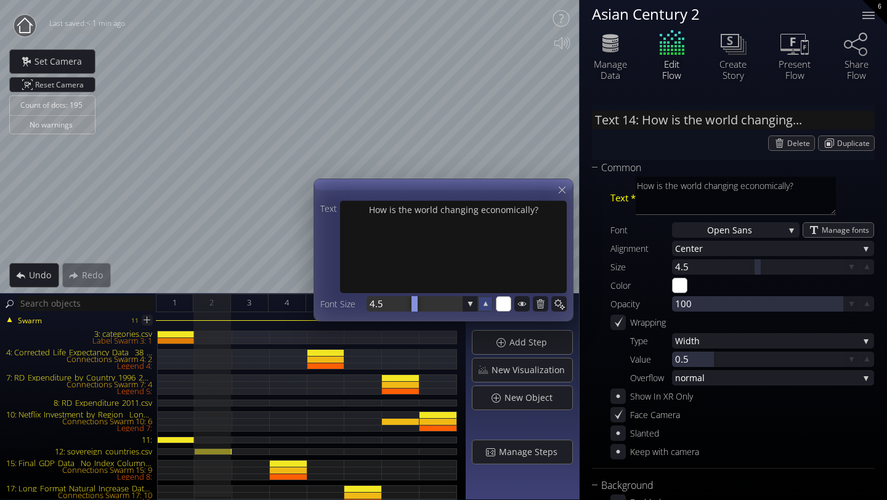
click at [485, 306] on icon at bounding box center [486, 303] width 4 height 4
click at [564, 188] on icon at bounding box center [562, 190] width 7 height 7
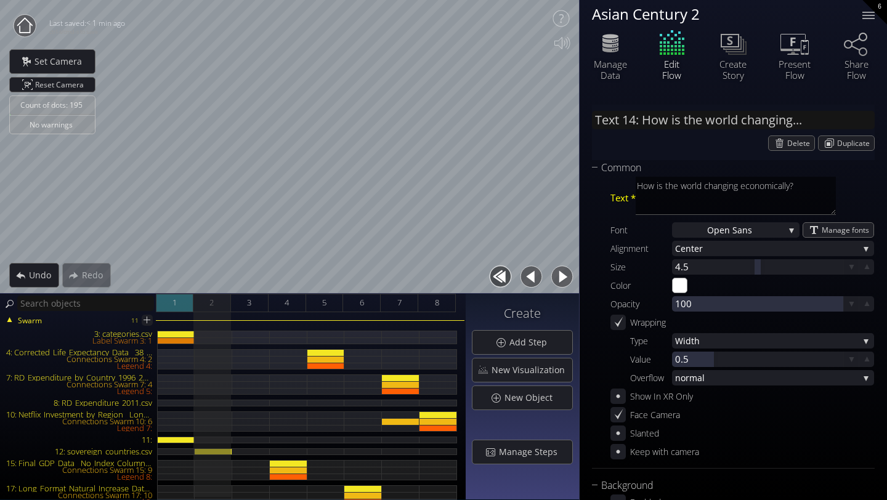
click at [177, 298] on div "1" at bounding box center [175, 303] width 38 height 18
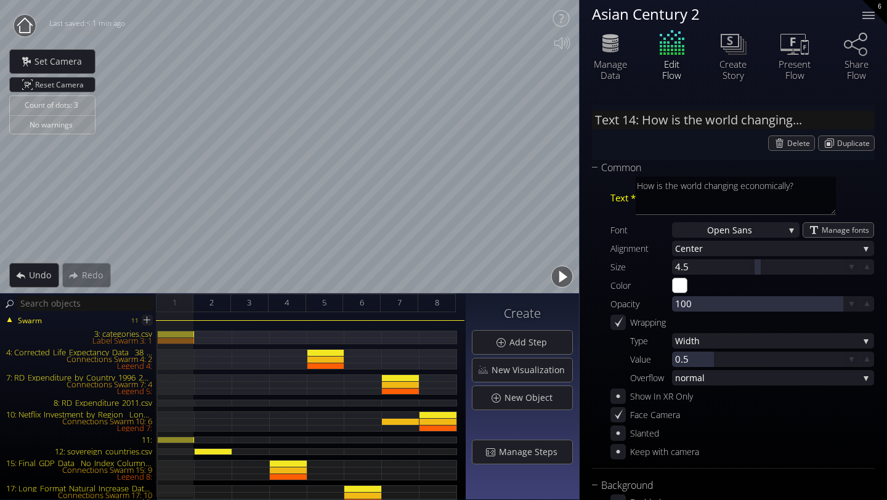
click at [561, 271] on button "button" at bounding box center [562, 277] width 28 height 28
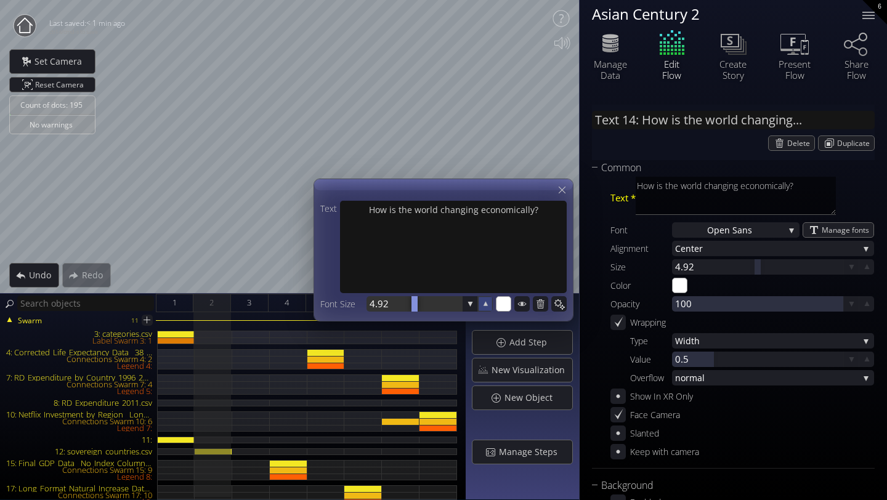
click at [486, 308] on icon at bounding box center [486, 304] width 10 height 10
click at [564, 192] on icon at bounding box center [562, 190] width 12 height 12
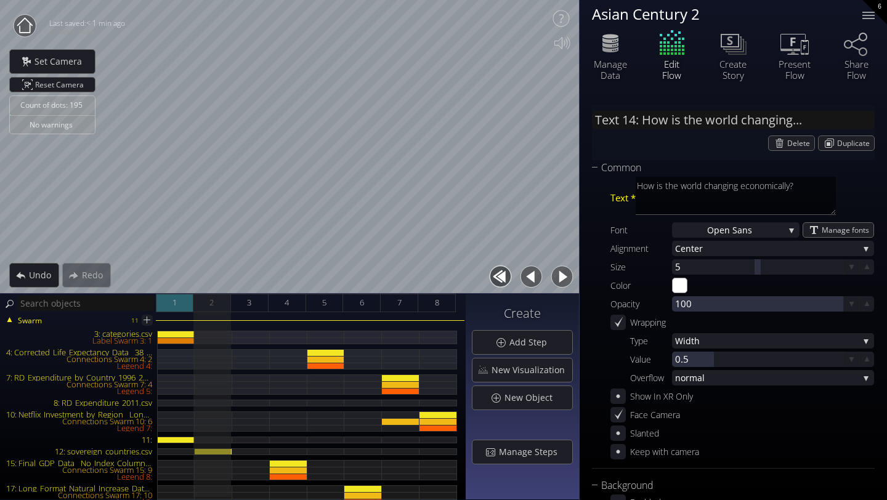
click at [179, 310] on div "1" at bounding box center [175, 303] width 38 height 18
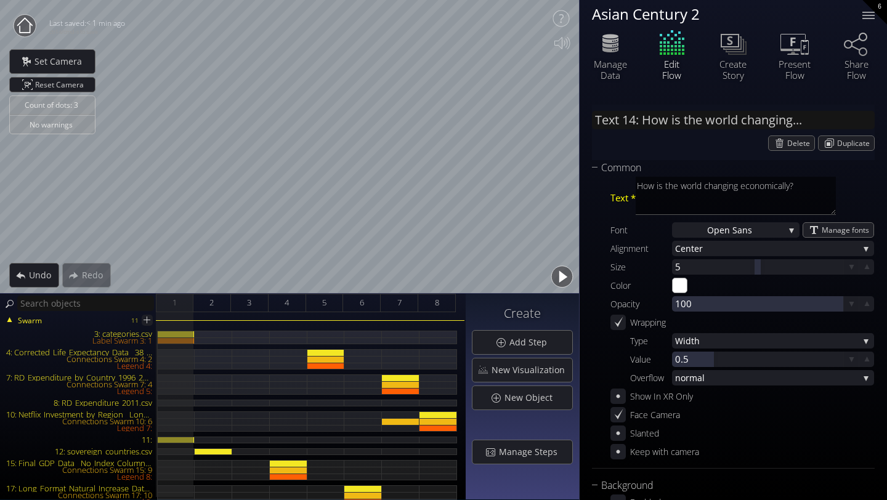
click at [569, 279] on button "button" at bounding box center [562, 277] width 28 height 28
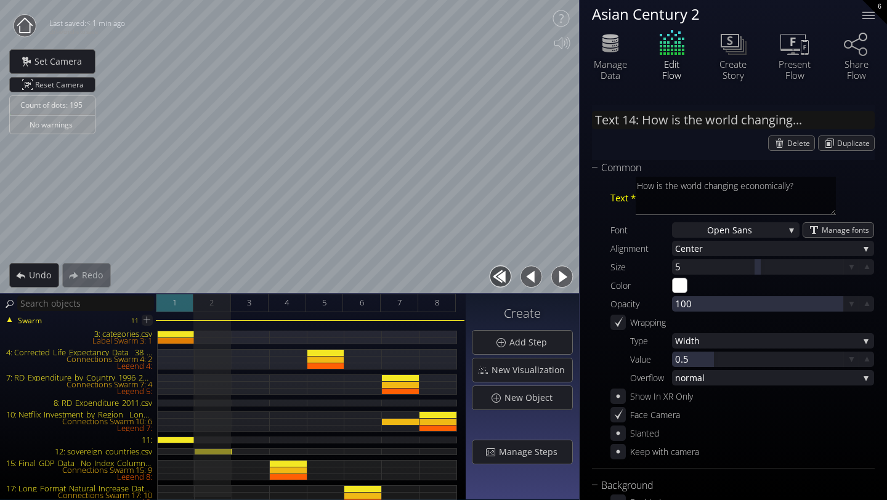
click at [169, 301] on div "1" at bounding box center [175, 303] width 38 height 18
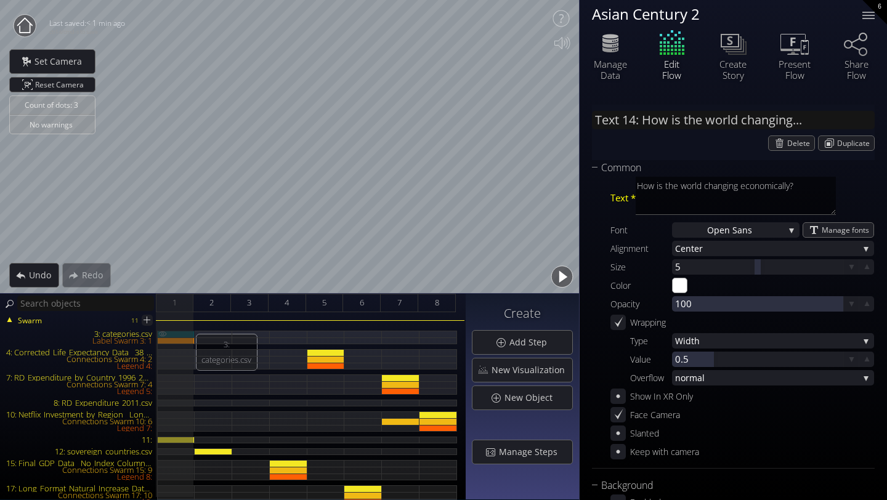
click at [179, 332] on div "3: categories.csv" at bounding box center [176, 334] width 37 height 7
type input "Swarm 3: categories.csv"
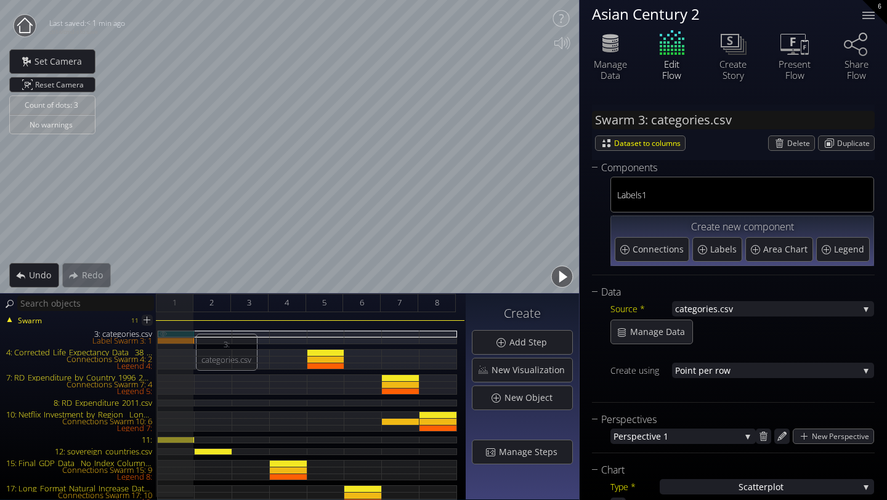
click at [184, 331] on div "3: categories.csv" at bounding box center [176, 334] width 37 height 7
click at [781, 137] on div "Delete" at bounding box center [792, 143] width 46 height 14
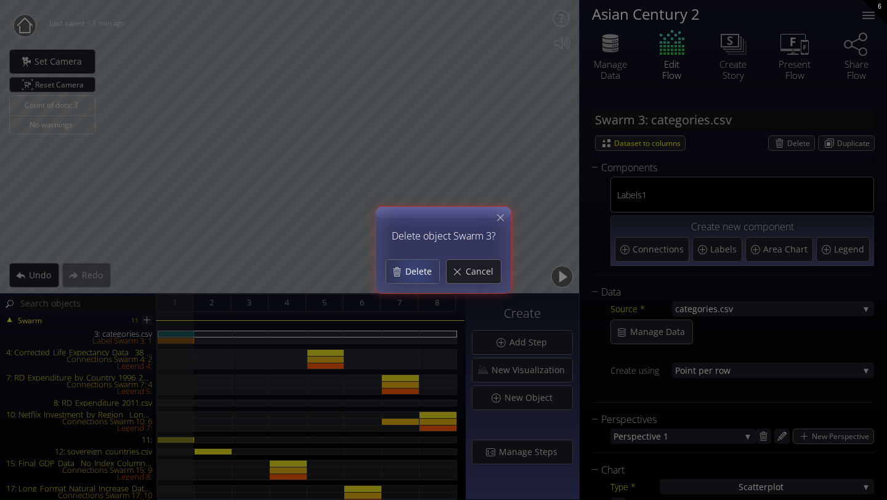
click at [416, 272] on span "Delete" at bounding box center [422, 272] width 35 height 12
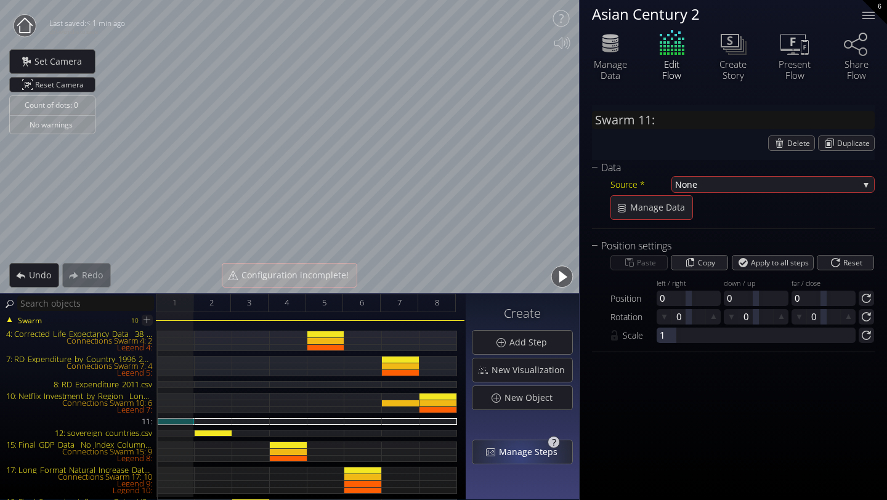
click at [520, 452] on span "Manage Steps" at bounding box center [532, 452] width 67 height 12
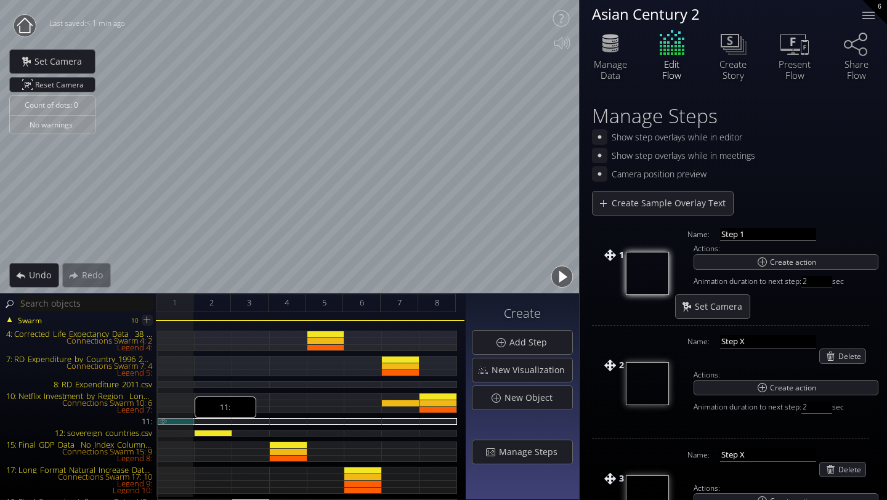
click at [172, 418] on div "11:" at bounding box center [176, 421] width 37 height 7
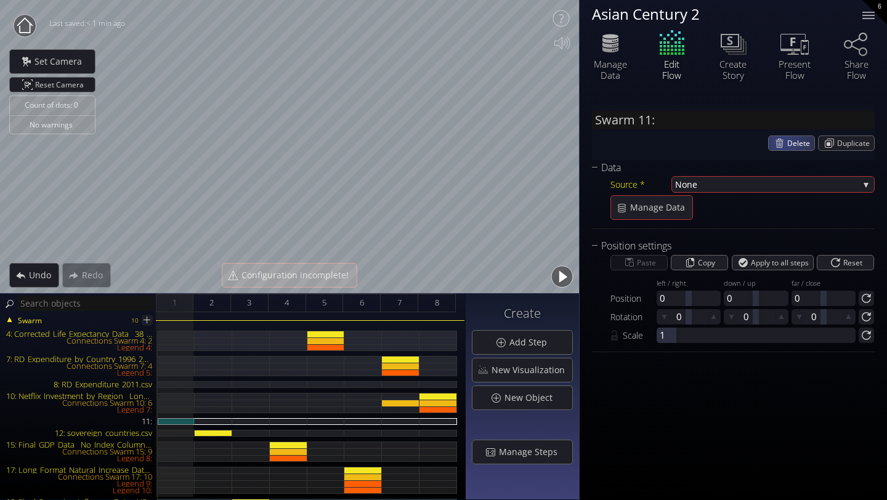
click at [784, 143] on div "Delete" at bounding box center [792, 143] width 46 height 14
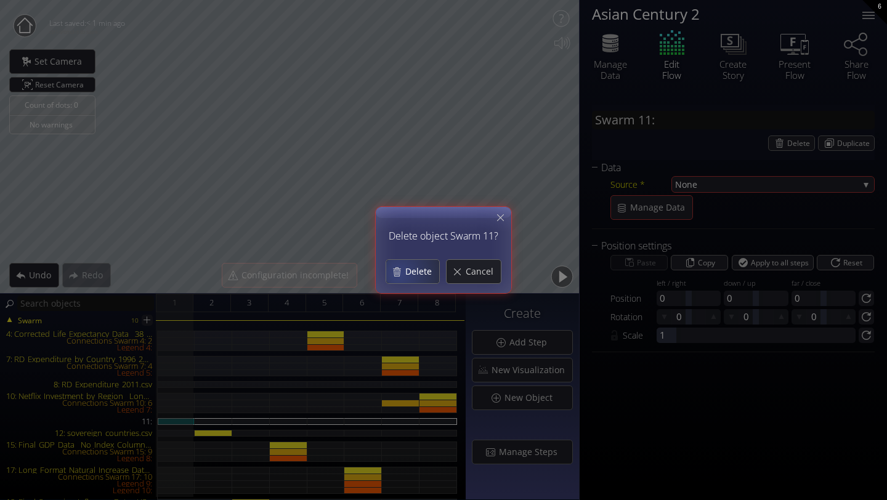
click at [402, 272] on div "Delete" at bounding box center [412, 271] width 53 height 23
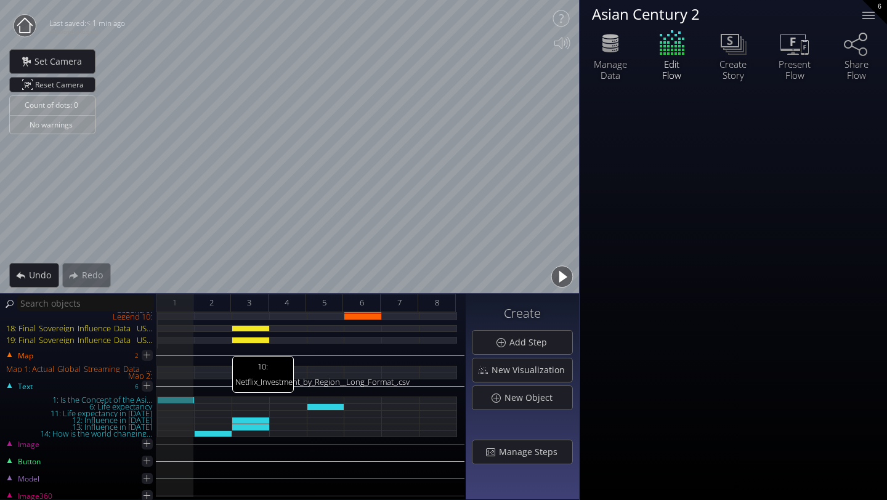
scroll to position [172, 0]
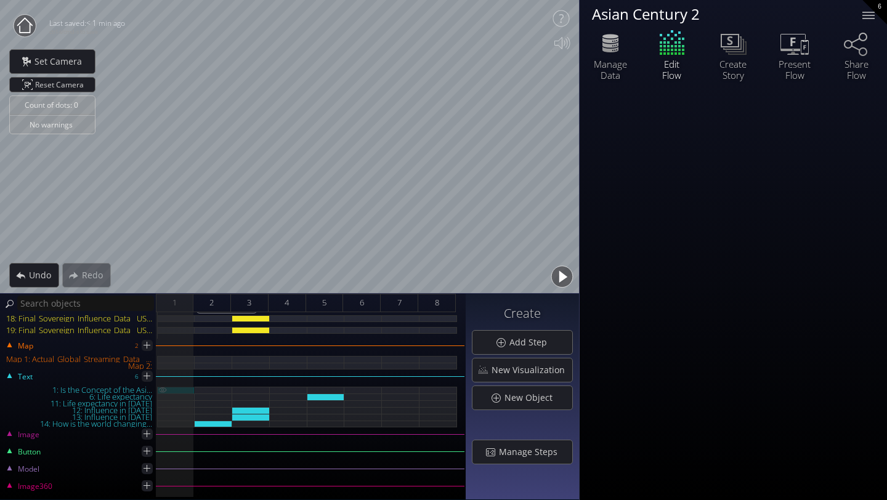
click at [184, 389] on div "1: Is the Concept of the Asi..." at bounding box center [176, 390] width 37 height 7
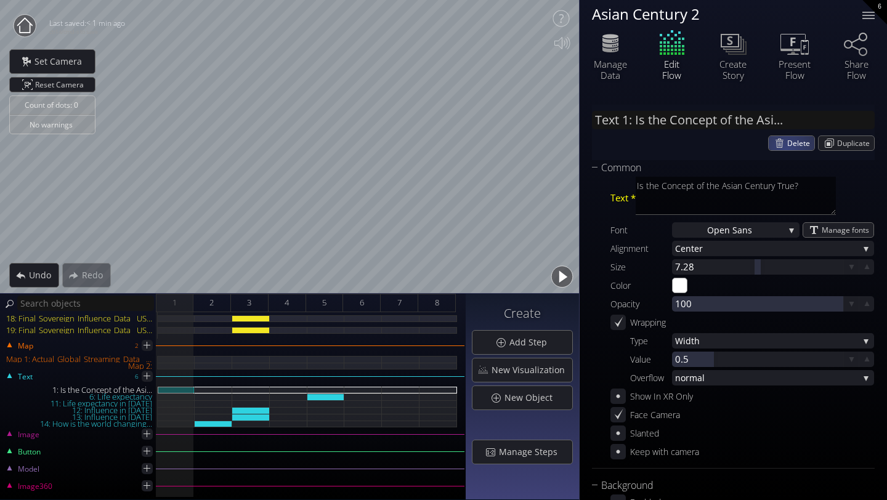
click at [783, 146] on div "Delete" at bounding box center [792, 143] width 46 height 14
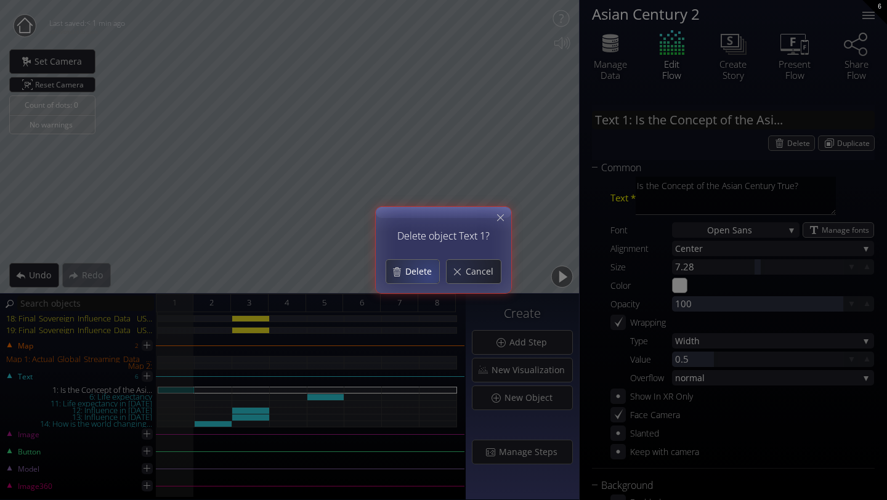
click at [424, 274] on span "Delete" at bounding box center [422, 272] width 35 height 12
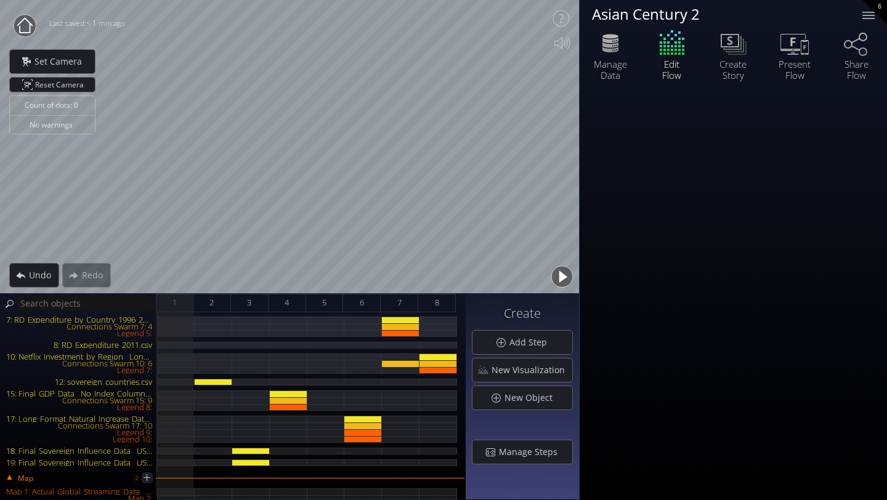
scroll to position [0, 0]
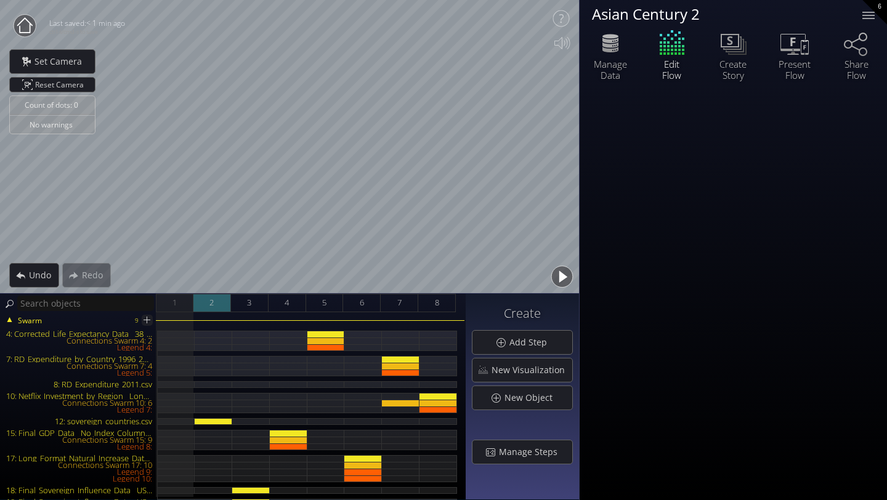
click at [213, 304] on span "2" at bounding box center [212, 302] width 4 height 15
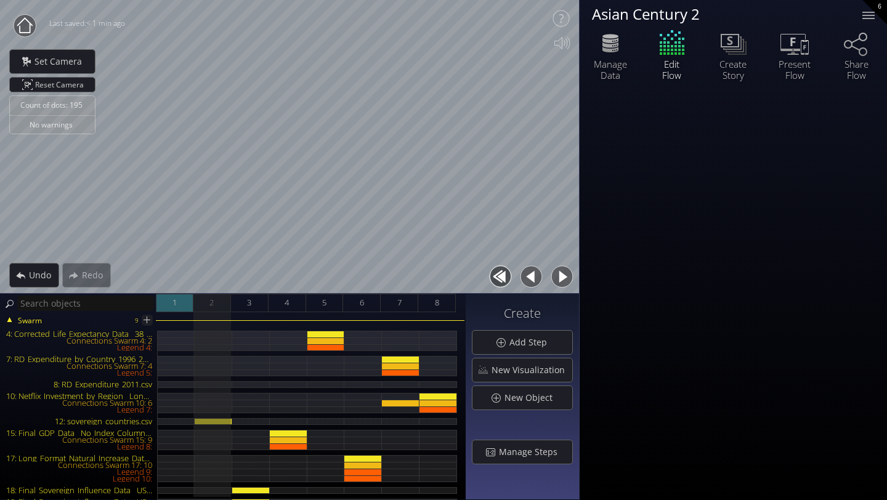
click at [166, 308] on div "1" at bounding box center [175, 303] width 38 height 18
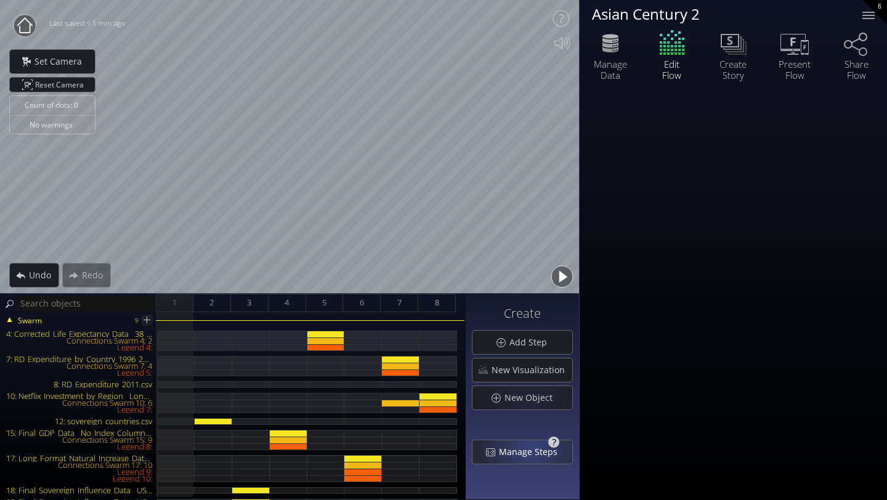
click at [531, 453] on span "Manage Steps" at bounding box center [532, 452] width 67 height 12
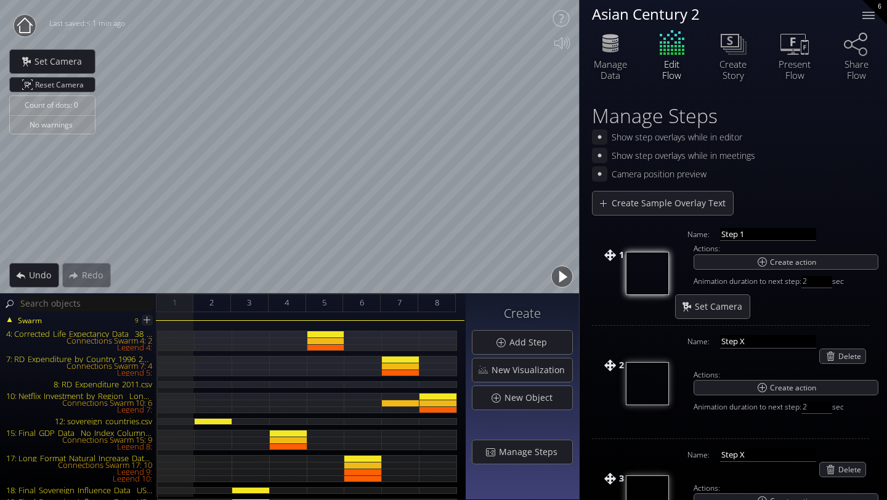
drag, startPoint x: 643, startPoint y: 281, endPoint x: 644, endPoint y: 317, distance: 35.8
click at [644, 317] on td "1" at bounding box center [630, 272] width 77 height 100
drag, startPoint x: 213, startPoint y: 304, endPoint x: 184, endPoint y: 305, distance: 29.6
click at [184, 305] on div "1 2 3 4 5 6 7 8" at bounding box center [311, 303] width 310 height 18
click at [220, 306] on div "2" at bounding box center [213, 303] width 38 height 18
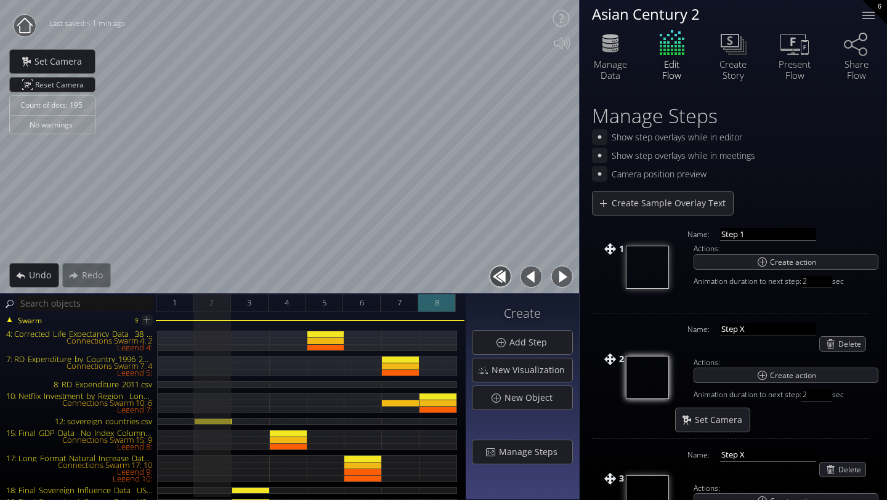
click at [434, 306] on div "8" at bounding box center [437, 303] width 38 height 18
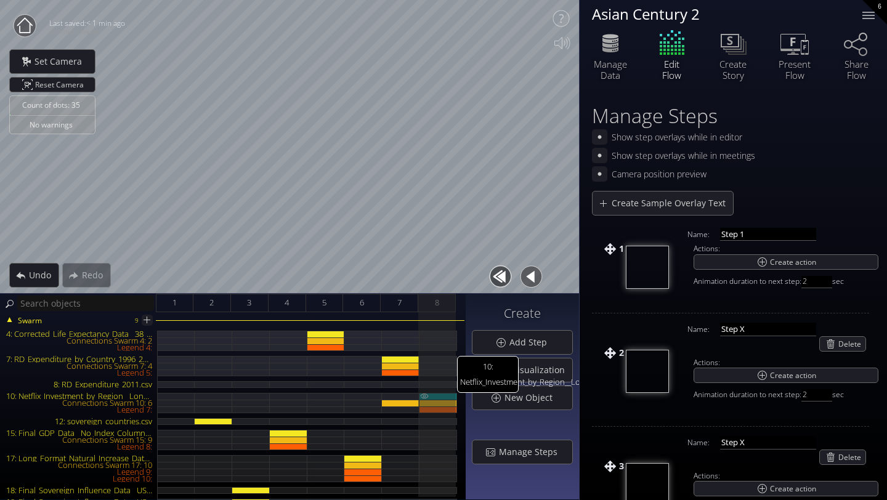
click at [442, 394] on div "10: Netflix_Investment_by_Region__Long_Format_.csv" at bounding box center [439, 396] width 38 height 7
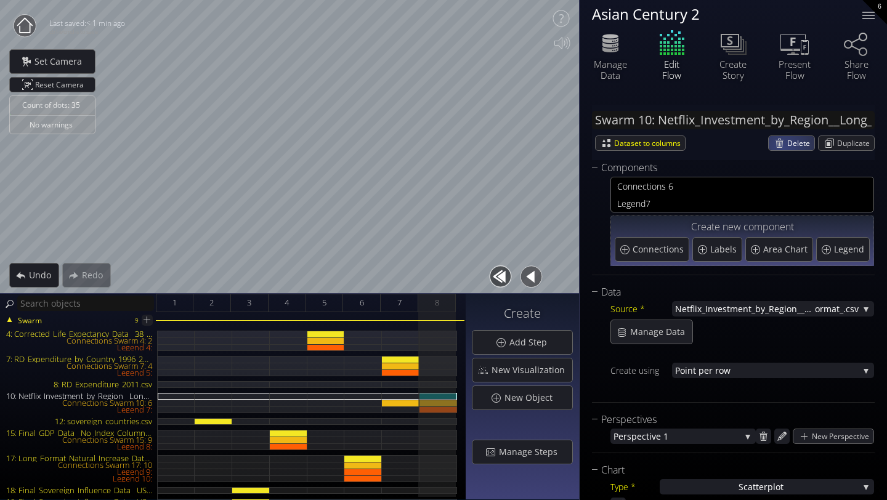
click at [788, 142] on span "Delete" at bounding box center [801, 143] width 27 height 14
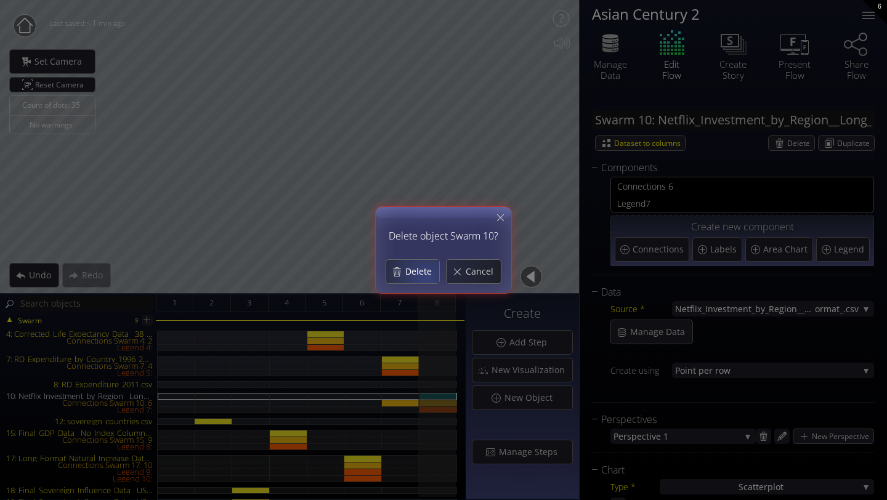
click at [422, 272] on span "Delete" at bounding box center [422, 272] width 35 height 12
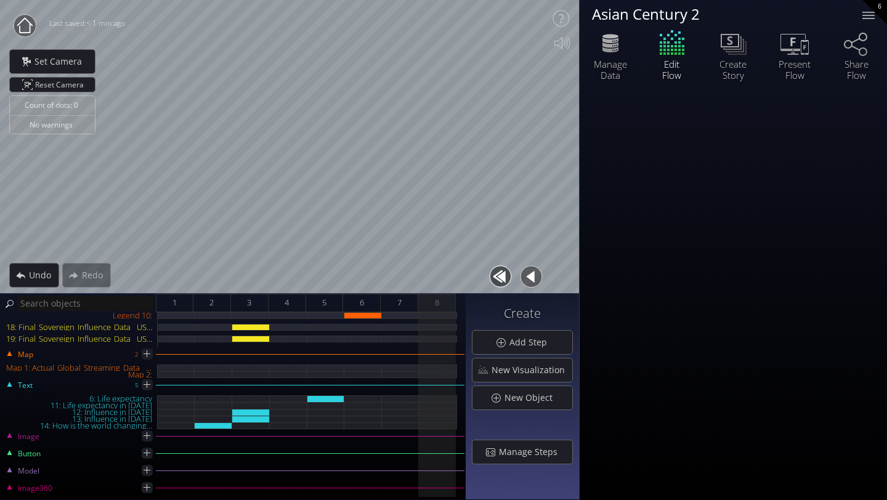
scroll to position [140, 0]
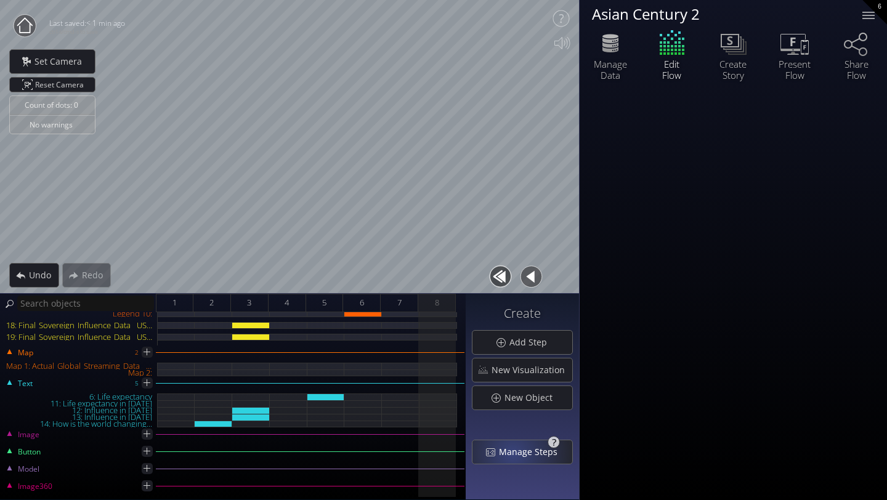
click at [518, 454] on span "Manage Steps" at bounding box center [532, 452] width 67 height 12
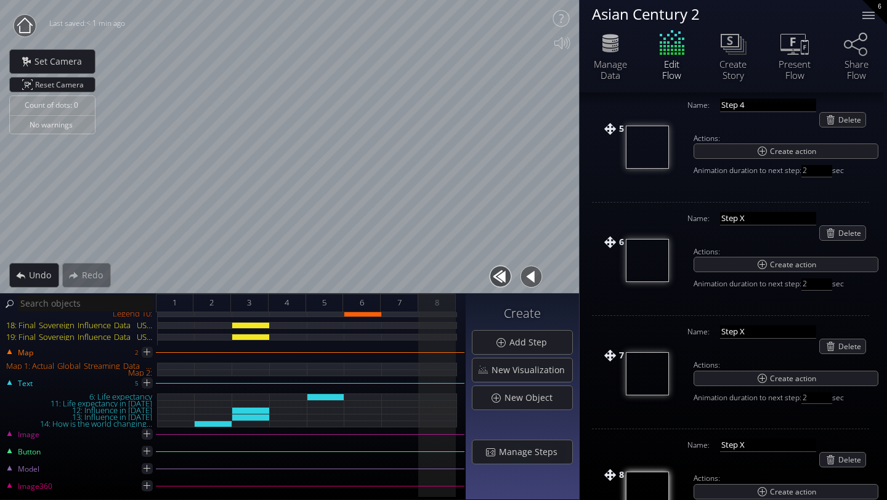
scroll to position [659, 0]
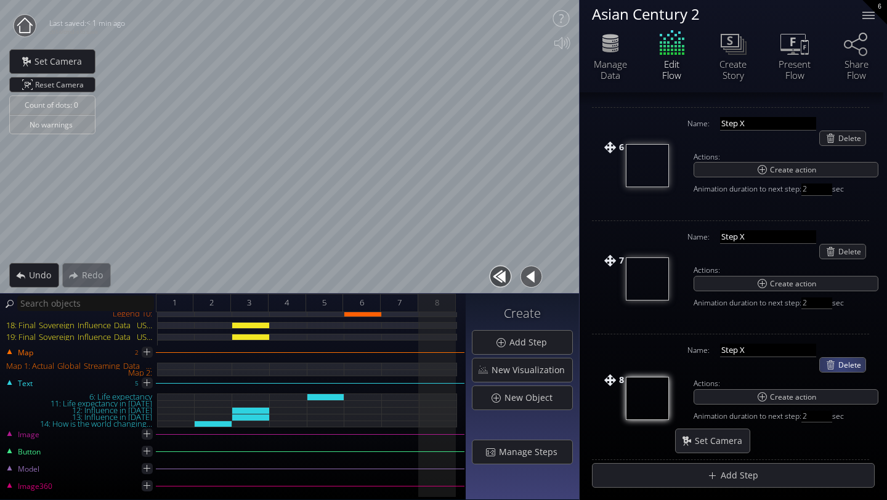
click at [841, 365] on span "Delete" at bounding box center [852, 365] width 27 height 14
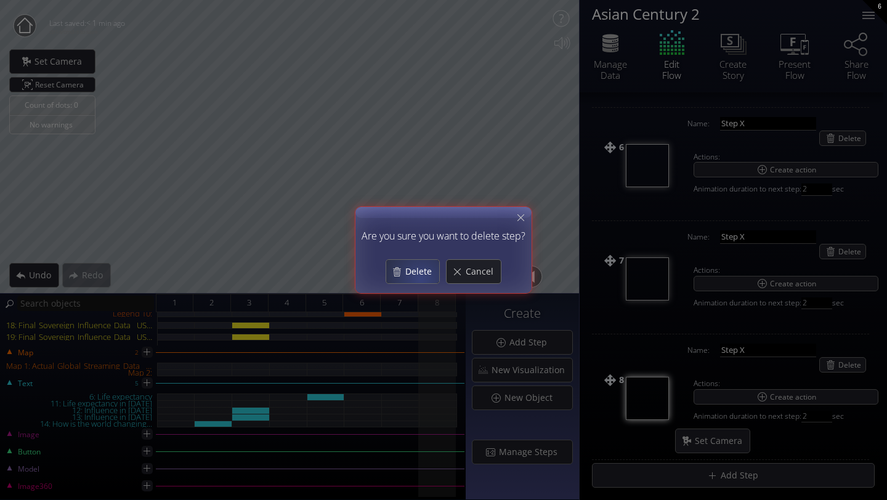
click at [421, 278] on div "Delete" at bounding box center [412, 271] width 53 height 23
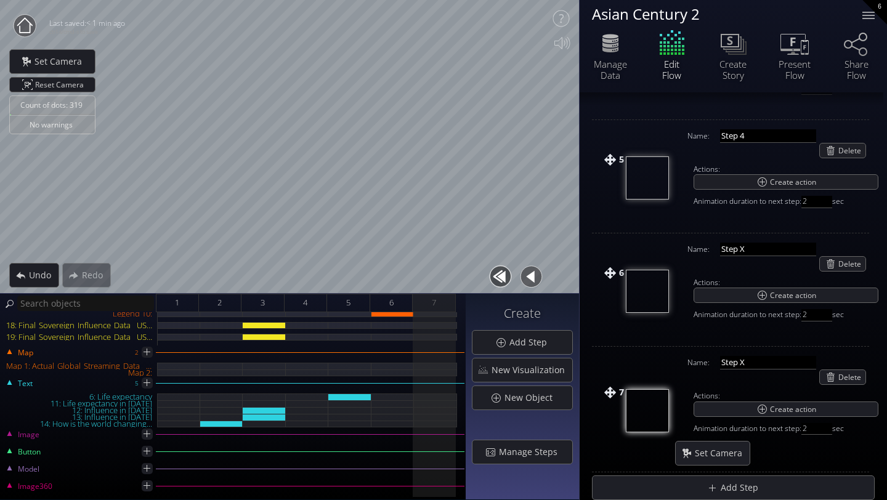
scroll to position [0, 0]
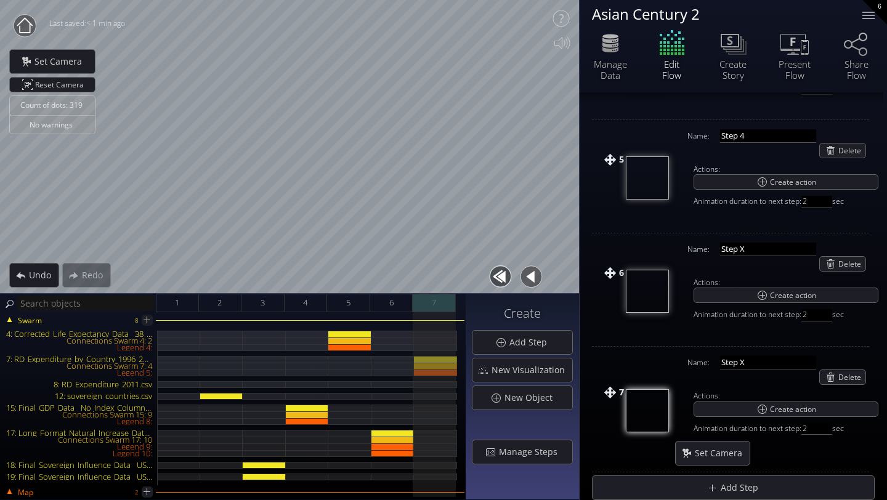
click at [427, 303] on div "7" at bounding box center [434, 303] width 43 height 18
click at [205, 308] on div "2" at bounding box center [220, 303] width 43 height 18
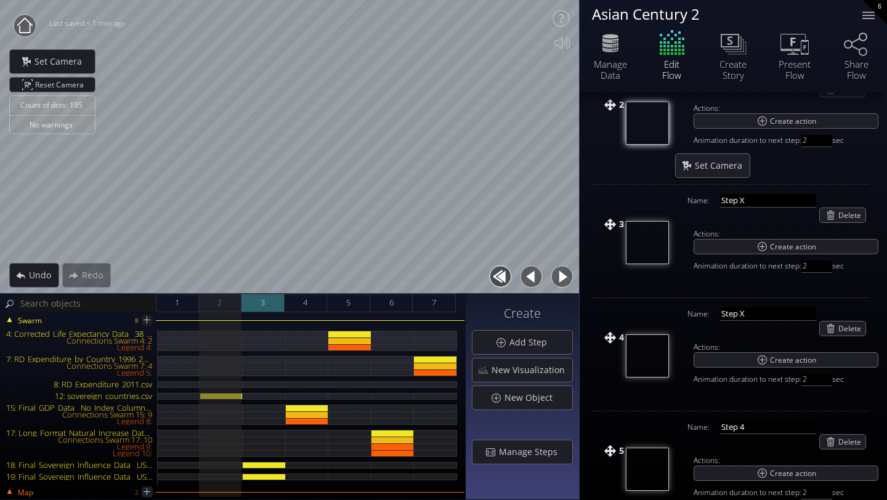
click at [257, 307] on div "3" at bounding box center [263, 303] width 43 height 18
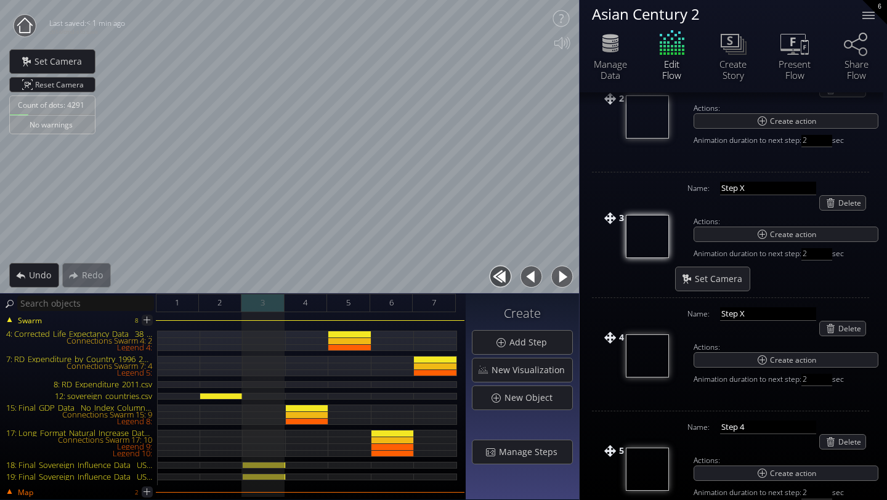
scroll to position [248, 0]
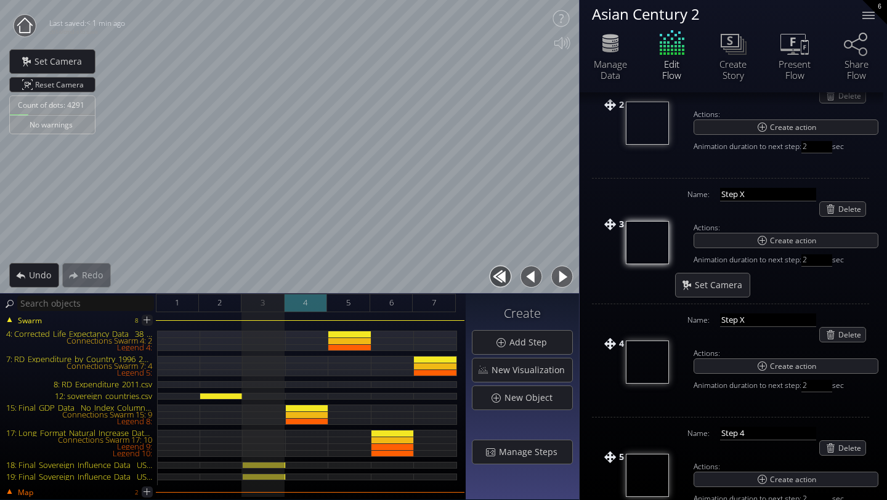
click at [314, 301] on div "4" at bounding box center [306, 303] width 43 height 18
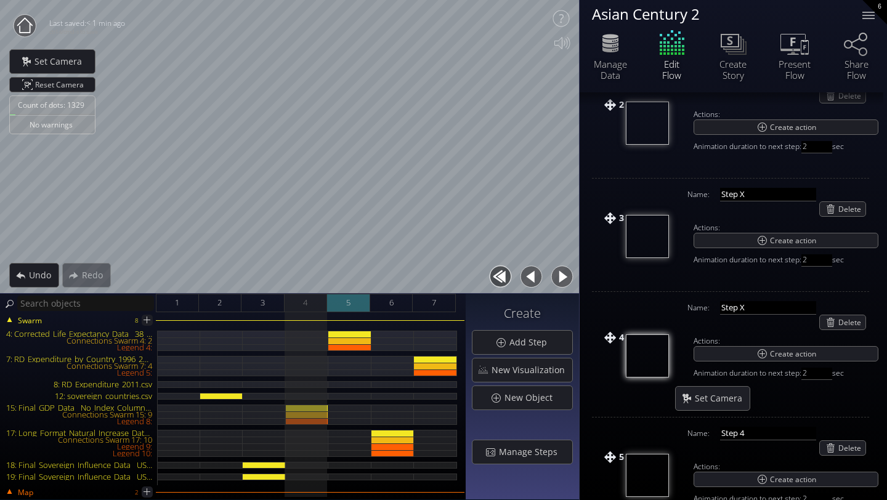
click at [351, 301] on div "5" at bounding box center [348, 303] width 43 height 18
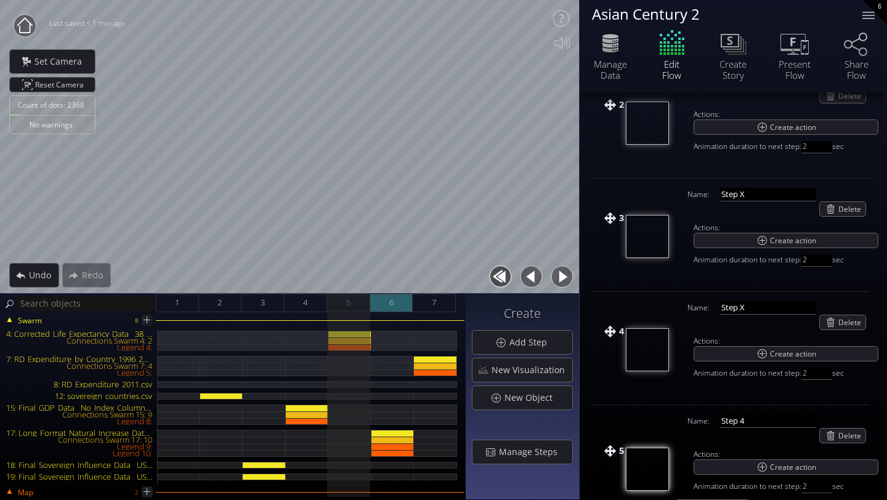
click at [389, 301] on span "6" at bounding box center [391, 302] width 4 height 15
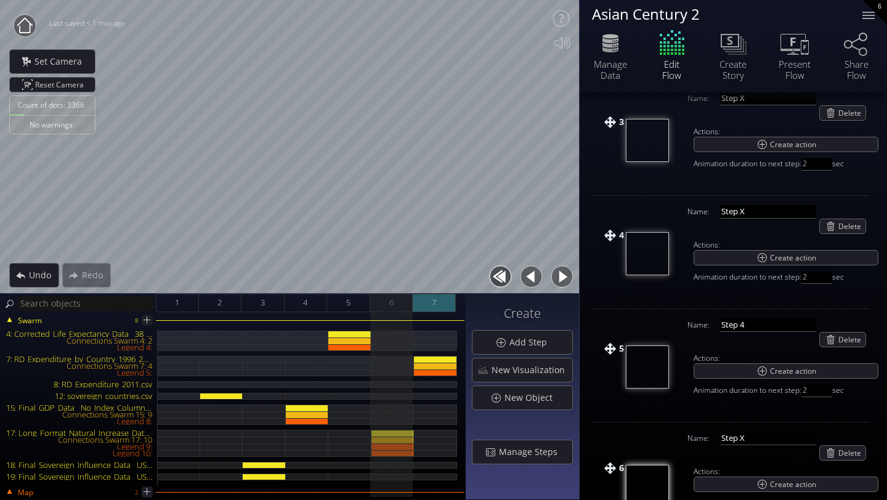
scroll to position [362, 0]
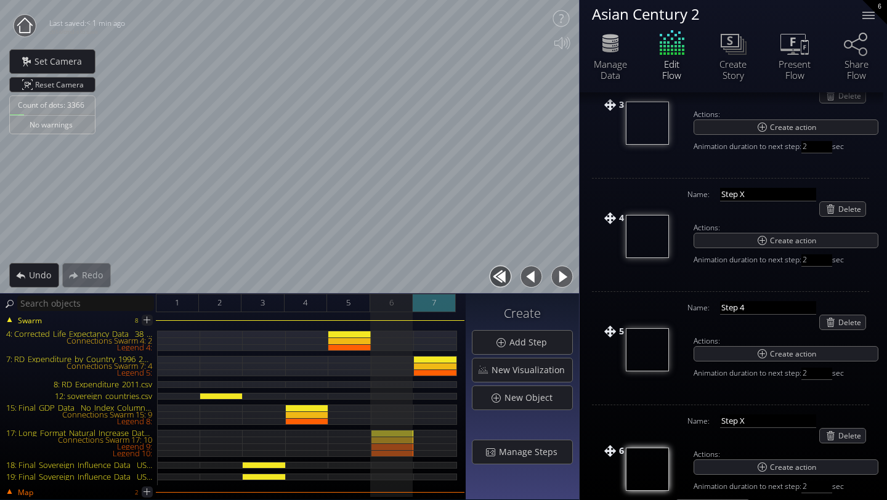
click at [431, 299] on div "7" at bounding box center [434, 303] width 43 height 18
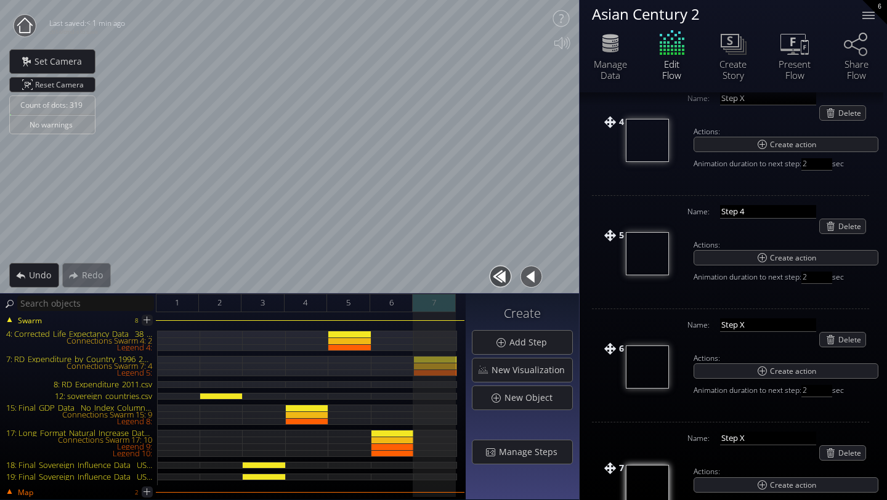
scroll to position [475, 0]
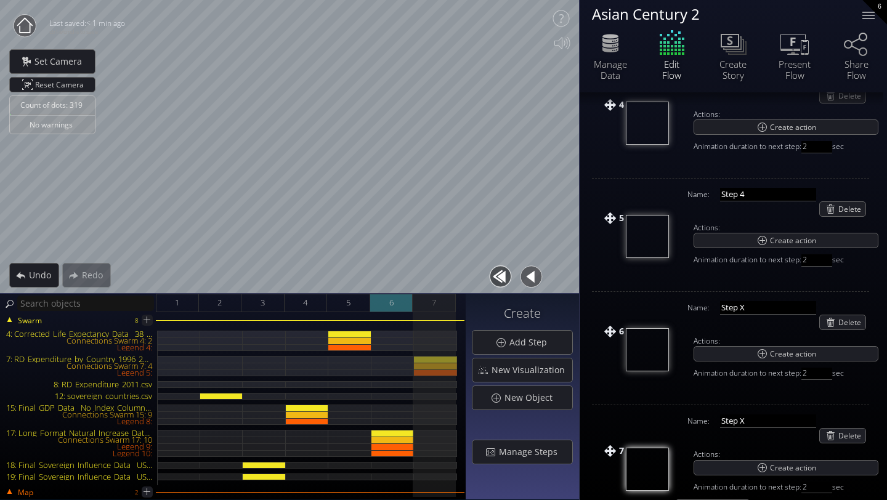
click at [394, 304] on div "6" at bounding box center [391, 303] width 43 height 18
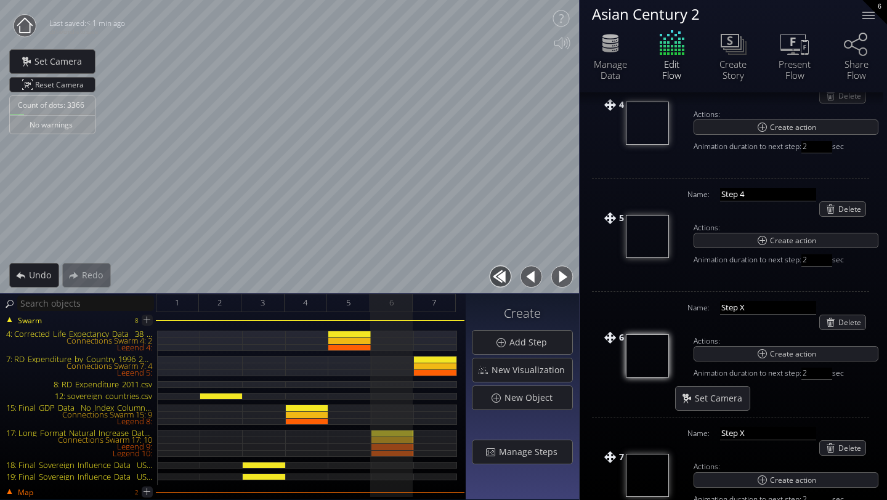
scroll to position [0, 0]
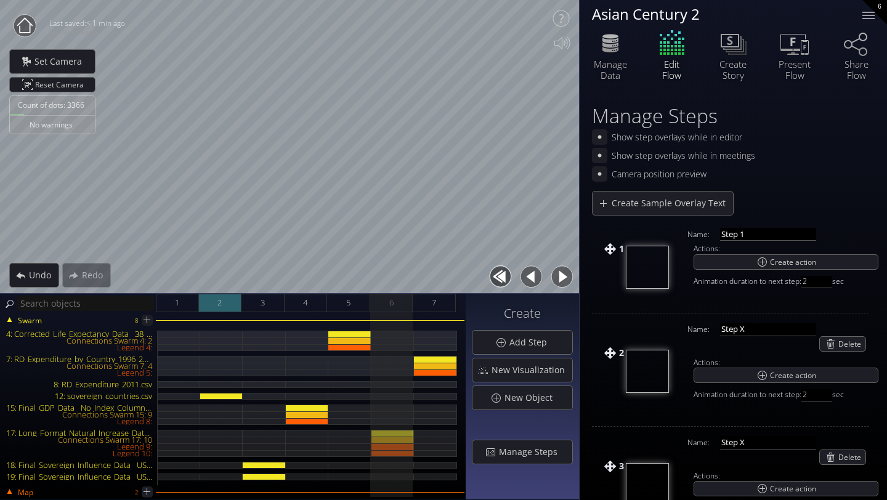
click at [227, 304] on div "2" at bounding box center [220, 303] width 43 height 18
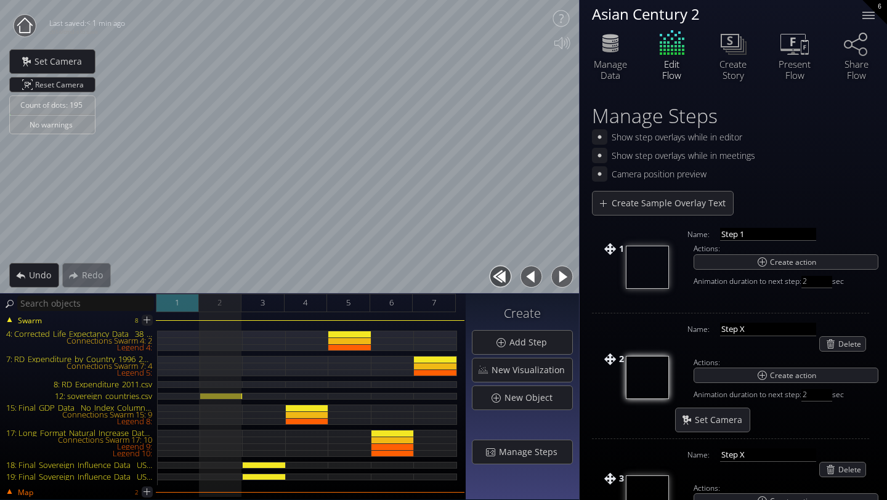
click at [177, 309] on span "1" at bounding box center [177, 302] width 4 height 15
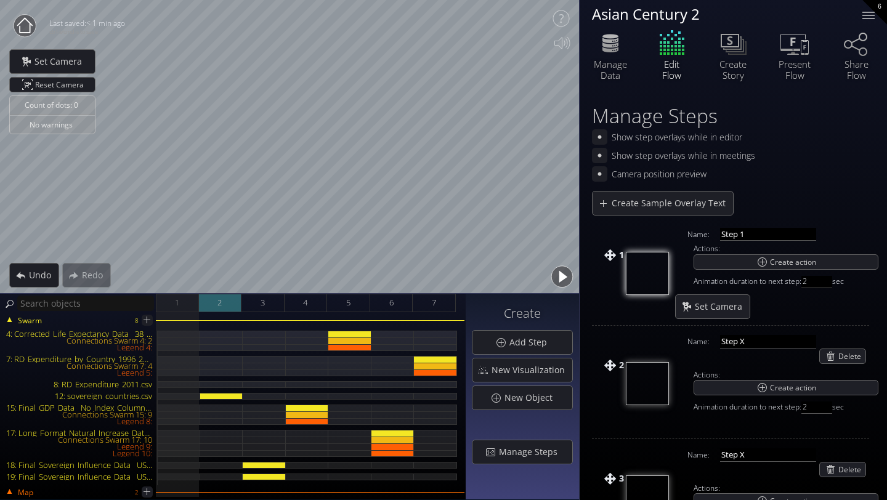
click at [206, 311] on div "2" at bounding box center [220, 303] width 43 height 18
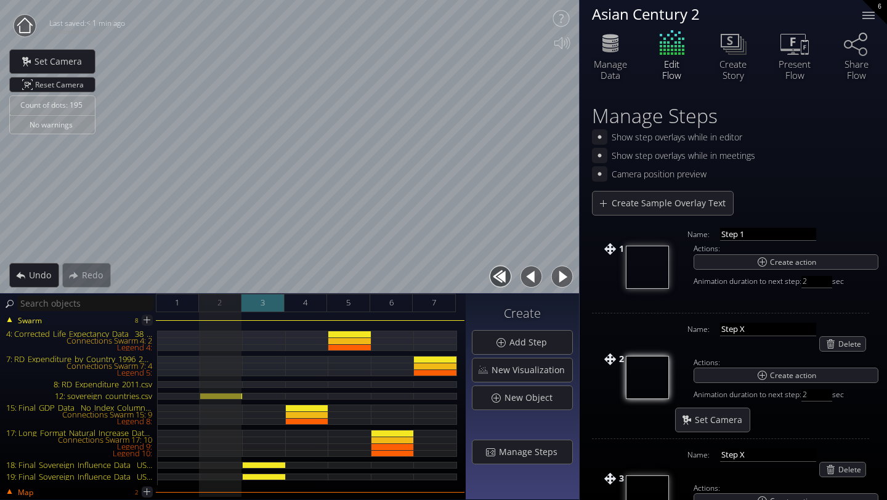
click at [274, 306] on div "3" at bounding box center [263, 303] width 43 height 18
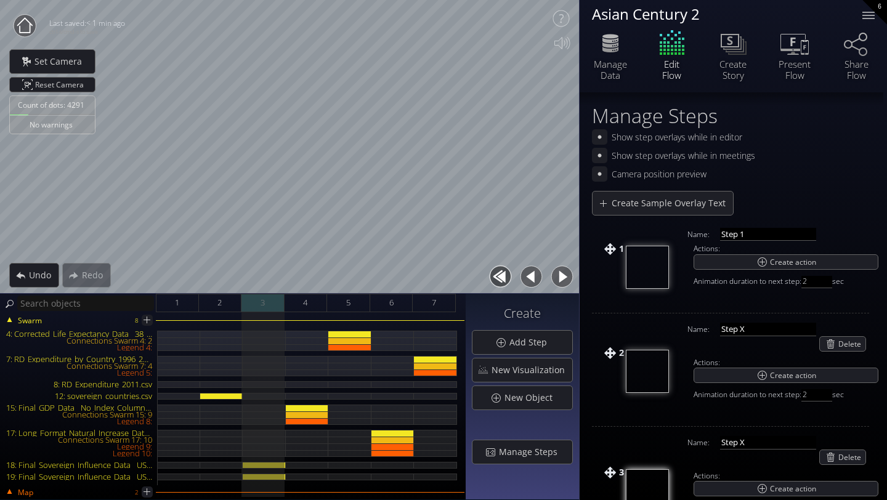
scroll to position [22, 0]
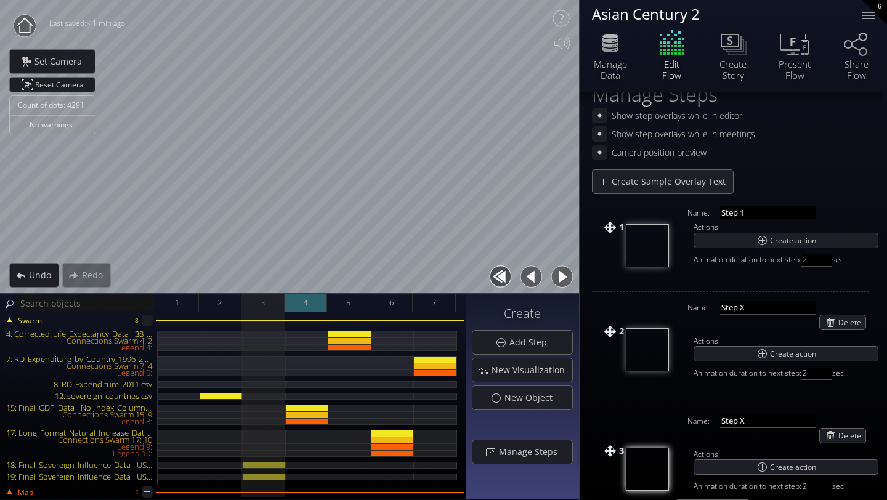
click at [298, 307] on div "4" at bounding box center [306, 303] width 43 height 18
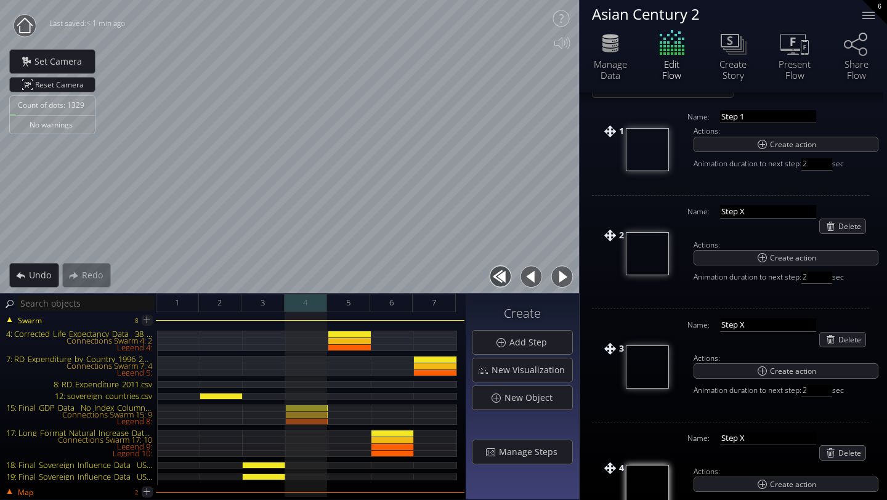
scroll to position [135, 0]
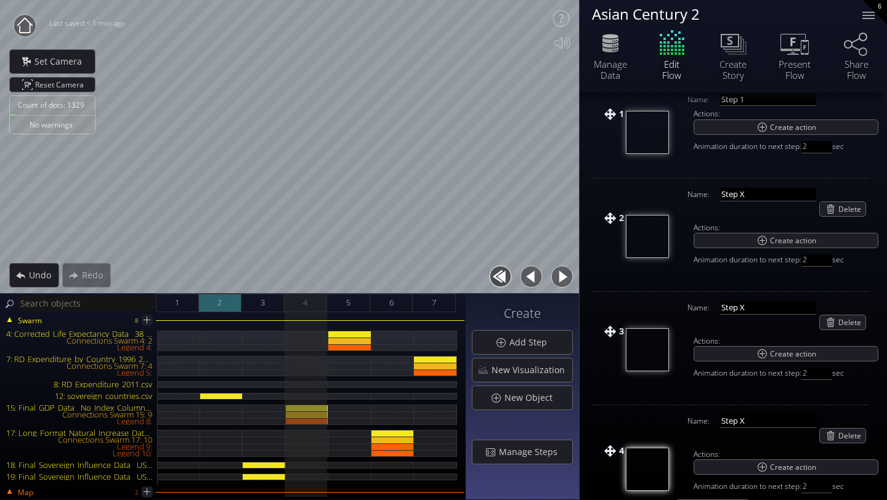
click at [212, 307] on div "2" at bounding box center [220, 303] width 43 height 18
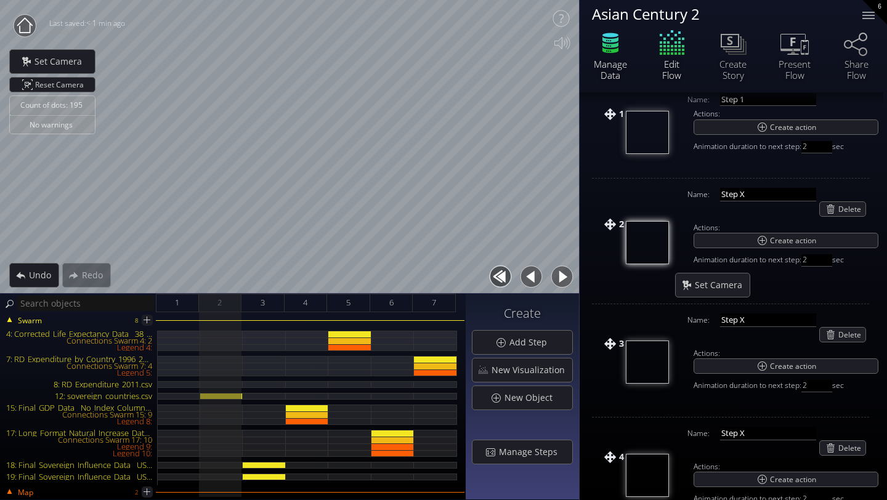
click at [603, 62] on div "Manage Data" at bounding box center [610, 70] width 43 height 22
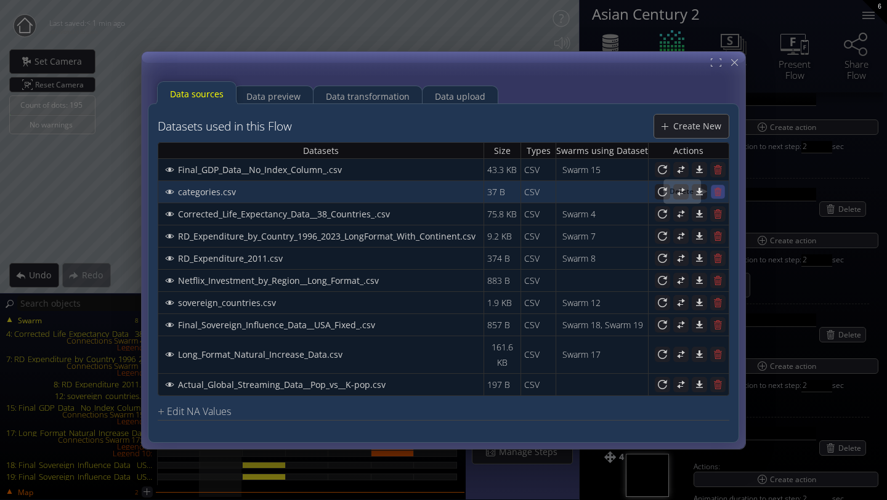
click at [715, 192] on icon at bounding box center [718, 191] width 10 height 10
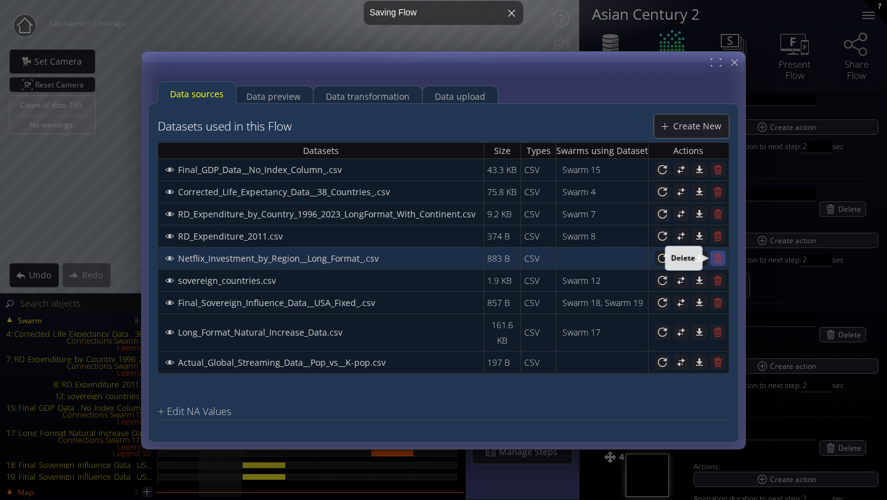
click at [717, 257] on icon at bounding box center [718, 258] width 12 height 12
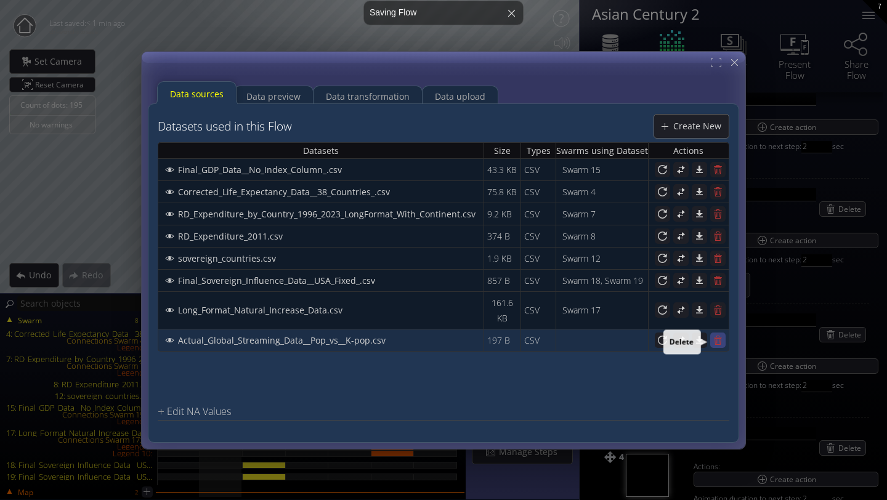
click at [721, 337] on icon at bounding box center [718, 339] width 8 height 9
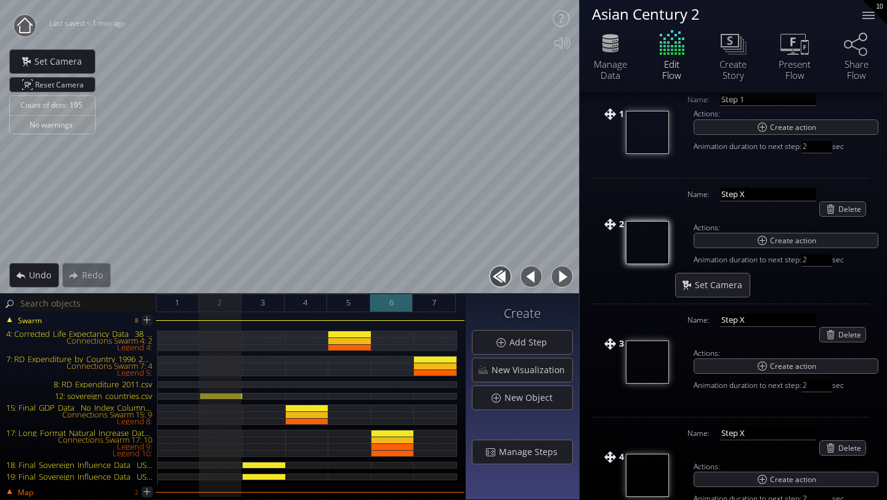
click at [378, 302] on div "6" at bounding box center [391, 303] width 43 height 18
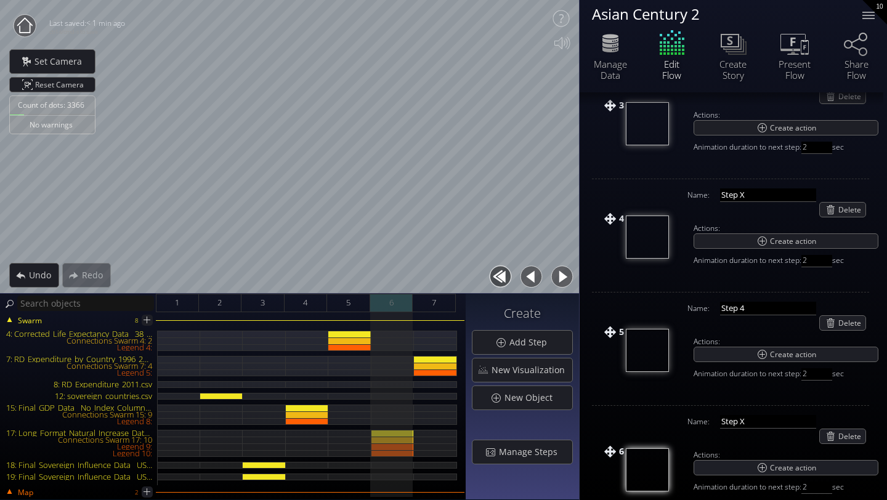
scroll to position [362, 0]
click at [440, 358] on div "7: RD_Expenditure_by_Country_1996_2023_LongFormat_With_Continent.csv" at bounding box center [435, 359] width 43 height 7
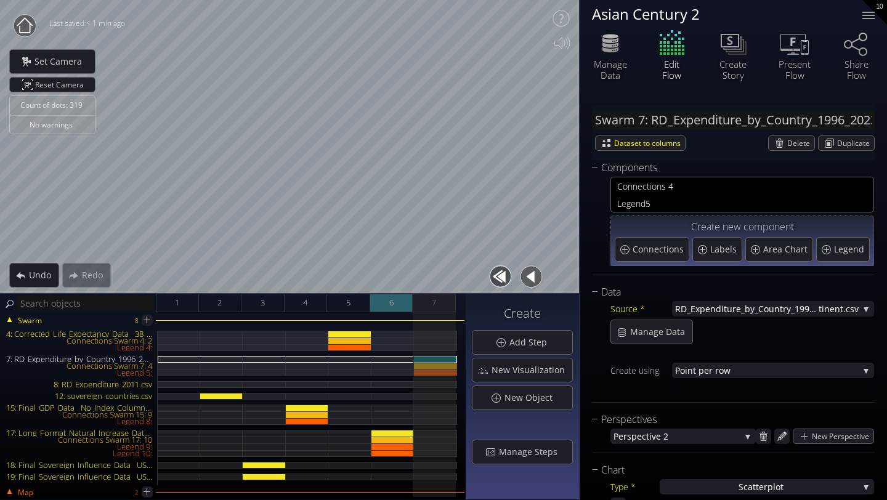
click at [397, 303] on div "6" at bounding box center [391, 303] width 43 height 18
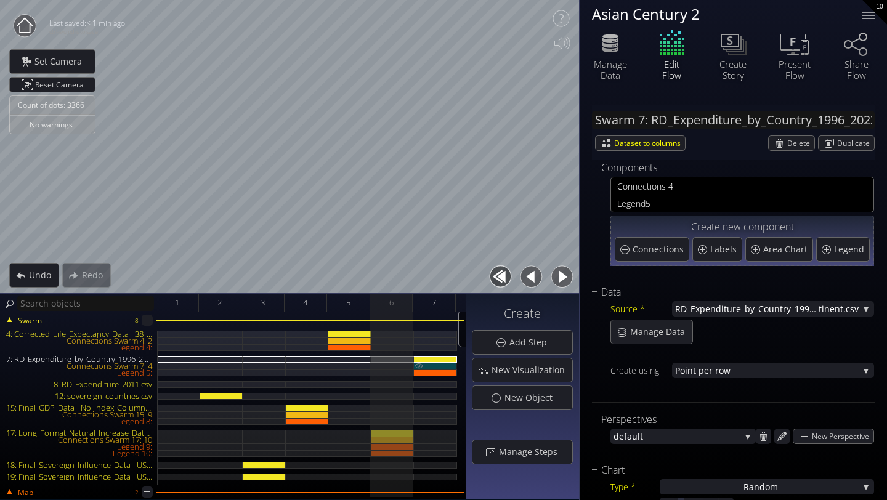
click at [435, 365] on div "Connections Swarm 7: 4" at bounding box center [435, 366] width 43 height 7
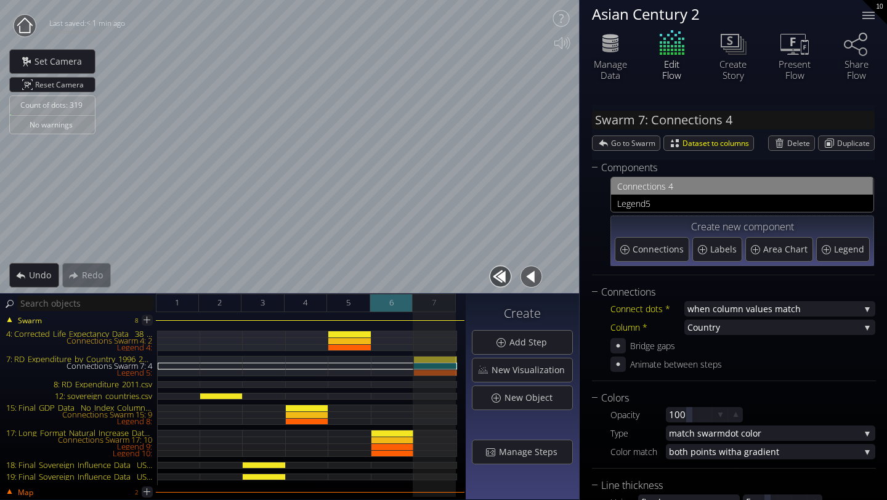
click at [392, 302] on span "6" at bounding box center [391, 302] width 4 height 15
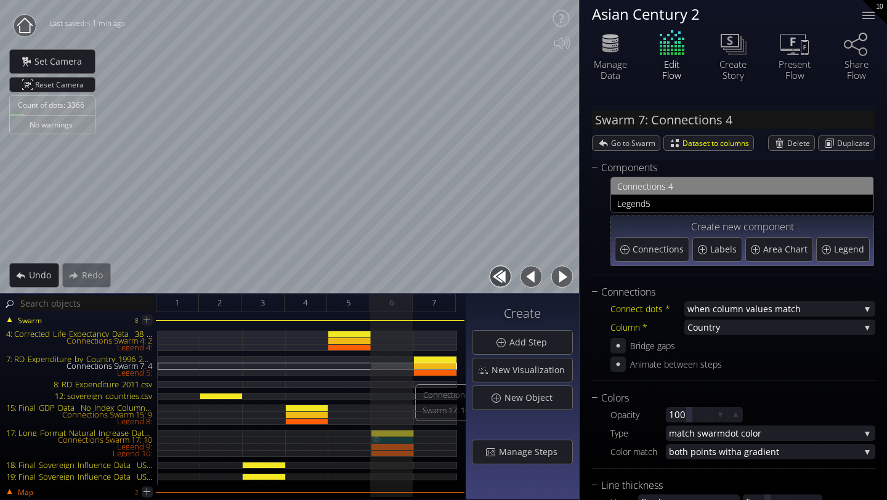
click at [391, 441] on div "Connections Swarm 17: 10" at bounding box center [393, 440] width 43 height 7
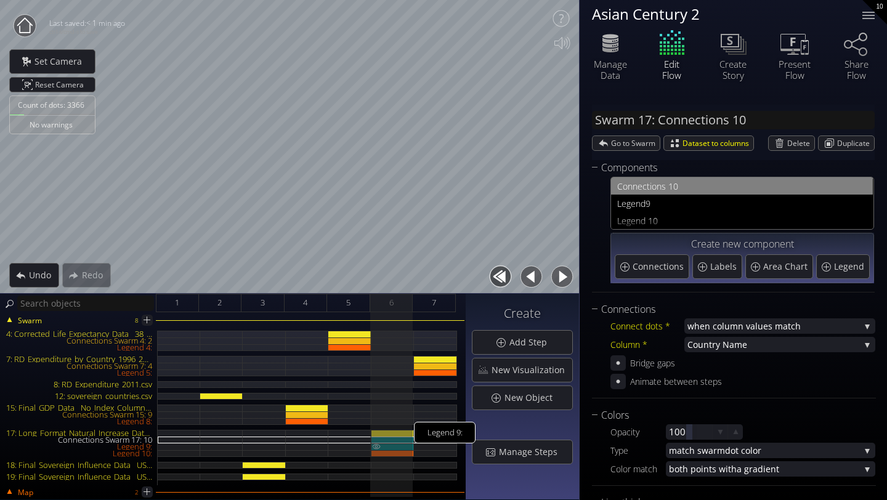
click at [403, 444] on div "Legend 9:" at bounding box center [393, 447] width 43 height 7
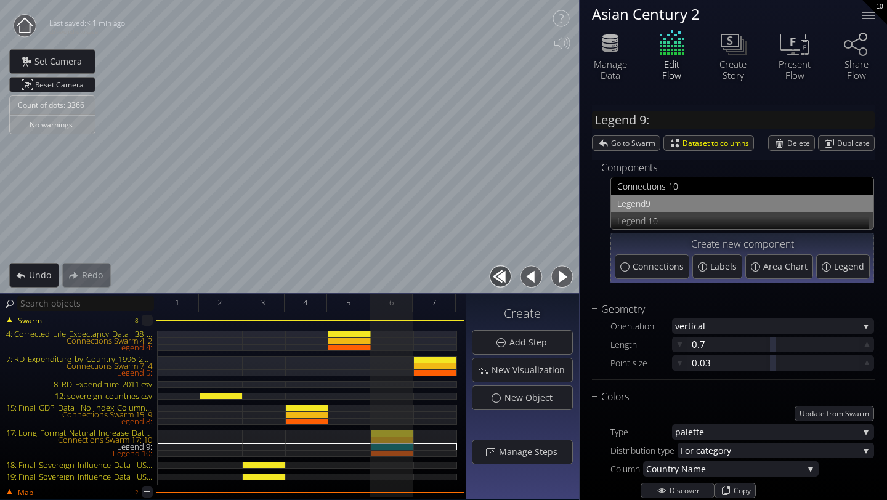
click at [649, 220] on span "Legend 1" at bounding box center [635, 220] width 36 height 15
type input "Legend 10:"
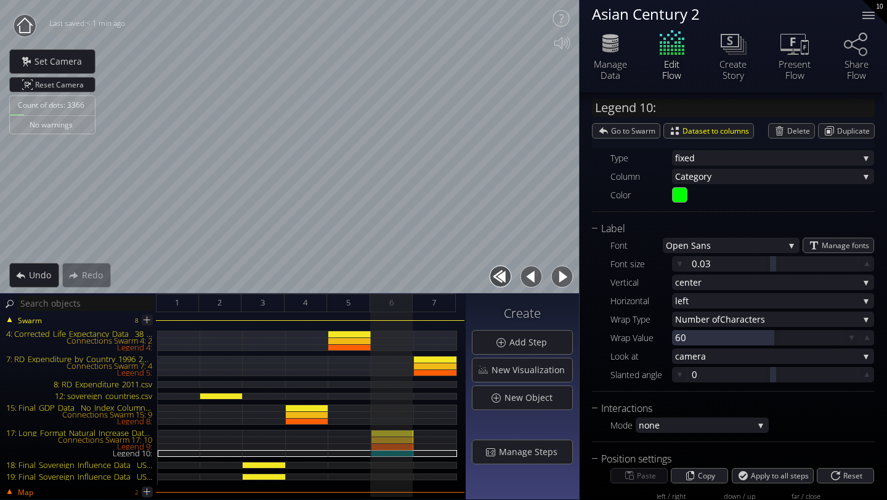
scroll to position [275, 0]
drag, startPoint x: 771, startPoint y: 337, endPoint x: 779, endPoint y: 337, distance: 8.0
click at [779, 337] on div at bounding box center [757, 337] width 171 height 15
drag, startPoint x: 779, startPoint y: 337, endPoint x: 760, endPoint y: 338, distance: 18.5
click at [760, 338] on div at bounding box center [757, 337] width 171 height 15
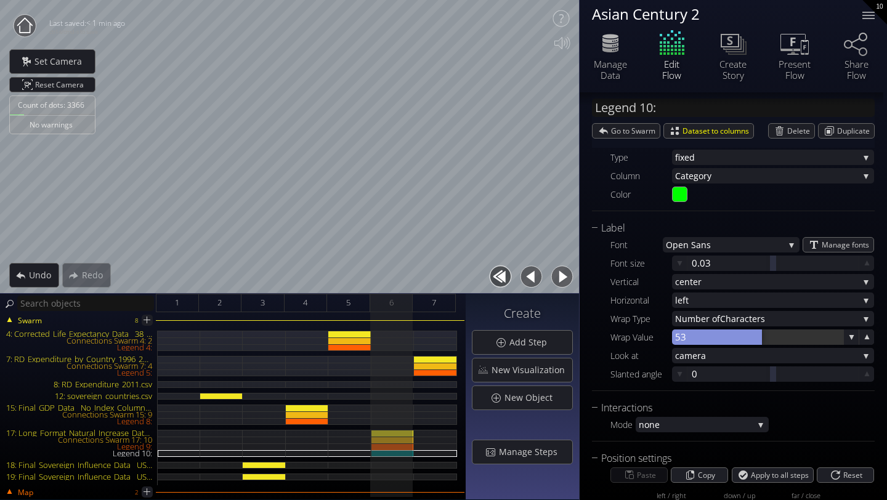
click at [690, 340] on div at bounding box center [717, 337] width 90 height 15
type input "53"
type input "60"
click at [715, 356] on span "mera" at bounding box center [772, 355] width 174 height 15
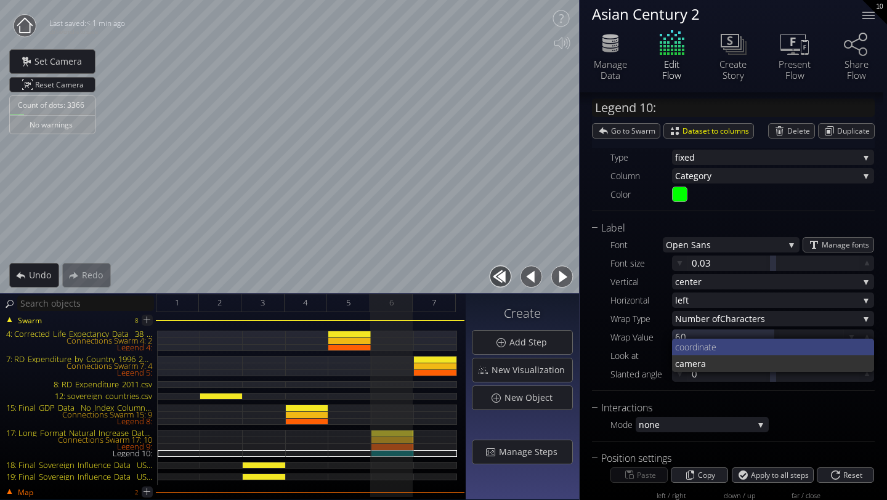
click at [706, 351] on span "coordinate" at bounding box center [770, 347] width 190 height 17
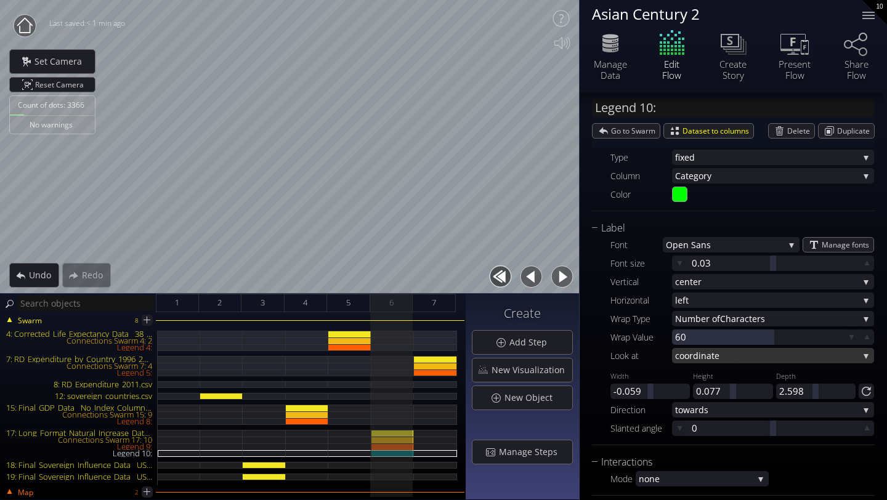
click at [706, 354] on span "coordinate" at bounding box center [767, 355] width 184 height 15
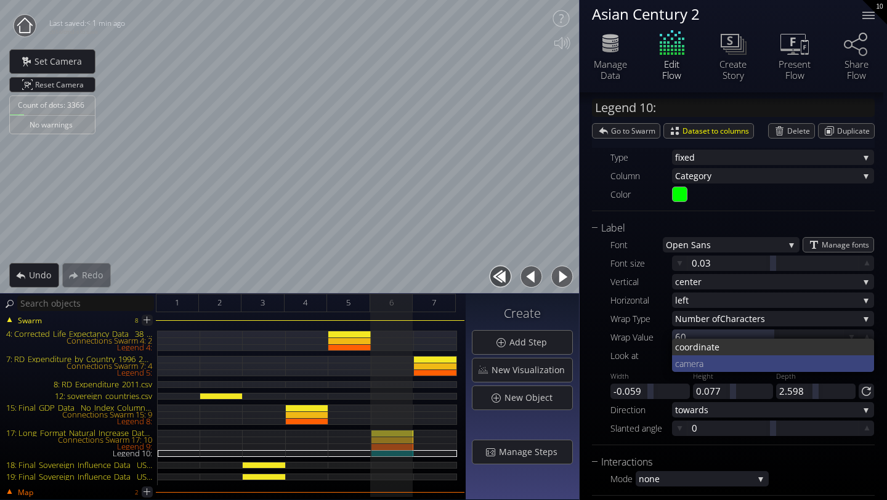
click at [702, 359] on span "mera" at bounding box center [774, 364] width 181 height 17
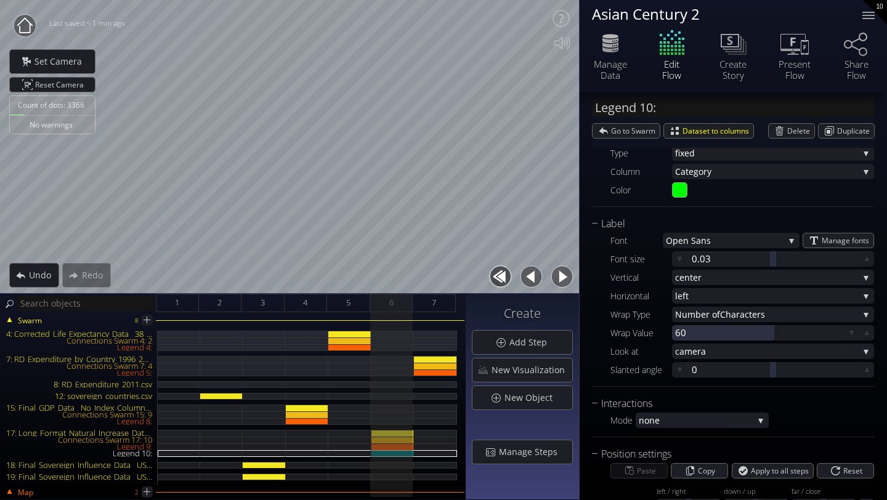
scroll to position [280, 0]
drag, startPoint x: 770, startPoint y: 371, endPoint x: 786, endPoint y: 371, distance: 16.0
click at [786, 371] on div at bounding box center [788, 369] width 6 height 15
drag, startPoint x: 768, startPoint y: 370, endPoint x: 793, endPoint y: 370, distance: 25.3
click at [793, 370] on div at bounding box center [773, 369] width 171 height 15
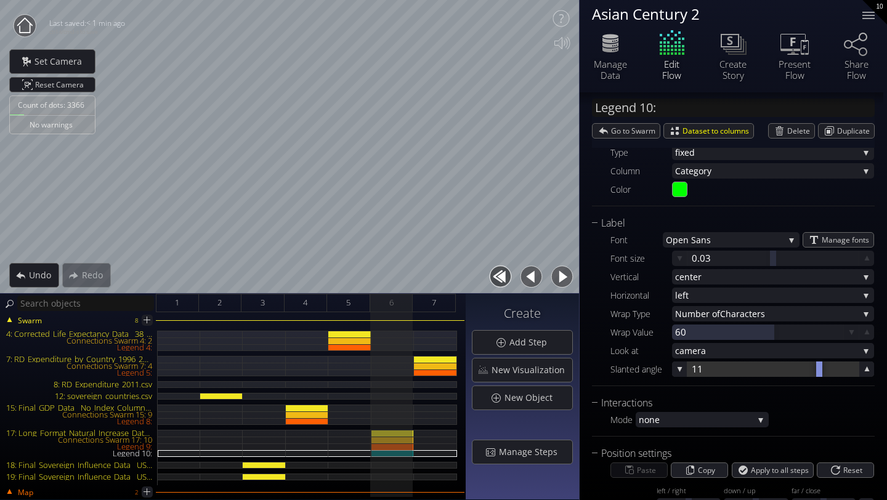
drag, startPoint x: 771, startPoint y: 369, endPoint x: 817, endPoint y: 369, distance: 45.6
click at [817, 369] on div at bounding box center [820, 369] width 6 height 15
click at [184, 303] on div "1" at bounding box center [177, 303] width 43 height 18
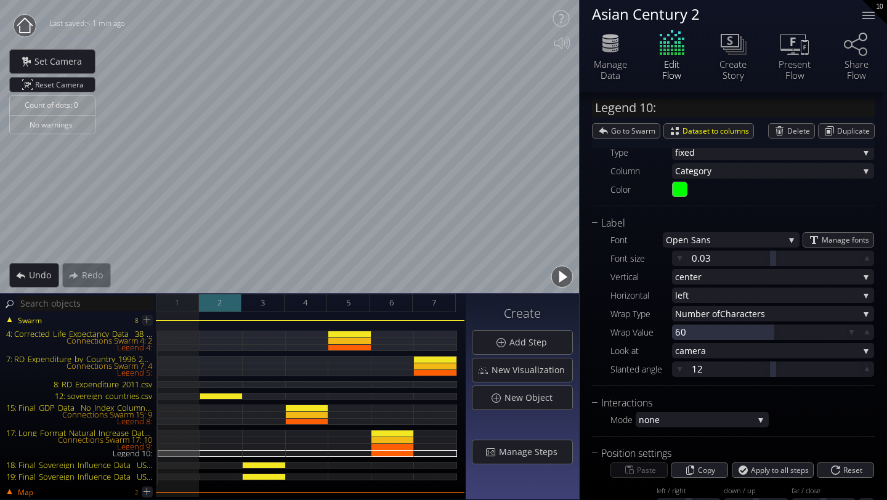
click at [215, 306] on div "2" at bounding box center [220, 303] width 43 height 18
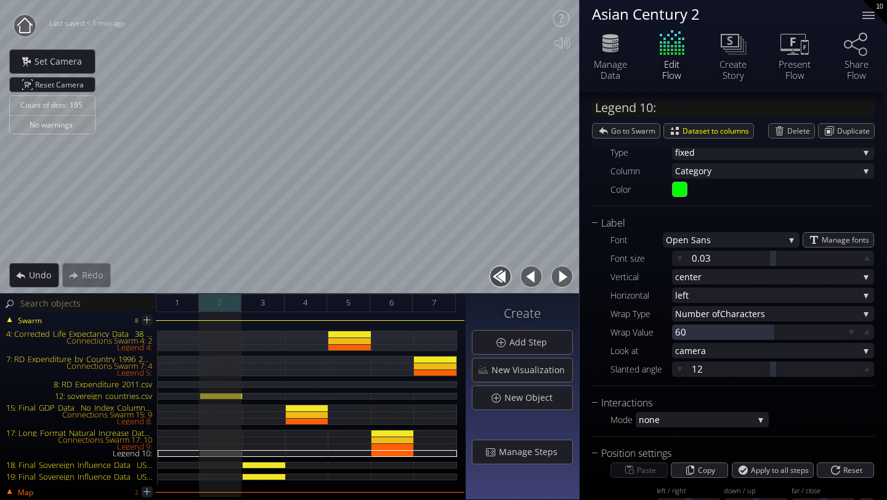
type input "Text 14: How is the world changing..."
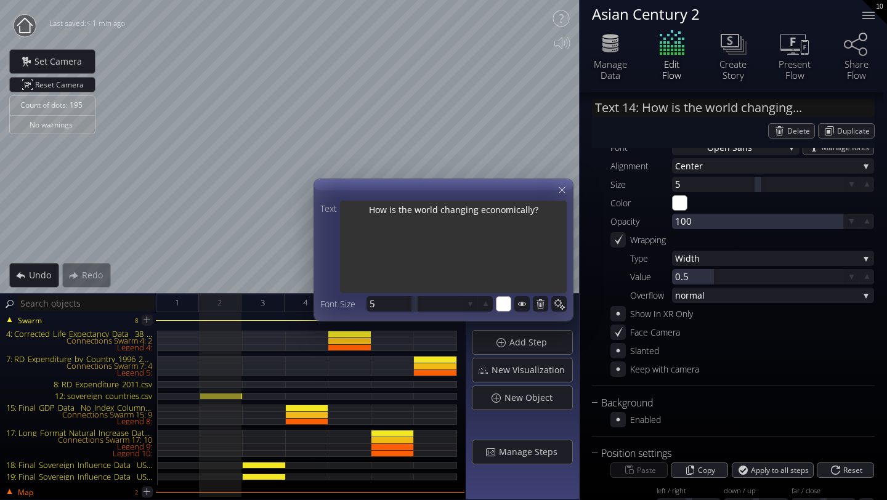
click at [530, 214] on textarea "How is the world changing economically?" at bounding box center [453, 248] width 227 height 95
type textarea "How is the world changing economicall?"
type textarea "How is the world changing economical?"
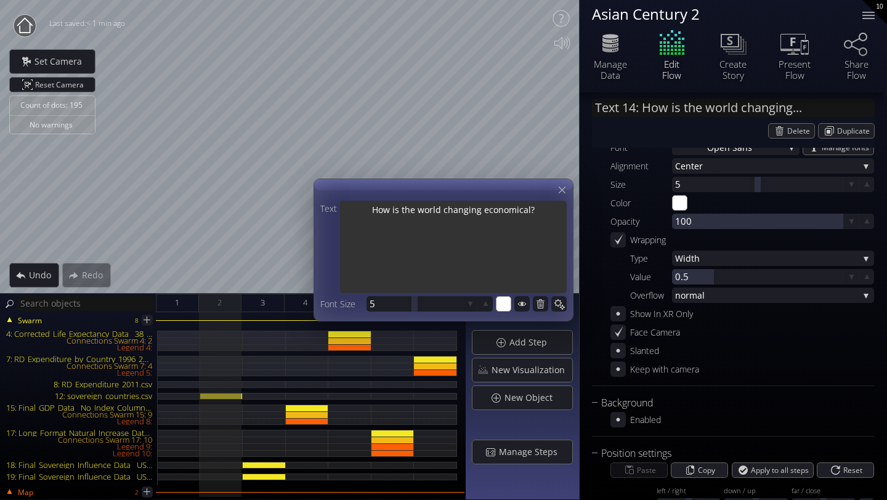
type textarea "How is the world changing economica?"
type textarea "How is the world changing economic?"
type textarea "How is the world changing economi?"
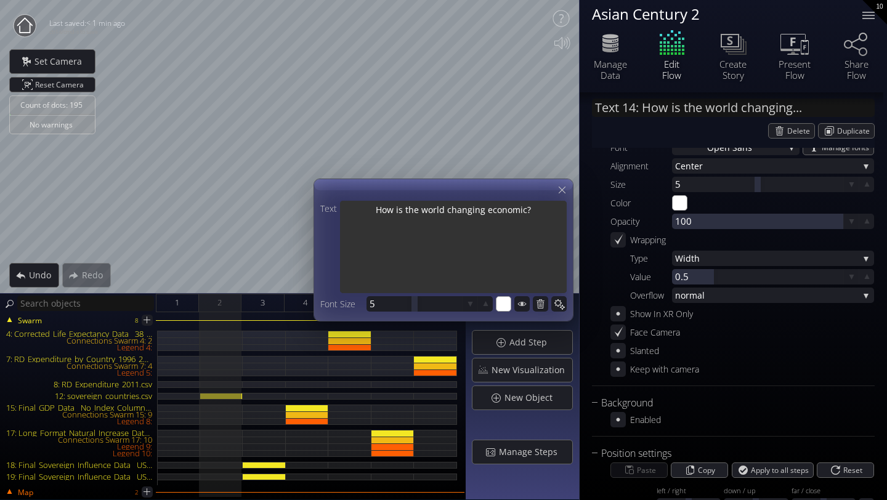
type textarea "How is the world changing economi?"
type textarea "How is the world changing econom?"
type textarea "How is the world changing econo?"
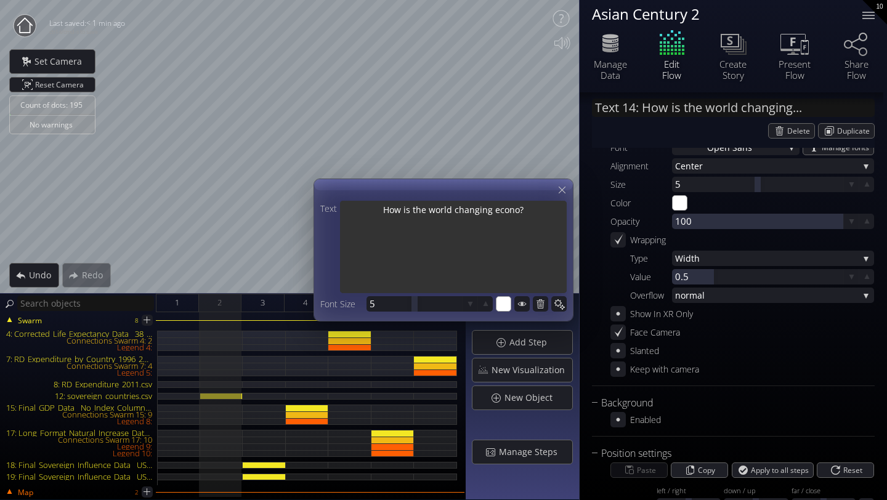
type textarea "How is the world changing econ?"
type textarea "How is the world changing eco?"
type textarea "How is the world changing ec?"
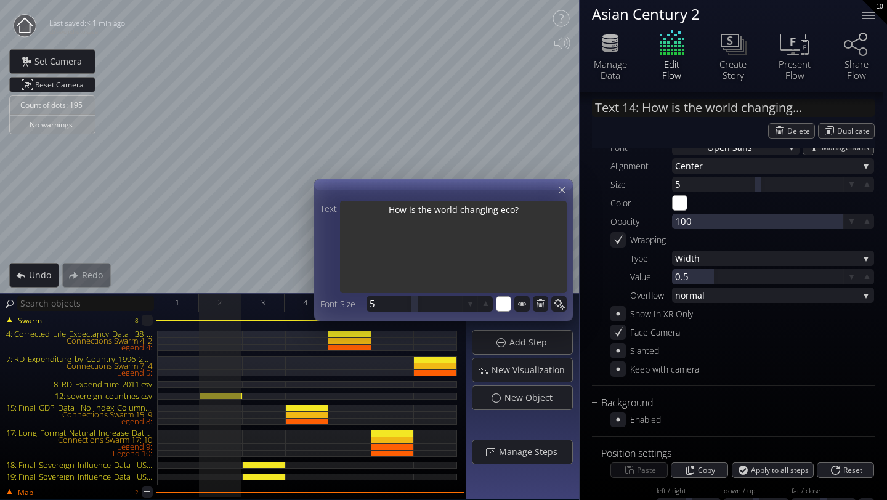
type textarea "How is the world changing ec?"
type textarea "How is the world changing e?"
type textarea "How is the world changing ?"
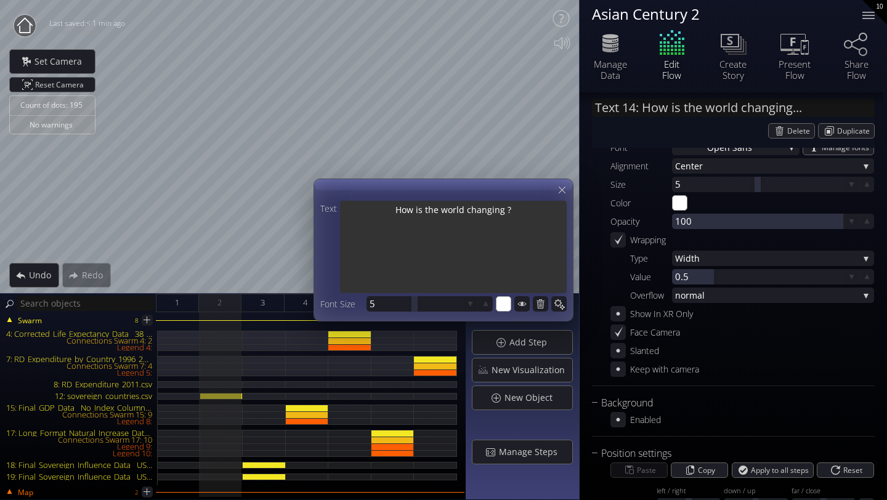
type textarea "How is the world changing?"
click at [534, 212] on textarea "How is the world changing?" at bounding box center [453, 248] width 227 height 95
type textarea "How is the world changing?"
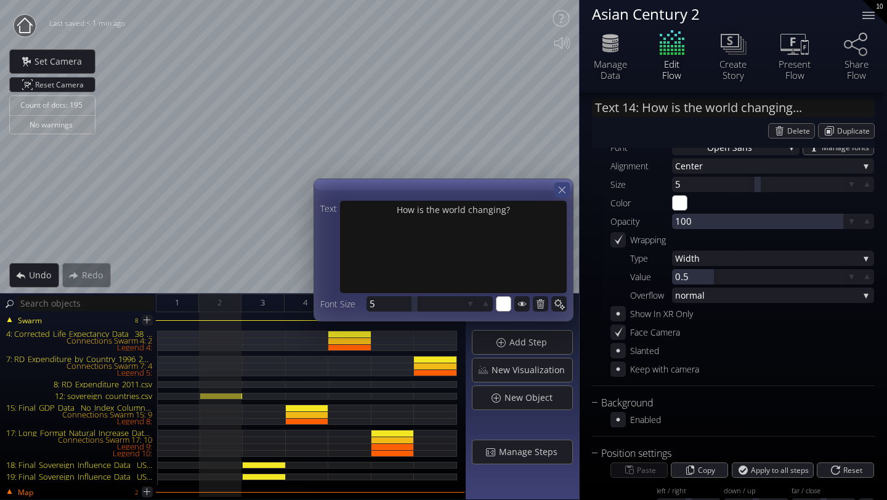
click at [562, 196] on div at bounding box center [562, 189] width 15 height 15
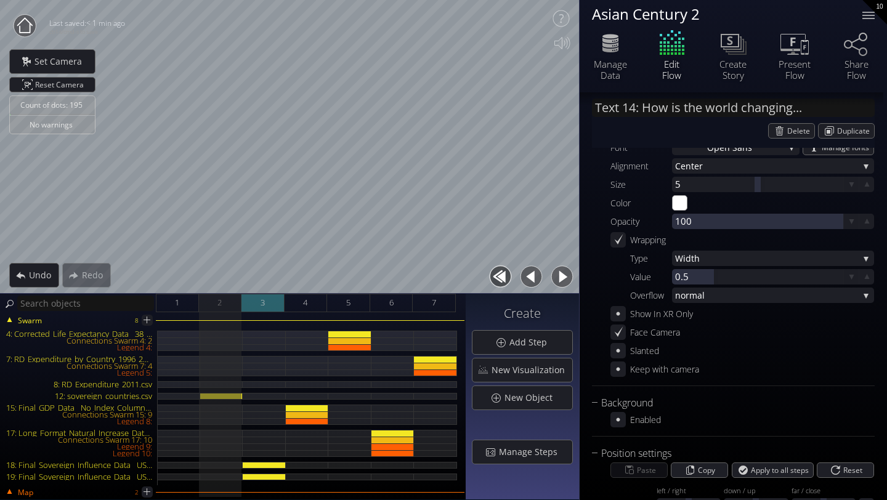
click at [259, 304] on div "3" at bounding box center [263, 303] width 43 height 18
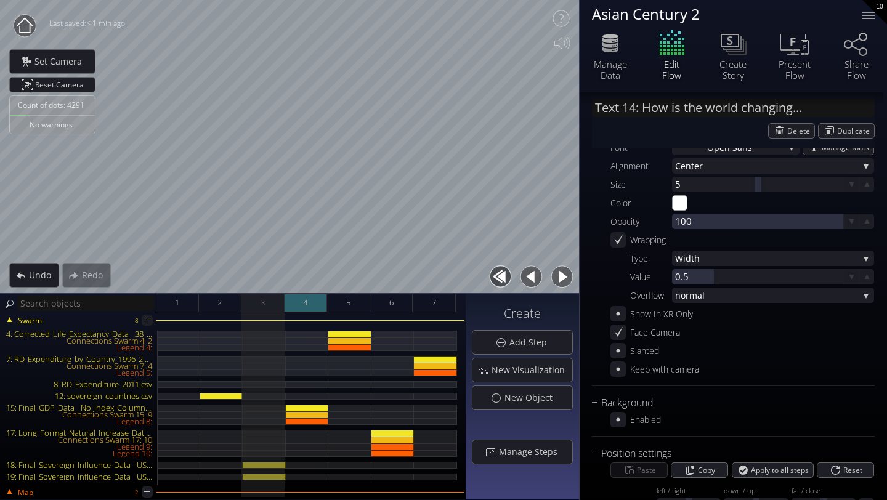
click at [312, 308] on div "4" at bounding box center [306, 303] width 43 height 18
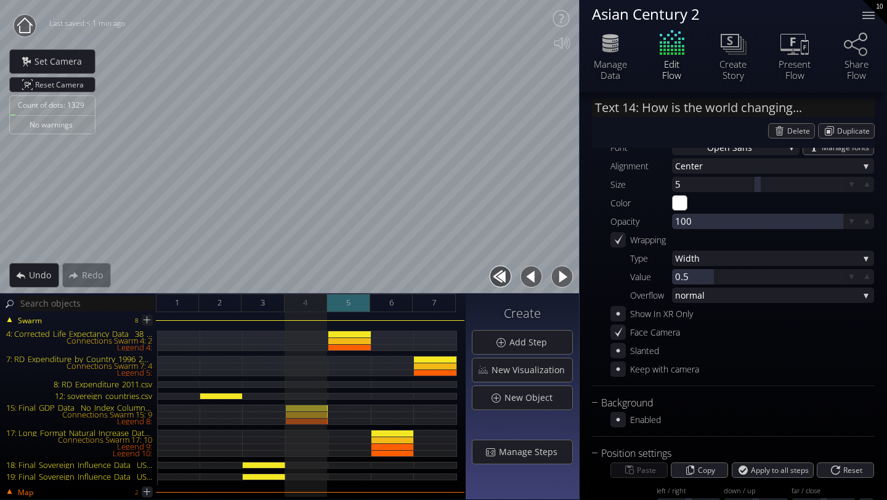
click at [342, 310] on div "5" at bounding box center [348, 303] width 43 height 18
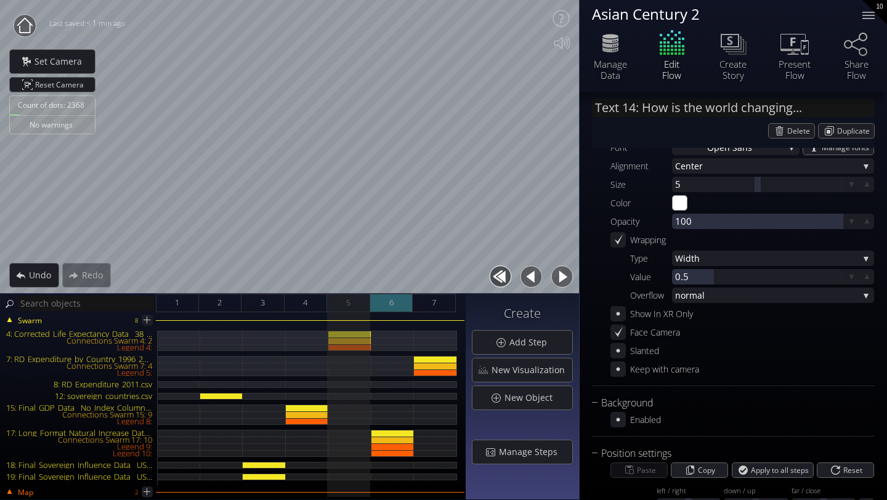
click at [390, 308] on span "6" at bounding box center [391, 302] width 4 height 15
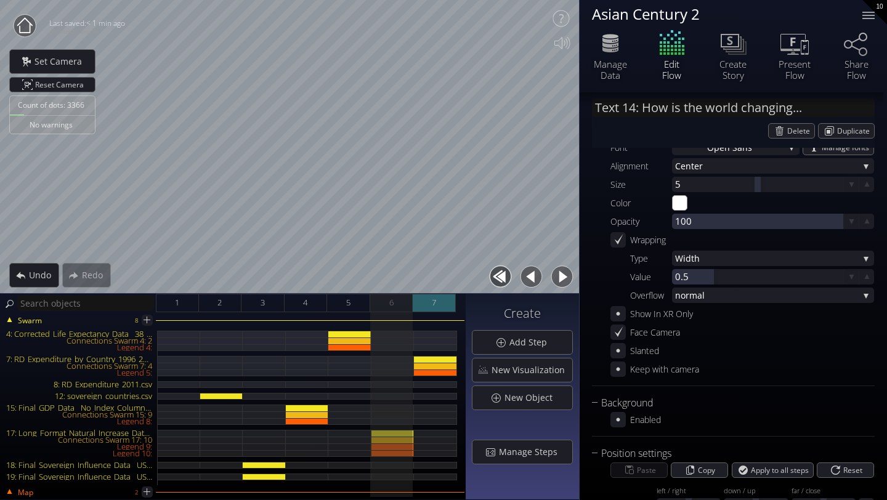
click at [420, 306] on div "7" at bounding box center [434, 303] width 43 height 18
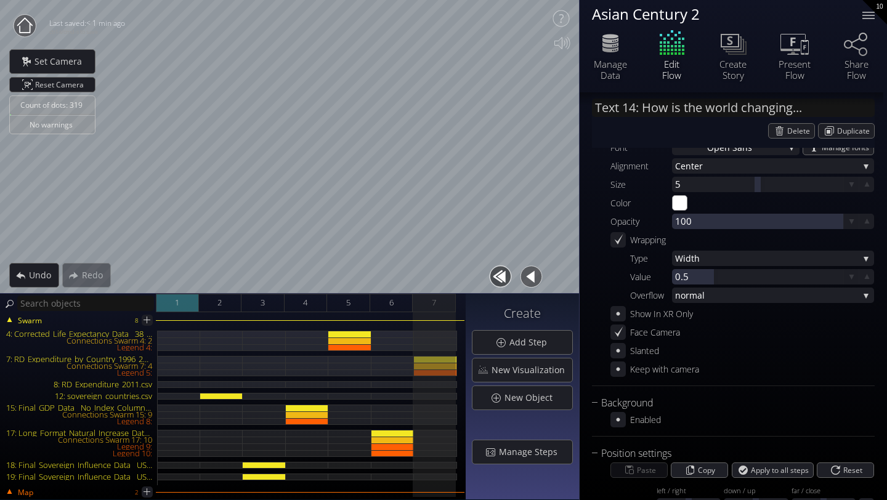
click at [186, 297] on div "1" at bounding box center [177, 303] width 43 height 18
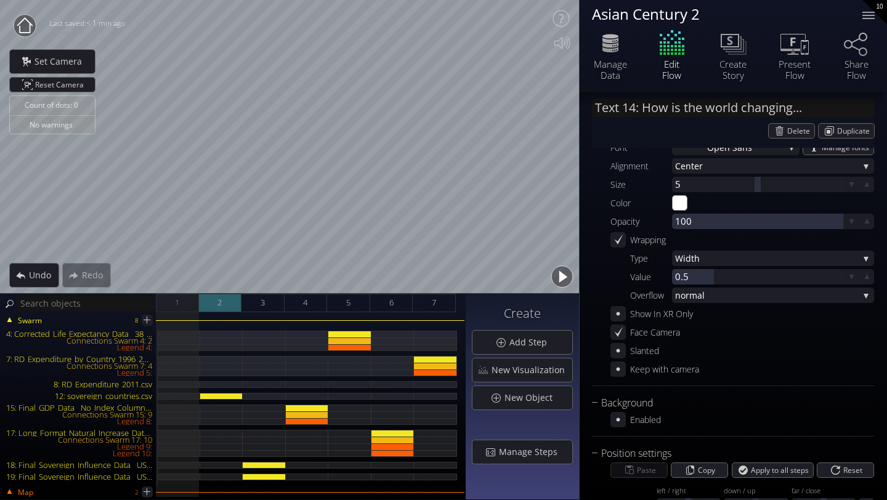
click at [225, 306] on div "2" at bounding box center [220, 303] width 43 height 18
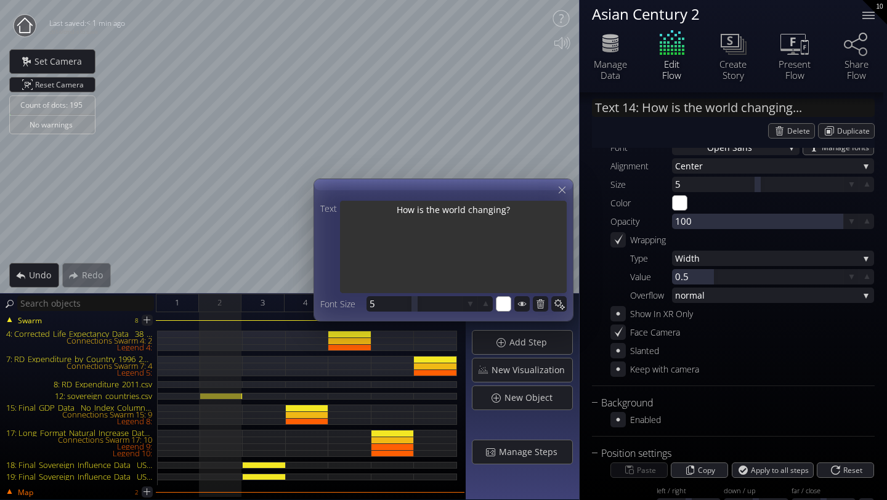
click at [505, 214] on textarea "How is the world changing?" at bounding box center [453, 248] width 227 height 95
type input "Text 14: How is the world changin?..."
type textarea "How is the world changin?"
type input "Text 14: How is the world changi?"
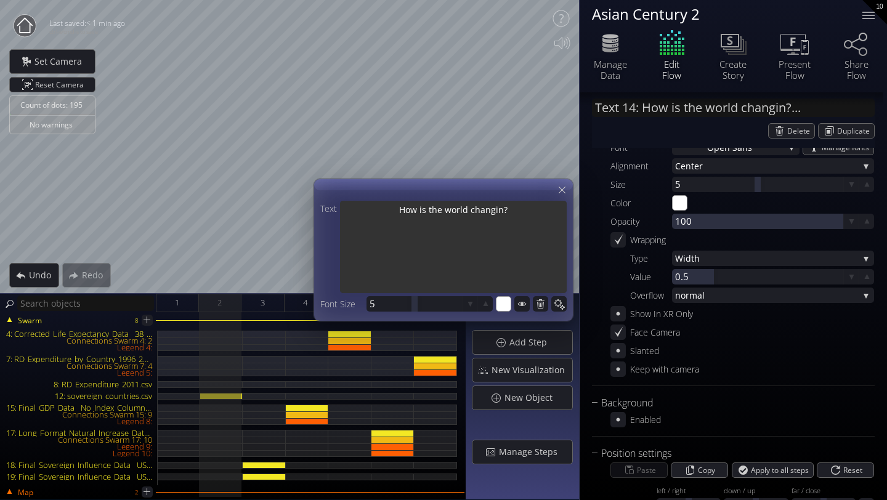
type textarea "How is the world changi?"
type input "Text 14: How is the world chang?"
type textarea "How is the world chang?"
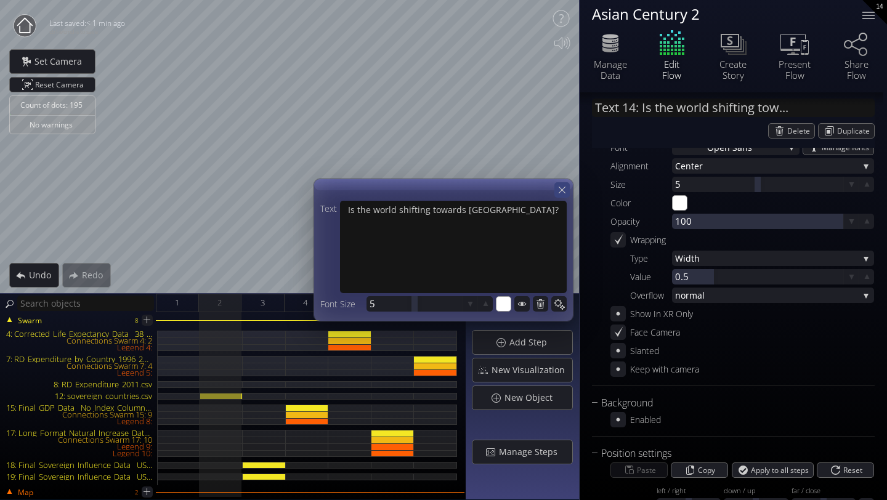
click at [562, 190] on icon at bounding box center [562, 190] width 12 height 12
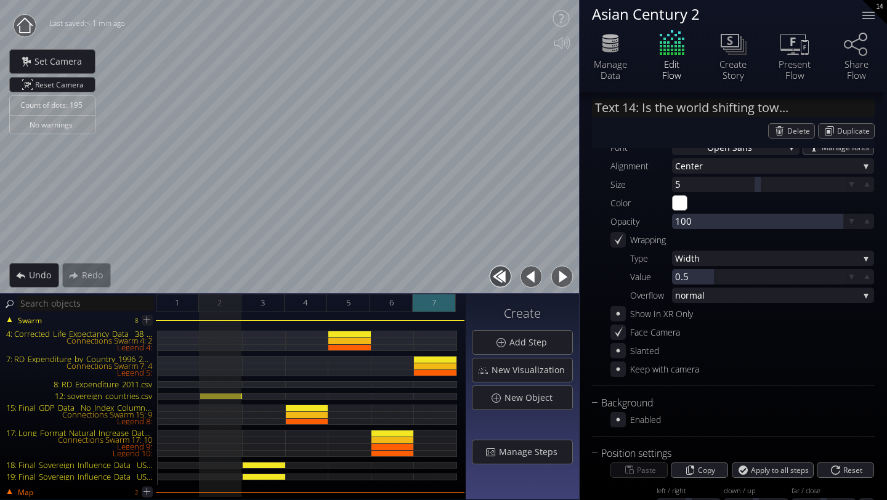
click at [428, 298] on div "7" at bounding box center [434, 303] width 43 height 18
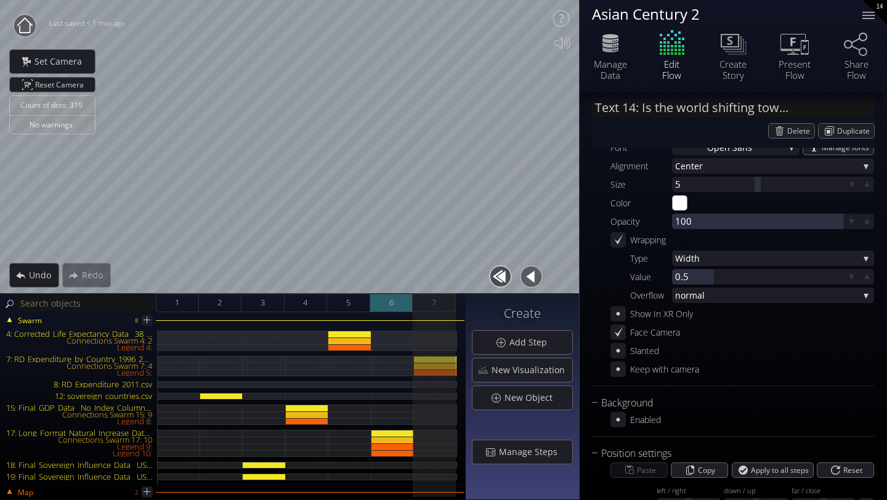
click at [388, 305] on div "6" at bounding box center [391, 303] width 43 height 18
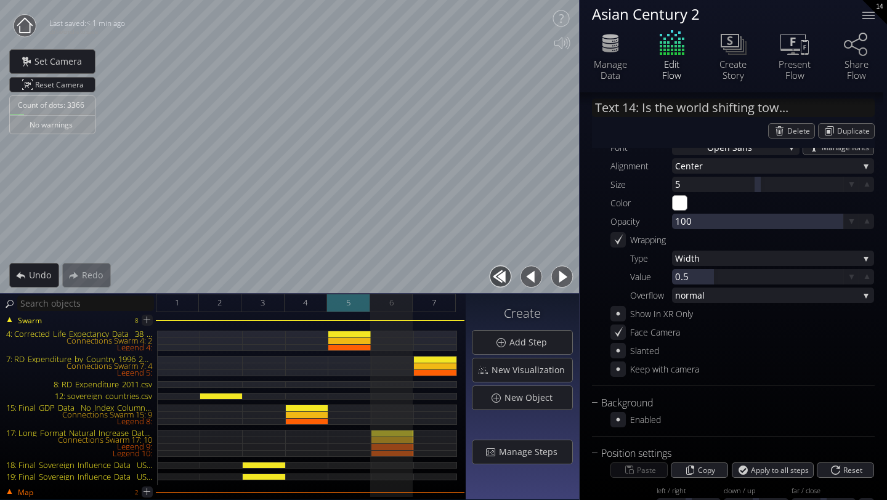
click at [357, 303] on div "5" at bounding box center [348, 303] width 43 height 18
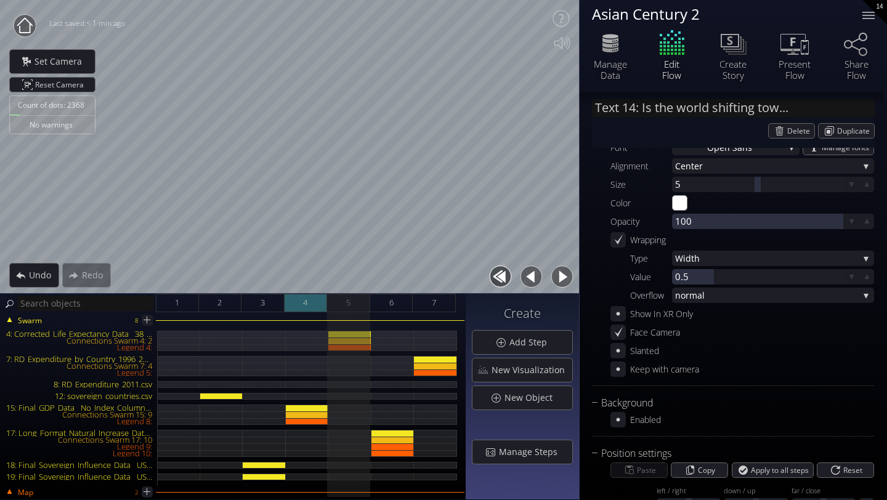
click at [316, 301] on div "4" at bounding box center [306, 303] width 43 height 18
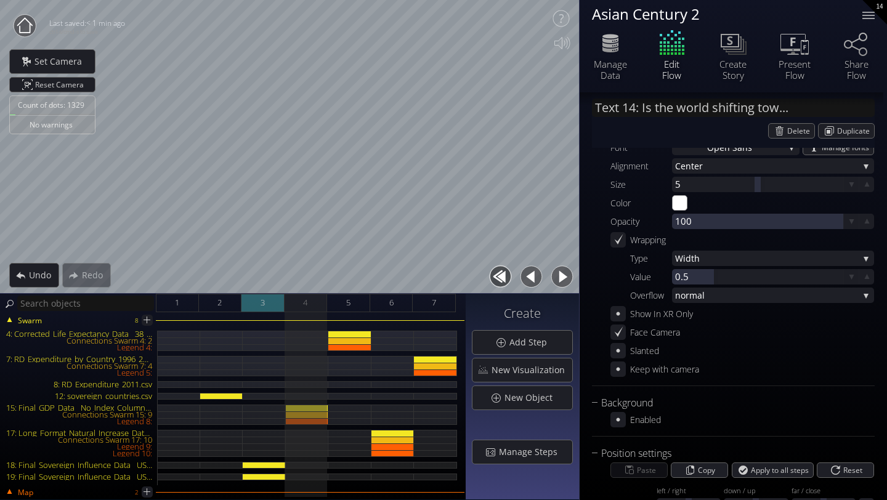
click at [264, 300] on span "3" at bounding box center [263, 302] width 4 height 15
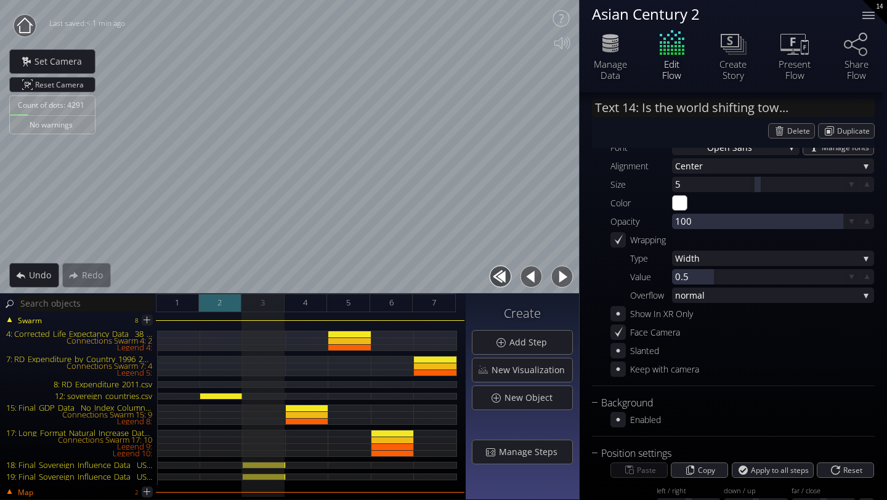
click at [219, 307] on span "2" at bounding box center [220, 302] width 4 height 15
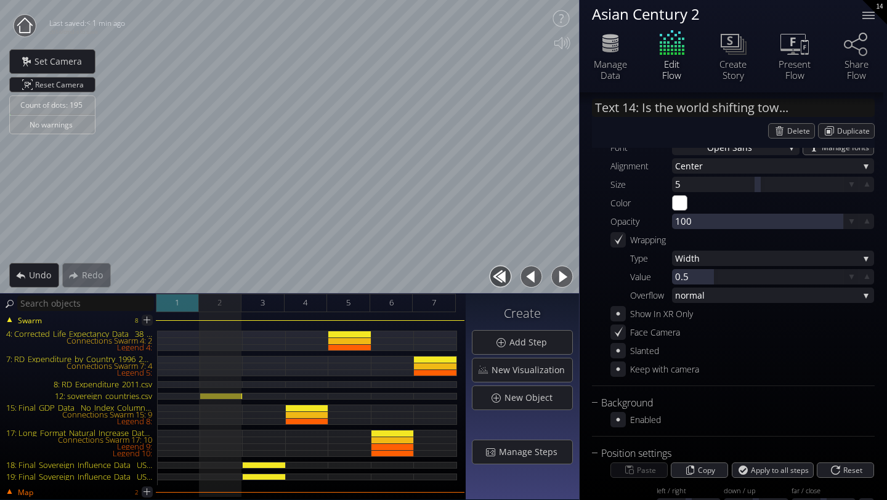
click at [169, 303] on div "1" at bounding box center [177, 303] width 43 height 18
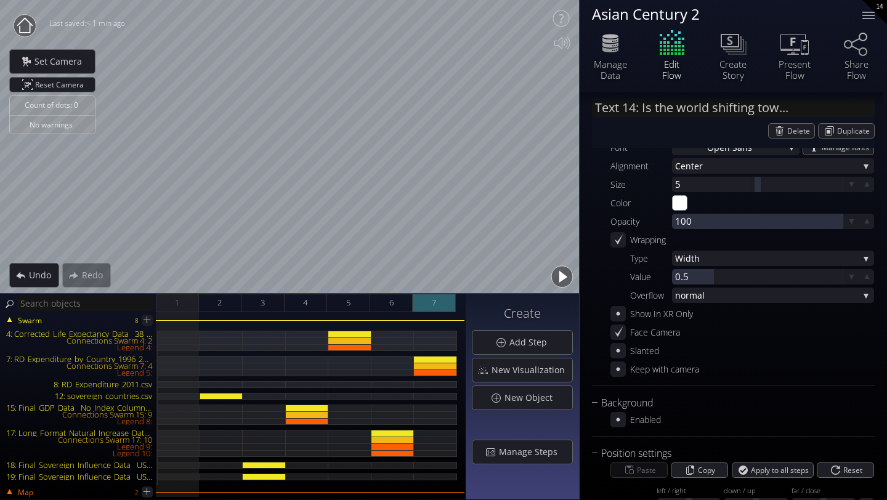
click at [441, 304] on div "7" at bounding box center [434, 303] width 43 height 18
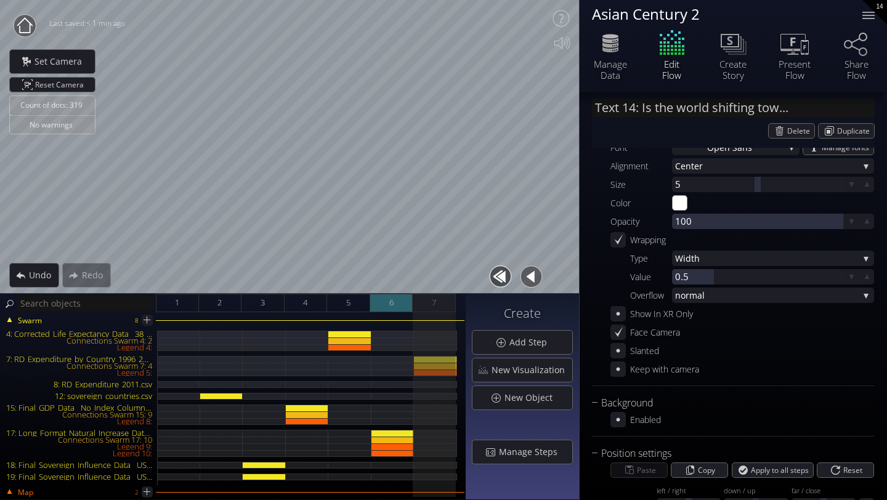
click at [390, 308] on span "6" at bounding box center [391, 302] width 4 height 15
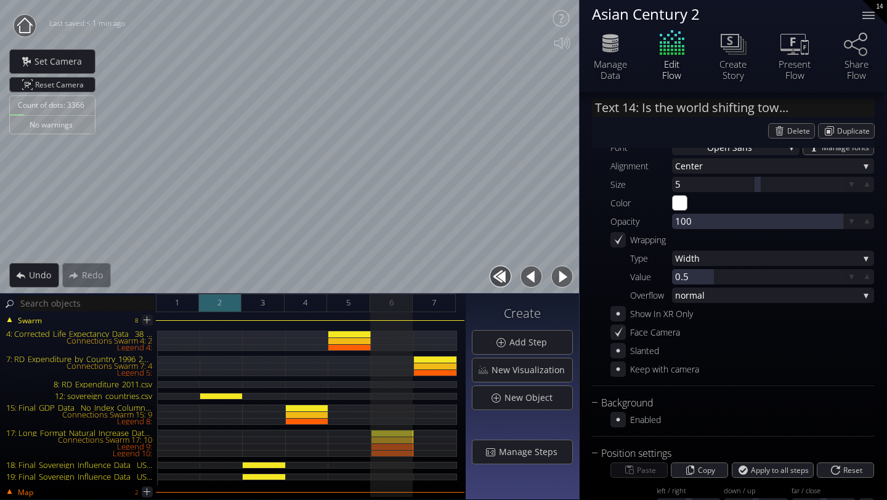
click at [224, 308] on div "2" at bounding box center [220, 303] width 43 height 18
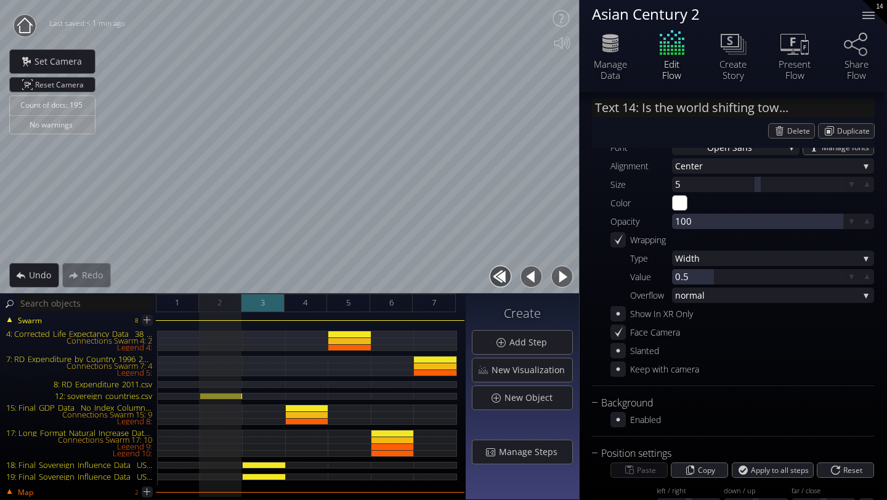
click at [256, 301] on div "3" at bounding box center [263, 303] width 43 height 18
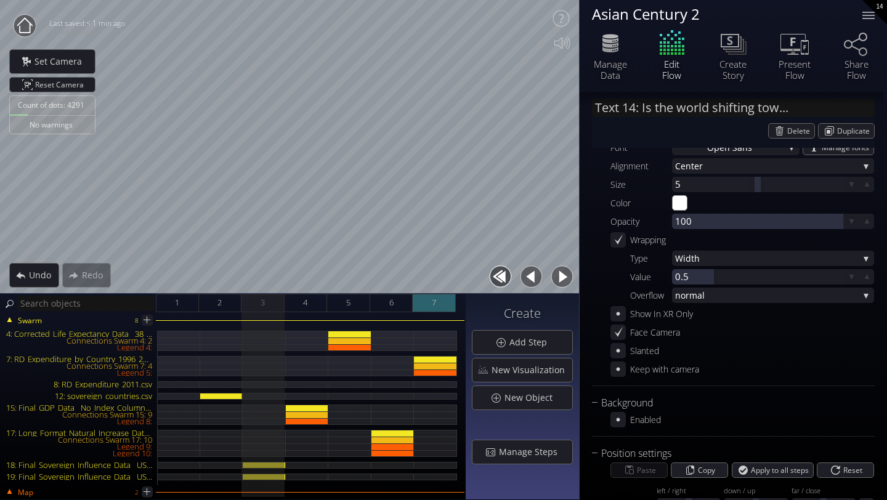
click at [428, 301] on div "7" at bounding box center [434, 303] width 43 height 18
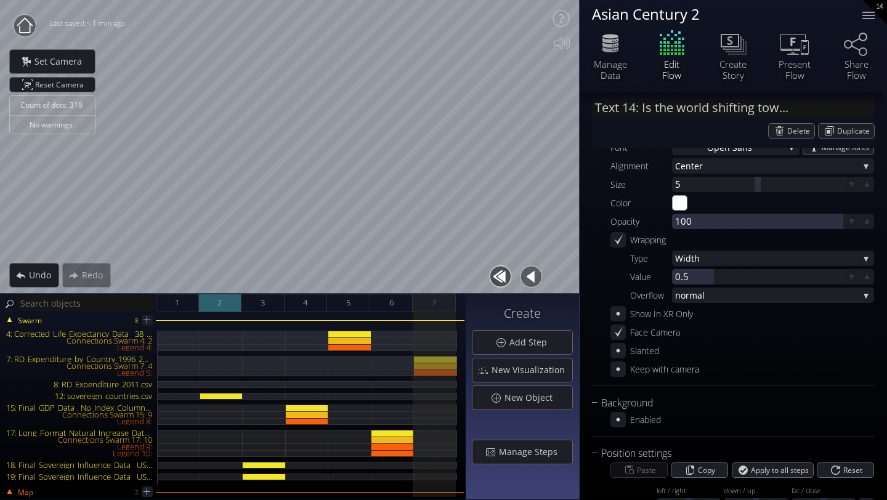
click at [226, 306] on div "2" at bounding box center [220, 303] width 43 height 18
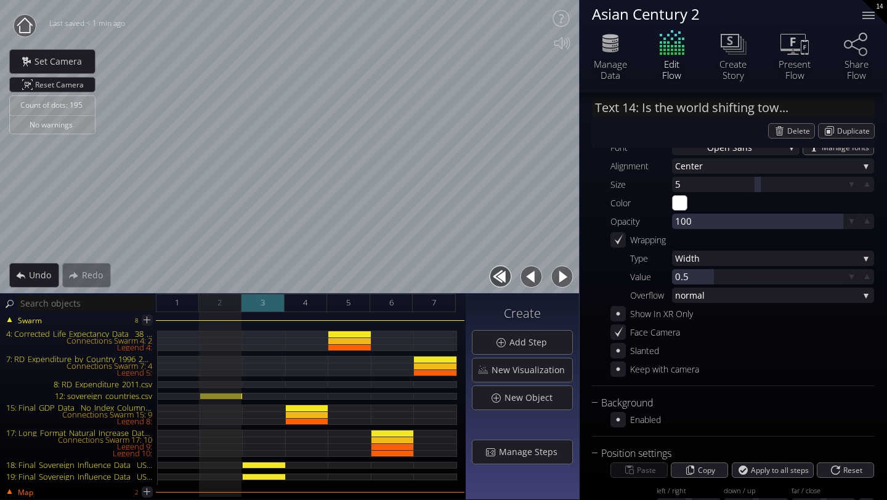
click at [262, 306] on span "3" at bounding box center [263, 302] width 4 height 15
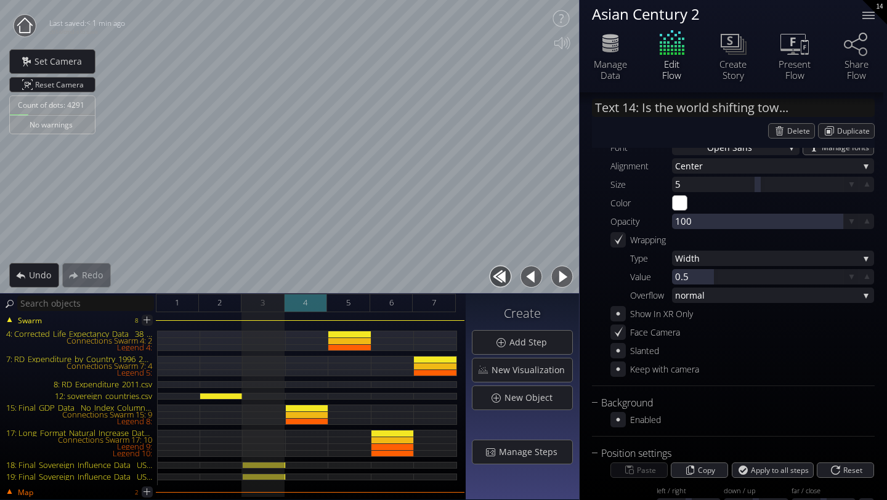
click at [305, 309] on span "4" at bounding box center [305, 302] width 4 height 15
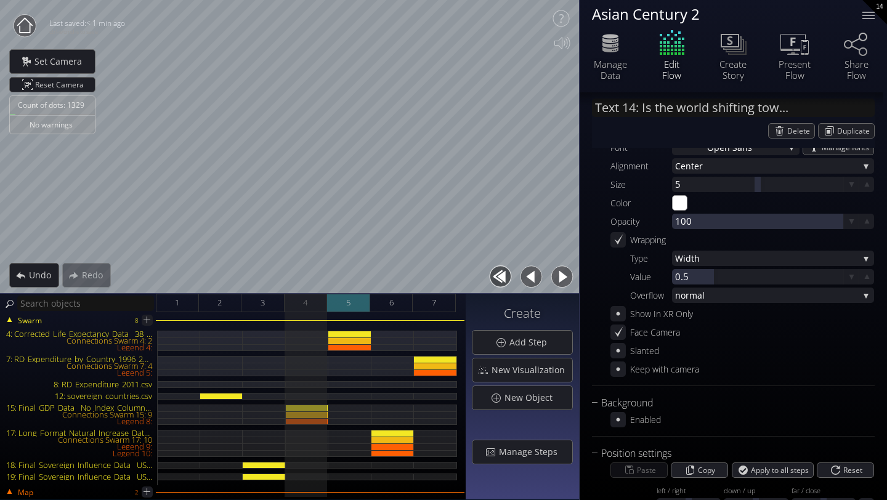
click at [356, 308] on div "5" at bounding box center [348, 303] width 43 height 18
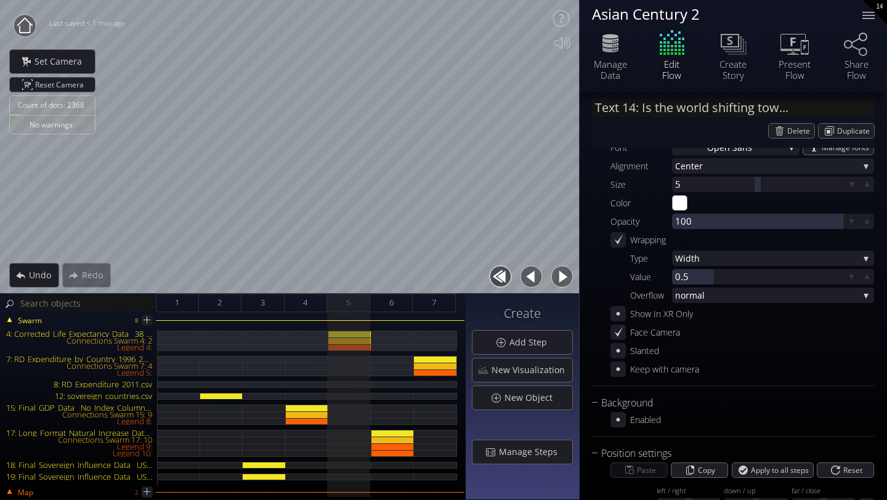
click at [391, 316] on div "Swarm 8 4: Corrected_Life_Expectancy_Data__38_Countries_.csv Connections Swarm …" at bounding box center [233, 406] width 466 height 188
click at [389, 310] on span "6" at bounding box center [391, 302] width 4 height 15
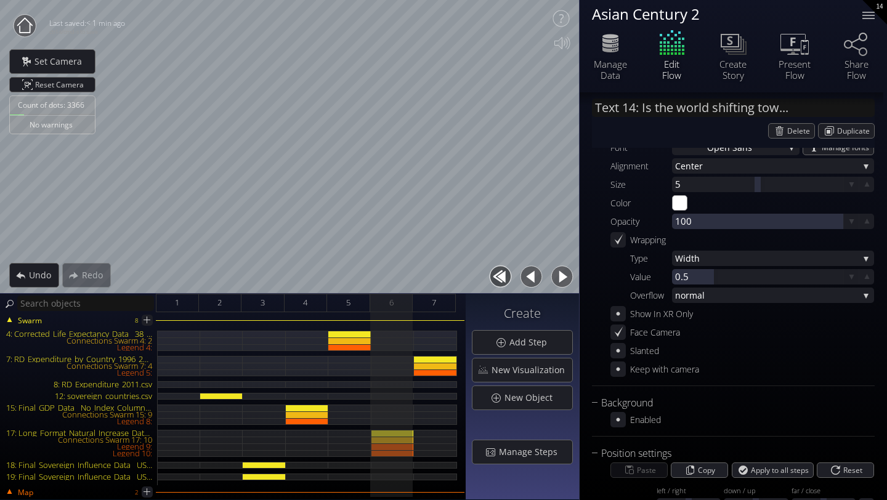
click at [422, 312] on div "Swarm 8 4: Corrected_Life_Expectancy_Data__38_Countries_.csv Connections Swarm …" at bounding box center [233, 406] width 466 height 188
click at [430, 309] on div "7" at bounding box center [434, 303] width 43 height 18
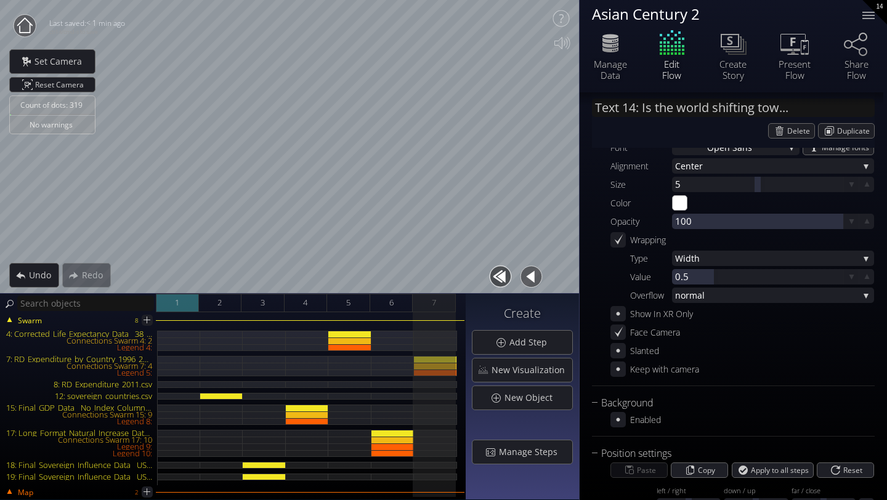
click at [185, 304] on div "1" at bounding box center [177, 303] width 43 height 18
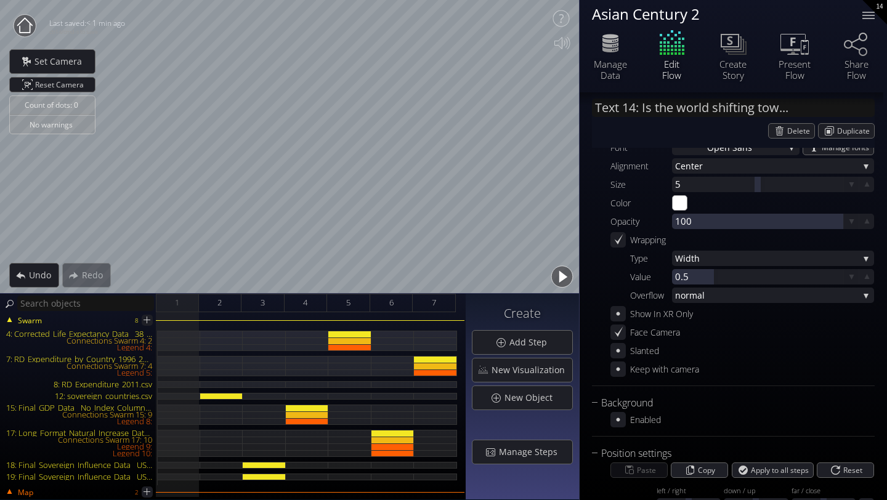
click at [186, 330] on div "Swarm 8 4: Corrected_Life_Expectancy_Data__38_Countries_.csv Connections Swarm …" at bounding box center [232, 403] width 463 height 163
click at [182, 333] on div "4: Corrected_Life_Expectancy_Data__38_Countries_.csv" at bounding box center [179, 334] width 43 height 7
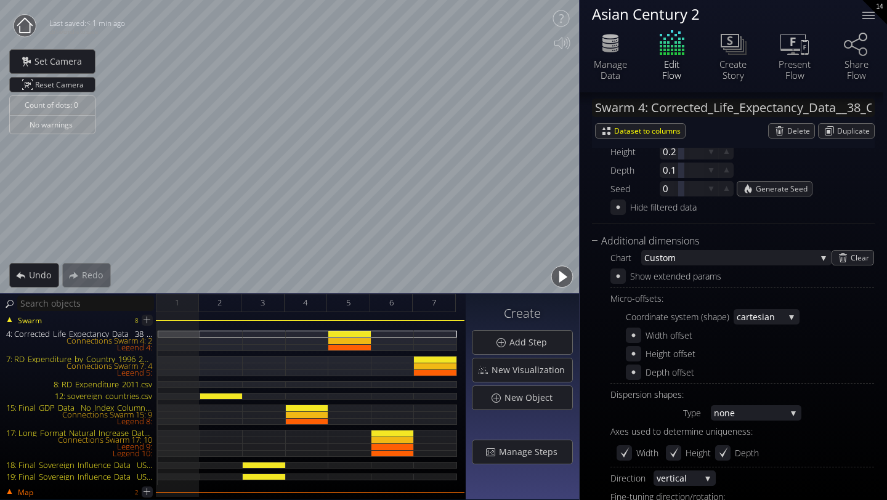
scroll to position [0, 0]
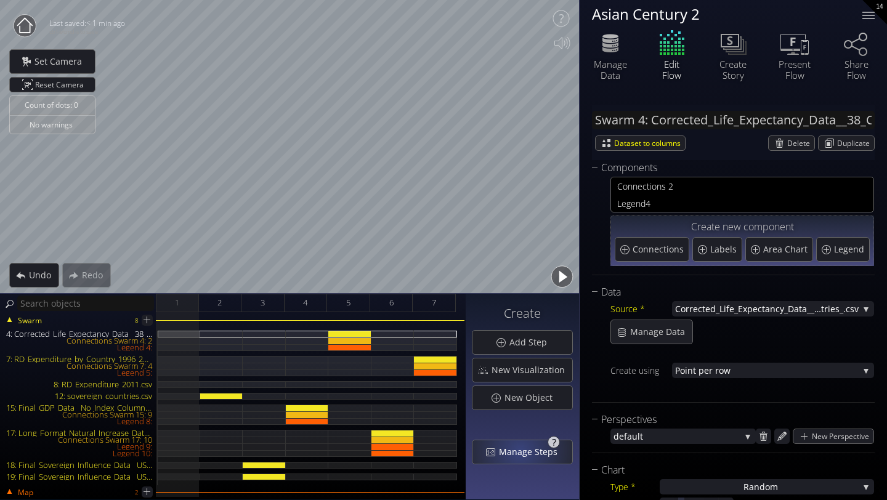
click at [523, 450] on span "Manage Steps" at bounding box center [532, 452] width 67 height 12
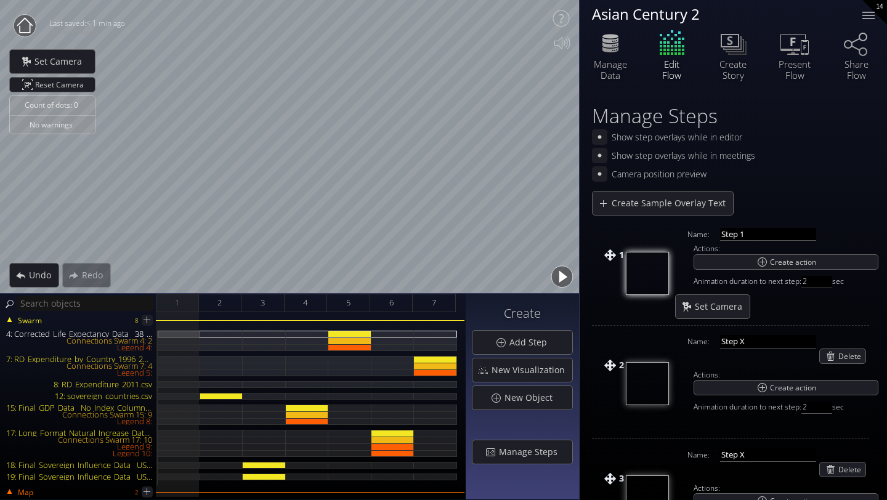
click at [644, 283] on img at bounding box center [647, 273] width 43 height 43
click at [613, 256] on span at bounding box center [611, 274] width 12 height 49
click at [214, 302] on div "2" at bounding box center [220, 303] width 43 height 18
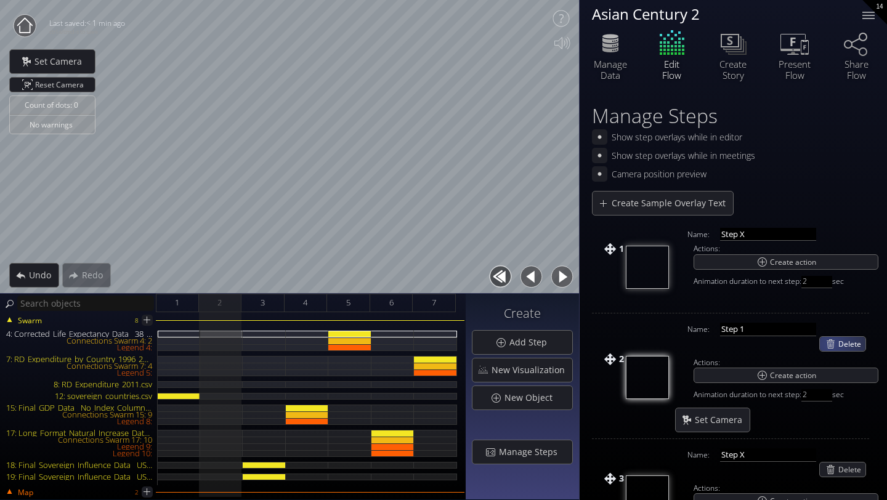
click at [831, 344] on div "Delete" at bounding box center [843, 344] width 46 height 14
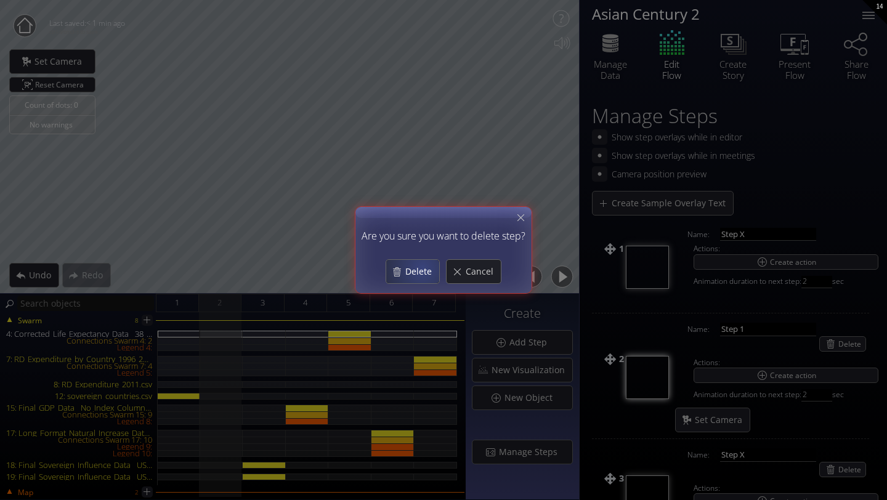
click at [423, 268] on span "Delete" at bounding box center [422, 272] width 35 height 12
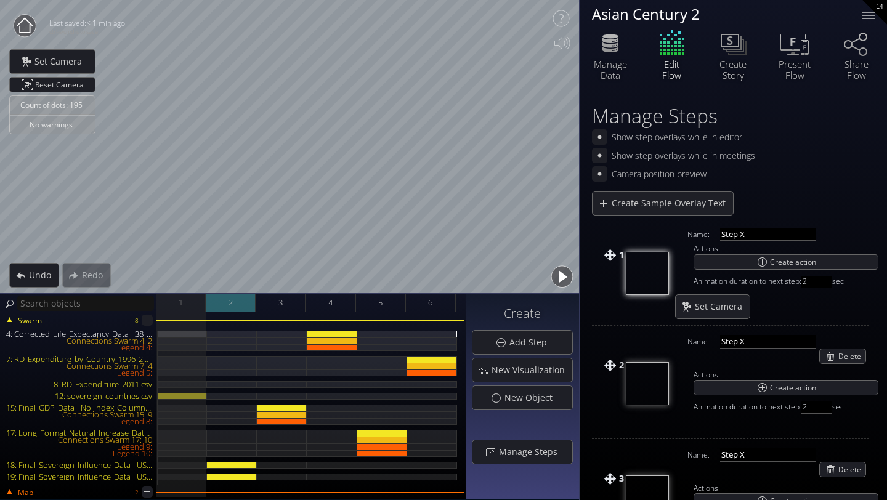
click at [222, 298] on div "2" at bounding box center [231, 303] width 50 height 18
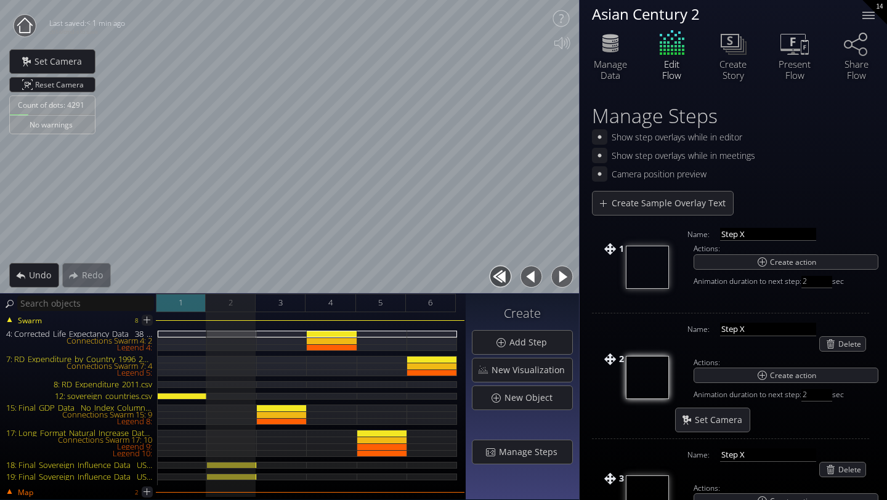
click at [174, 309] on div "1" at bounding box center [181, 303] width 50 height 18
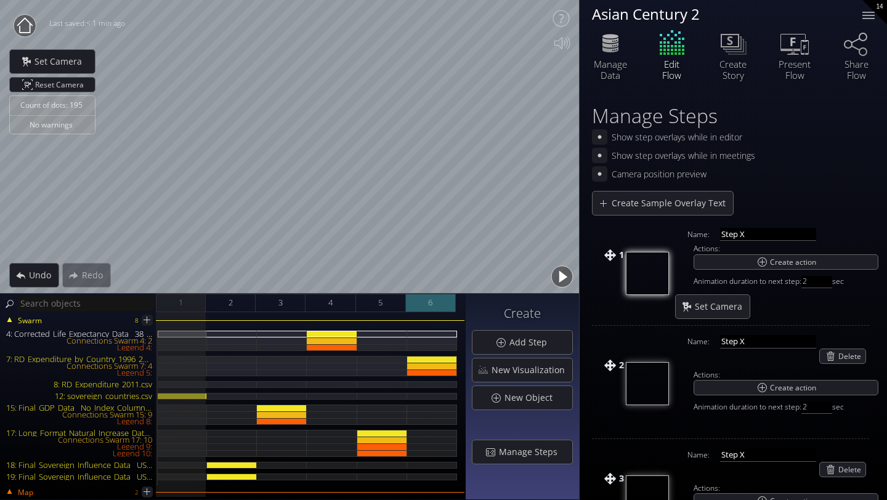
click at [433, 309] on div "6" at bounding box center [431, 303] width 50 height 18
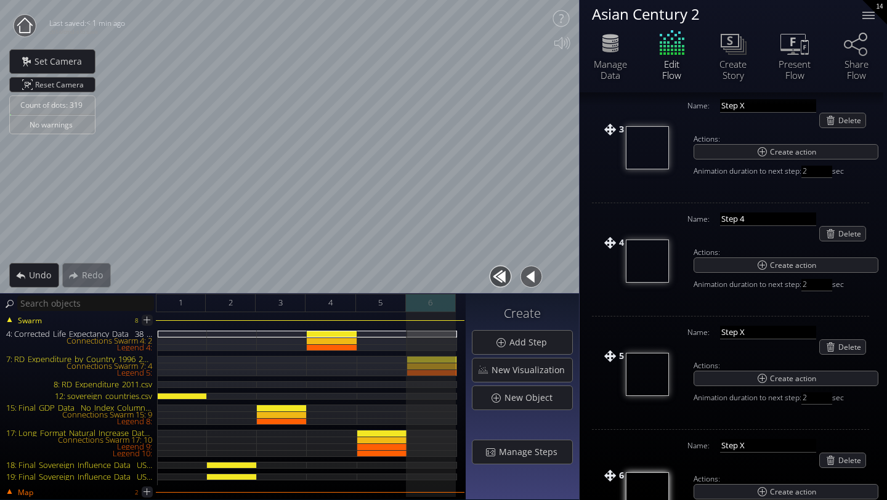
scroll to position [362, 0]
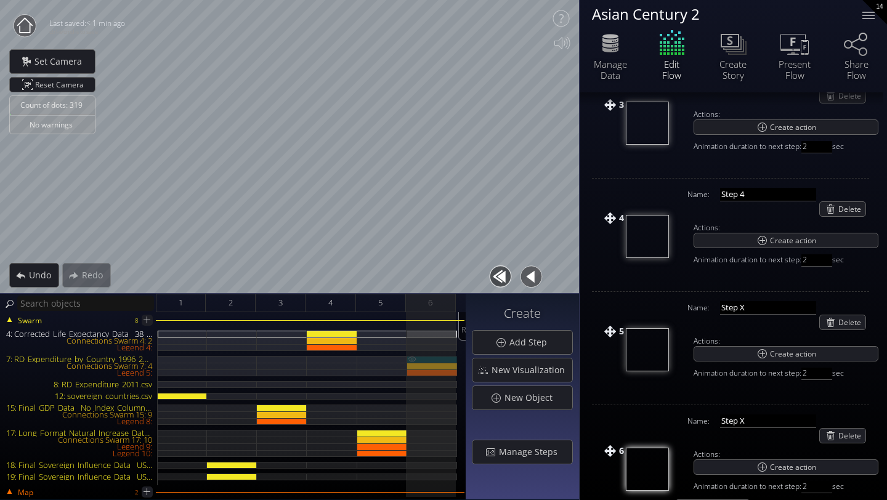
click at [446, 360] on div "7: RD_Expenditure_by_Country_1996_2023_LongFormat_With_Continent.csv" at bounding box center [432, 359] width 50 height 7
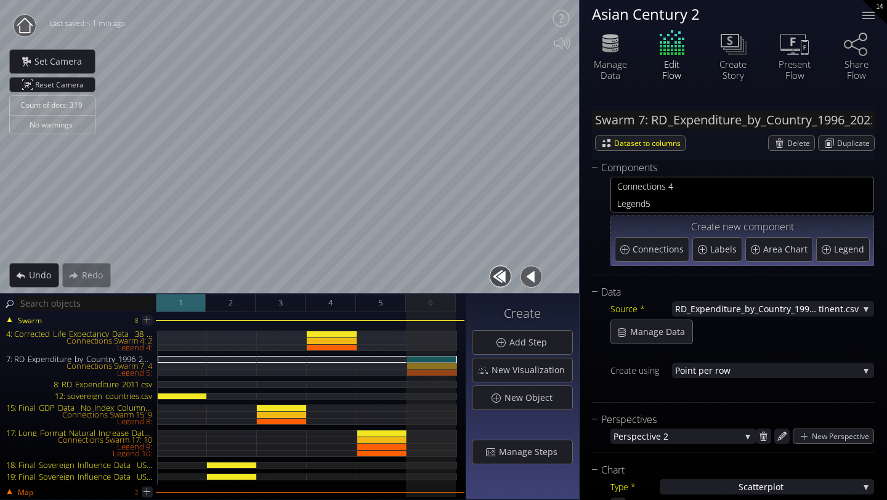
click at [185, 303] on div "1" at bounding box center [181, 303] width 50 height 18
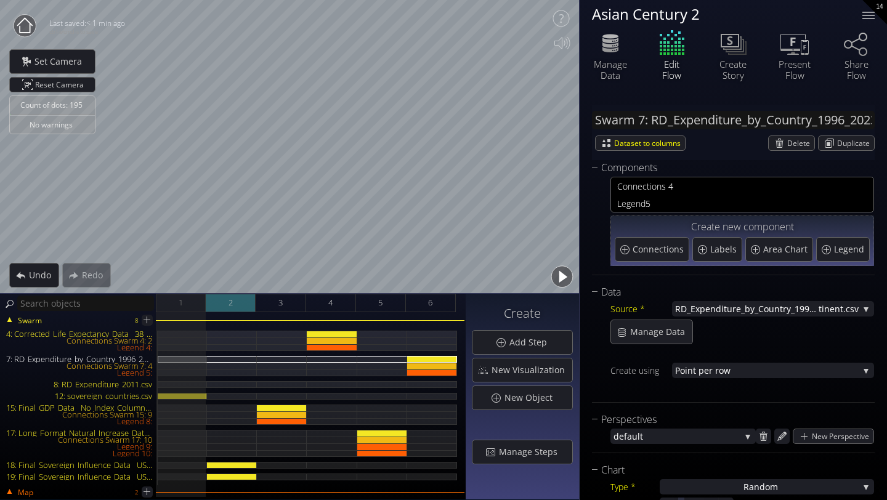
click at [211, 302] on div "2" at bounding box center [231, 303] width 50 height 18
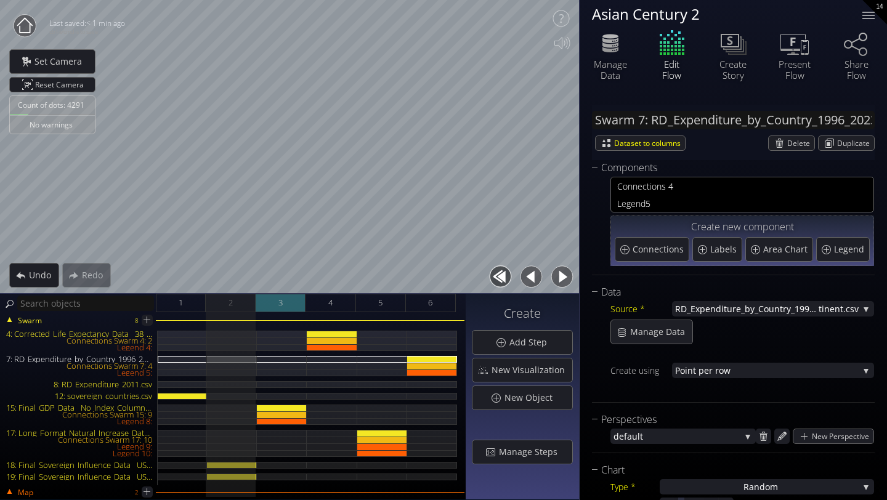
click at [258, 309] on div "3" at bounding box center [281, 303] width 50 height 18
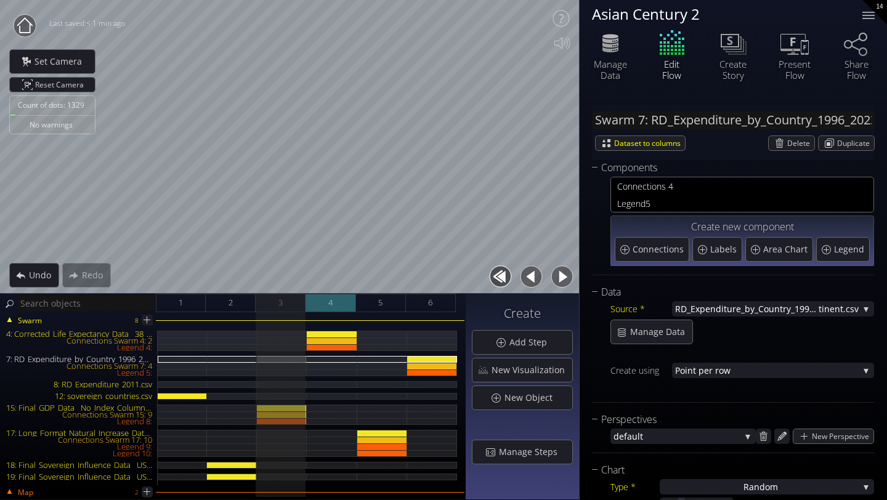
click at [325, 304] on div "4" at bounding box center [331, 303] width 50 height 18
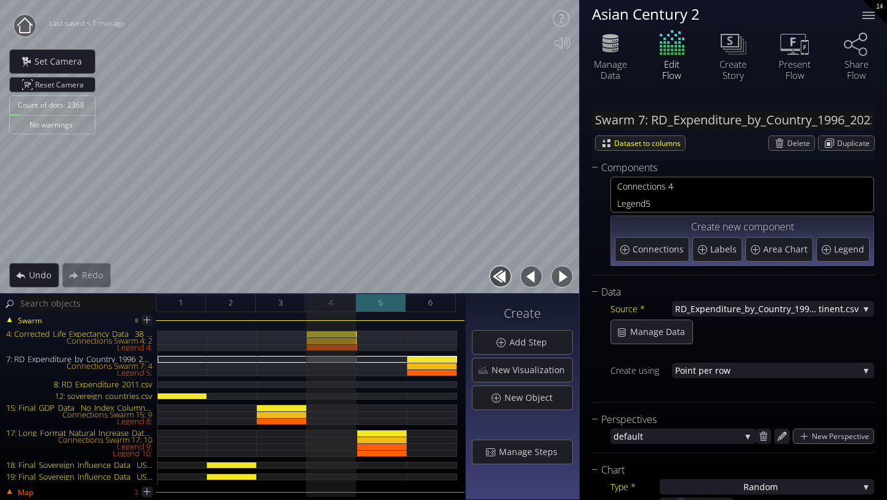
click at [375, 303] on div "5" at bounding box center [381, 303] width 50 height 18
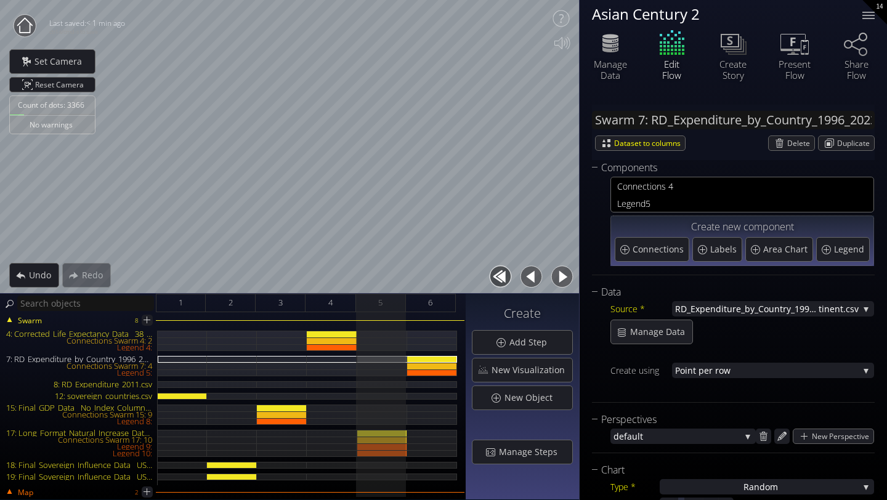
click at [431, 315] on div "Swarm 8 4: Corrected_Life_Expectancy_Data__38_Countries_.csv Connections Swarm …" at bounding box center [233, 406] width 466 height 188
click at [416, 302] on div "6" at bounding box center [431, 303] width 50 height 18
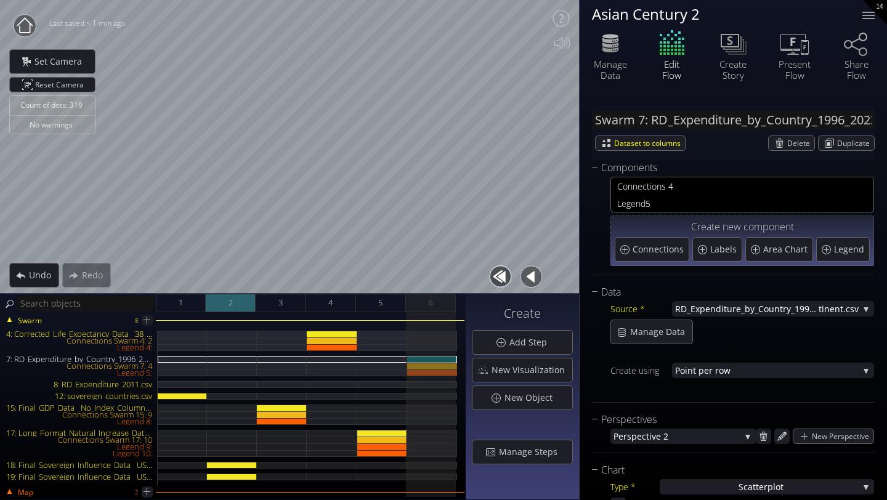
click at [235, 301] on div "2" at bounding box center [231, 303] width 50 height 18
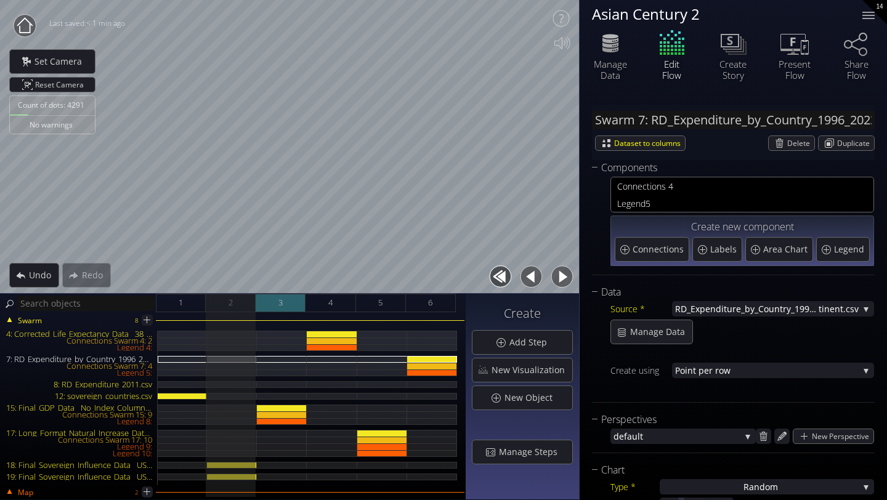
click at [295, 304] on div "3" at bounding box center [281, 303] width 50 height 18
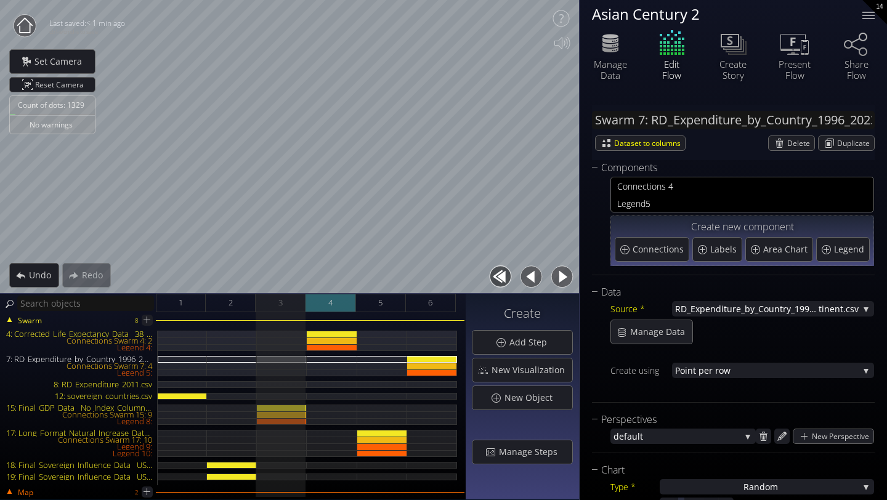
click at [321, 303] on div "4" at bounding box center [331, 303] width 50 height 18
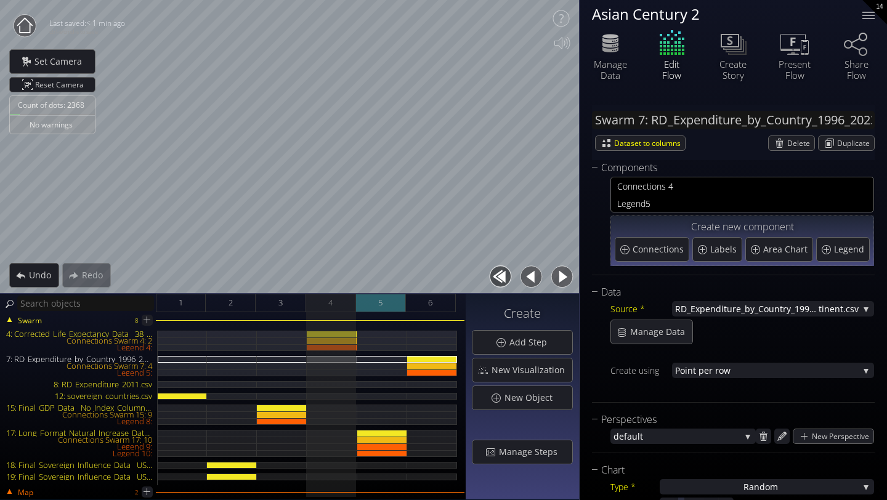
click at [373, 309] on div "5" at bounding box center [381, 303] width 50 height 18
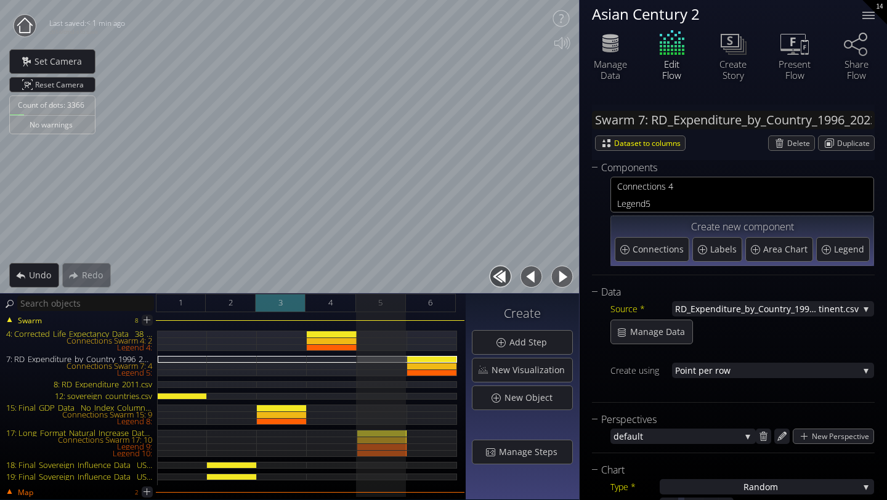
click at [272, 304] on div "3" at bounding box center [281, 303] width 50 height 18
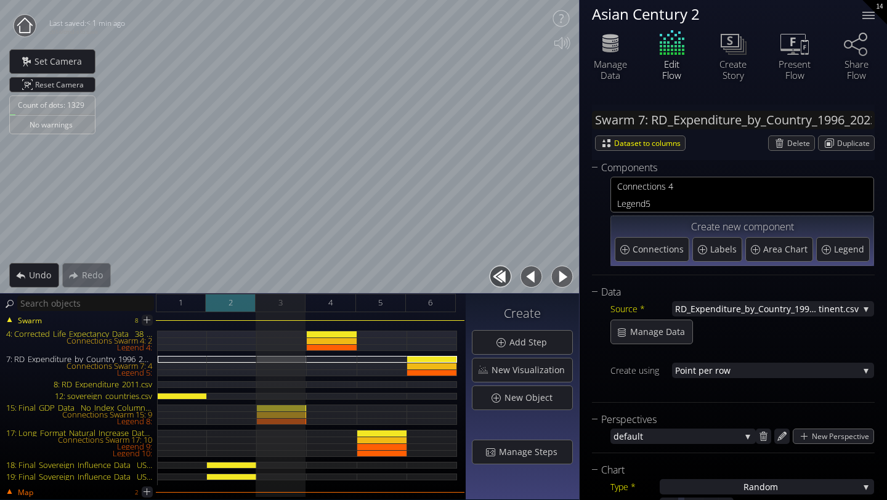
click at [234, 306] on div "2" at bounding box center [231, 303] width 50 height 18
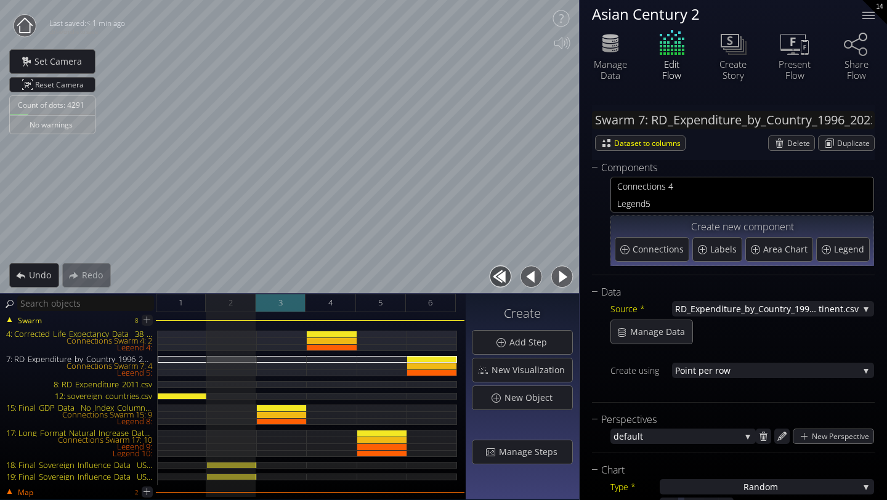
click at [282, 304] on span "3" at bounding box center [281, 302] width 4 height 15
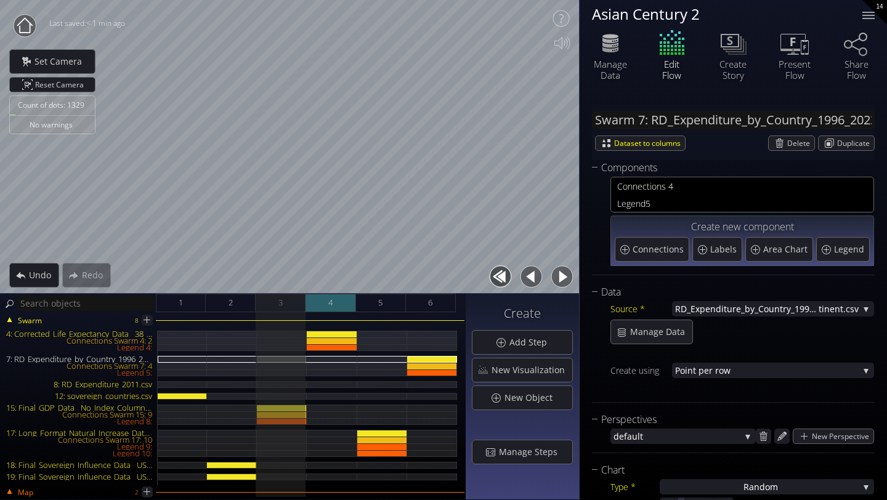
click at [318, 301] on div "4" at bounding box center [331, 303] width 50 height 18
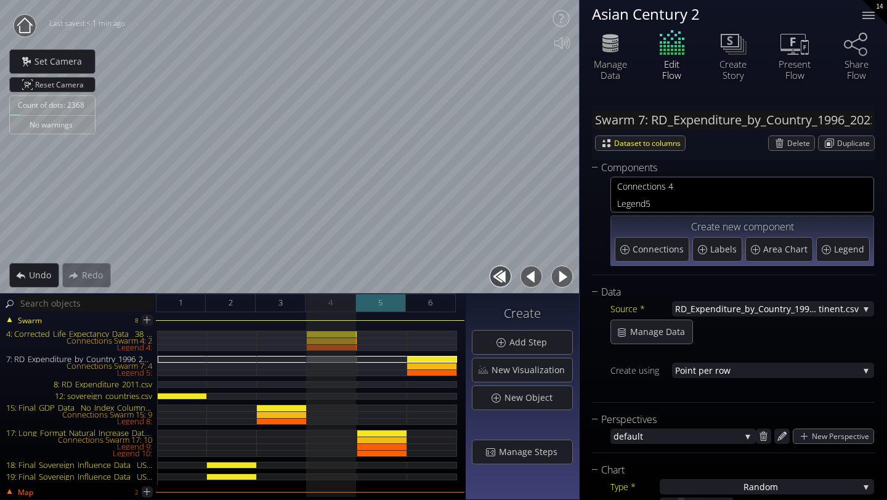
click at [372, 308] on div "5" at bounding box center [381, 303] width 50 height 18
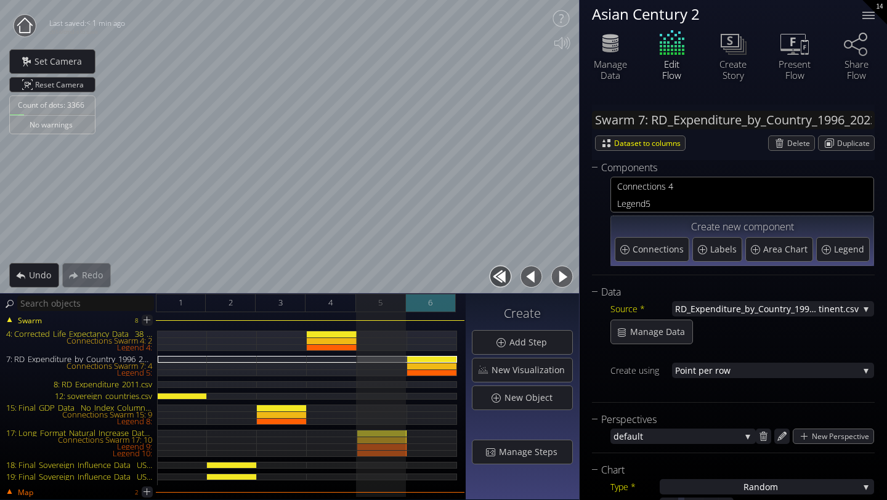
click at [430, 302] on span "6" at bounding box center [430, 302] width 4 height 15
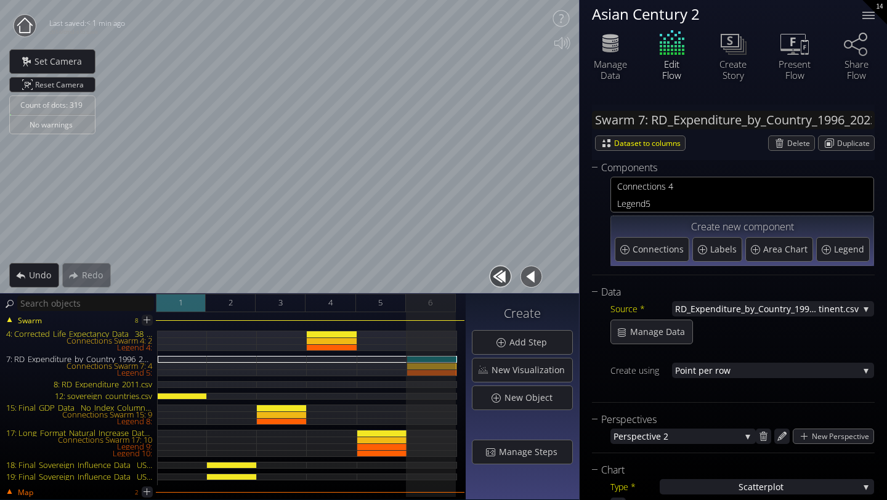
click at [185, 301] on div "1" at bounding box center [181, 303] width 50 height 18
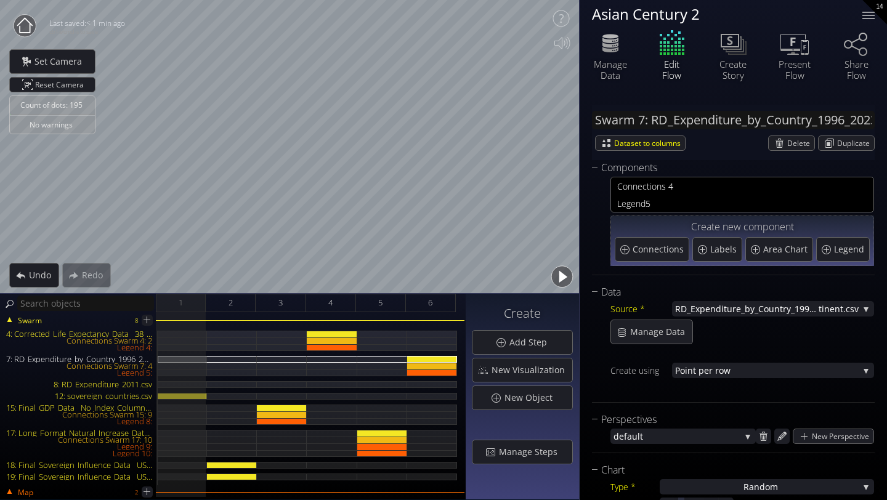
click at [658, 9] on div "Asian Century 2" at bounding box center [719, 13] width 255 height 15
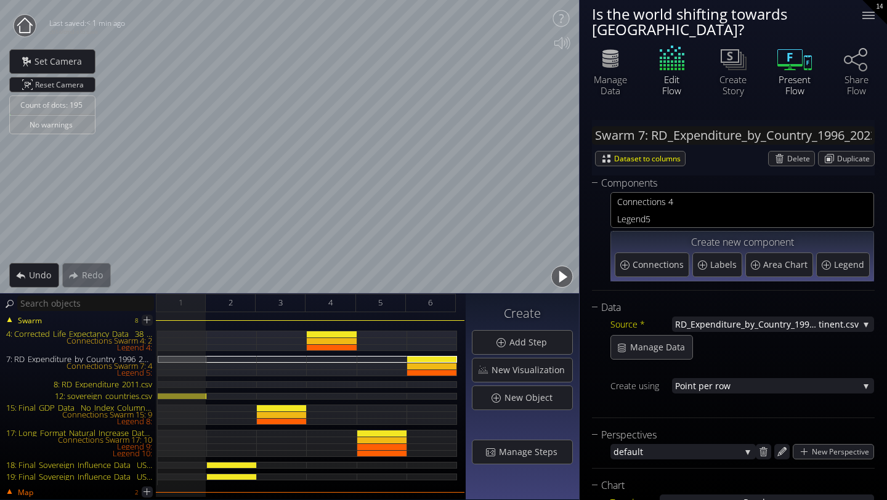
click at [802, 51] on icon at bounding box center [794, 58] width 37 height 31
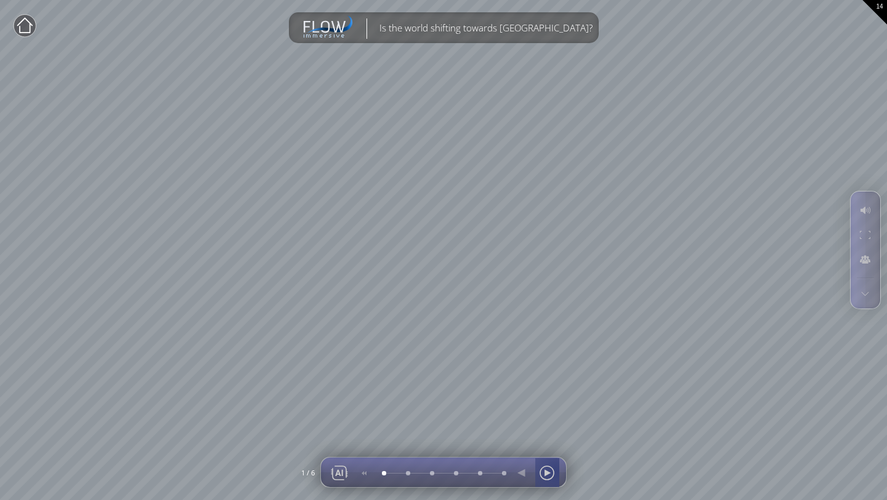
click at [556, 471] on div at bounding box center [547, 473] width 18 height 30
click at [548, 475] on div at bounding box center [547, 473] width 18 height 30
click at [549, 475] on div at bounding box center [547, 473] width 18 height 30
click at [550, 475] on div at bounding box center [547, 473] width 18 height 30
click at [550, 470] on div at bounding box center [547, 473] width 18 height 30
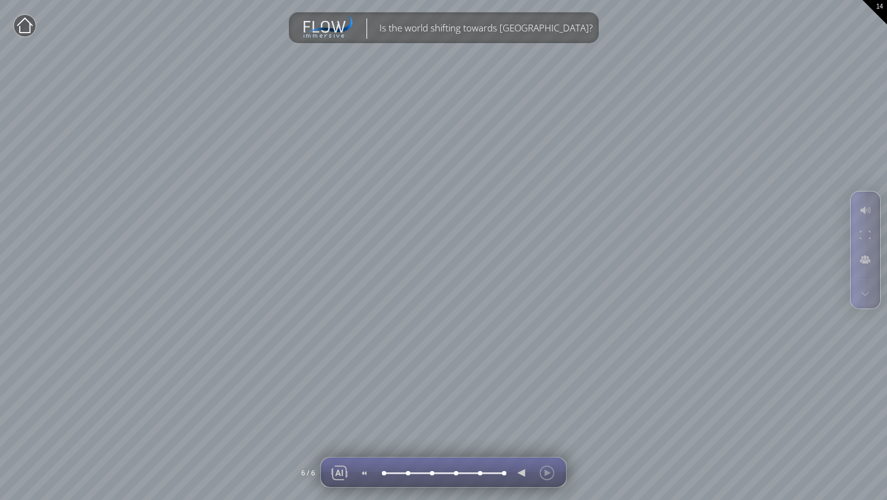
click at [550, 470] on div at bounding box center [535, 473] width 51 height 30
click at [479, 473] on div at bounding box center [479, 473] width 0 height 0
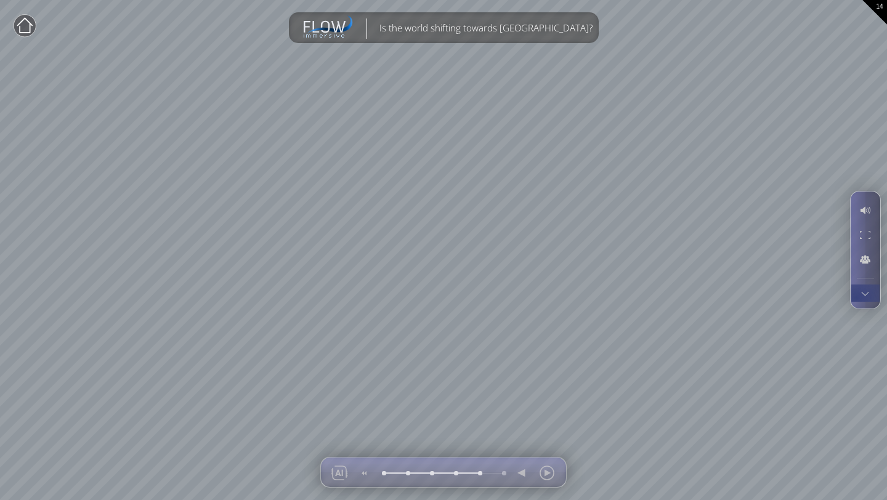
click at [862, 296] on div at bounding box center [865, 293] width 23 height 17
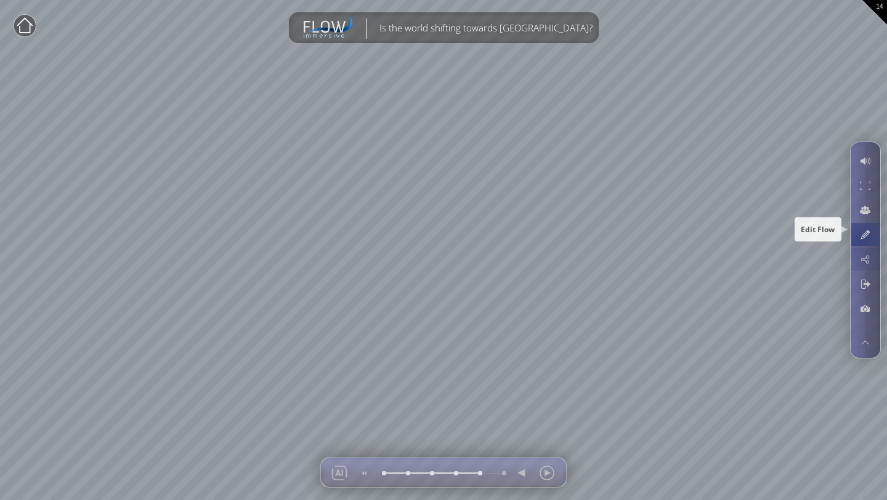
click at [864, 238] on div at bounding box center [865, 234] width 23 height 23
click at [866, 234] on div at bounding box center [865, 234] width 23 height 23
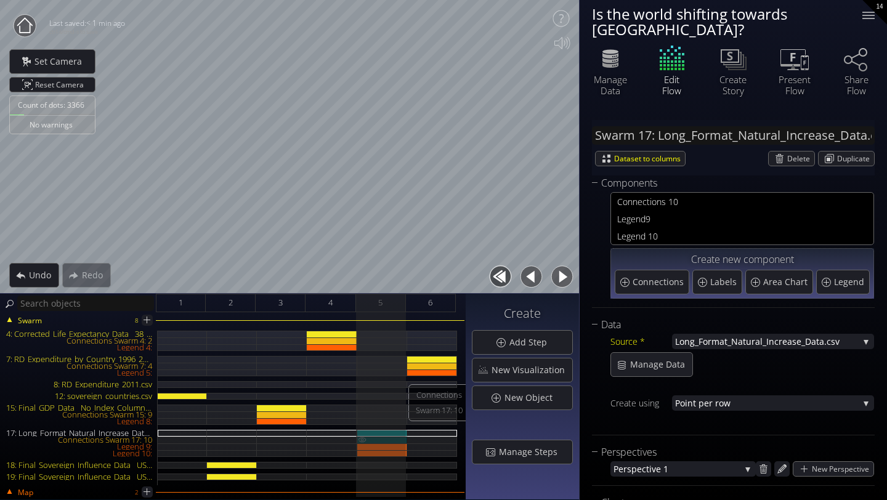
click at [387, 438] on div "Connections Swarm 17: 10" at bounding box center [382, 440] width 50 height 7
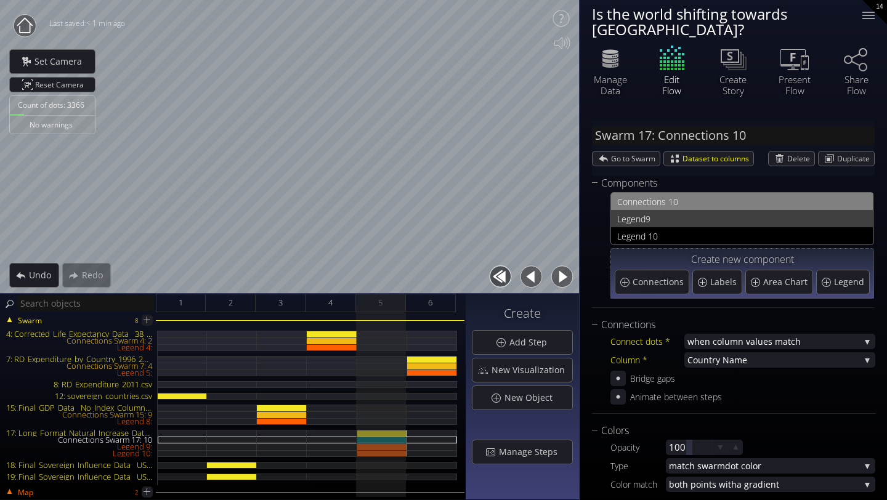
click at [643, 211] on span "Legend" at bounding box center [631, 218] width 28 height 15
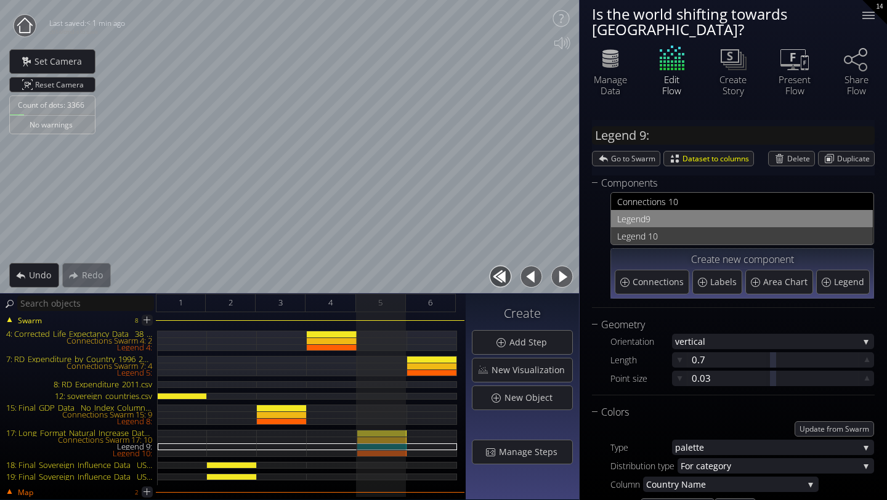
click at [641, 229] on span "Legend 1" at bounding box center [635, 236] width 36 height 15
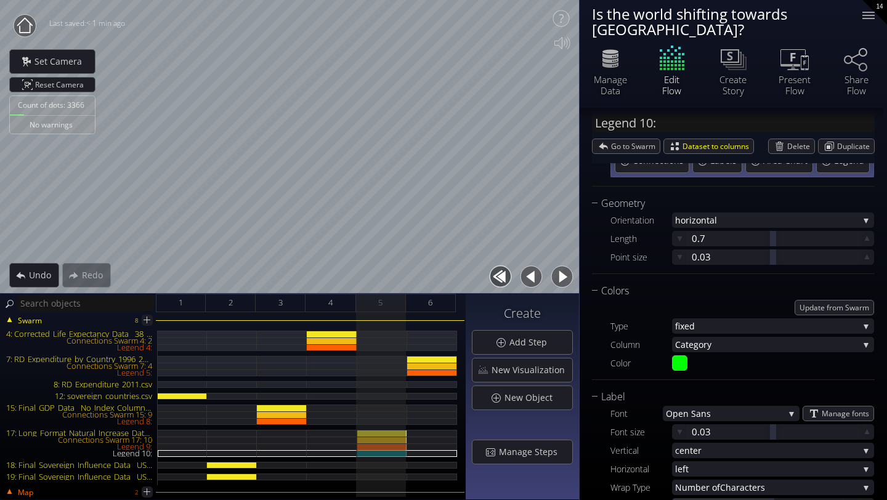
scroll to position [361, 0]
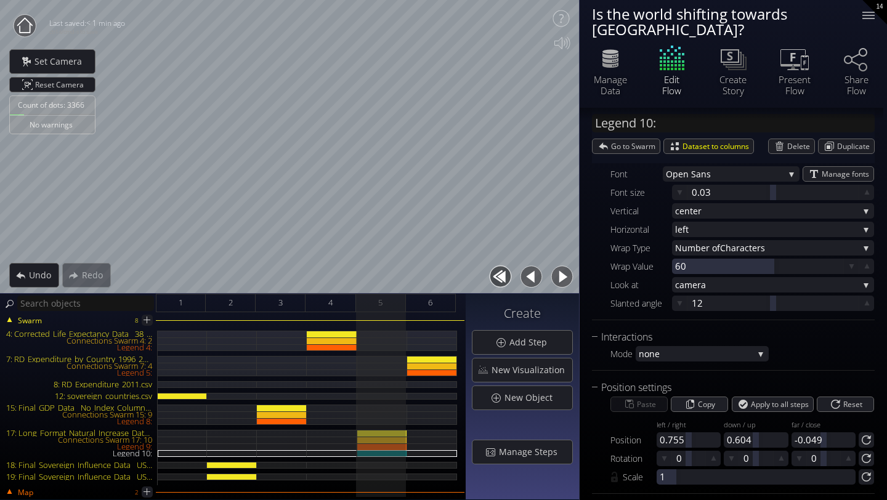
click at [674, 346] on span "none" at bounding box center [696, 353] width 115 height 15
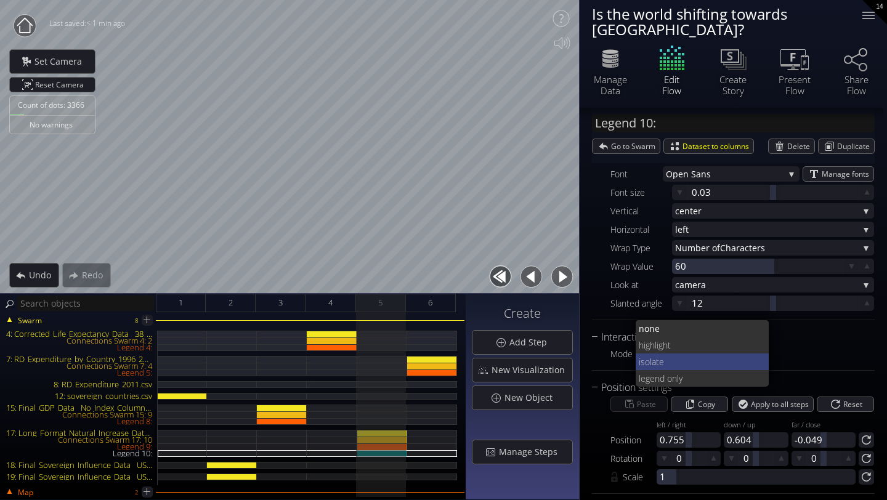
click at [672, 354] on span "ate" at bounding box center [706, 362] width 108 height 17
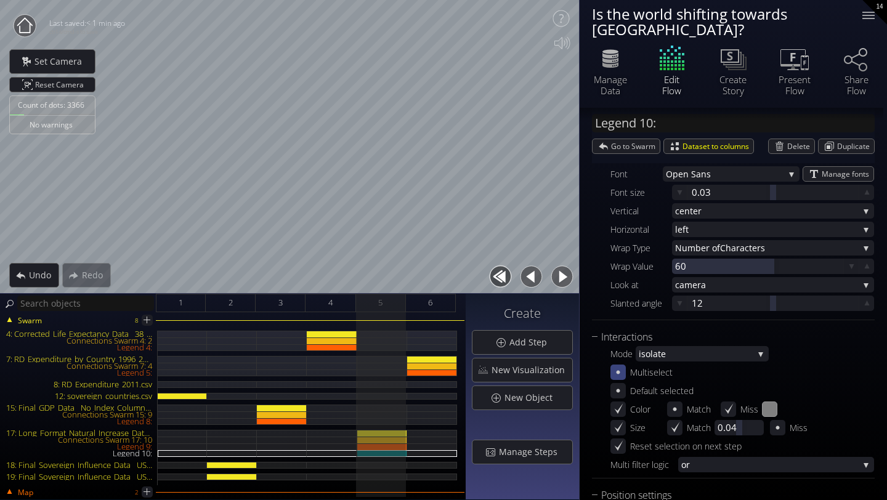
click at [619, 367] on icon at bounding box center [619, 373] width 12 height 12
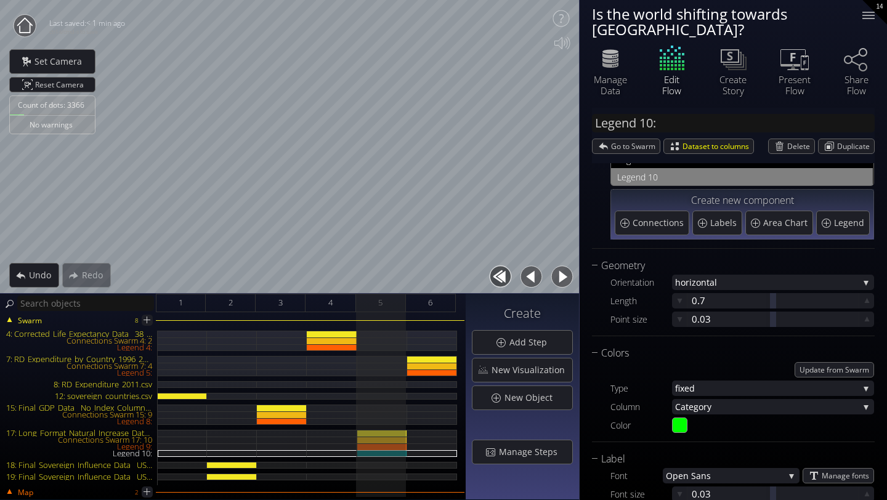
scroll to position [0, 0]
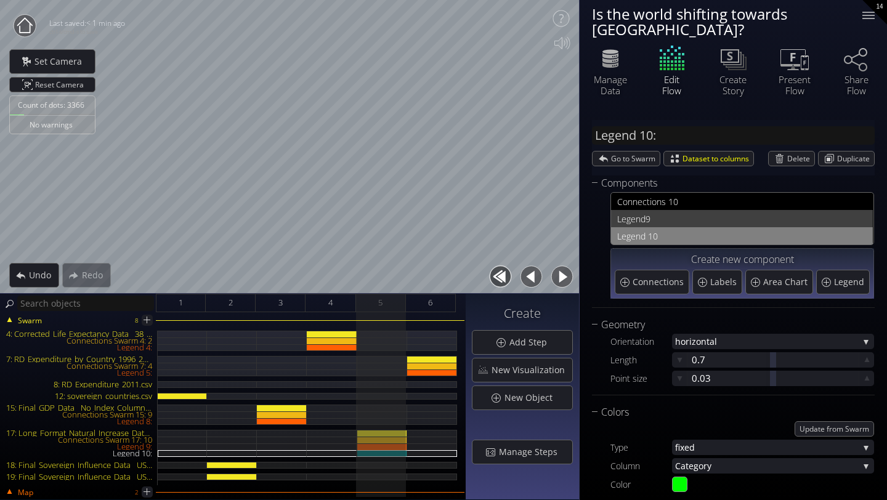
click at [669, 211] on span "9" at bounding box center [756, 218] width 221 height 15
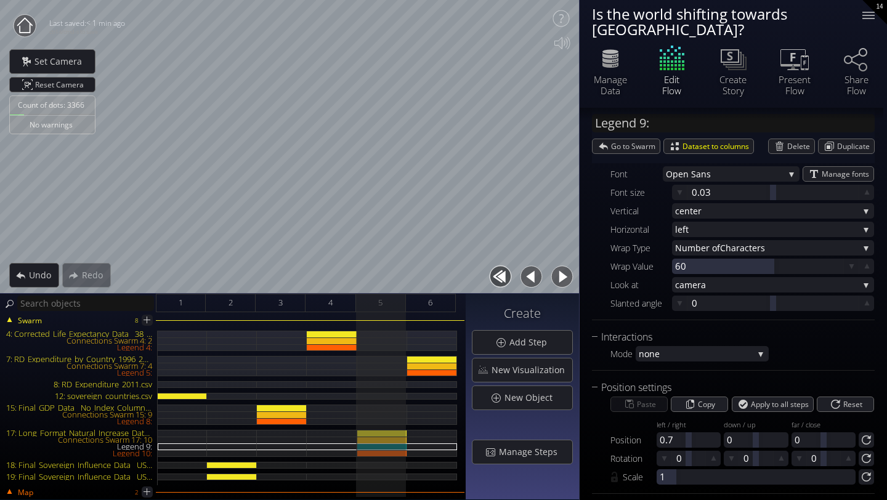
scroll to position [800, 0]
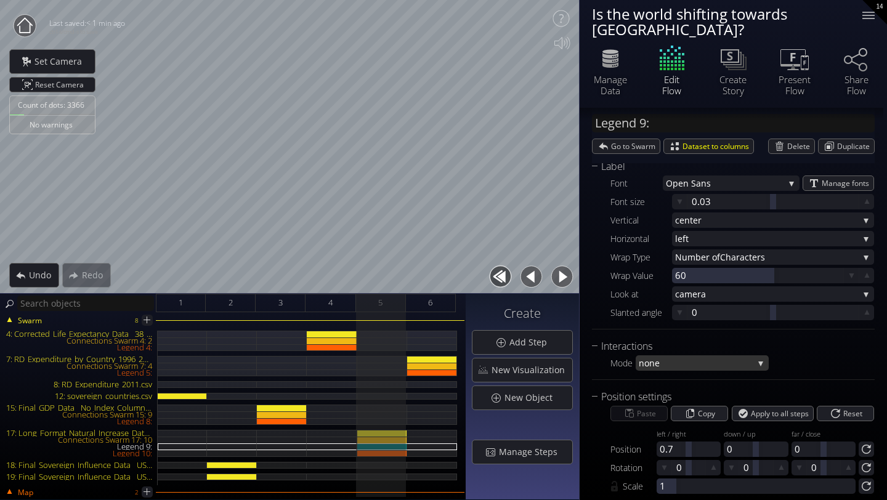
click at [672, 356] on span "none" at bounding box center [696, 363] width 115 height 15
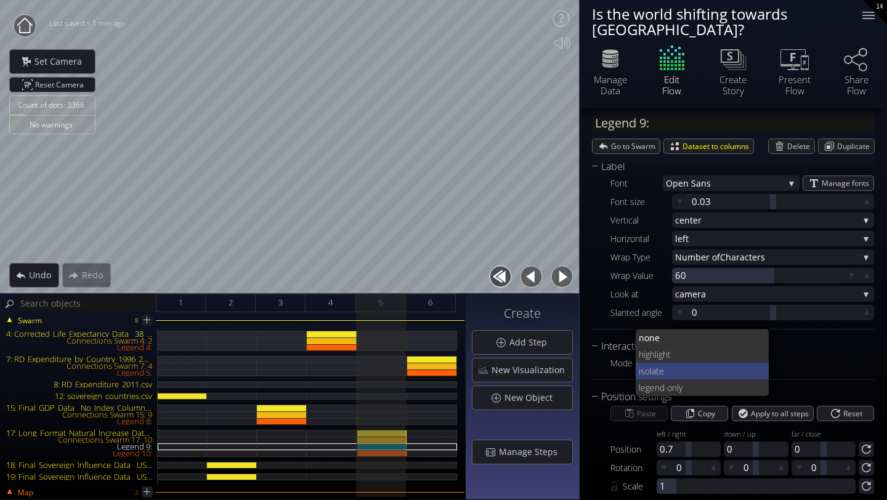
click at [669, 363] on span "ate" at bounding box center [706, 371] width 108 height 17
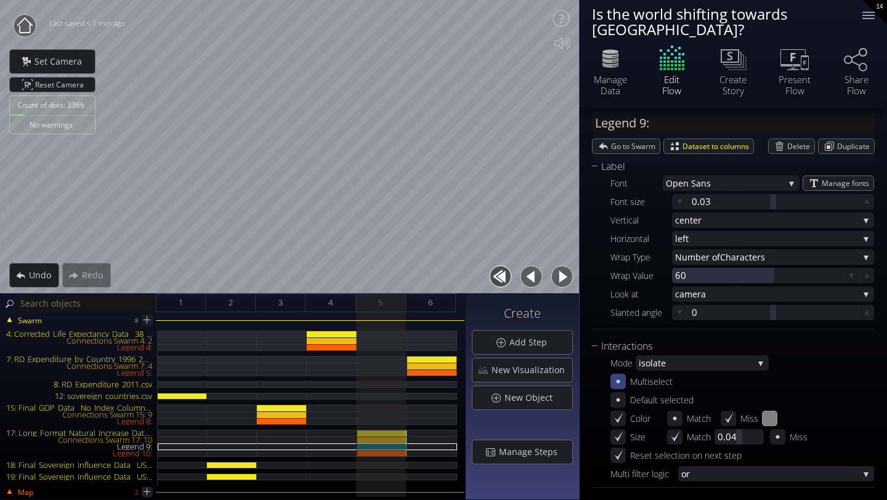
click at [621, 374] on div at bounding box center [618, 381] width 15 height 15
click at [865, 18] on div at bounding box center [869, 18] width 12 height 1
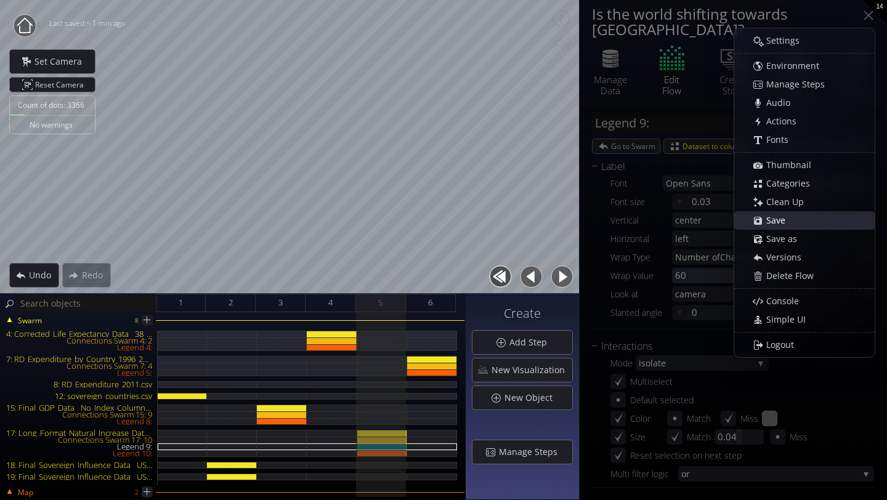
click at [782, 219] on span "Save" at bounding box center [779, 220] width 27 height 12
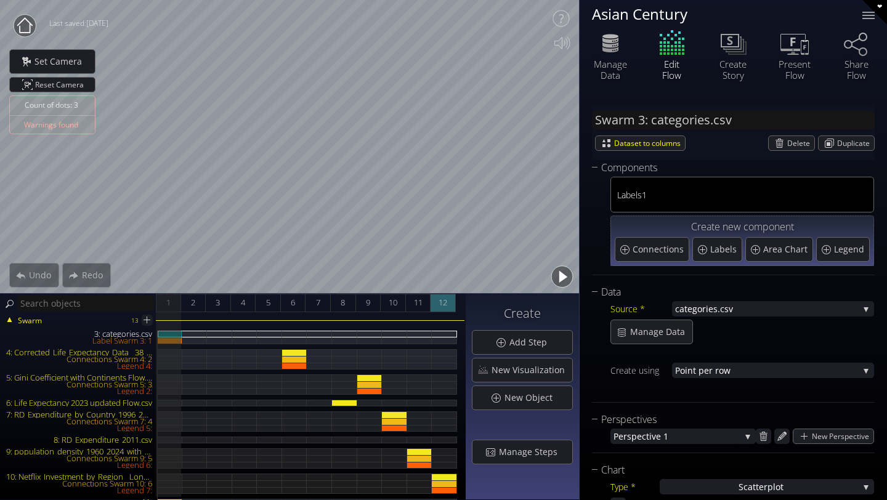
click at [444, 309] on span "12" at bounding box center [443, 302] width 9 height 15
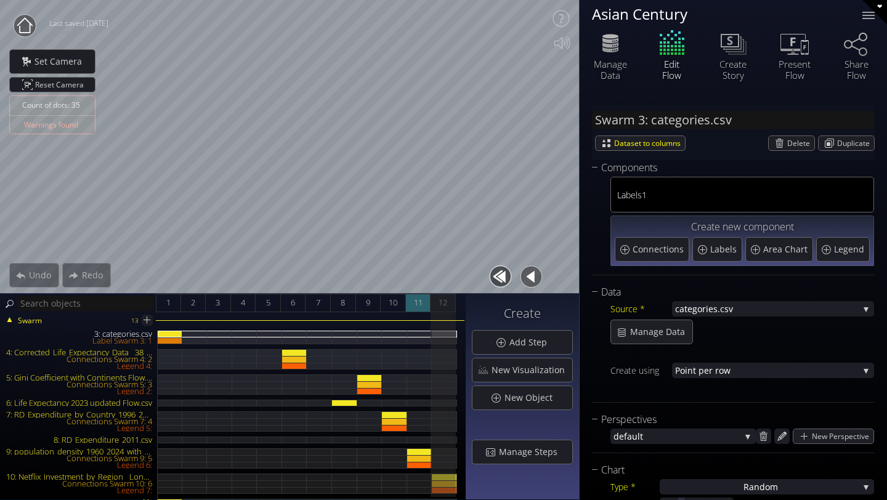
click at [425, 308] on div "11" at bounding box center [418, 303] width 25 height 18
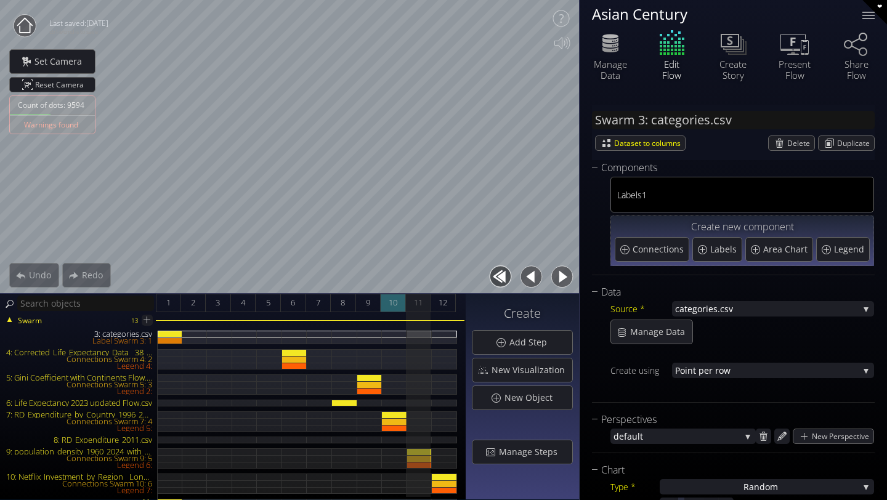
click at [393, 306] on span "10" at bounding box center [393, 302] width 9 height 15
click at [378, 305] on div "9" at bounding box center [368, 303] width 25 height 18
click at [608, 66] on div "Manage Data" at bounding box center [610, 70] width 43 height 22
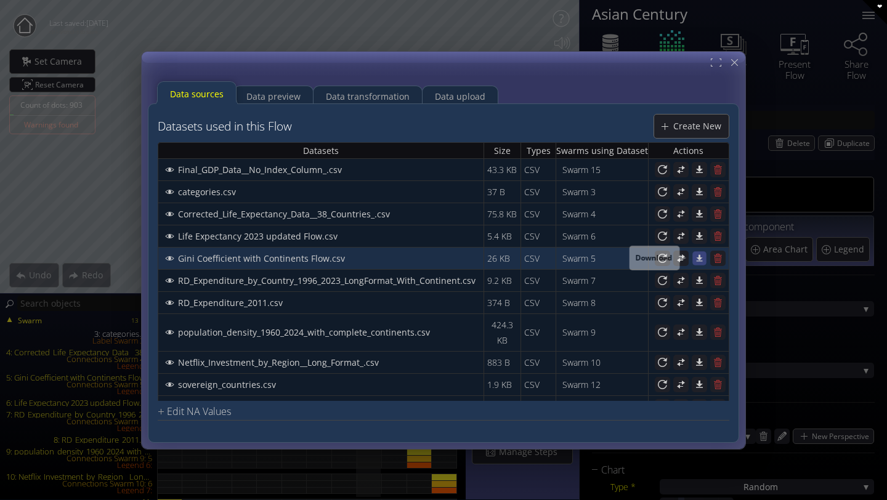
click at [697, 259] on icon at bounding box center [700, 258] width 6 height 7
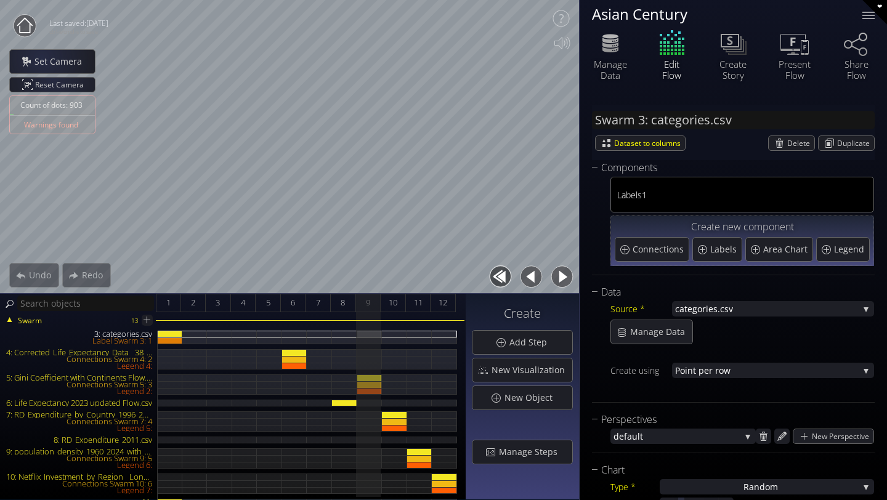
click at [23, 23] on circle at bounding box center [25, 26] width 22 height 22
